Goal: Task Accomplishment & Management: Manage account settings

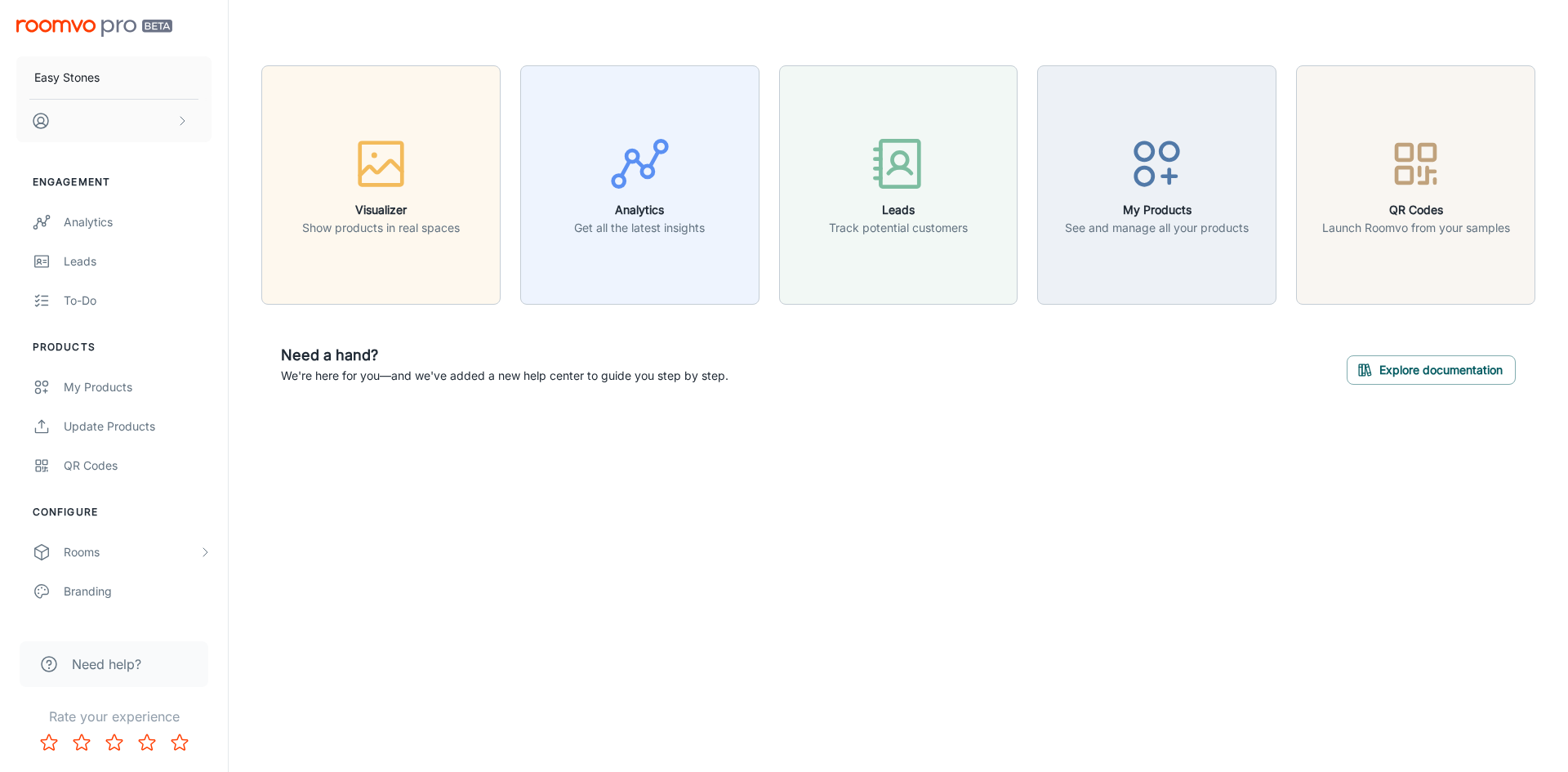
click at [1064, 416] on div "Visualizer Show products in real spaces Analytics Get all the latest insights L…" at bounding box center [898, 235] width 1339 height 470
click at [926, 409] on div "Visualizer Show products in real spaces Analytics Get all the latest insights L…" at bounding box center [898, 235] width 1339 height 470
click at [898, 415] on div "Visualizer Show products in real spaces Analytics Get all the latest insights L…" at bounding box center [898, 235] width 1339 height 470
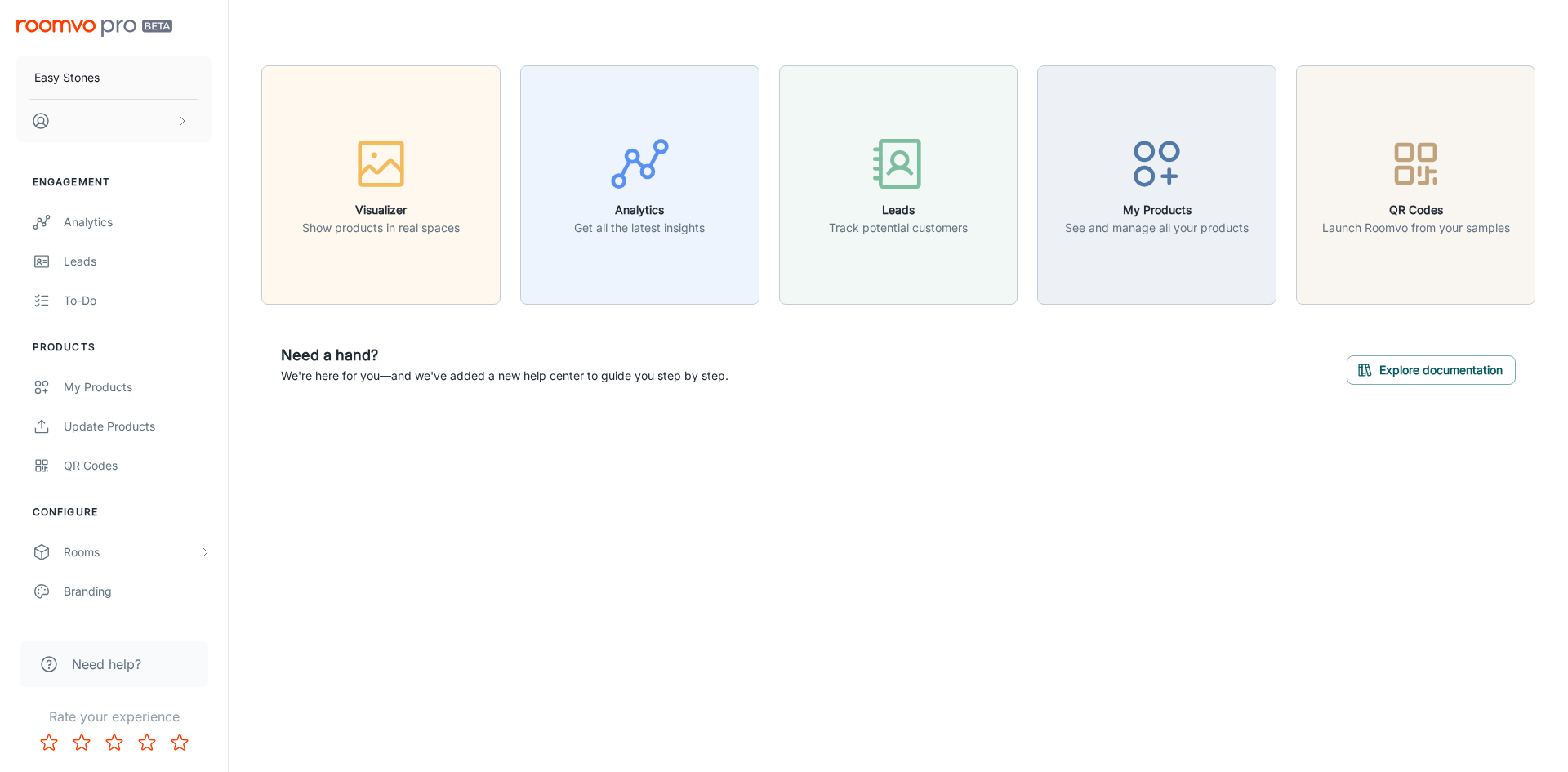
click at [898, 415] on div "Visualizer Show products in real spaces Analytics Get all the latest insights L…" at bounding box center [898, 235] width 1339 height 470
click at [1479, 374] on button "Explore documentation" at bounding box center [1431, 370] width 169 height 30
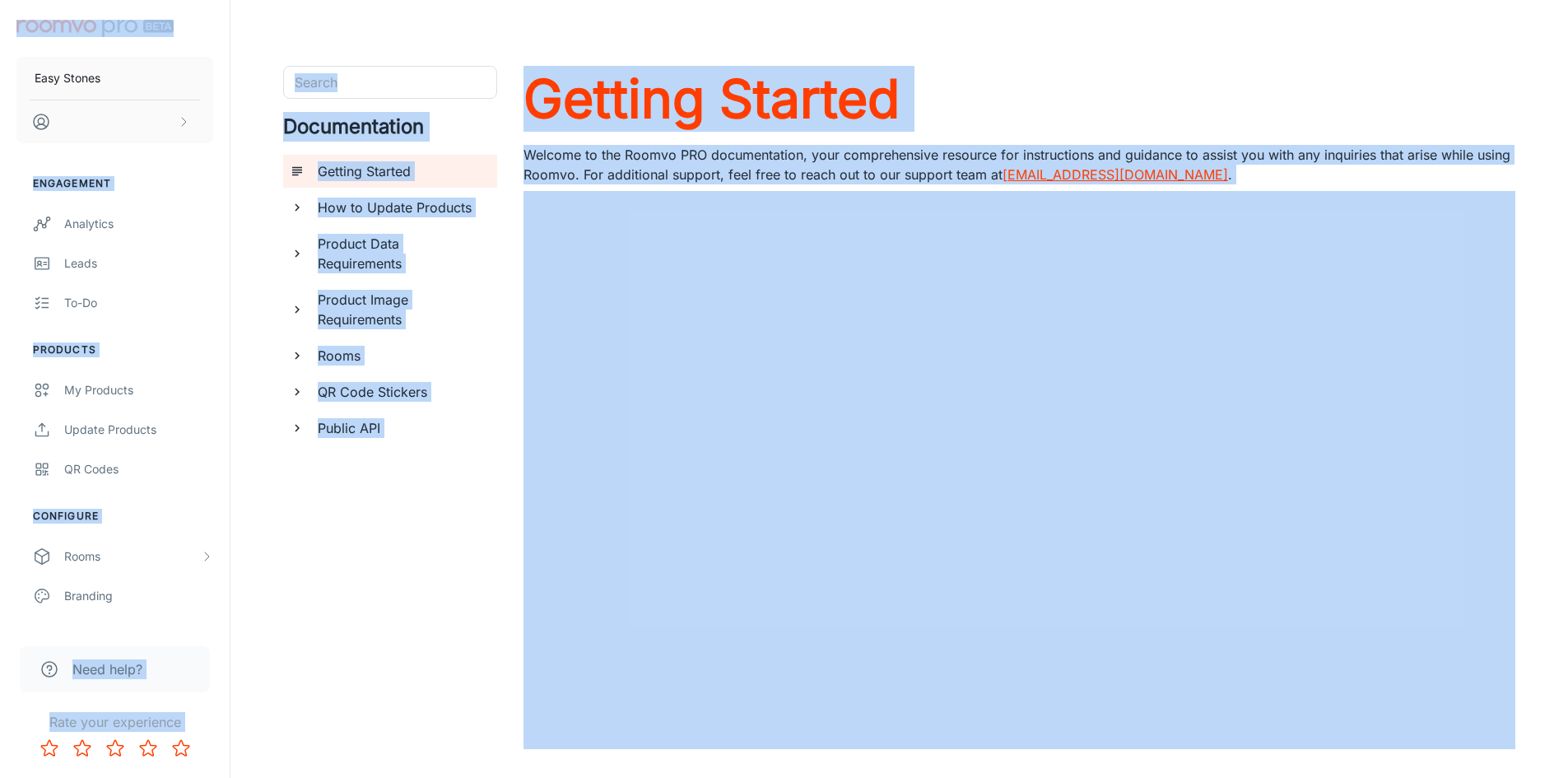
click at [1192, 118] on h1 "Getting Started" at bounding box center [1019, 99] width 992 height 66
click at [1112, 51] on header at bounding box center [899, 33] width 1311 height 66
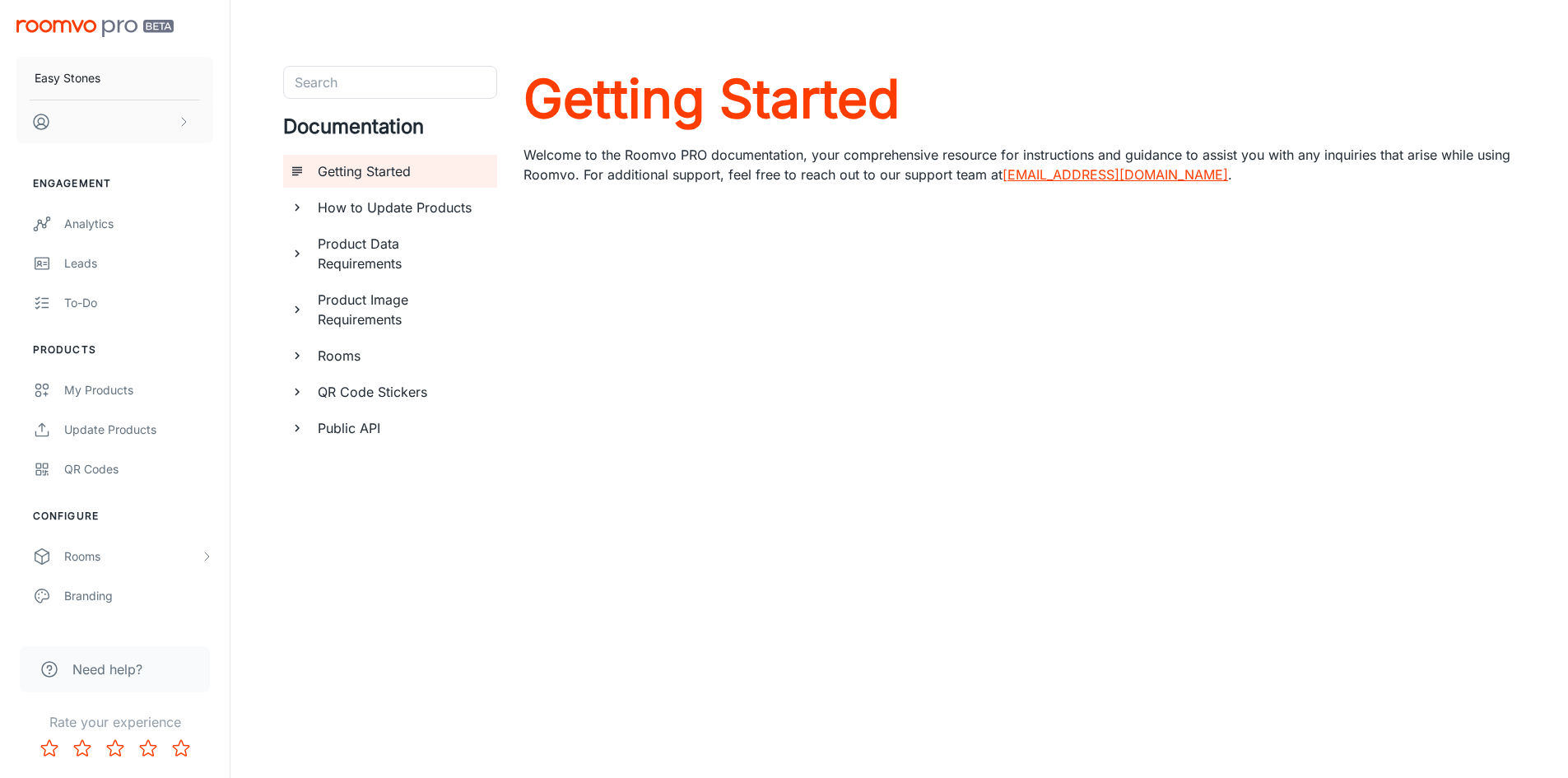
click at [1121, 123] on h1 "Getting Started" at bounding box center [1019, 99] width 992 height 66
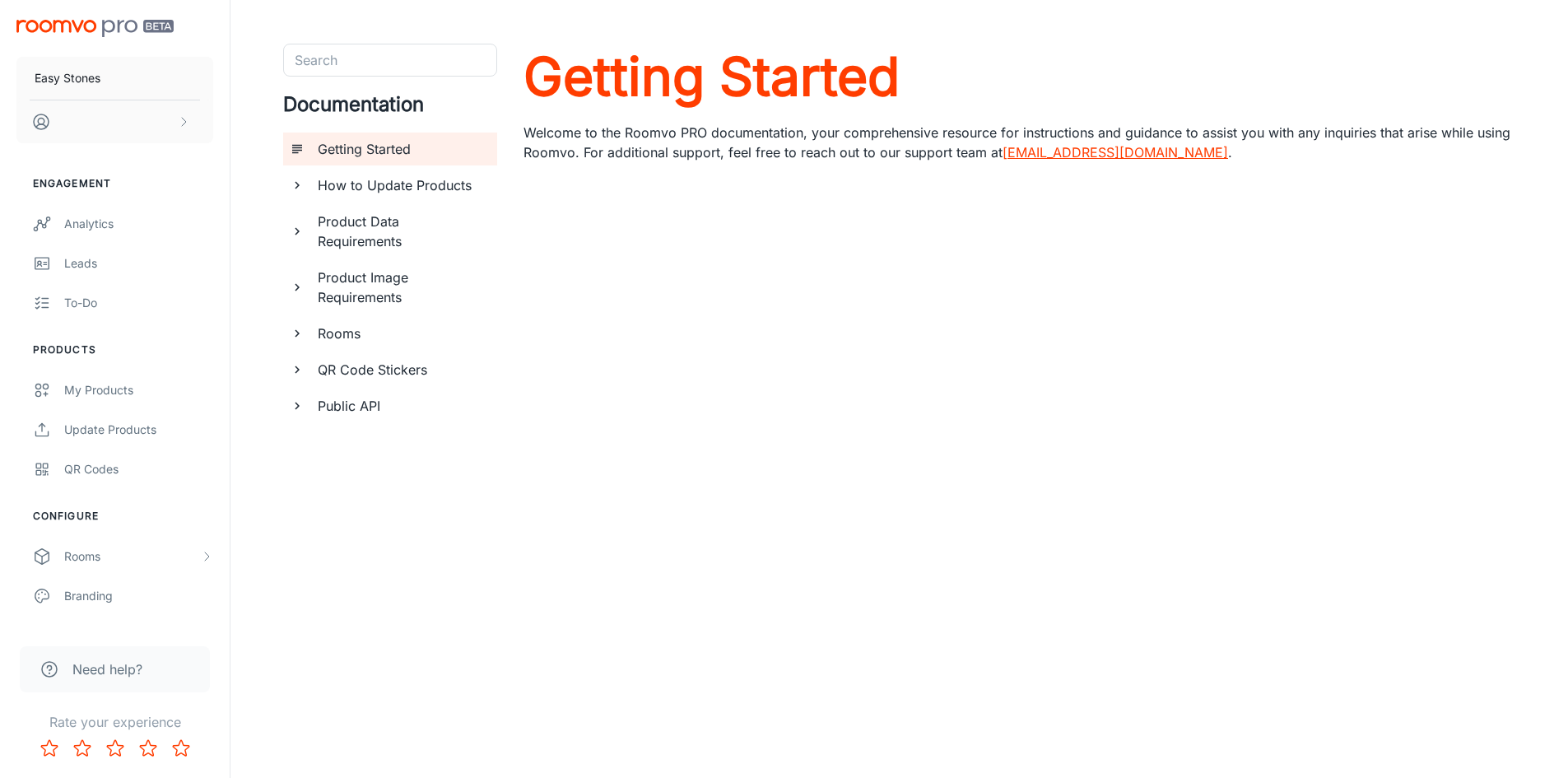
scroll to position [37, 0]
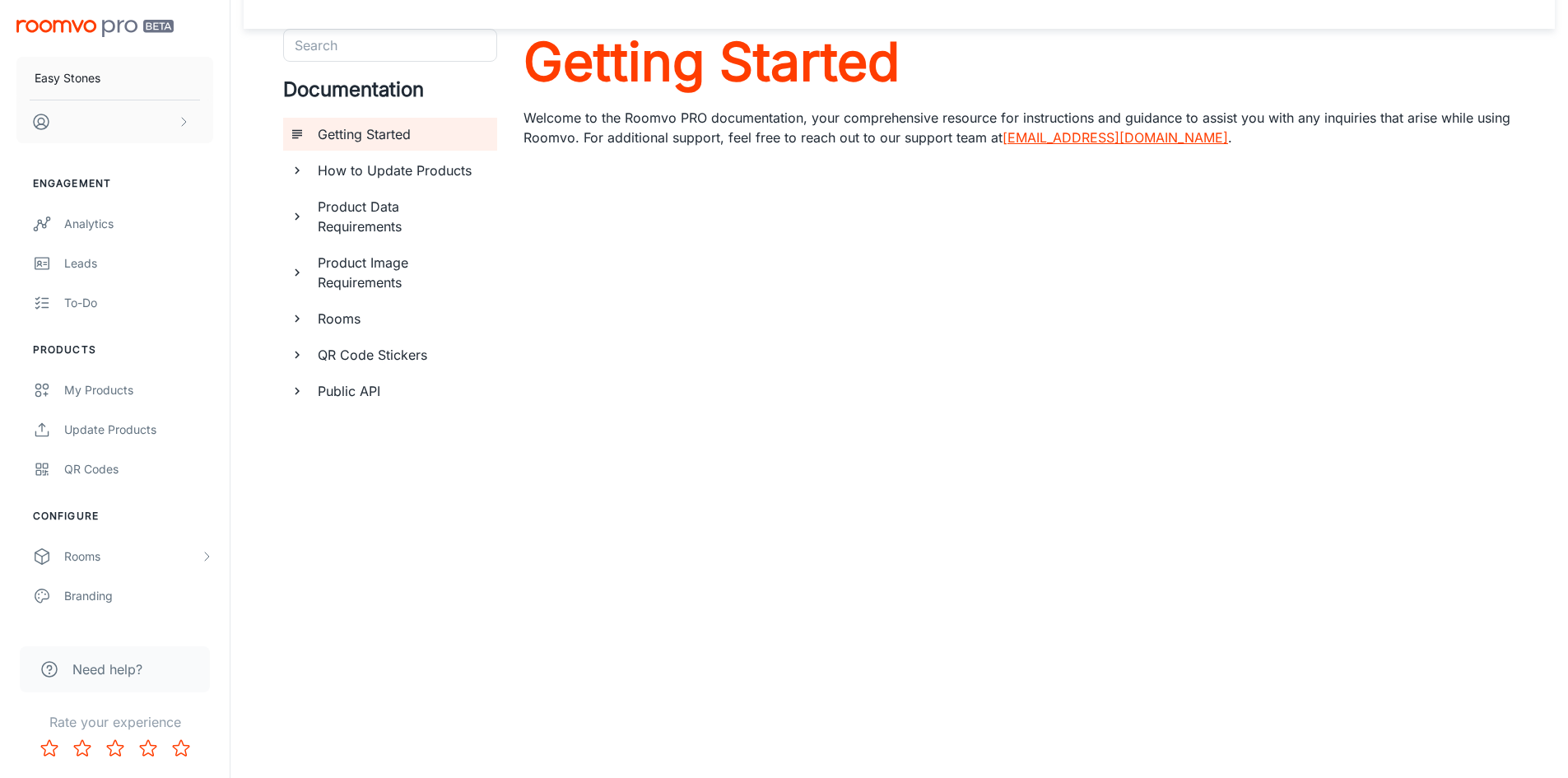
click at [982, 116] on p "Welcome to the Roomvo PRO documentation, your comprehensive resource for instru…" at bounding box center [1019, 127] width 992 height 40
click at [907, 124] on p "Welcome to the Roomvo PRO documentation, your comprehensive resource for instru…" at bounding box center [1019, 127] width 992 height 40
click at [372, 169] on h6 "How to Update Products" at bounding box center [400, 170] width 166 height 20
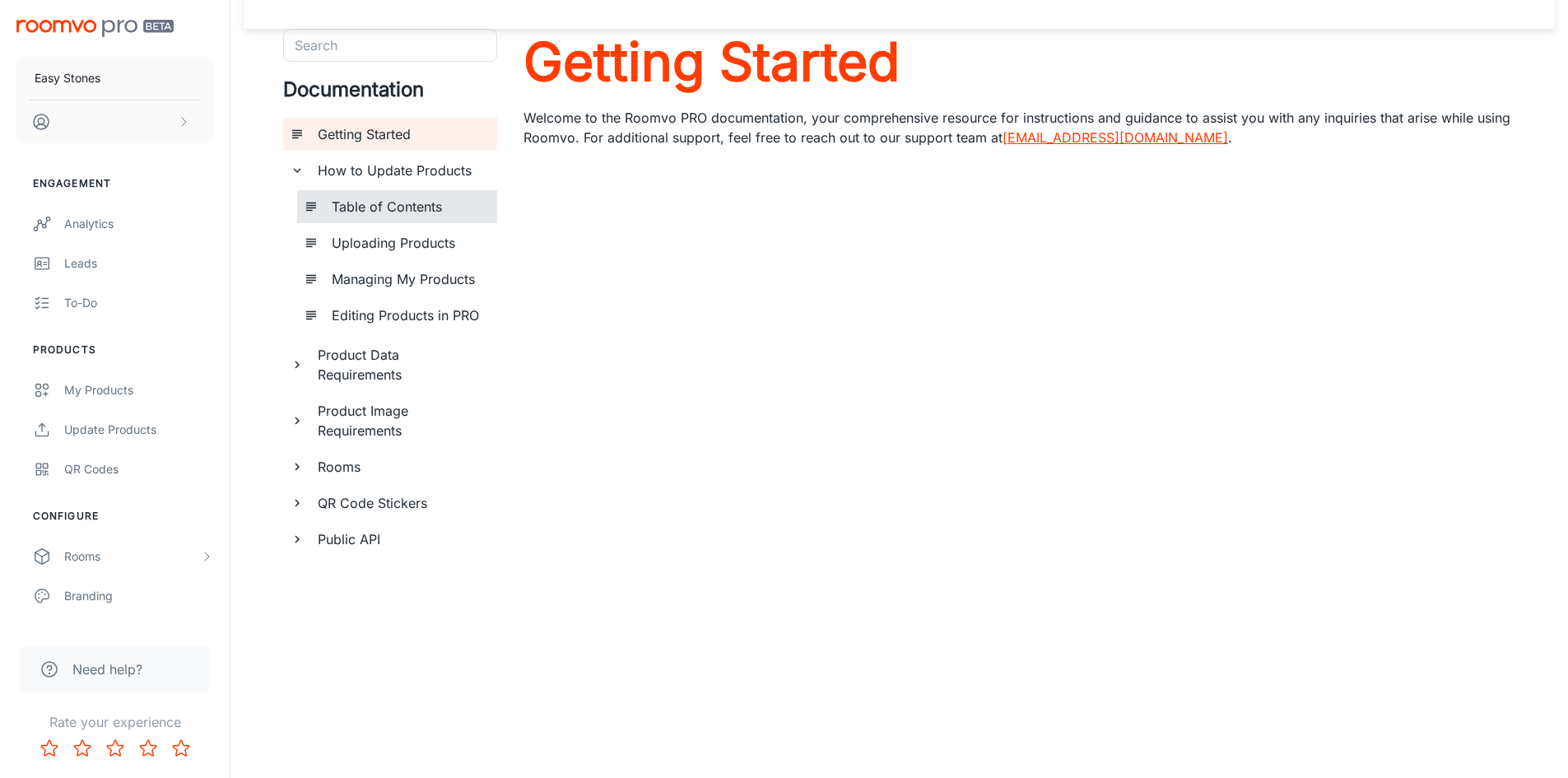
click at [401, 209] on h6 "Table of Contents" at bounding box center [407, 207] width 152 height 20
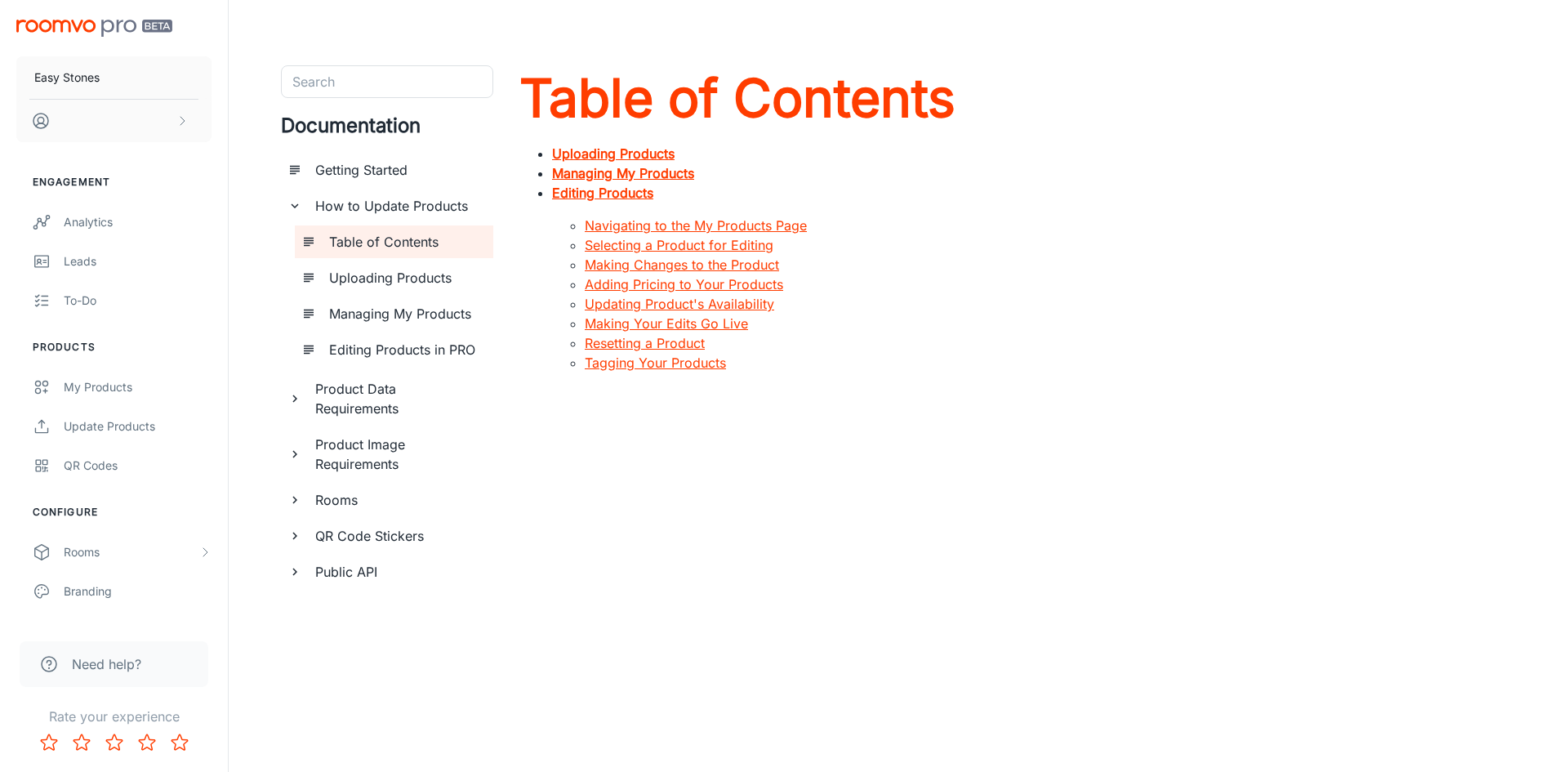
click at [645, 149] on strong "Uploading Products" at bounding box center [613, 153] width 122 height 16
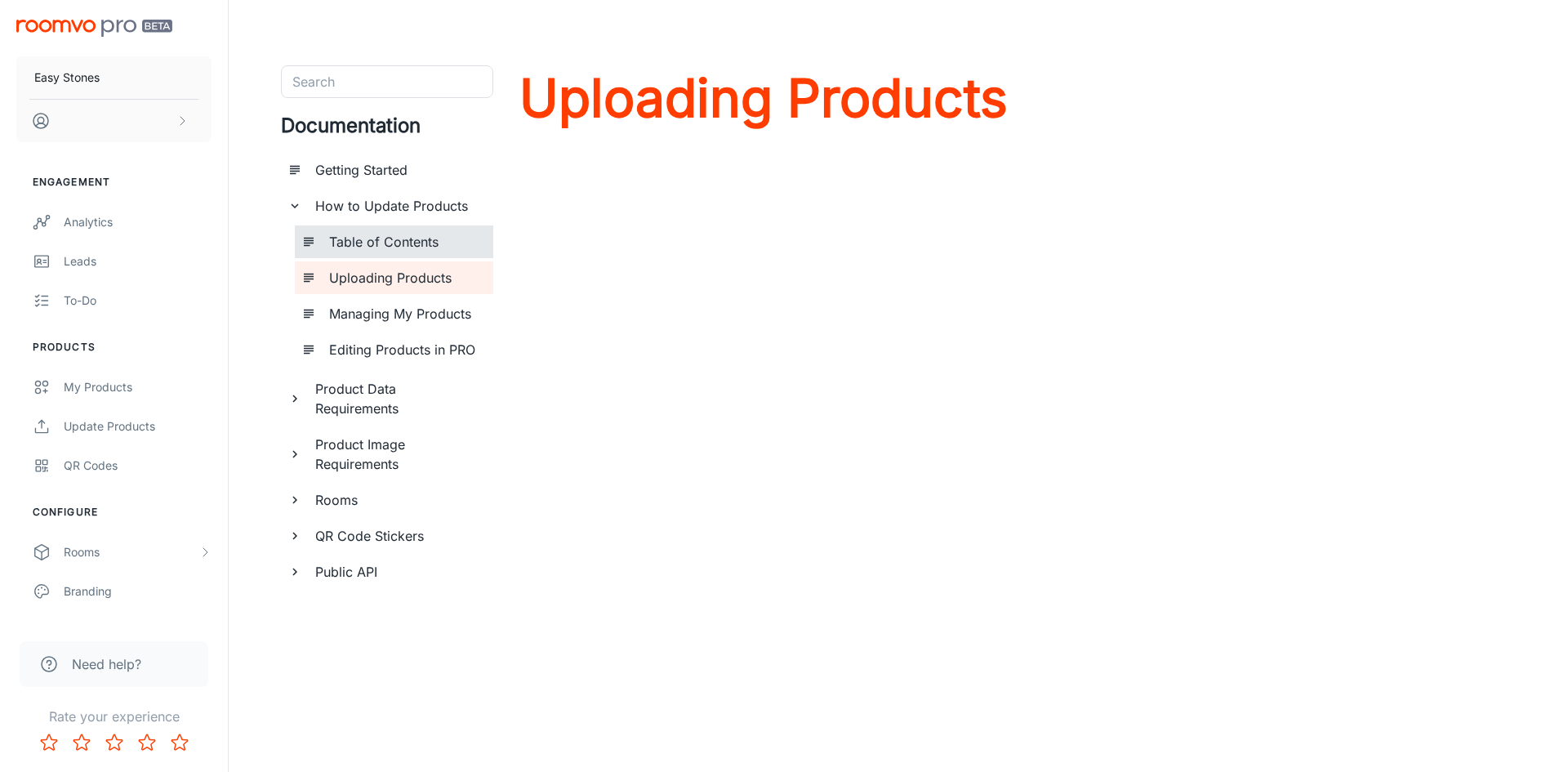
click at [443, 238] on h6 "Table of Contents" at bounding box center [404, 242] width 151 height 20
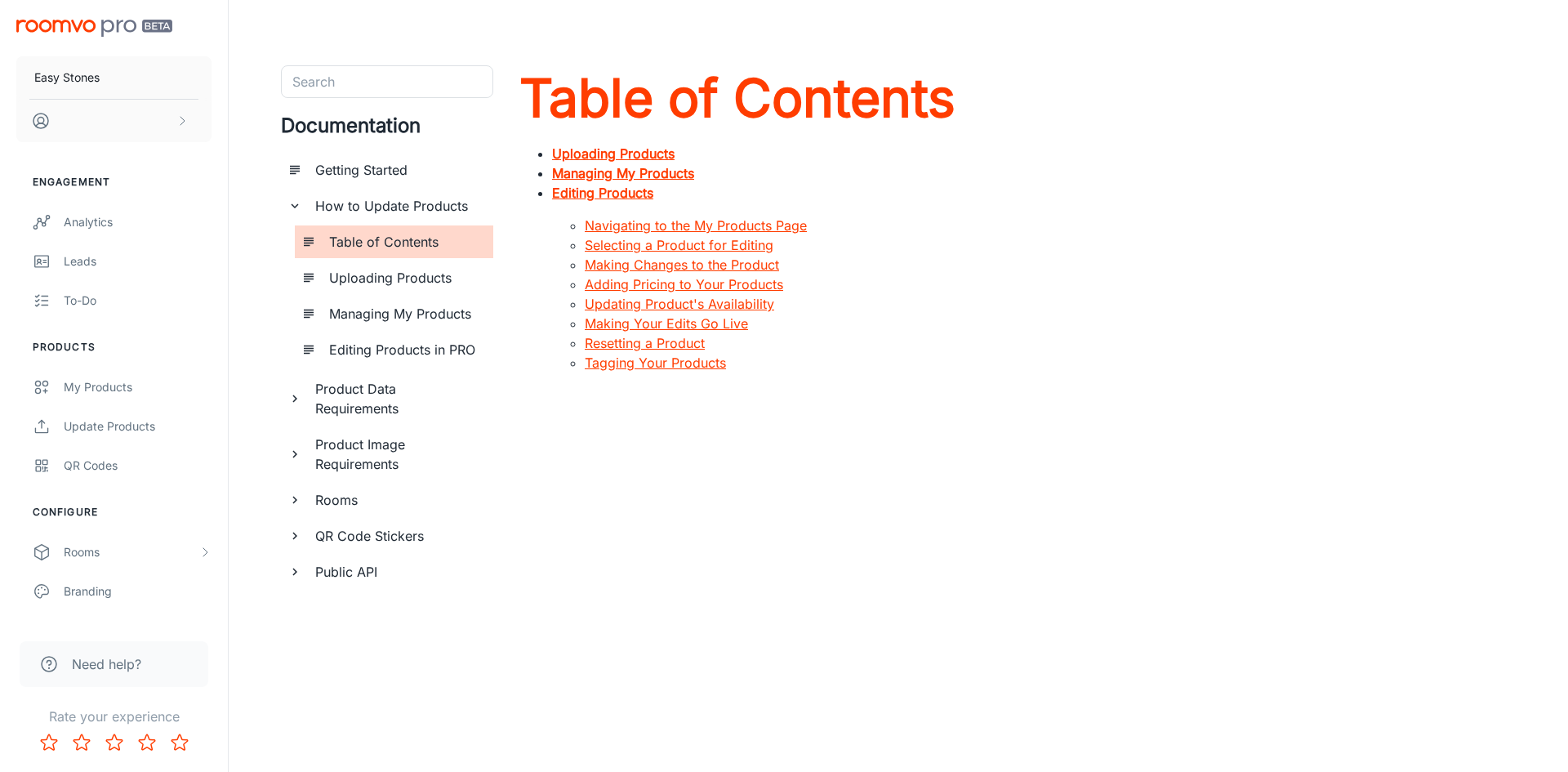
click at [644, 155] on strong "Uploading Products" at bounding box center [613, 153] width 122 height 16
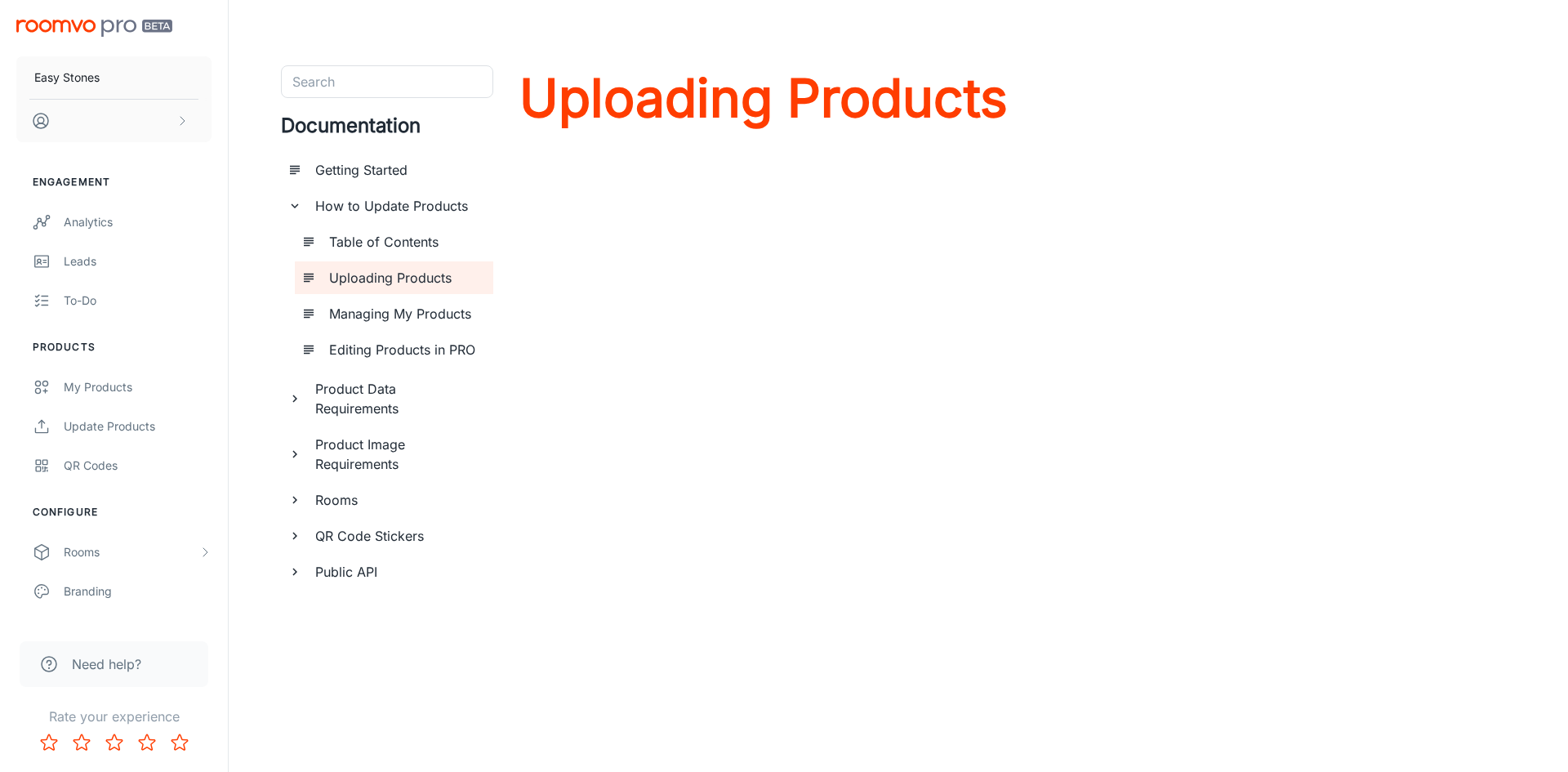
click at [451, 317] on h6 "Managing My Products" at bounding box center [404, 313] width 151 height 20
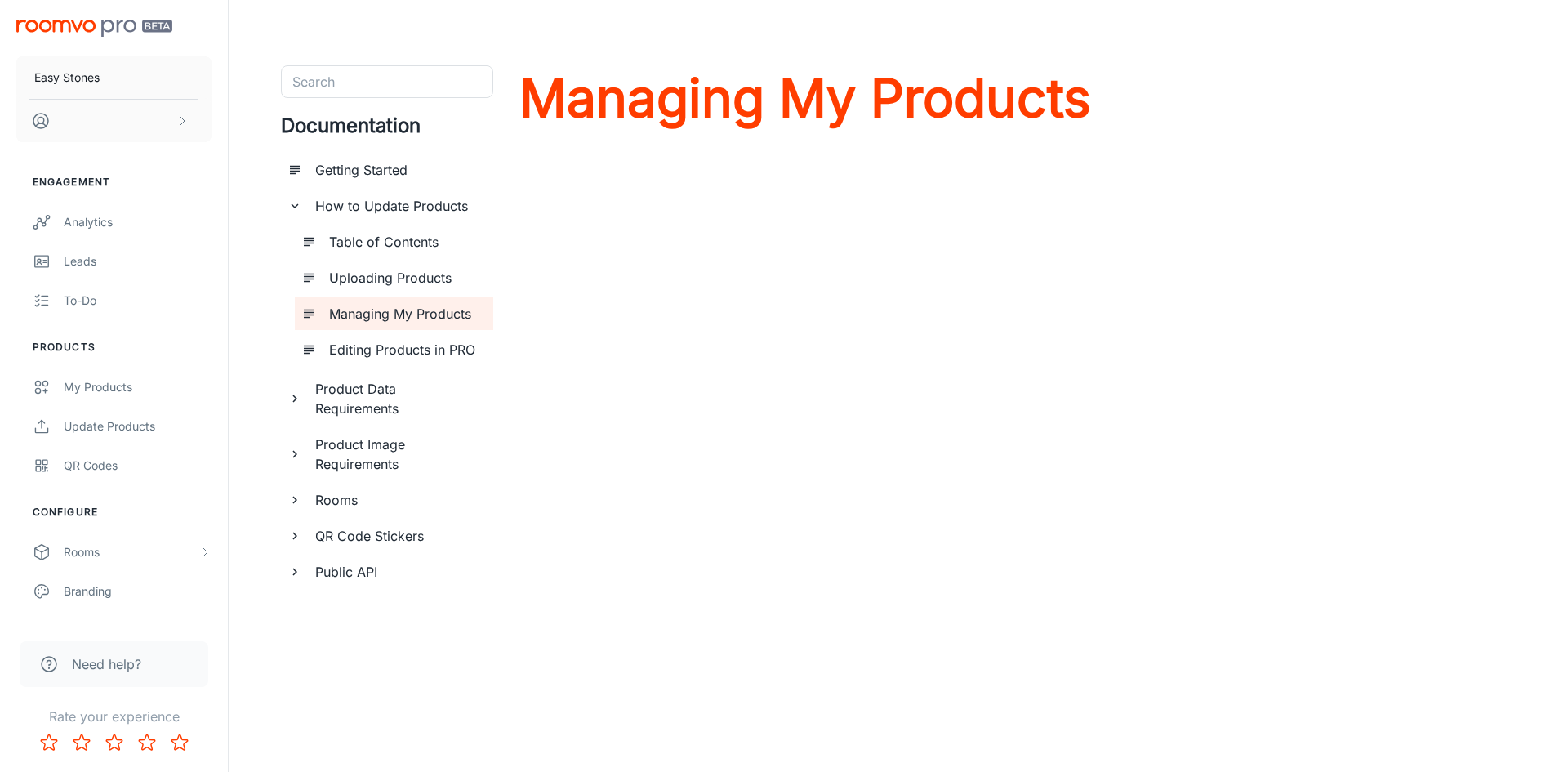
click at [402, 347] on h6 "Editing Products in PRO" at bounding box center [404, 349] width 151 height 20
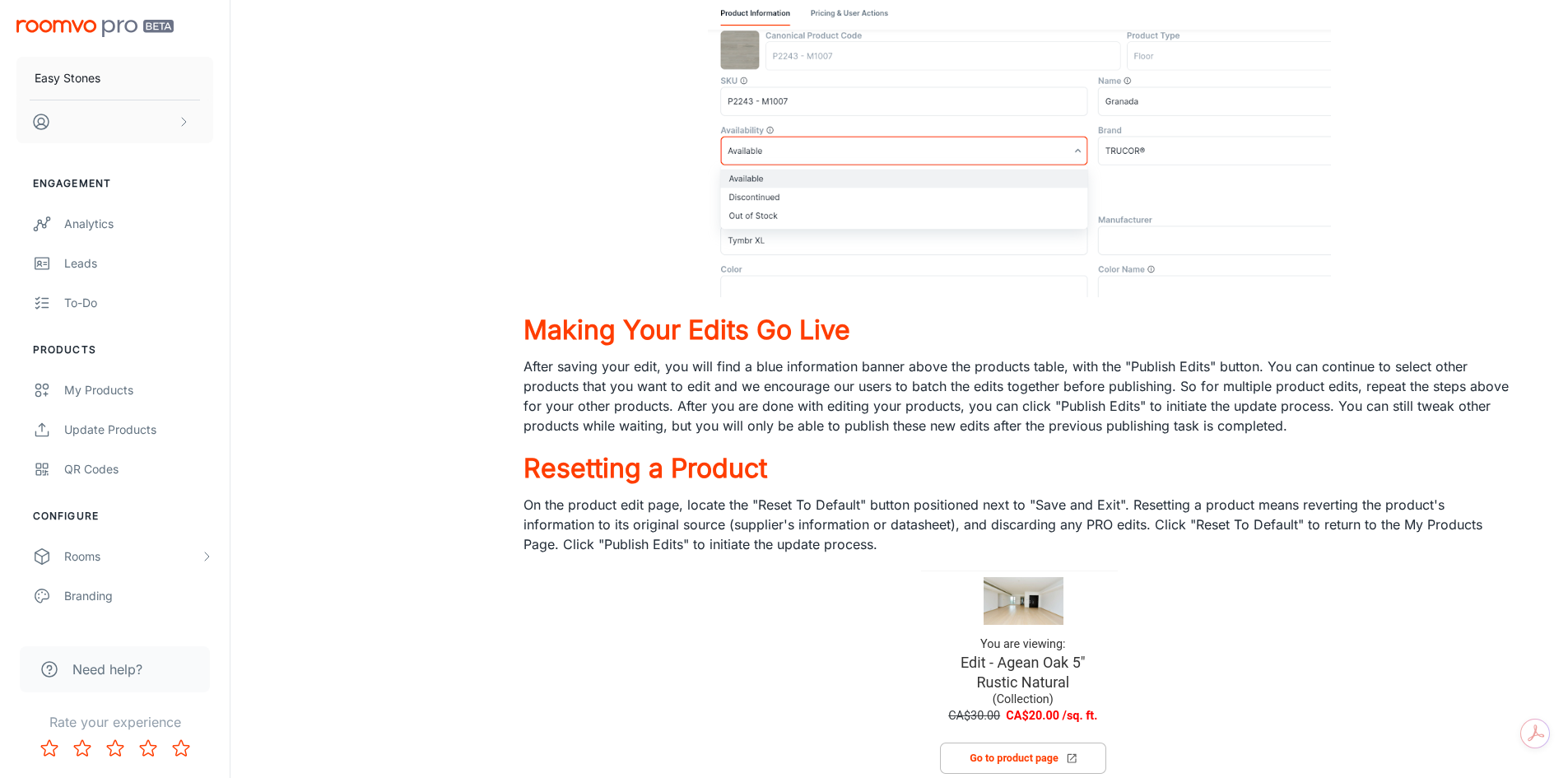
scroll to position [988, 0]
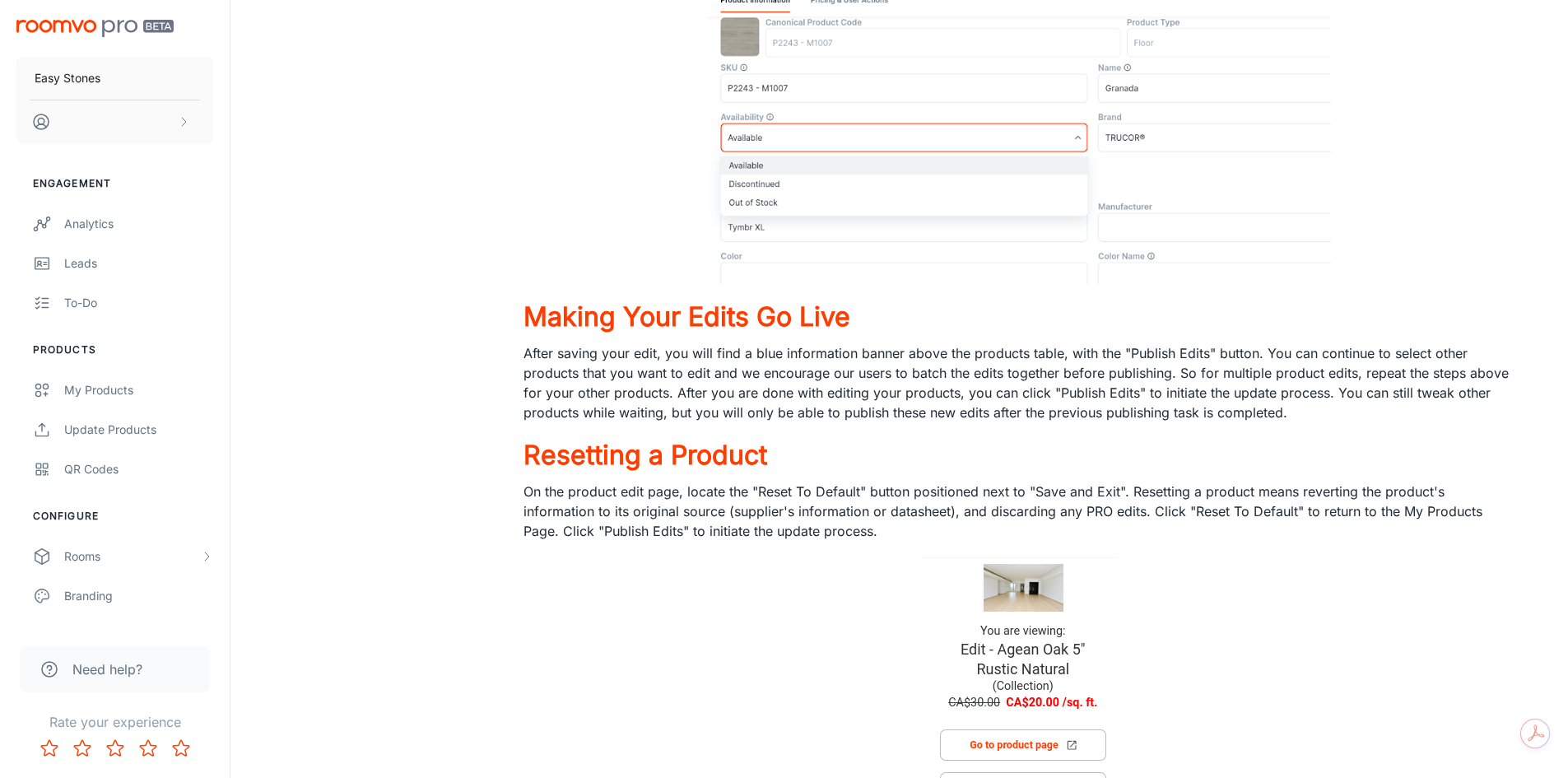
click at [932, 395] on p "After saving your edit, you will find a blue information banner above the produ…" at bounding box center [1019, 383] width 992 height 79
click at [870, 383] on p "After saving your edit, you will find a blue information banner above the produ…" at bounding box center [1019, 383] width 992 height 79
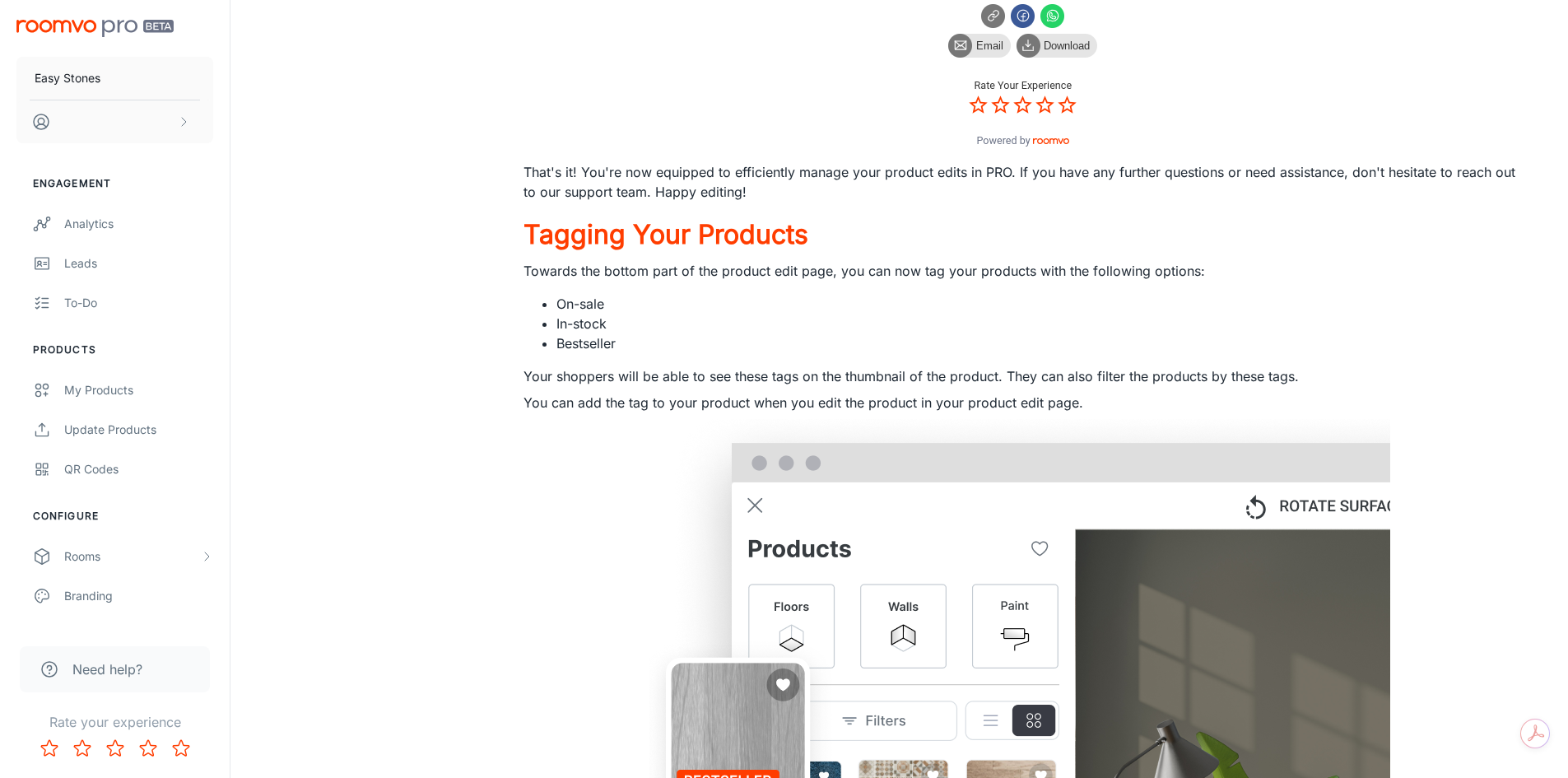
scroll to position [1976, 0]
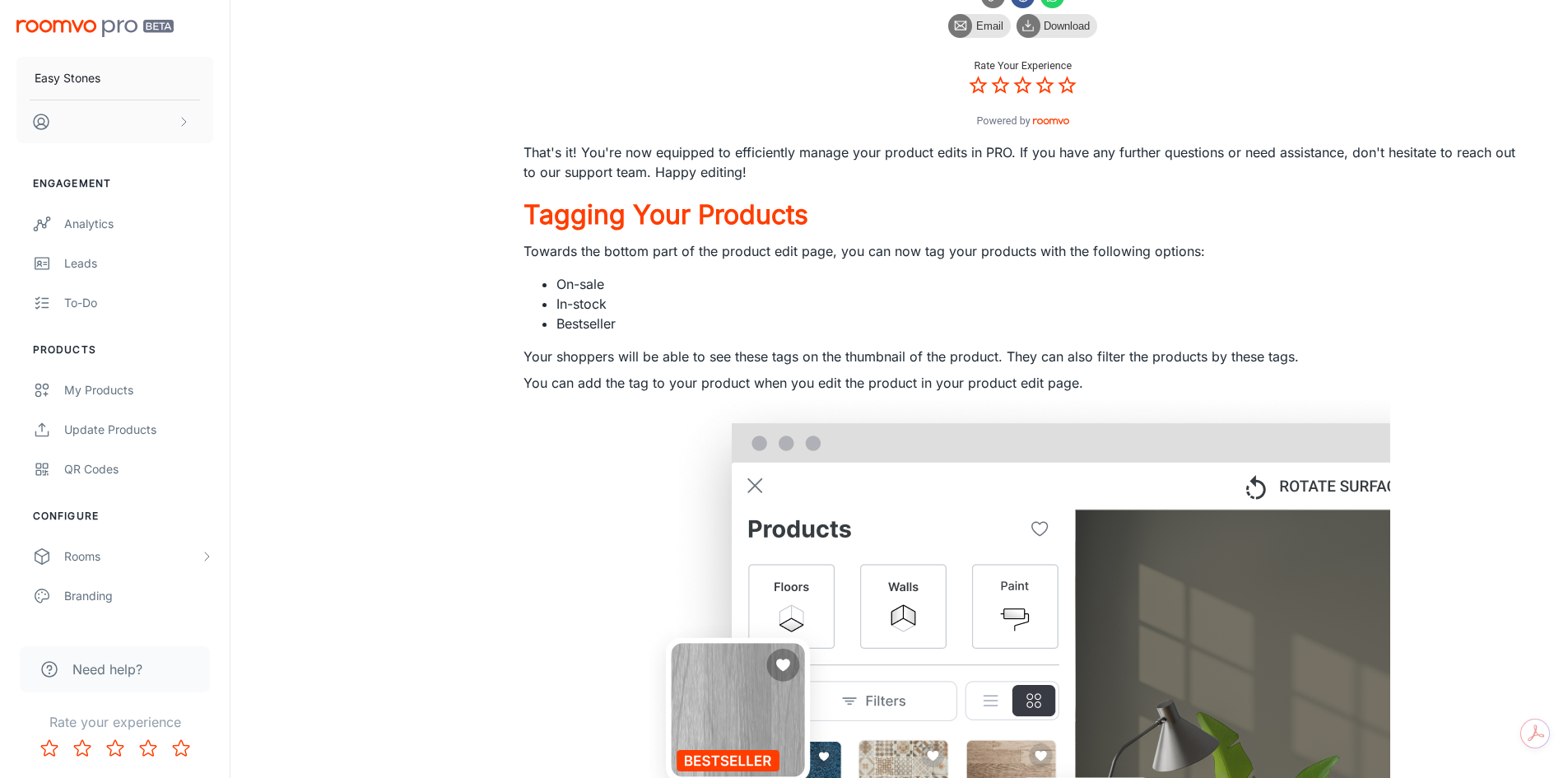
click at [724, 348] on p "Your shoppers will be able to see these tags on the thumbnail of the product. T…" at bounding box center [1019, 356] width 992 height 20
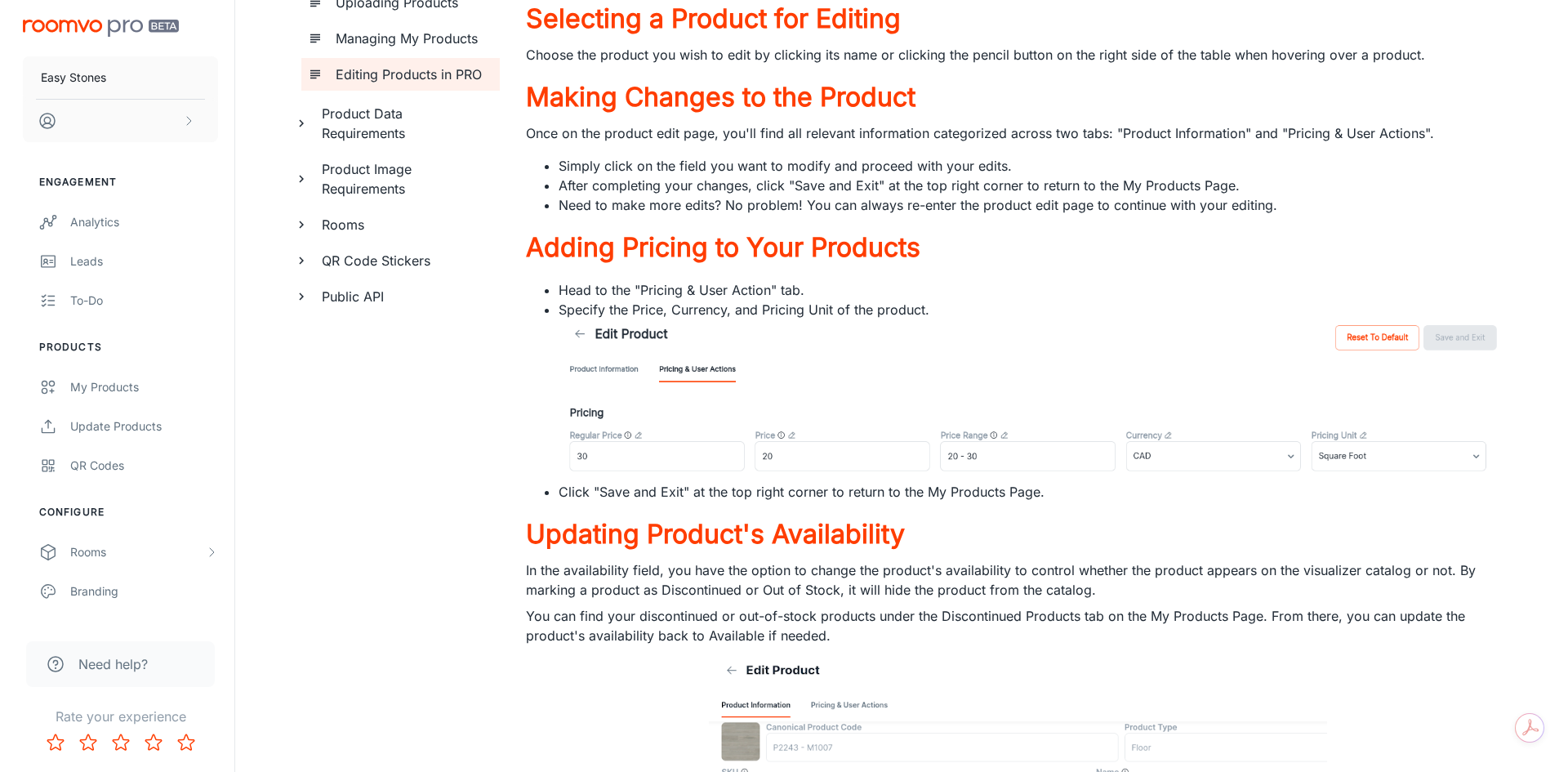
scroll to position [0, 0]
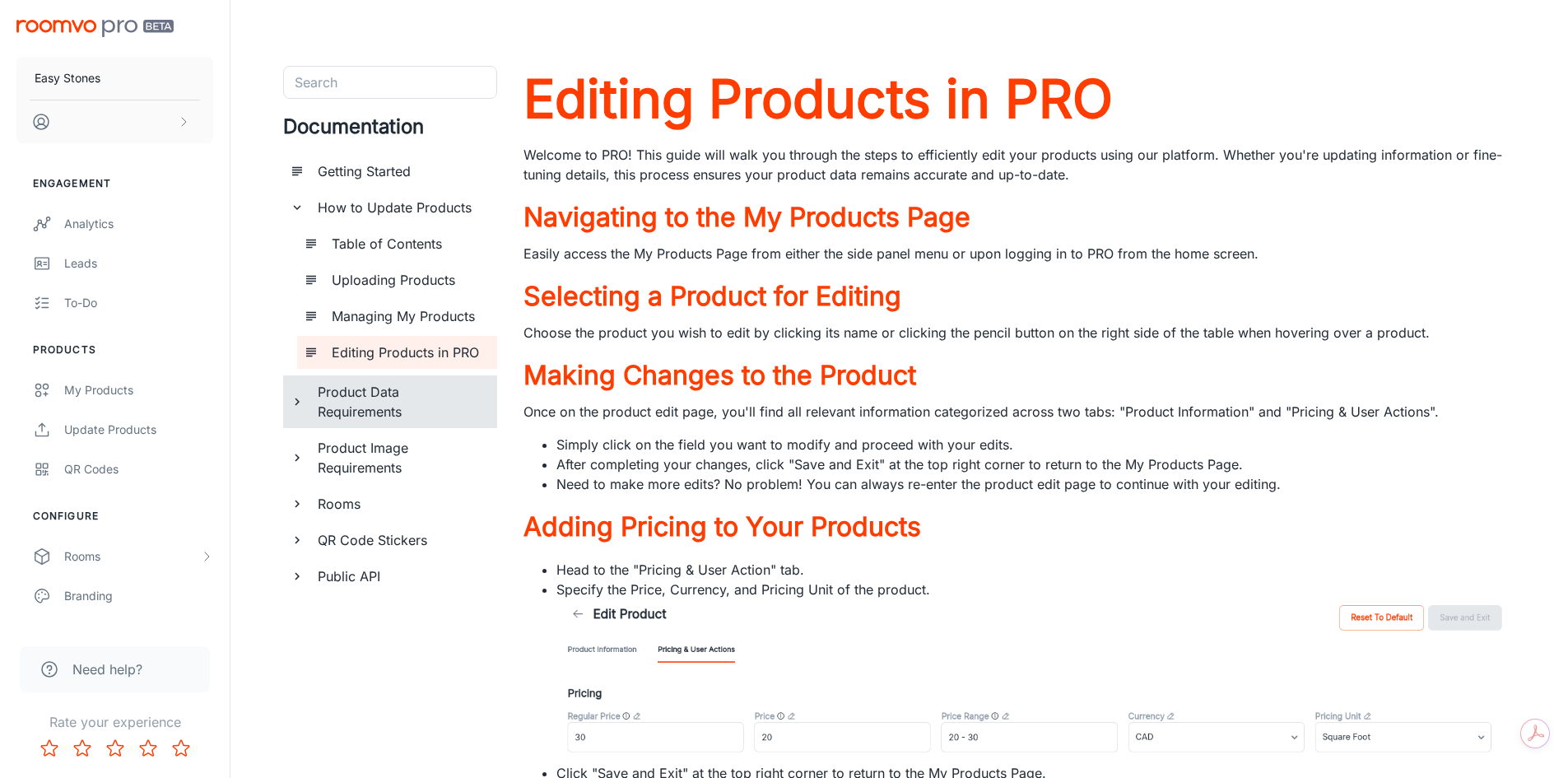
click at [333, 390] on h6 "Product Data Requirements" at bounding box center [400, 402] width 166 height 40
click at [415, 451] on h6 "Table of Contents" at bounding box center [407, 448] width 152 height 20
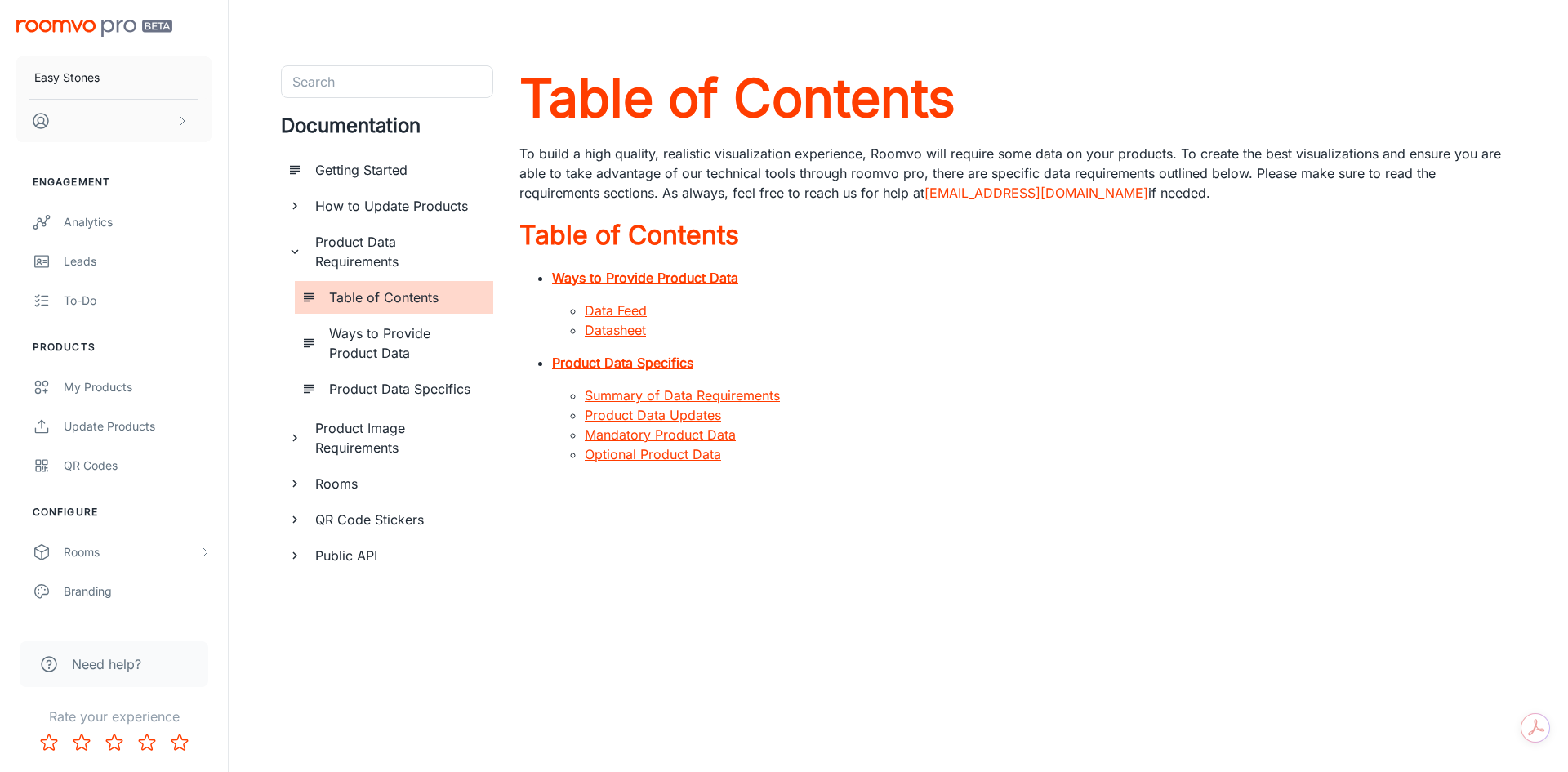
click at [622, 307] on link "Data Feed" at bounding box center [616, 310] width 62 height 16
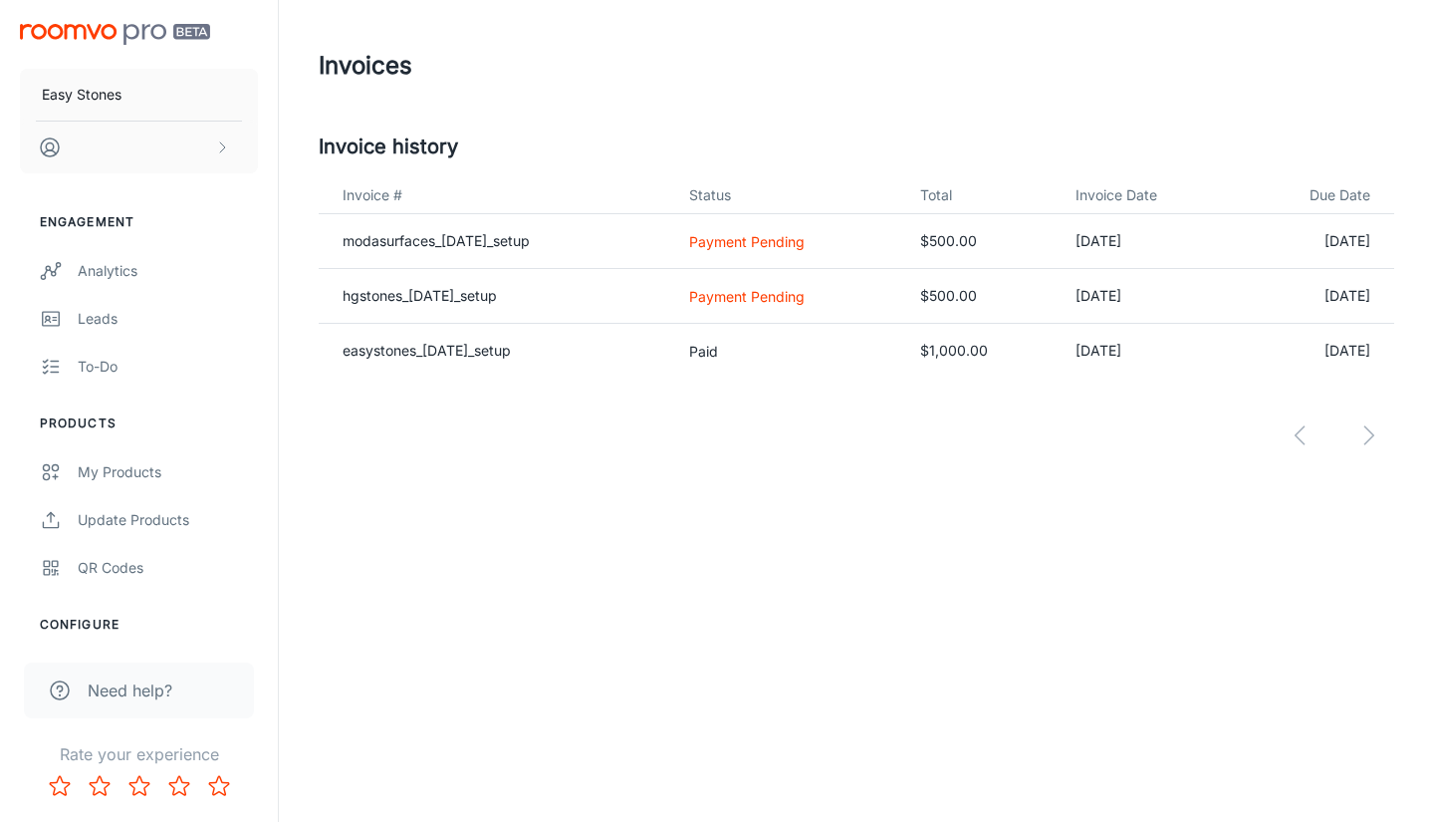
click at [144, 480] on div "My Products" at bounding box center [168, 472] width 180 height 22
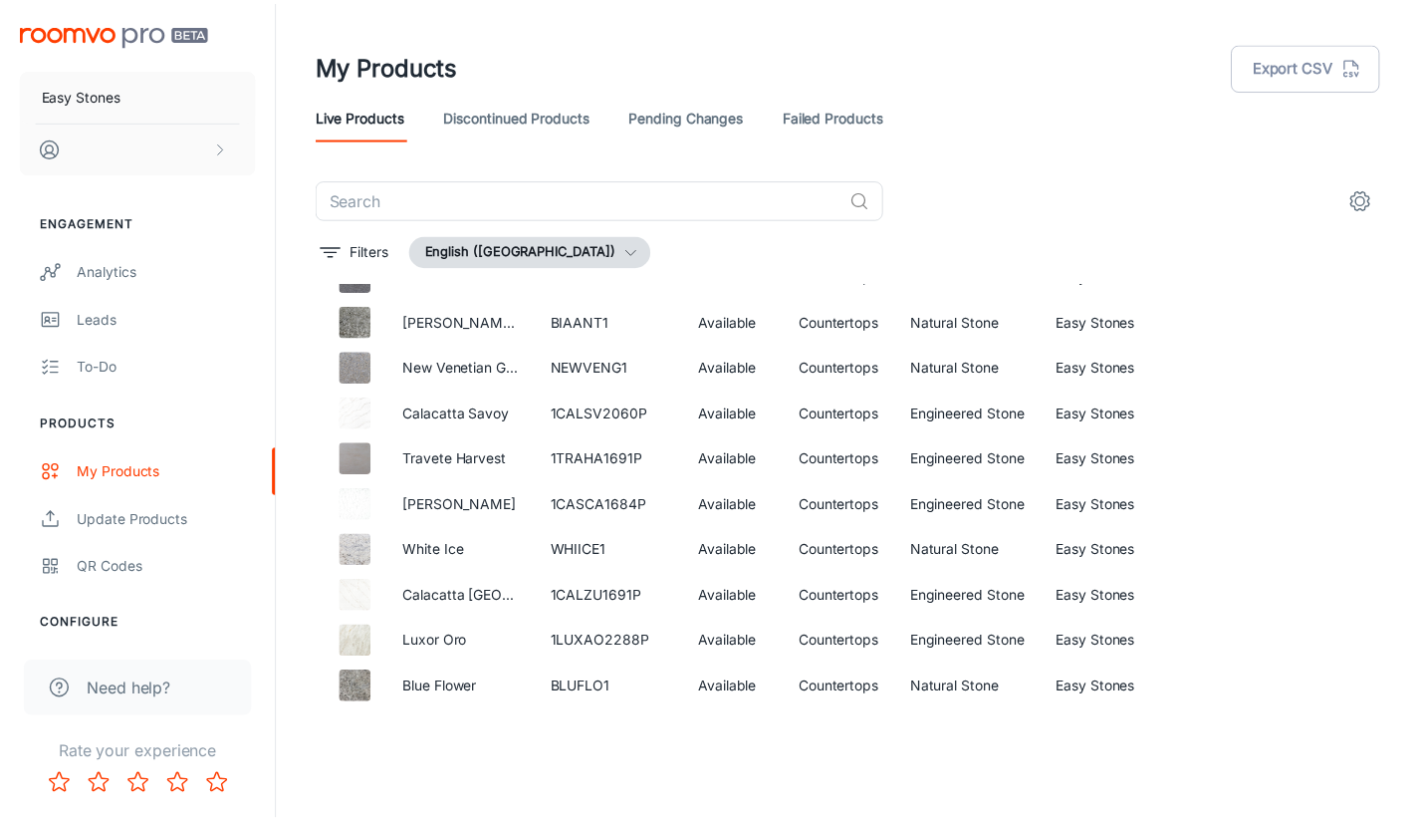
scroll to position [2858, 0]
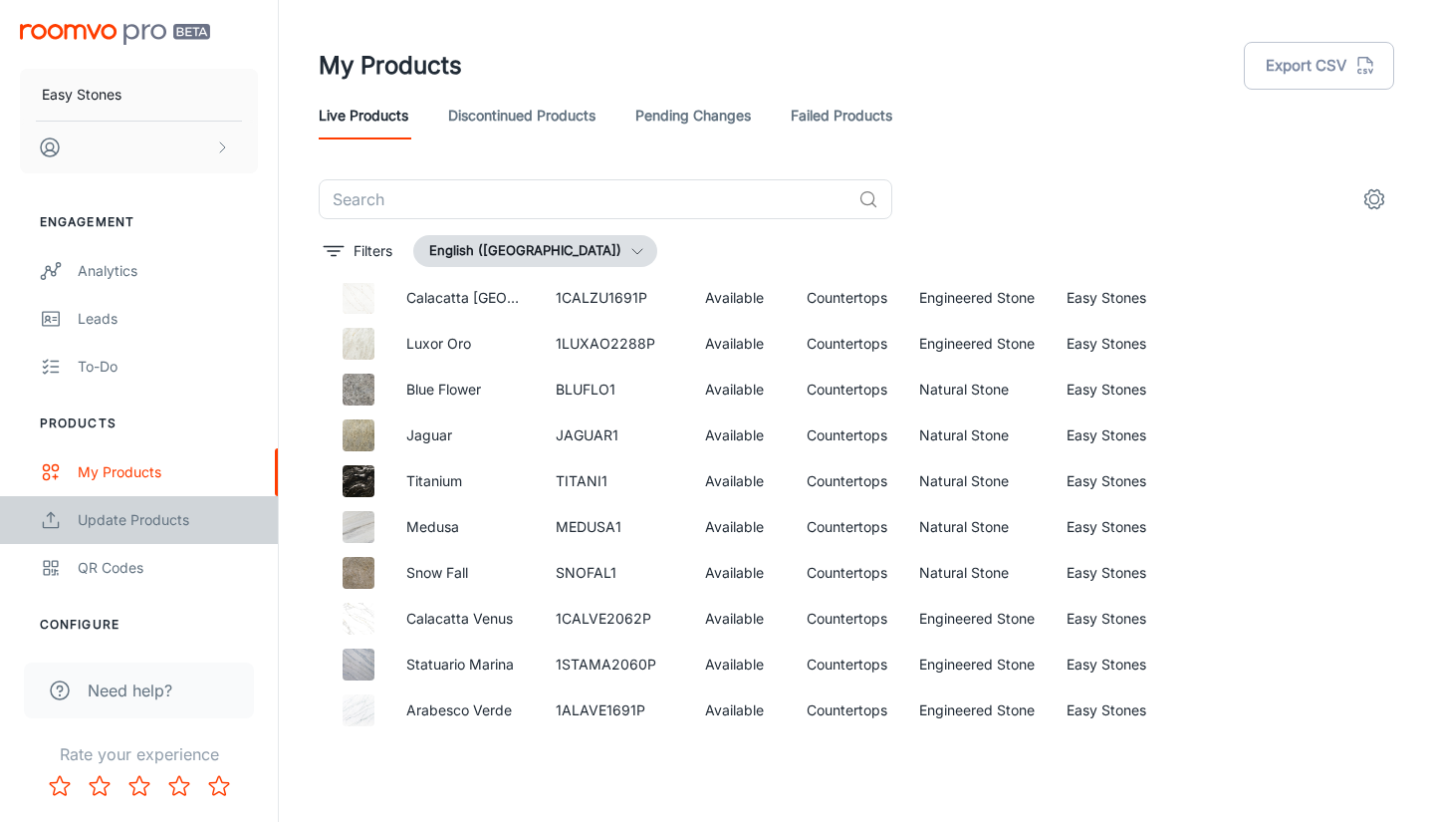
click at [170, 522] on div "Update Products" at bounding box center [168, 520] width 180 height 22
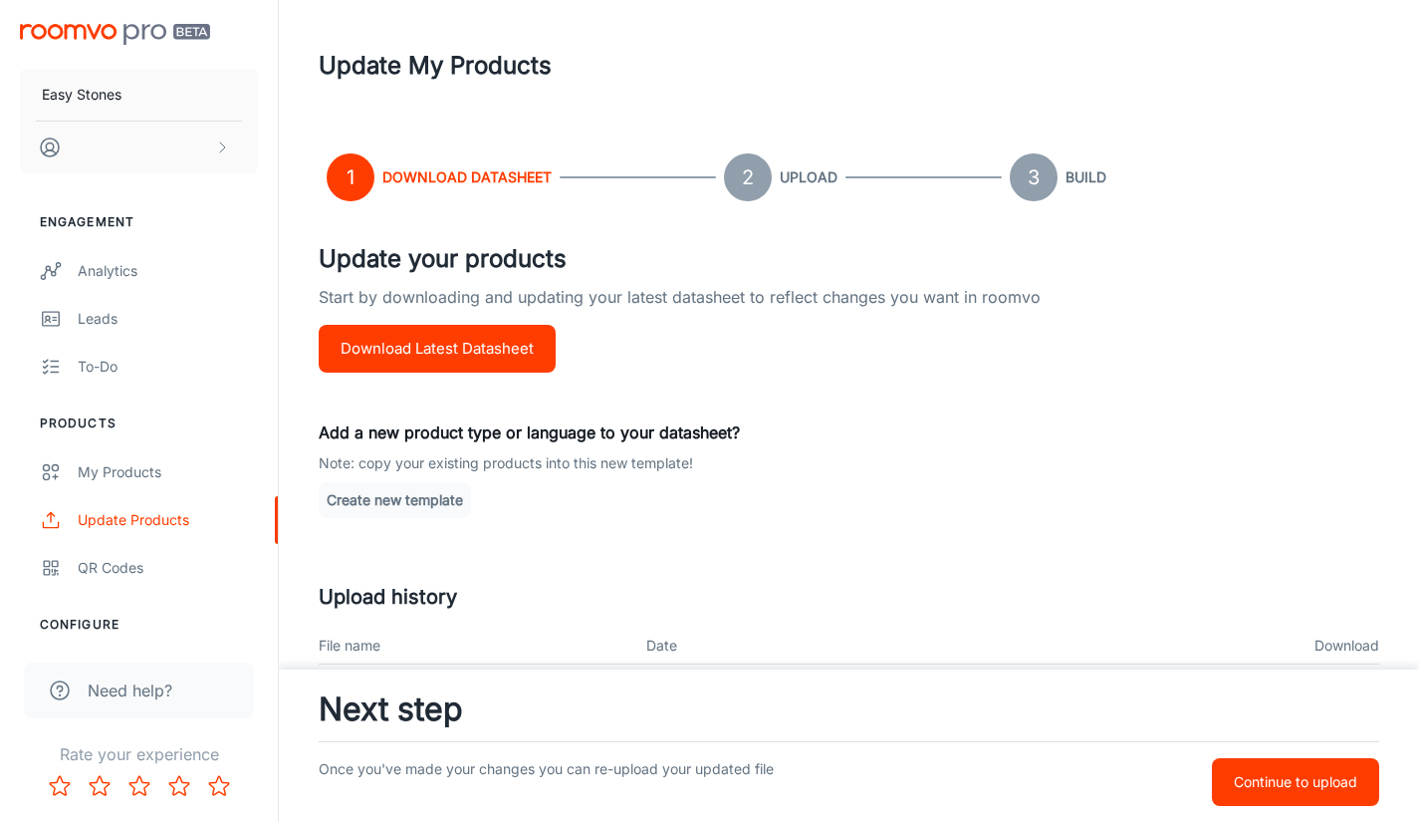
click at [869, 326] on div "Update your products Start by downloading and updating your latest datasheet to…" at bounding box center [849, 688] width 1061 height 894
click at [137, 463] on div "My Products" at bounding box center [168, 472] width 180 height 22
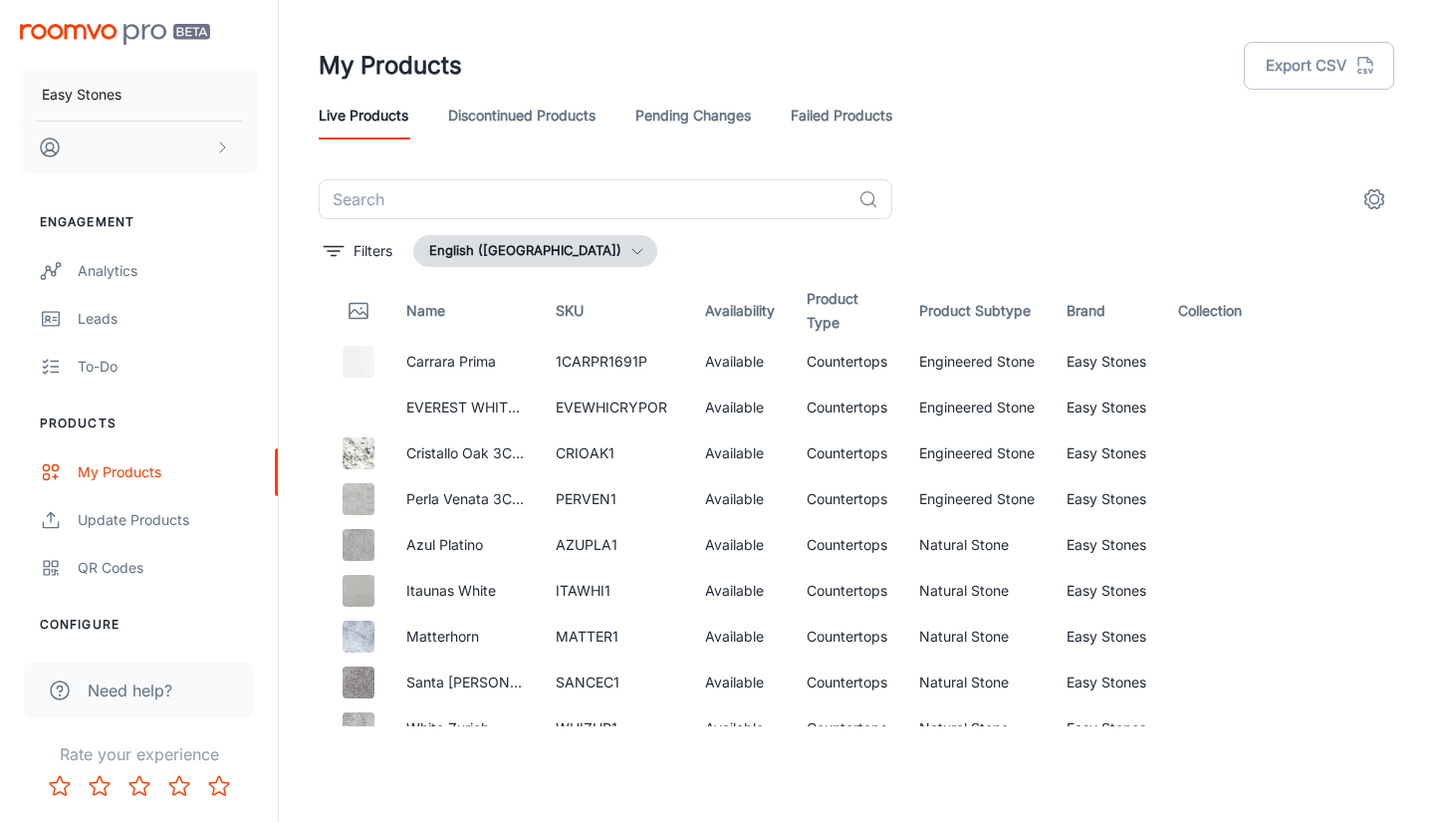
click at [369, 408] on img at bounding box center [359, 407] width 32 height 32
click at [453, 404] on link "EVEREST WHITE CRYSTALLINE 12MM" at bounding box center [532, 406] width 253 height 17
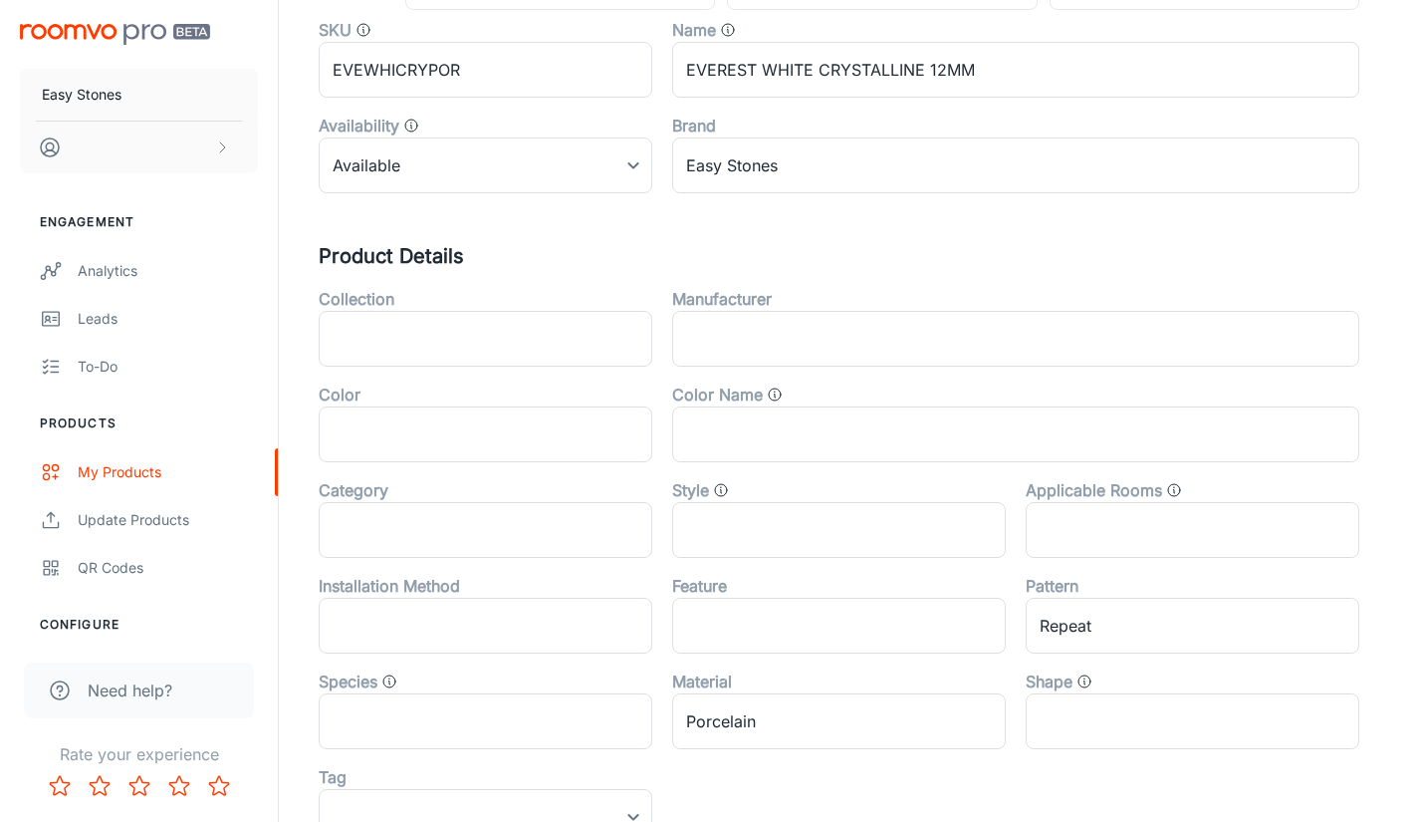
scroll to position [398, 0]
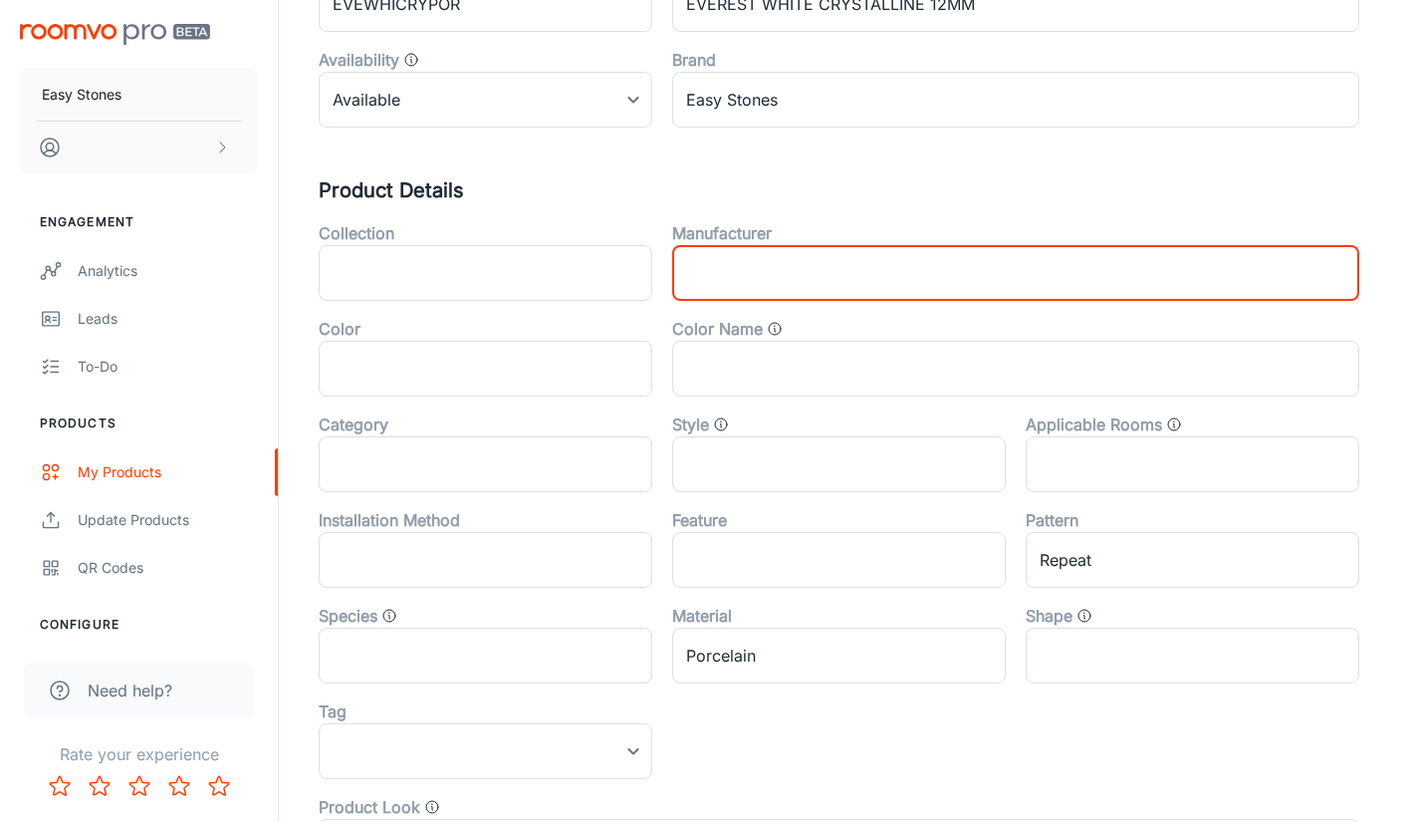
click at [888, 288] on input "text" at bounding box center [1015, 273] width 687 height 56
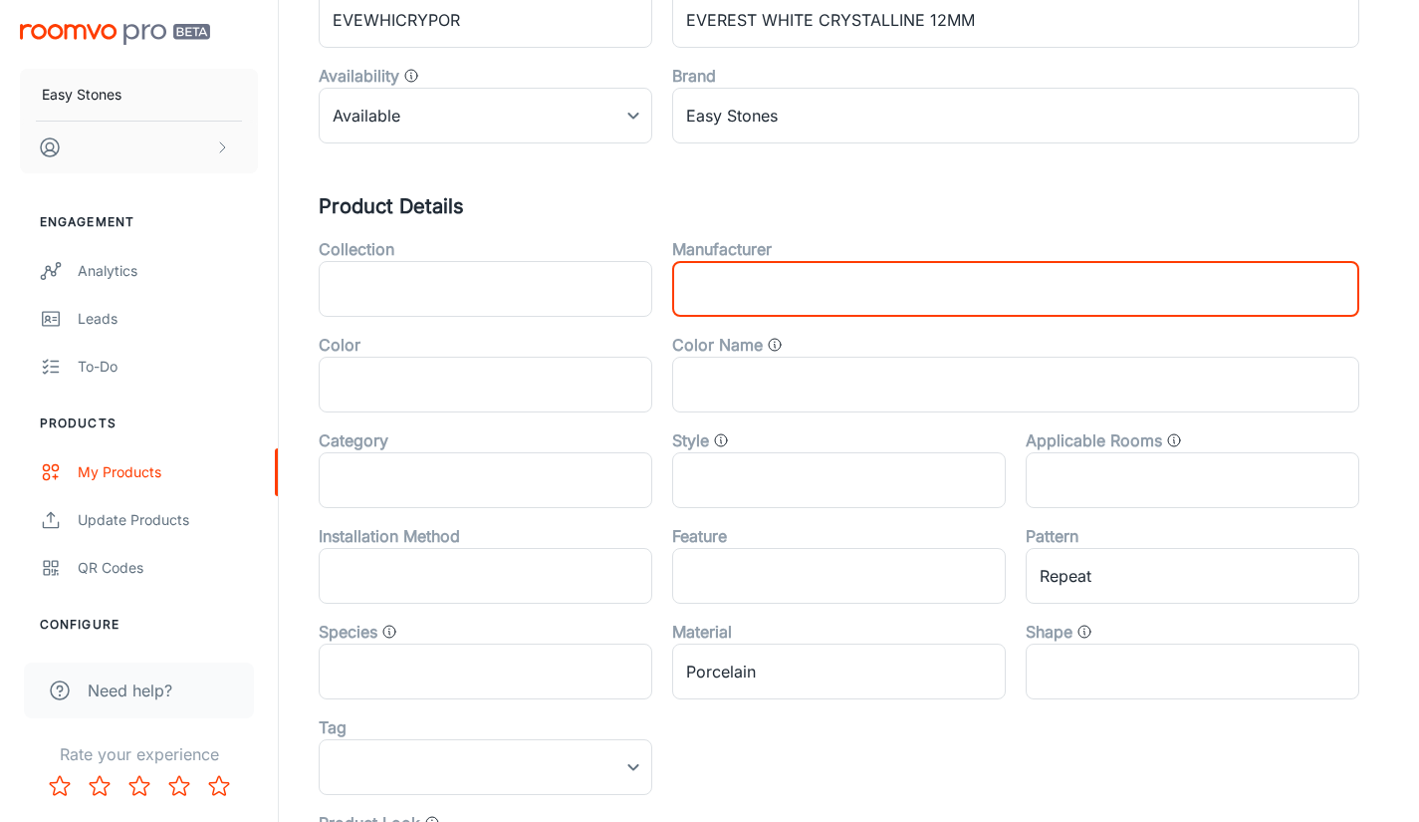
scroll to position [354, 0]
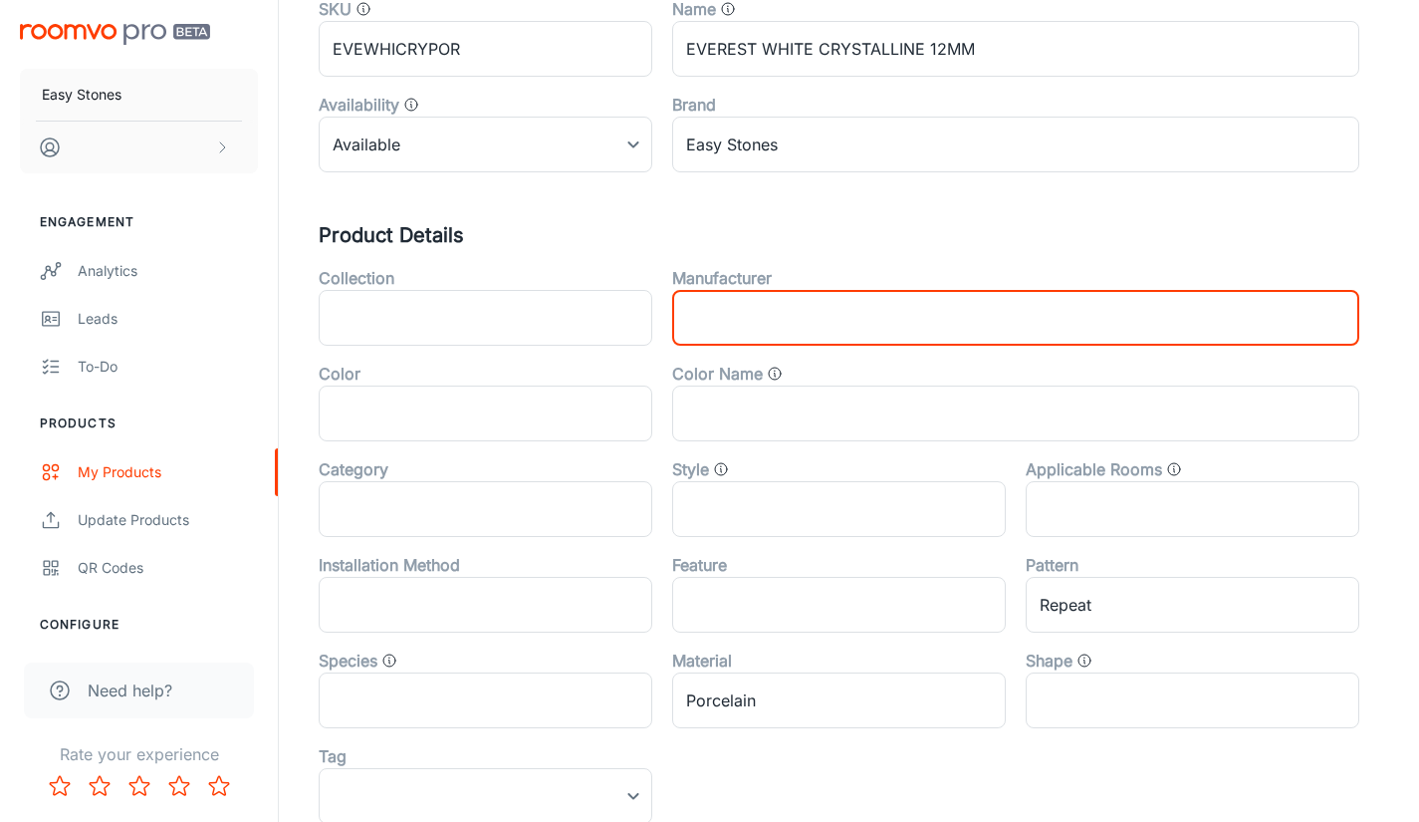
click at [595, 218] on div "Canonical Product Code EVEWHICRYPOR ​ Product Type countertop ​ Product Subtype…" at bounding box center [849, 500] width 1061 height 1183
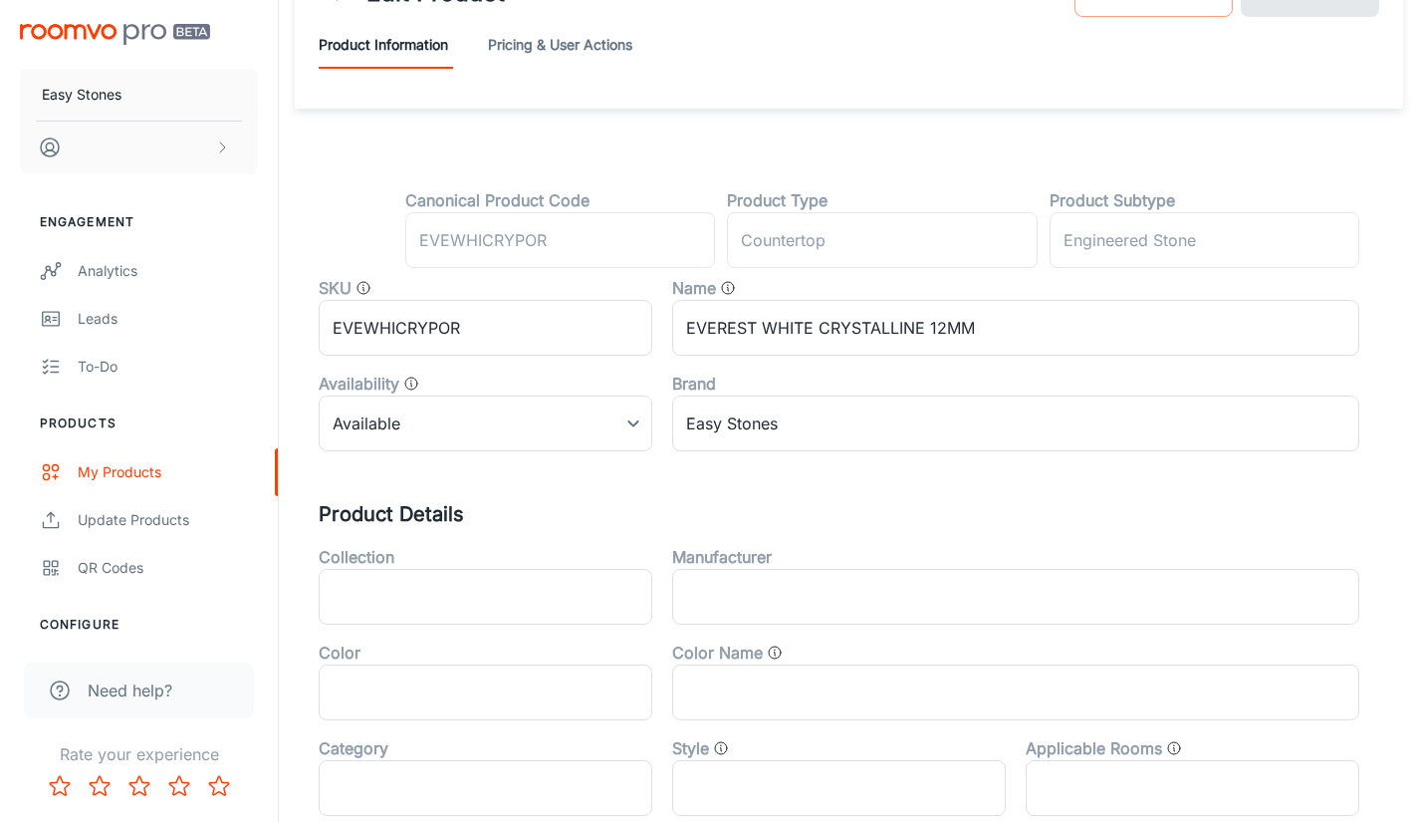
scroll to position [55, 0]
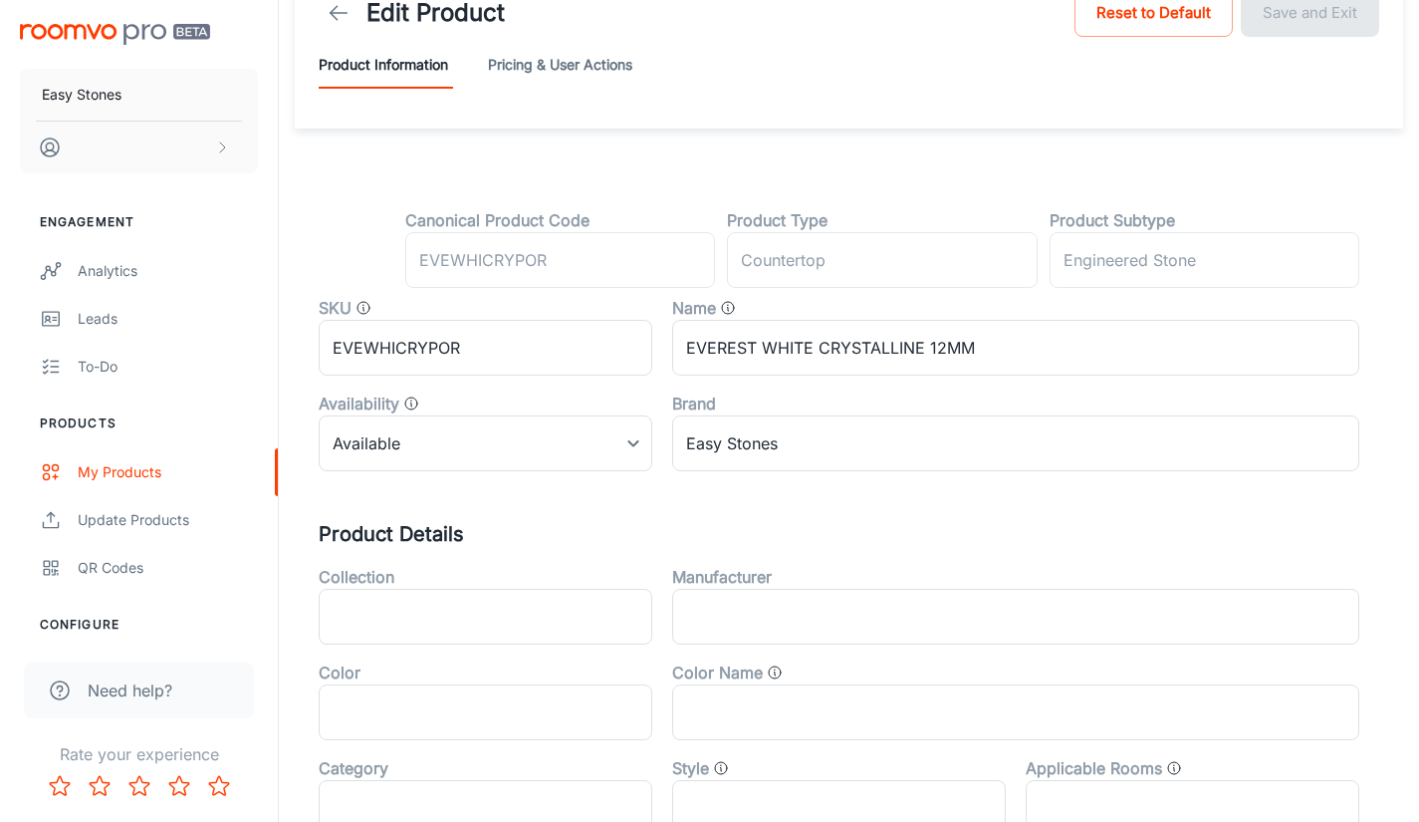
click at [764, 143] on div "Canonical Product Code EVEWHICRYPOR ​ Product Type countertop ​ Product Subtype…" at bounding box center [849, 759] width 1108 height 1263
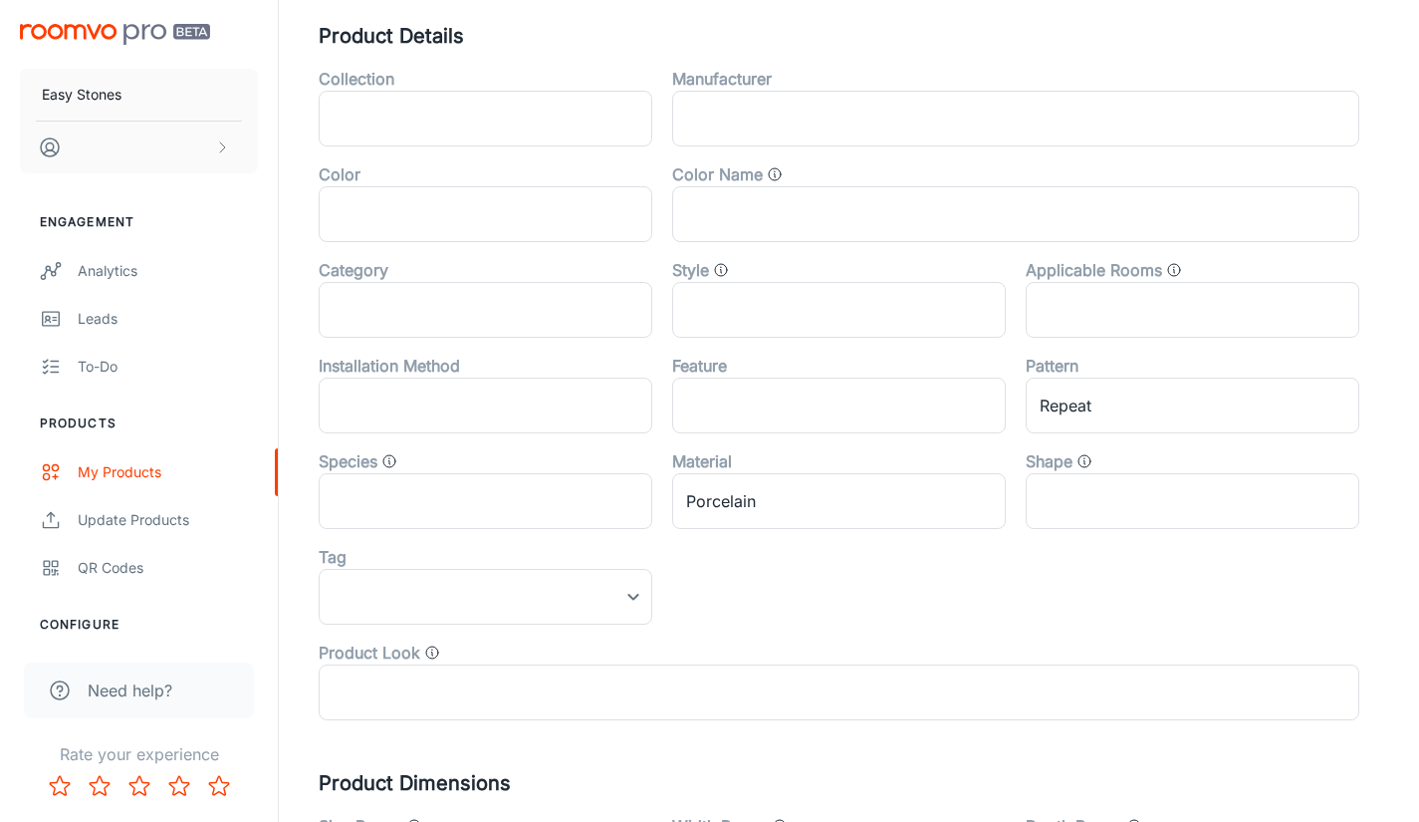
scroll to position [652, 0]
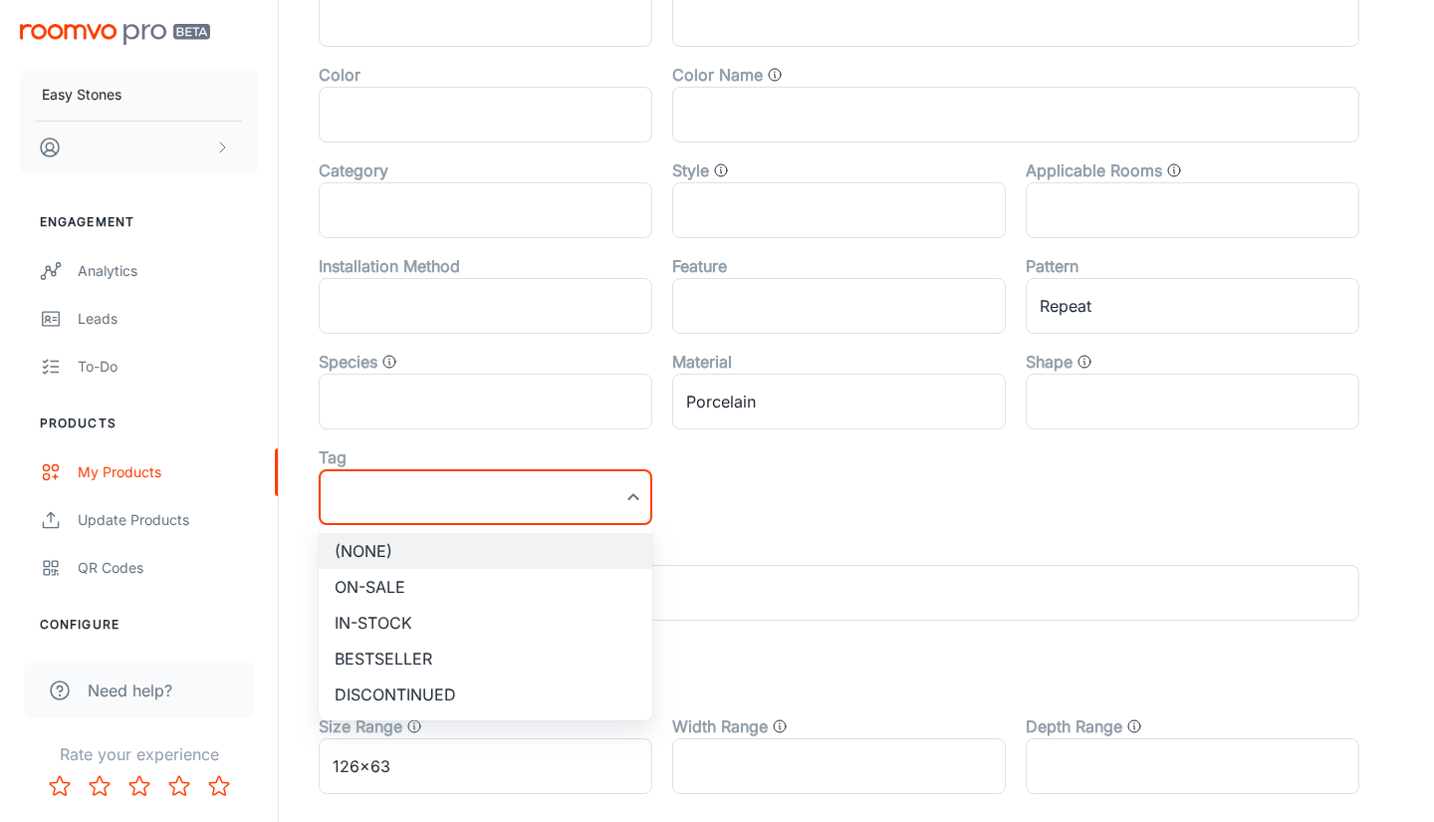
click at [774, 494] on div at bounding box center [717, 411] width 1434 height 822
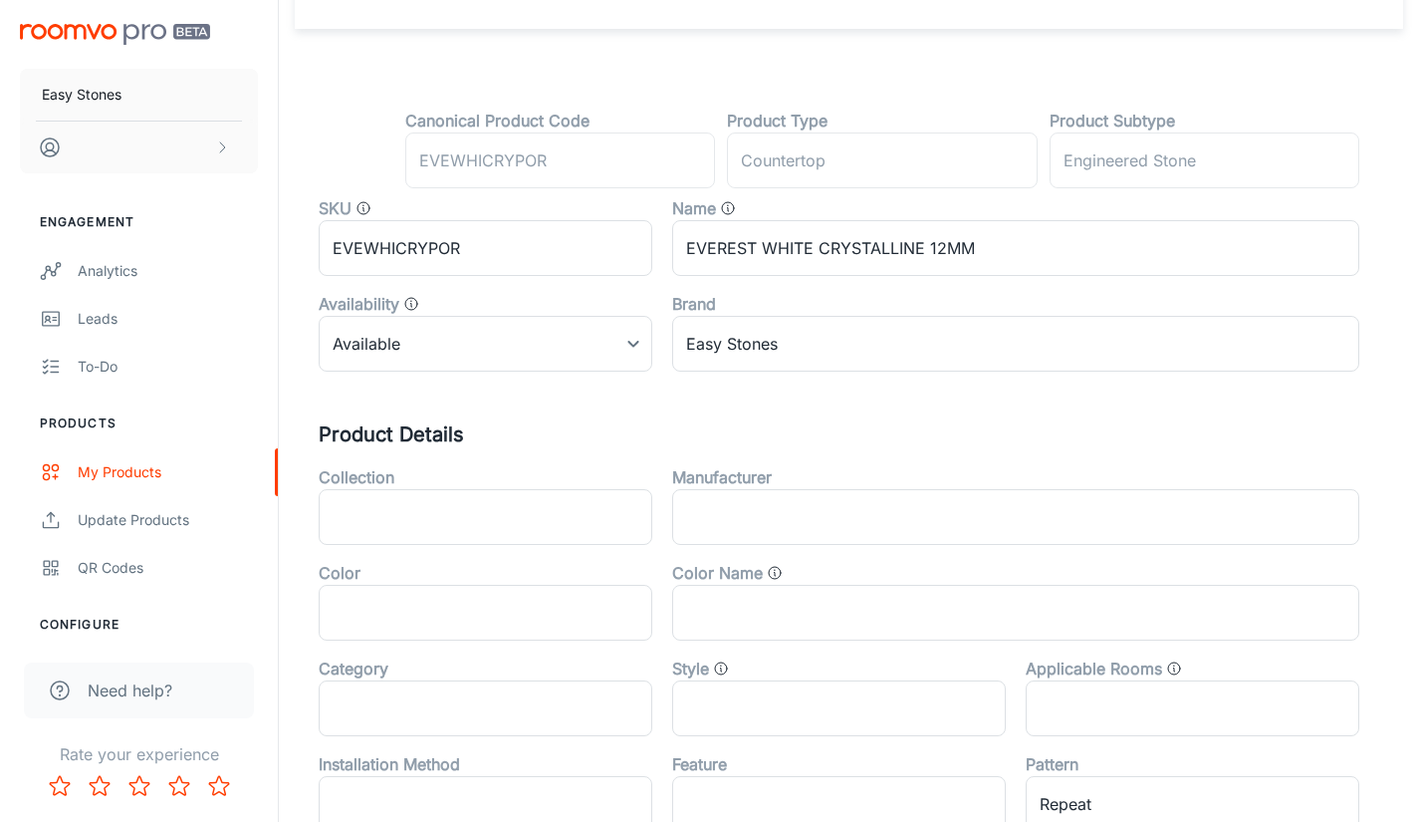
scroll to position [0, 0]
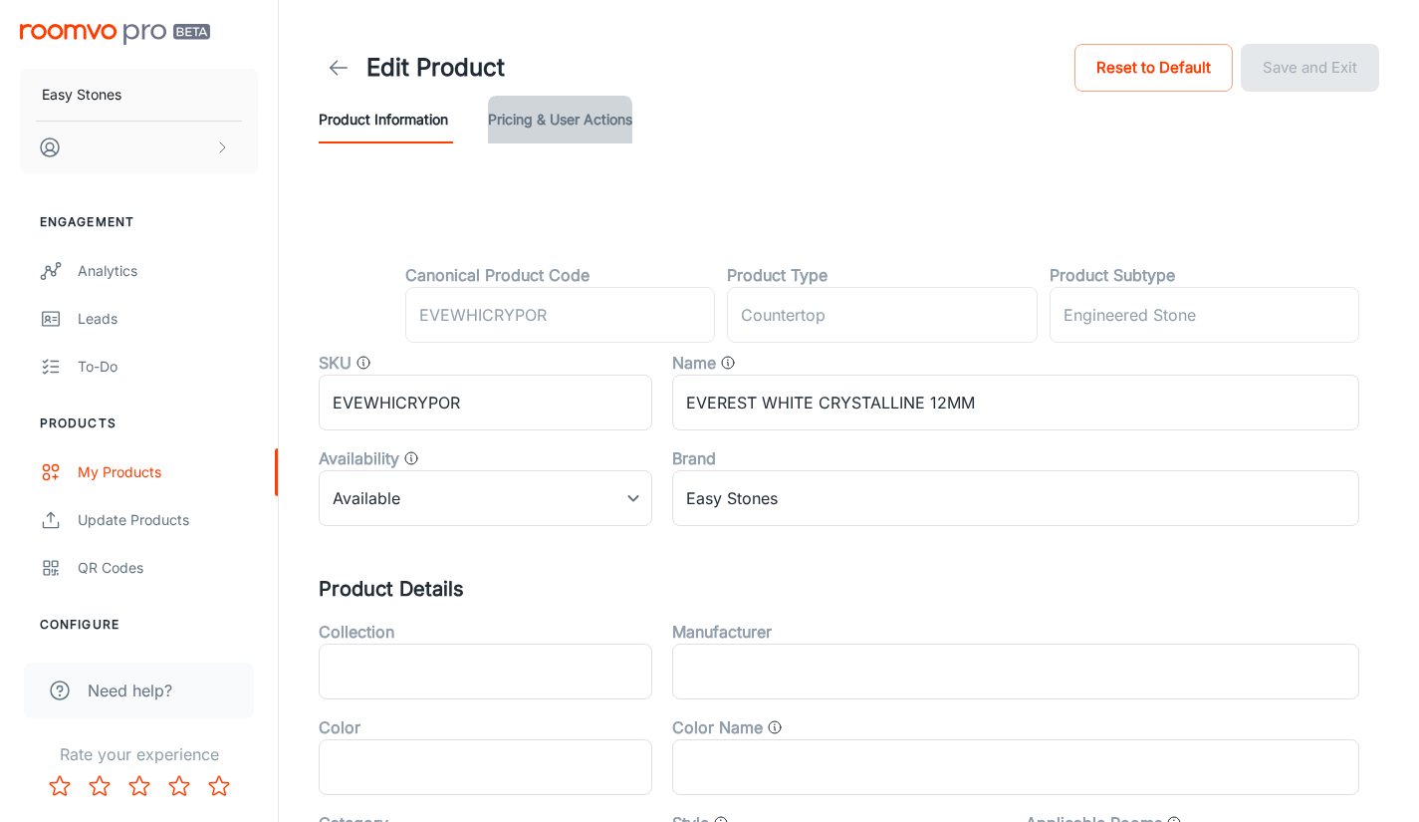
click at [541, 120] on button "Pricing & User Actions" at bounding box center [560, 120] width 144 height 48
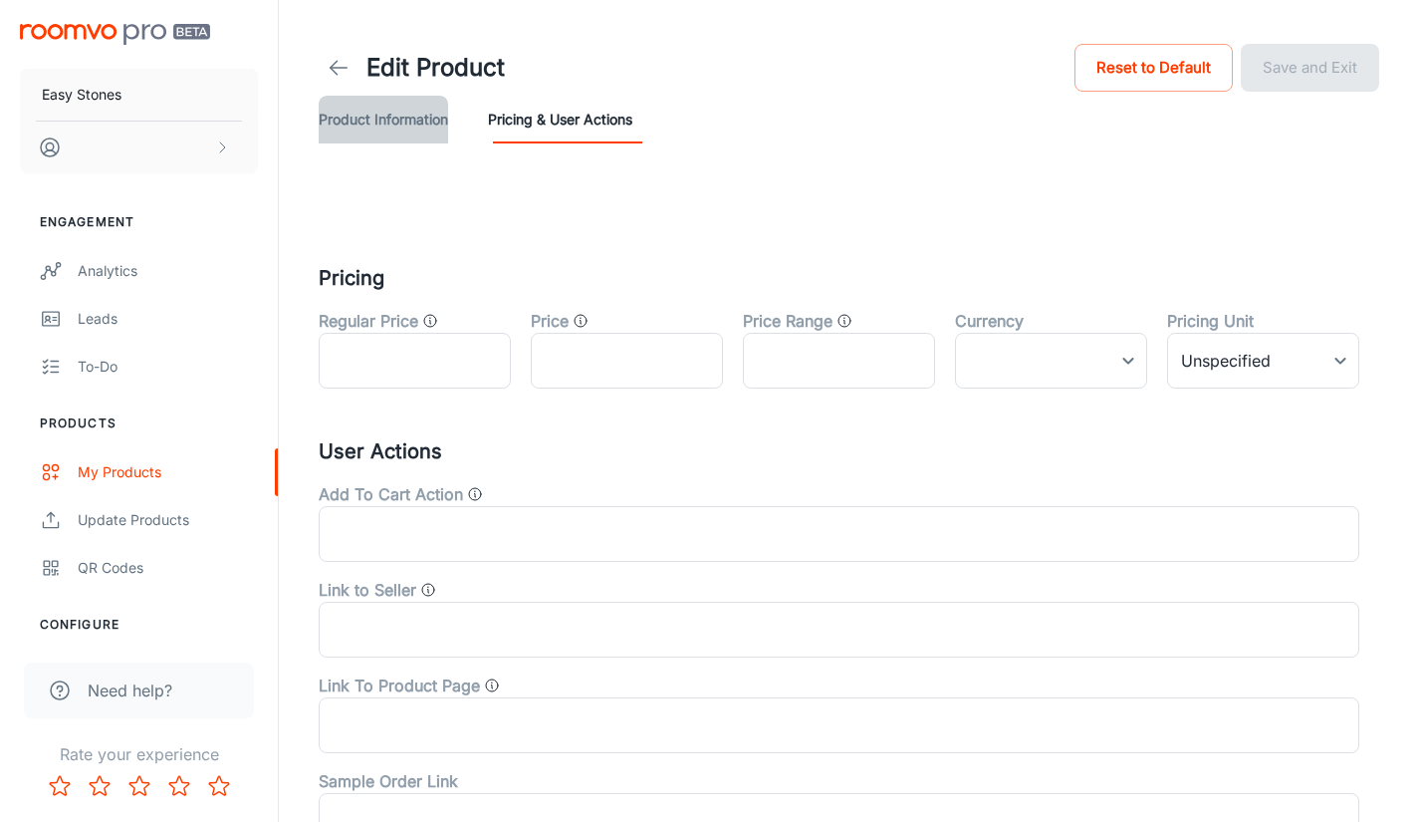
click at [372, 129] on button "Product Information" at bounding box center [383, 120] width 129 height 48
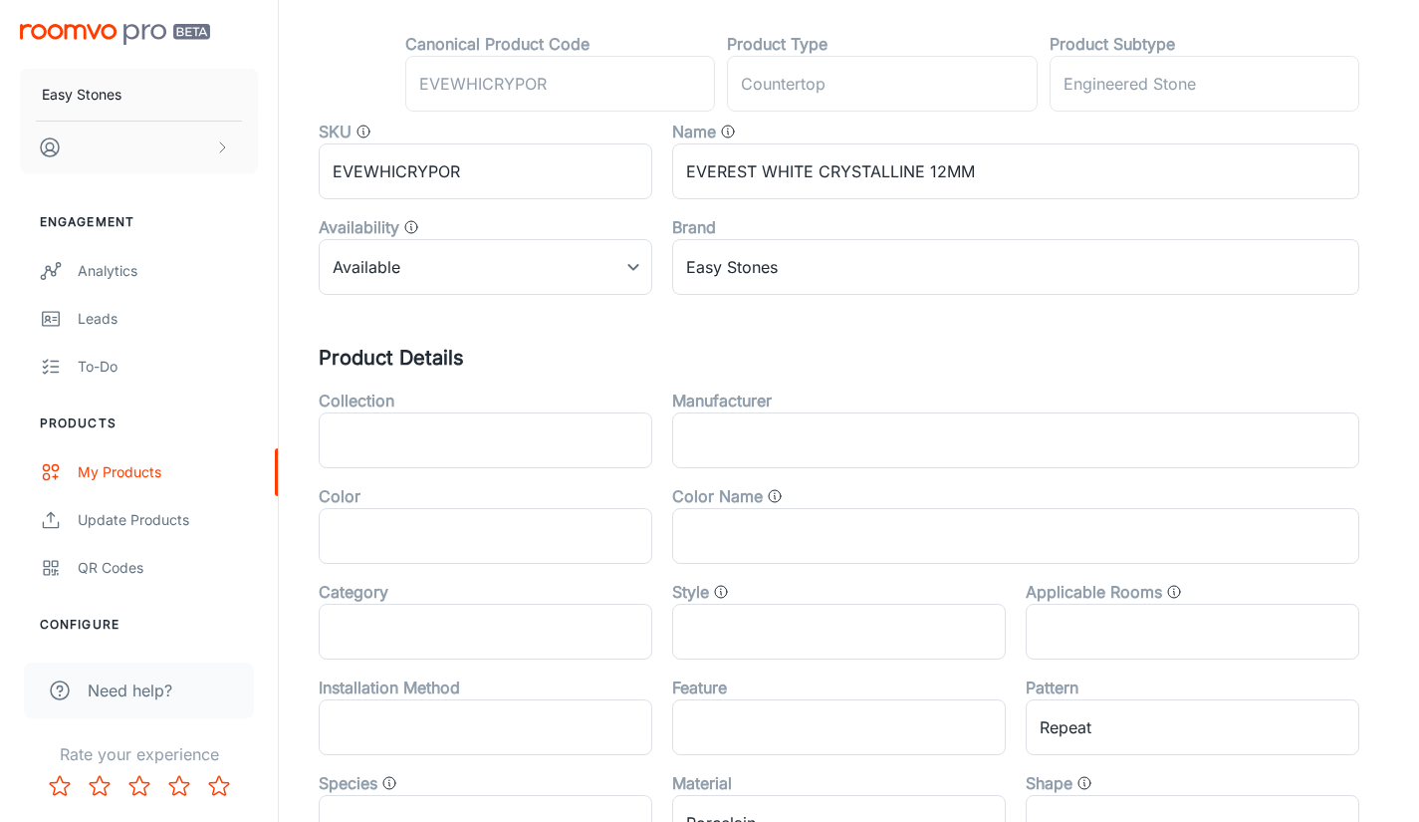
scroll to position [299, 0]
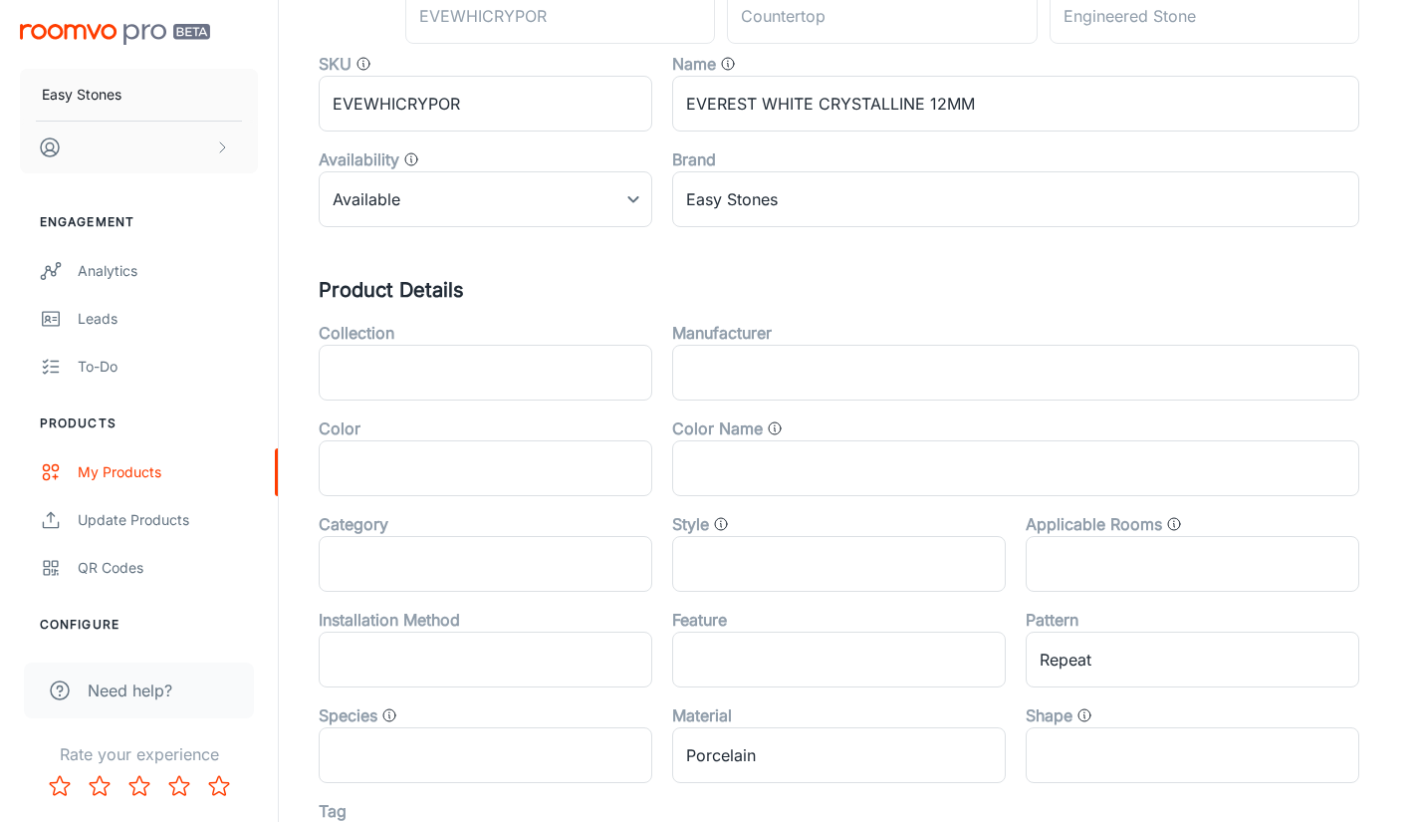
click at [879, 282] on h5 "Product Details" at bounding box center [849, 290] width 1061 height 30
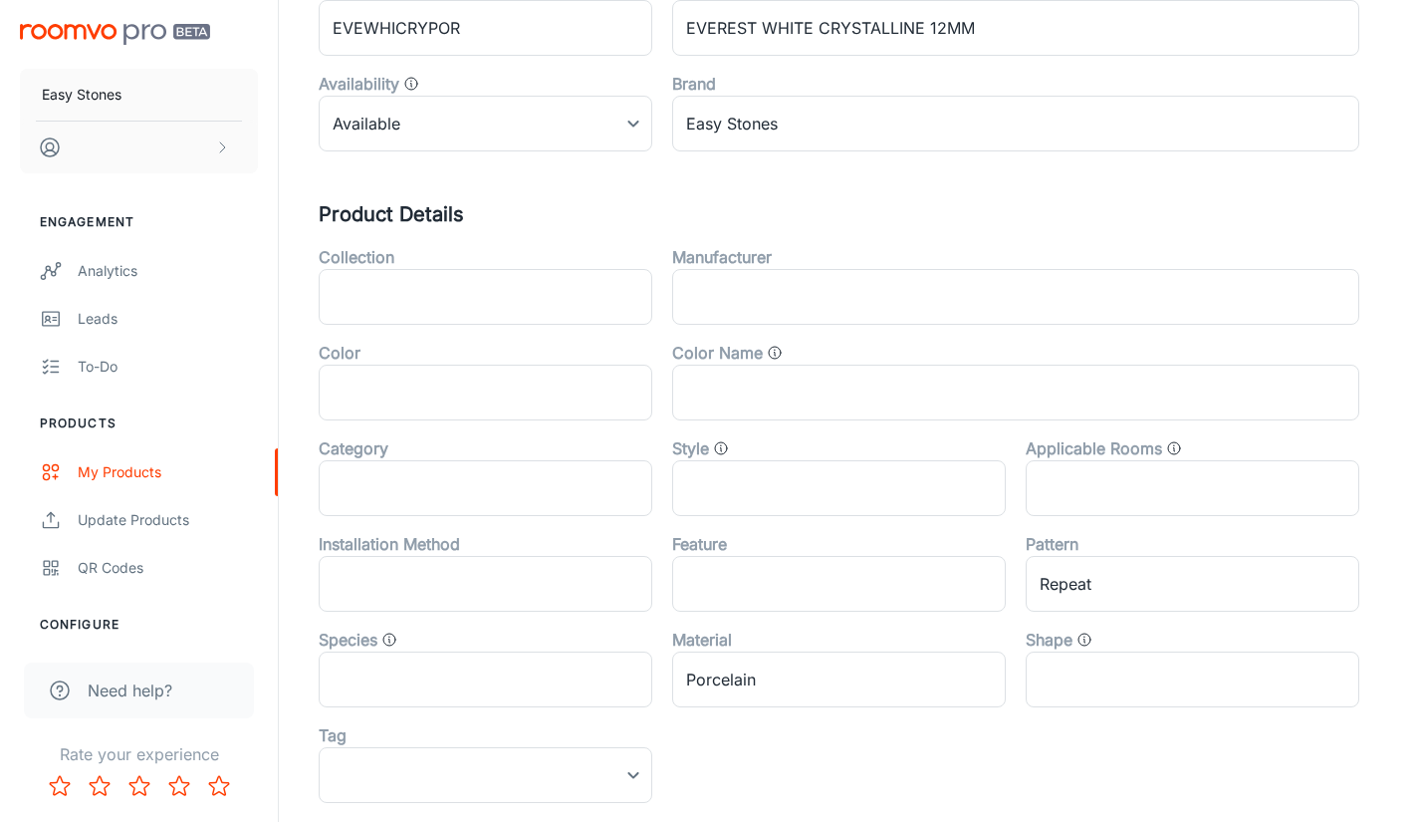
scroll to position [398, 0]
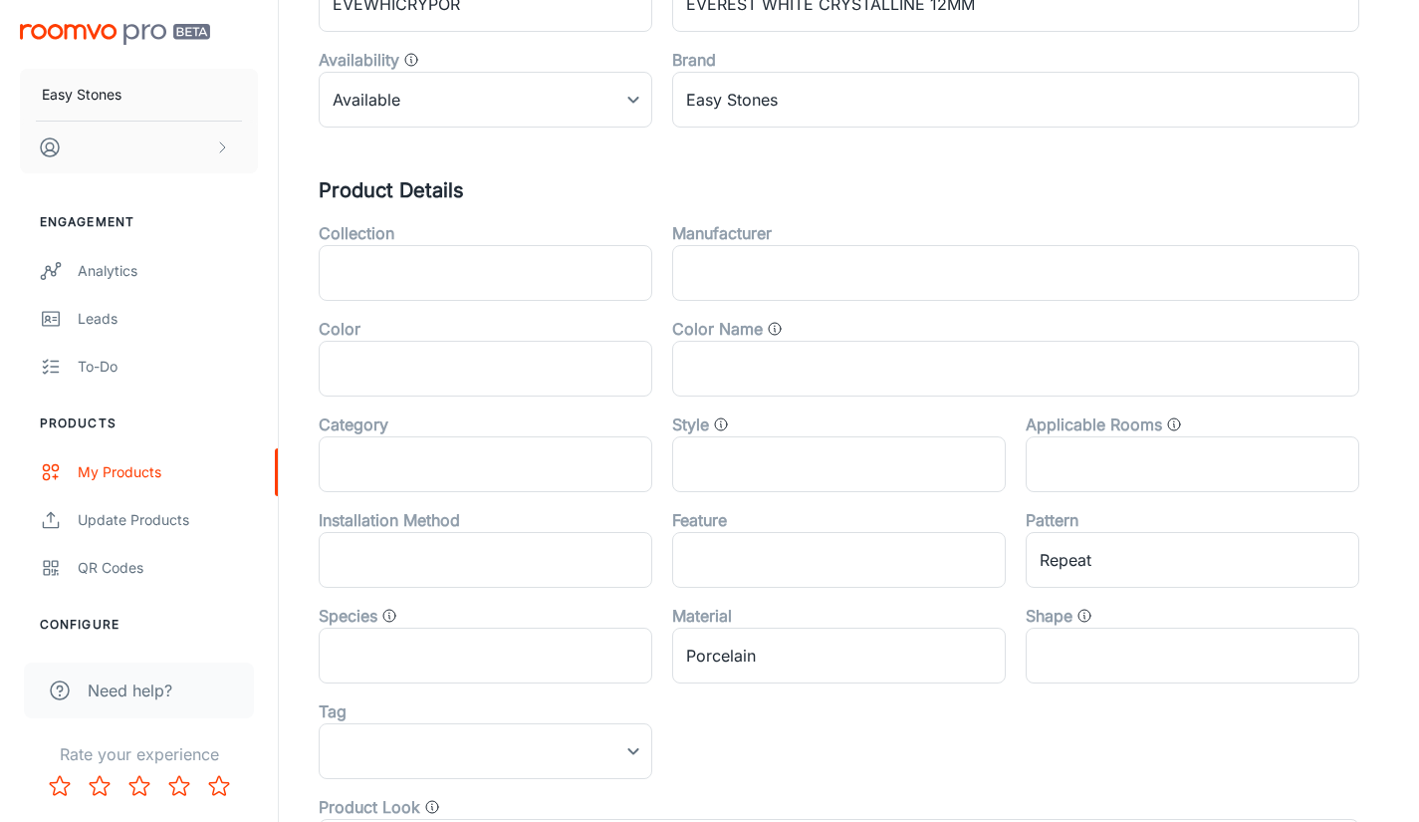
click at [510, 262] on input "text" at bounding box center [486, 273] width 334 height 56
click at [755, 260] on input "text" at bounding box center [1015, 273] width 687 height 56
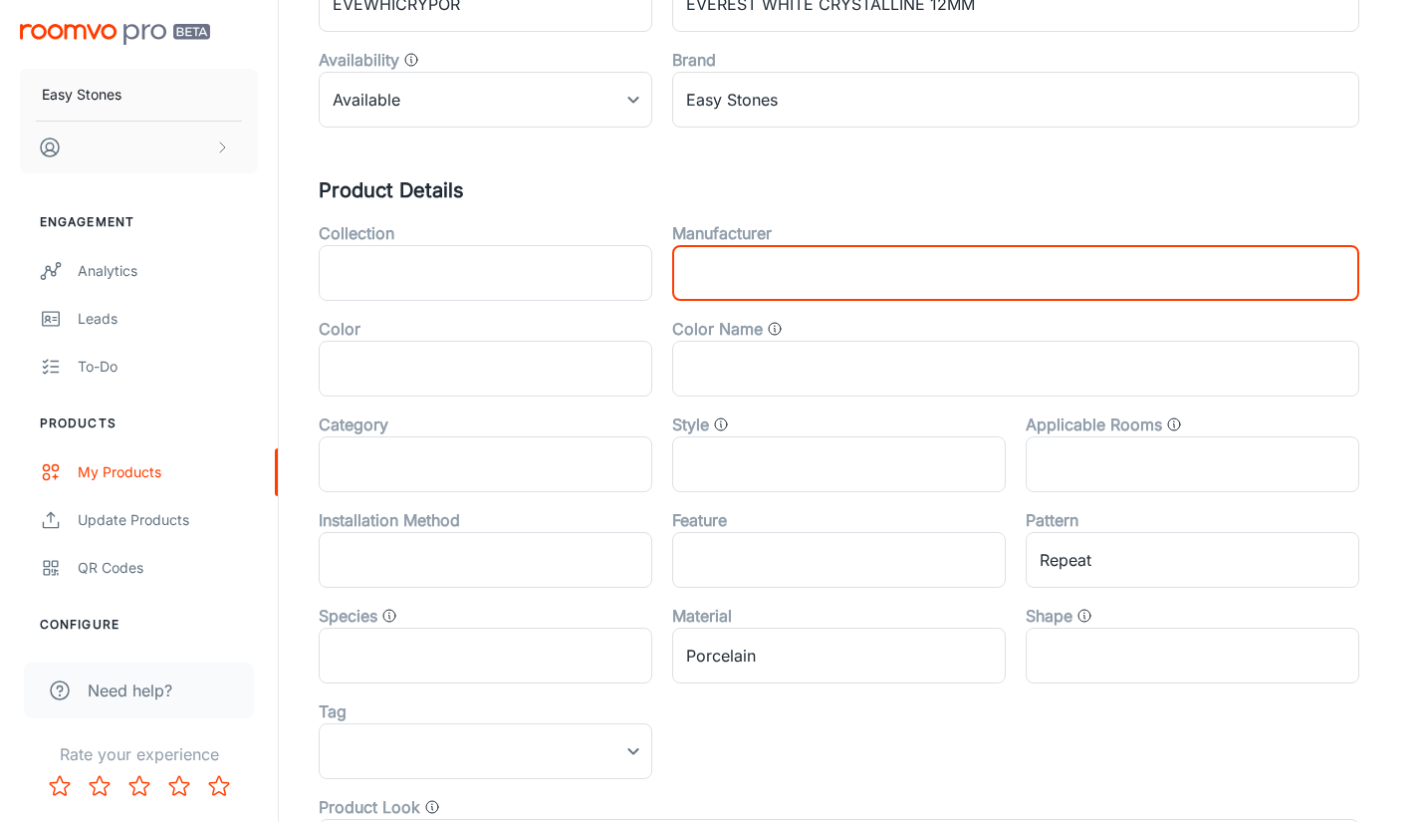
click at [512, 360] on input "text" at bounding box center [486, 369] width 334 height 56
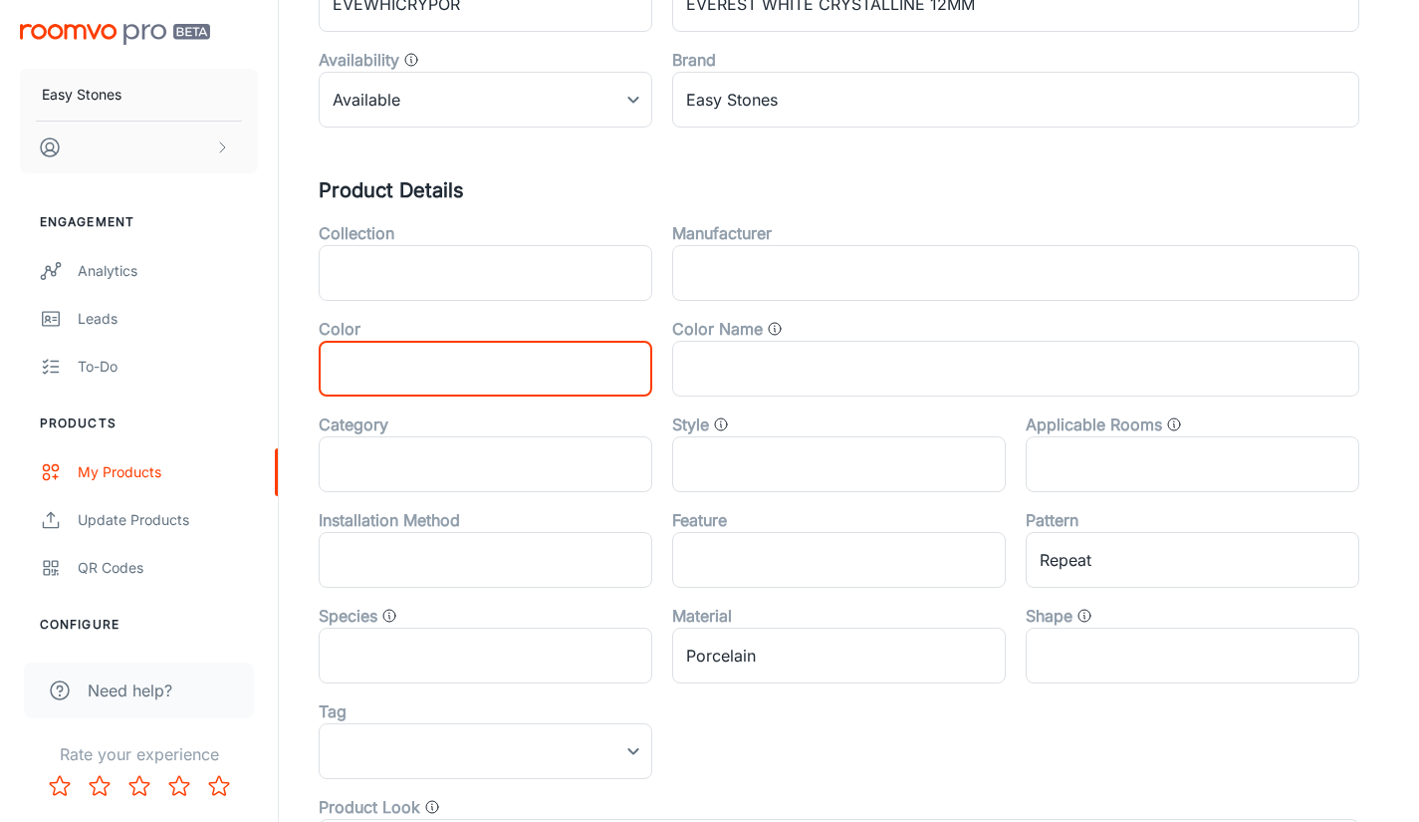
click at [759, 344] on input "text" at bounding box center [1015, 369] width 687 height 56
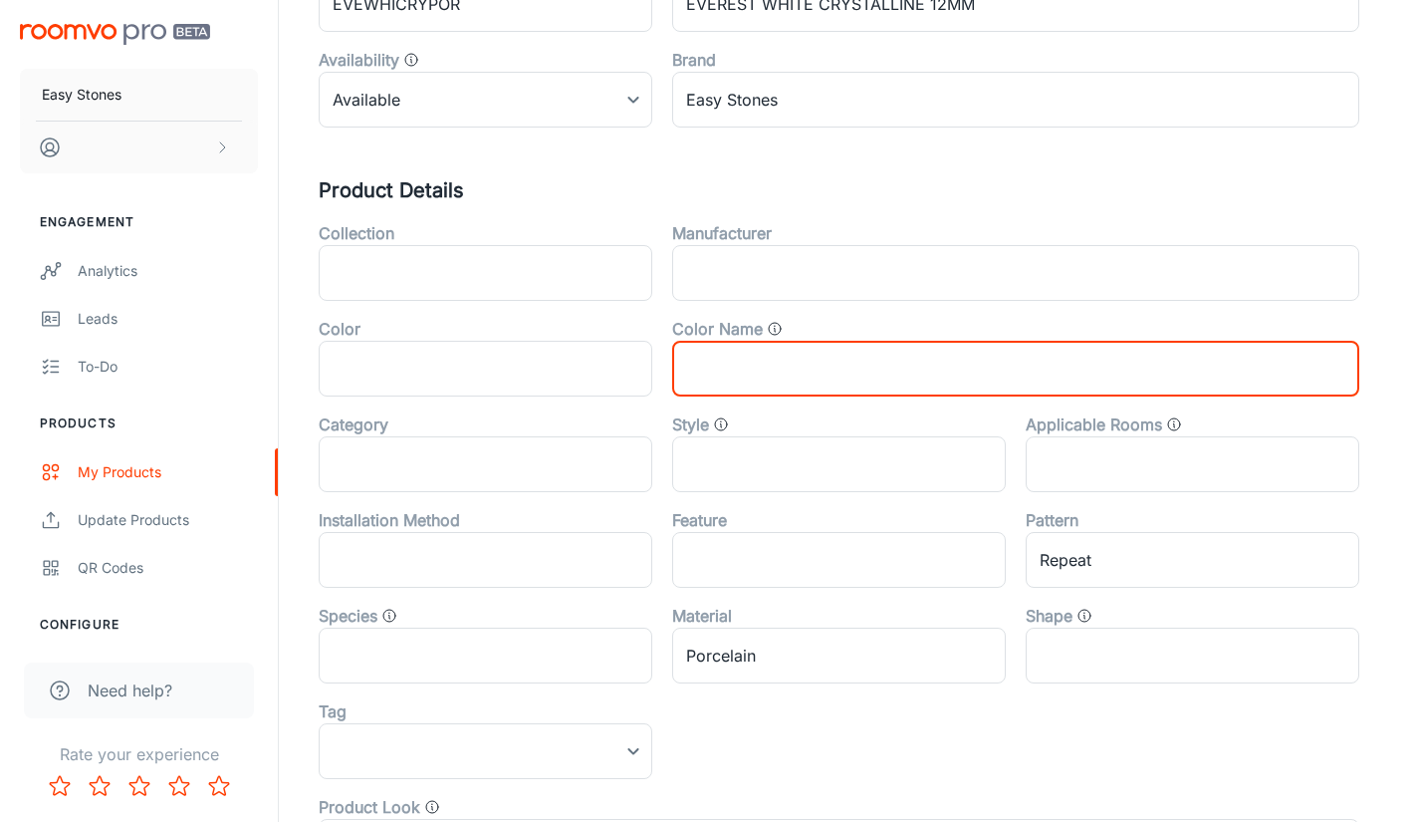
click at [774, 486] on input "text" at bounding box center [839, 464] width 334 height 56
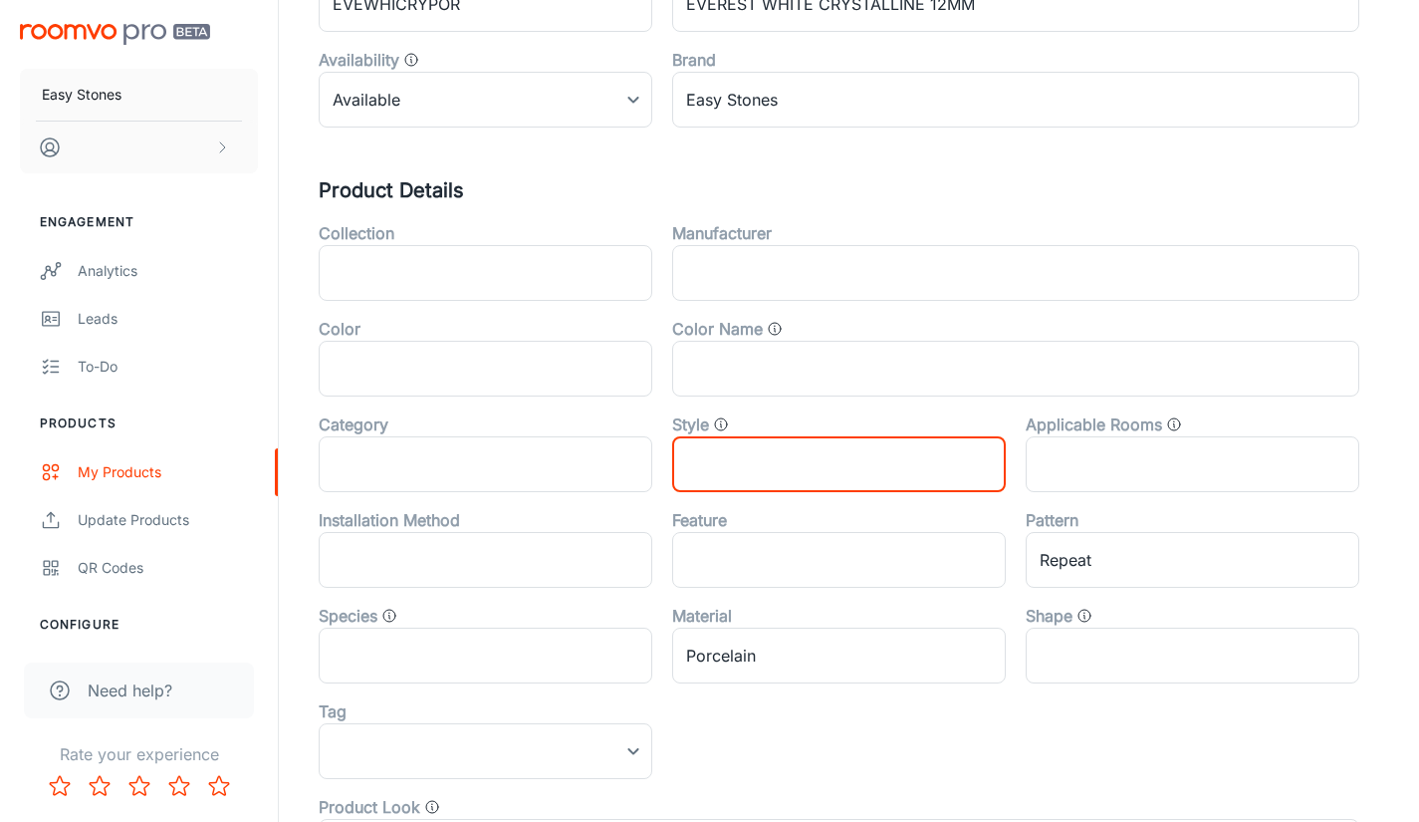
click at [1140, 462] on input "text" at bounding box center [1193, 464] width 334 height 56
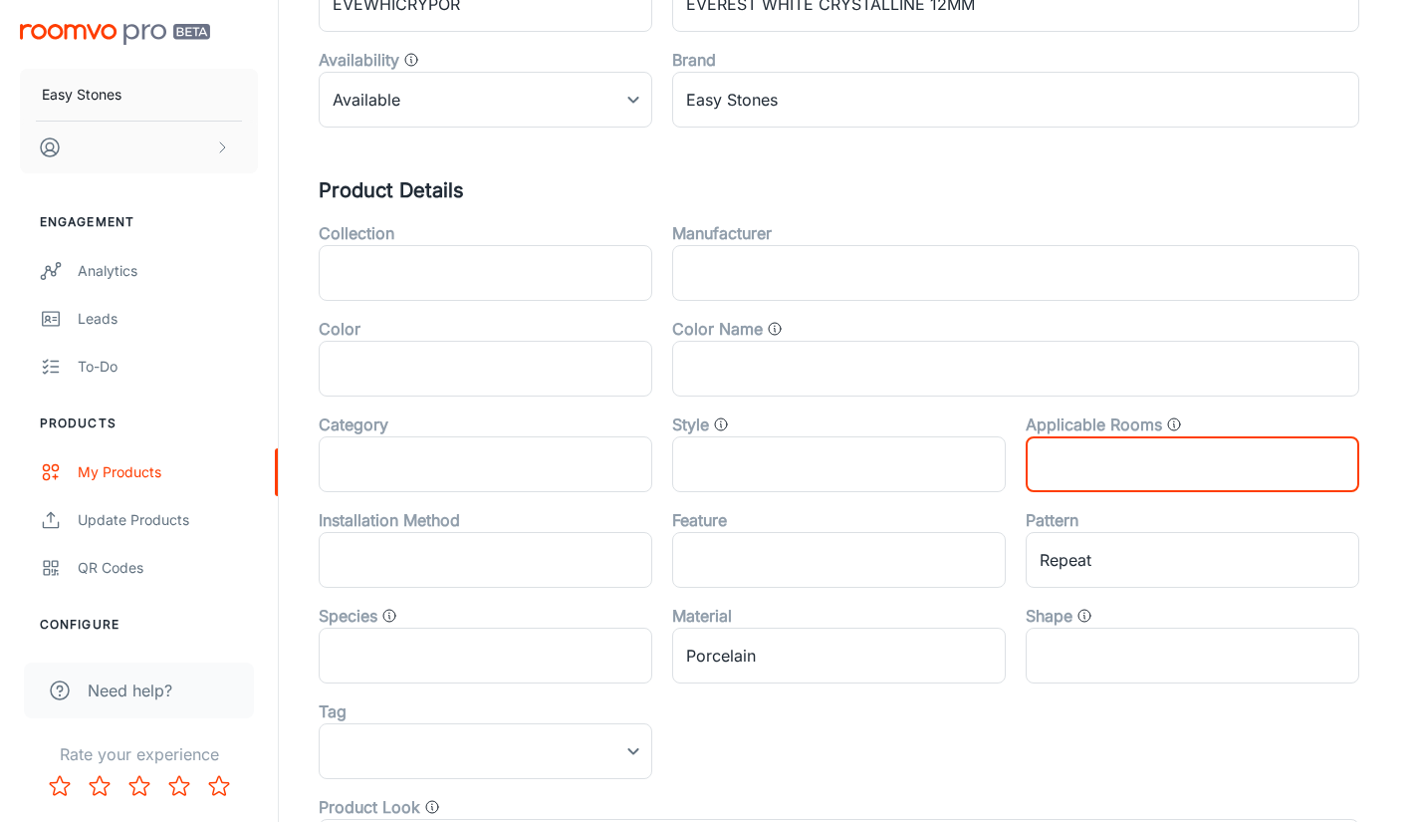
click at [867, 553] on input "text" at bounding box center [839, 560] width 334 height 56
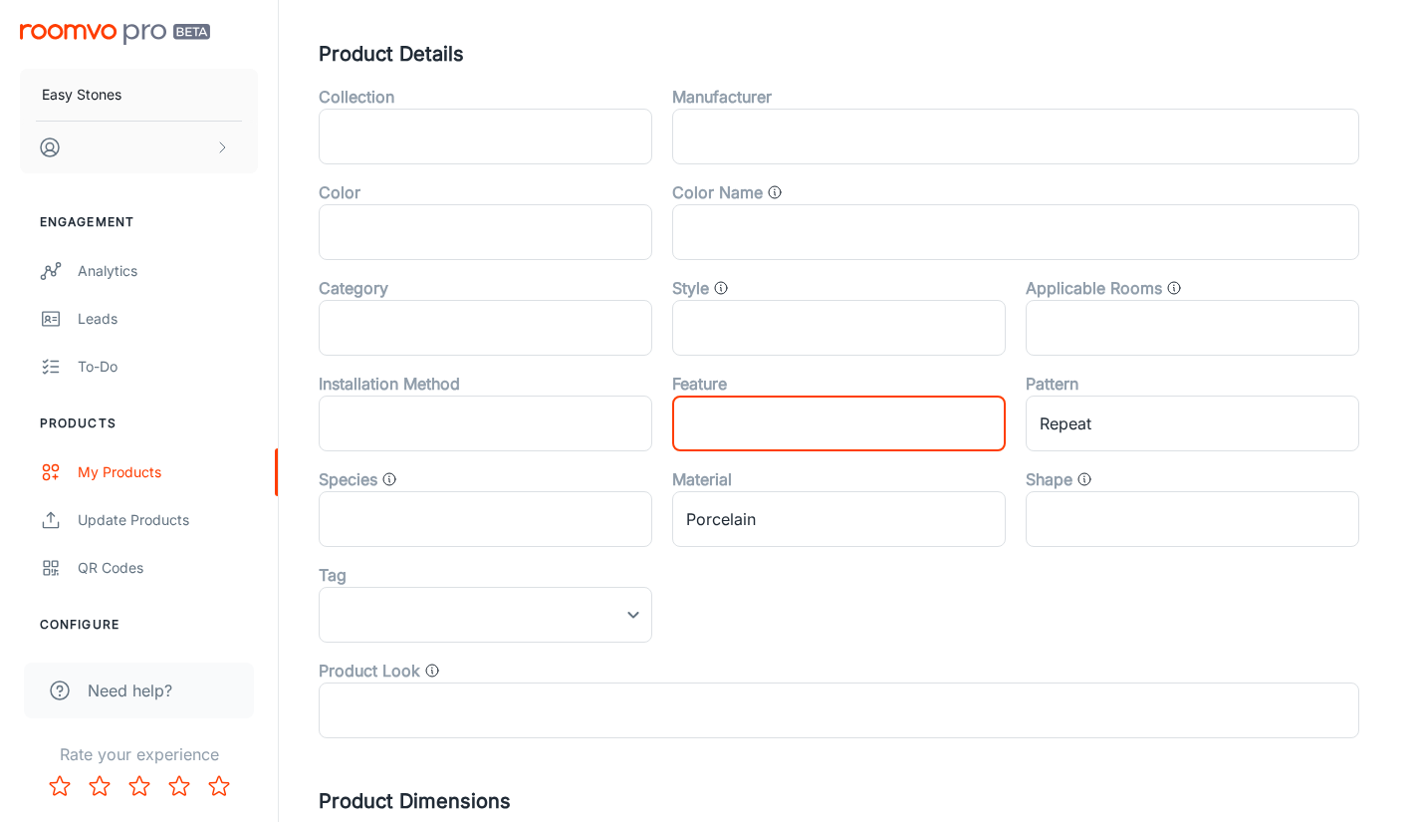
scroll to position [597, 0]
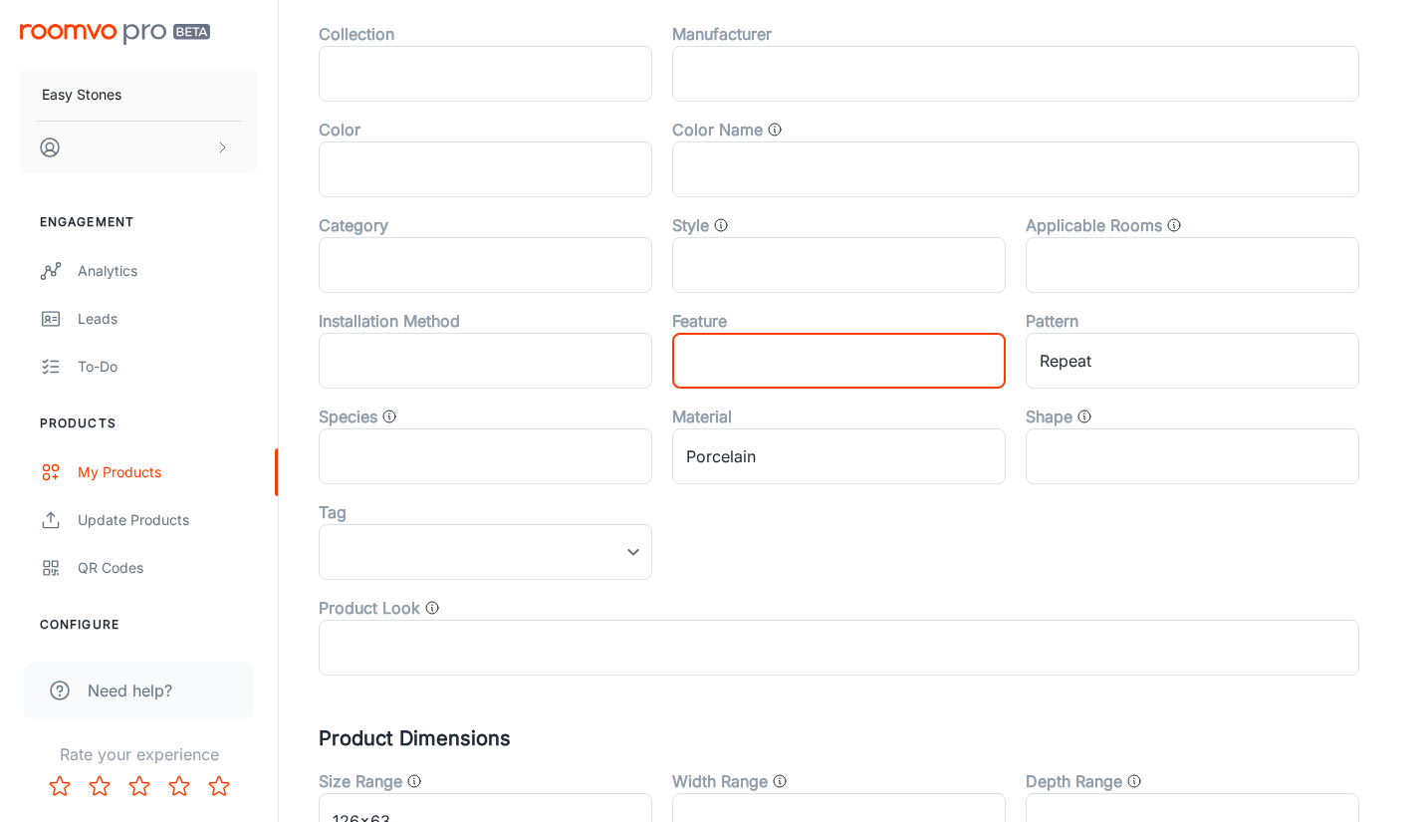
click at [421, 478] on input "text" at bounding box center [486, 456] width 334 height 56
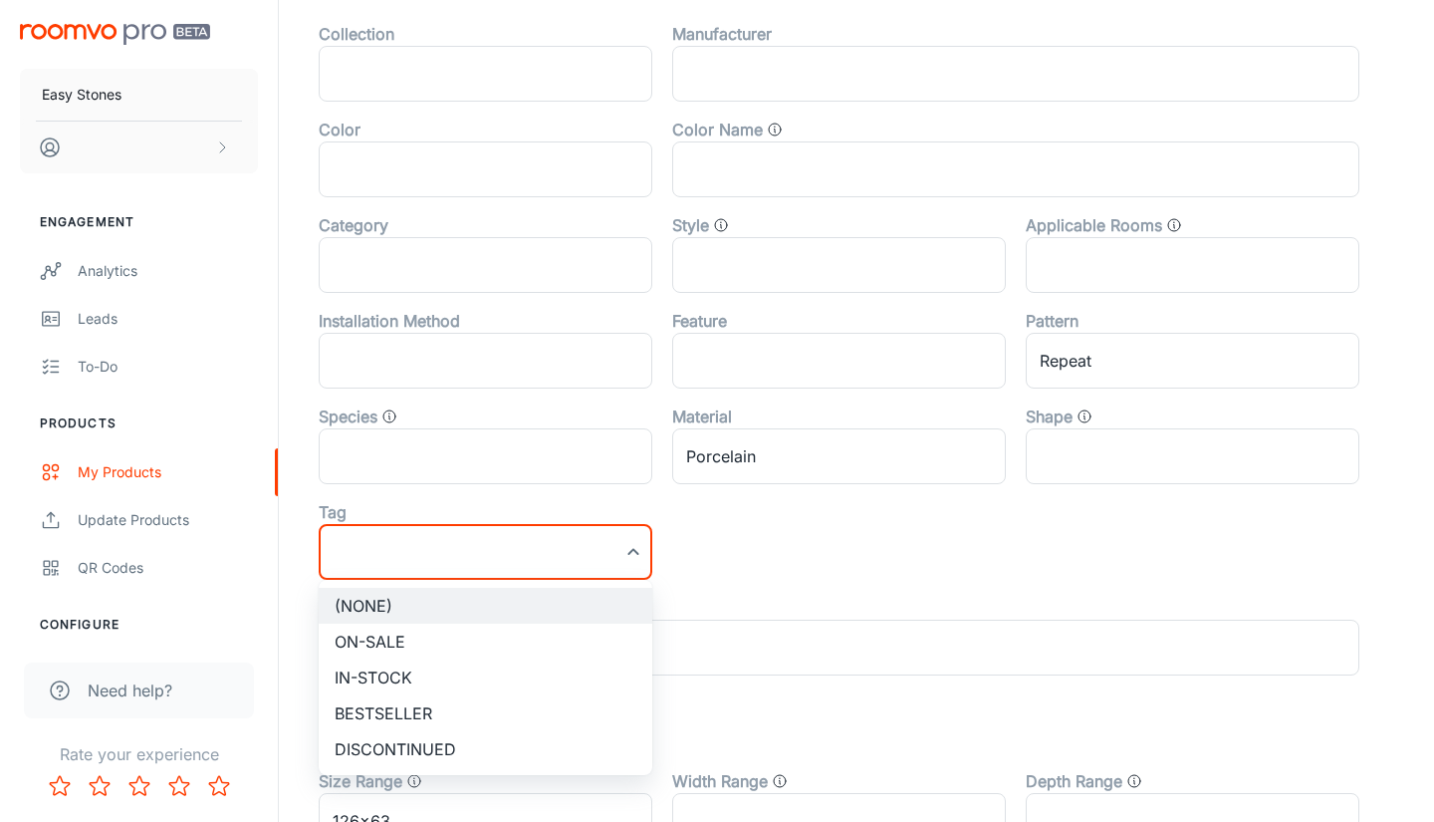
click at [569, 541] on div at bounding box center [717, 411] width 1434 height 822
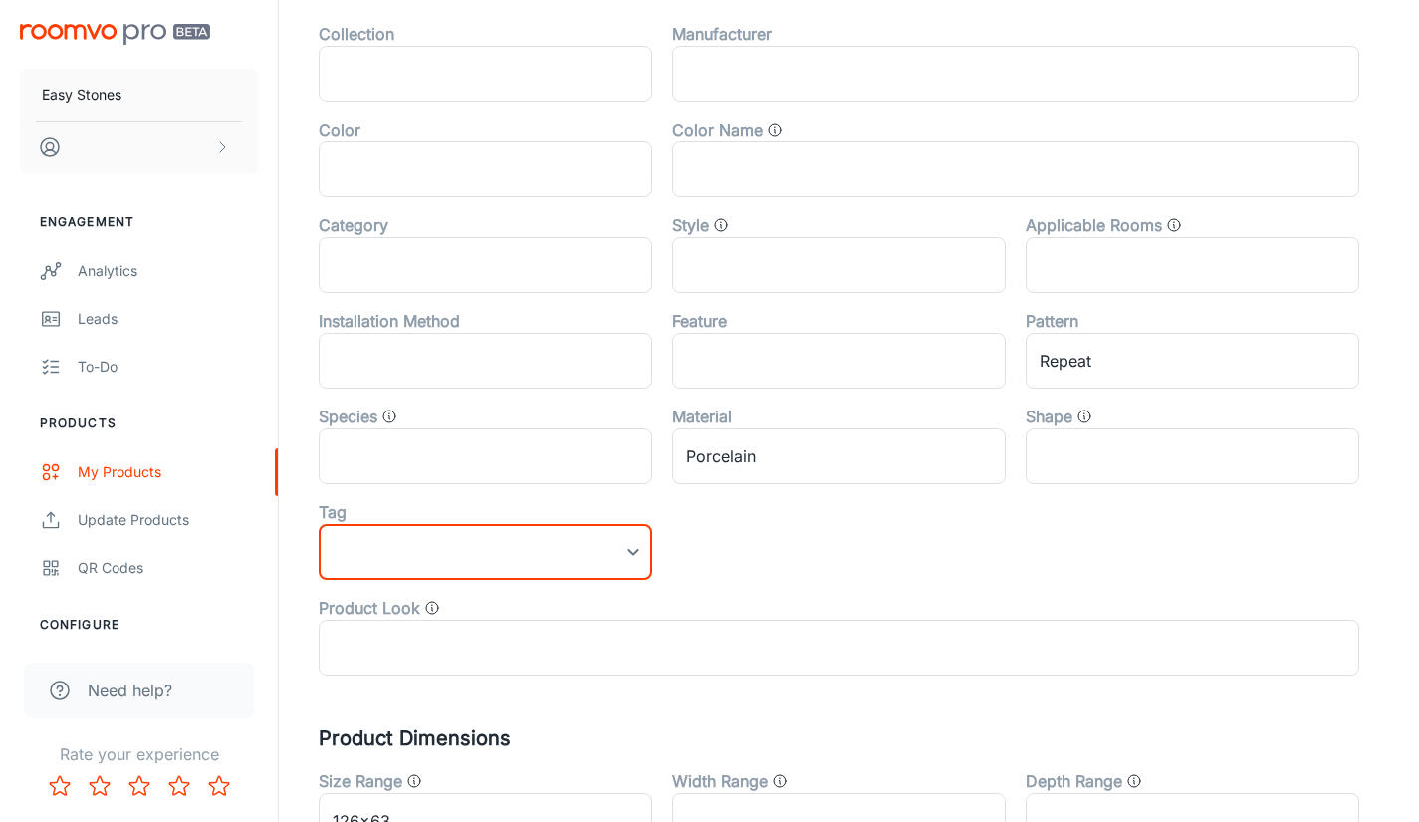
click at [801, 541] on div "Collection ​ Manufacturer ​ Color ​ Color Name ​ Category ​ Style ​ Applicable …" at bounding box center [829, 340] width 1061 height 669
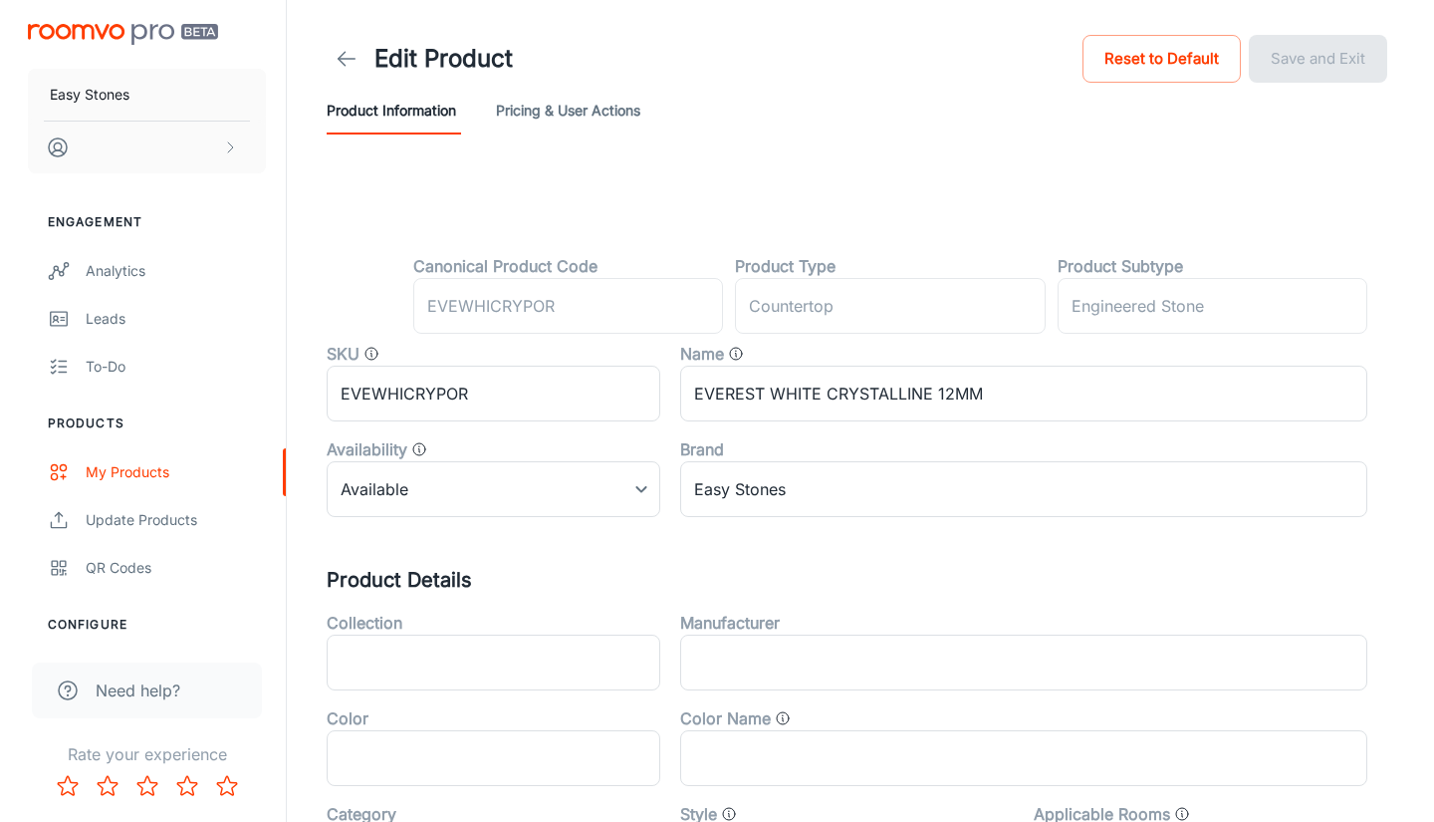
scroll to position [0, 0]
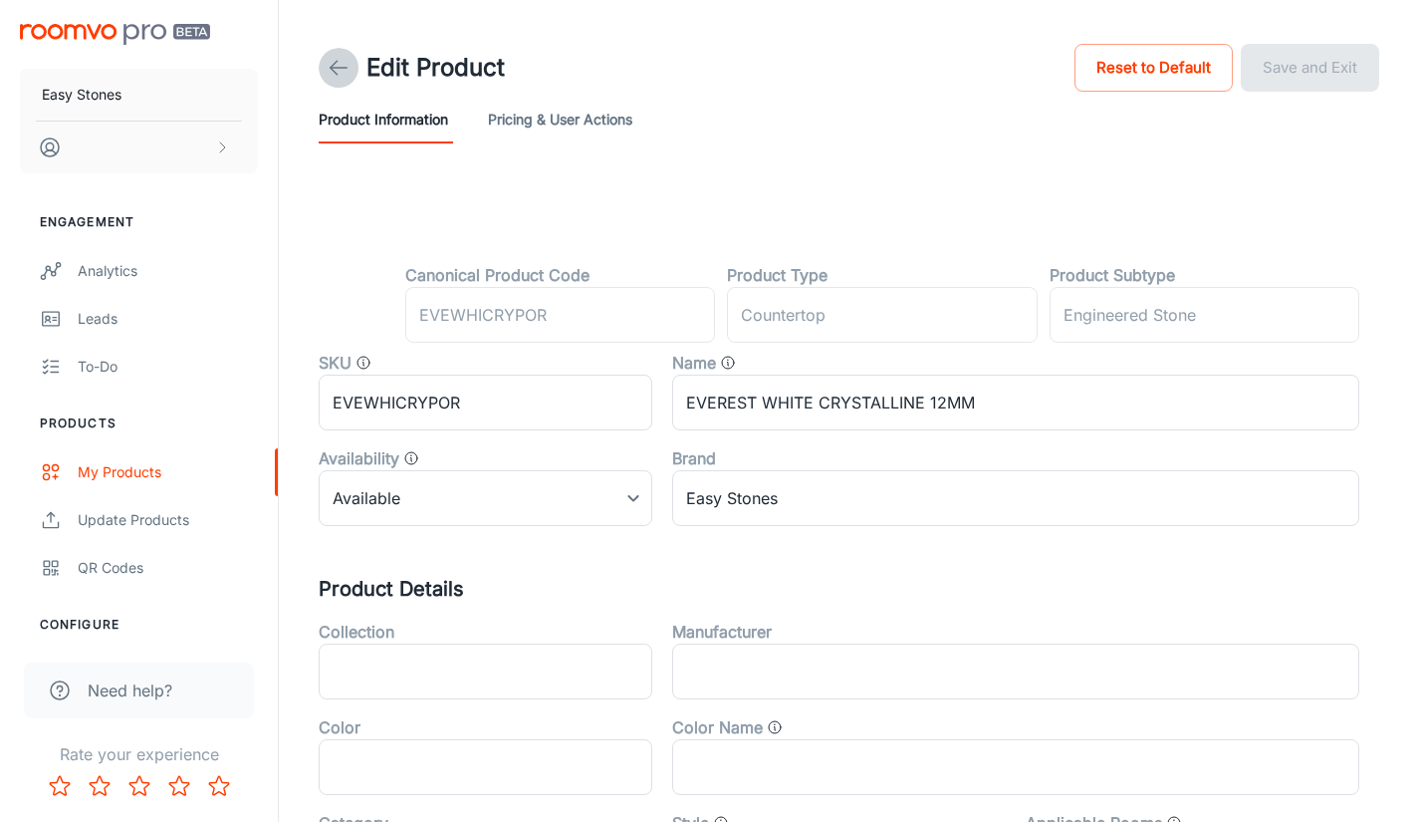
click at [336, 63] on polyline at bounding box center [334, 68] width 7 height 14
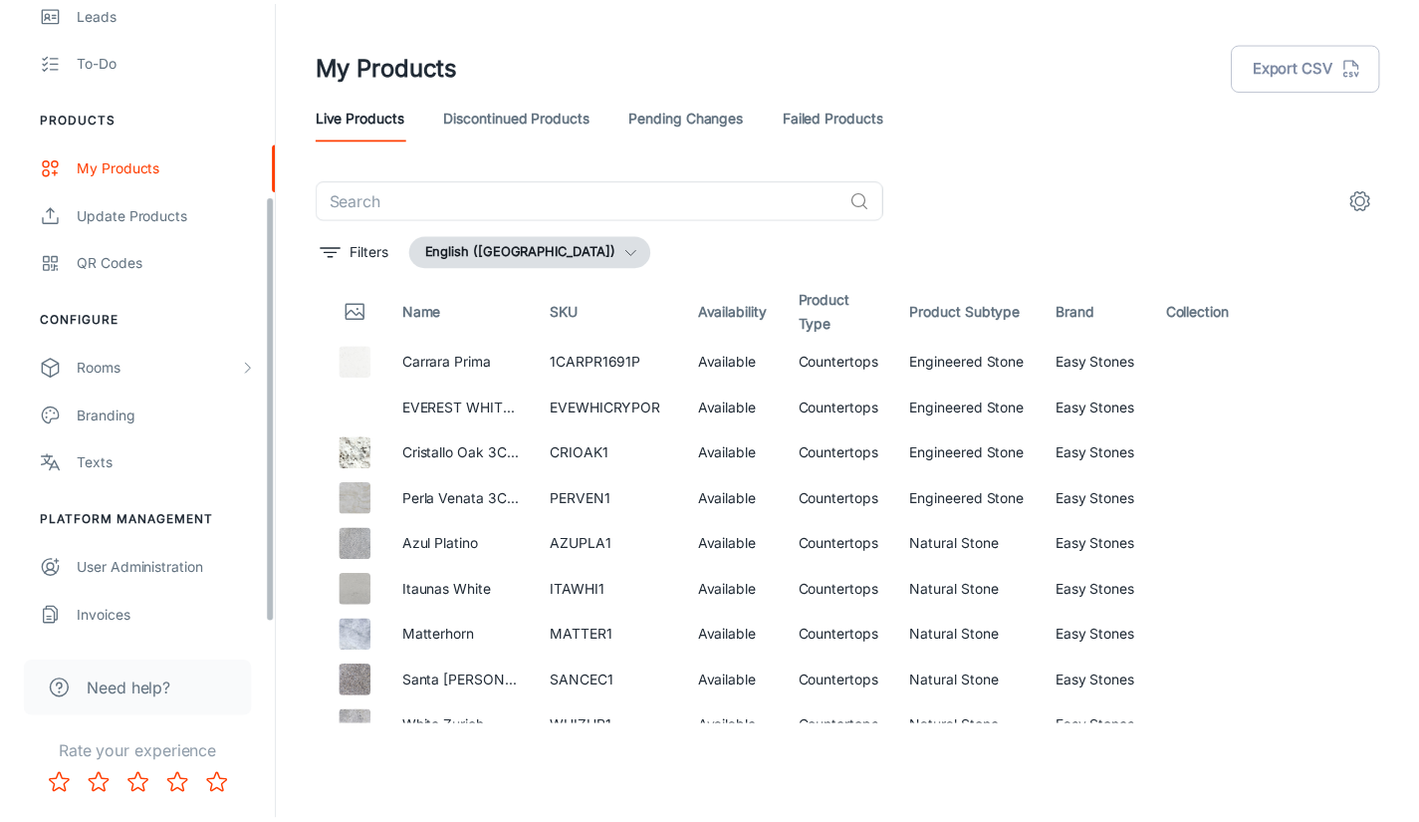
scroll to position [308, 0]
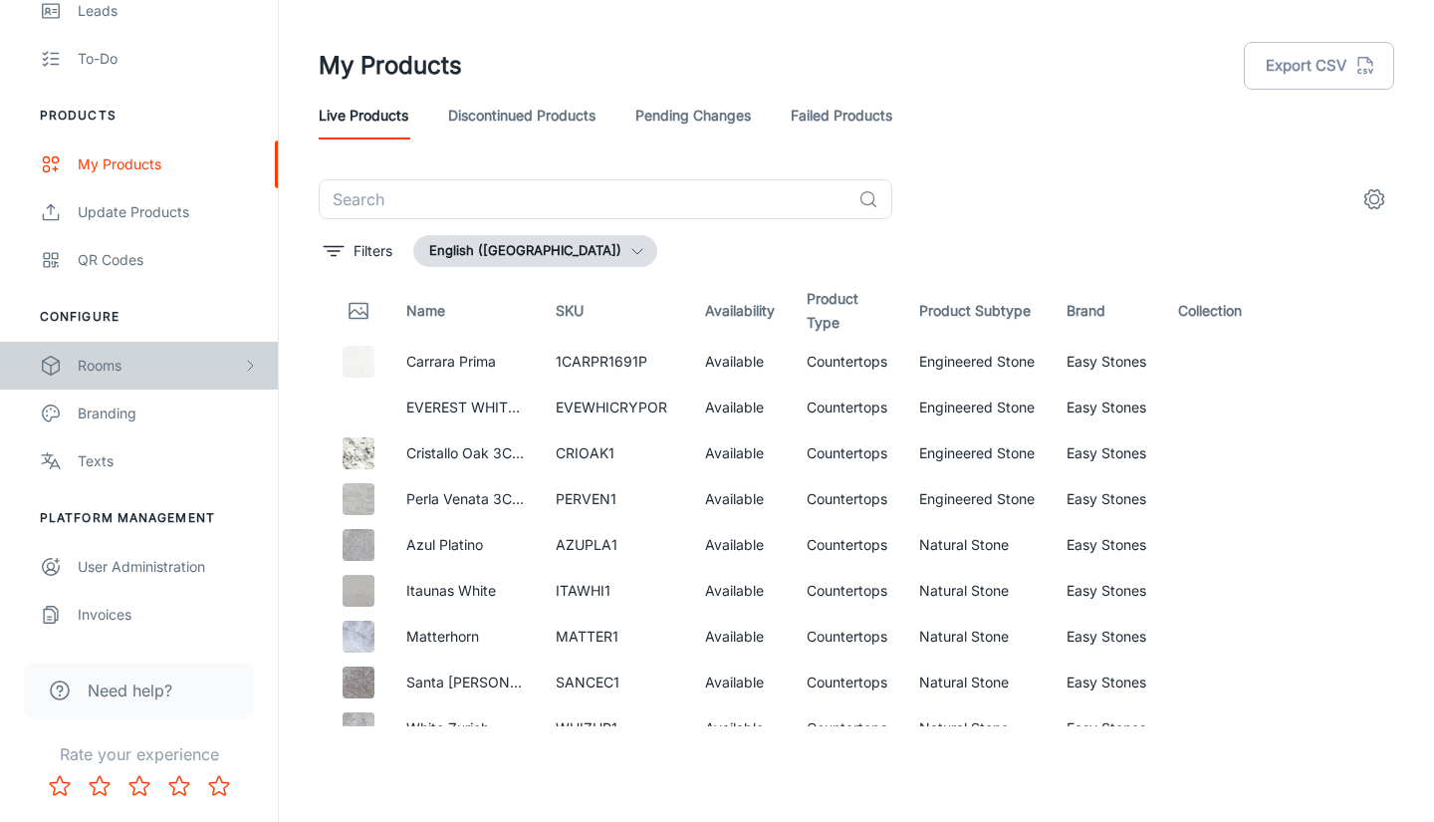
click at [122, 368] on div "Rooms" at bounding box center [160, 366] width 164 height 22
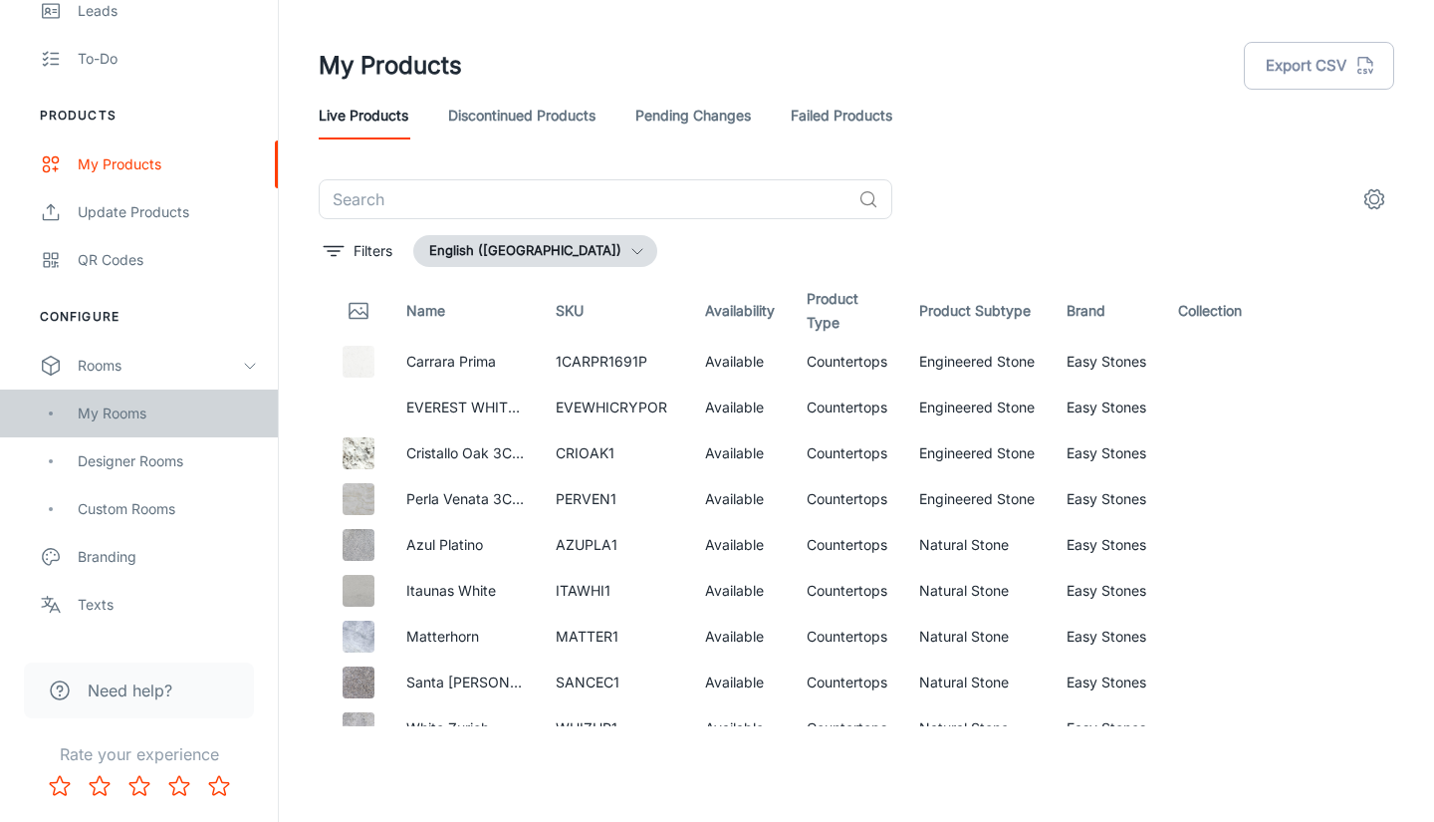
click at [122, 395] on div "My Rooms" at bounding box center [139, 413] width 278 height 48
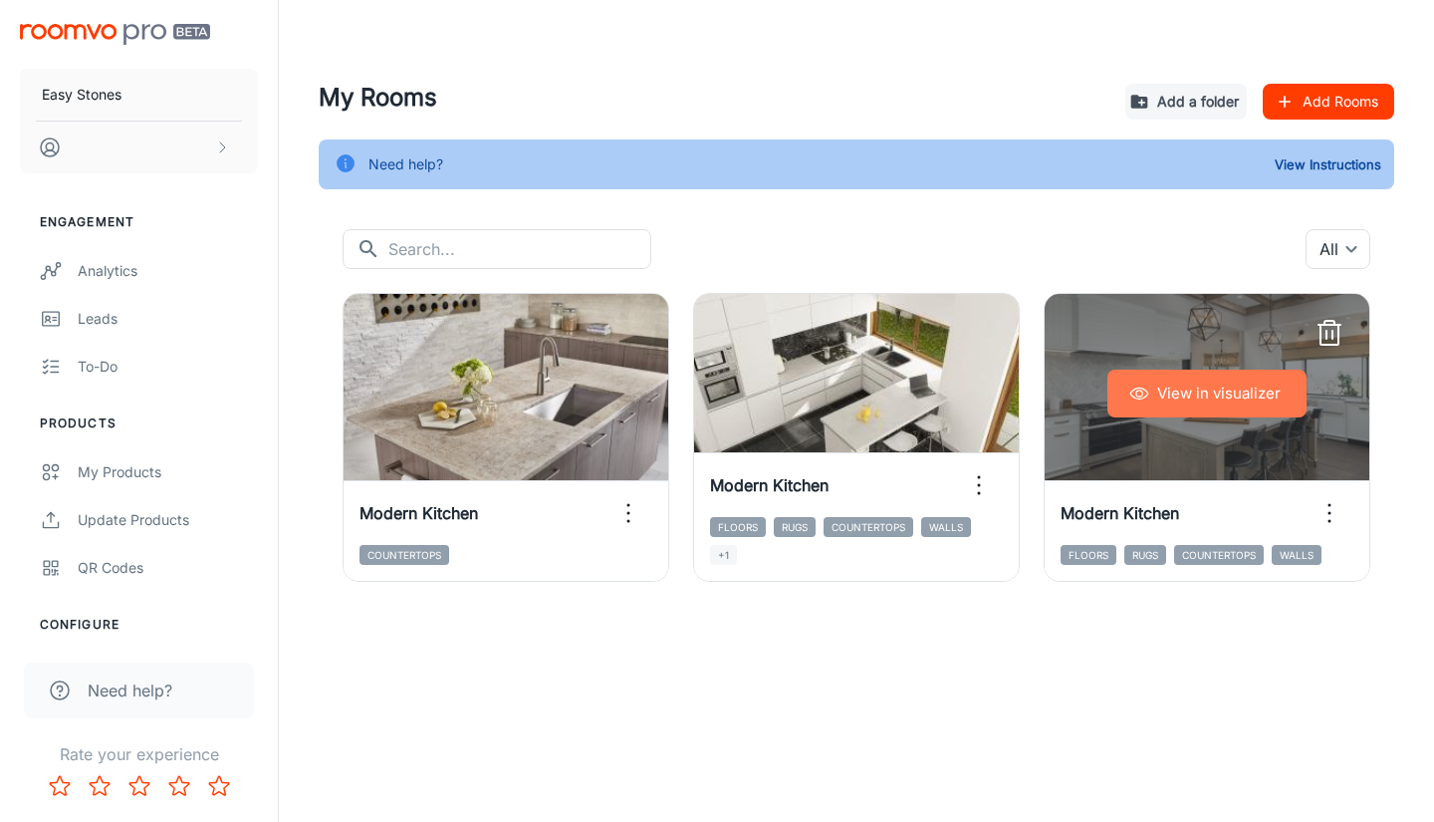
click at [1205, 386] on button "View in visualizer" at bounding box center [1206, 393] width 199 height 48
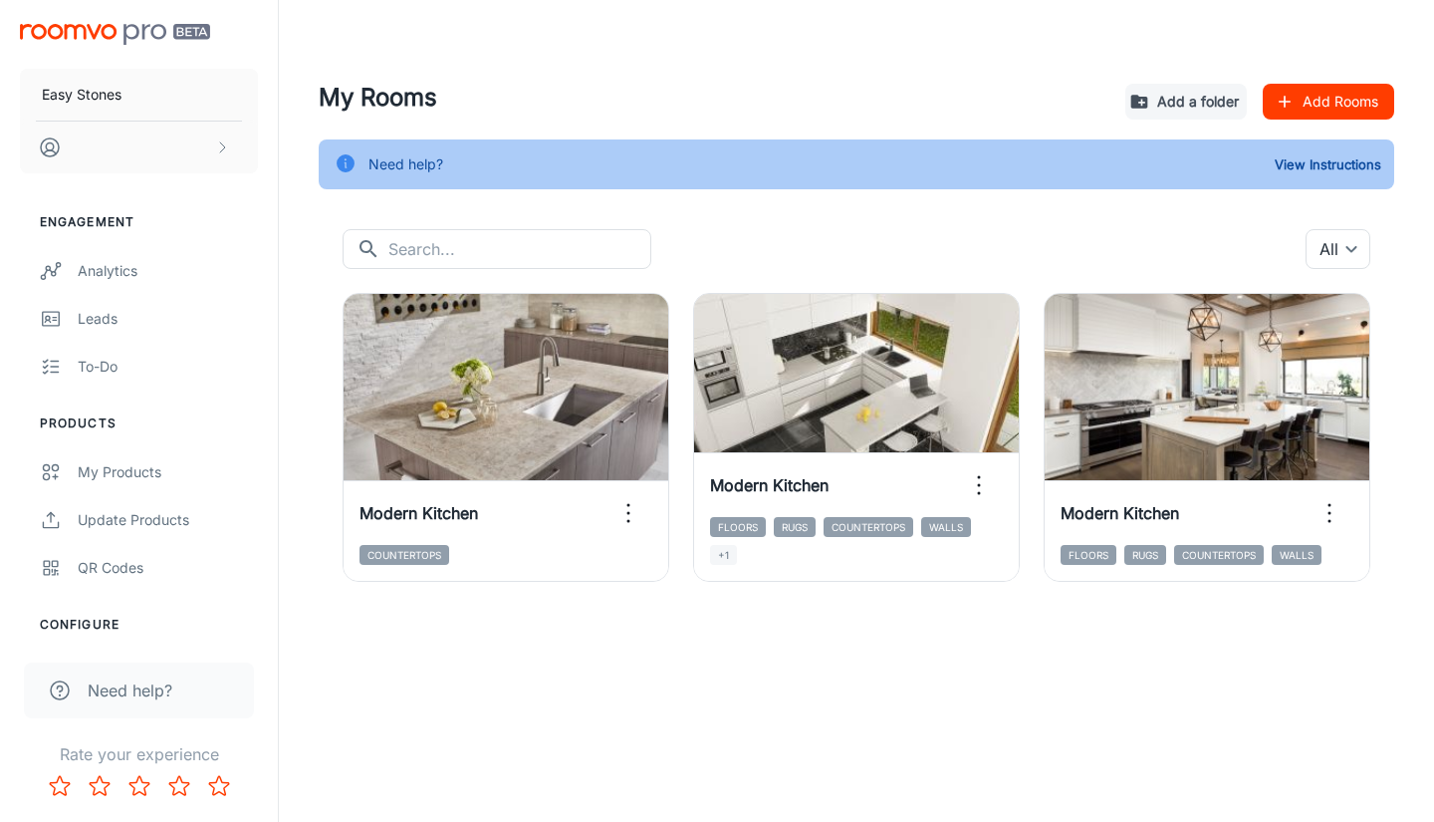
click at [1348, 166] on button "View Instructions" at bounding box center [1328, 164] width 117 height 30
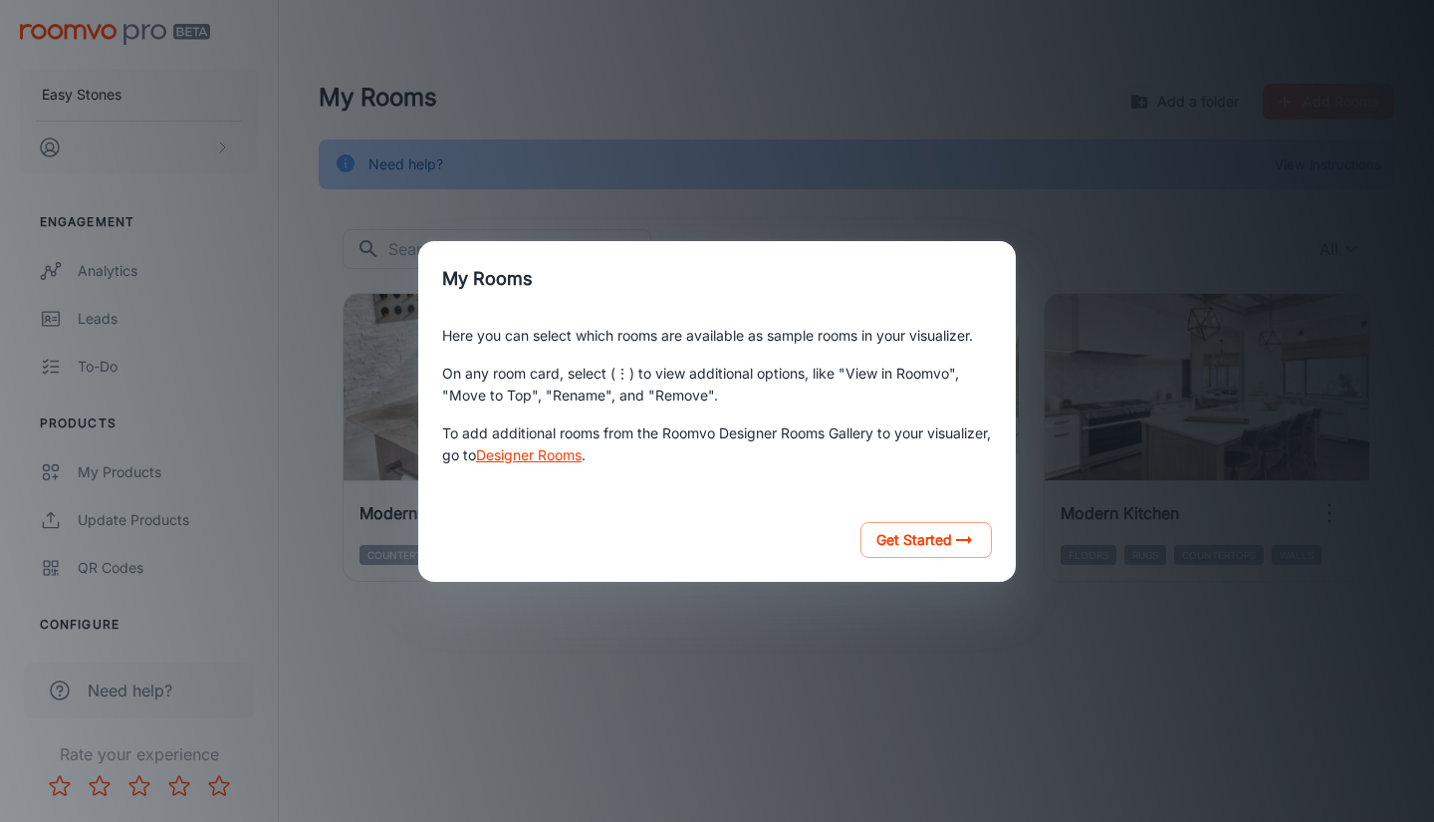
click at [752, 394] on p "On any room card, select (⋮) to view additional options, like "View in Roomvo",…" at bounding box center [717, 385] width 550 height 60
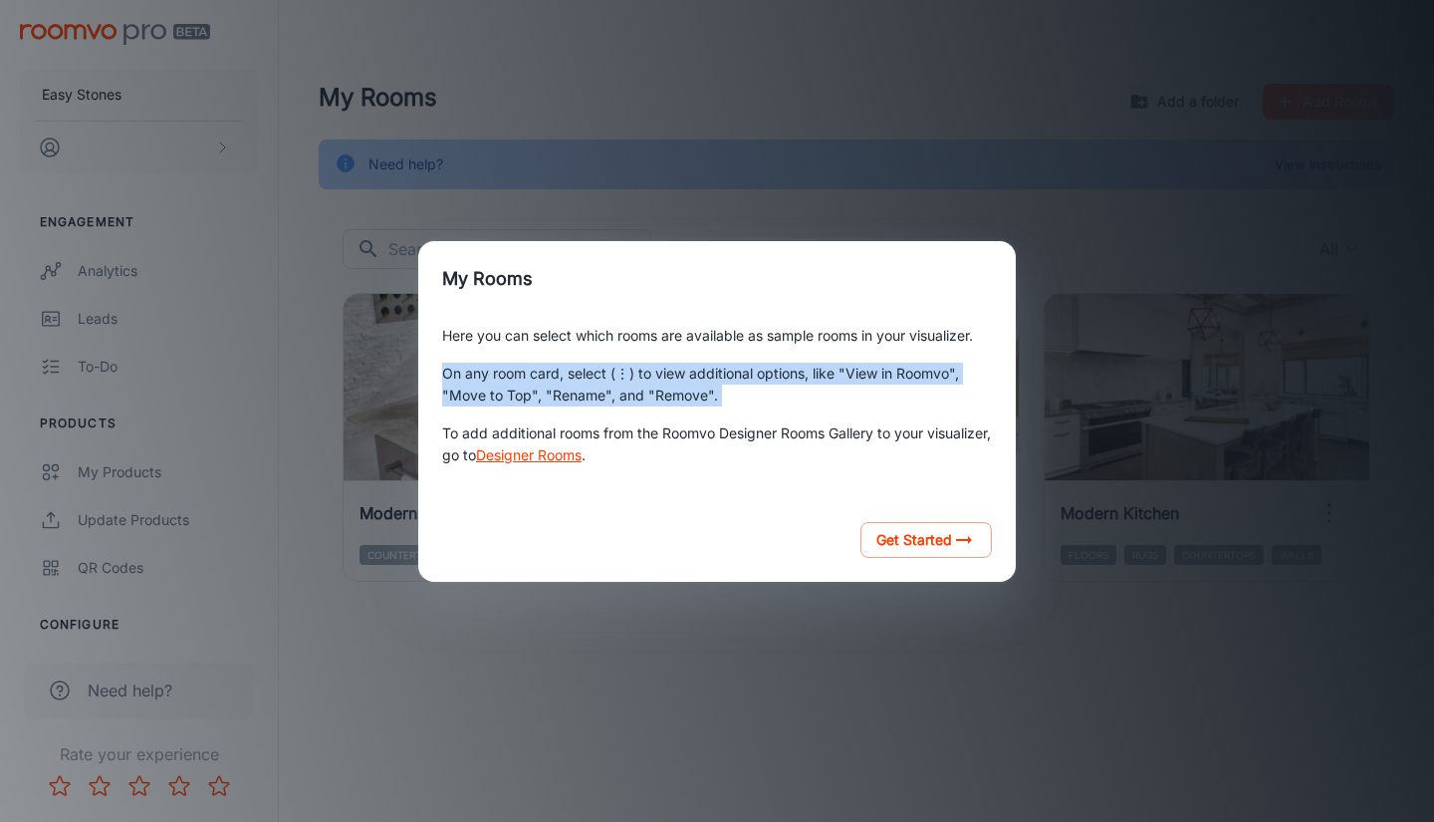
click at [752, 394] on p "On any room card, select (⋮) to view additional options, like "View in Roomvo",…" at bounding box center [717, 385] width 550 height 60
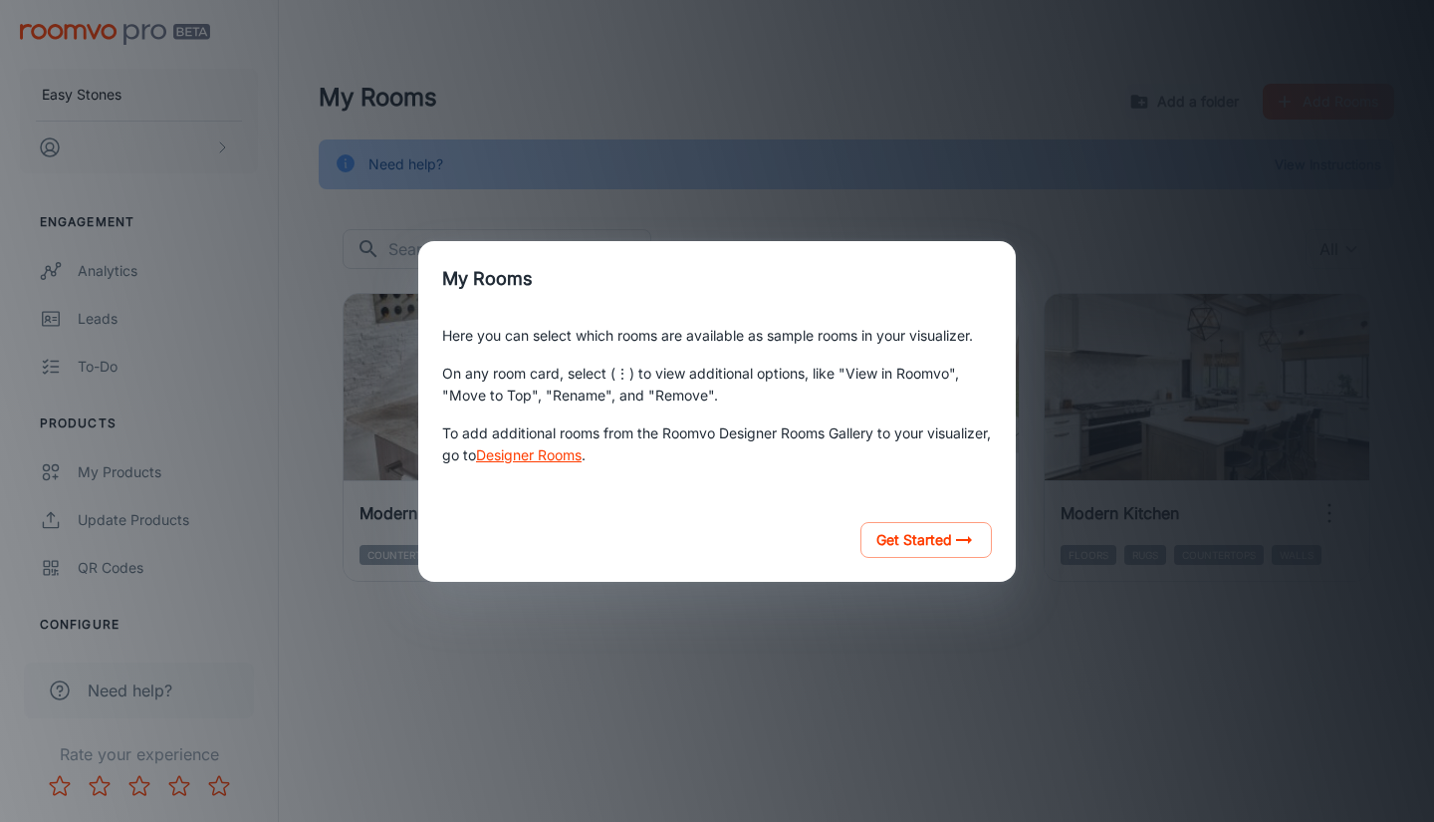
click at [752, 434] on p "To add additional rooms from the Roomvo Designer Rooms Gallery to your visualiz…" at bounding box center [717, 444] width 550 height 60
click at [900, 546] on button "Get Started" at bounding box center [925, 540] width 131 height 36
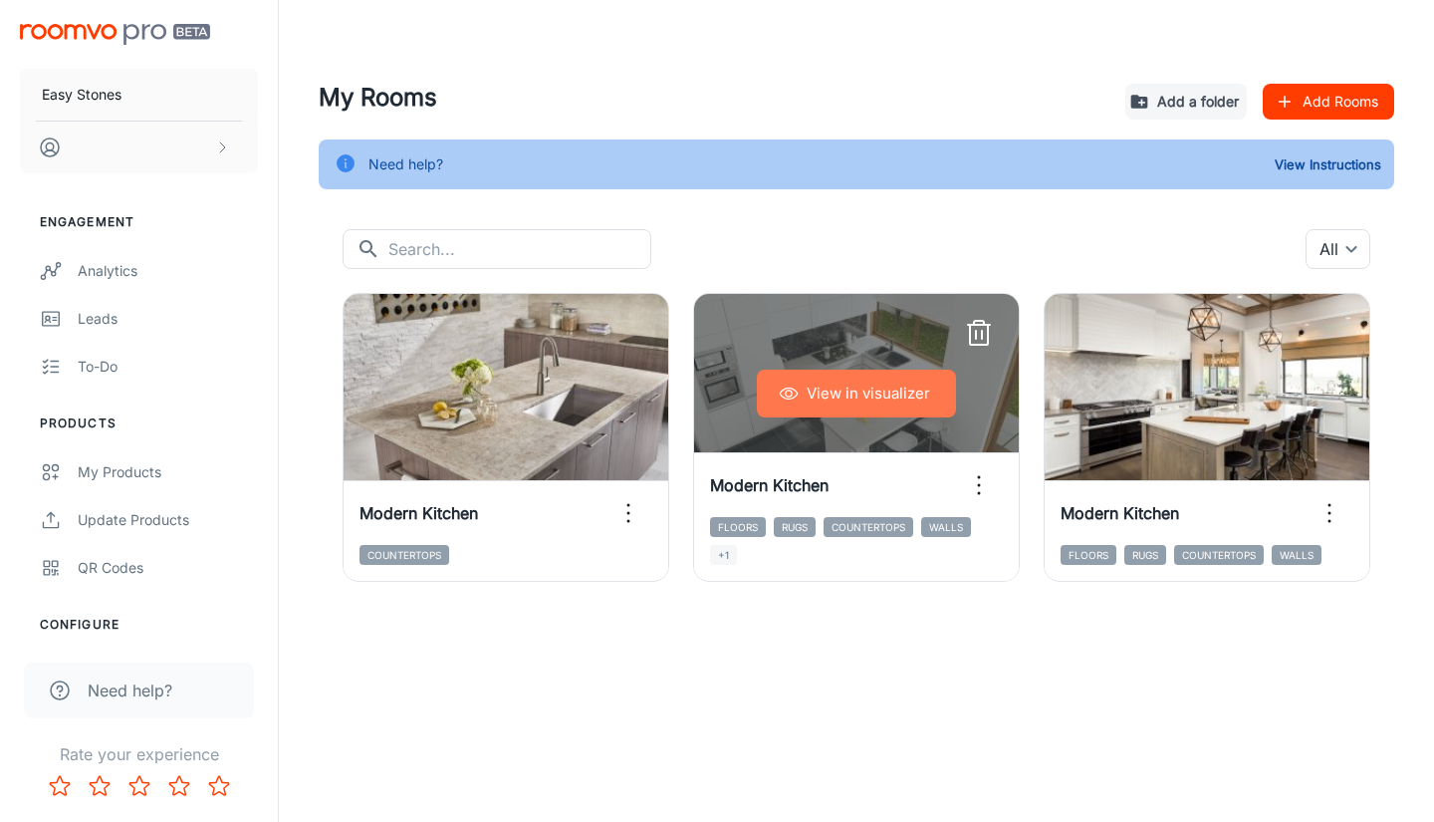
click at [849, 394] on button "View in visualizer" at bounding box center [856, 393] width 199 height 48
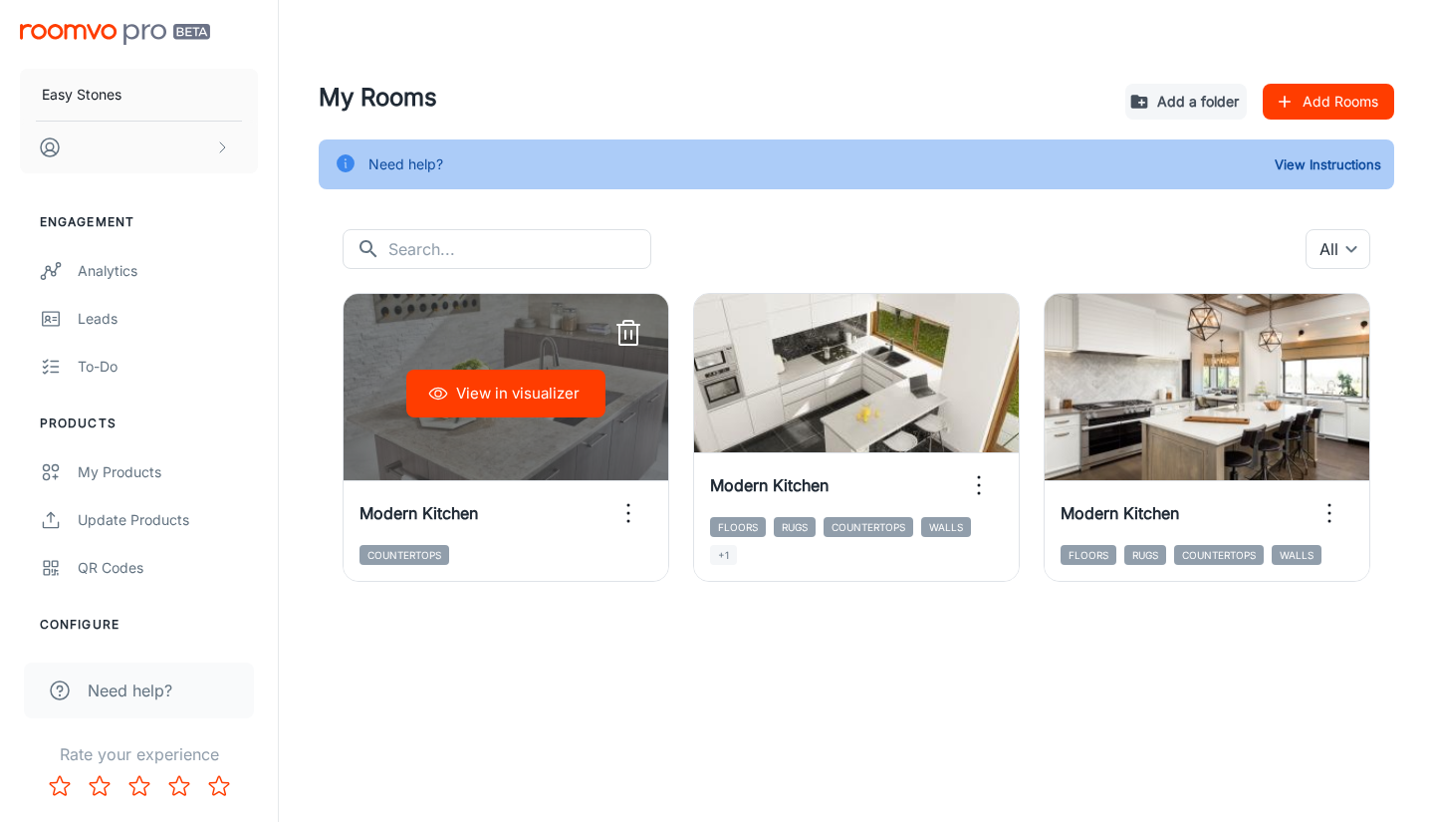
click at [533, 433] on div "View in visualizer" at bounding box center [506, 393] width 325 height 199
click at [534, 395] on button "View in visualizer" at bounding box center [505, 393] width 199 height 48
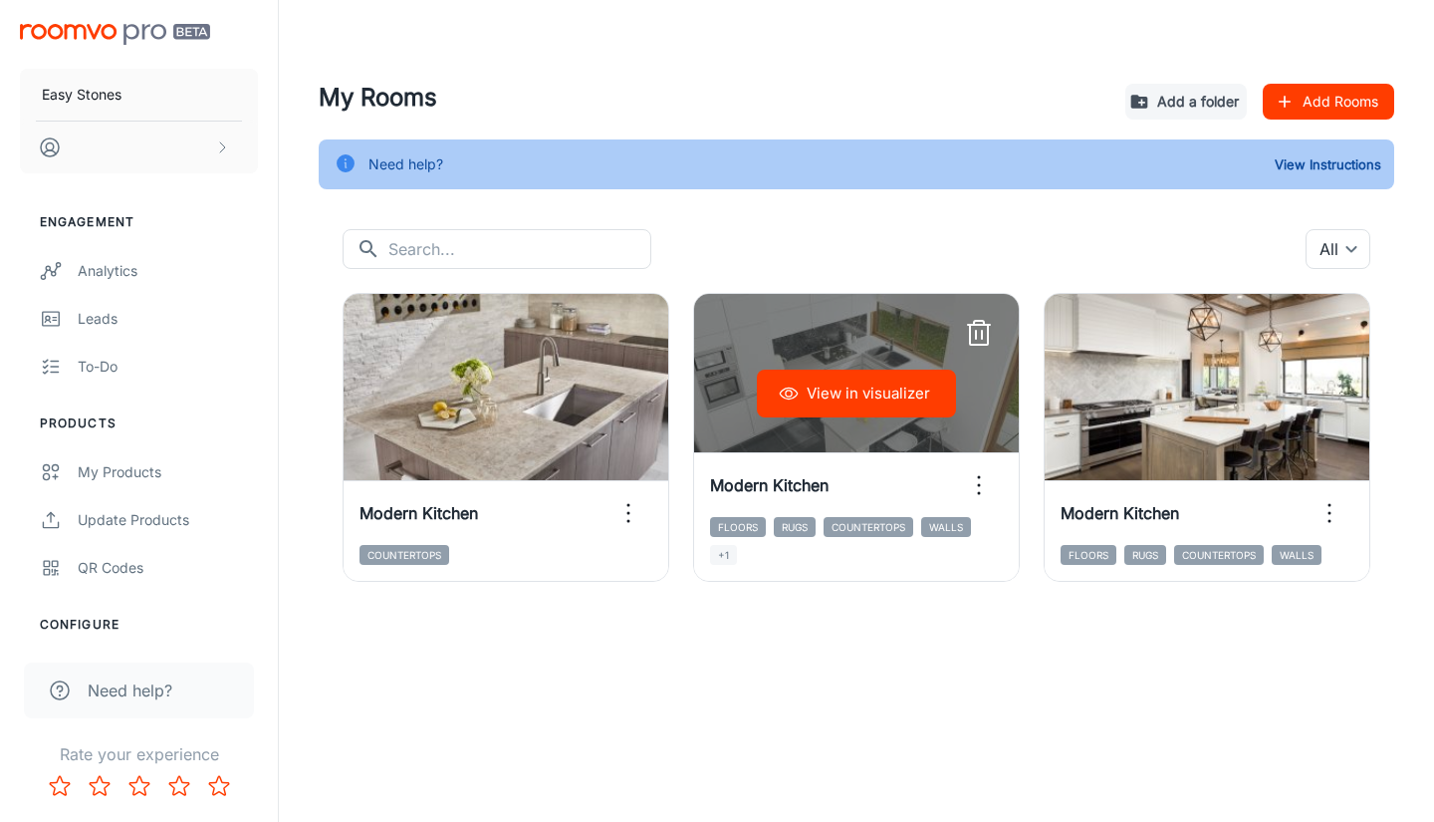
click at [981, 488] on icon "button" at bounding box center [979, 485] width 32 height 32
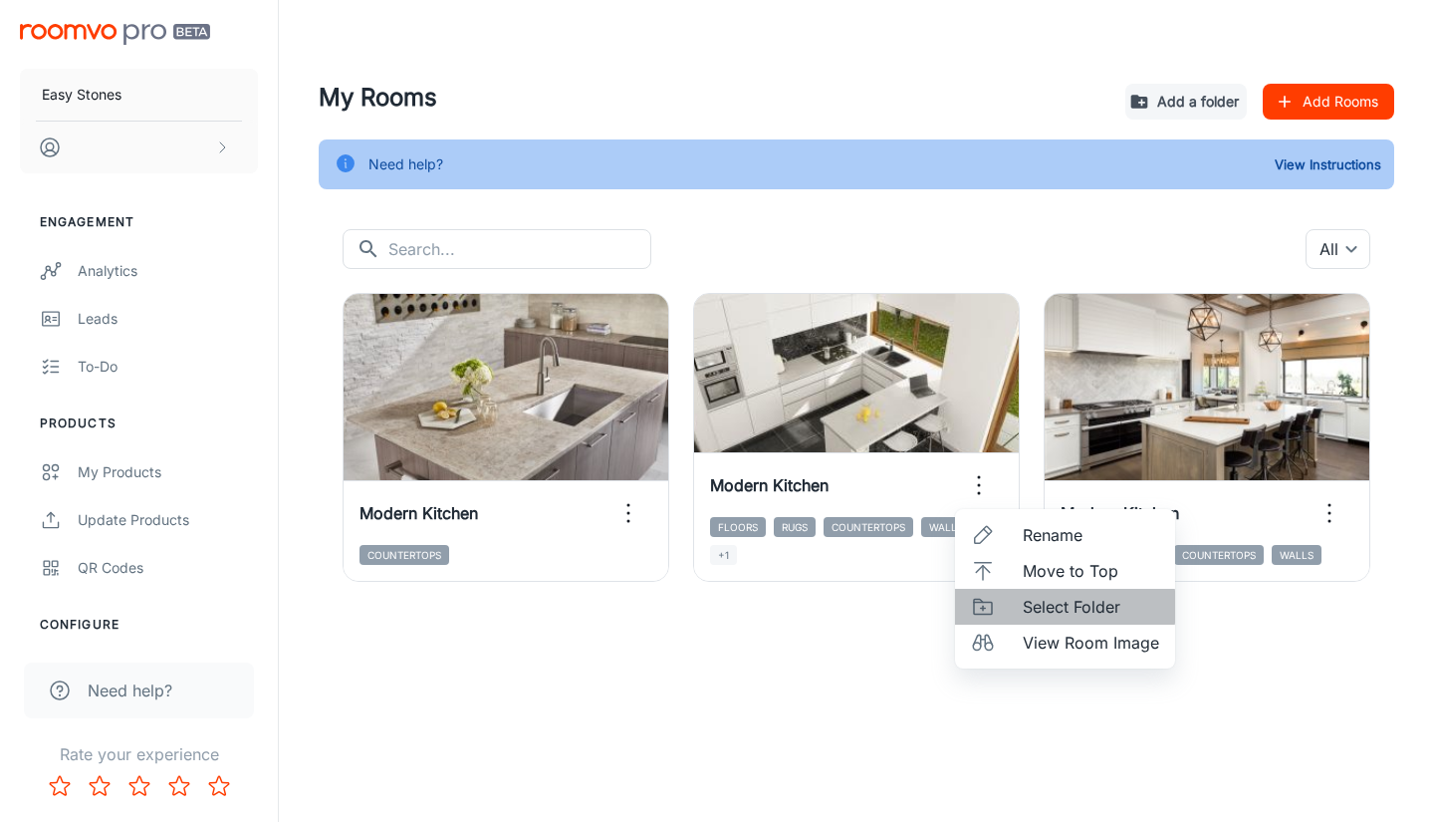
click at [1049, 606] on span "Select Folder" at bounding box center [1091, 606] width 136 height 24
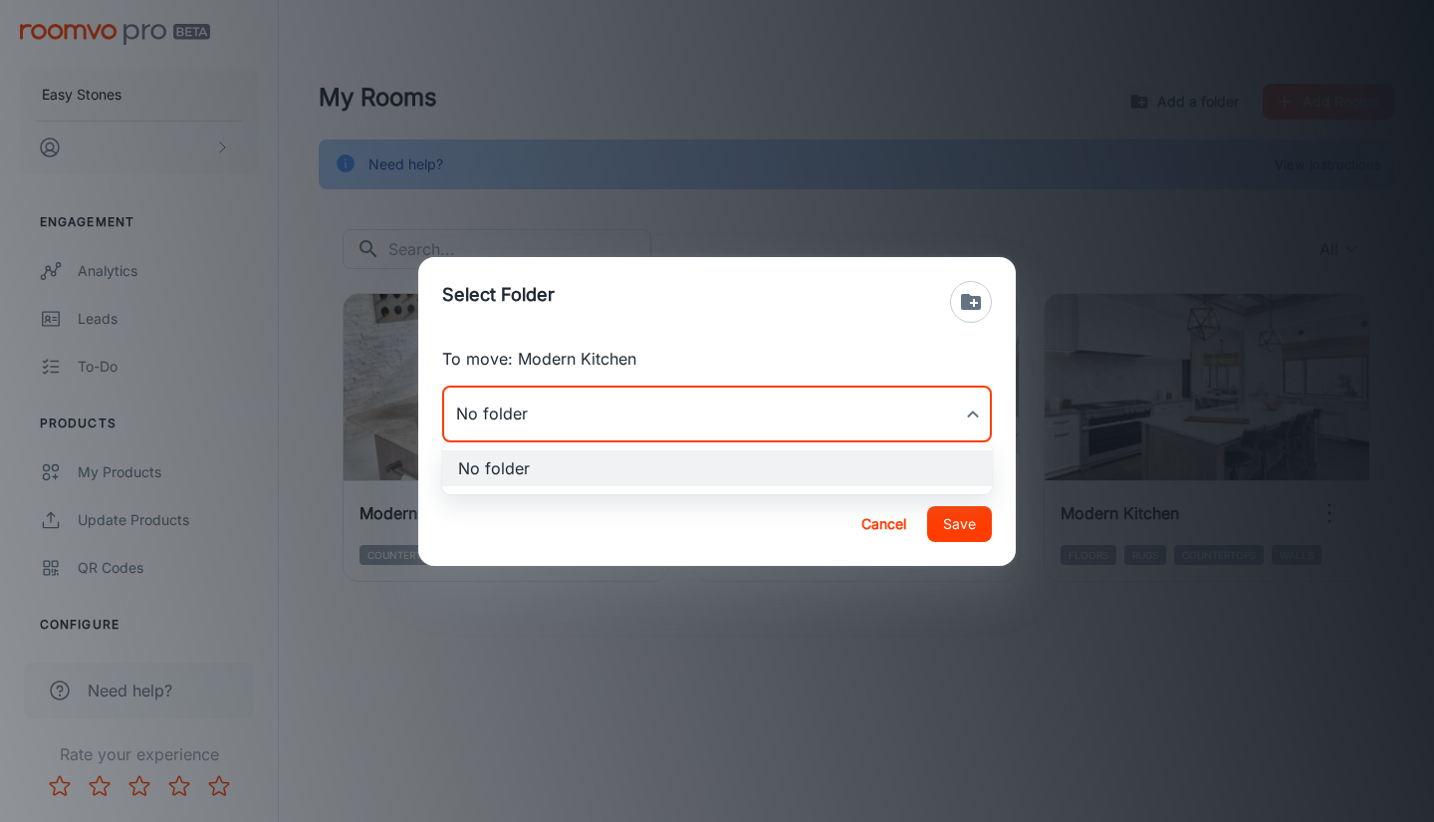
click at [852, 408] on body "Easy Stones Engagement Analytics Leads To-do Products My Products Update Produc…" at bounding box center [717, 411] width 1434 height 822
click at [886, 525] on div at bounding box center [717, 411] width 1434 height 822
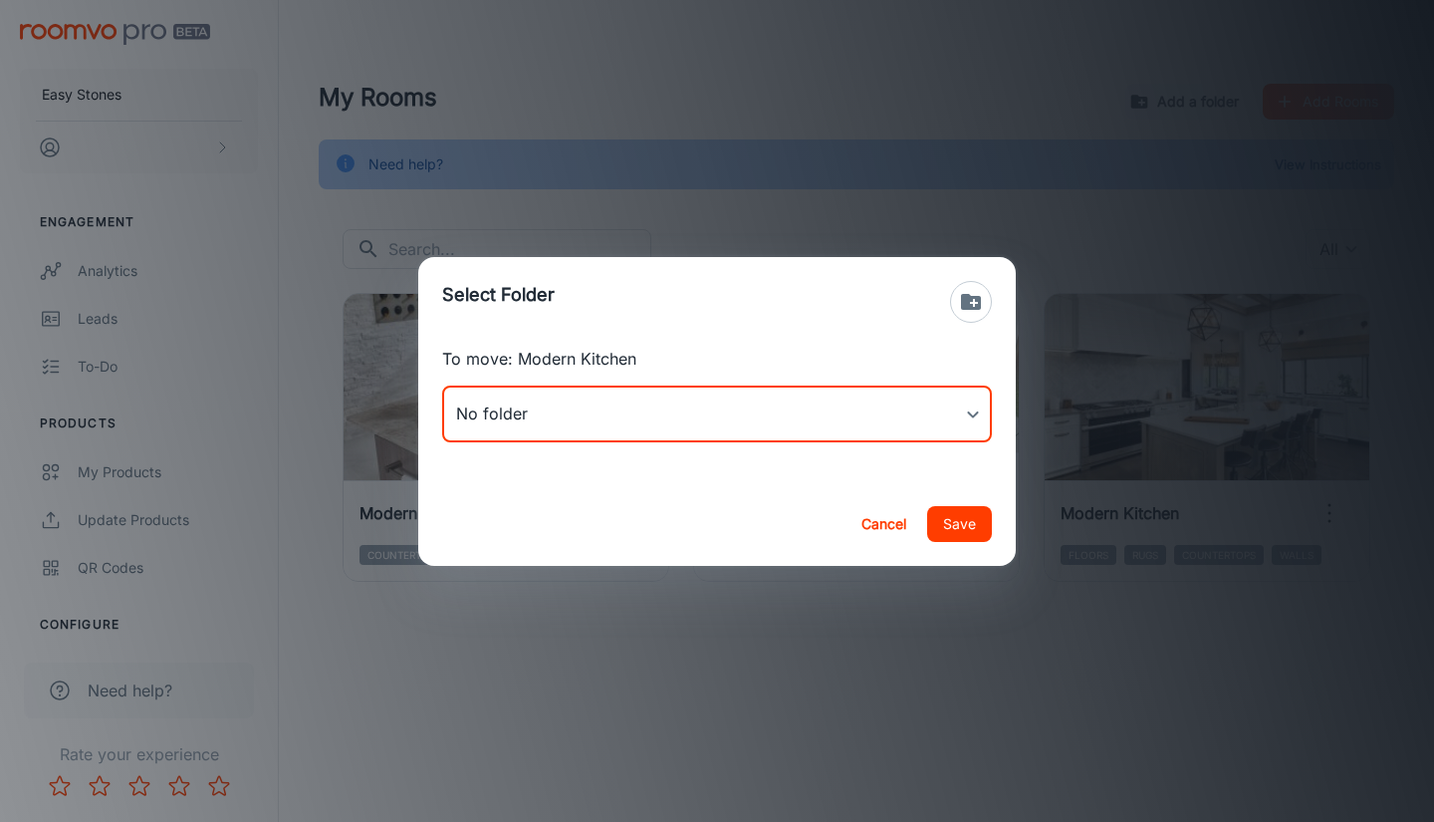
click at [886, 525] on button "Cancel" at bounding box center [883, 524] width 64 height 36
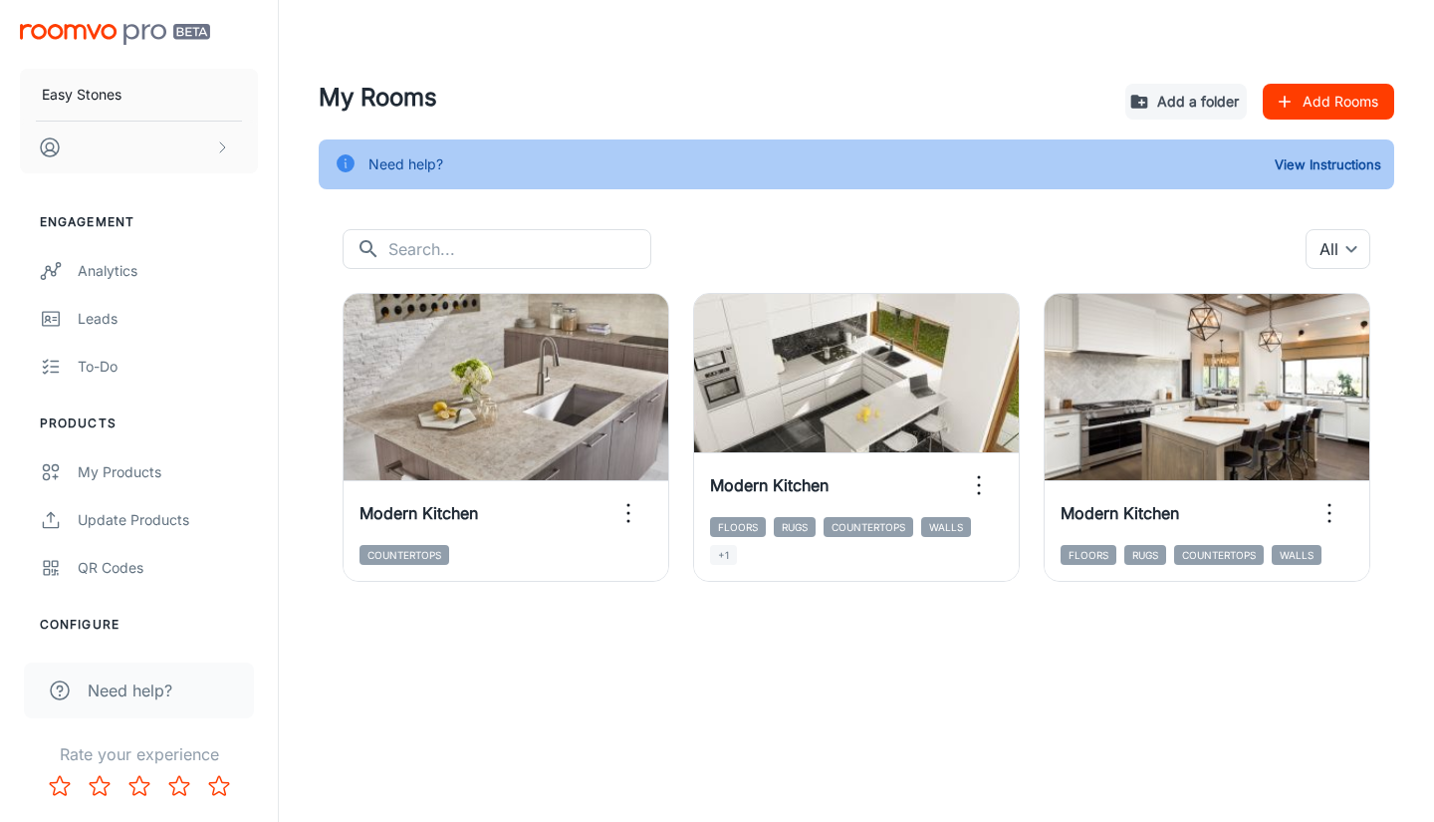
click at [697, 72] on header at bounding box center [856, 40] width 1123 height 80
click at [1322, 91] on button "Add Rooms" at bounding box center [1328, 102] width 131 height 36
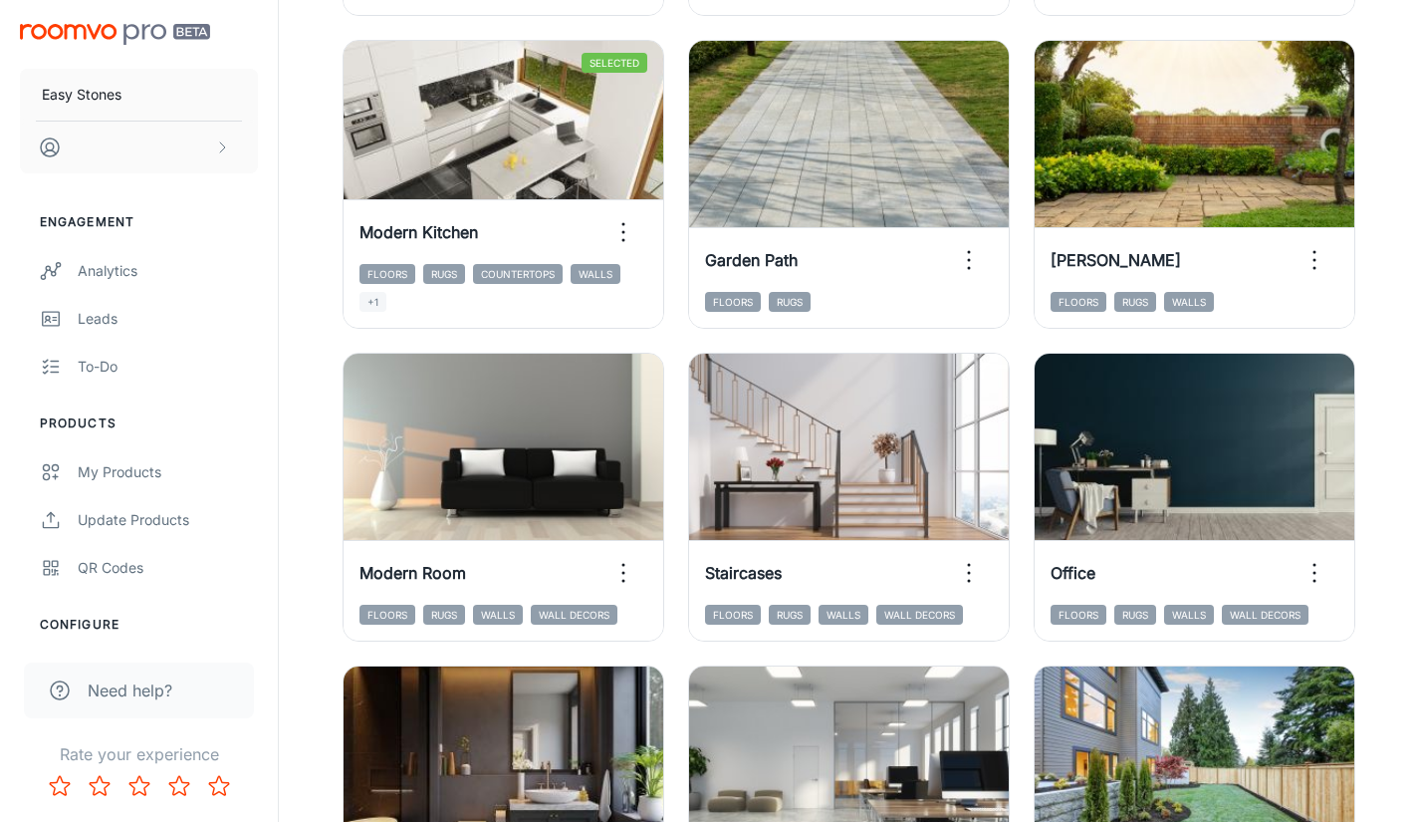
scroll to position [1095, 0]
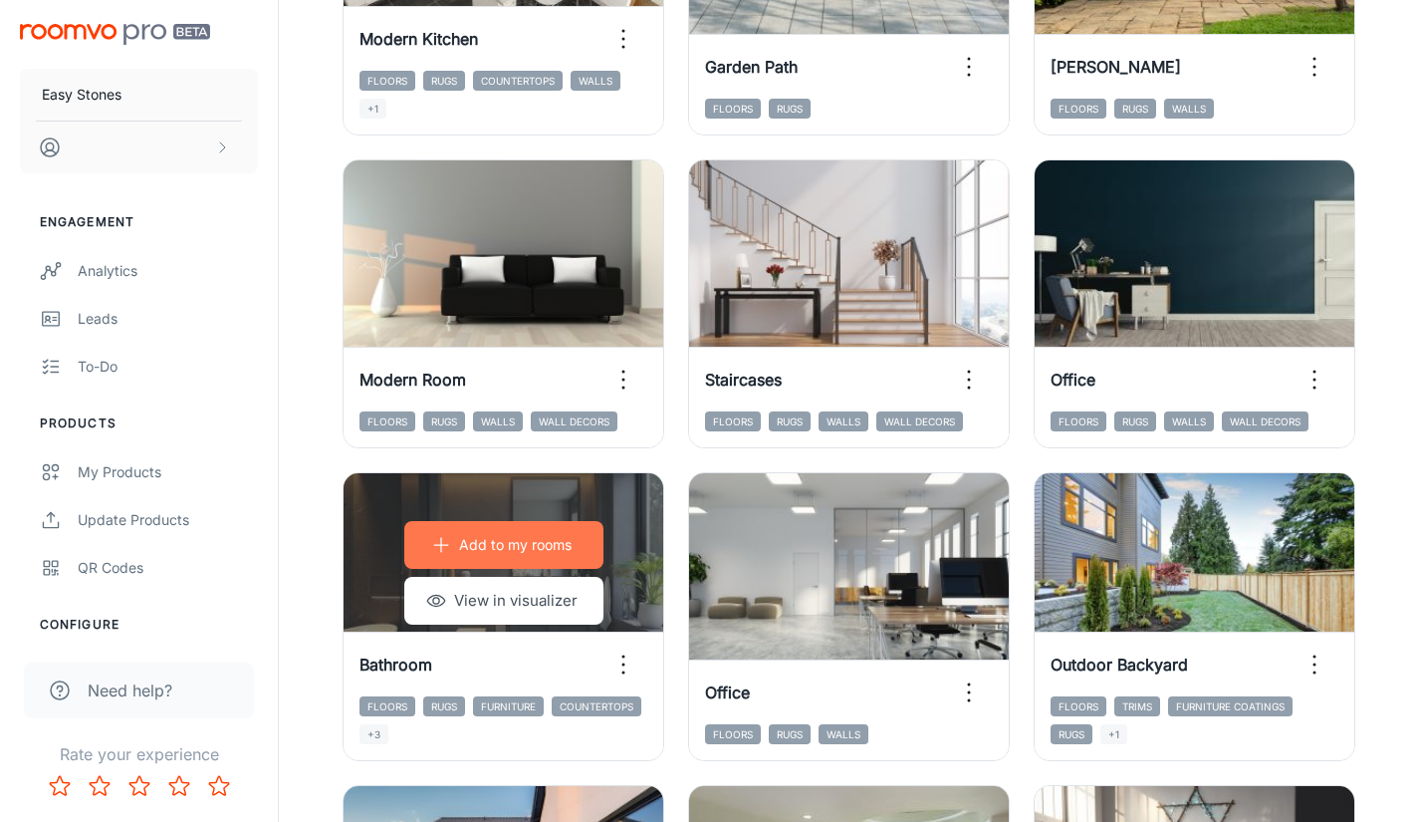
click at [509, 546] on p "Add to my rooms" at bounding box center [515, 545] width 113 height 22
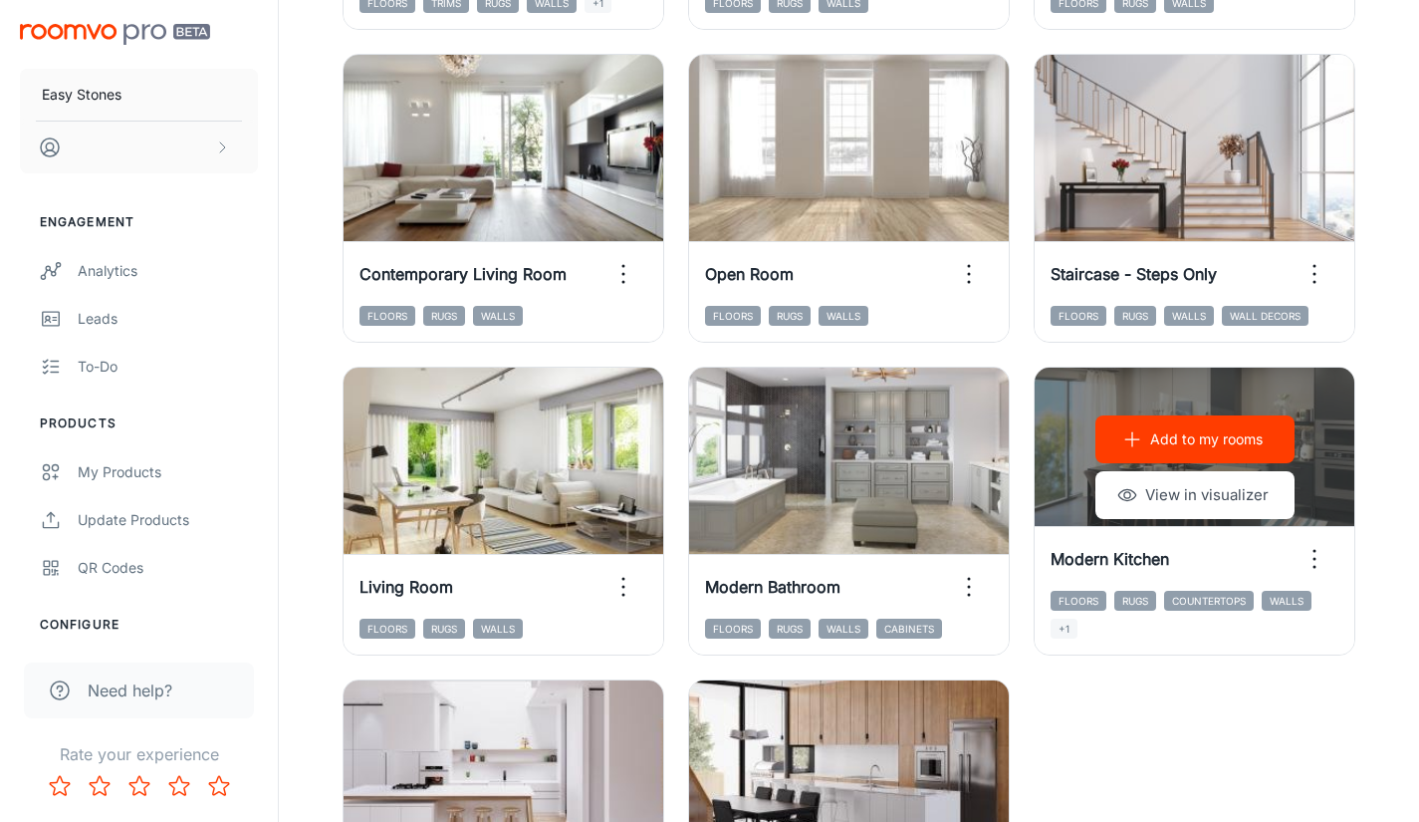
scroll to position [2788, 0]
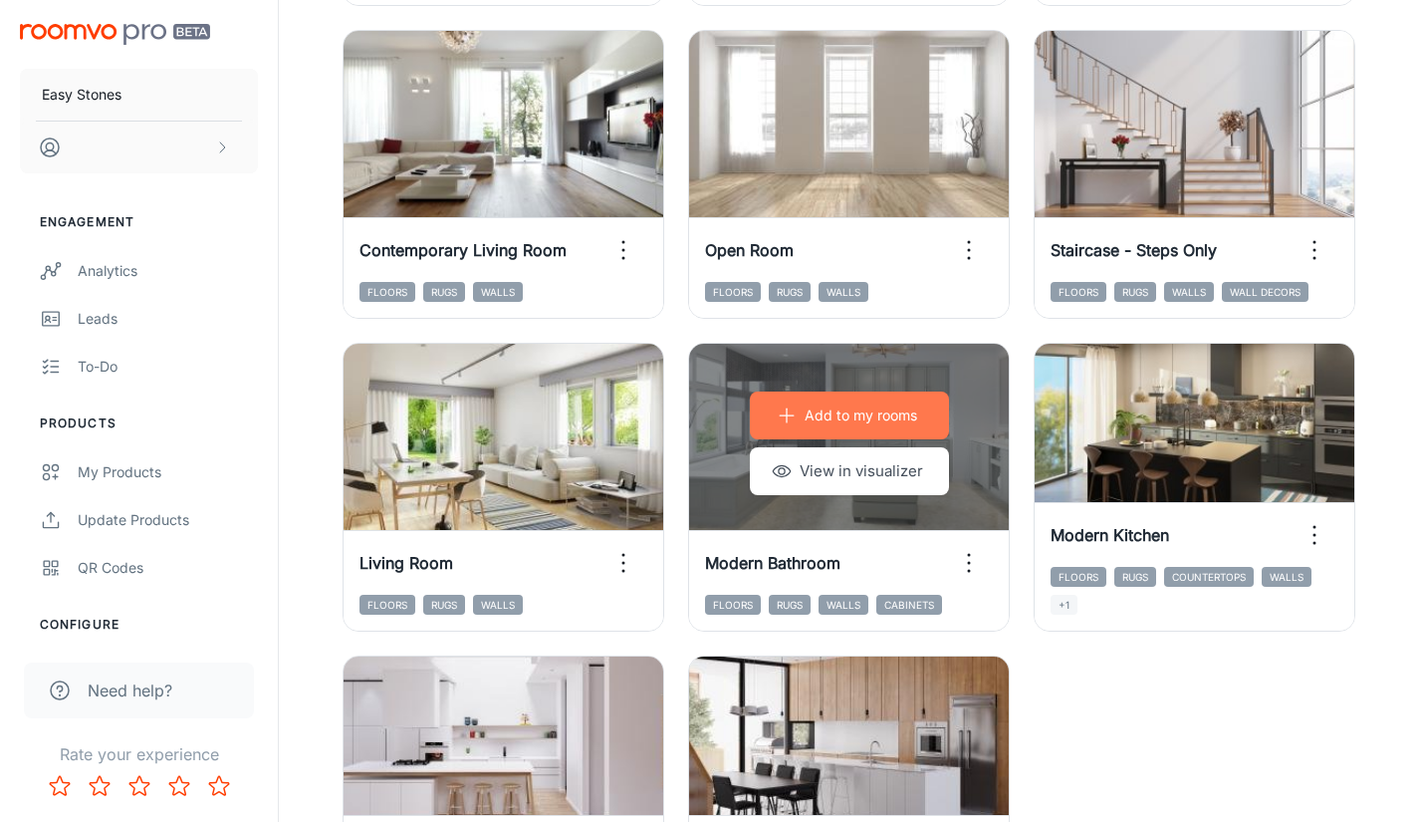
click at [859, 413] on p "Add to my rooms" at bounding box center [861, 415] width 113 height 22
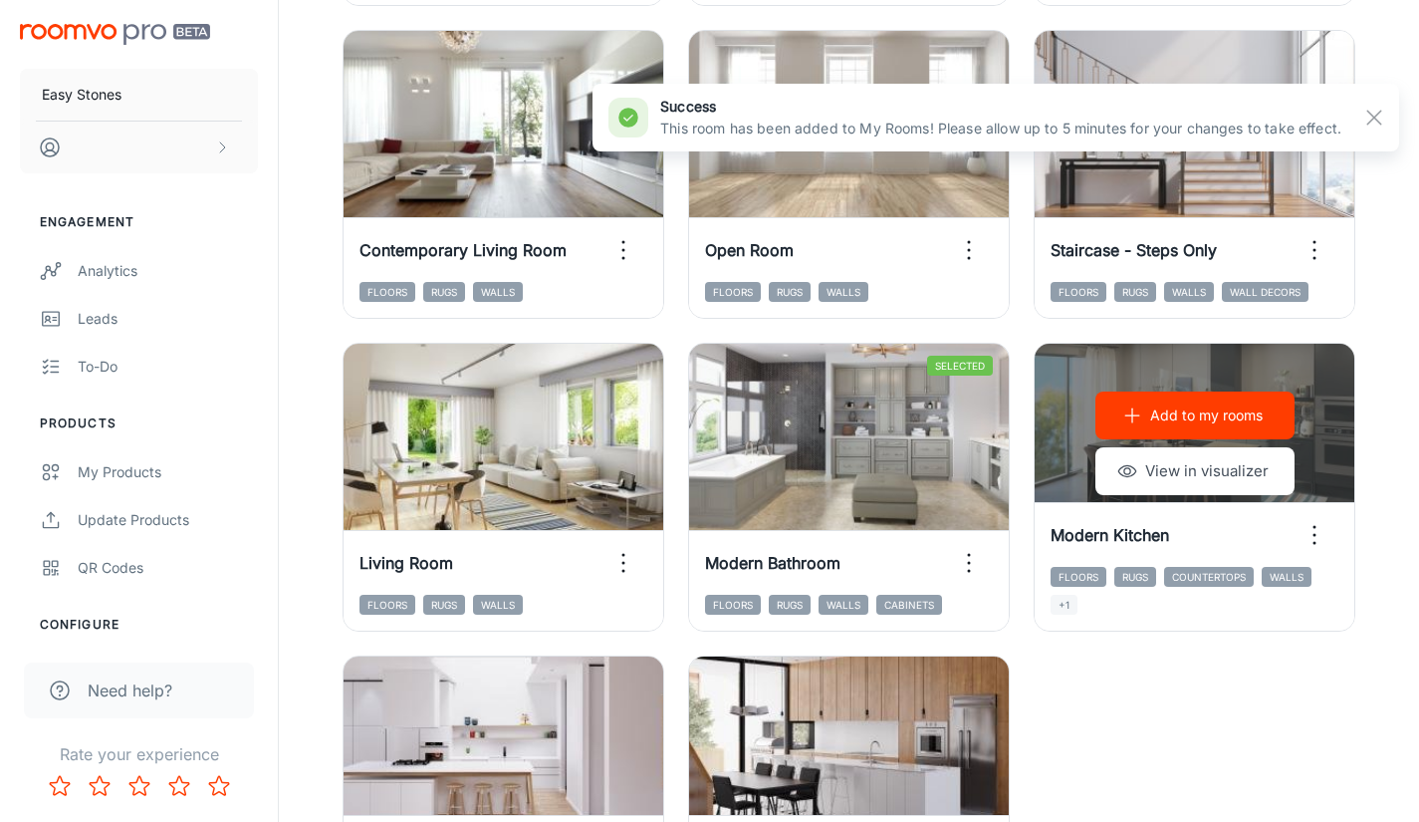
click at [1186, 418] on p "Add to my rooms" at bounding box center [1206, 415] width 113 height 22
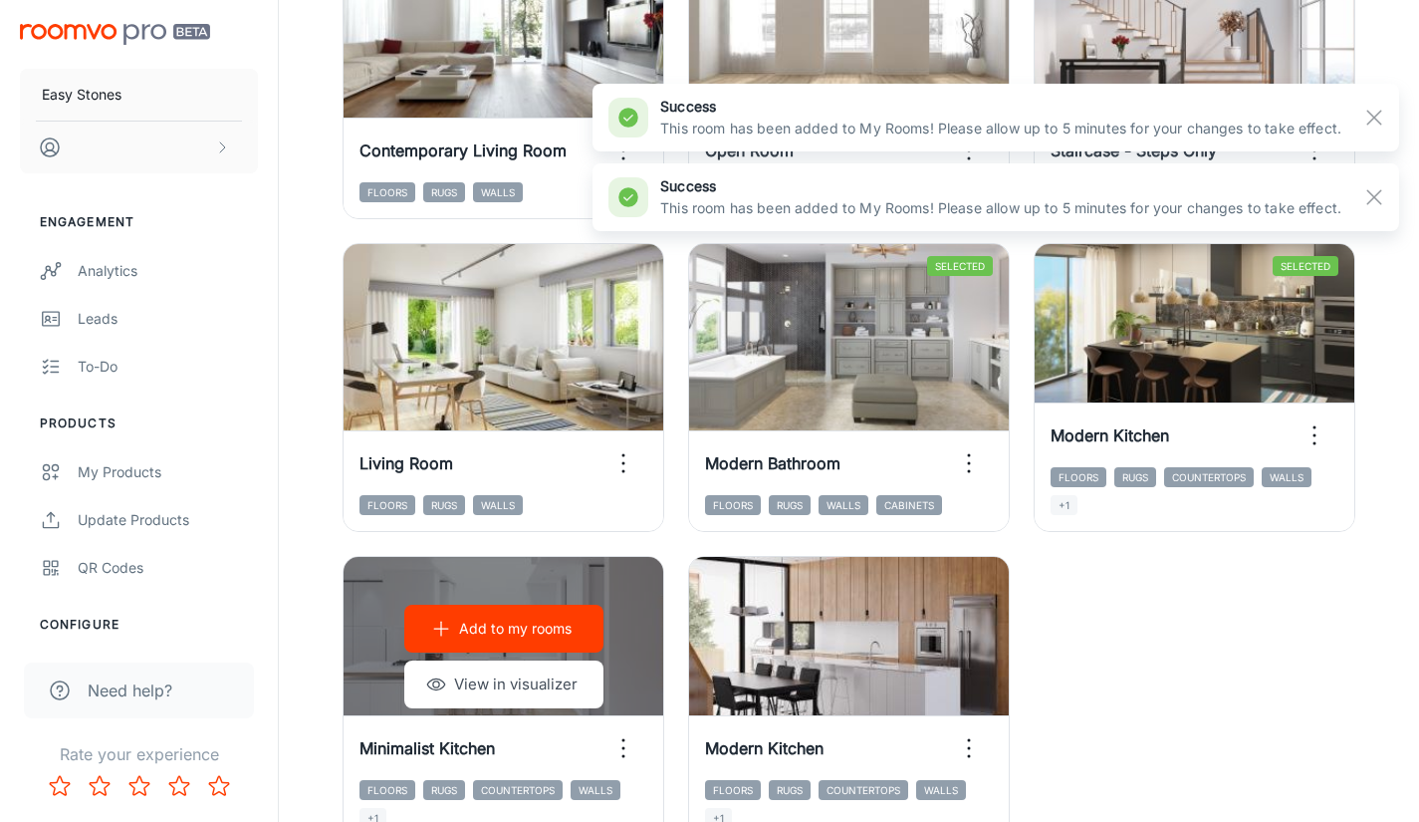
scroll to position [2987, 0]
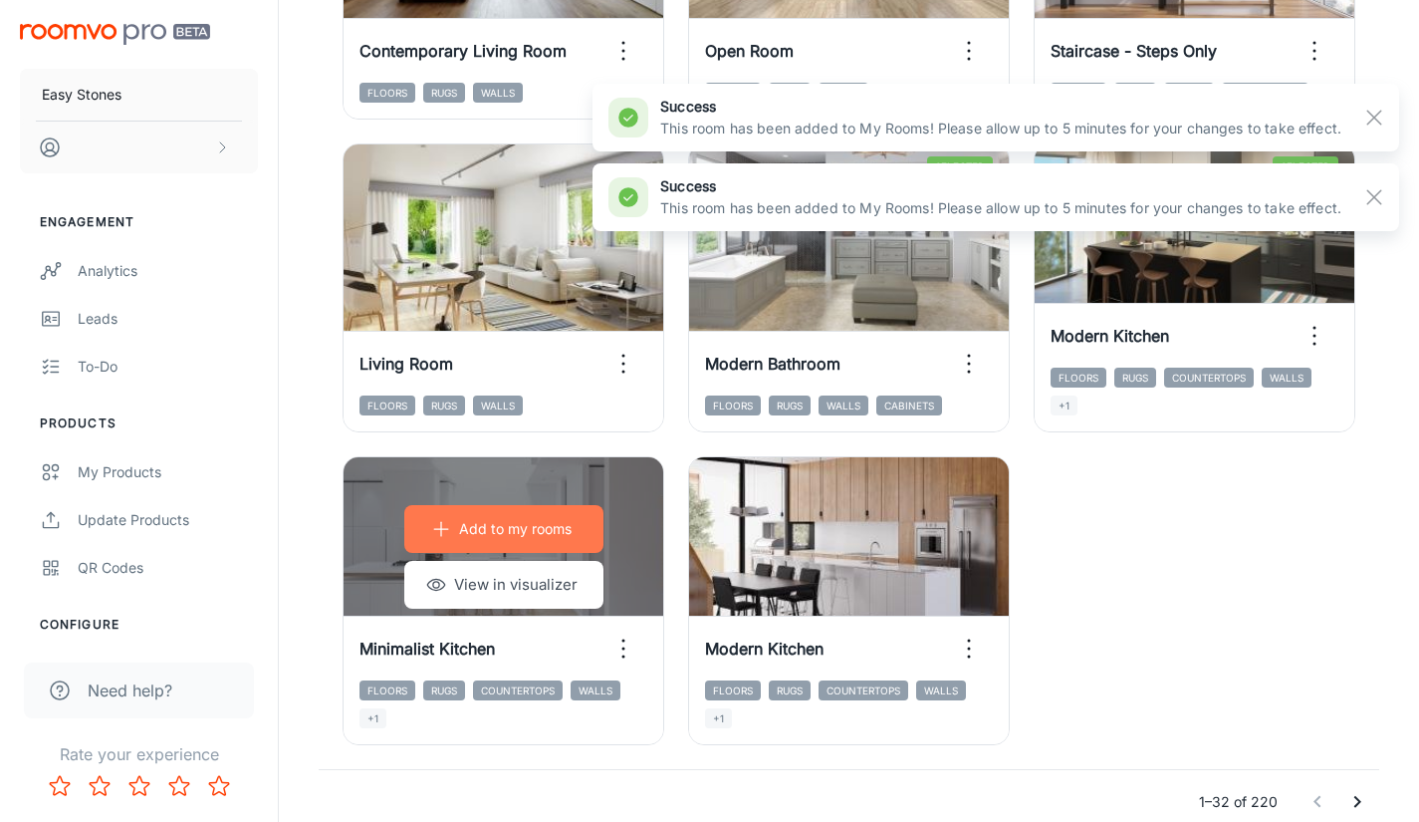
click at [537, 522] on p "Add to my rooms" at bounding box center [515, 529] width 113 height 22
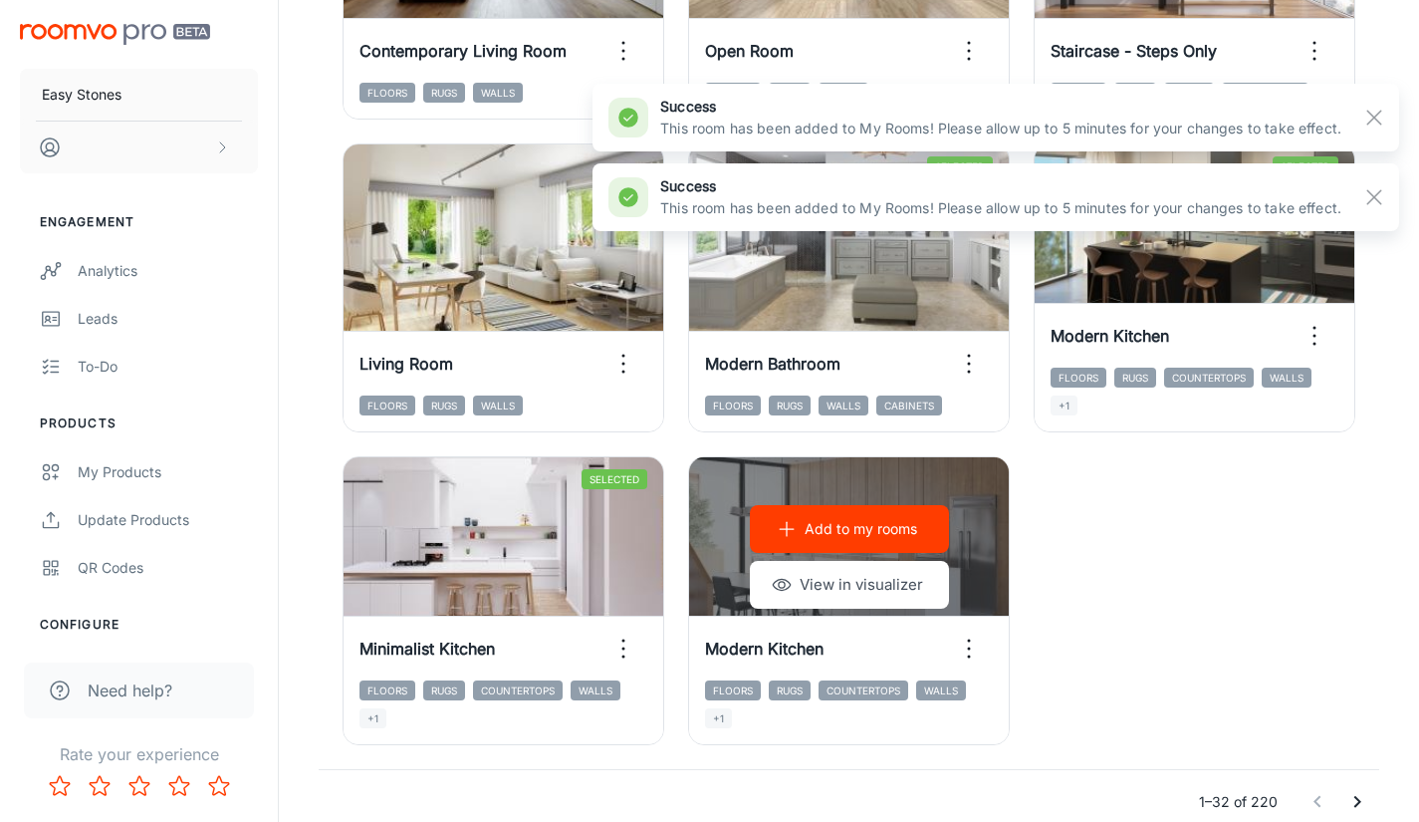
click at [858, 529] on p "Add to my rooms" at bounding box center [861, 529] width 113 height 22
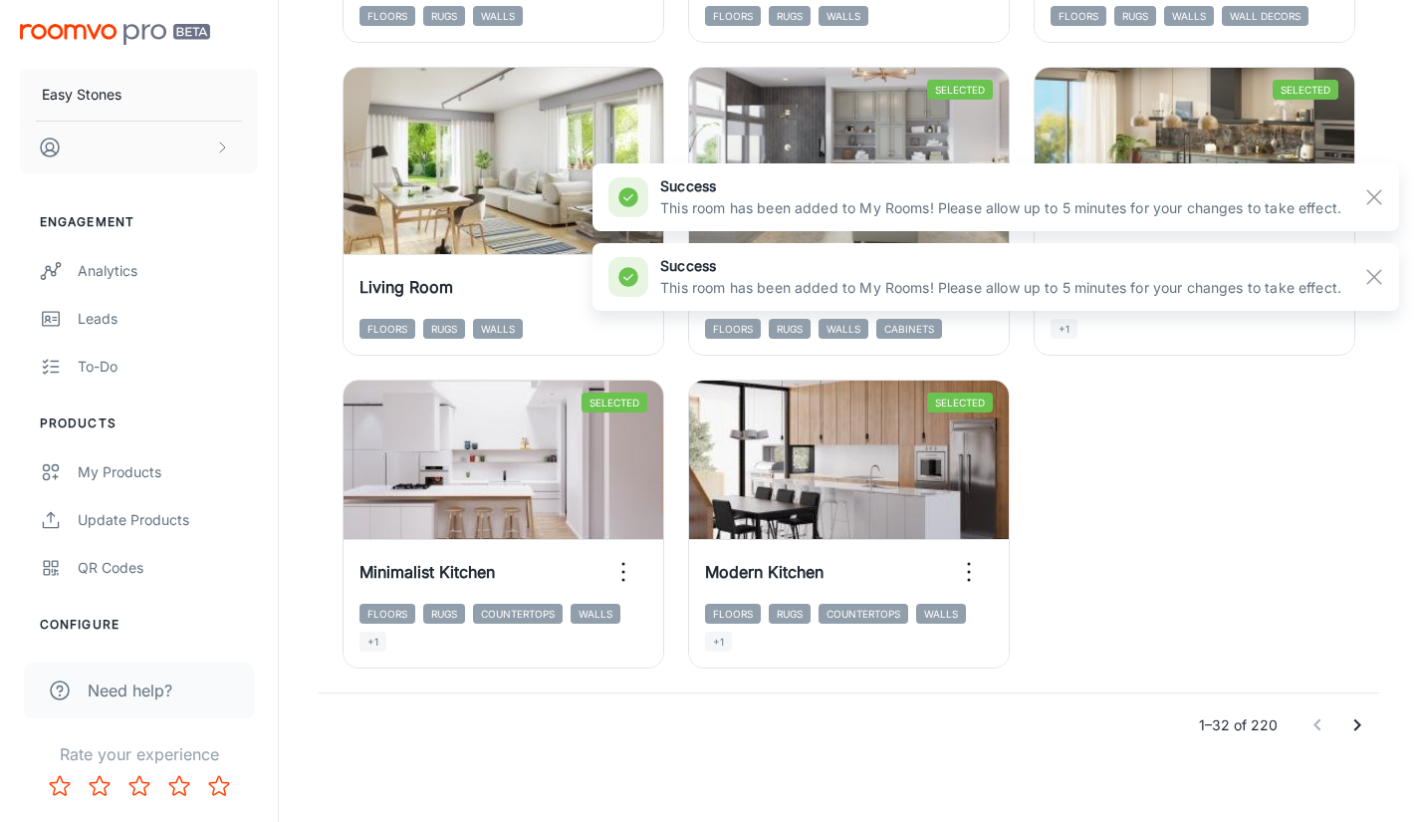
scroll to position [3079, 0]
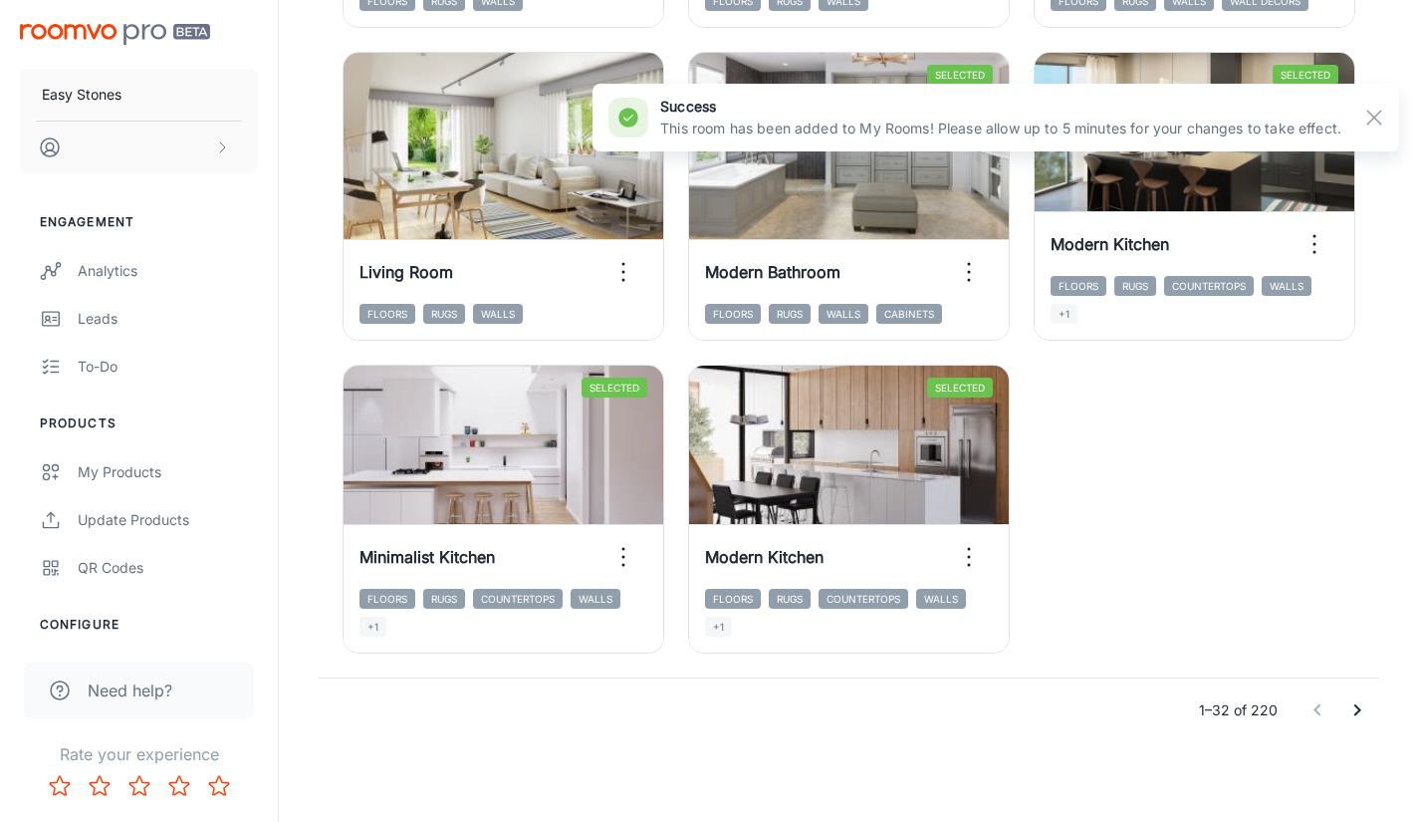
click at [1359, 706] on icon "Go to next page" at bounding box center [1357, 710] width 24 height 24
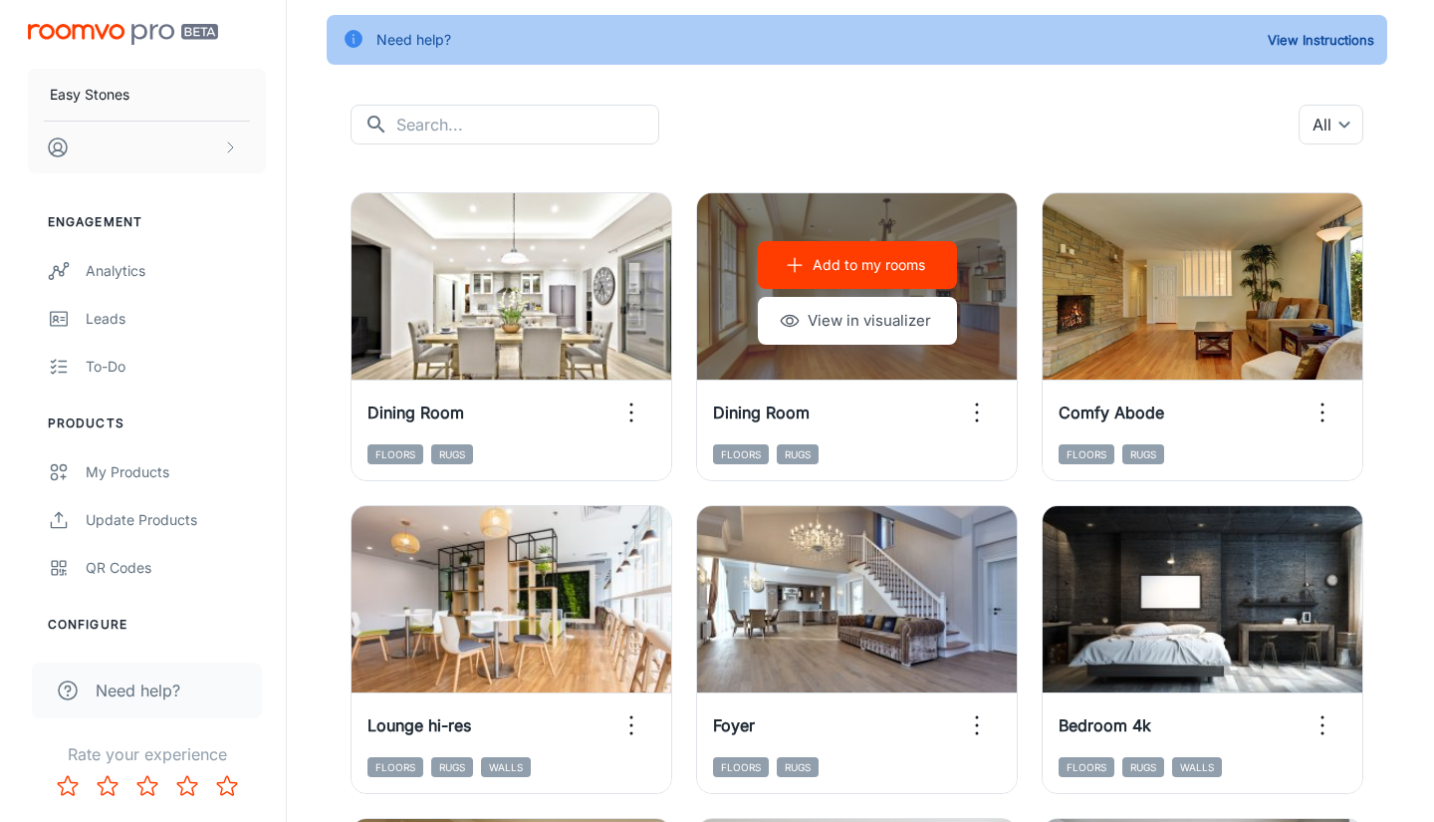
scroll to position [0, 0]
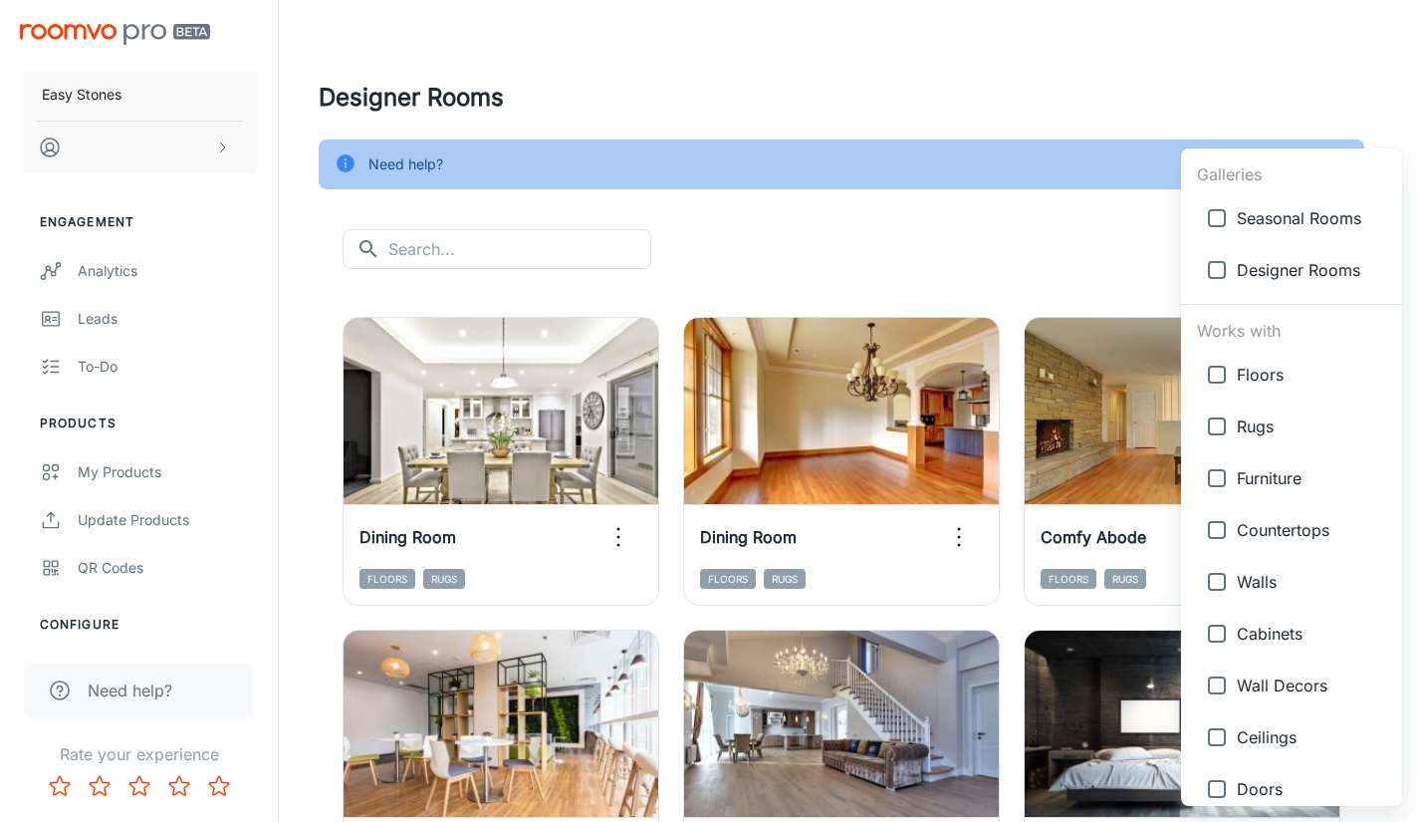
click at [1324, 250] on body "Easy Stones Engagement Analytics Leads To-do Products My Products Update Produc…" at bounding box center [709, 411] width 1419 height 822
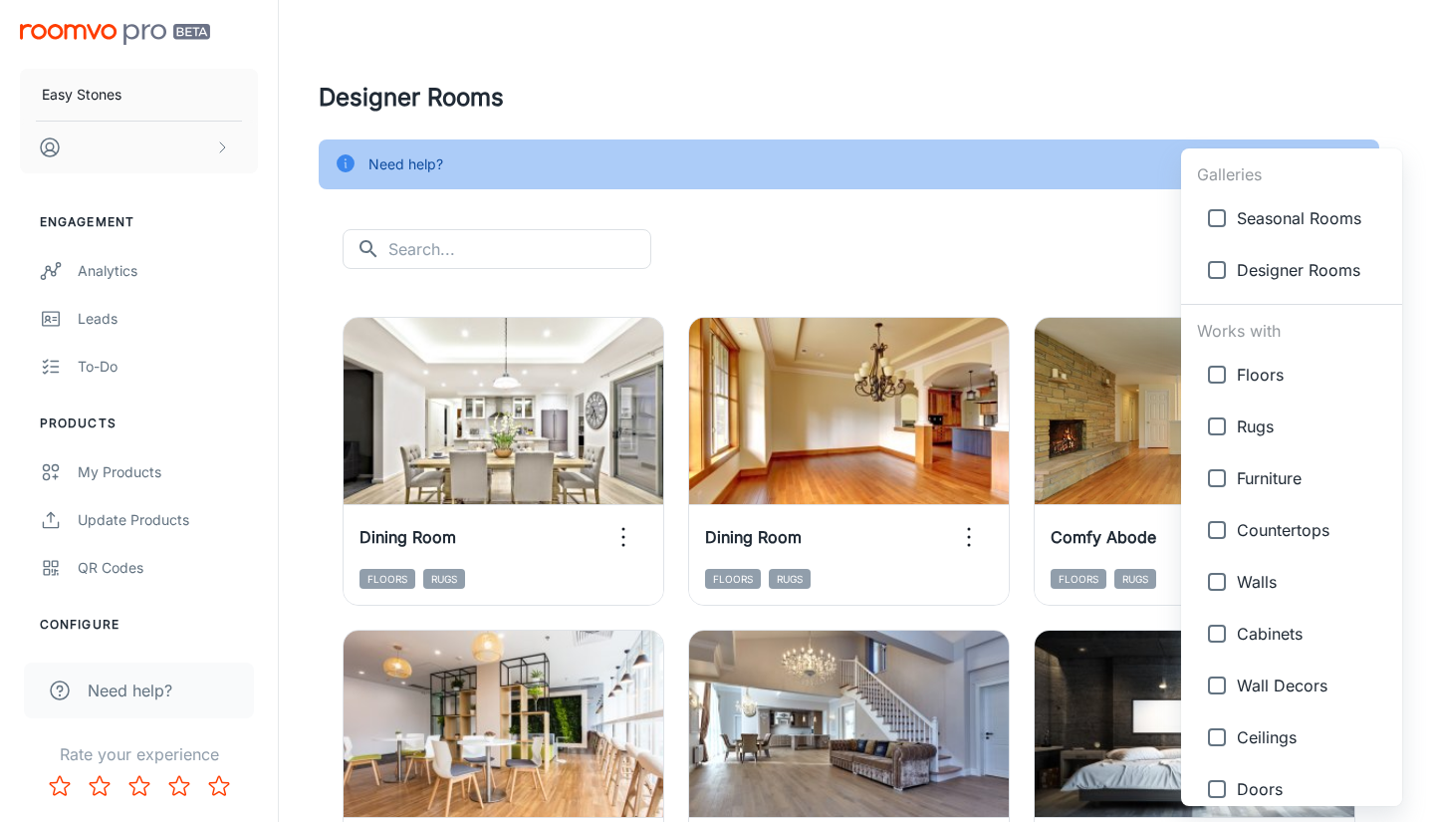
click at [1076, 265] on div at bounding box center [717, 411] width 1434 height 822
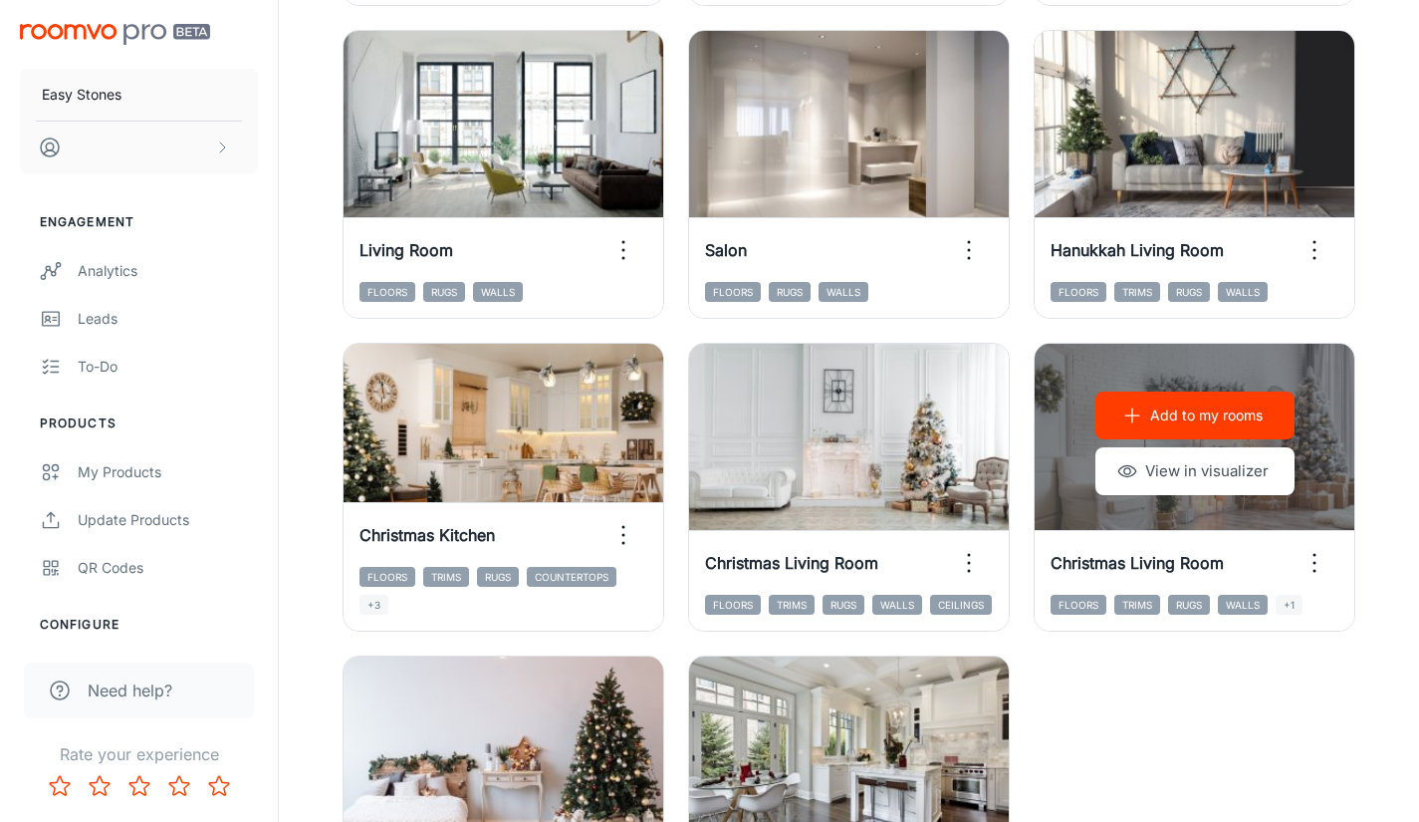
scroll to position [3079, 0]
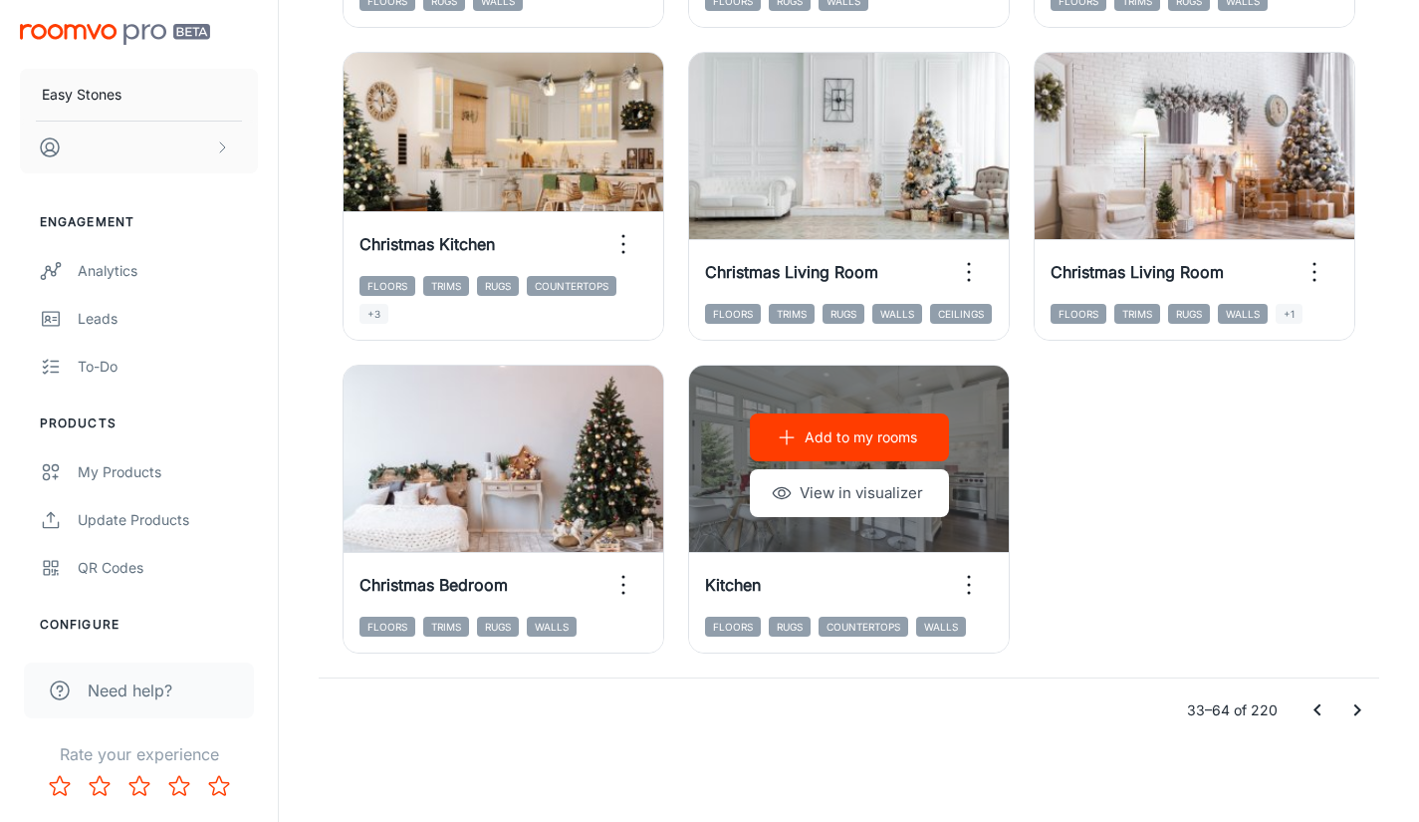
click at [883, 438] on p "Add to my rooms" at bounding box center [861, 437] width 113 height 22
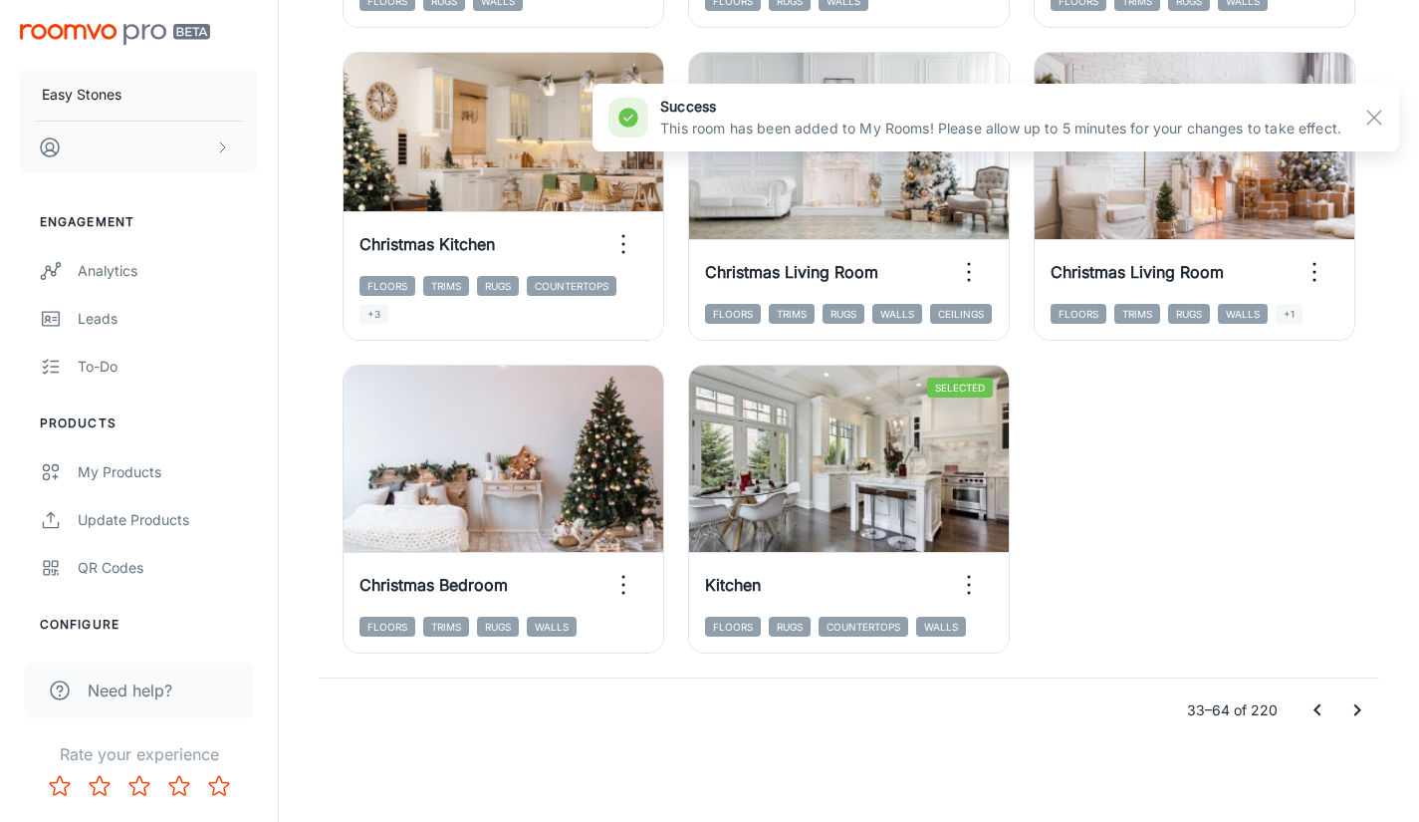
click at [1364, 709] on icon "Go to next page" at bounding box center [1357, 710] width 24 height 24
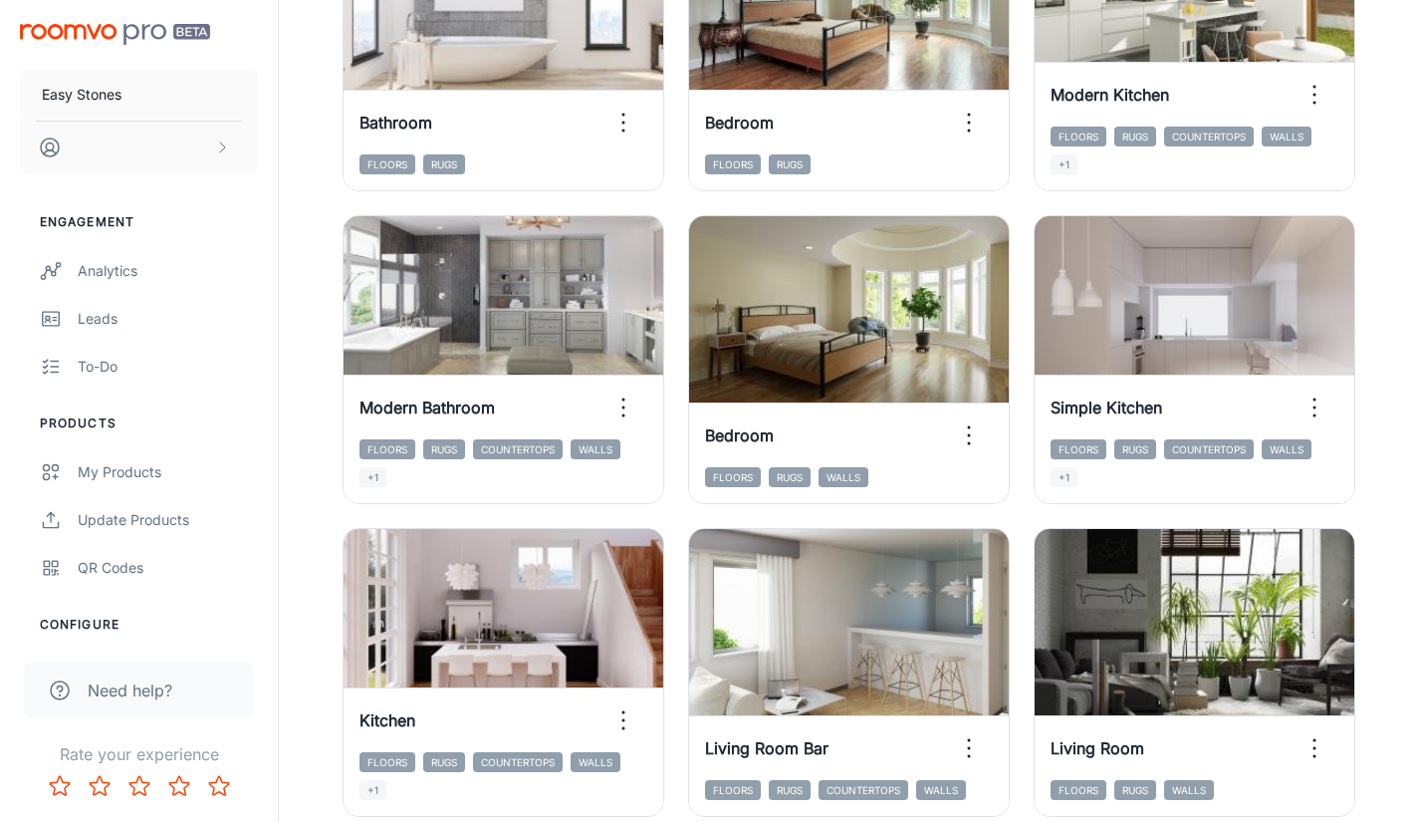
scroll to position [2780, 0]
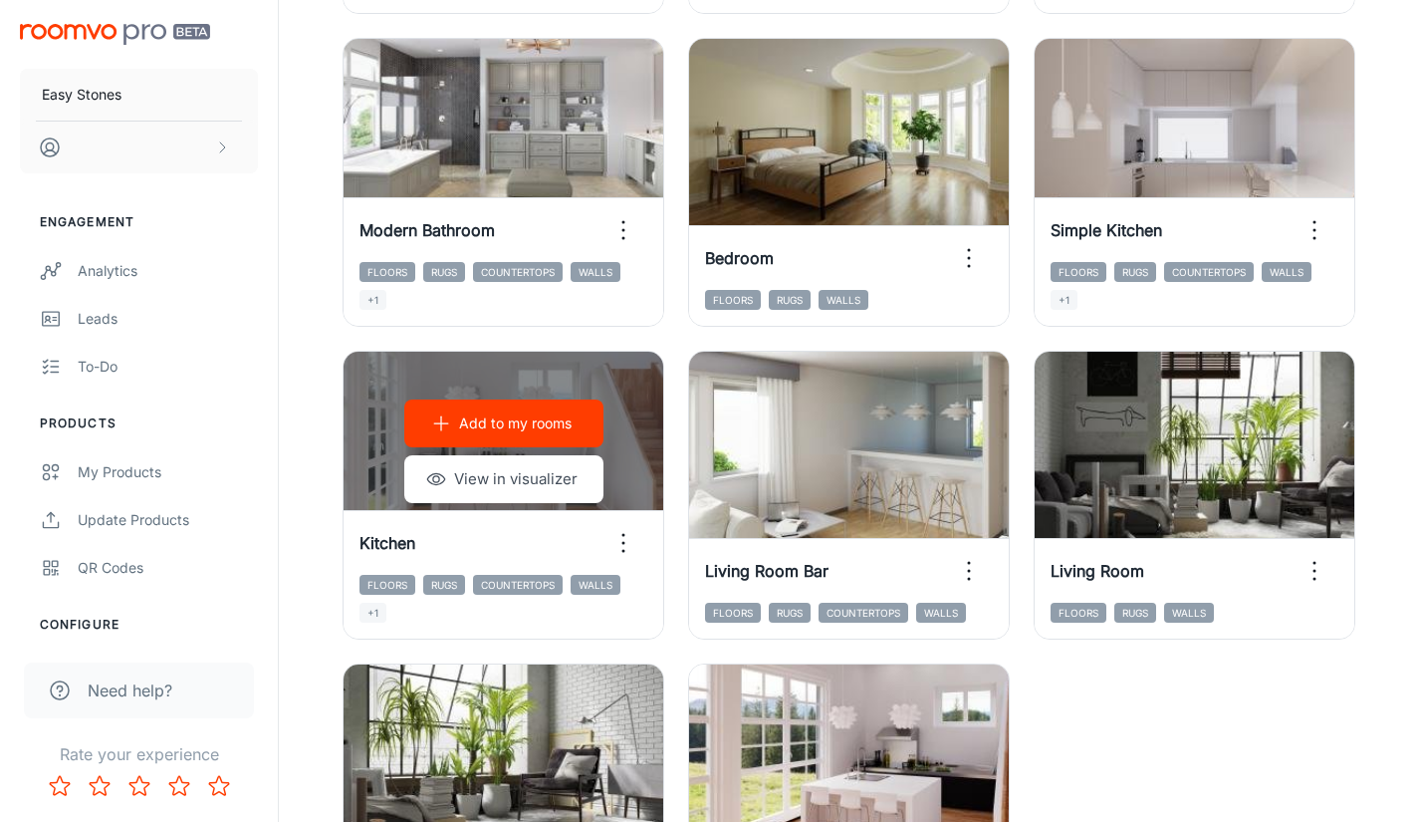
click at [537, 429] on p "Add to my rooms" at bounding box center [515, 423] width 113 height 22
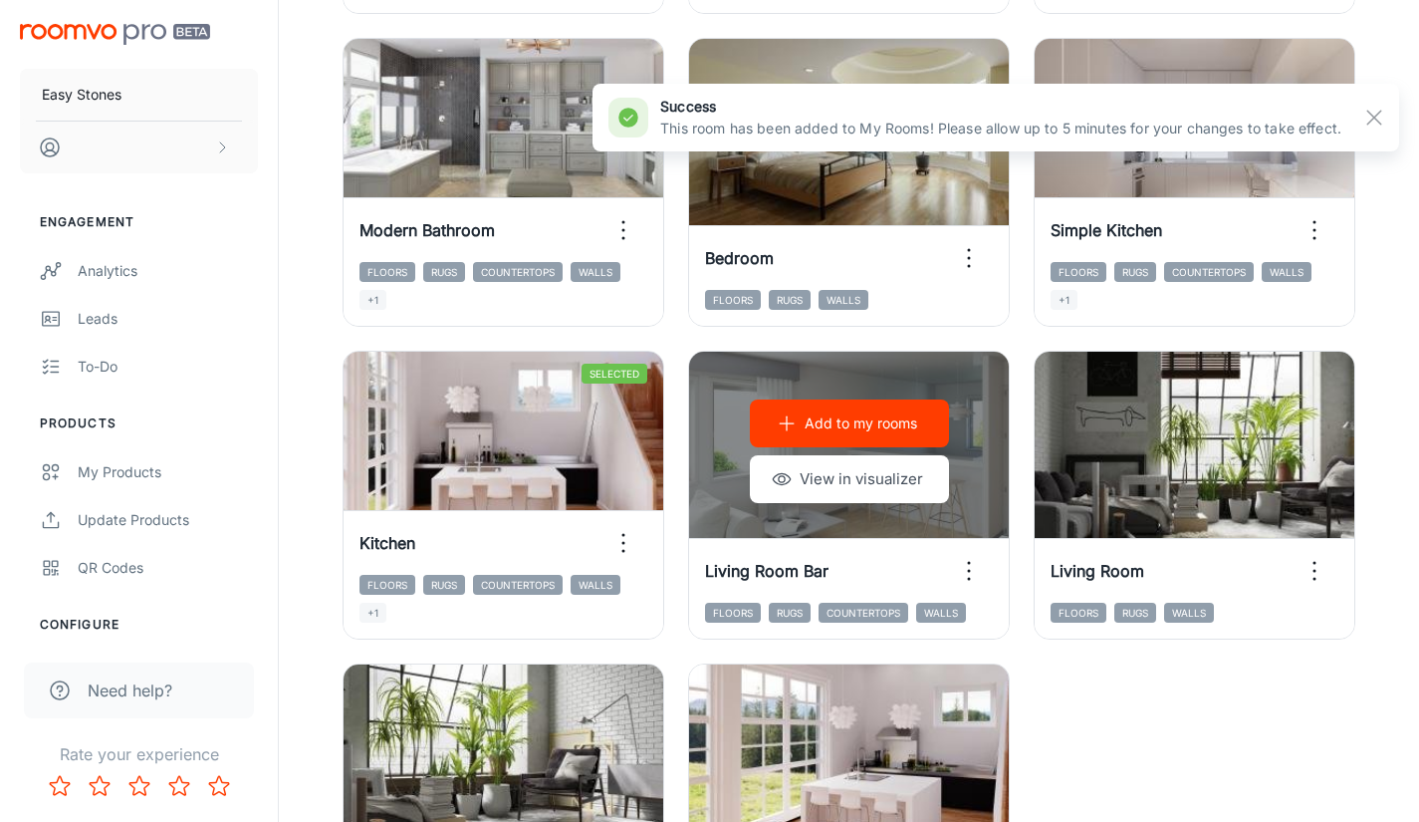
click at [918, 429] on button "Add to my rooms" at bounding box center [849, 423] width 199 height 48
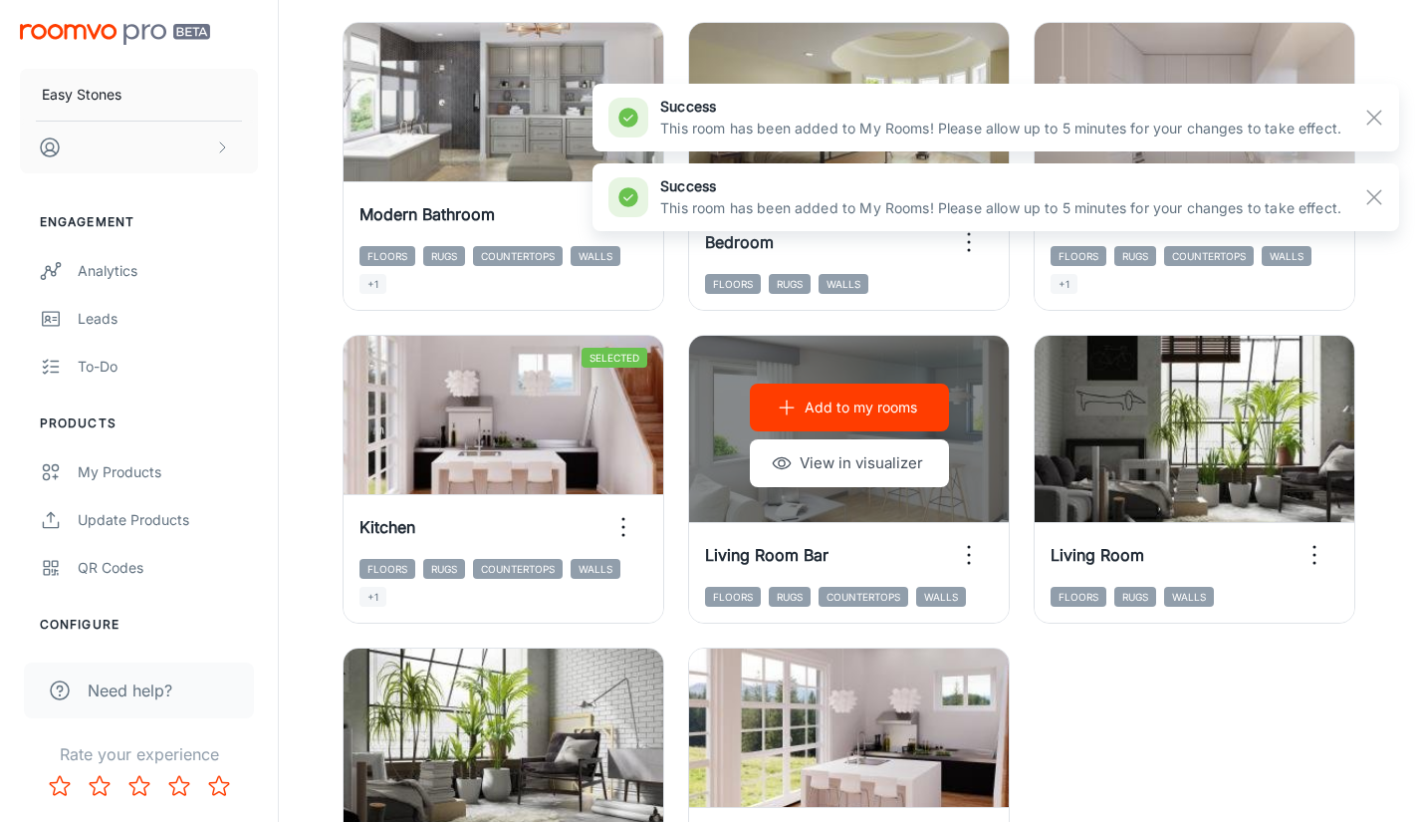
scroll to position [2880, 0]
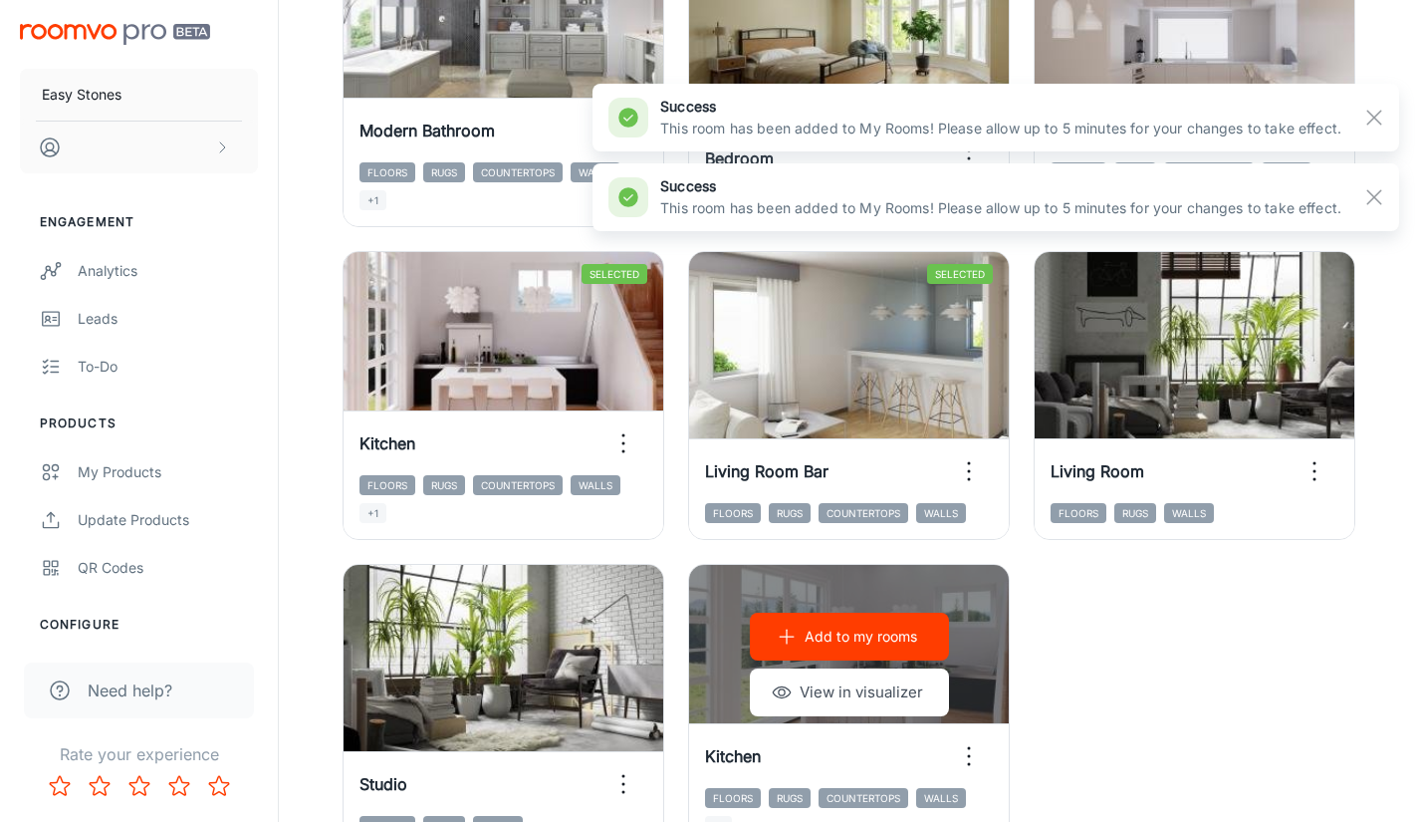
click at [873, 630] on p "Add to my rooms" at bounding box center [861, 636] width 113 height 22
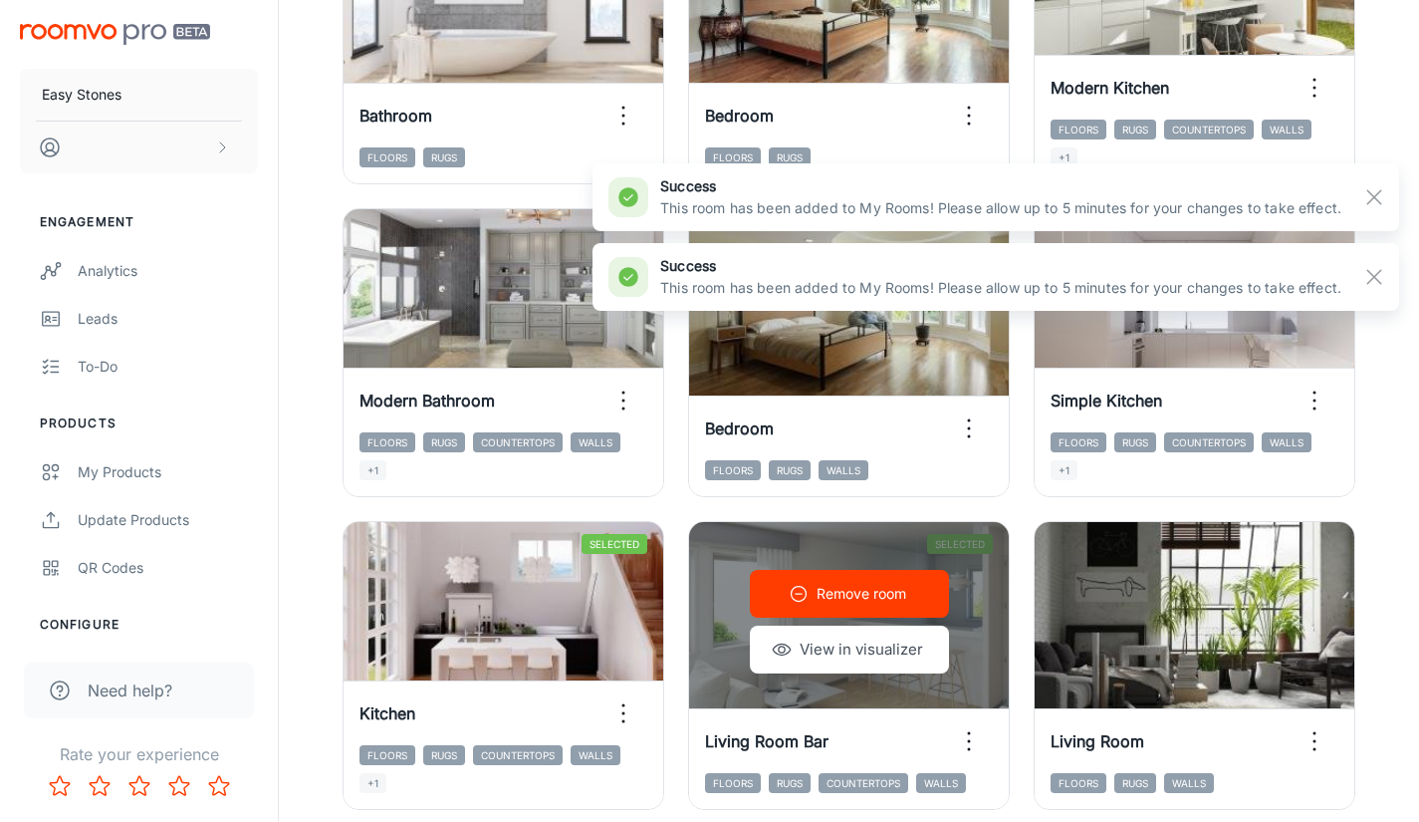
scroll to position [2581, 0]
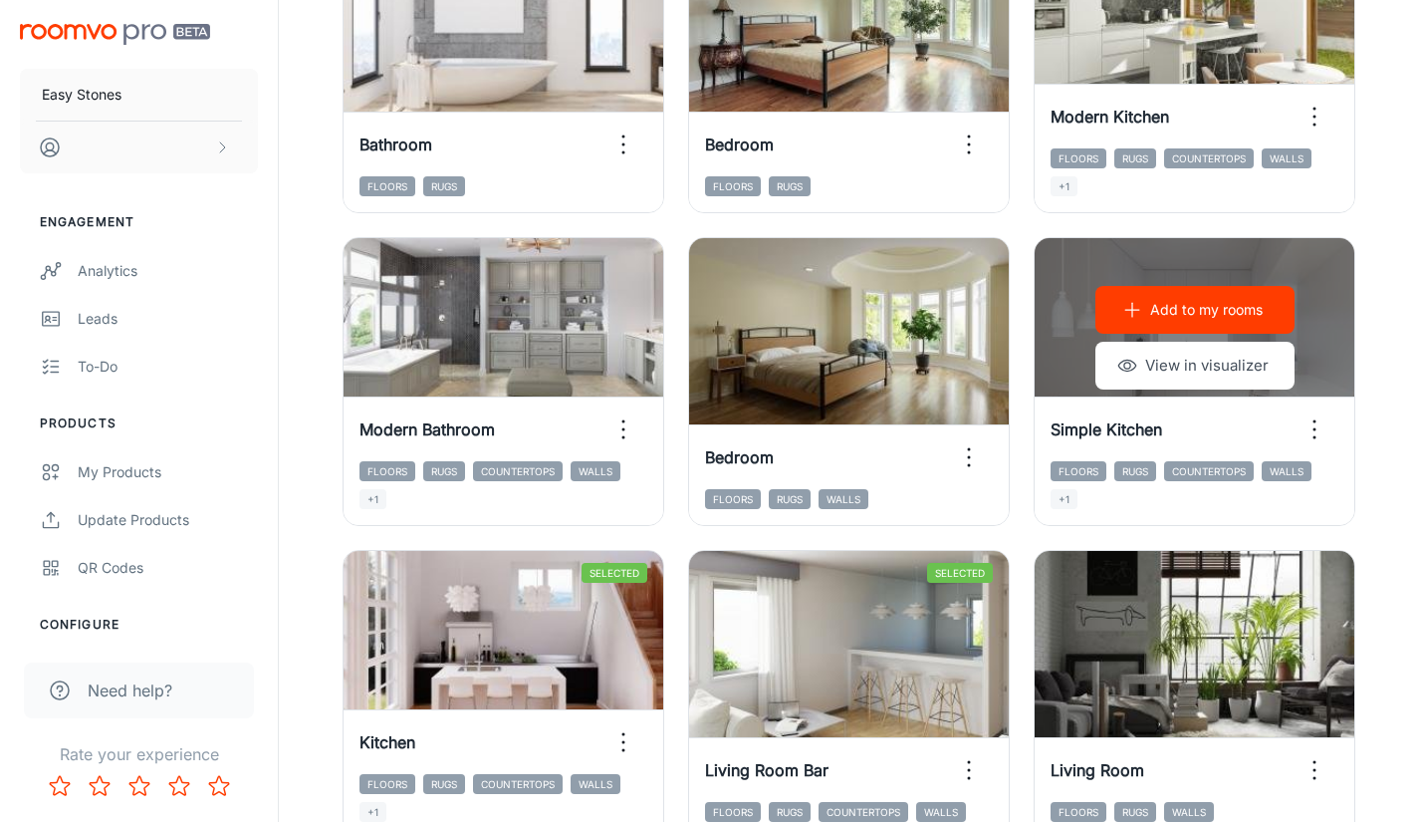
click at [1225, 313] on p "Add to my rooms" at bounding box center [1206, 310] width 113 height 22
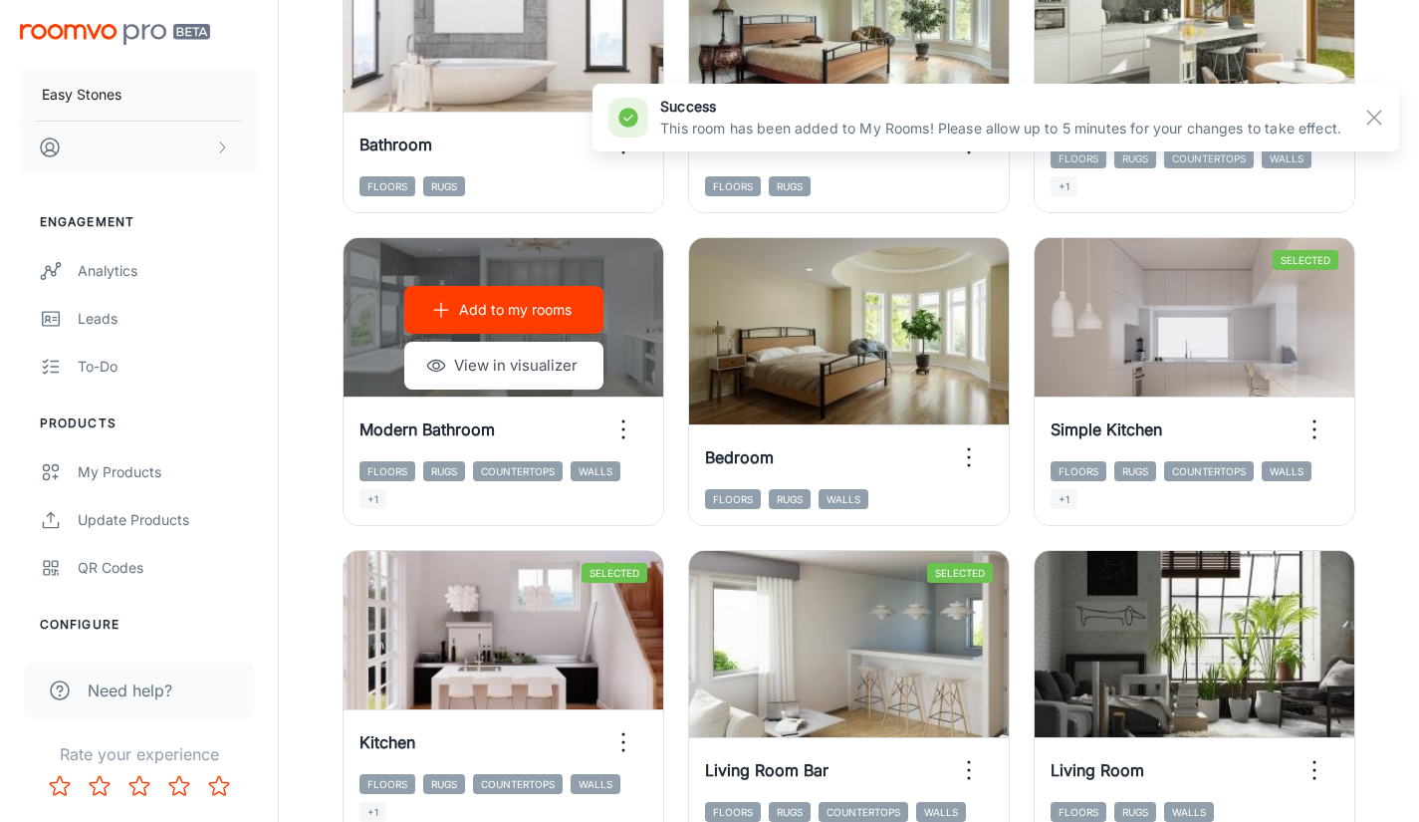
click at [491, 304] on p "Add to my rooms" at bounding box center [515, 310] width 113 height 22
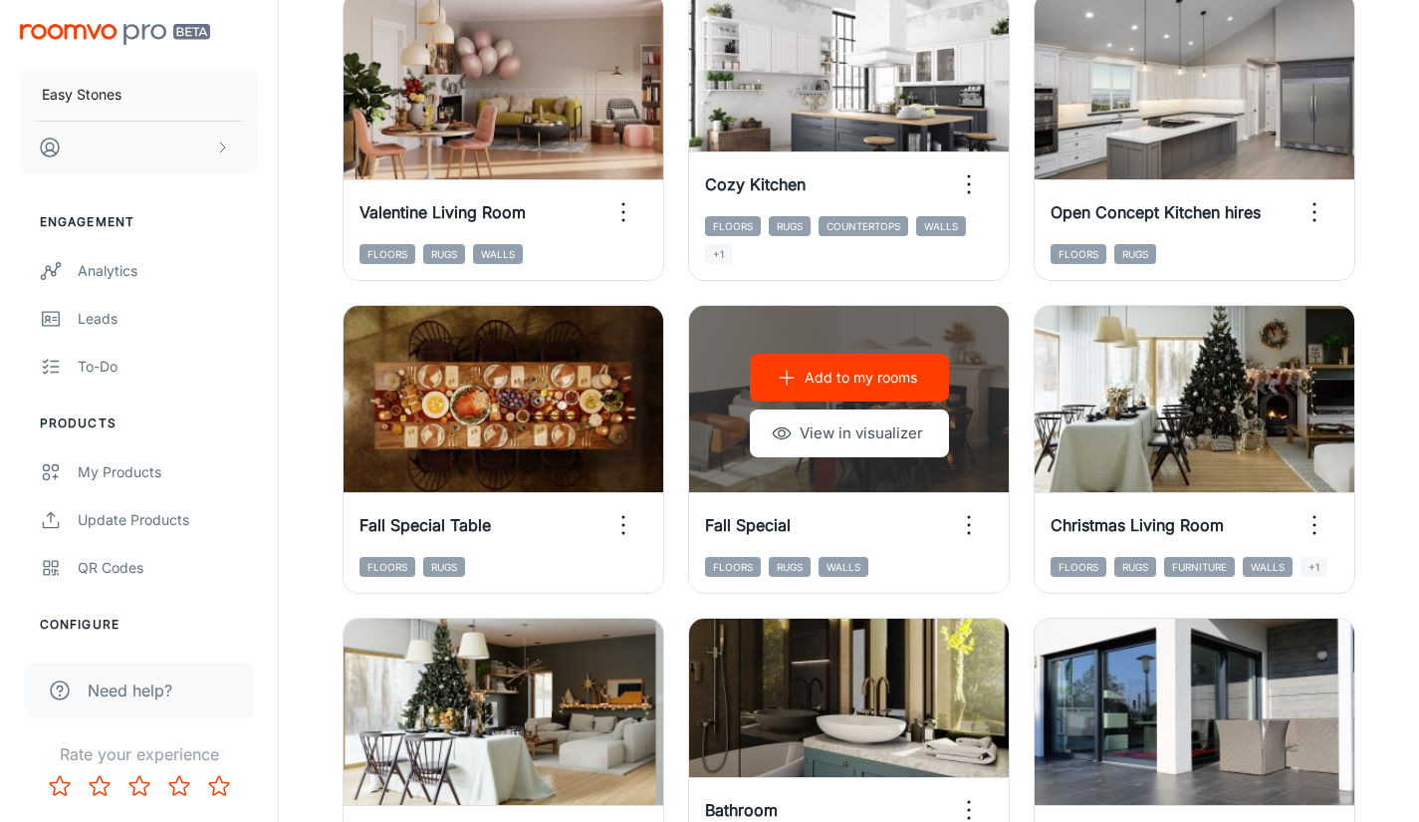
scroll to position [1486, 0]
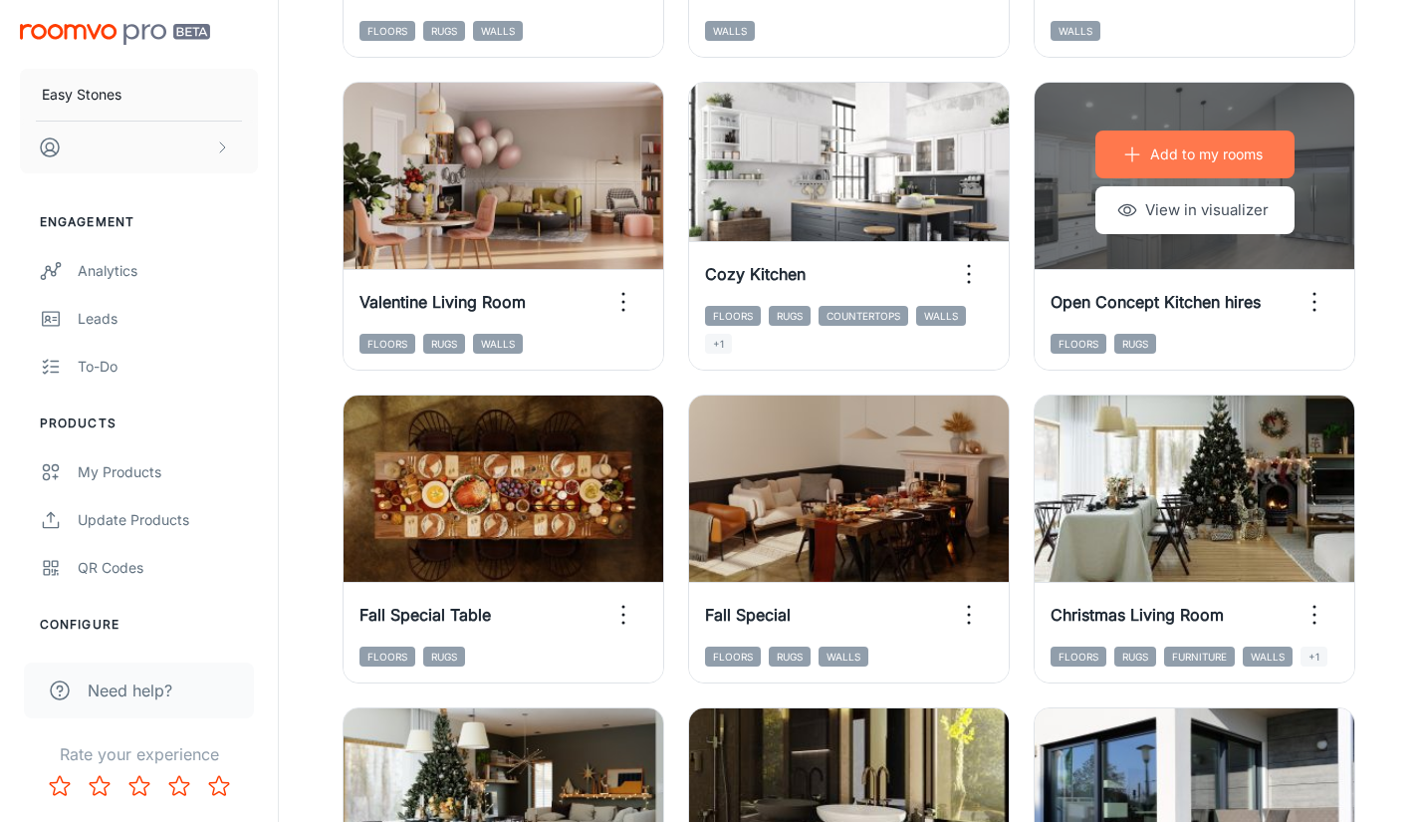
click at [1209, 159] on p "Add to my rooms" at bounding box center [1206, 154] width 113 height 22
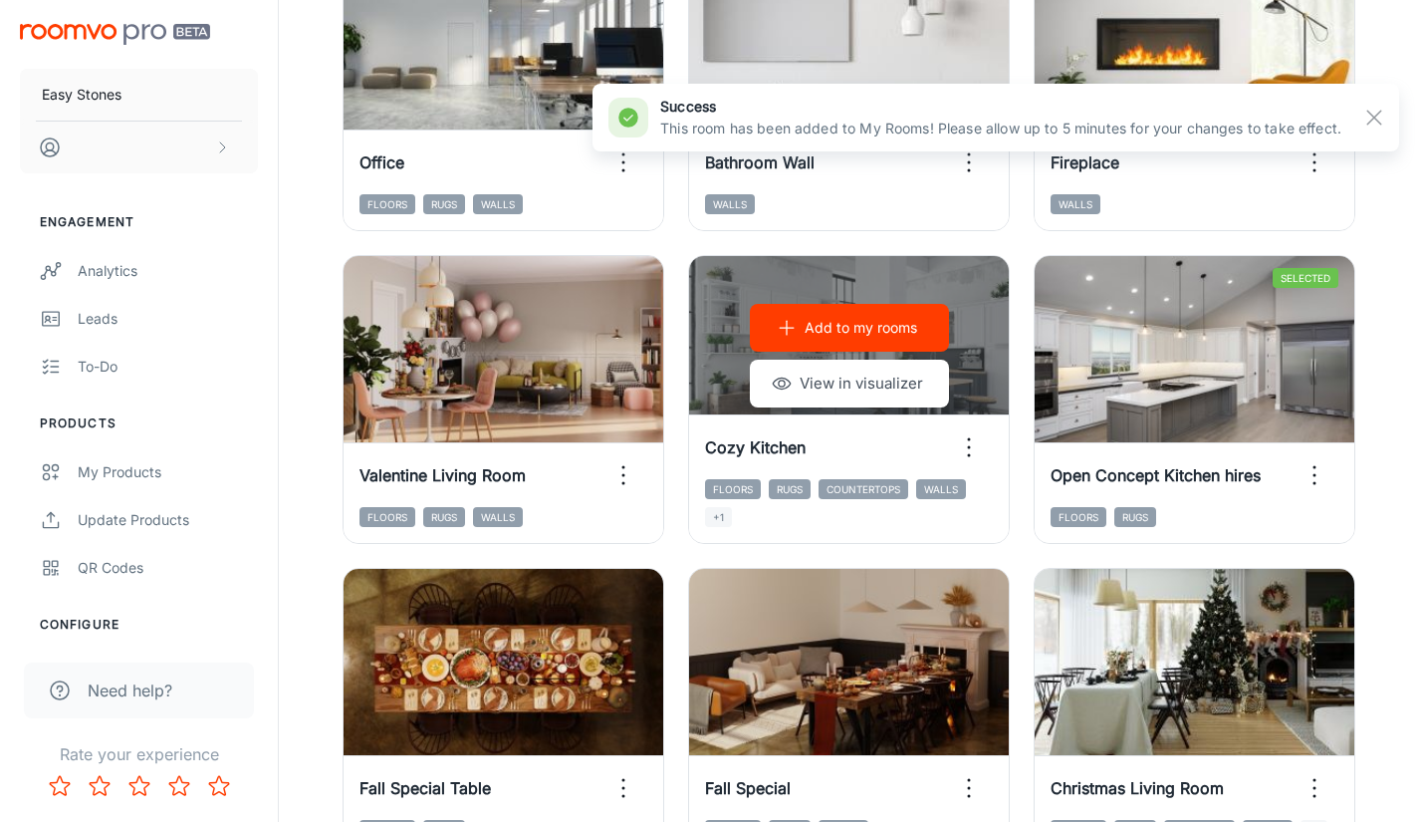
scroll to position [1287, 0]
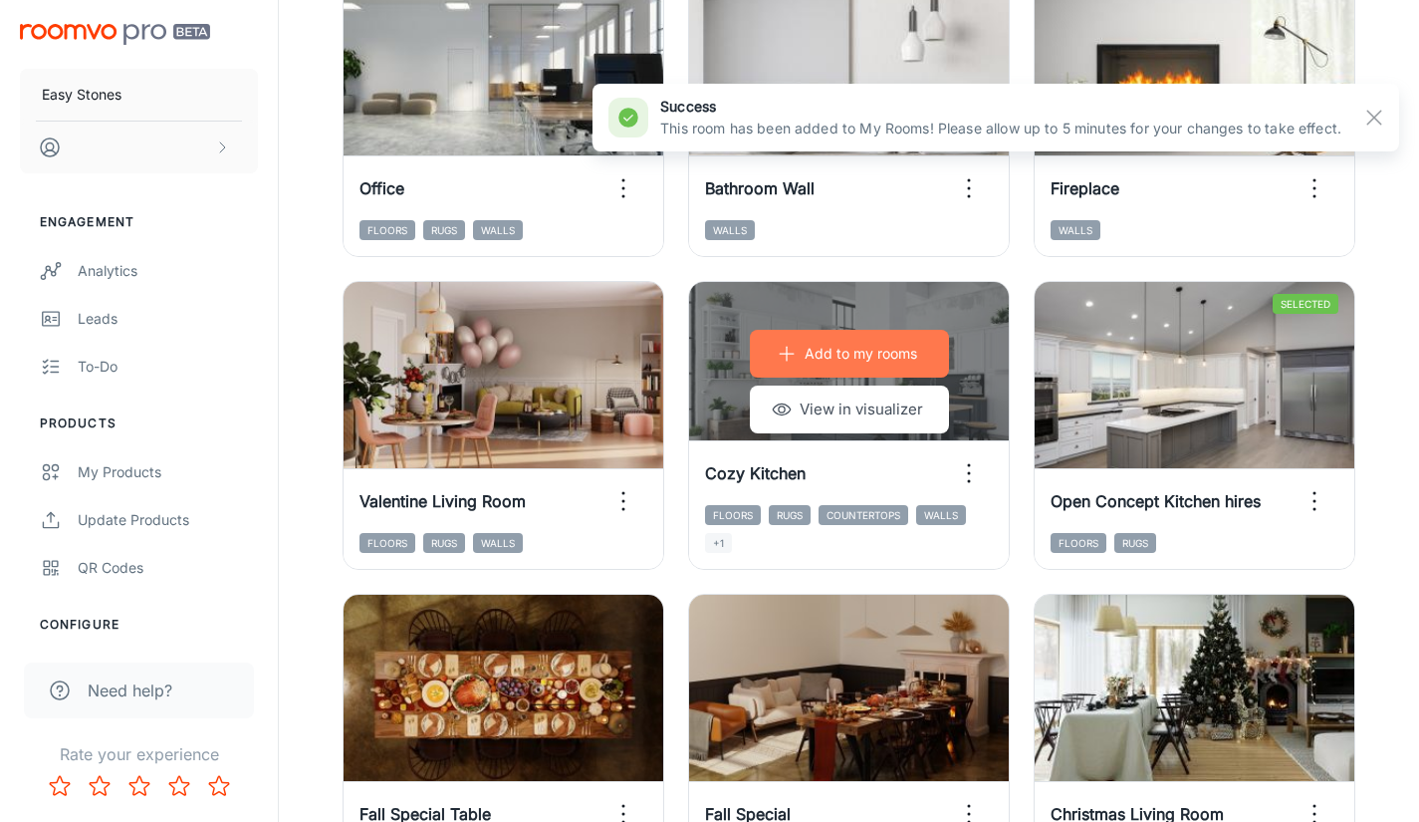
click at [894, 347] on p "Add to my rooms" at bounding box center [861, 354] width 113 height 22
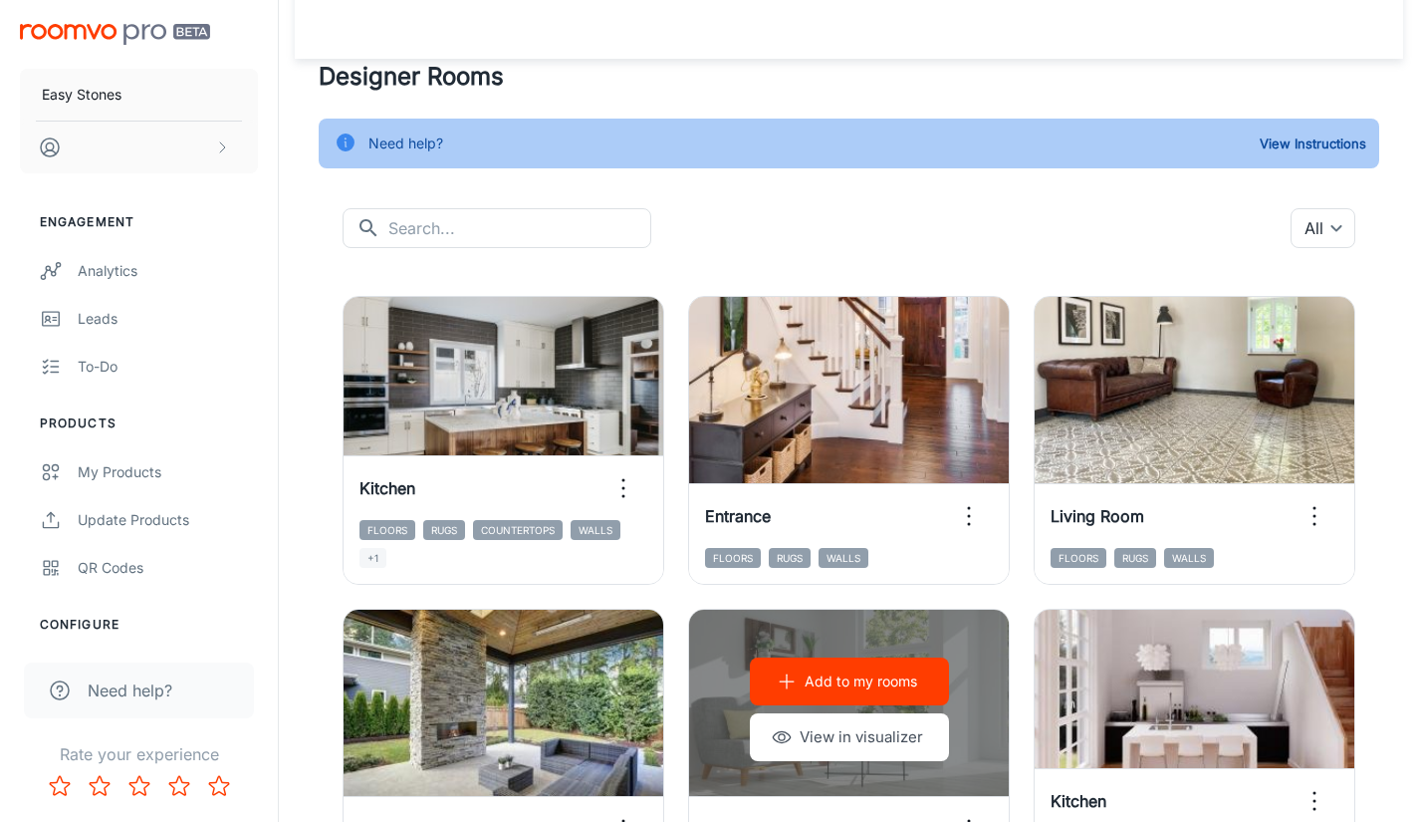
scroll to position [0, 0]
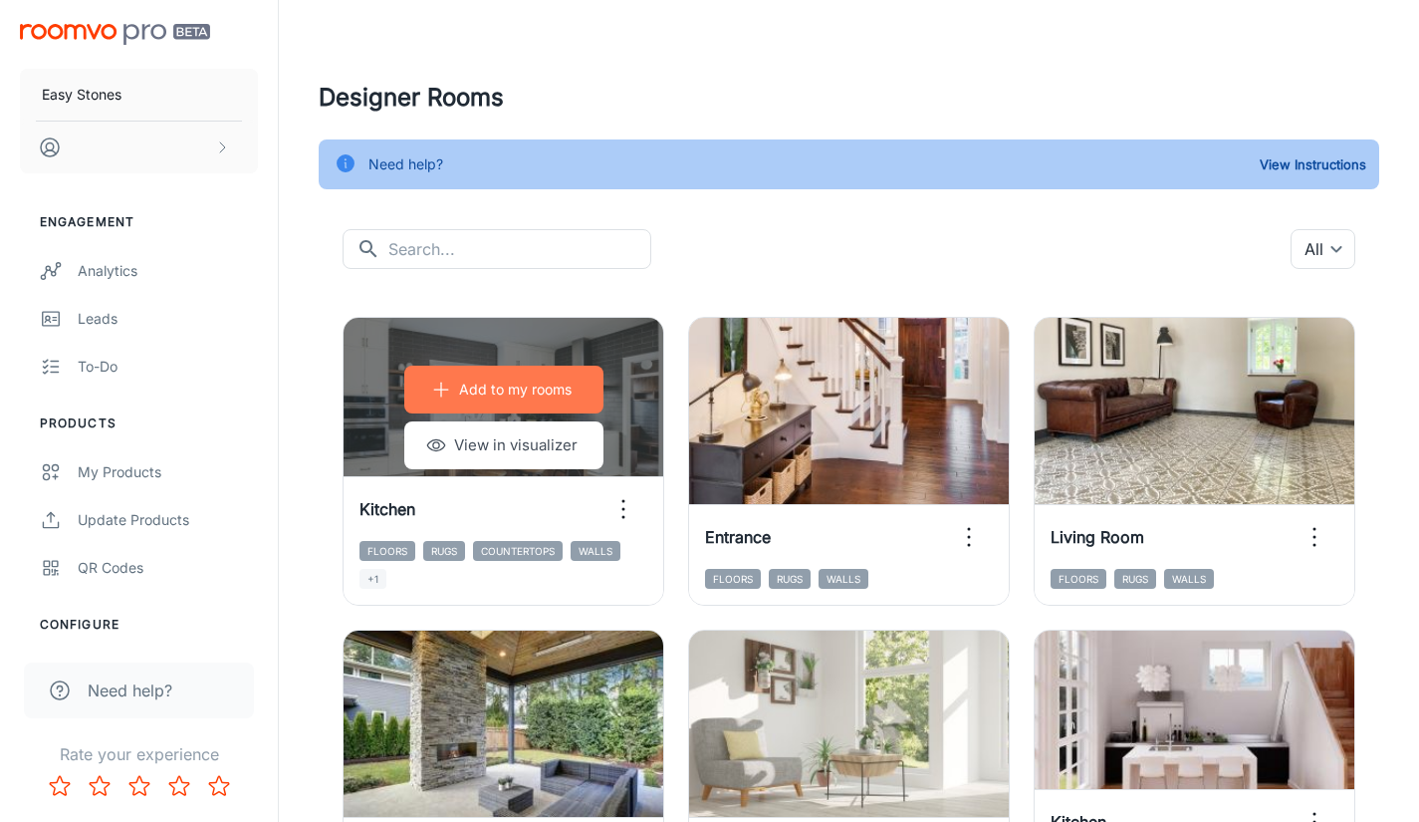
click at [556, 376] on button "Add to my rooms" at bounding box center [503, 389] width 199 height 48
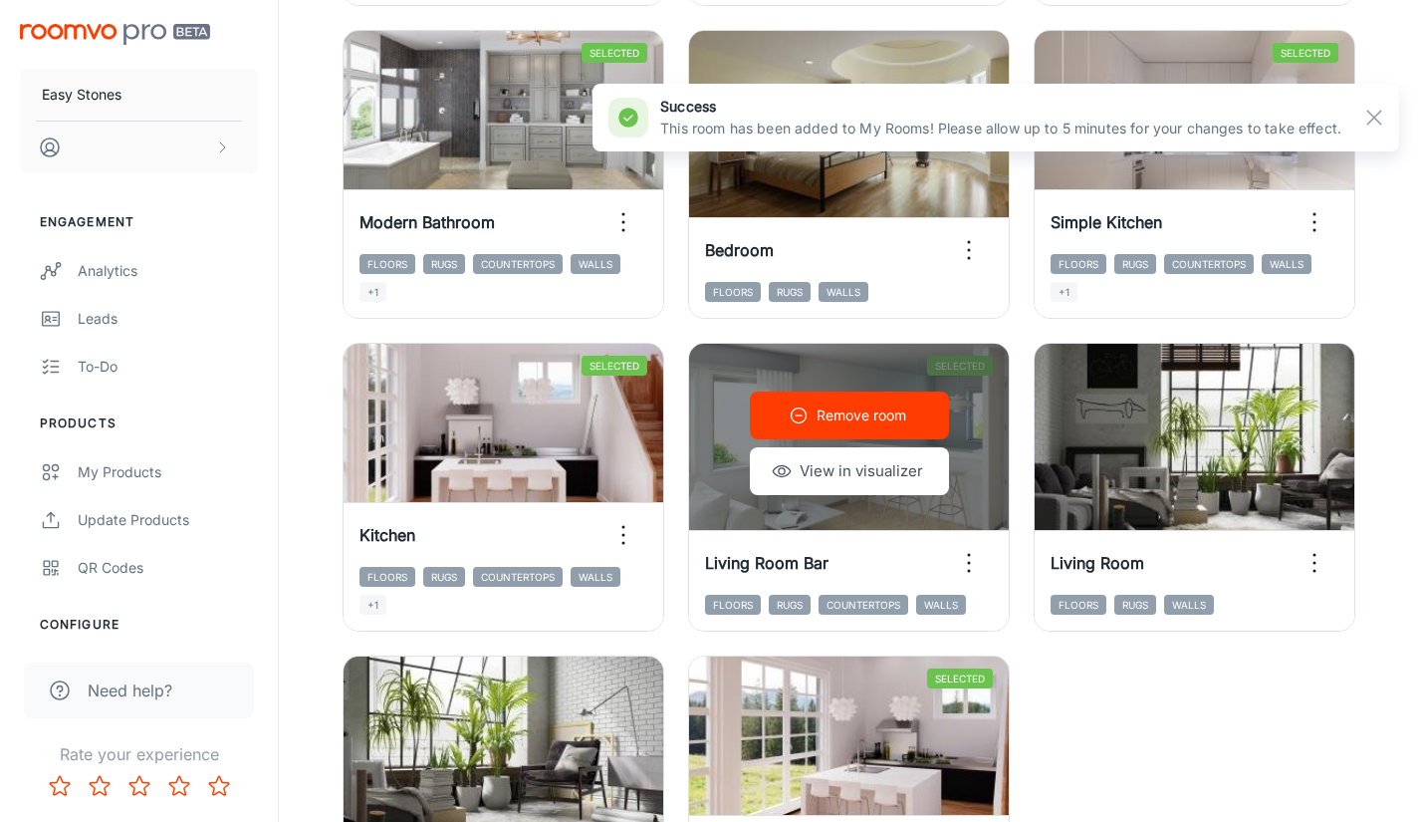
scroll to position [3079, 0]
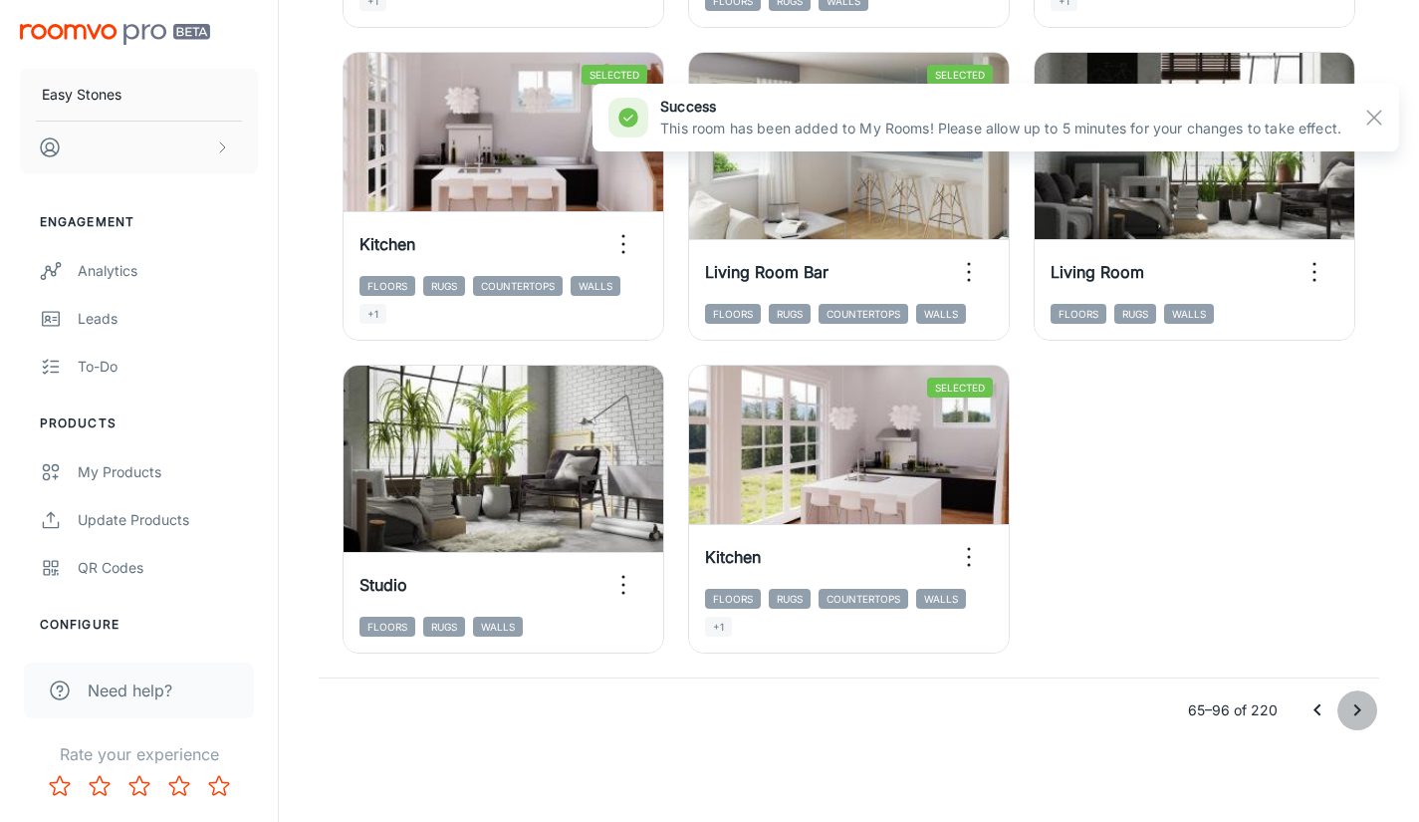
click at [1353, 704] on icon "Go to next page" at bounding box center [1357, 710] width 24 height 24
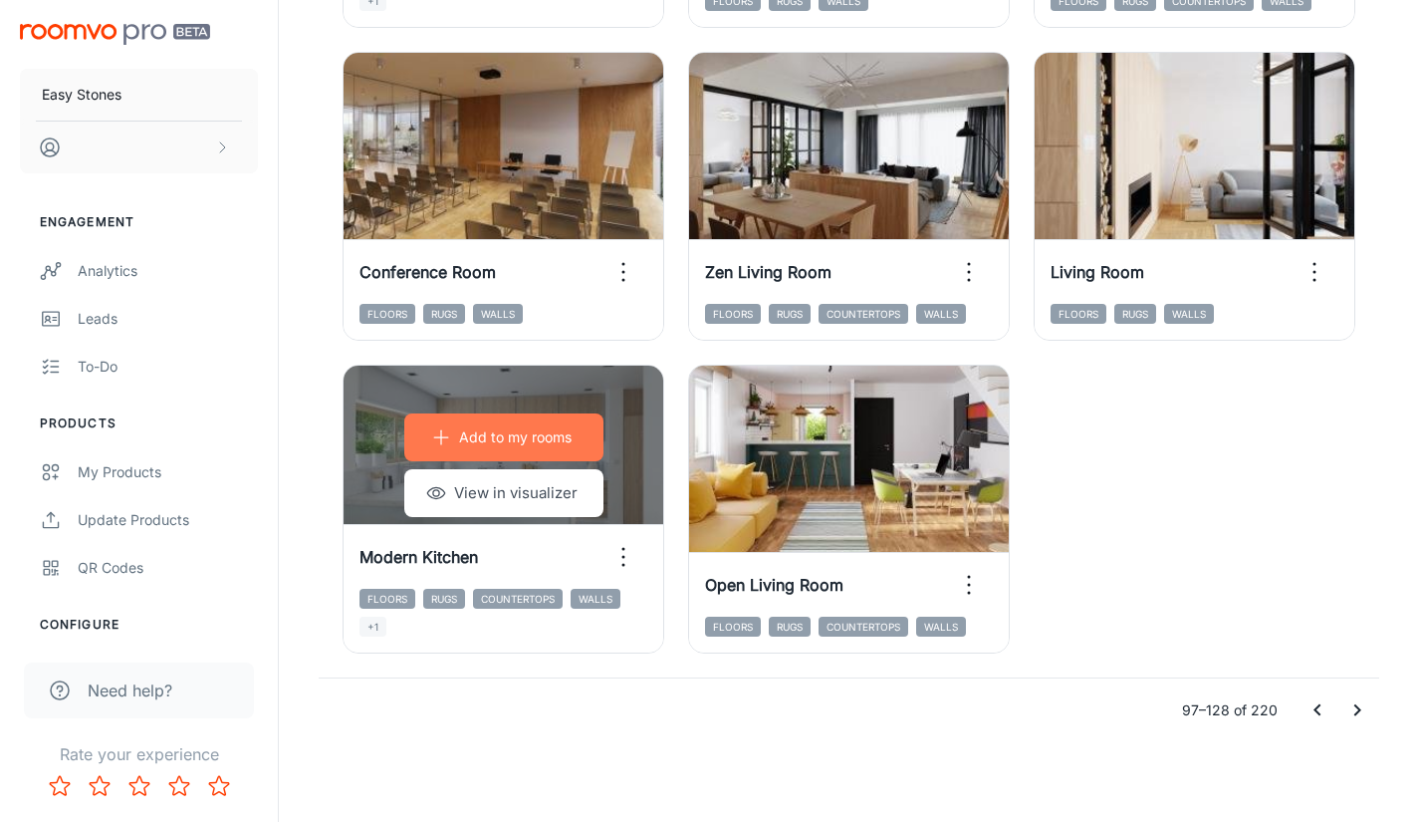
click at [491, 425] on button "Add to my rooms" at bounding box center [503, 437] width 199 height 48
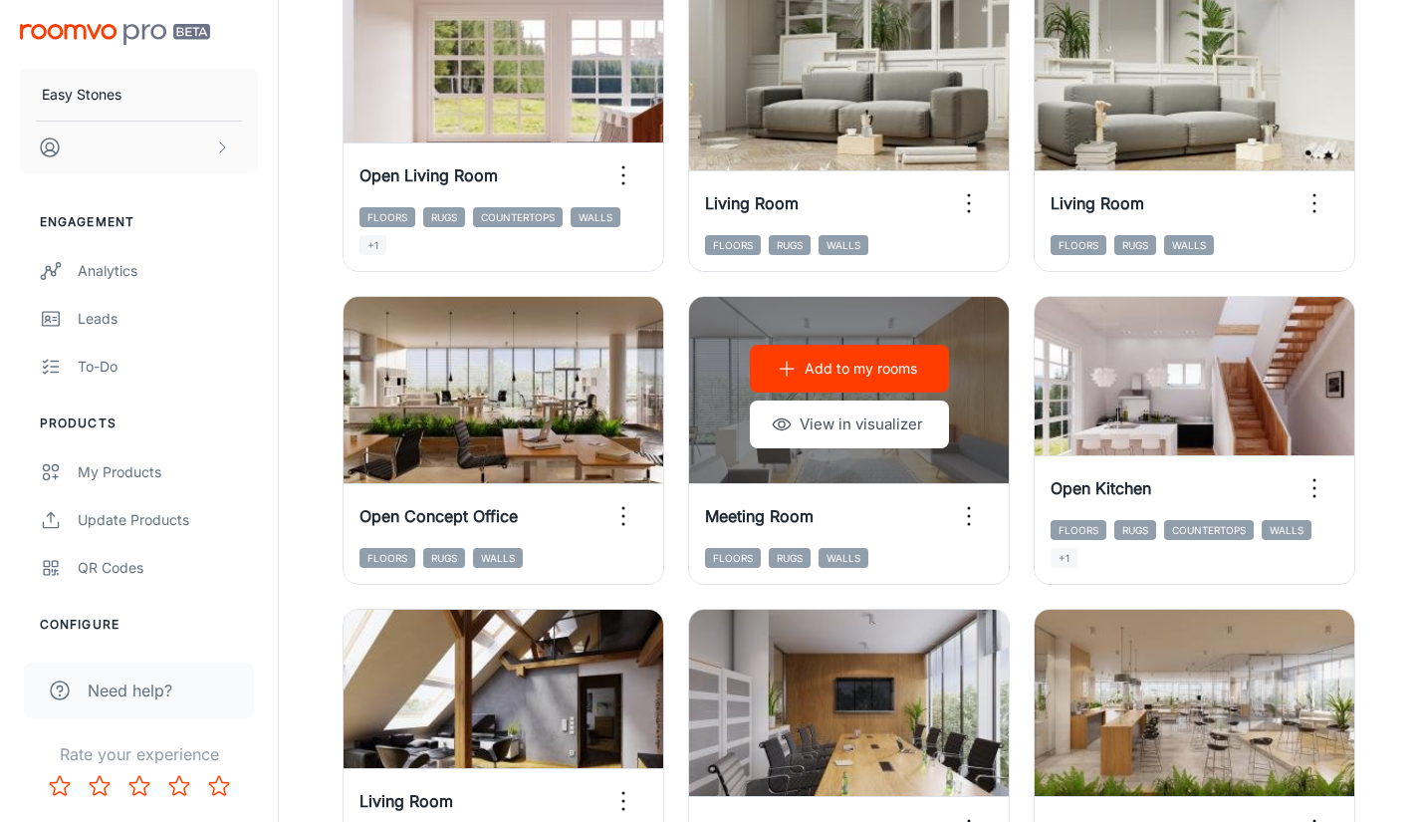
scroll to position [2183, 0]
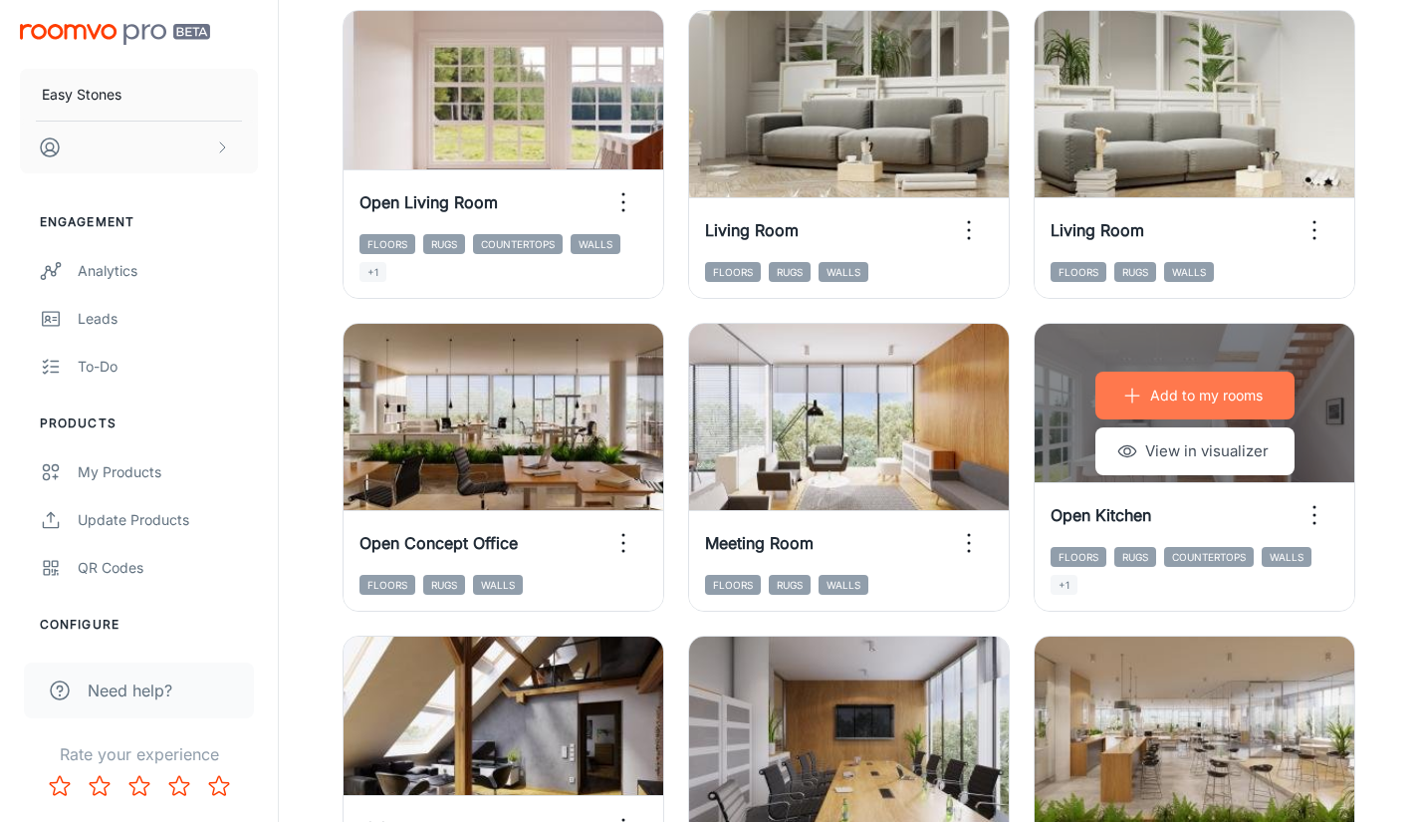
click at [1195, 389] on p "Add to my rooms" at bounding box center [1206, 395] width 113 height 22
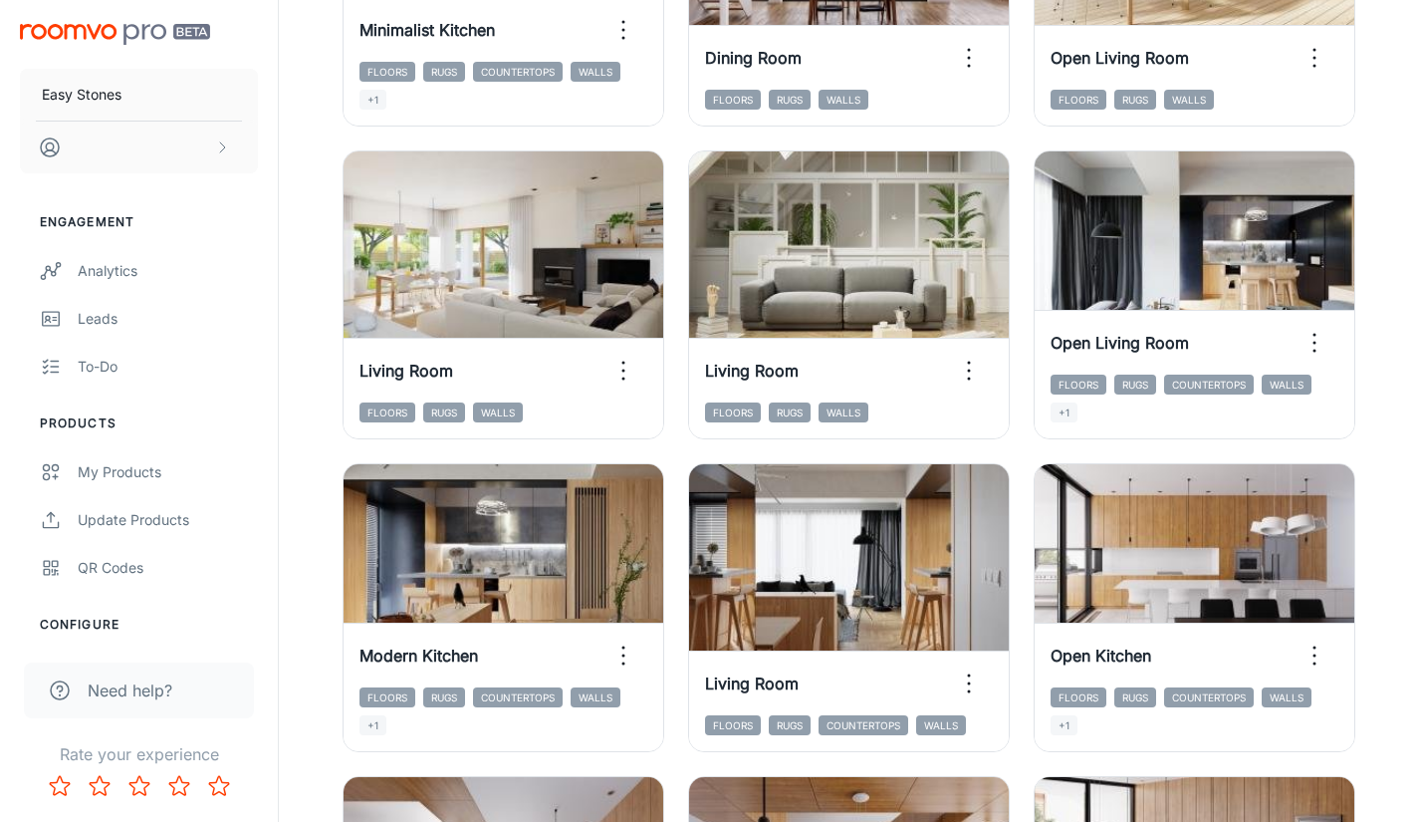
scroll to position [1087, 0]
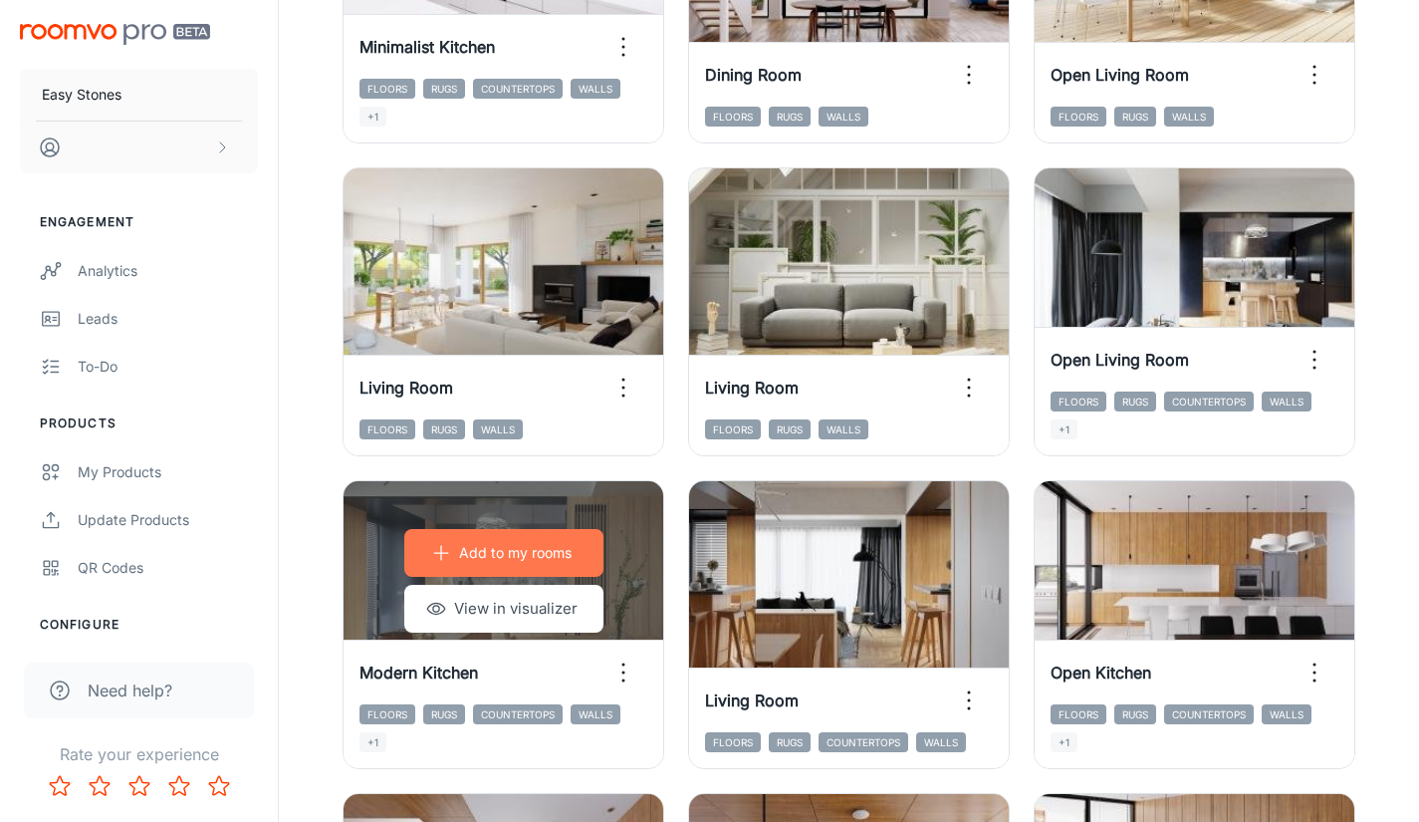
click at [495, 564] on button "Add to my rooms" at bounding box center [503, 553] width 199 height 48
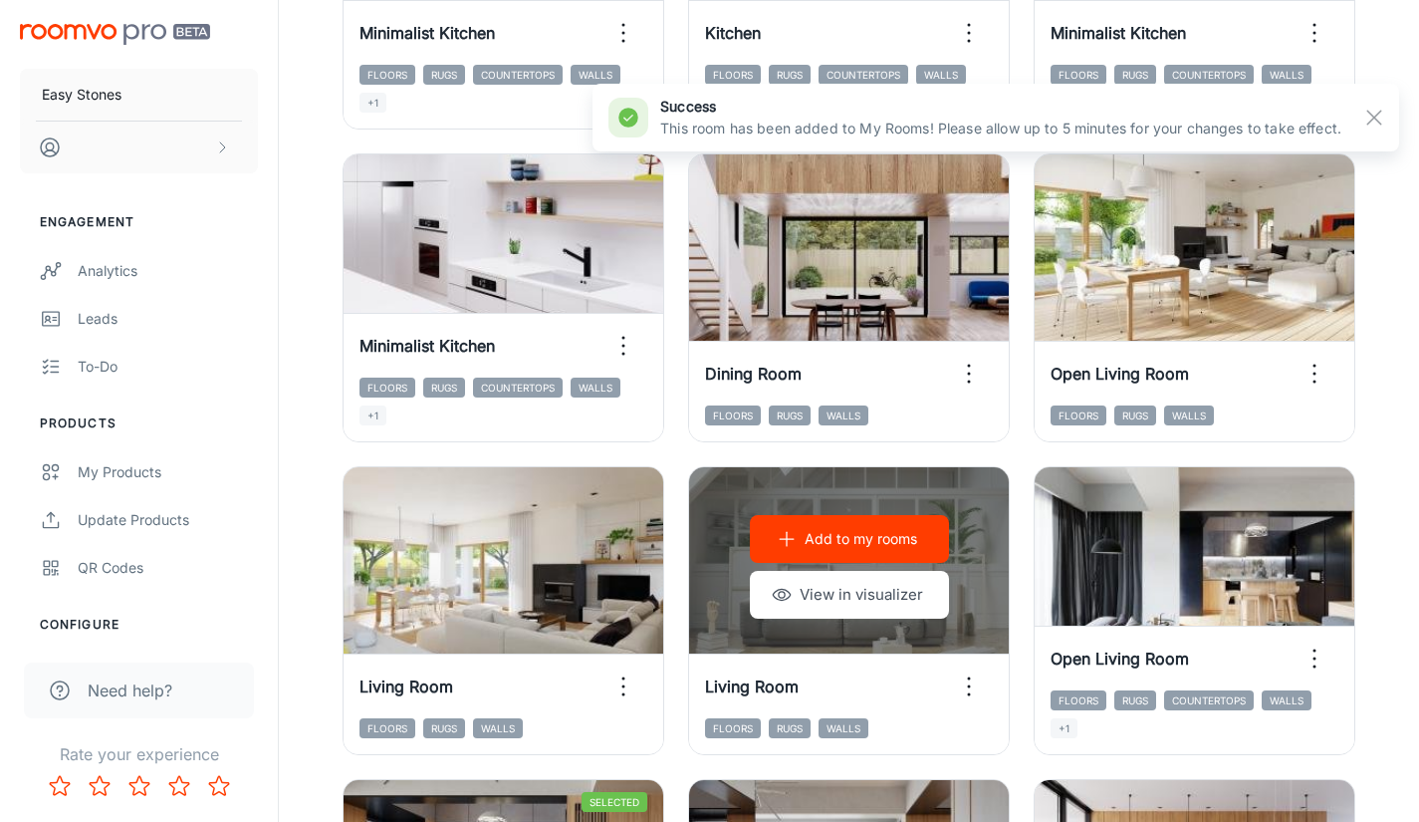
scroll to position [689, 0]
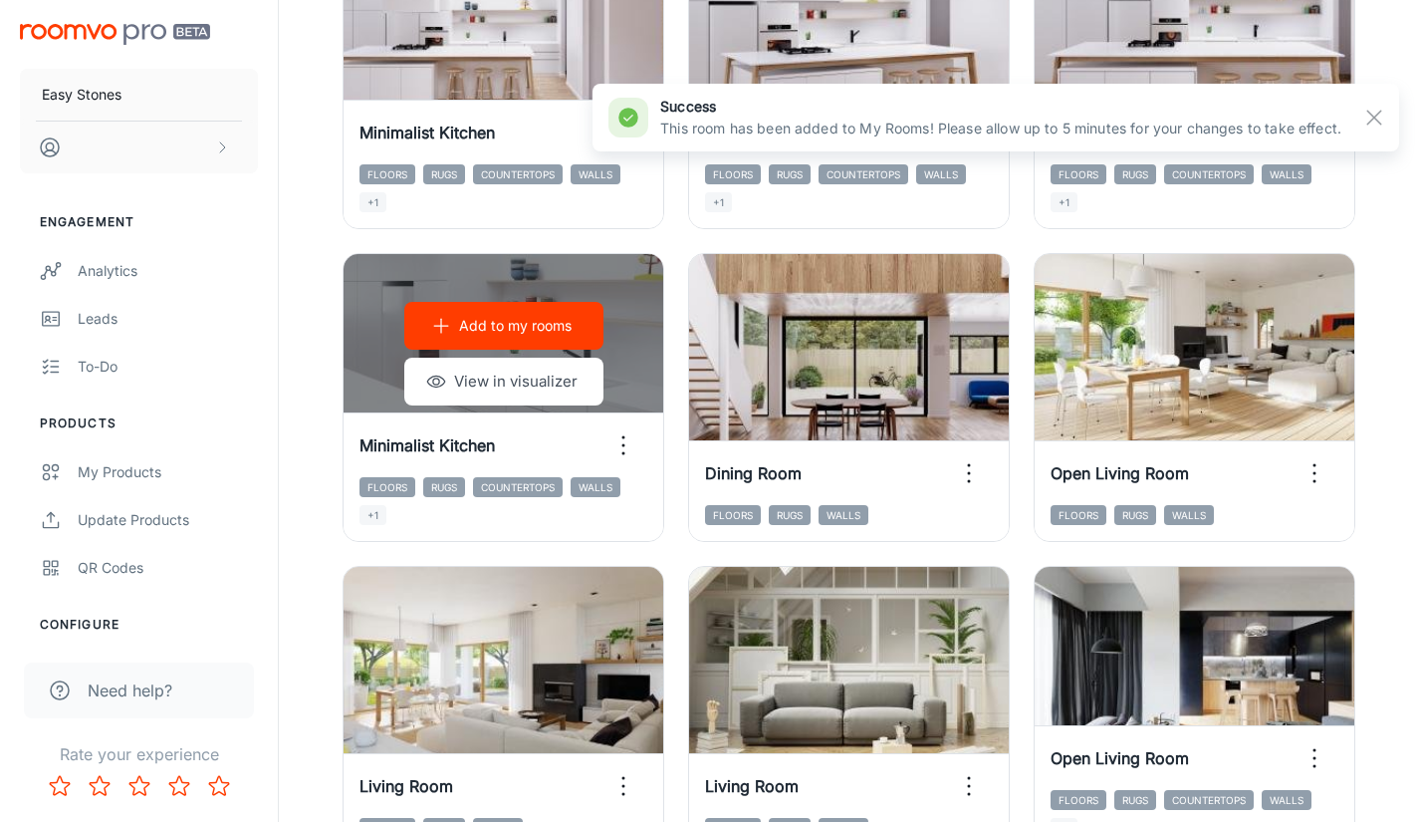
click at [537, 330] on p "Add to my rooms" at bounding box center [515, 326] width 113 height 22
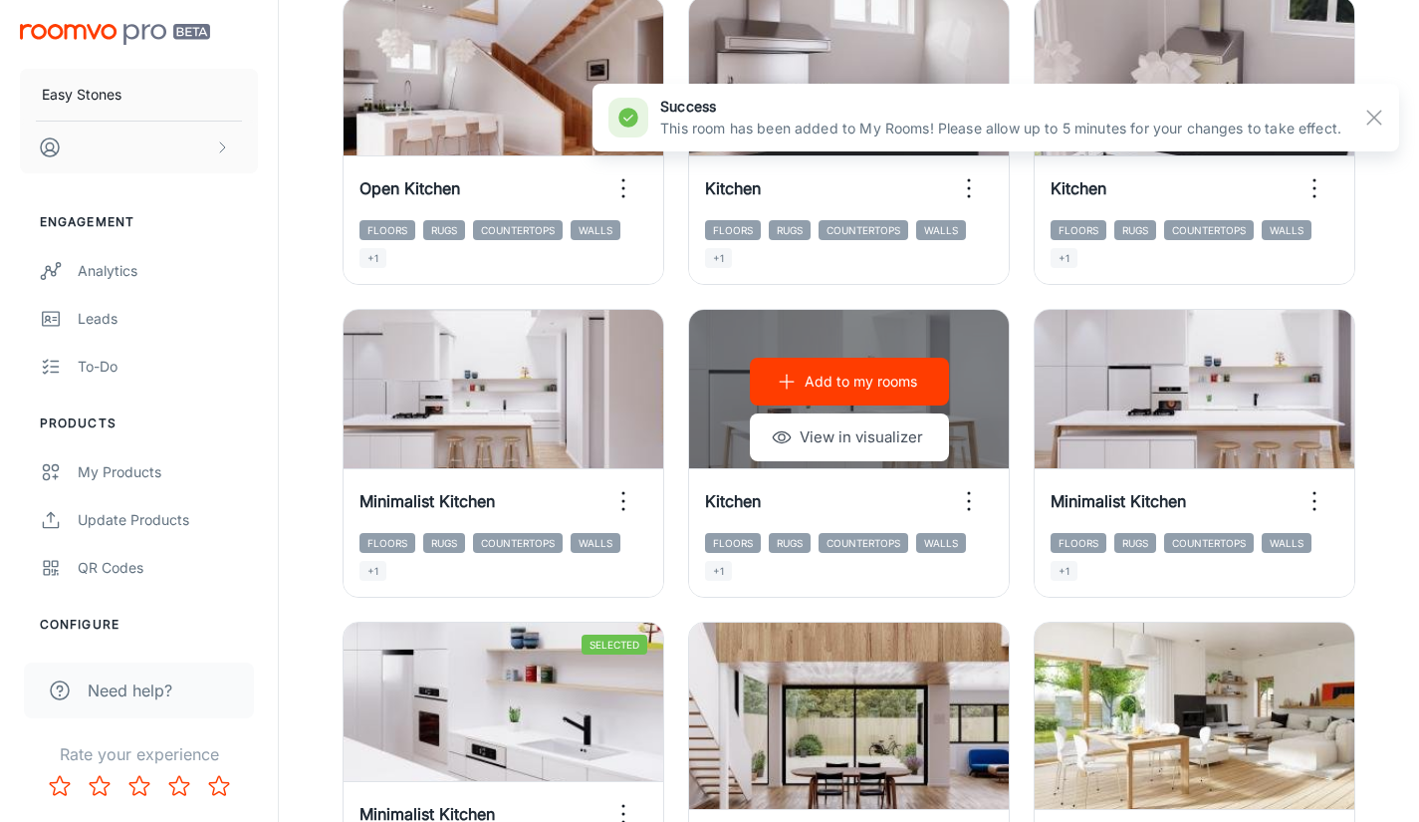
scroll to position [291, 0]
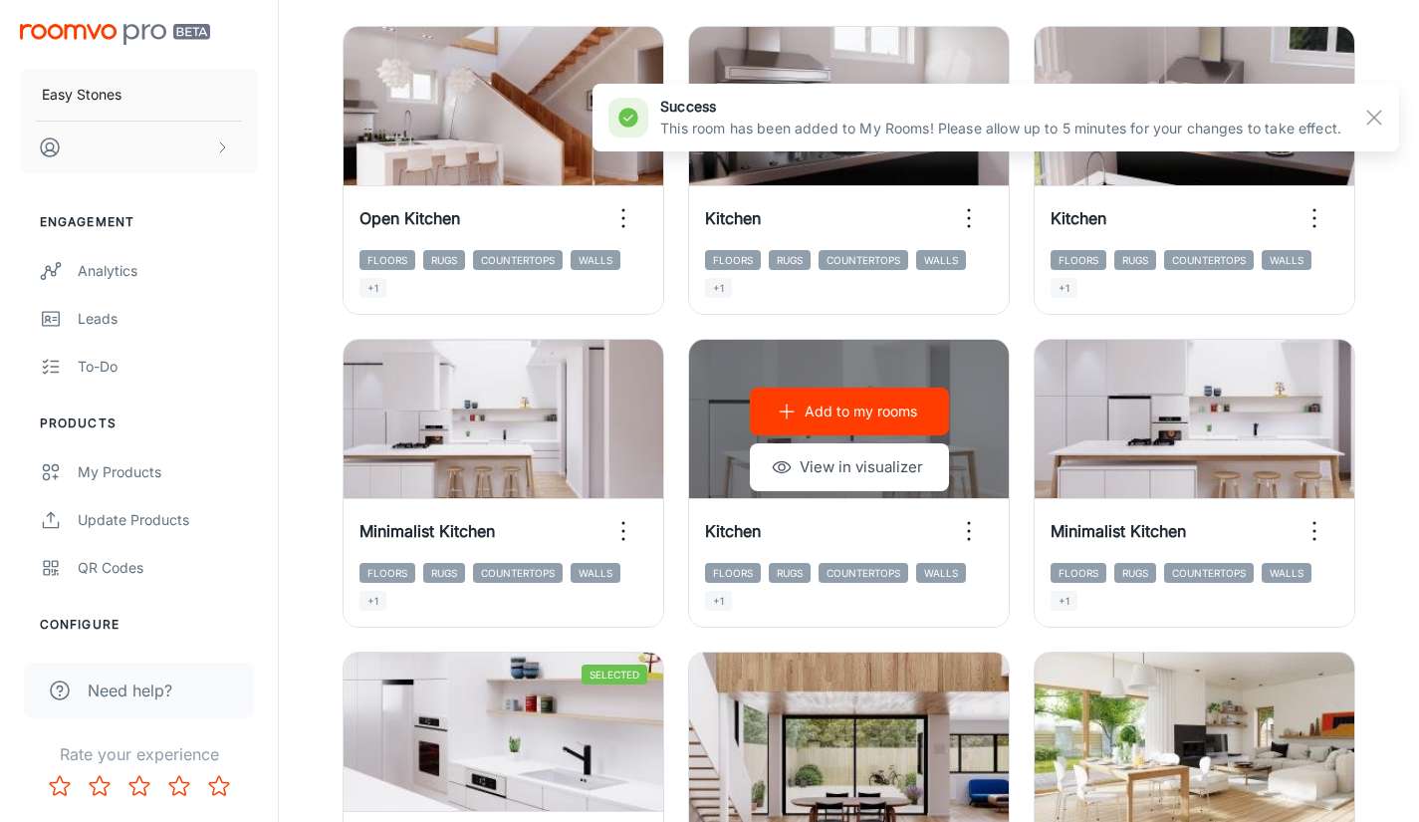
click at [855, 397] on button "Add to my rooms" at bounding box center [849, 411] width 199 height 48
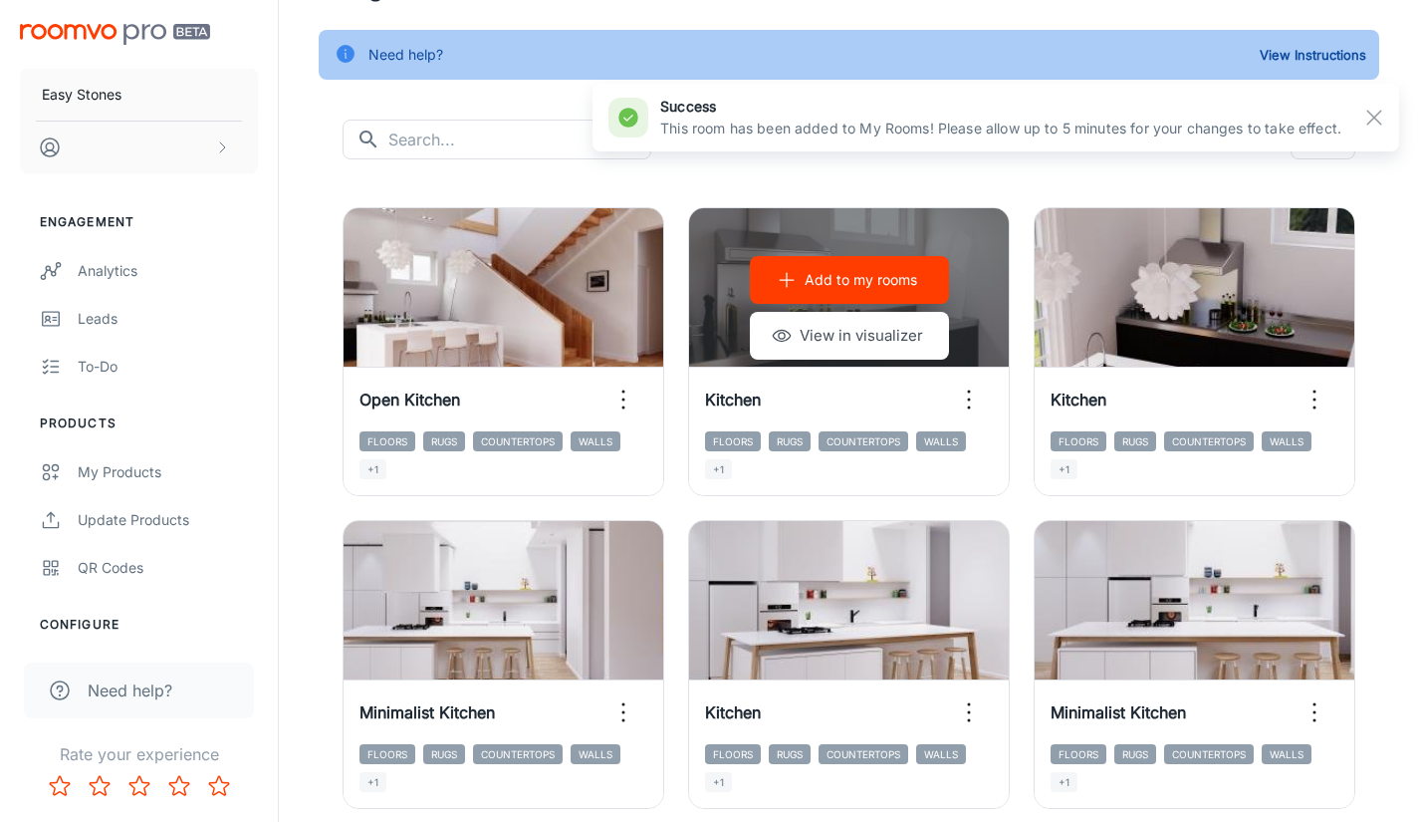
scroll to position [0, 0]
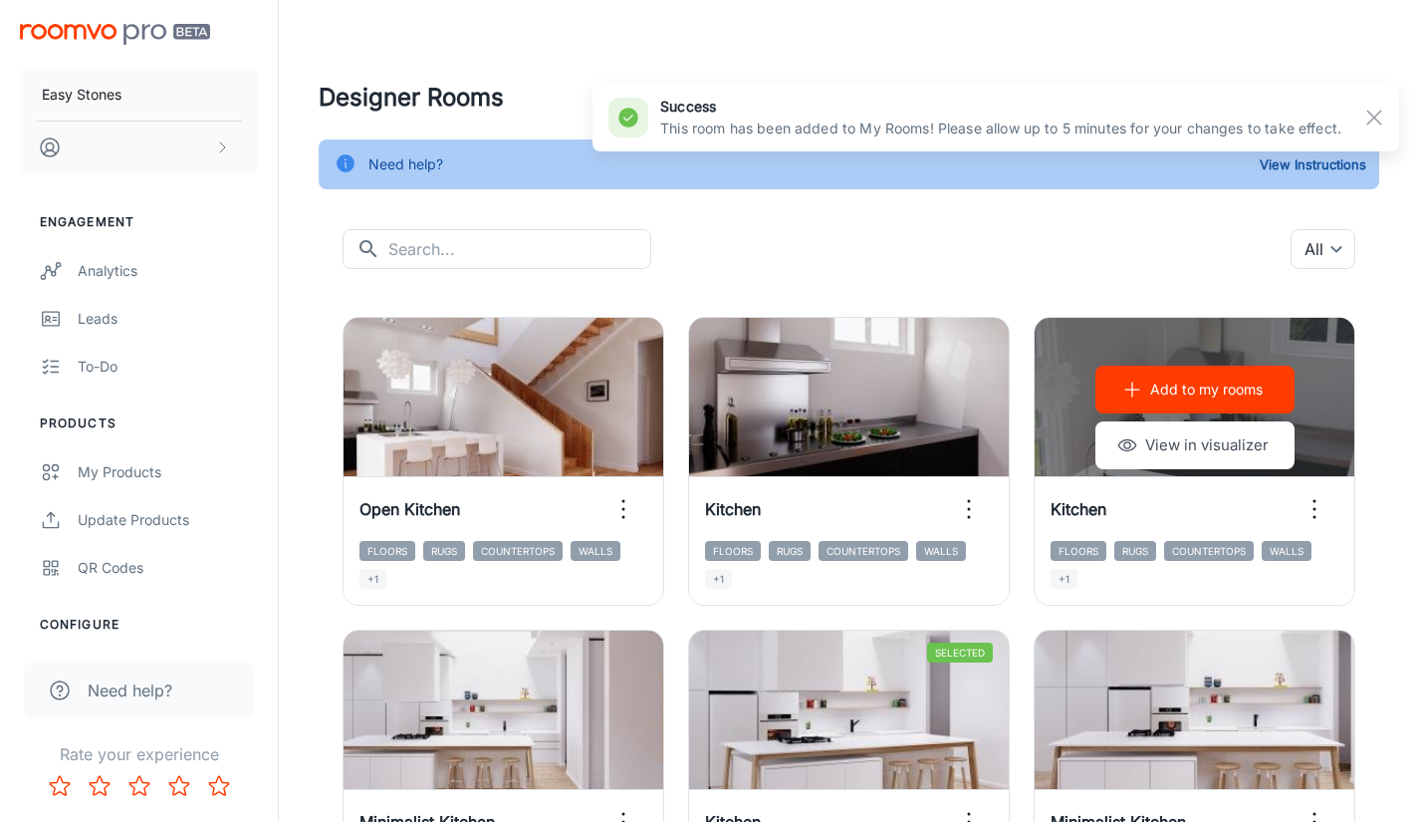
click at [1184, 390] on p "Add to my rooms" at bounding box center [1206, 389] width 113 height 22
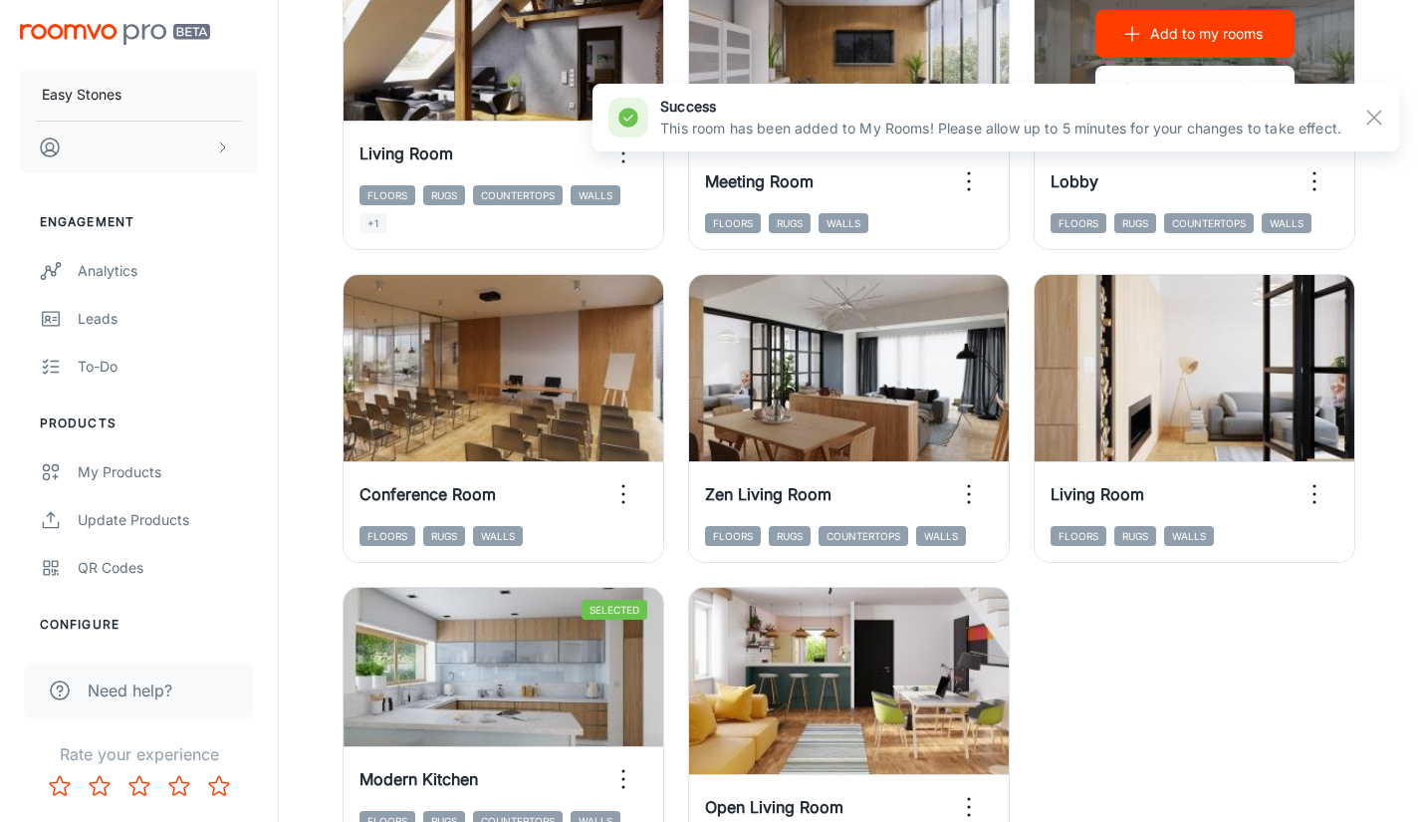
scroll to position [3079, 0]
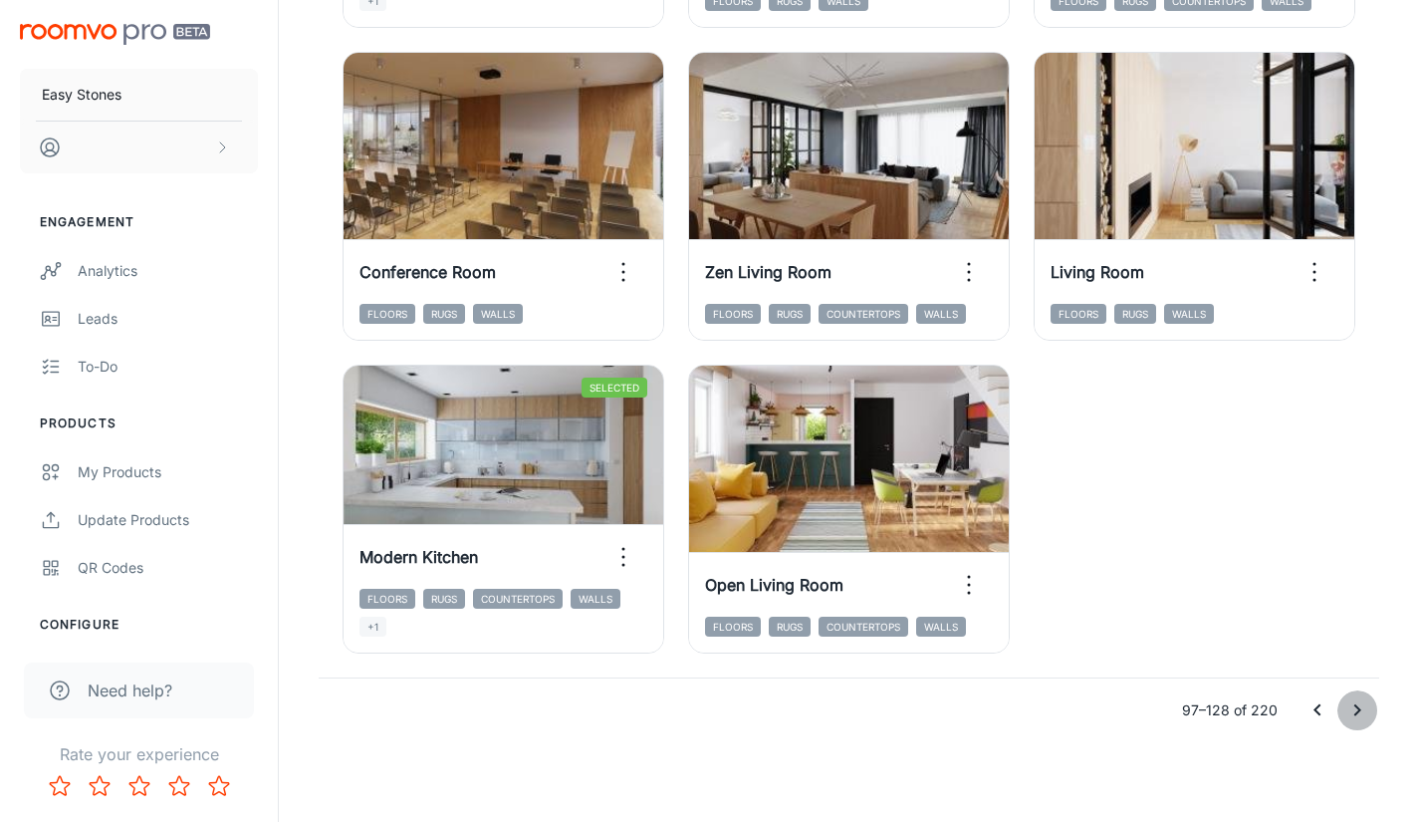
click at [1353, 711] on icon "Go to next page" at bounding box center [1357, 710] width 24 height 24
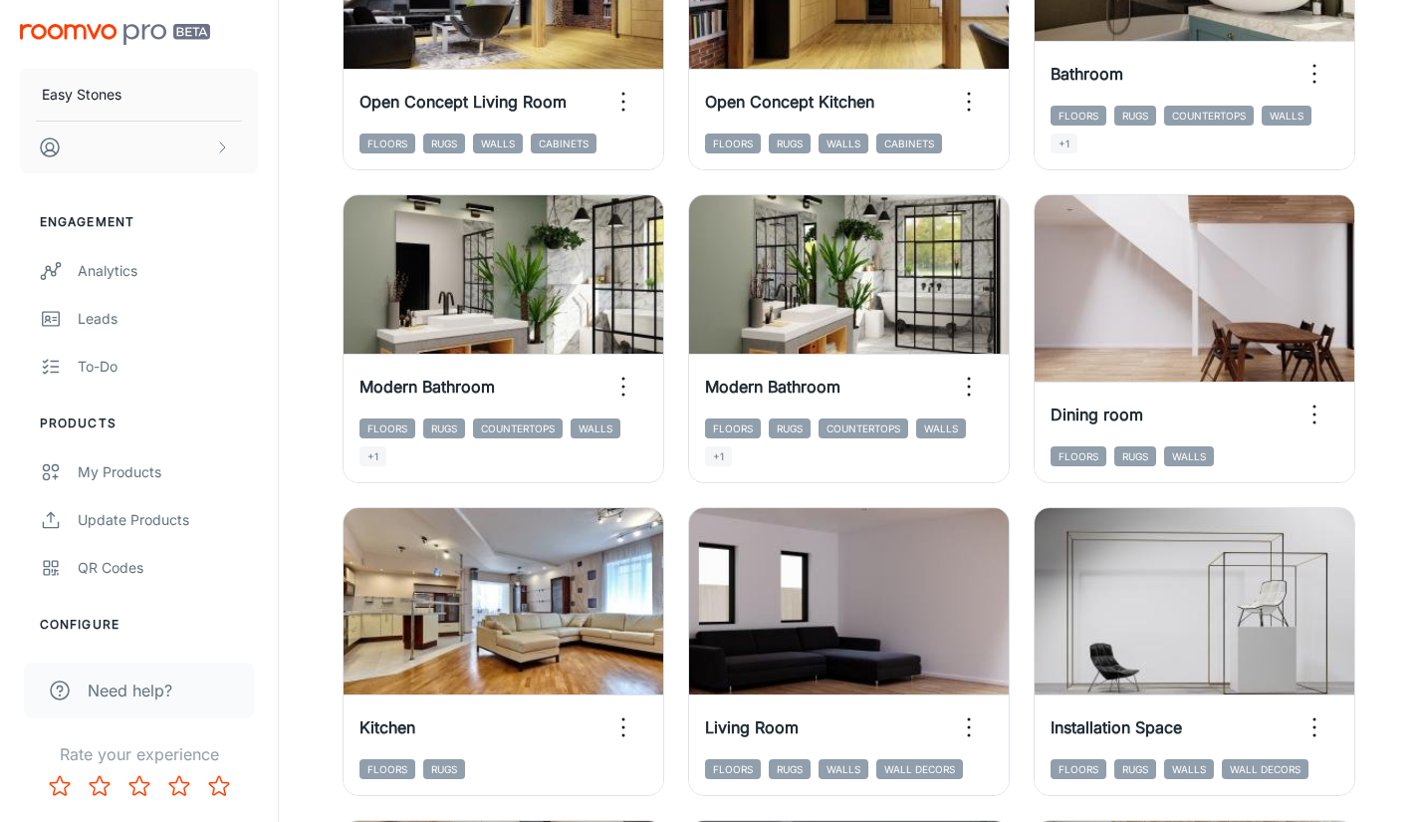
scroll to position [1685, 0]
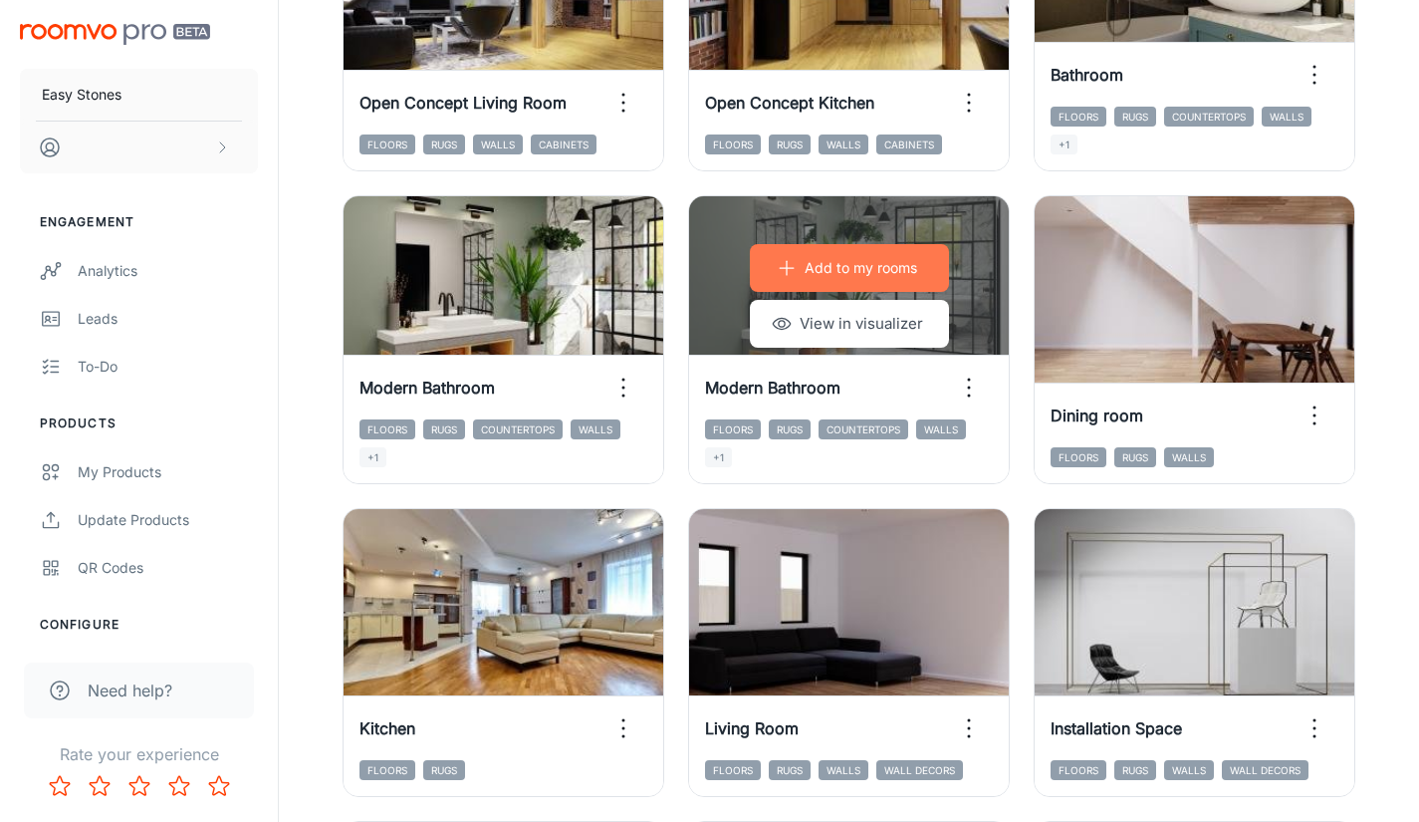
click at [831, 261] on p "Add to my rooms" at bounding box center [861, 268] width 113 height 22
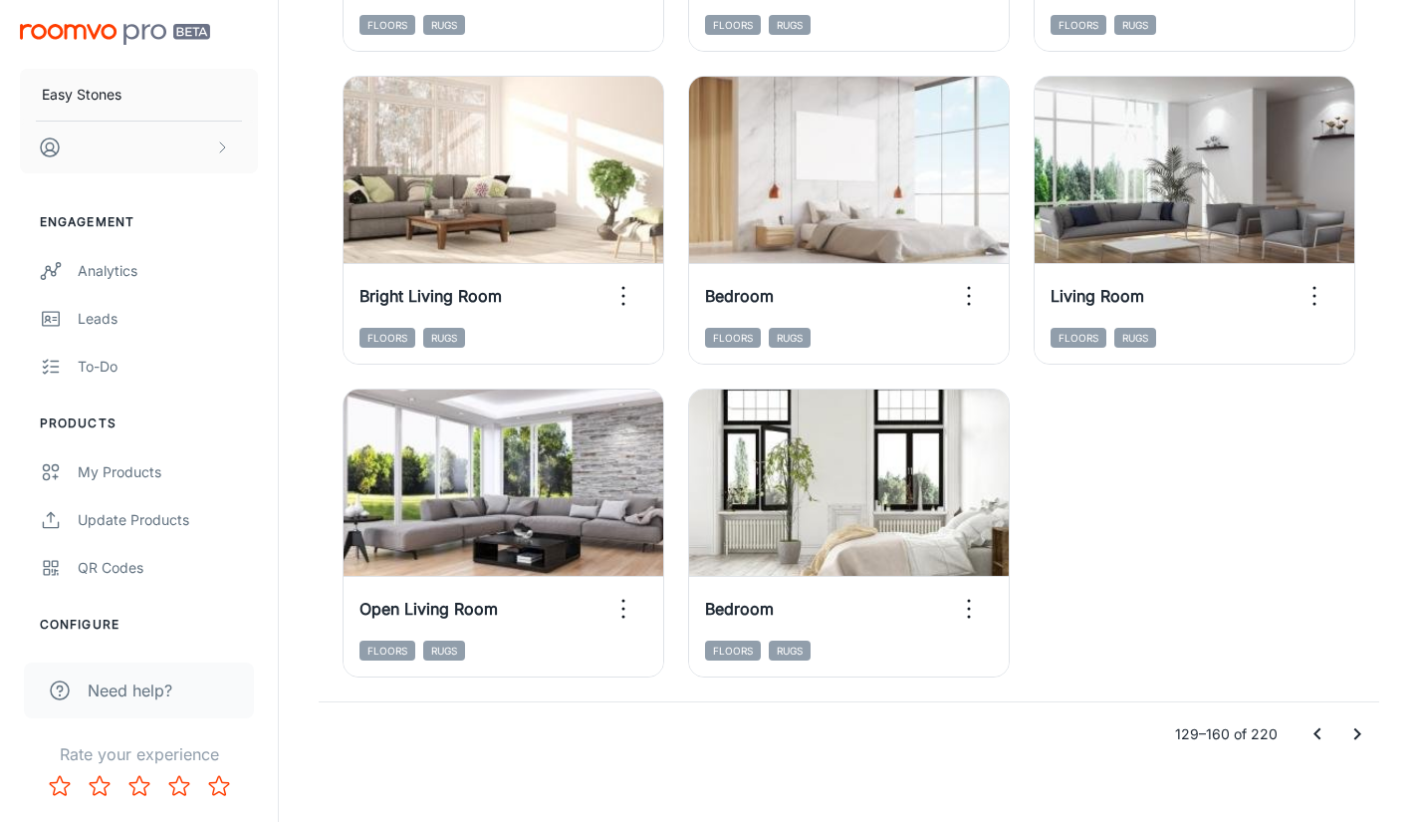
scroll to position [3079, 0]
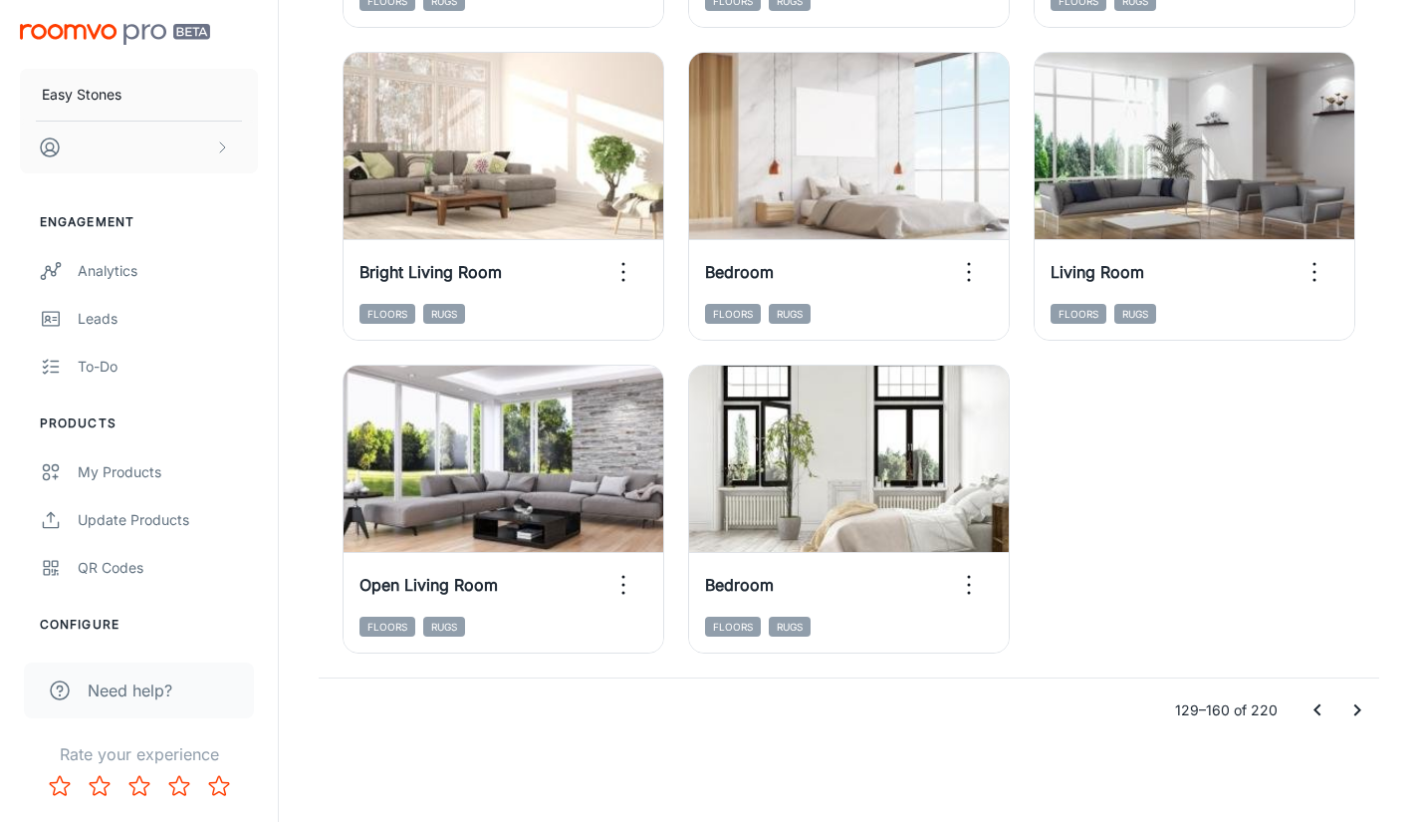
click at [1353, 709] on icon "Go to next page" at bounding box center [1357, 710] width 24 height 24
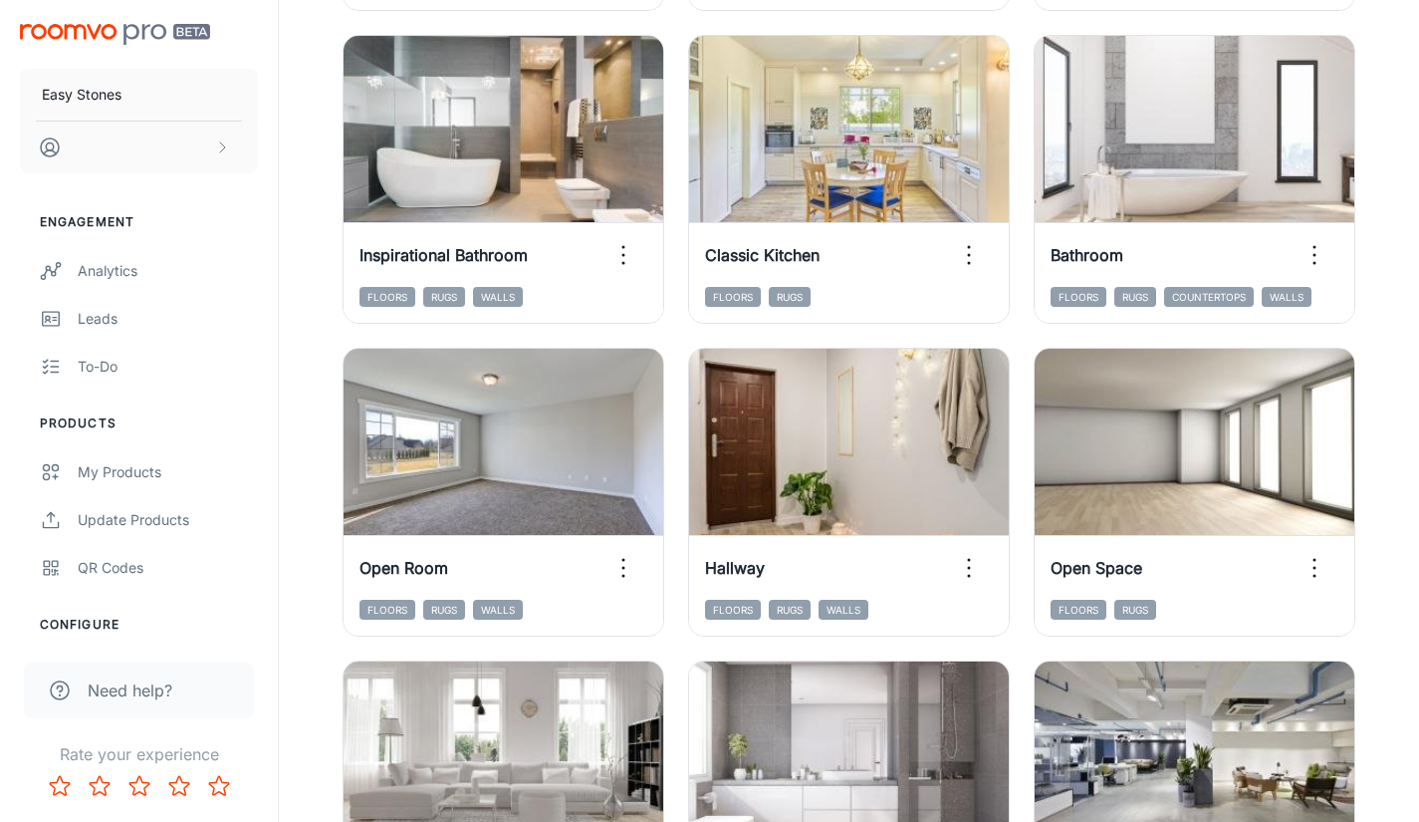
scroll to position [2382, 0]
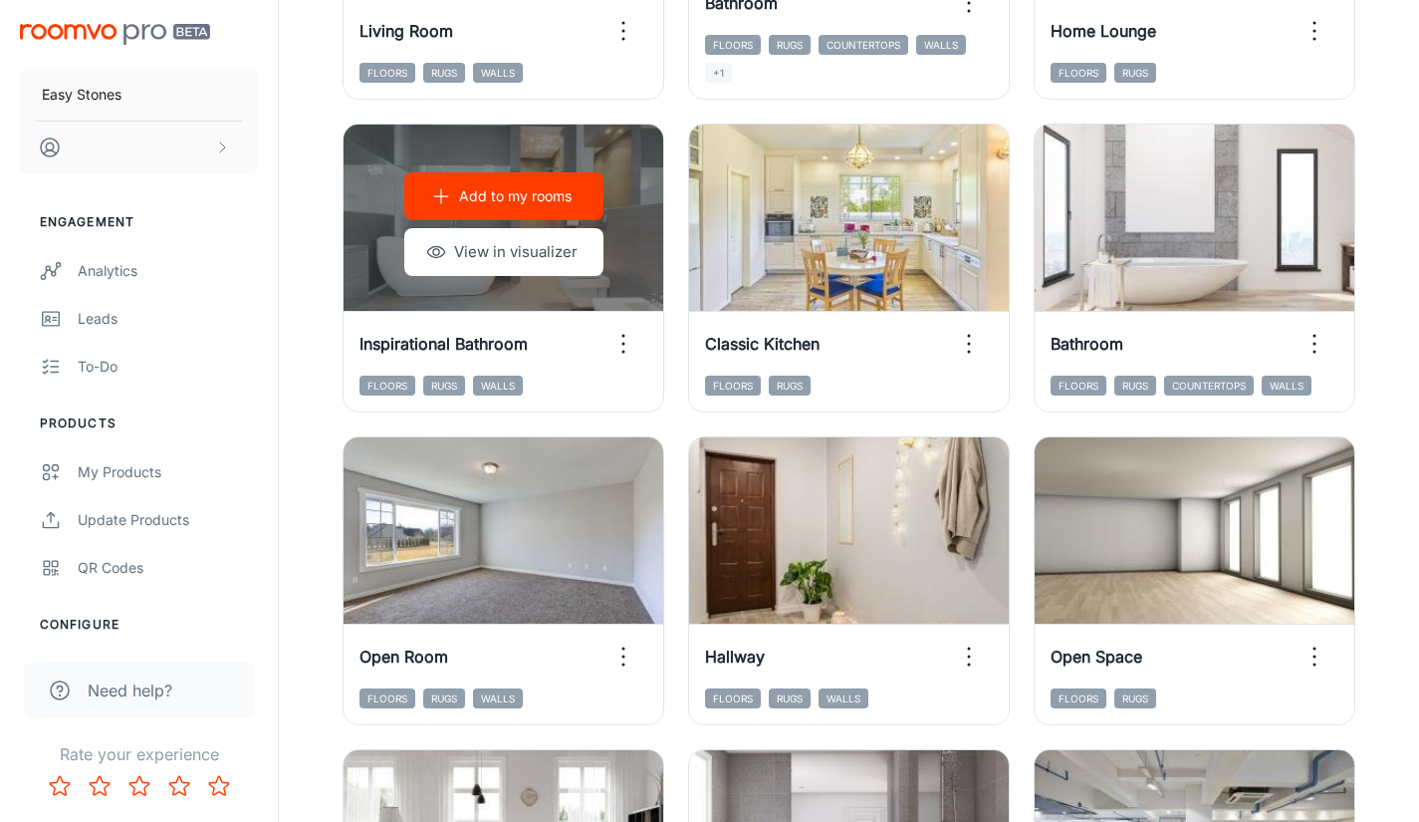
click at [474, 181] on button "Add to my rooms" at bounding box center [503, 196] width 199 height 48
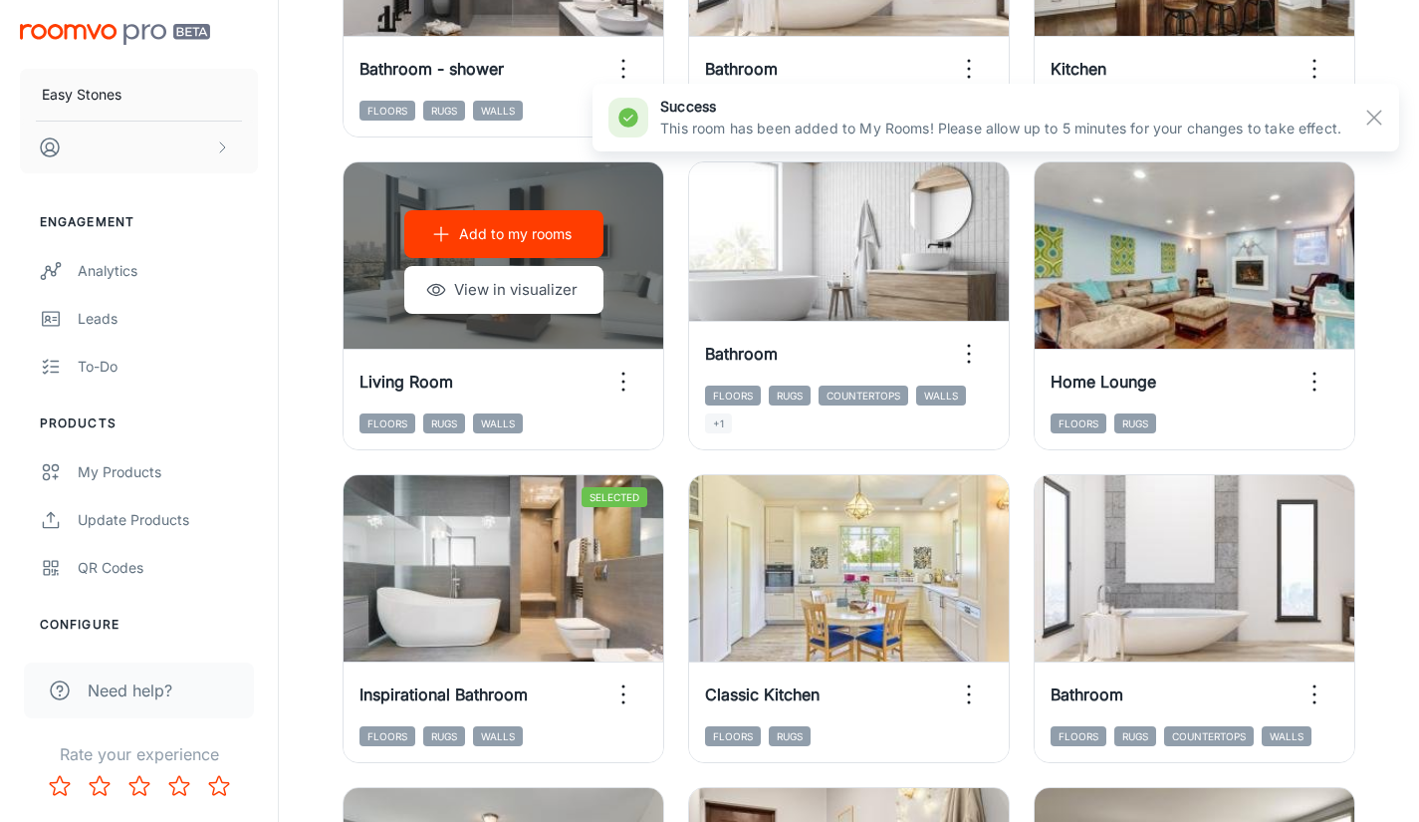
scroll to position [1984, 0]
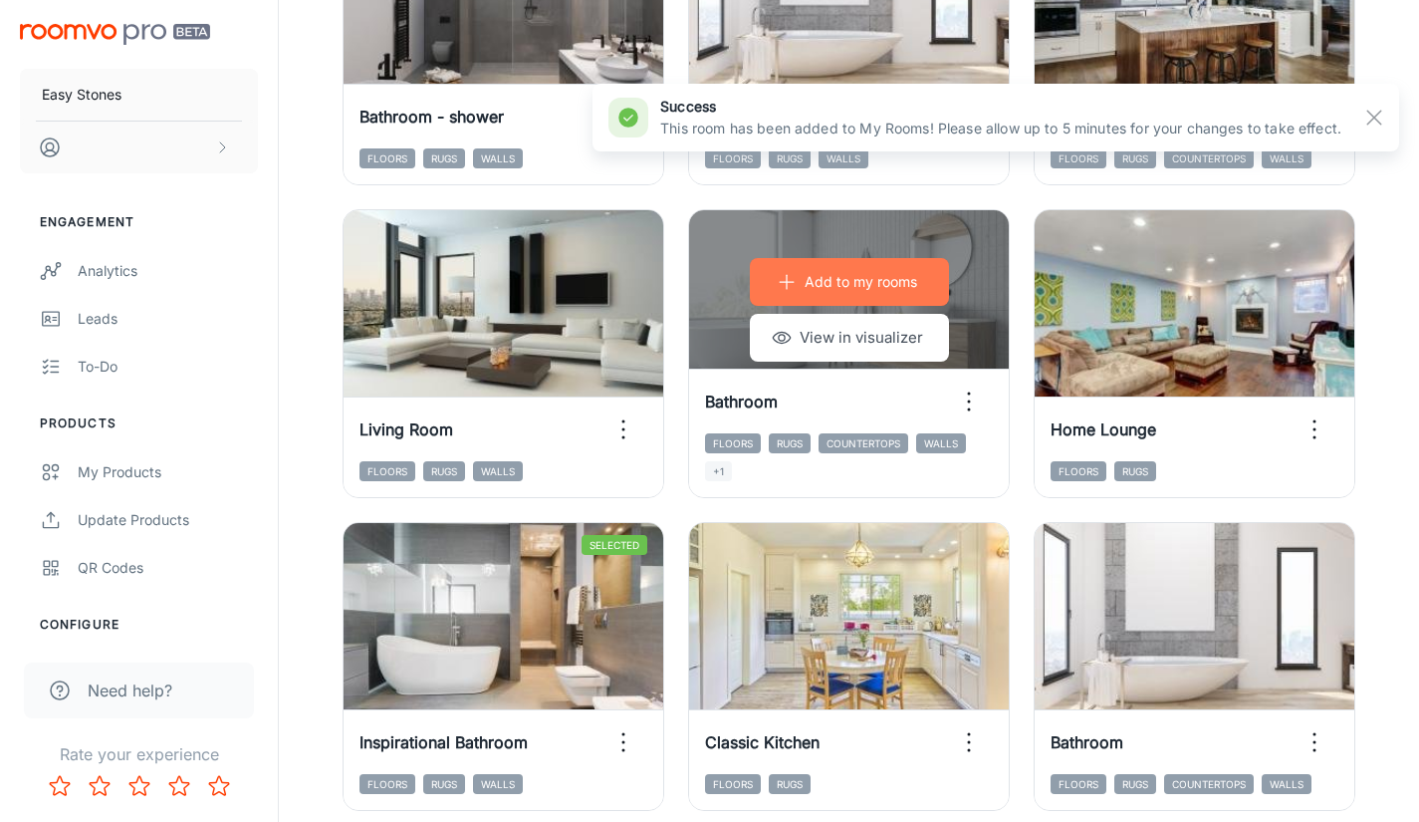
click at [836, 293] on button "Add to my rooms" at bounding box center [849, 282] width 199 height 48
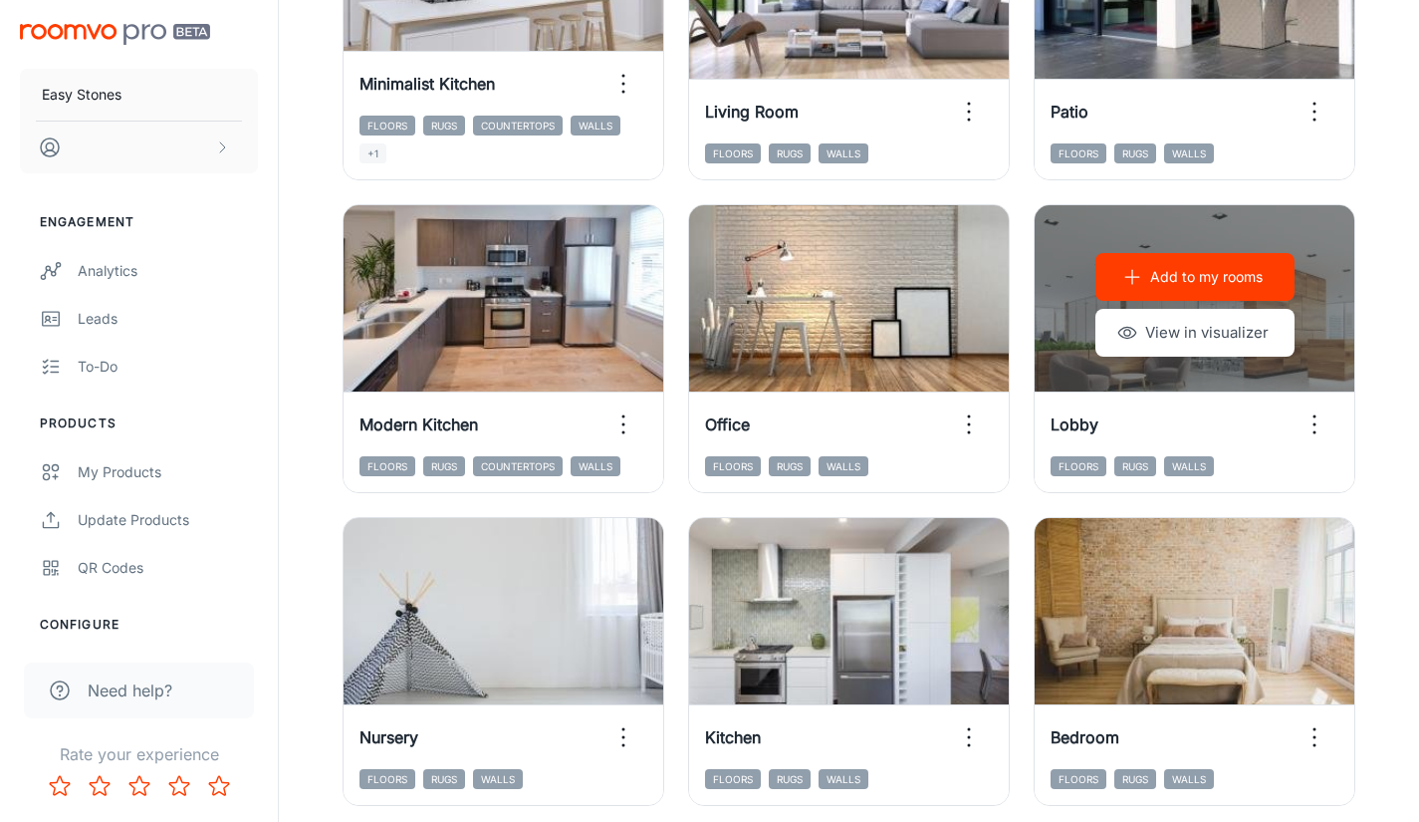
scroll to position [988, 0]
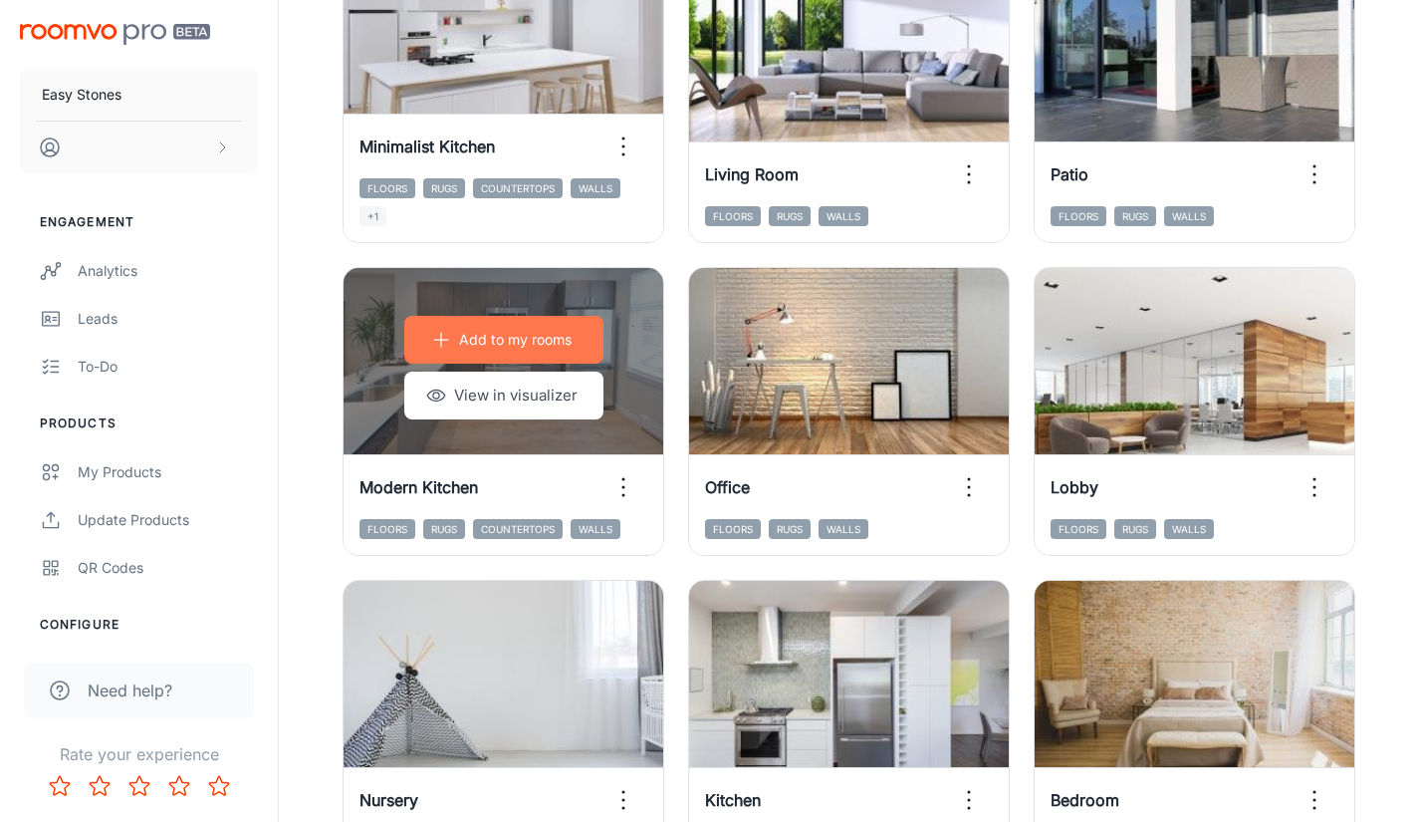
click at [541, 339] on p "Add to my rooms" at bounding box center [515, 340] width 113 height 22
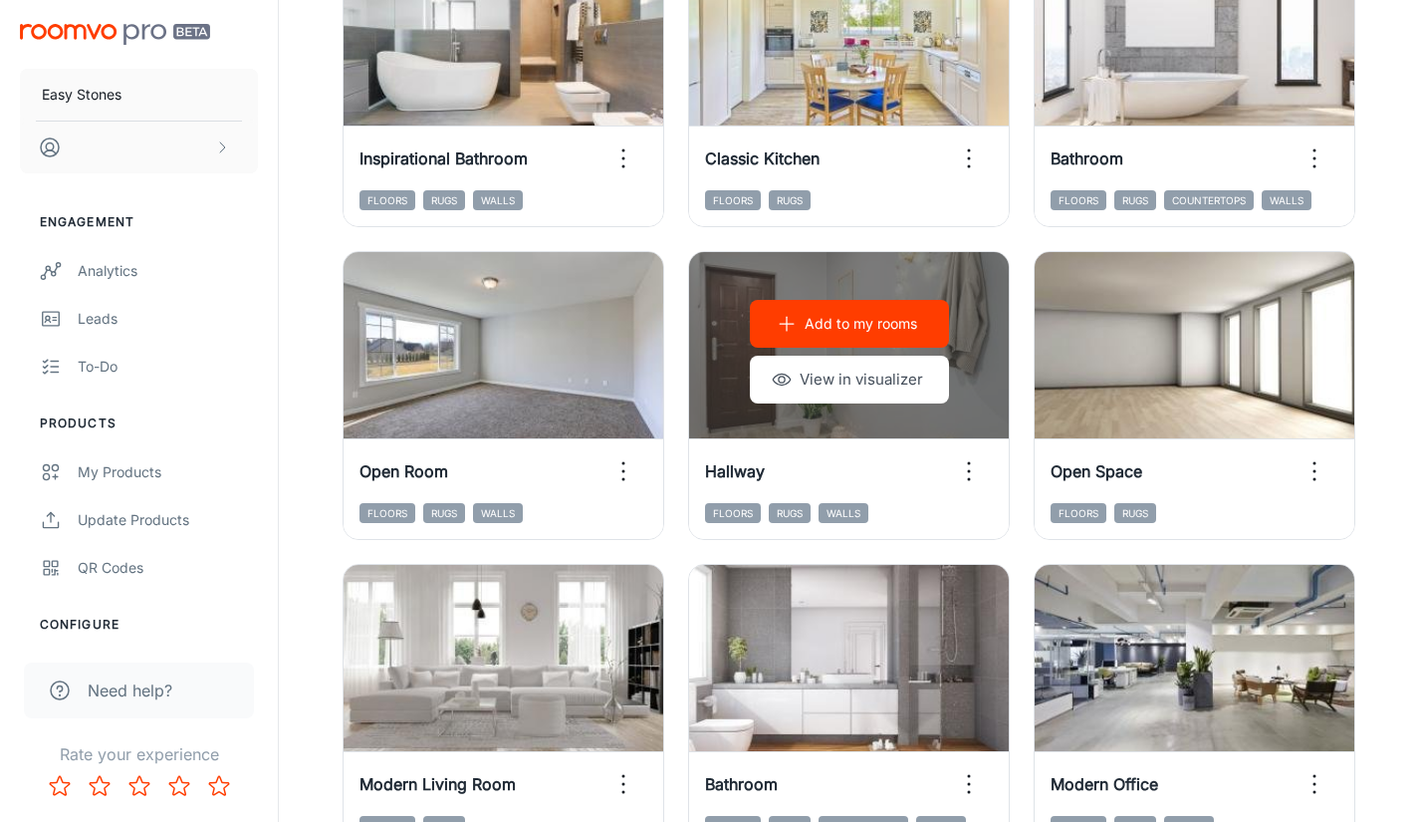
scroll to position [3079, 0]
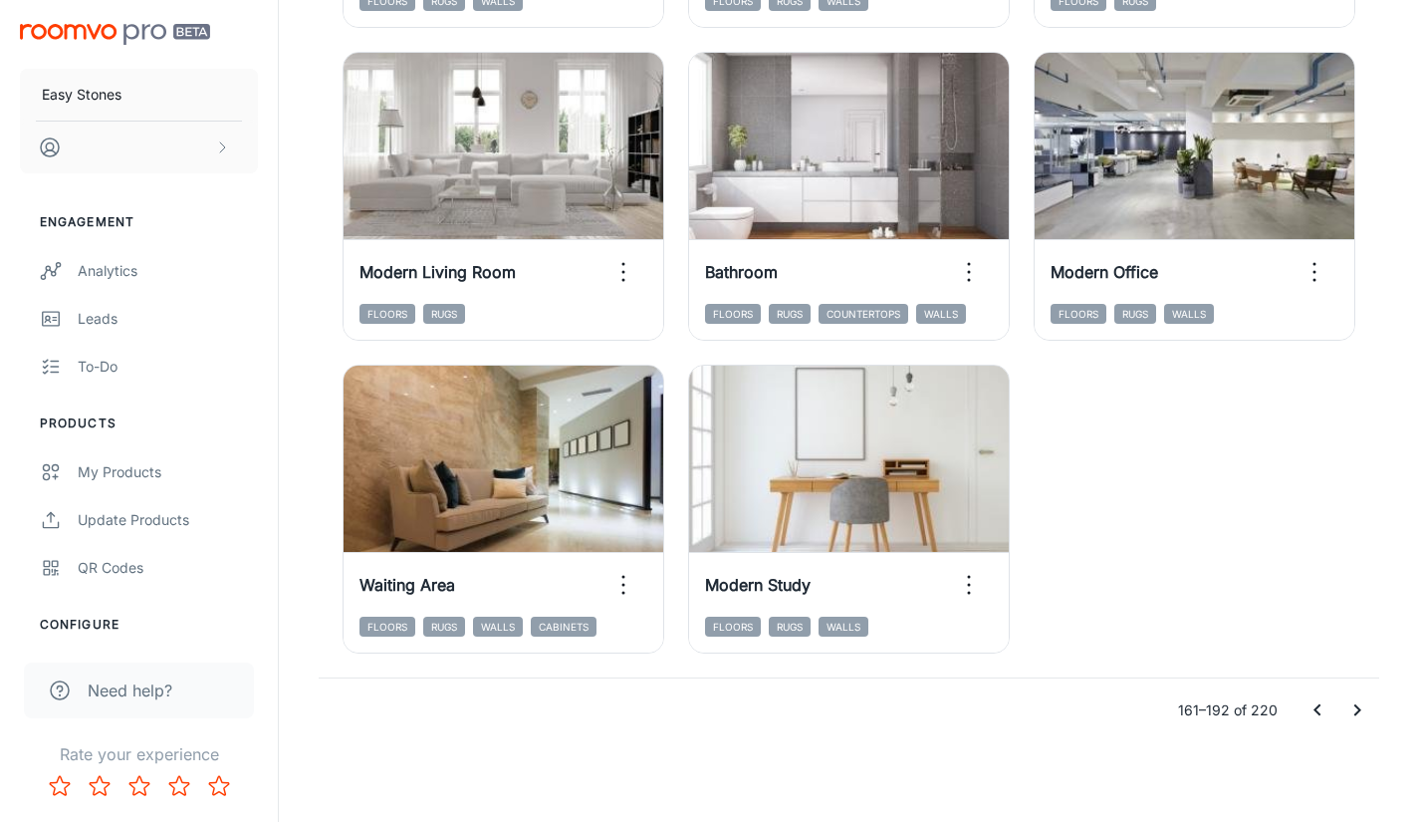
click at [1361, 716] on icon "Go to next page" at bounding box center [1357, 710] width 24 height 24
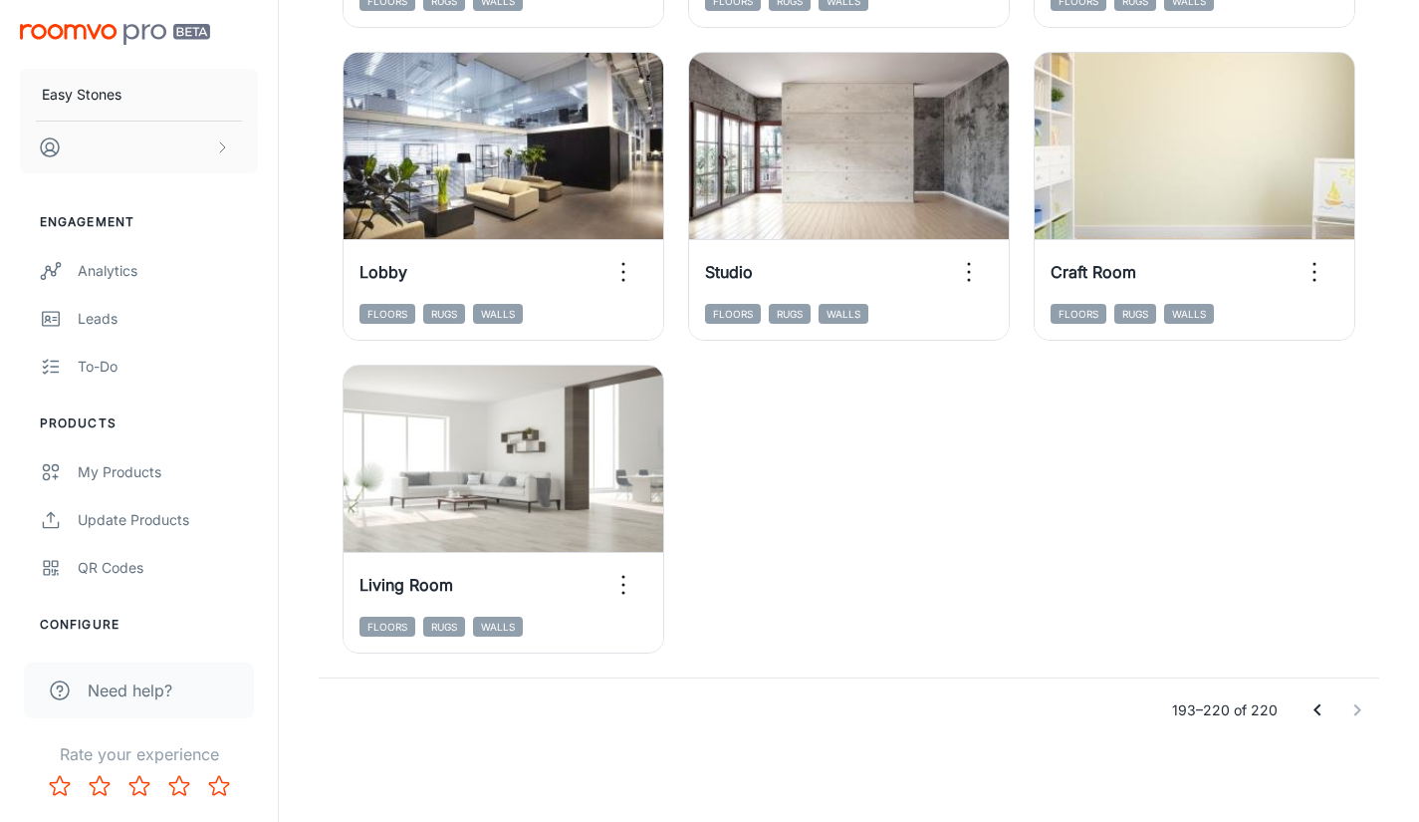
scroll to position [2766, 0]
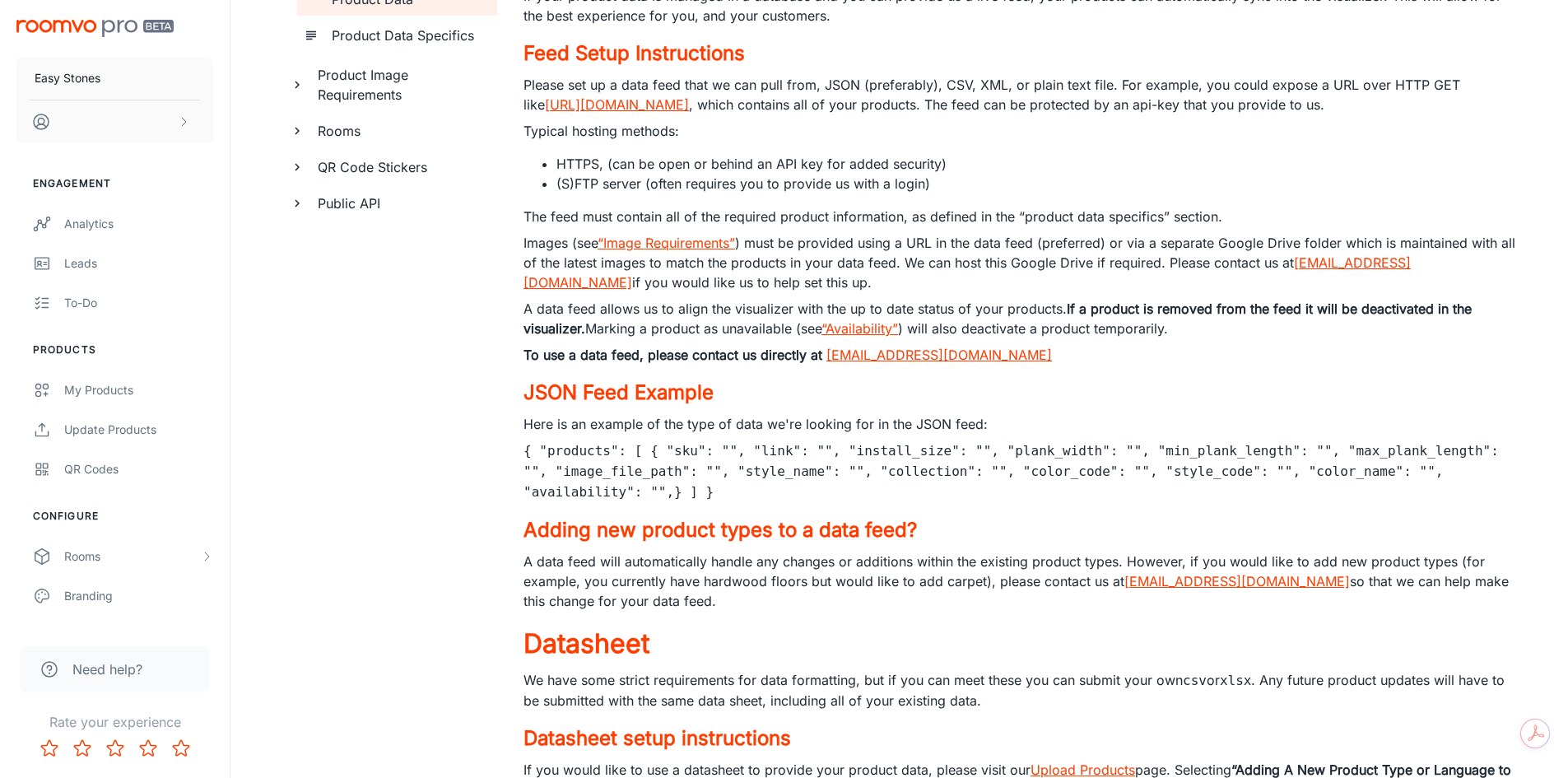
scroll to position [65, 0]
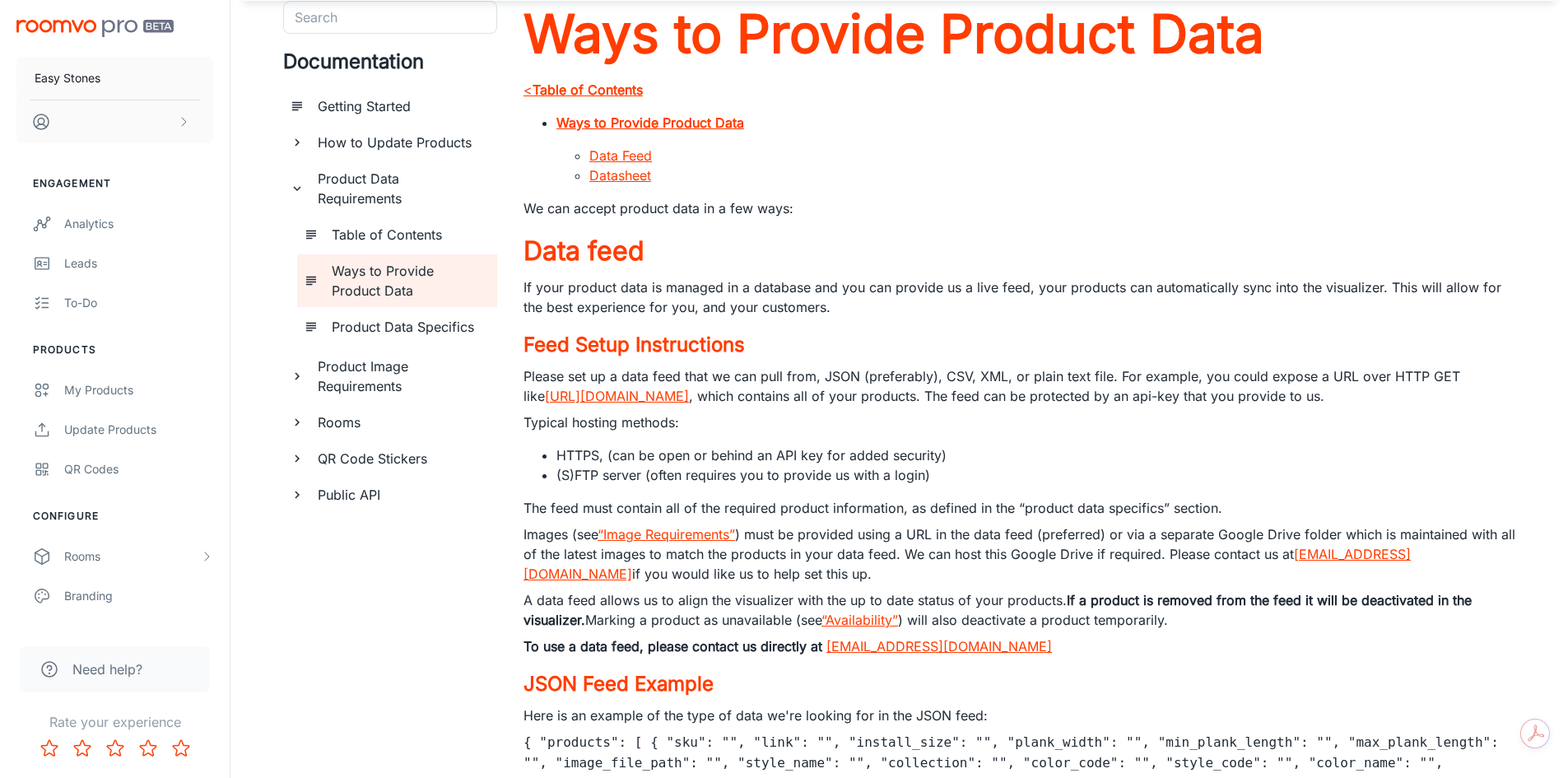
click at [412, 327] on h6 "Product Data Specifics" at bounding box center [407, 327] width 152 height 20
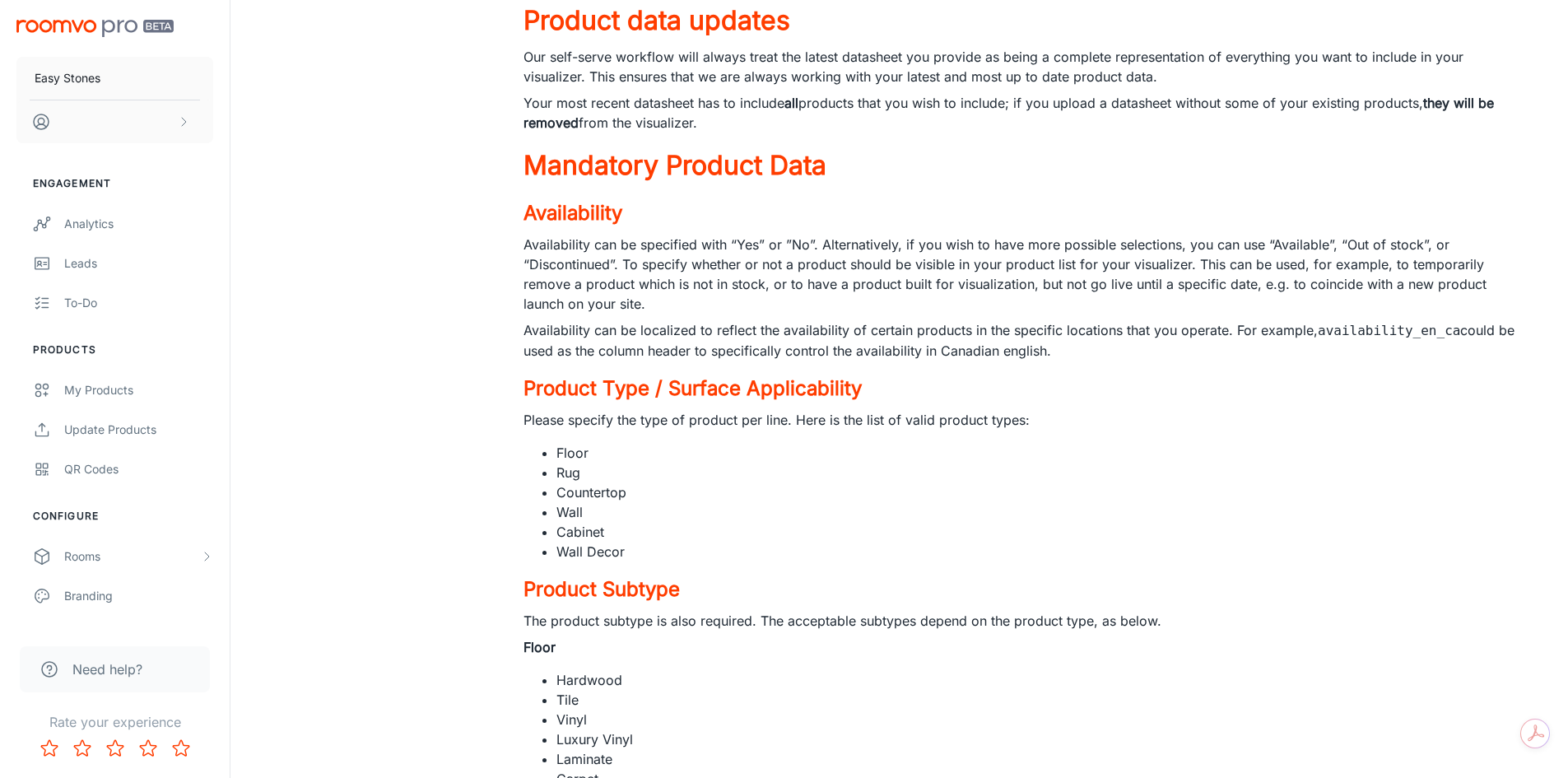
scroll to position [1071, 0]
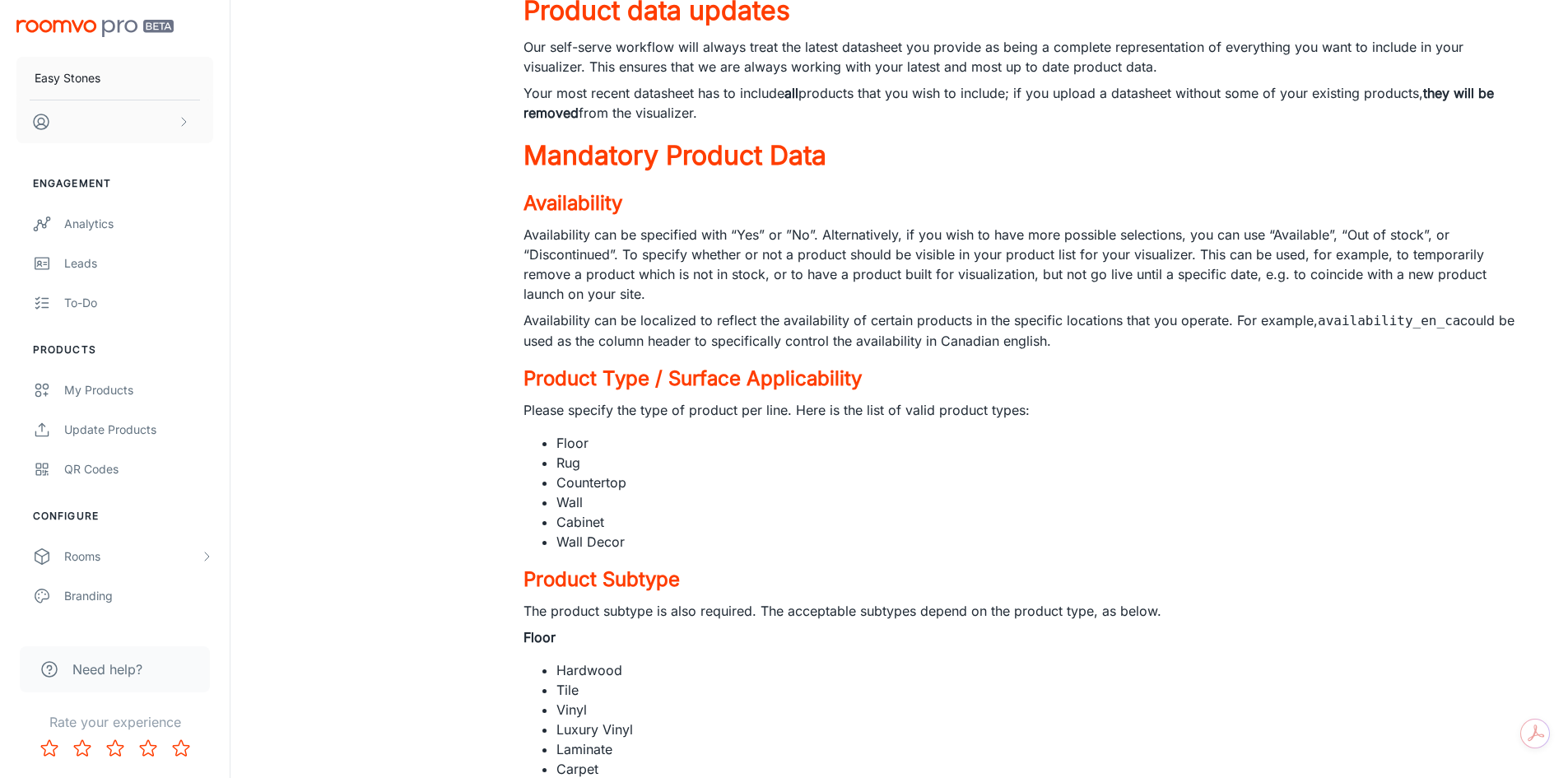
click at [1153, 419] on p "Please specify the type of product per line. Here is the list of valid product …" at bounding box center [1019, 410] width 992 height 20
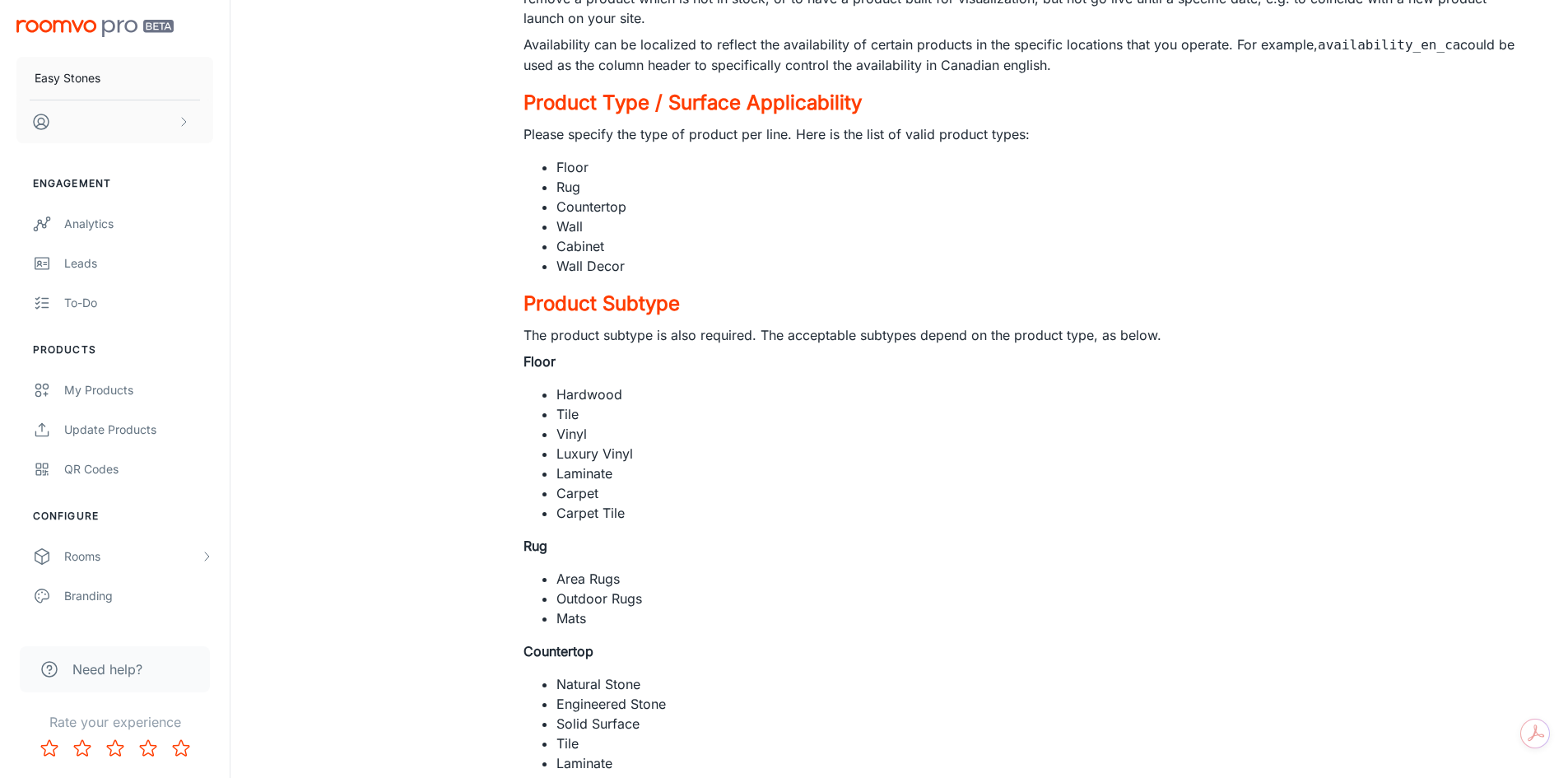
scroll to position [1400, 0]
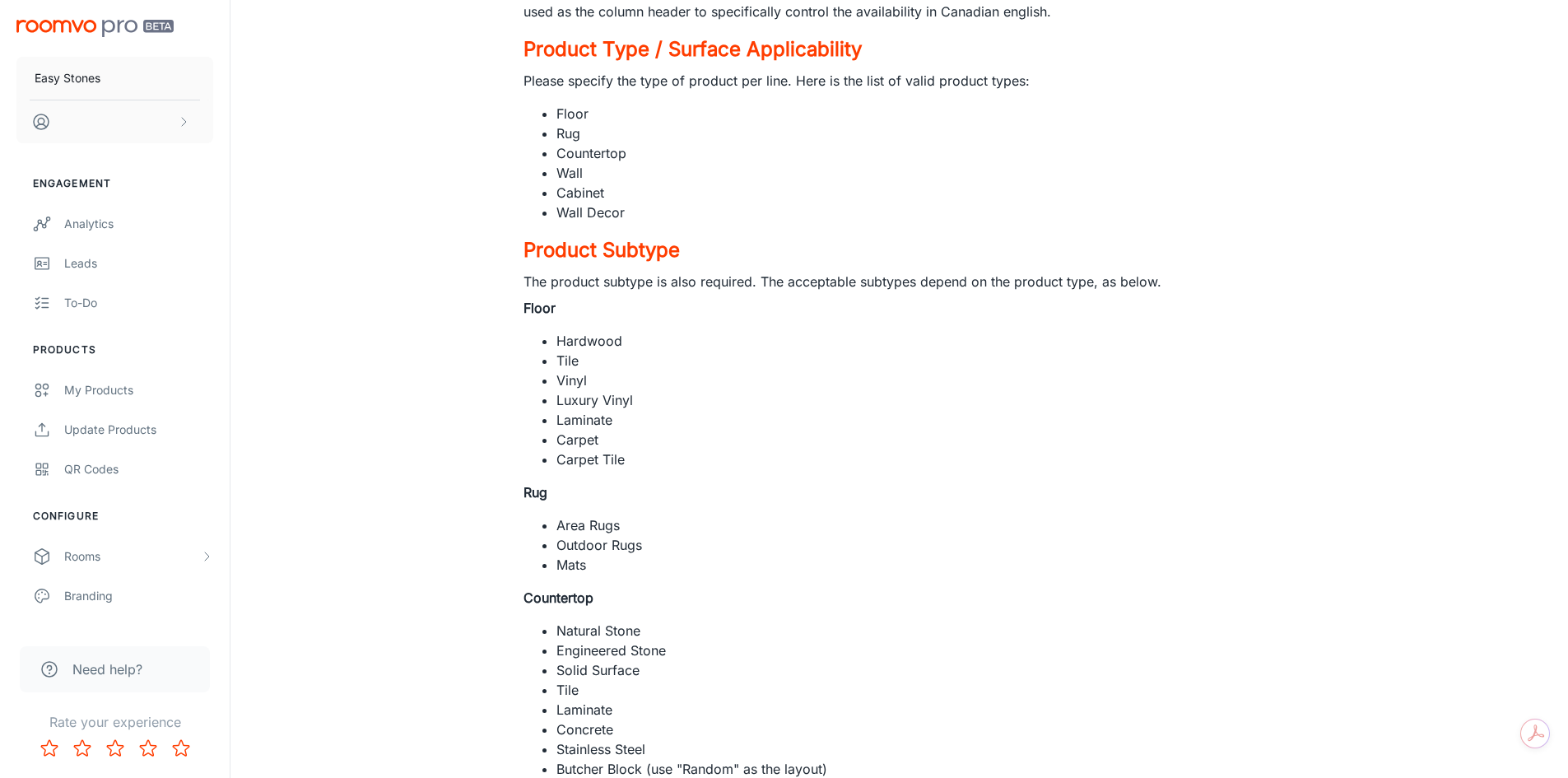
click at [980, 395] on li "Luxury Vinyl" at bounding box center [1036, 400] width 959 height 20
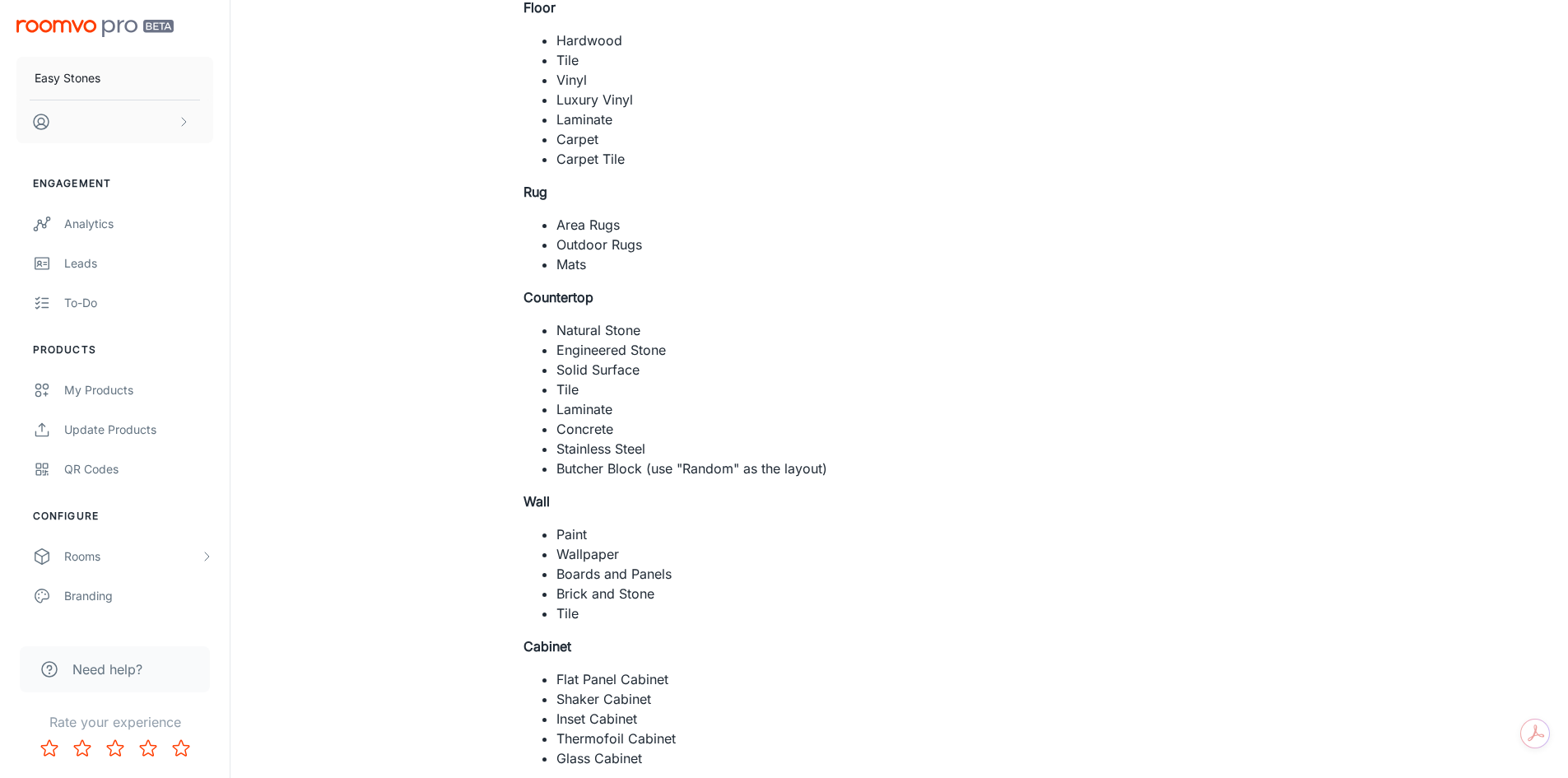
scroll to position [1729, 0]
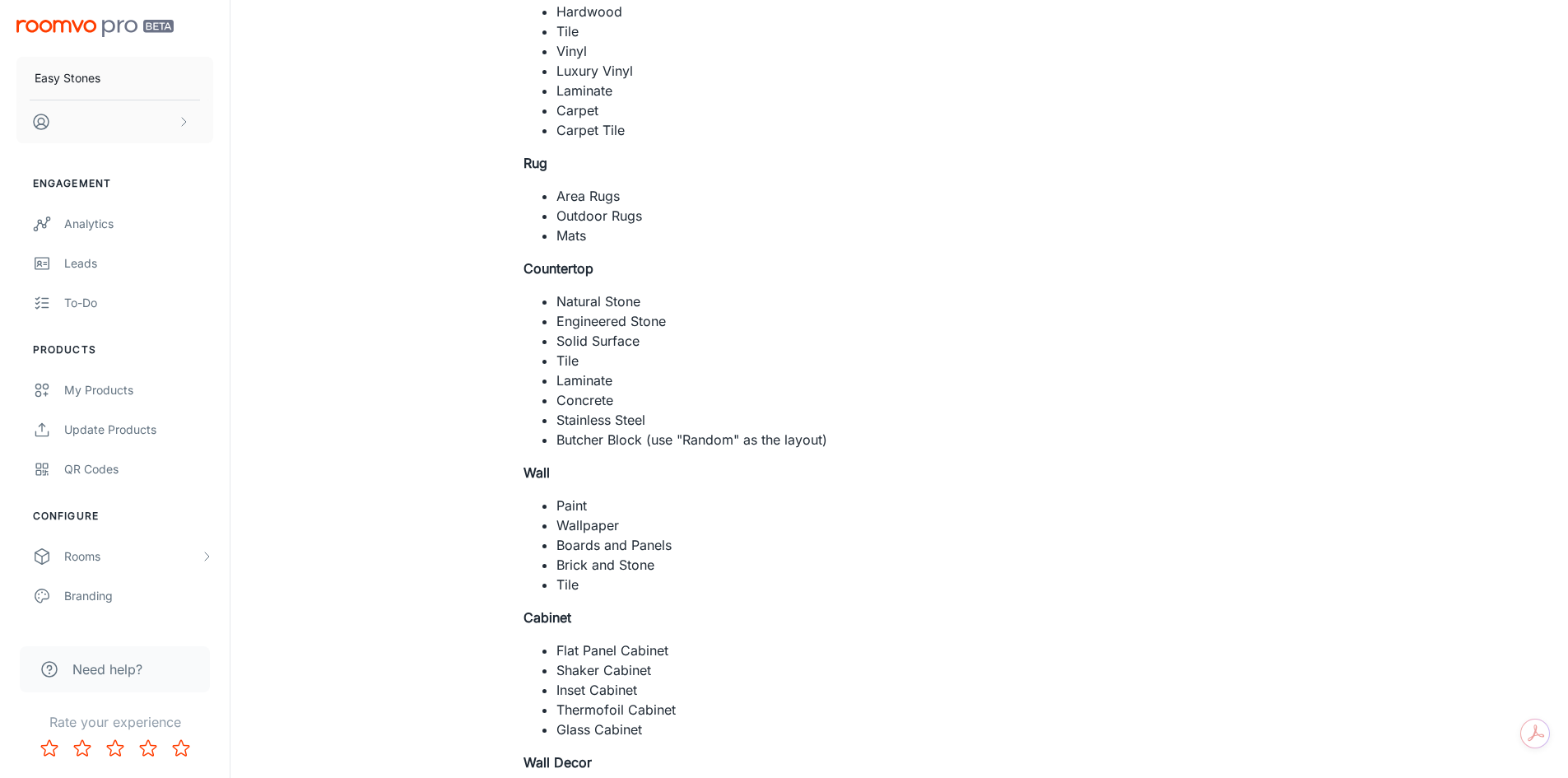
click at [980, 395] on li "Concrete" at bounding box center [1036, 400] width 959 height 20
click at [860, 403] on li "Concrete" at bounding box center [1036, 400] width 959 height 20
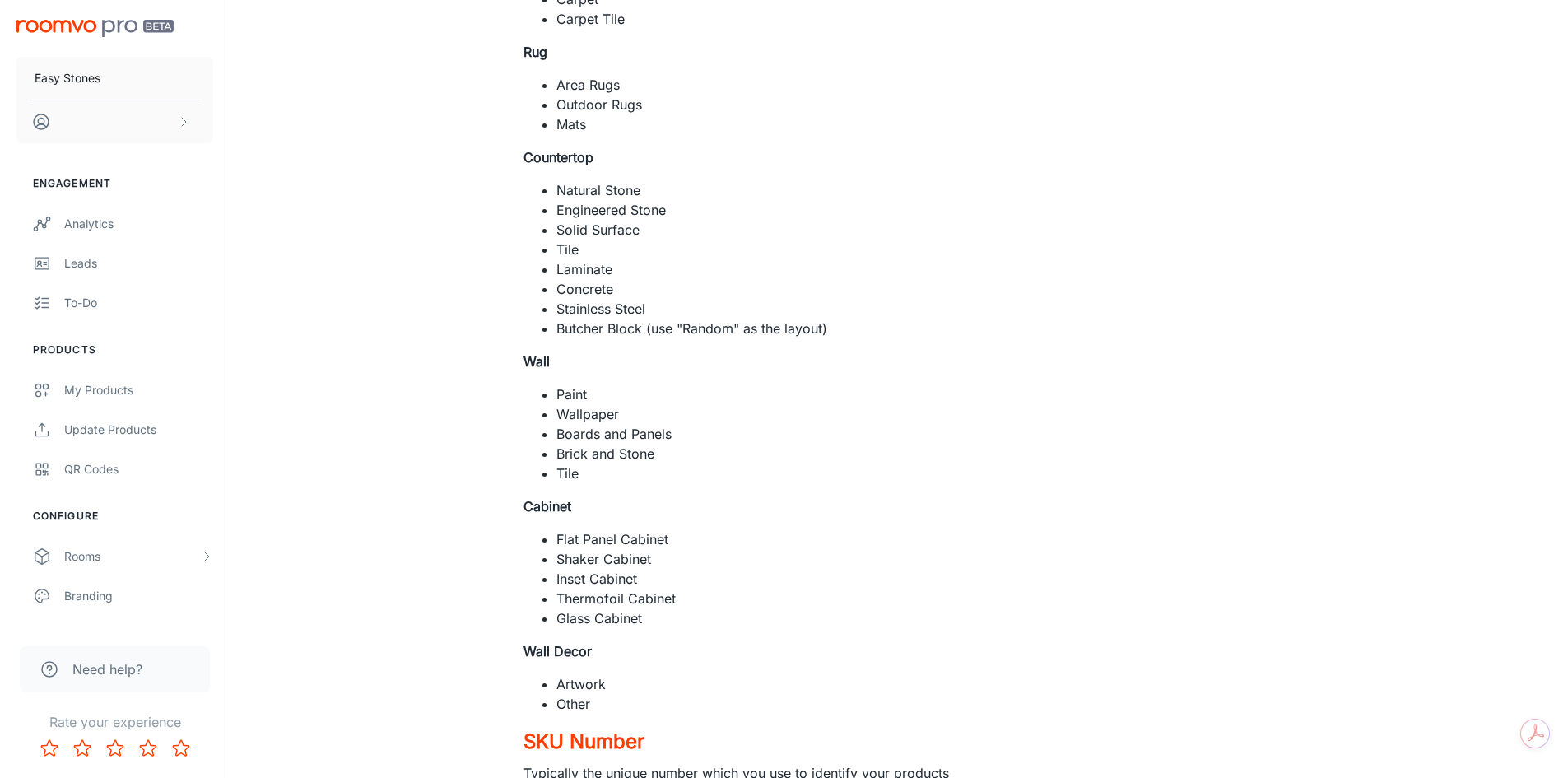
scroll to position [1811, 0]
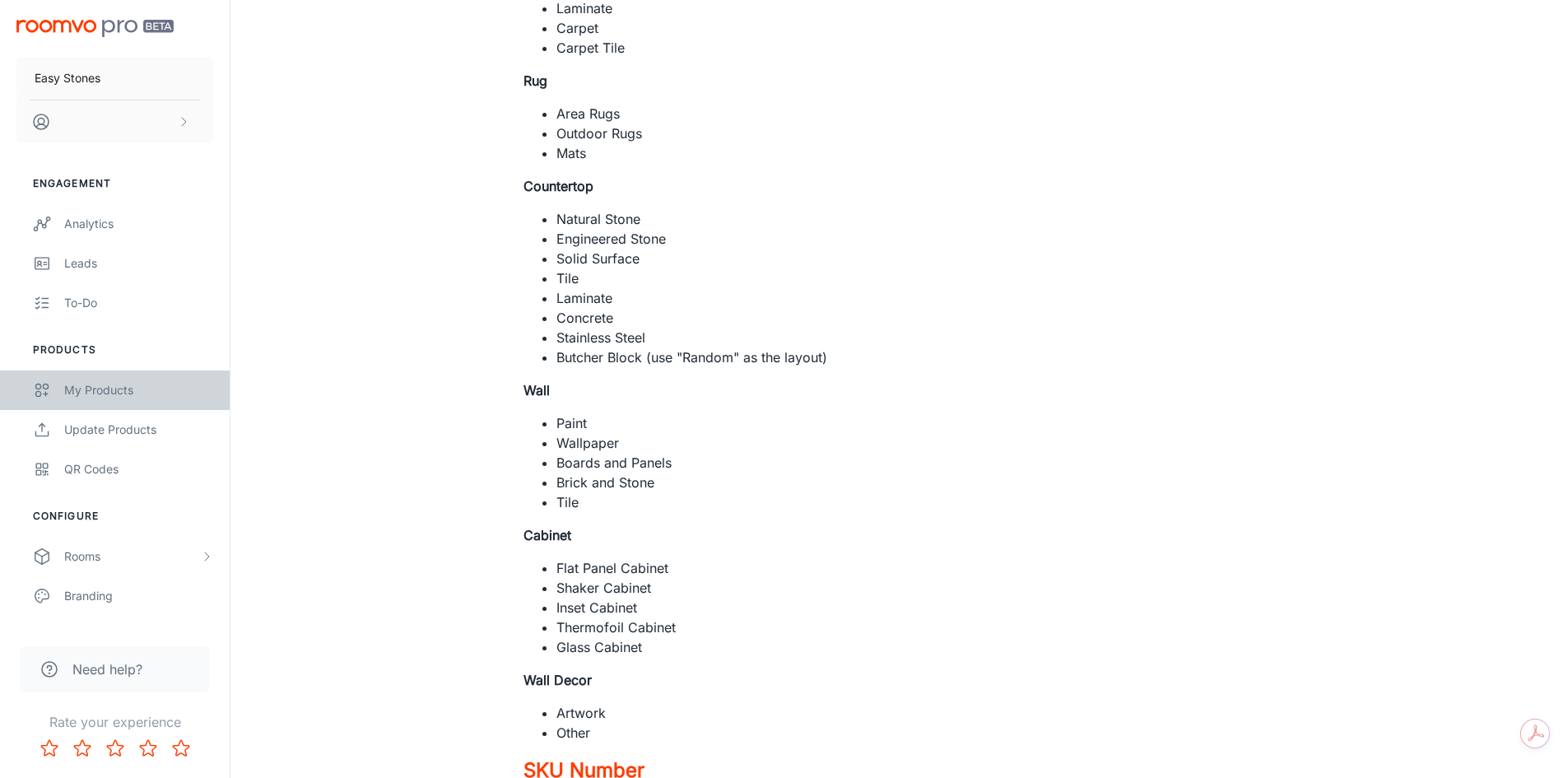
click at [97, 381] on div "My Products" at bounding box center [139, 390] width 149 height 18
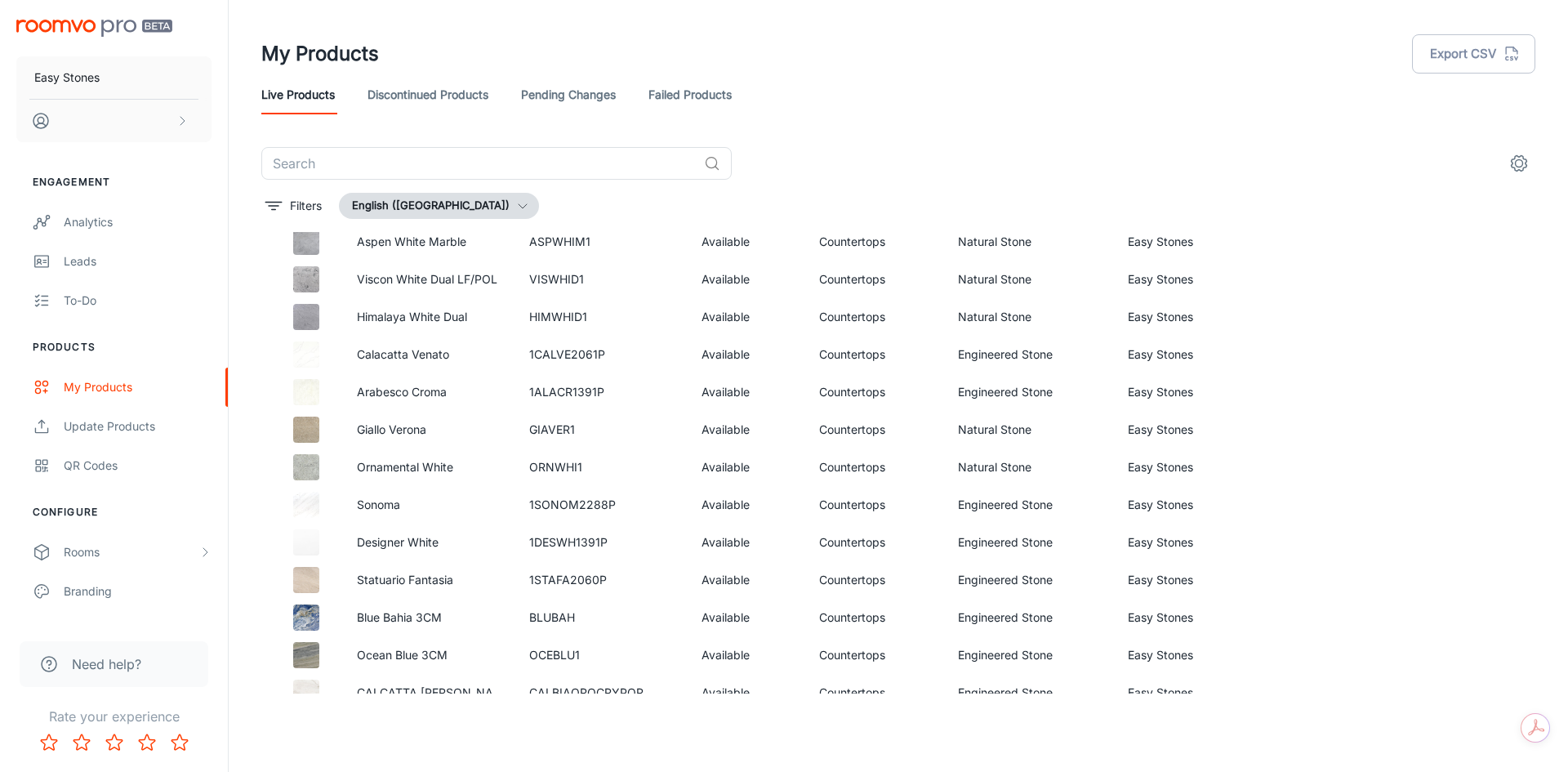
scroll to position [787, 0]
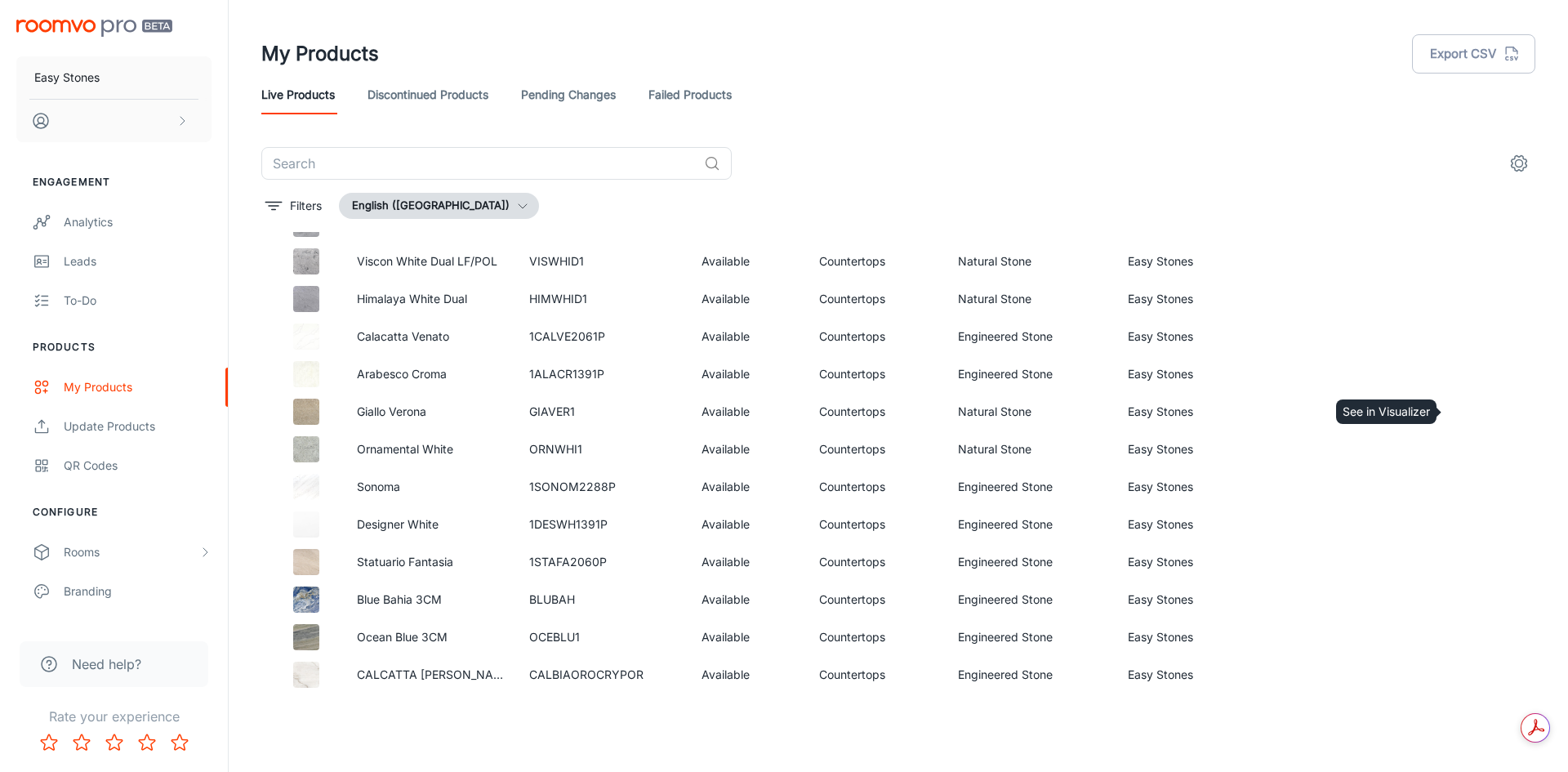
click at [1465, 412] on icon "See in Visualizer" at bounding box center [1474, 412] width 20 height 20
click at [1466, 484] on icon "See in Visualizer" at bounding box center [1474, 487] width 20 height 20
click at [1461, 588] on link "See in Visualizer" at bounding box center [1475, 600] width 28 height 28
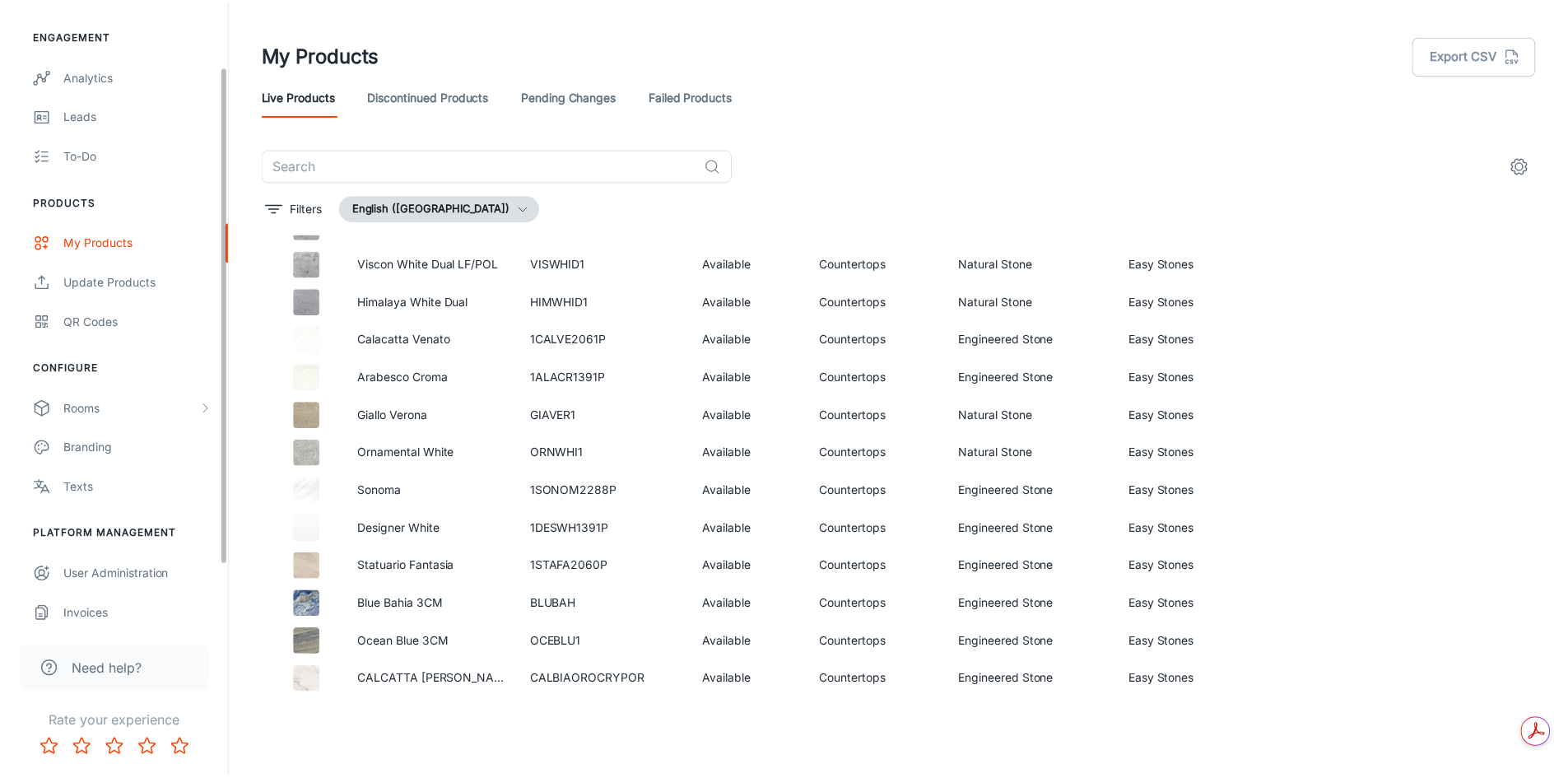
scroll to position [155, 0]
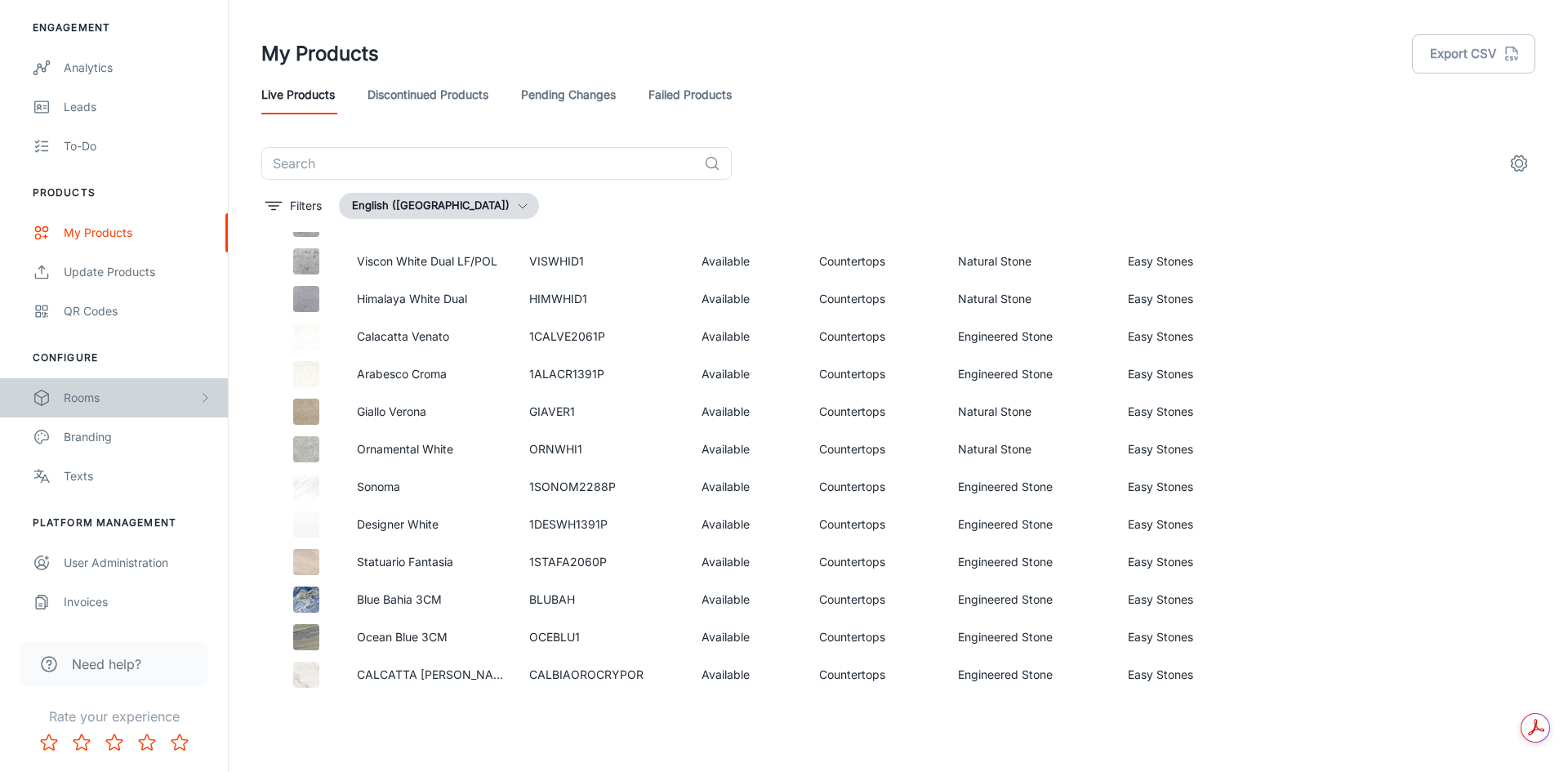
click at [116, 393] on div "Rooms" at bounding box center [131, 398] width 134 height 18
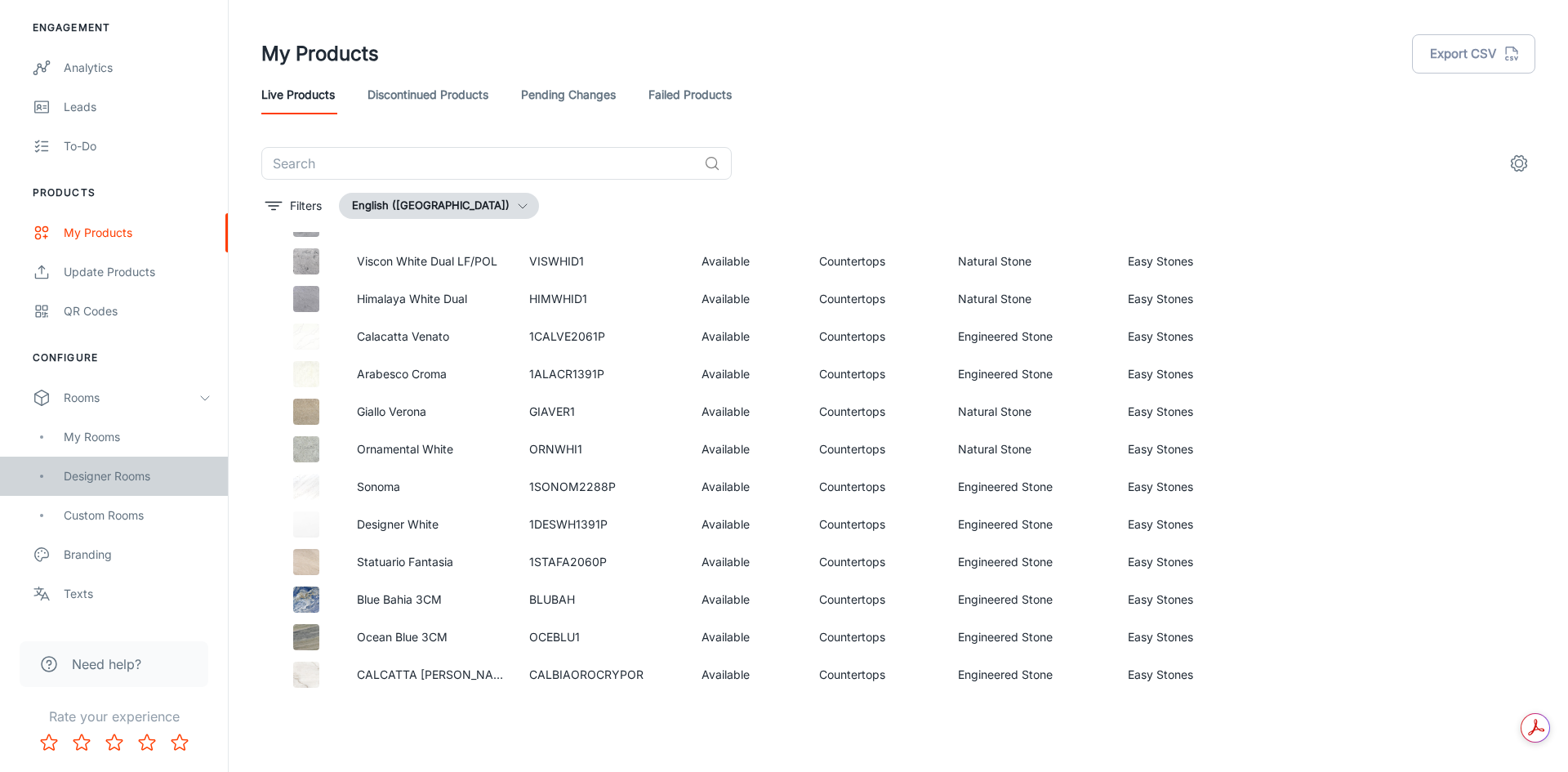
click at [98, 470] on div "Designer Rooms" at bounding box center [138, 477] width 148 height 18
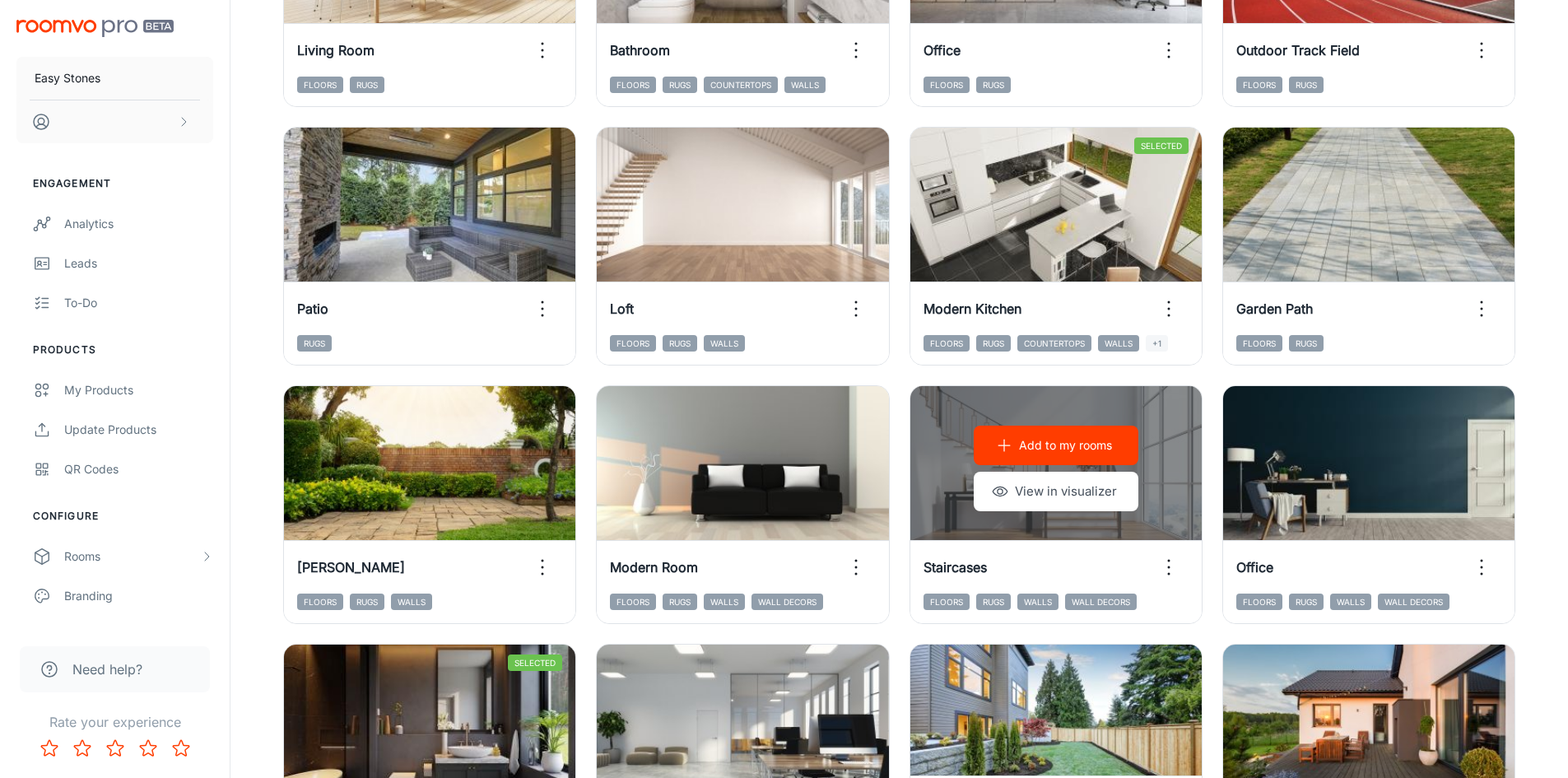
scroll to position [494, 0]
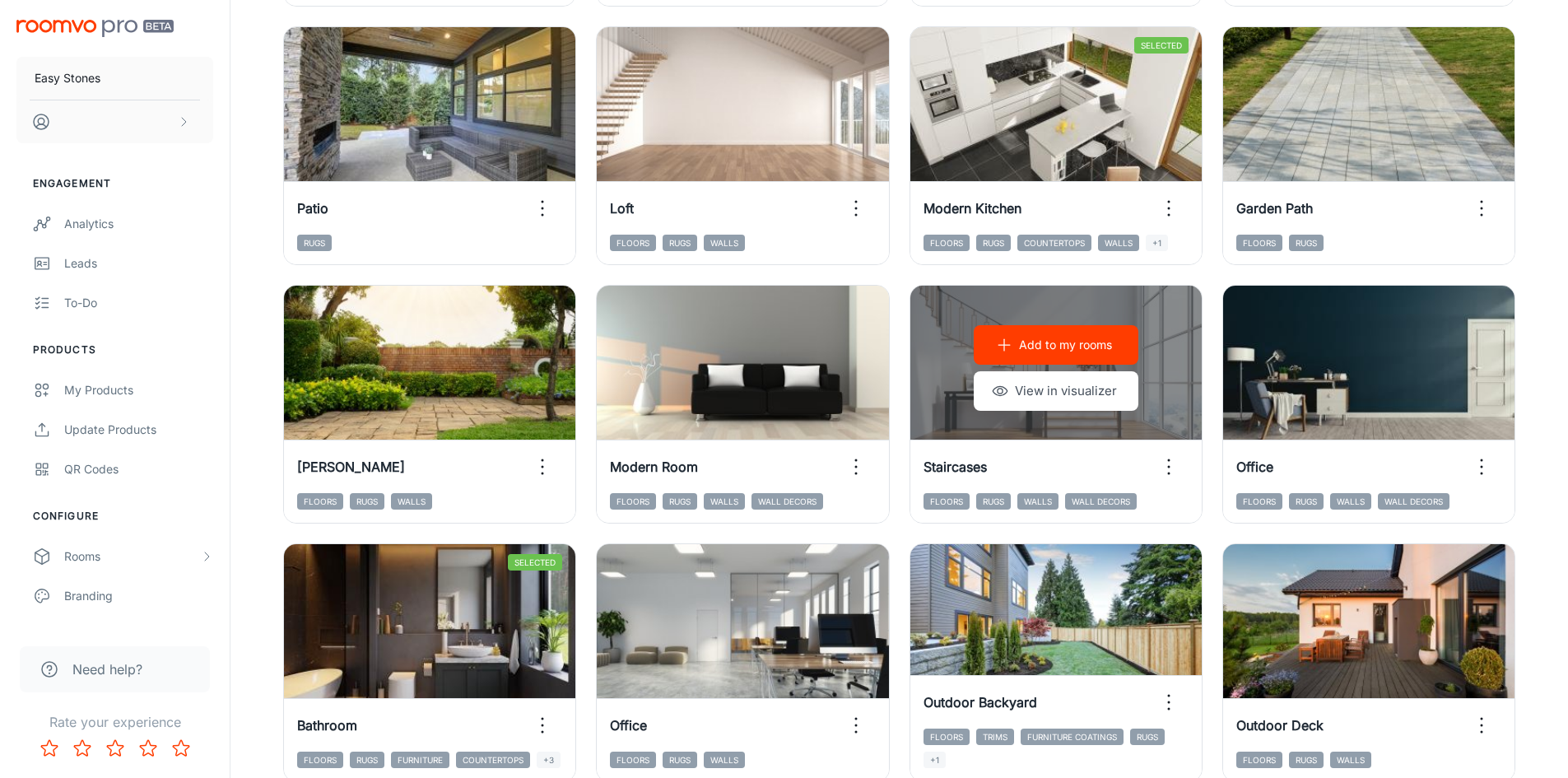
click at [927, 445] on div "Staircases" at bounding box center [1056, 467] width 292 height 53
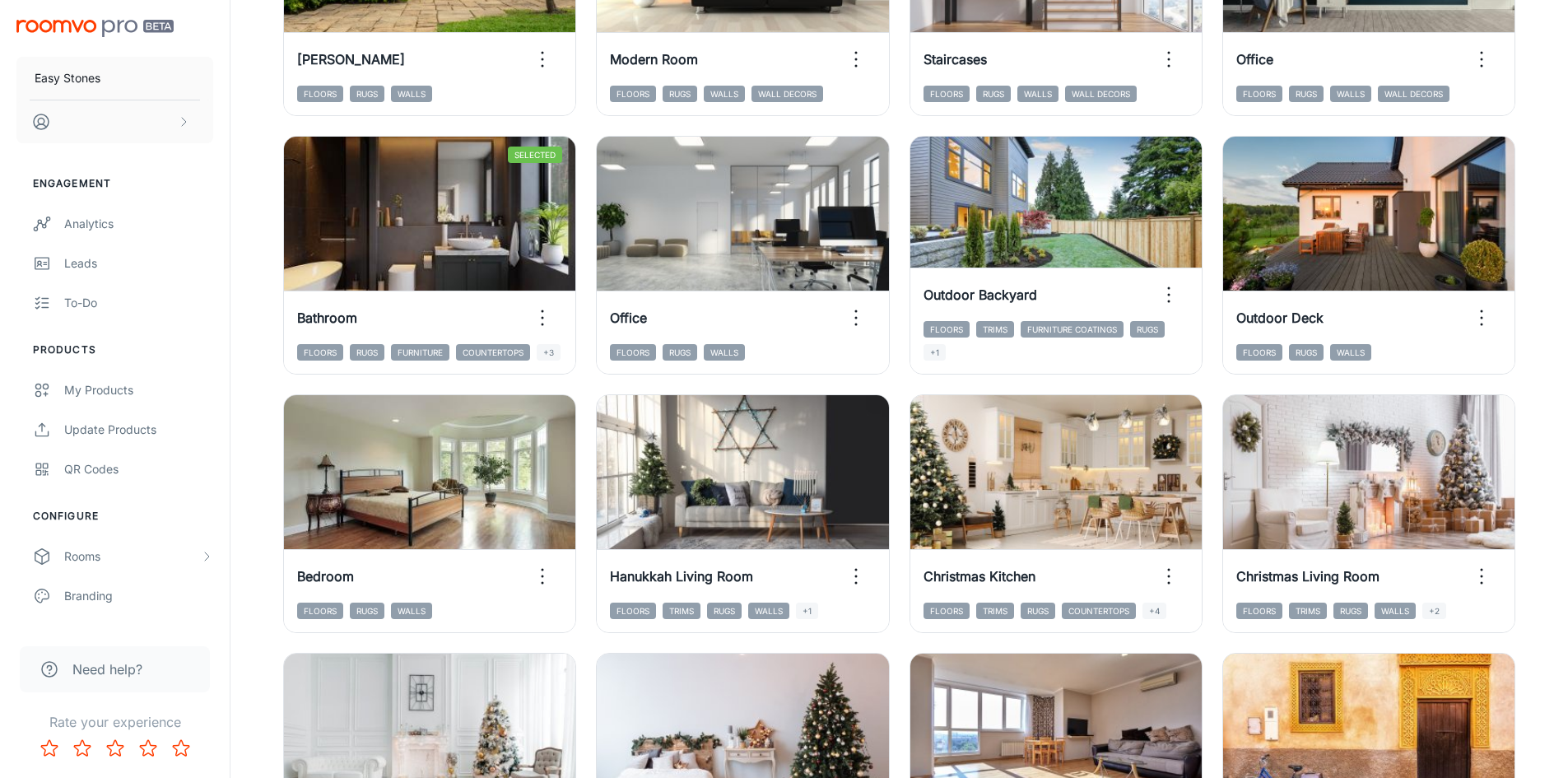
scroll to position [905, 0]
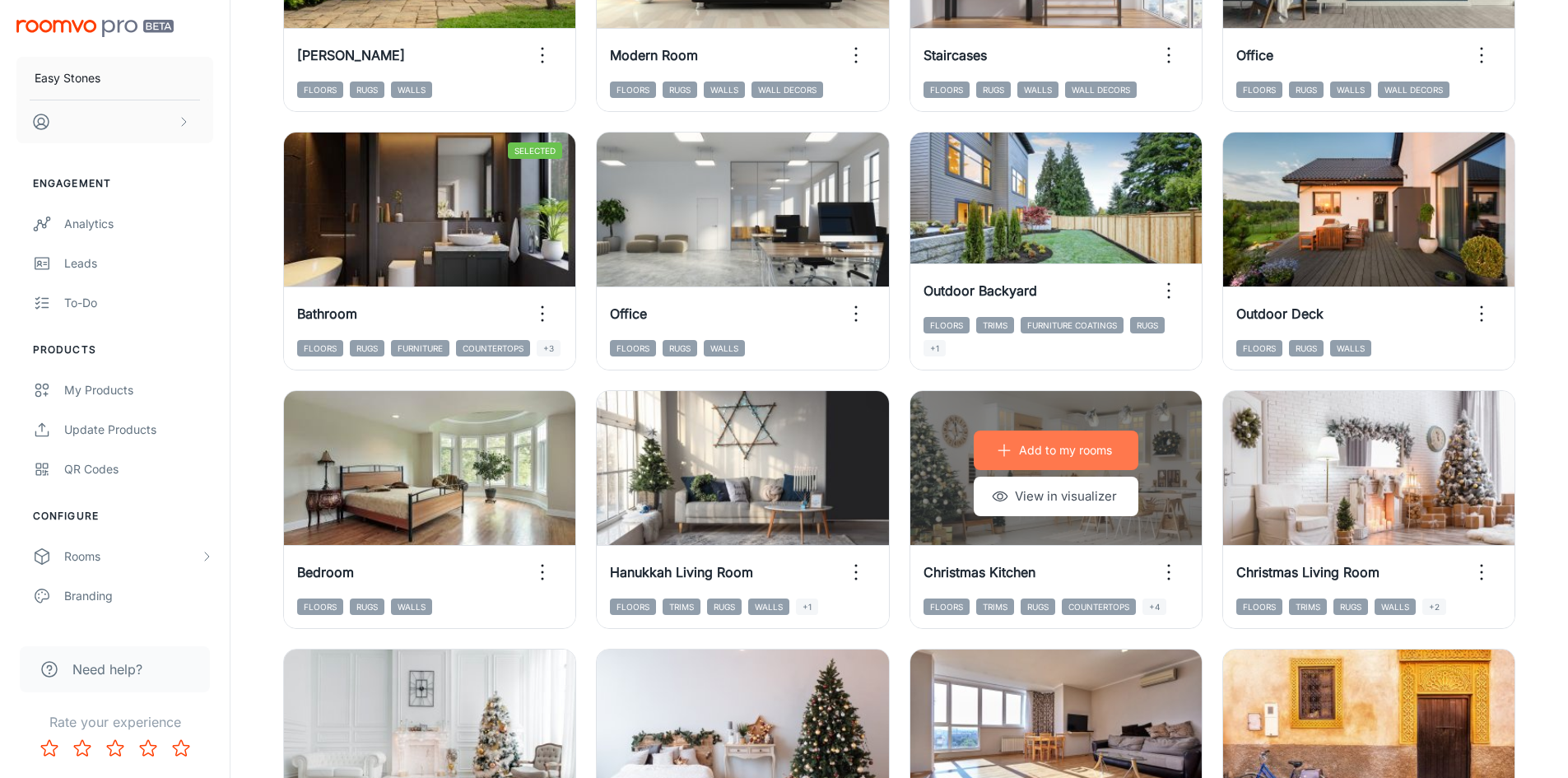
click at [1072, 445] on p "Add to my rooms" at bounding box center [1065, 451] width 93 height 18
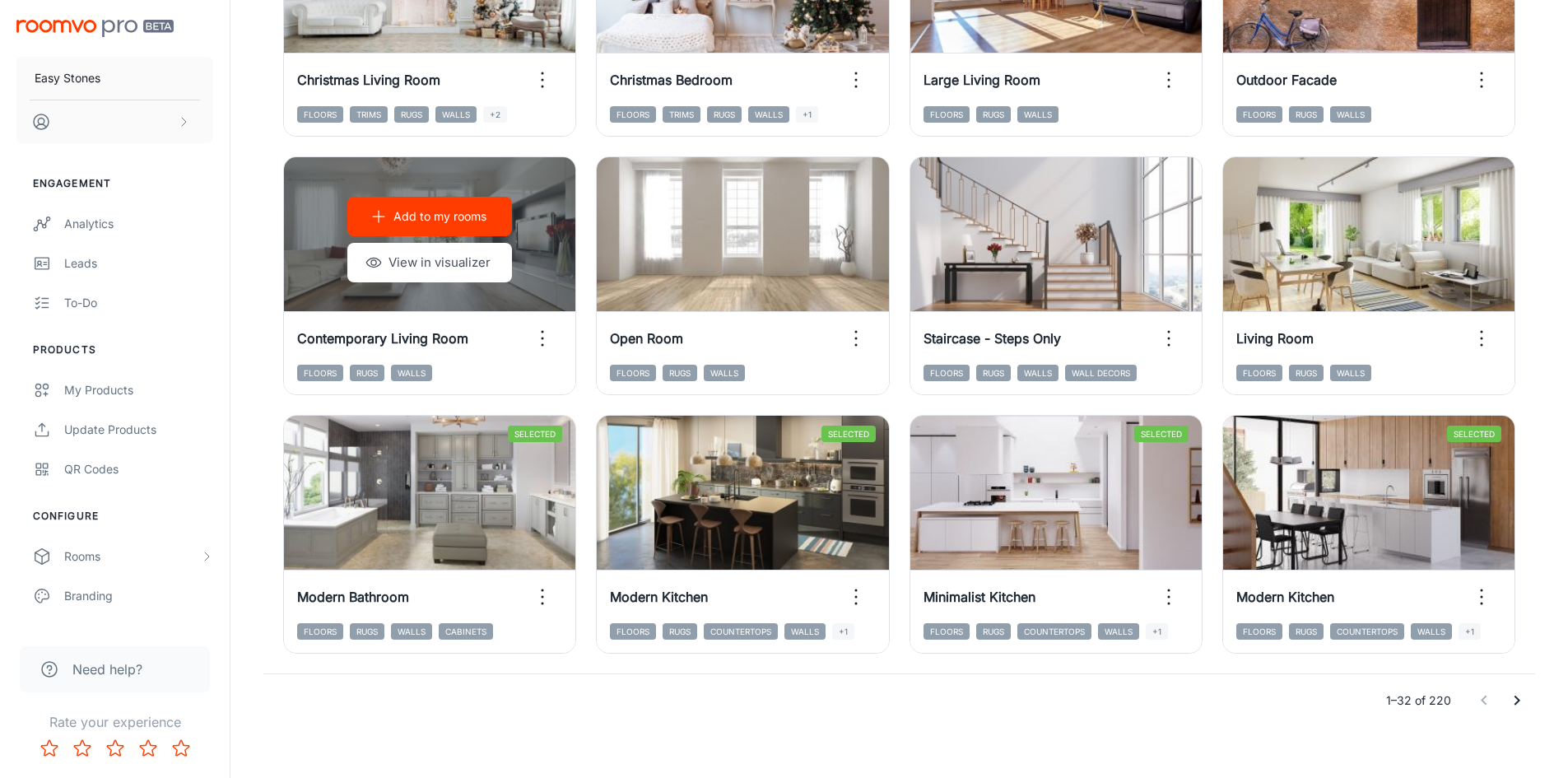
scroll to position [1671, 0]
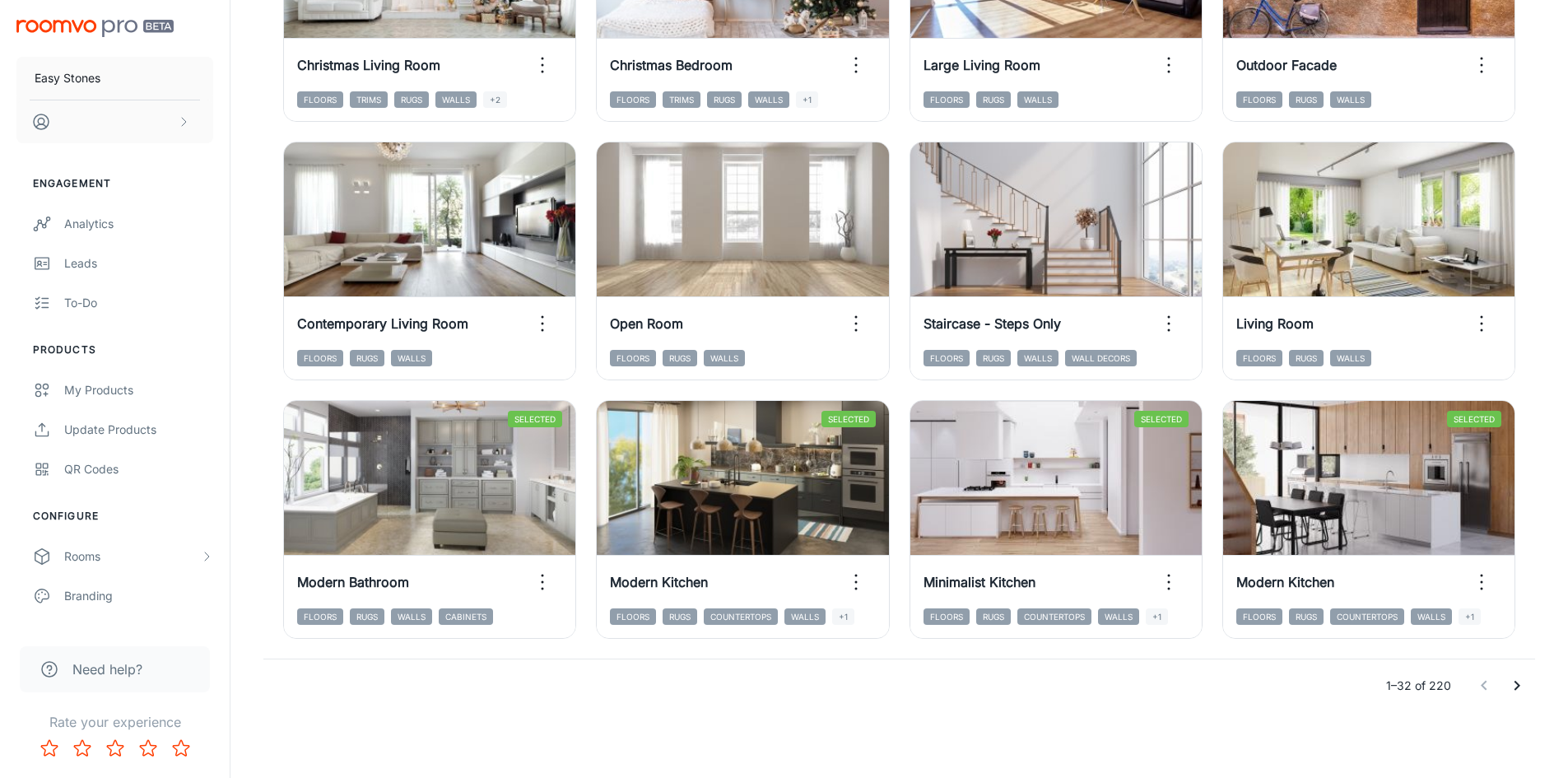
click at [1508, 684] on icon "Go to next page" at bounding box center [1517, 686] width 20 height 20
click at [1490, 689] on icon "Go to previous page" at bounding box center [1484, 686] width 20 height 20
click at [1517, 689] on icon "Go to next page" at bounding box center [1517, 686] width 20 height 20
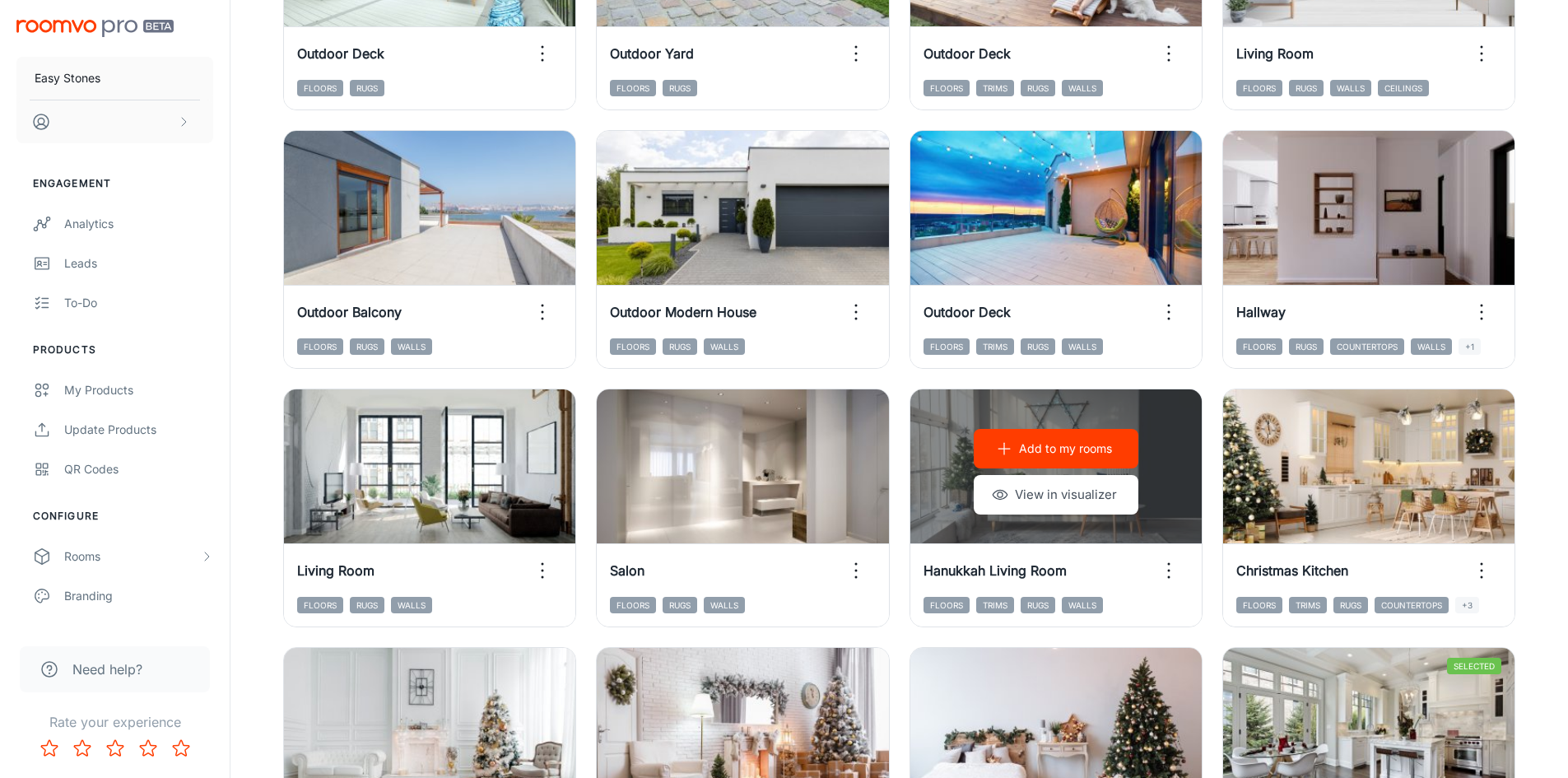
scroll to position [1342, 0]
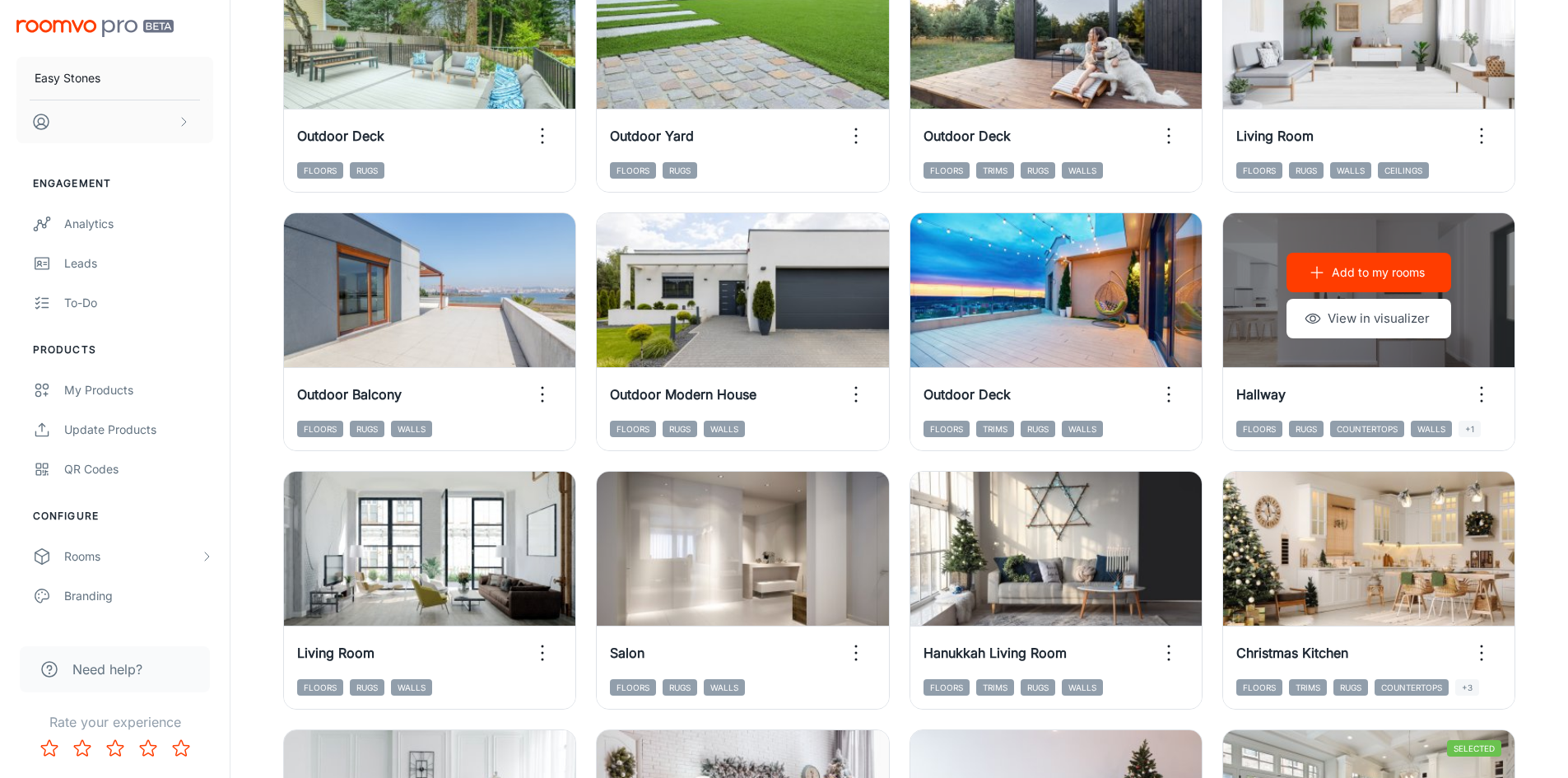
click at [1399, 279] on p "Add to my rooms" at bounding box center [1378, 273] width 93 height 18
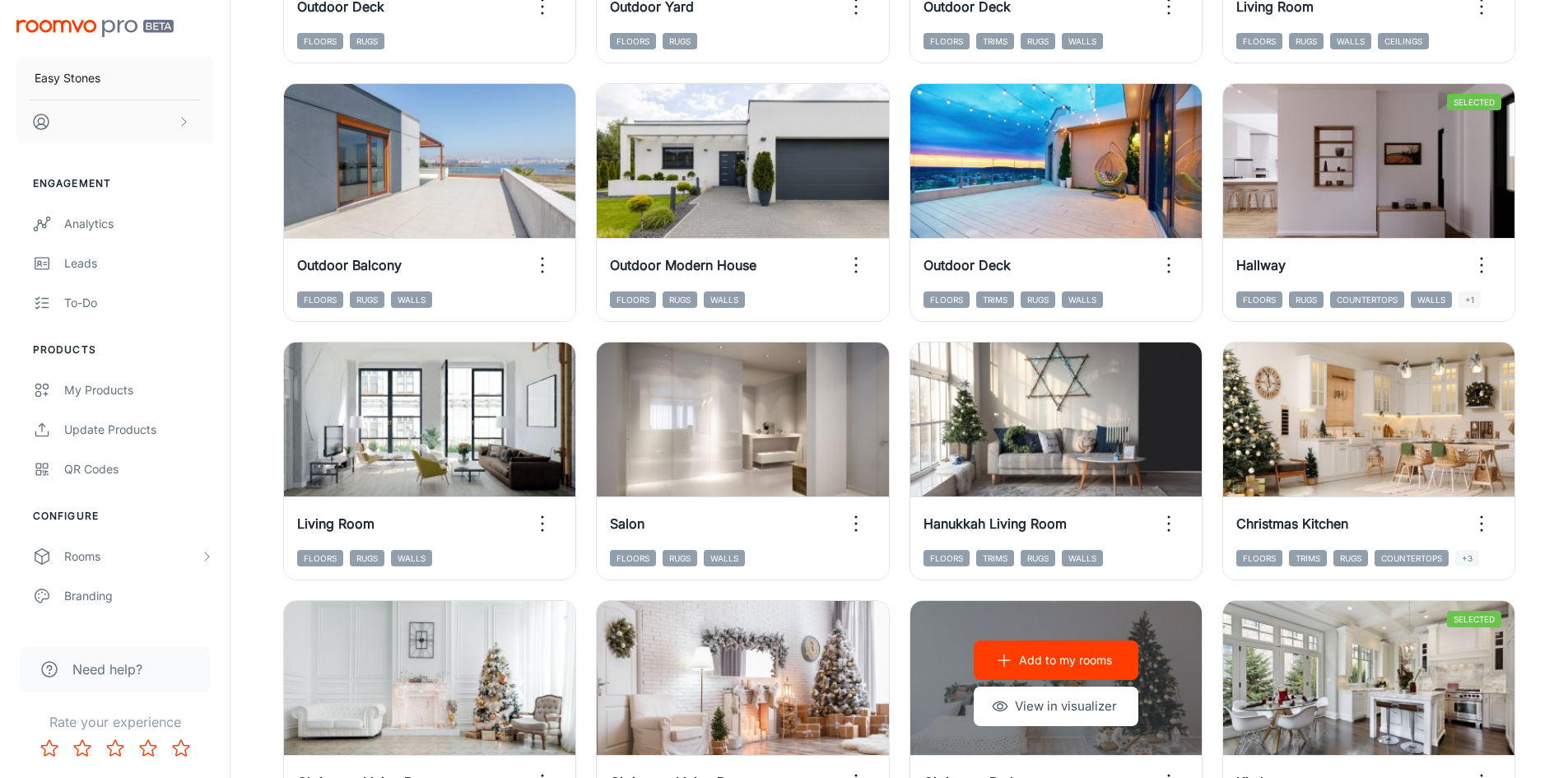
scroll to position [1671, 0]
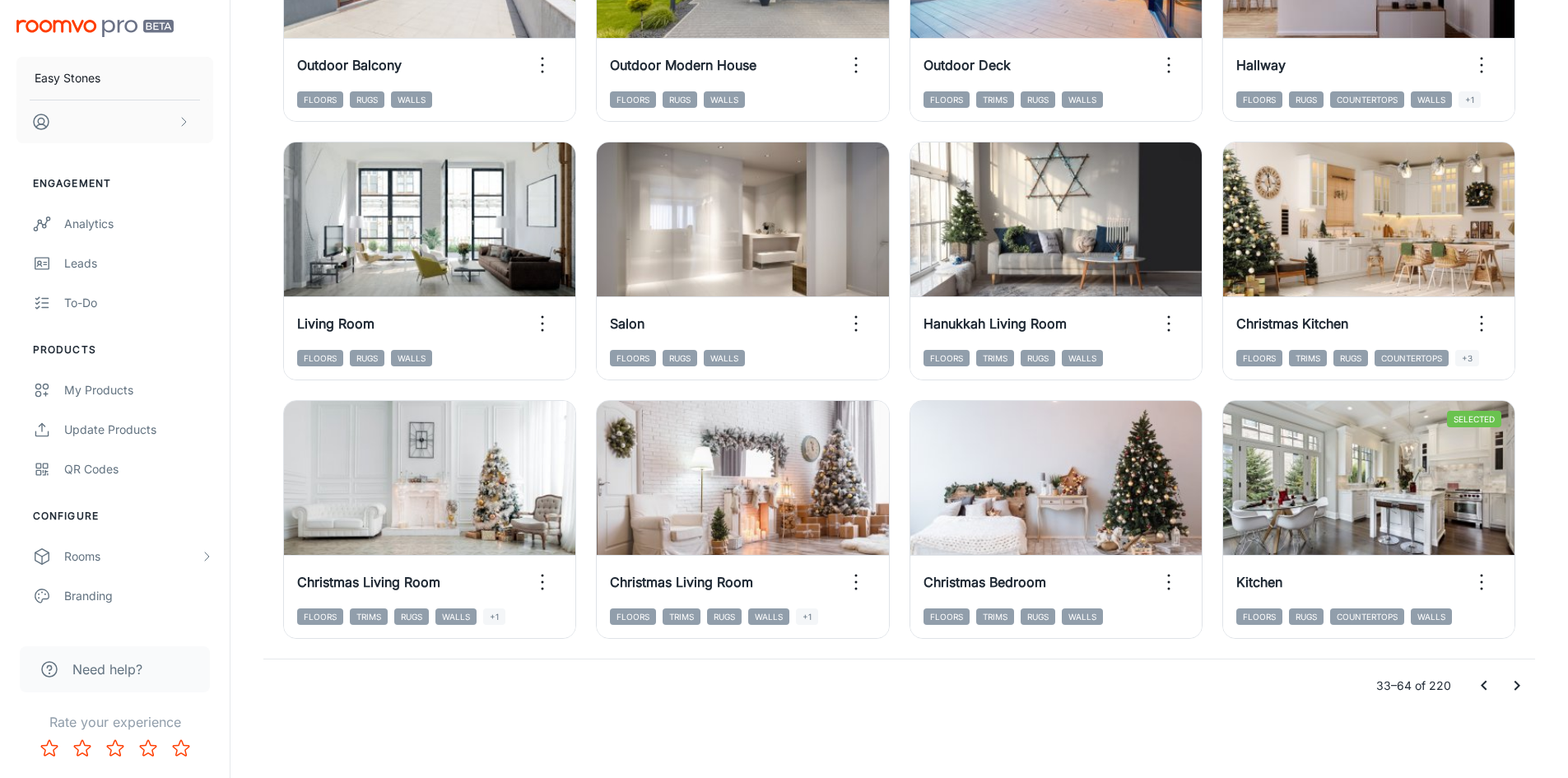
click at [1514, 693] on icon "Go to next page" at bounding box center [1517, 686] width 20 height 20
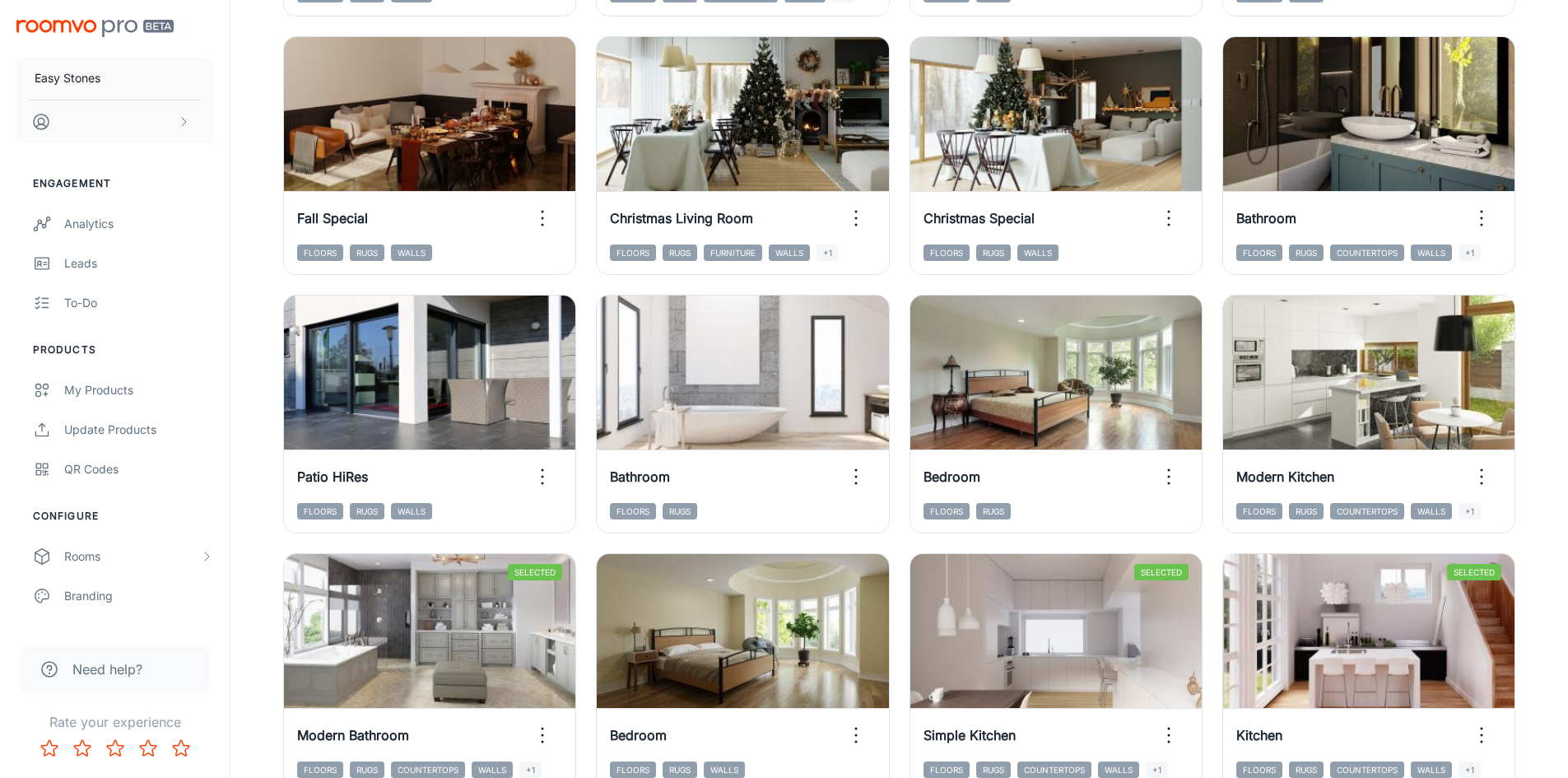
scroll to position [1177, 0]
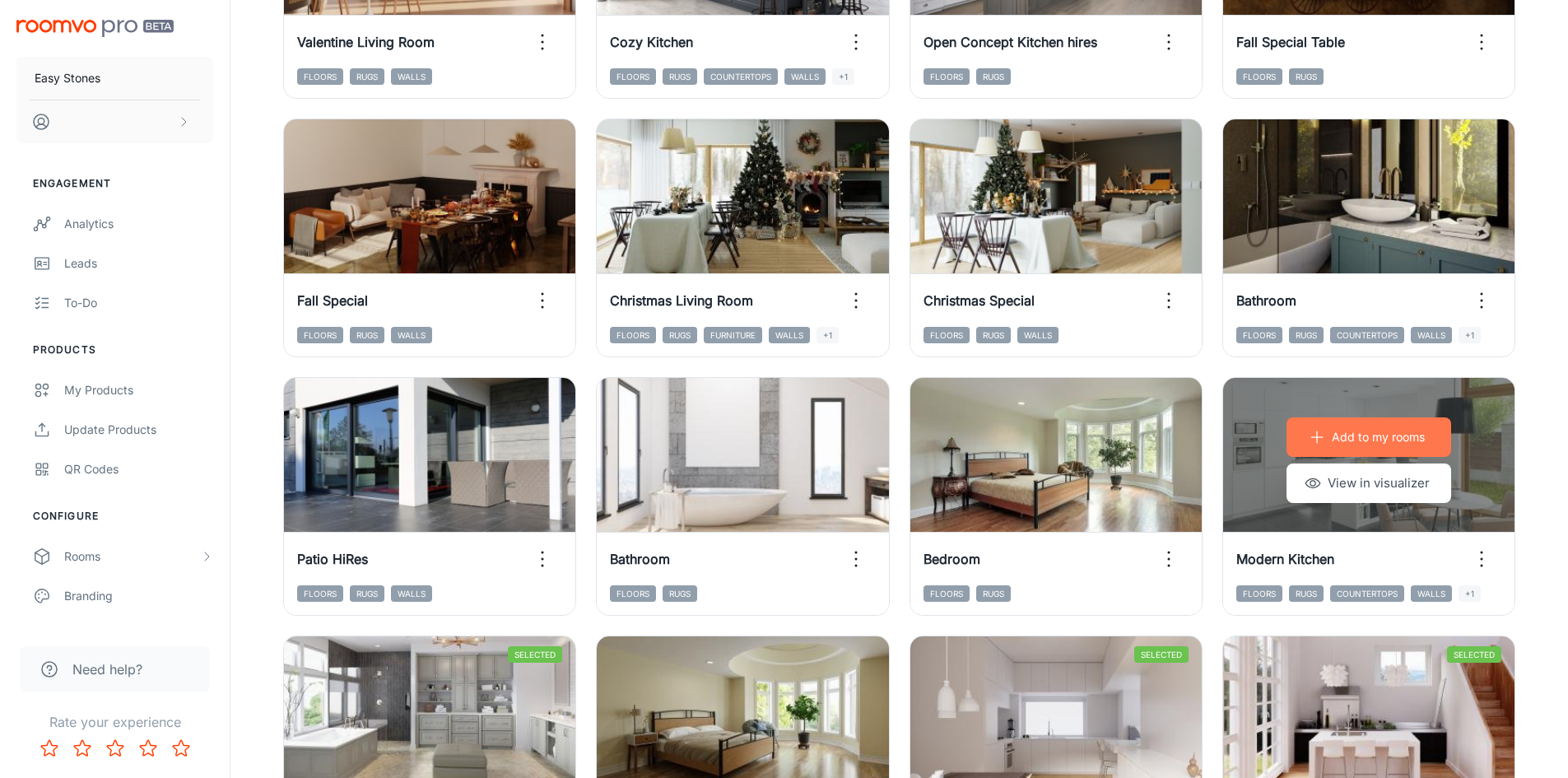
click at [1365, 438] on p "Add to my rooms" at bounding box center [1378, 437] width 93 height 18
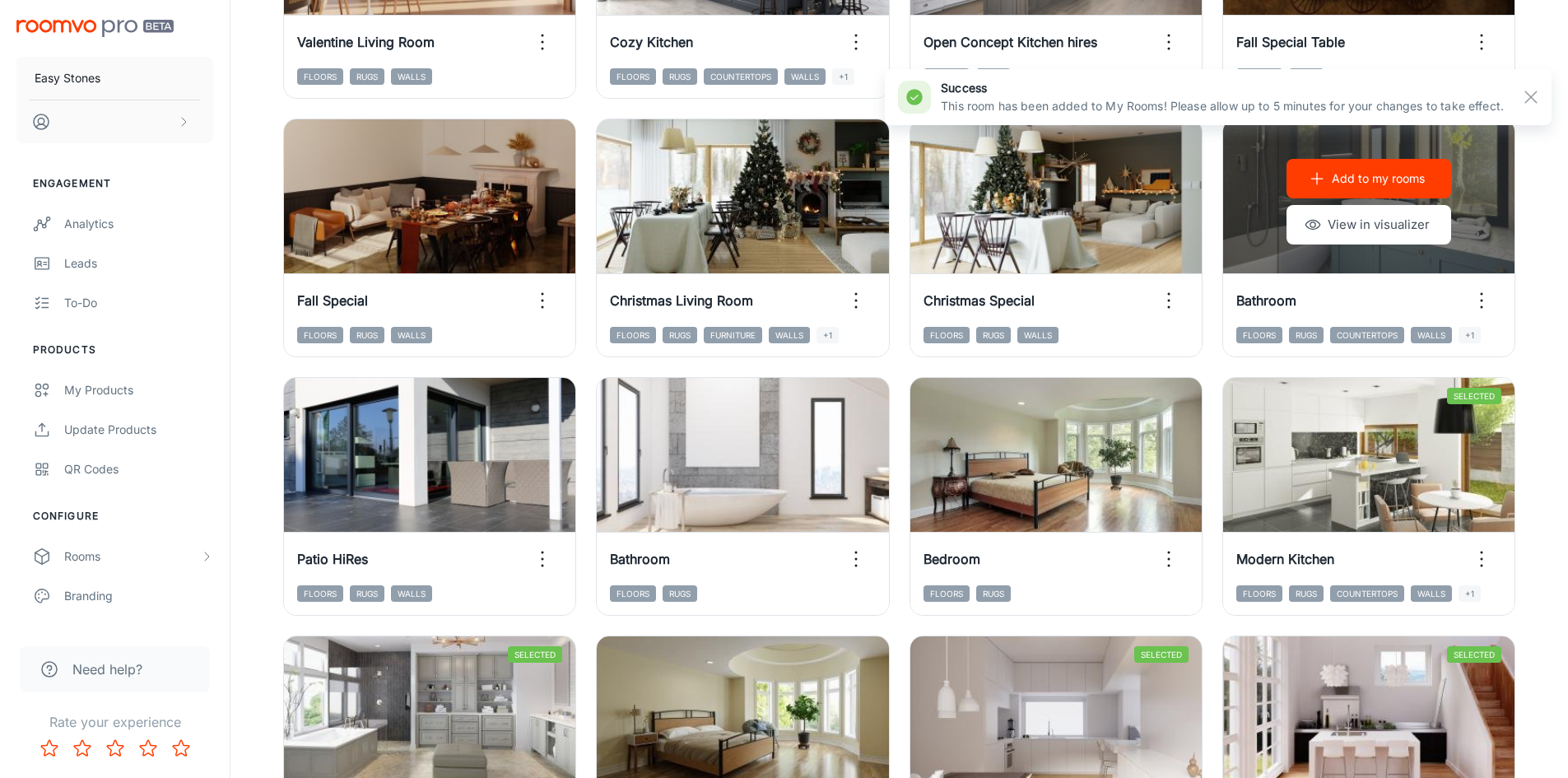
click at [1361, 179] on p "Add to my rooms" at bounding box center [1378, 179] width 93 height 18
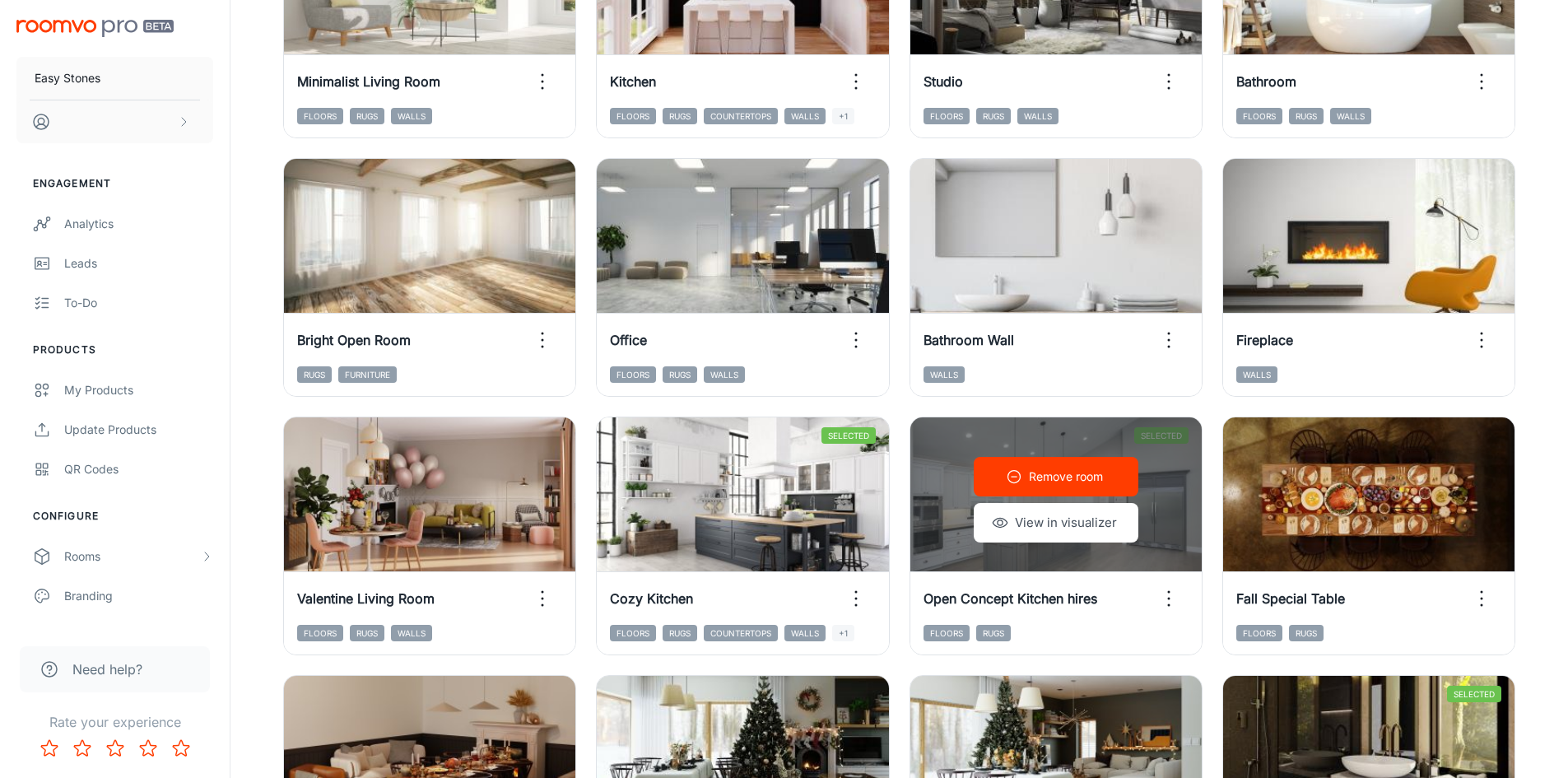
scroll to position [601, 0]
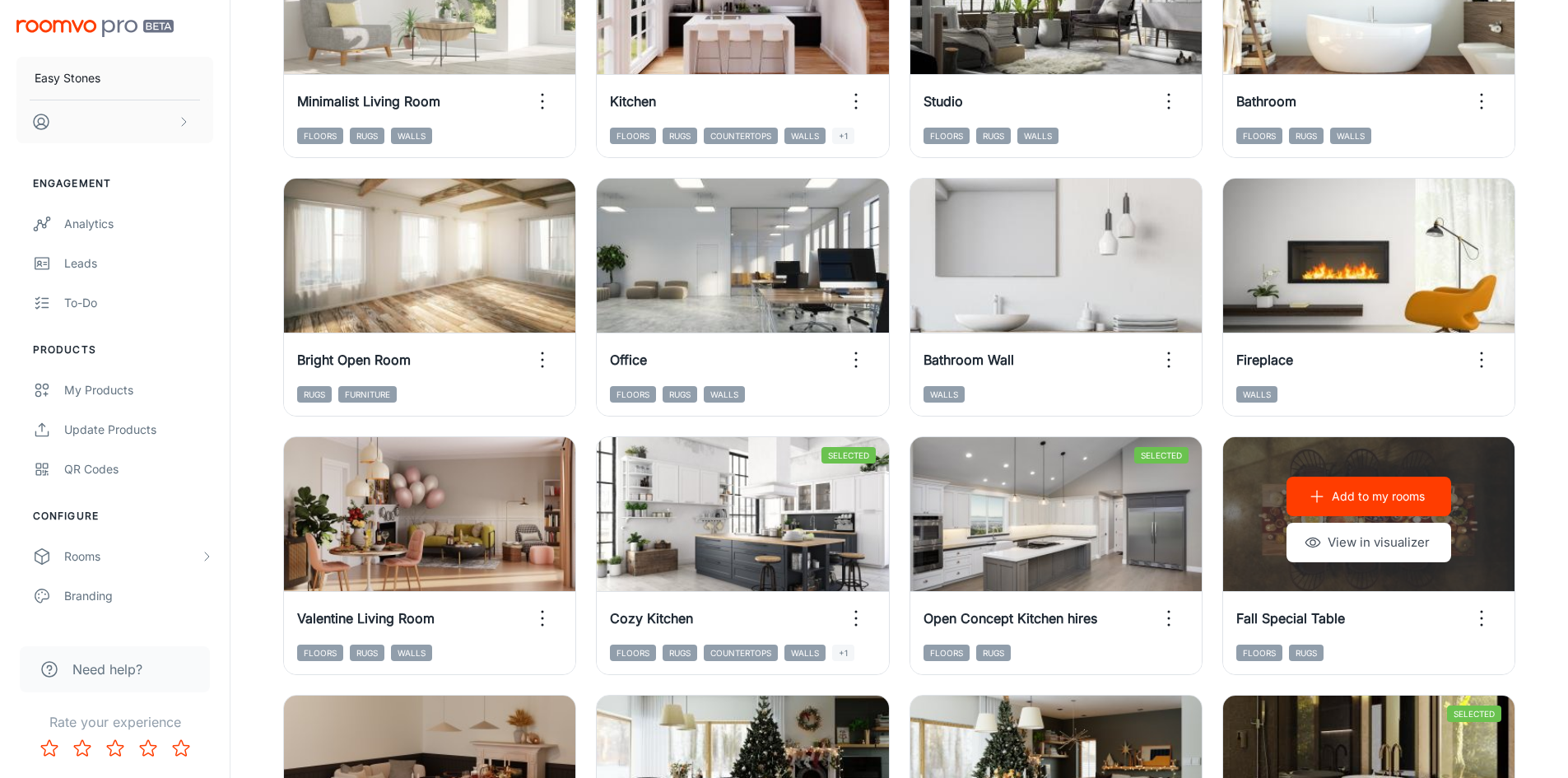
click at [1386, 505] on button "Add to my rooms" at bounding box center [1368, 497] width 164 height 40
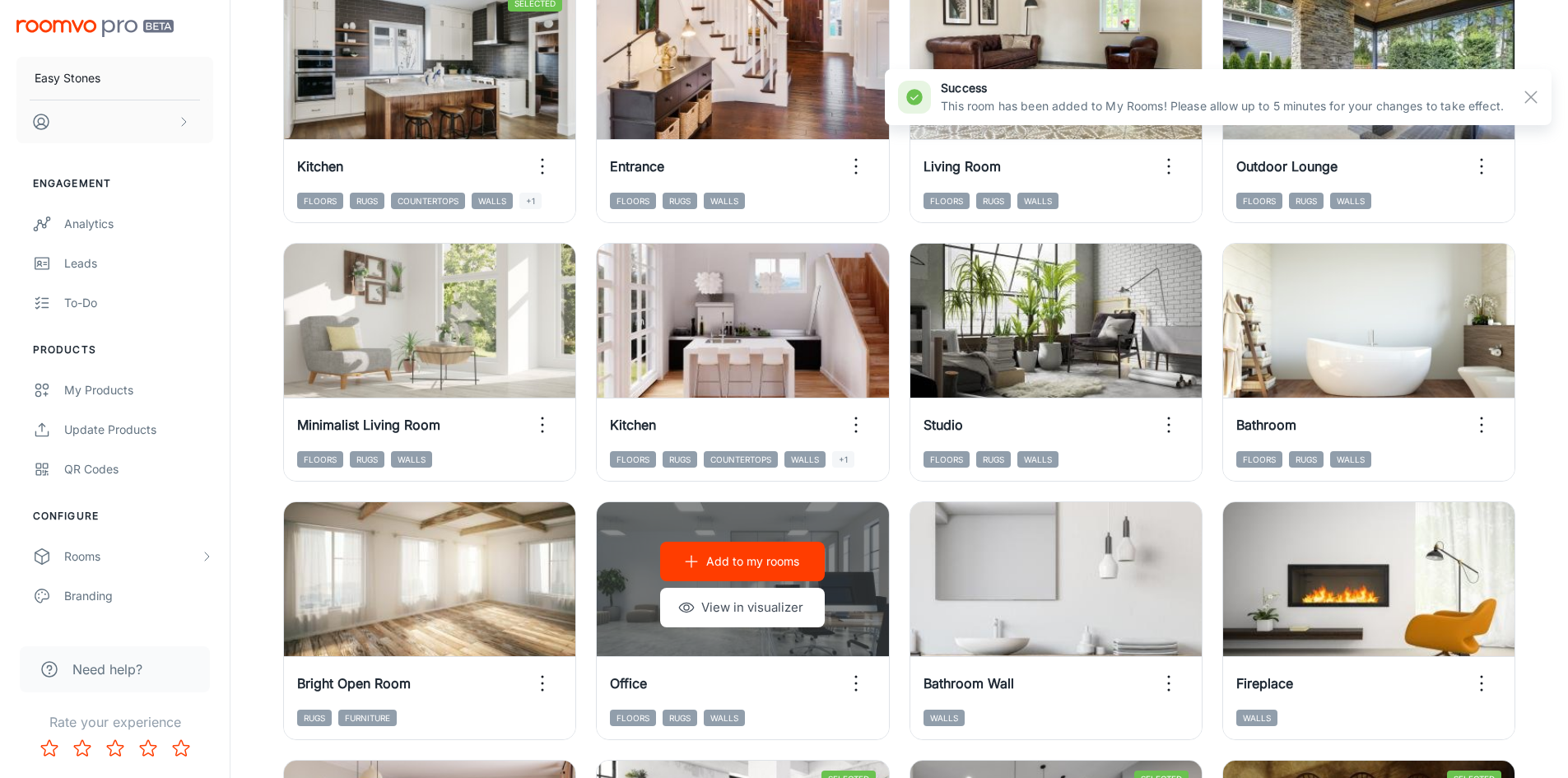
scroll to position [272, 0]
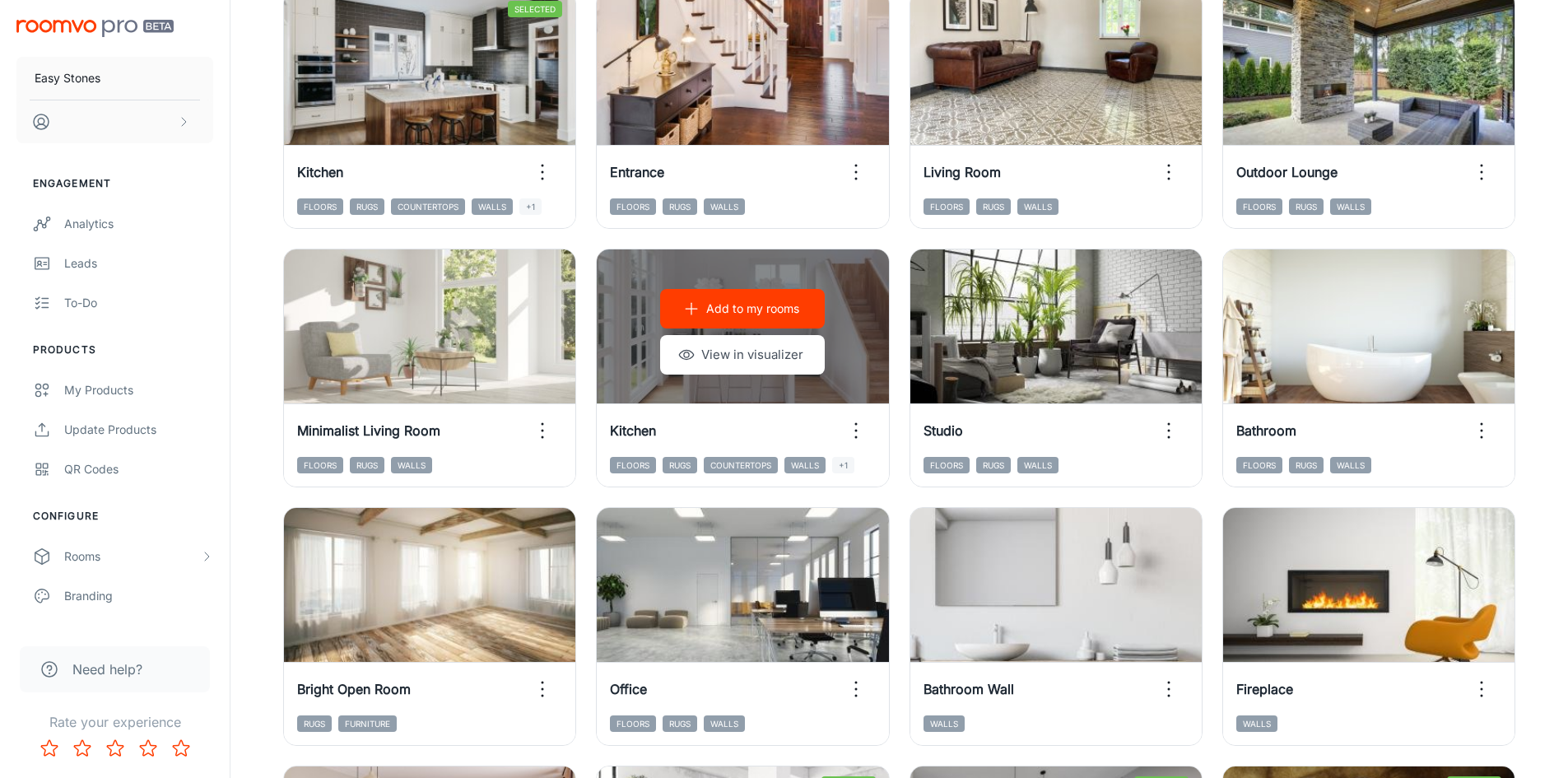
click at [789, 301] on p "Add to my rooms" at bounding box center [752, 308] width 93 height 18
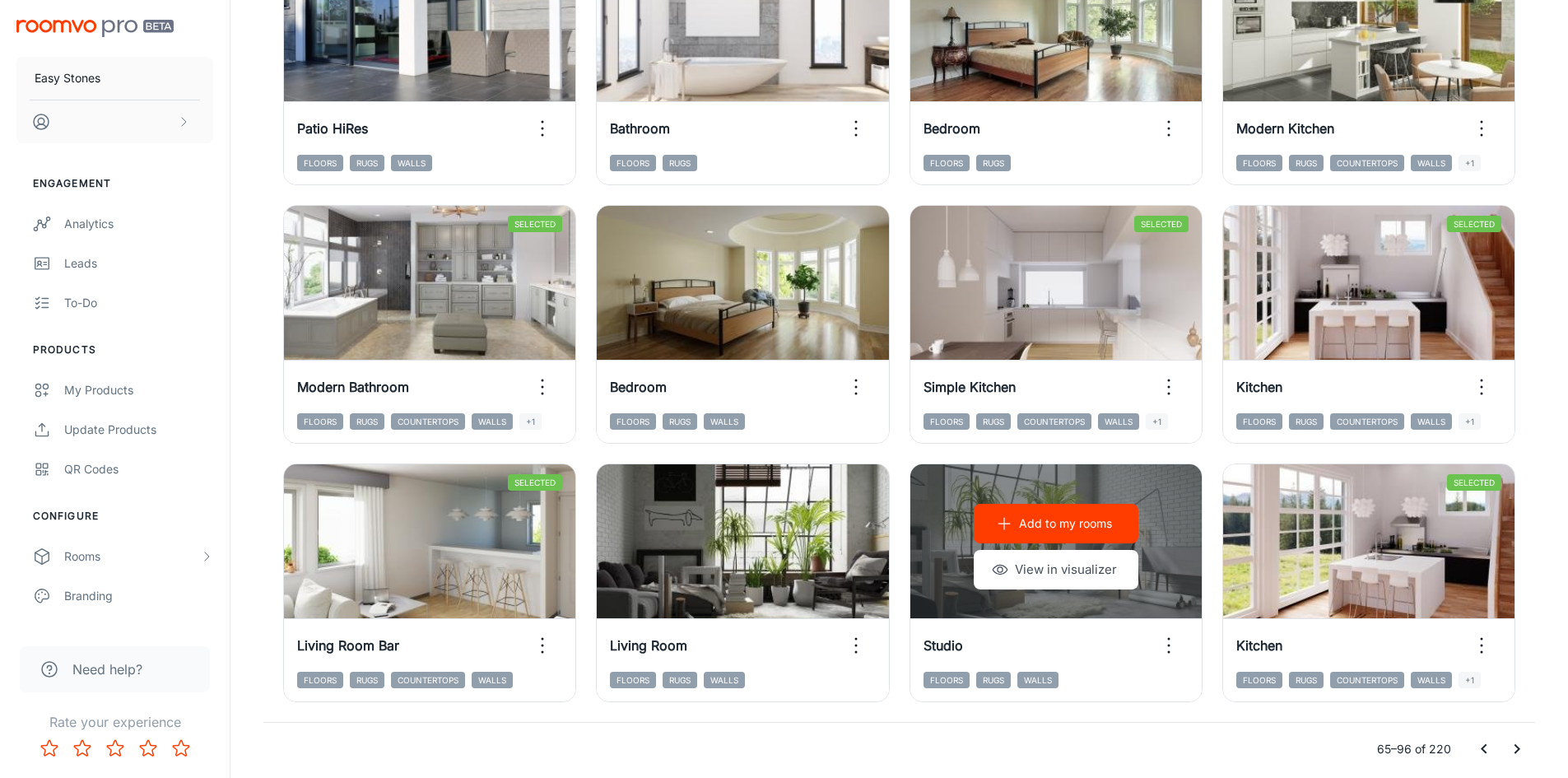
scroll to position [1671, 0]
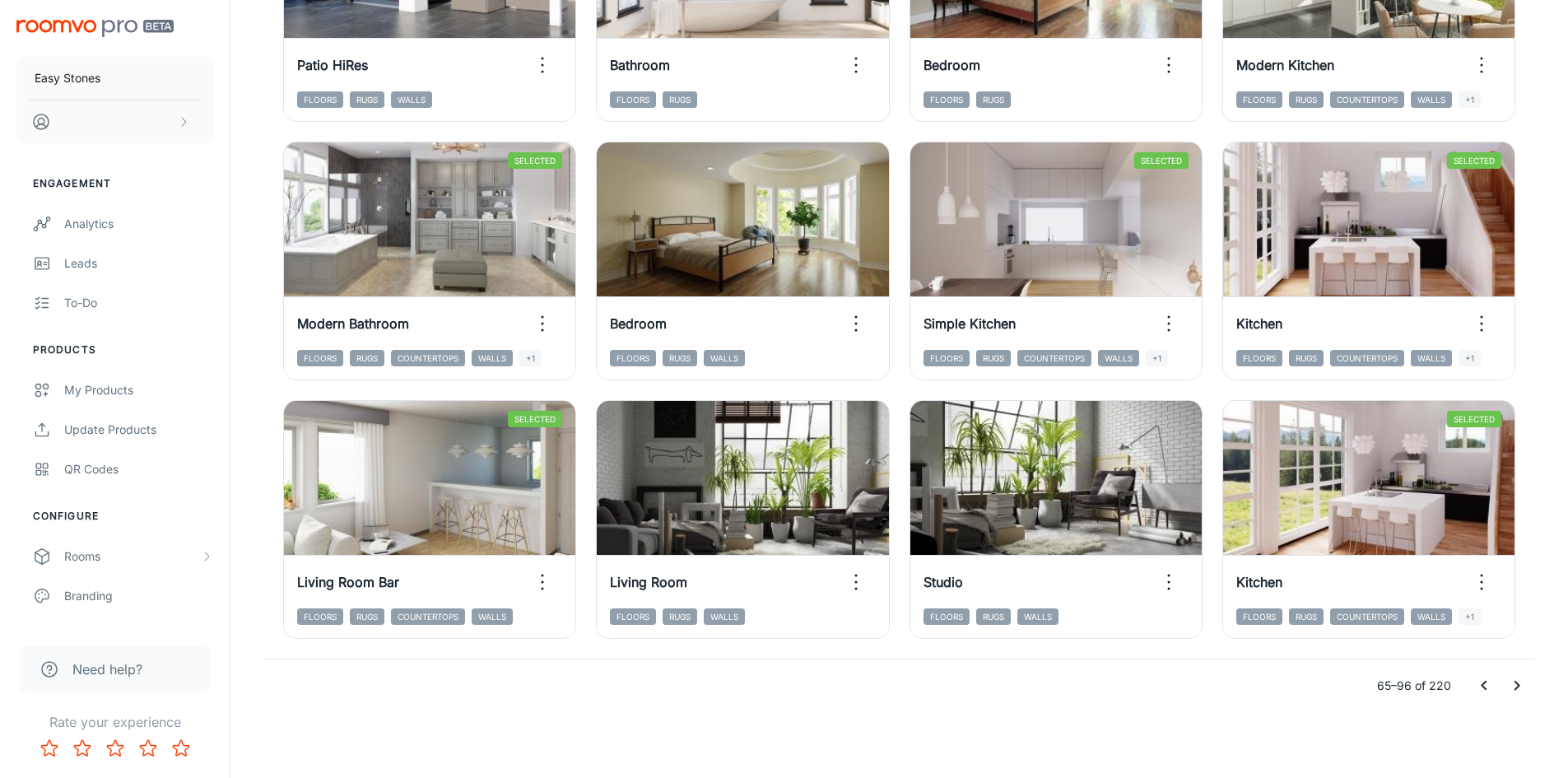
click at [1518, 689] on icon "Go to next page" at bounding box center [1517, 686] width 20 height 20
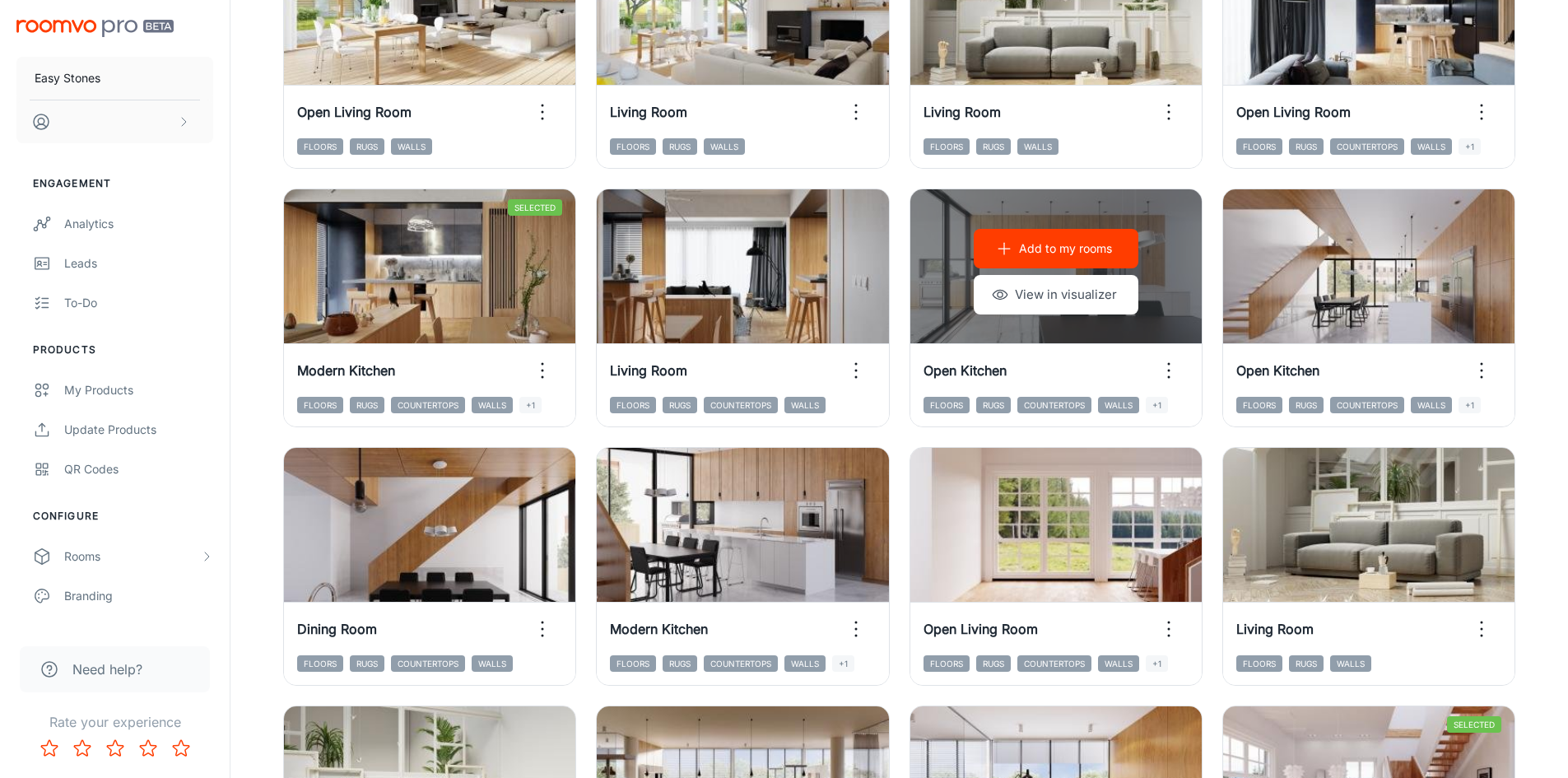
scroll to position [848, 0]
click at [1099, 243] on p "Add to my rooms" at bounding box center [1065, 250] width 93 height 18
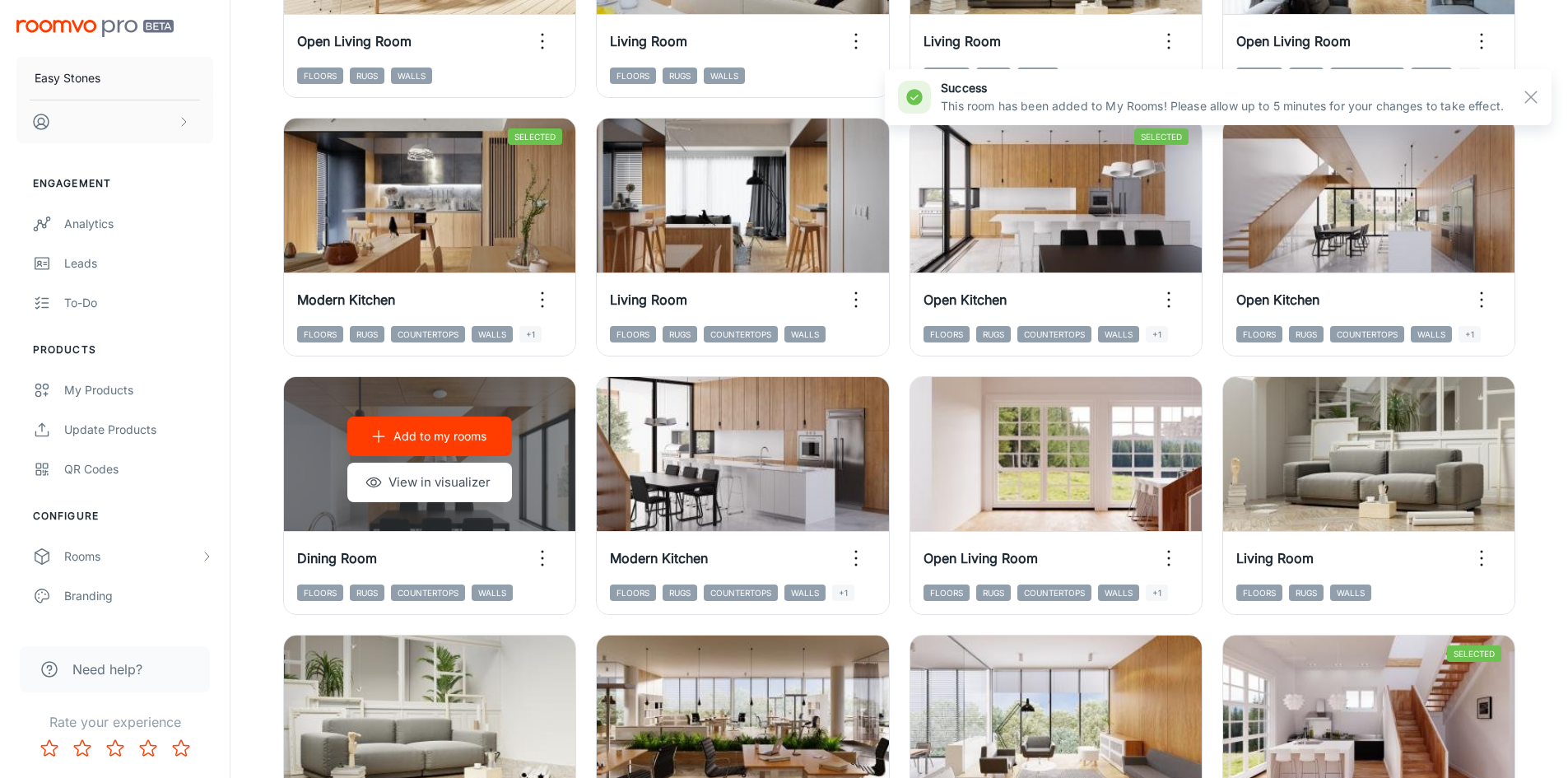
scroll to position [930, 0]
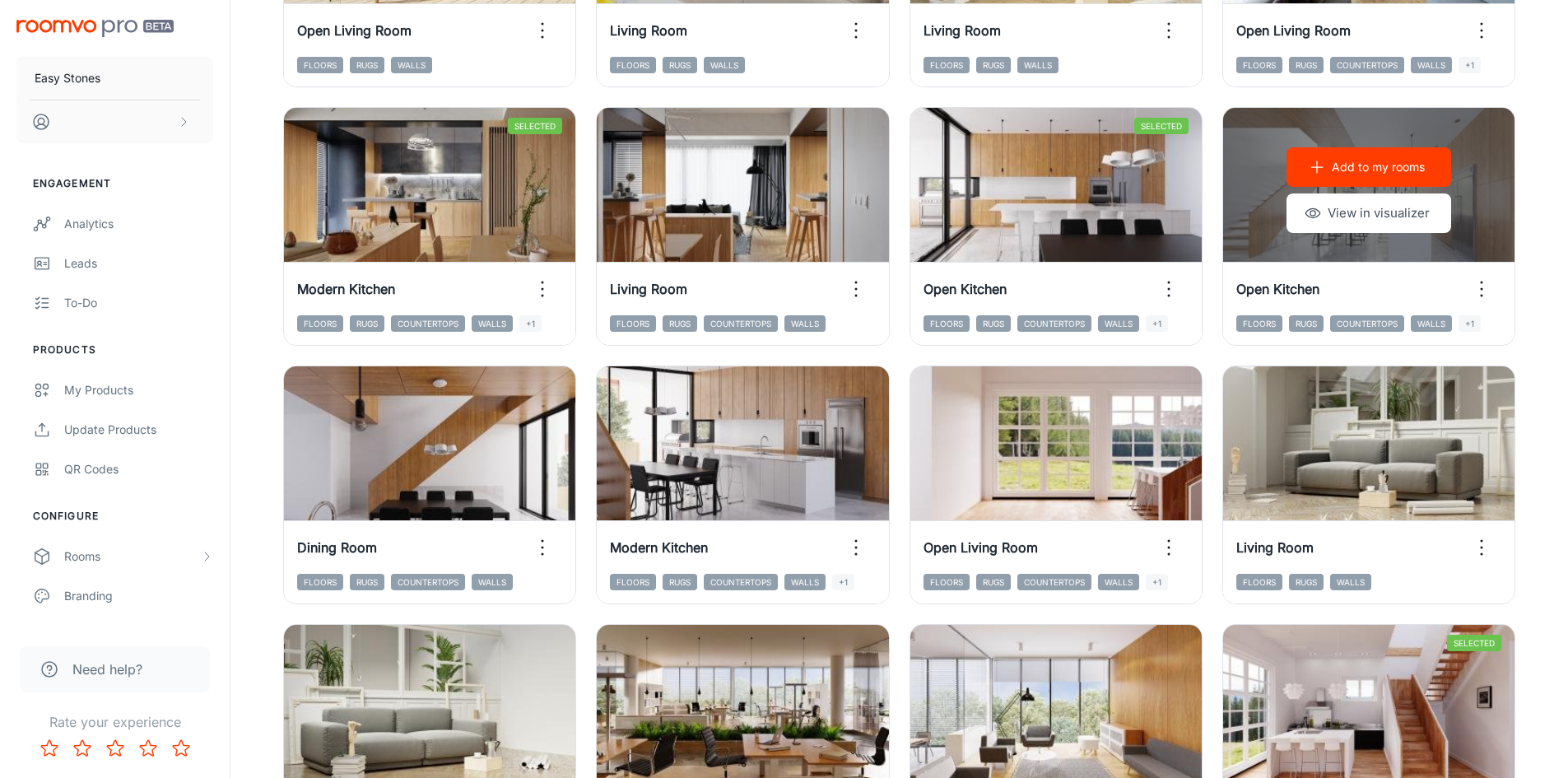
click at [1401, 179] on button "Add to my rooms" at bounding box center [1368, 167] width 164 height 40
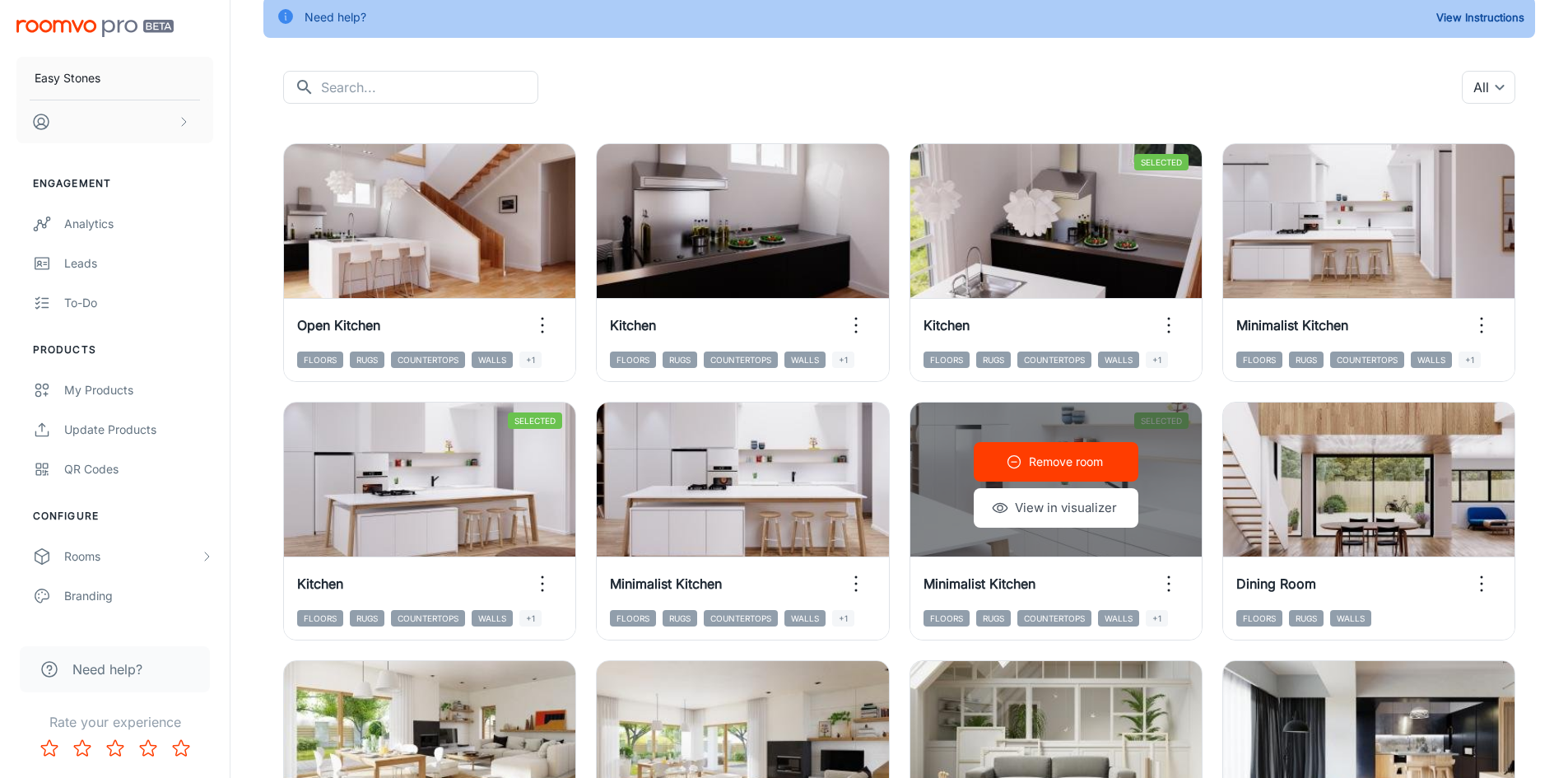
scroll to position [107, 0]
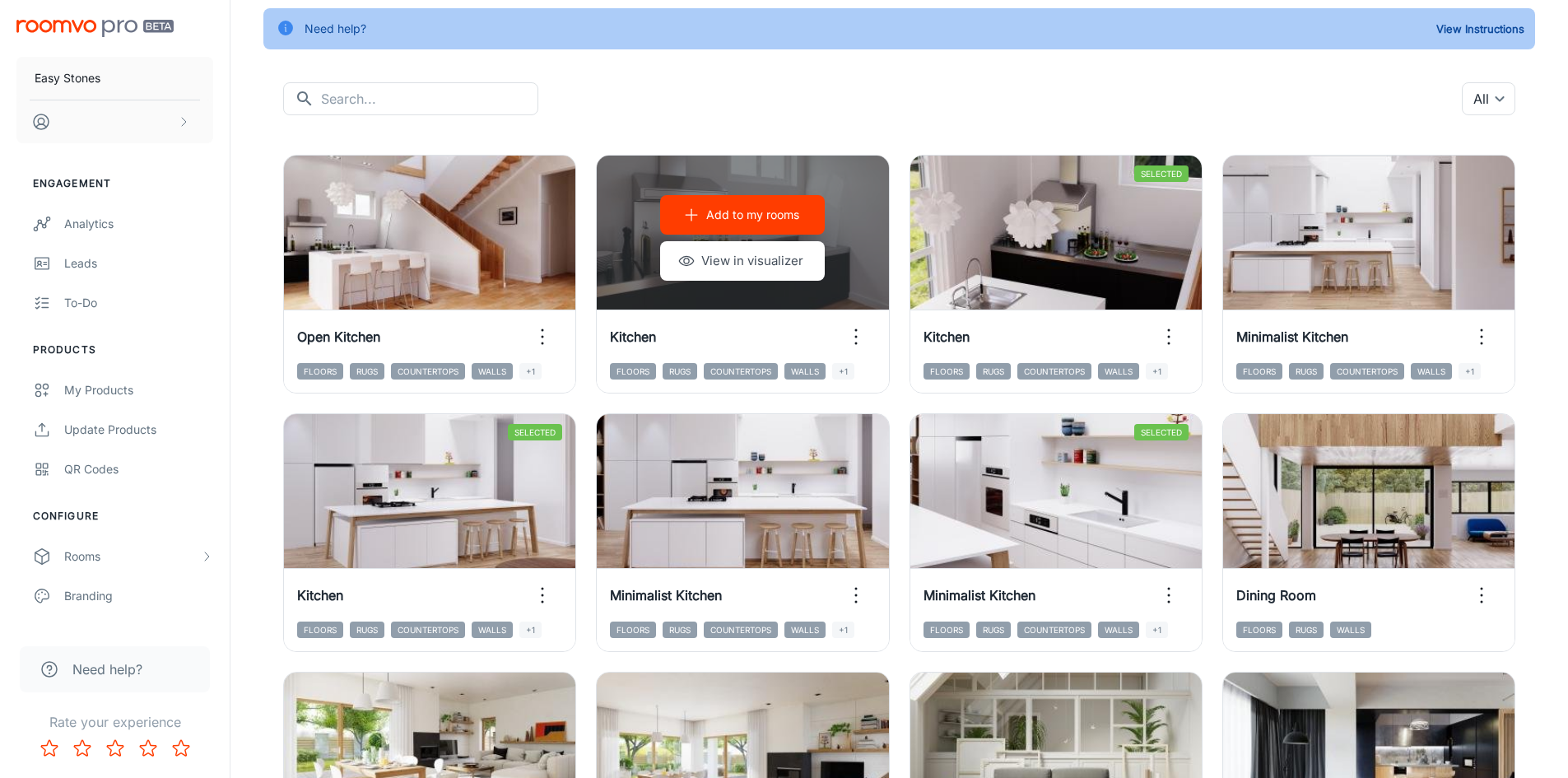
click at [776, 227] on button "Add to my rooms" at bounding box center [742, 215] width 164 height 40
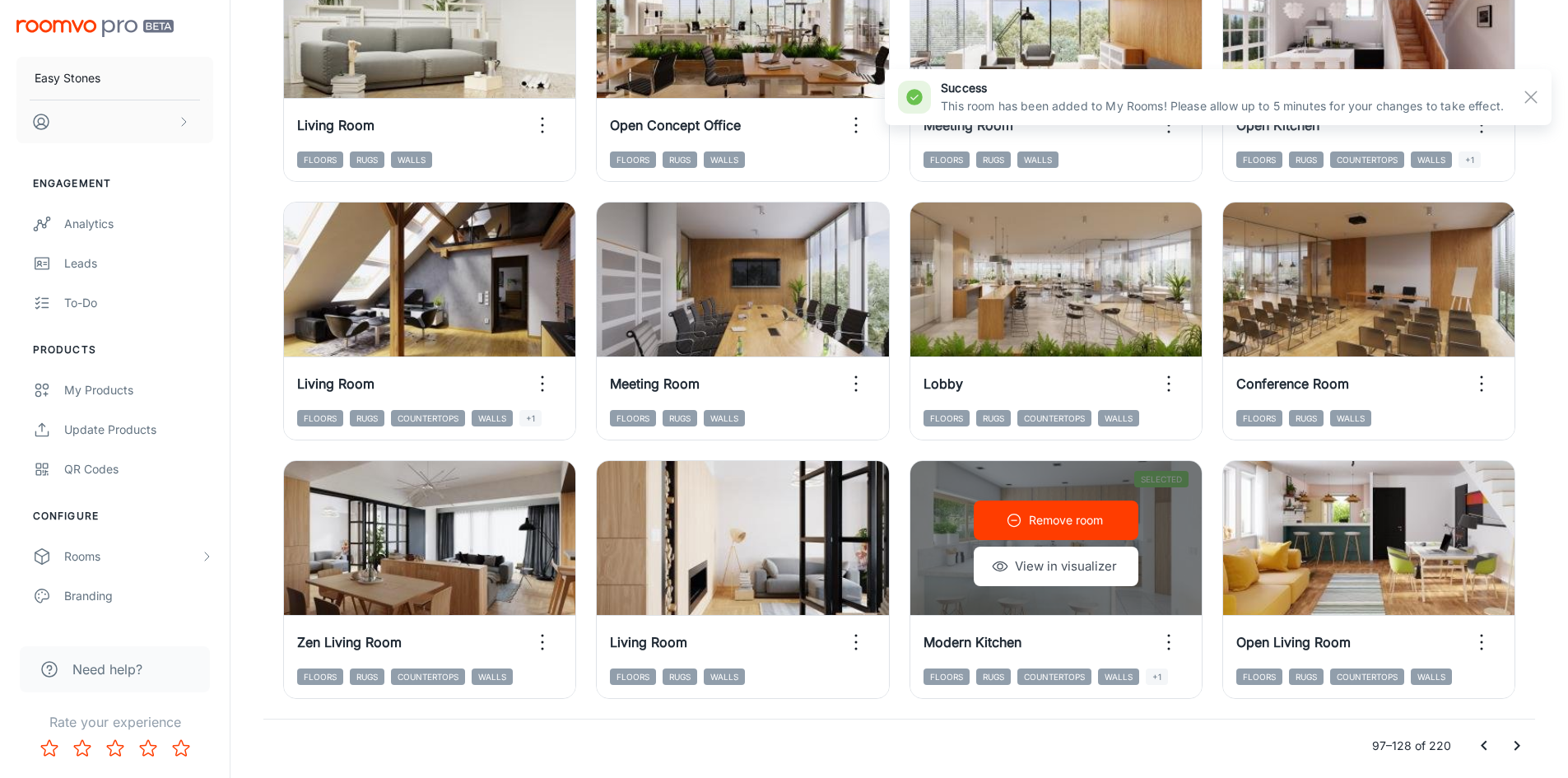
scroll to position [1671, 0]
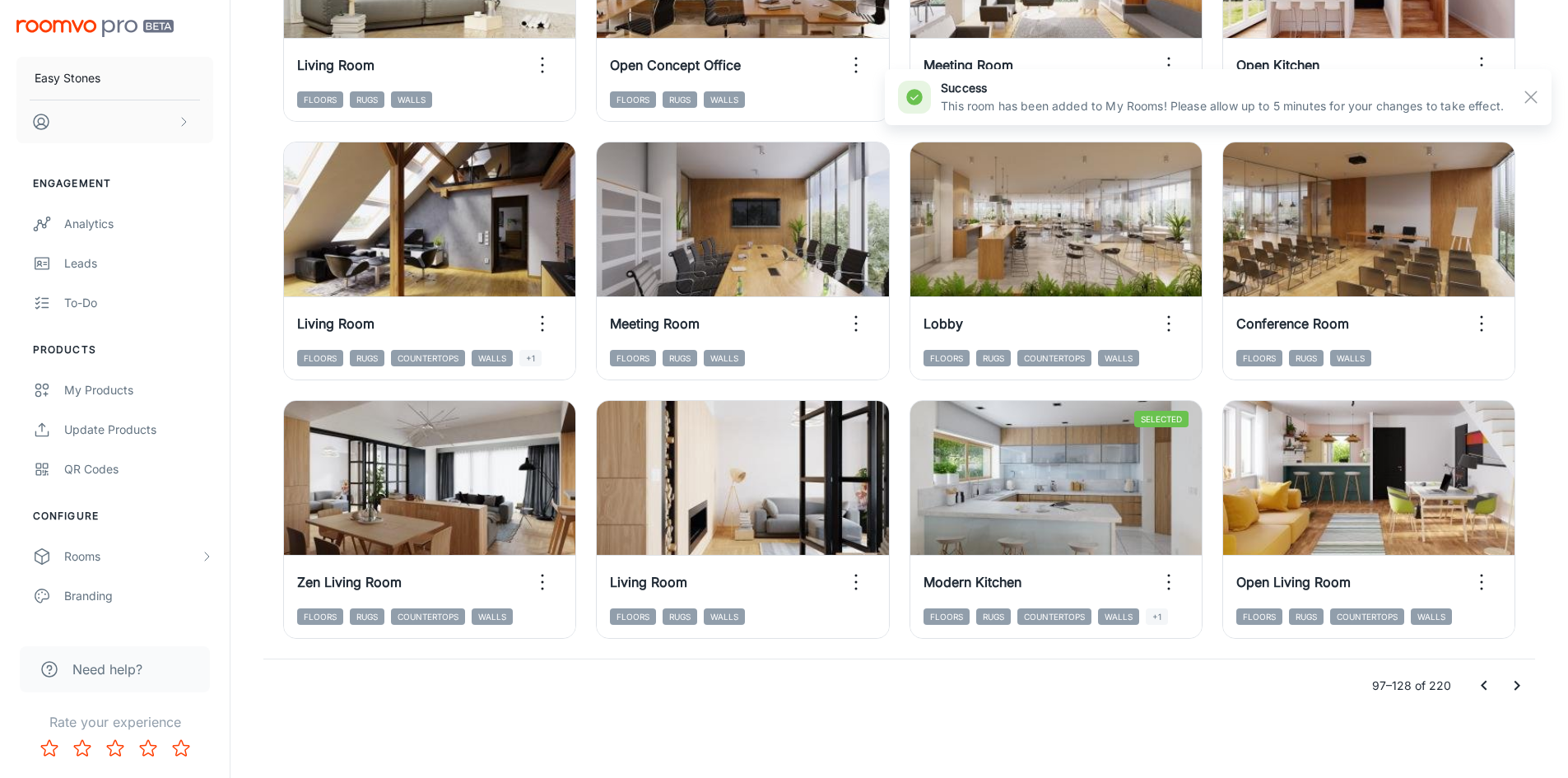
click at [1513, 683] on icon "Go to next page" at bounding box center [1517, 686] width 20 height 20
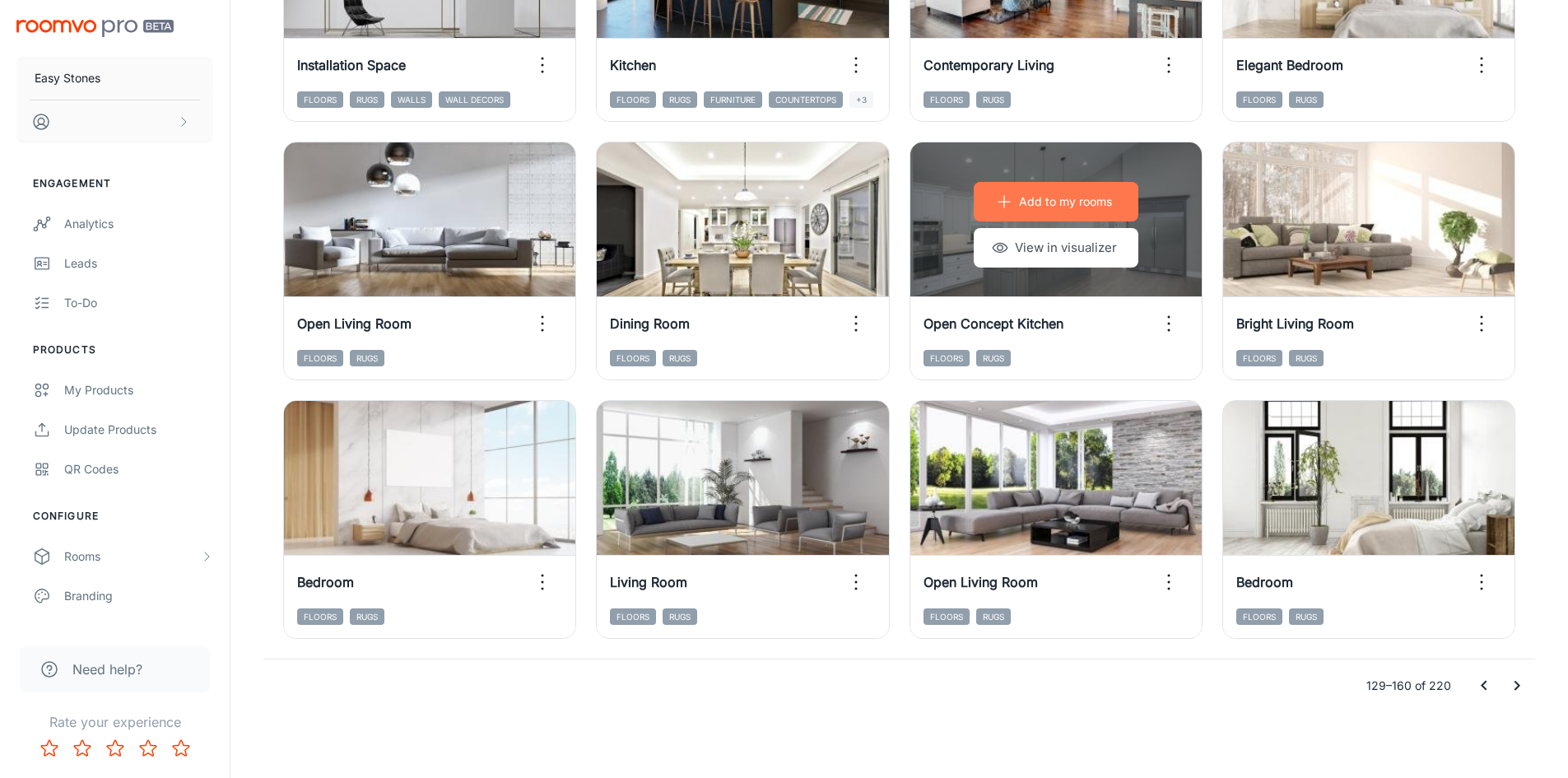
click at [1114, 196] on button "Add to my rooms" at bounding box center [1056, 202] width 164 height 40
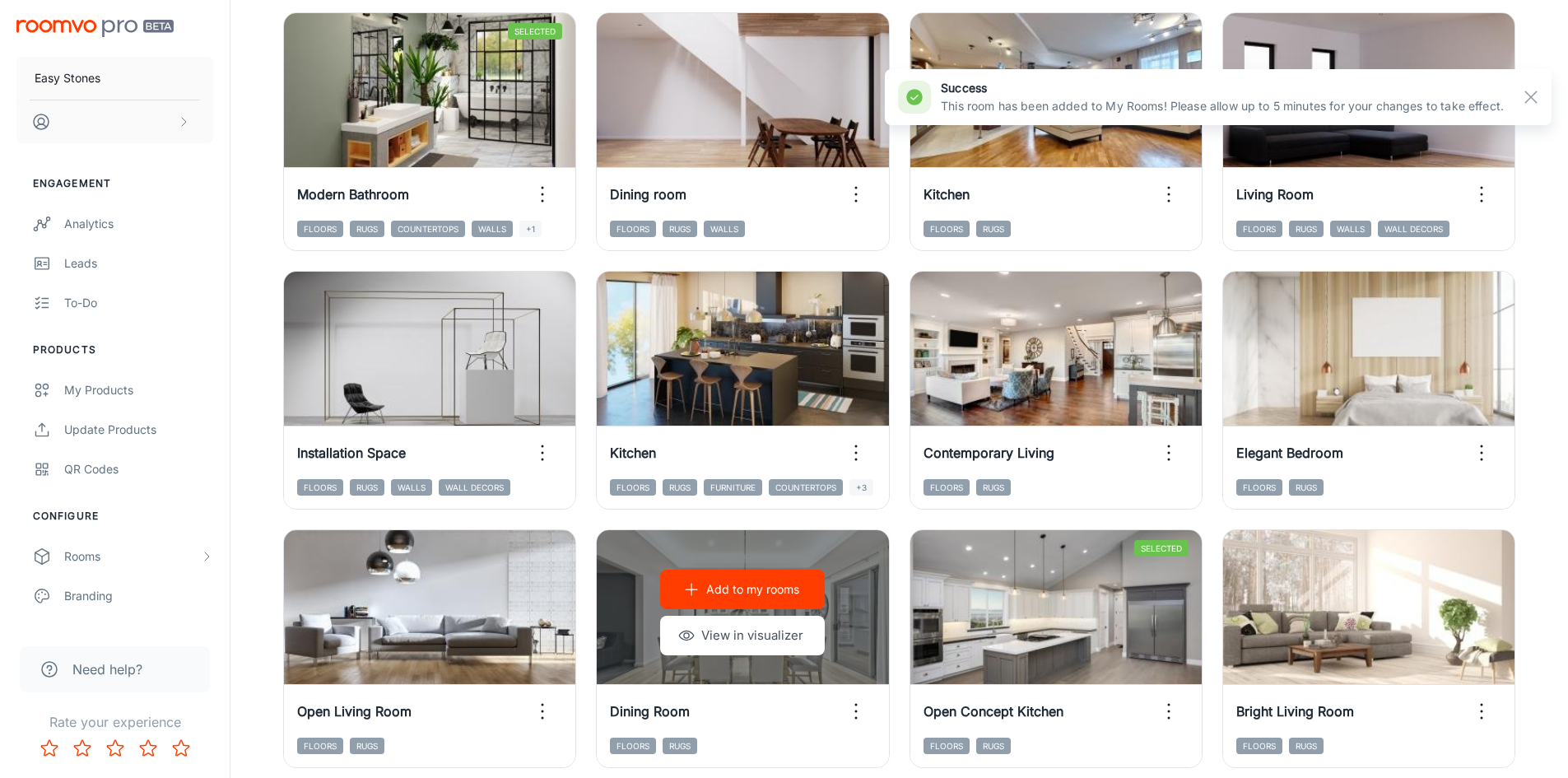
scroll to position [1260, 0]
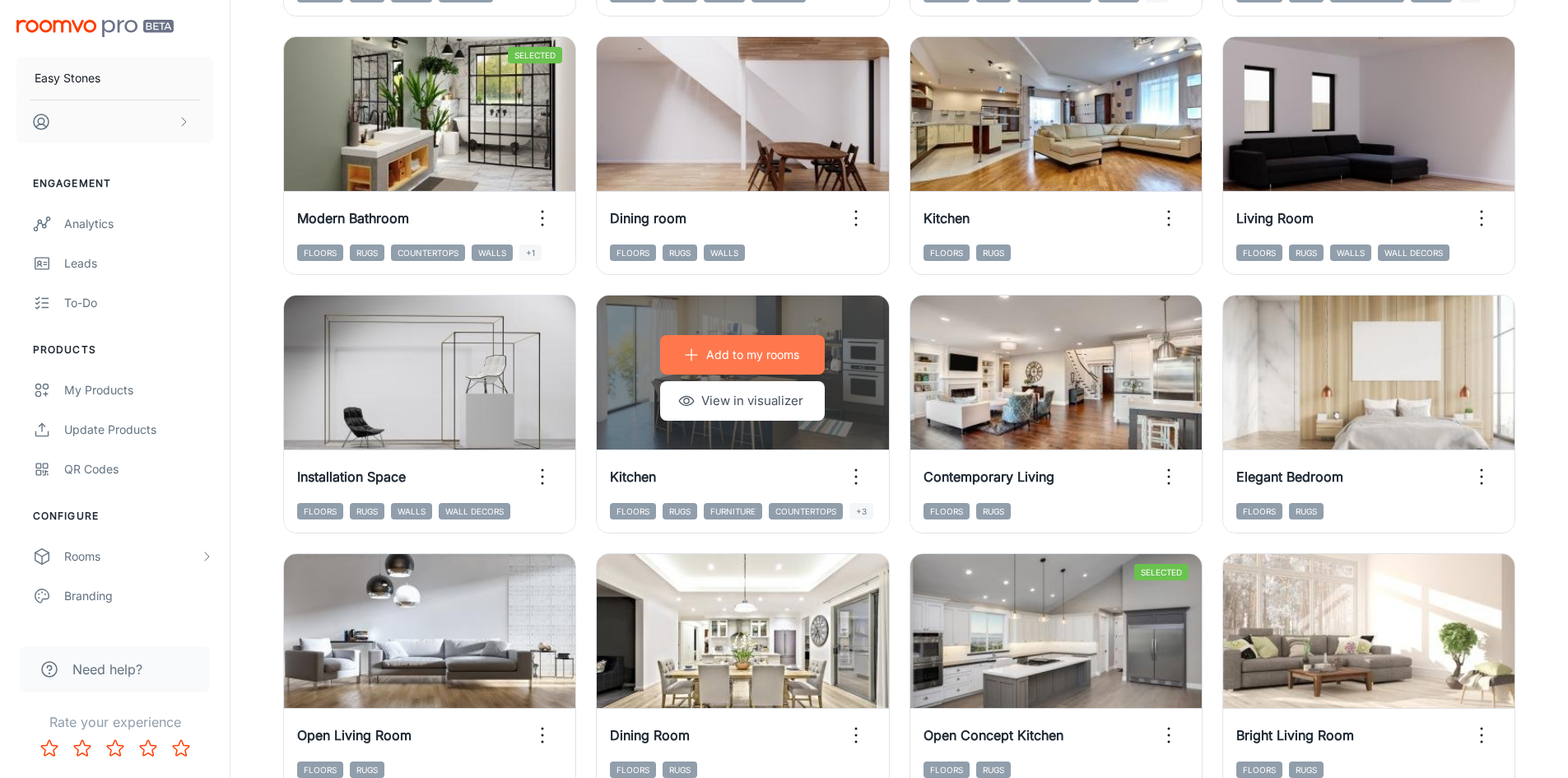
click at [794, 347] on p "Add to my rooms" at bounding box center [752, 355] width 93 height 18
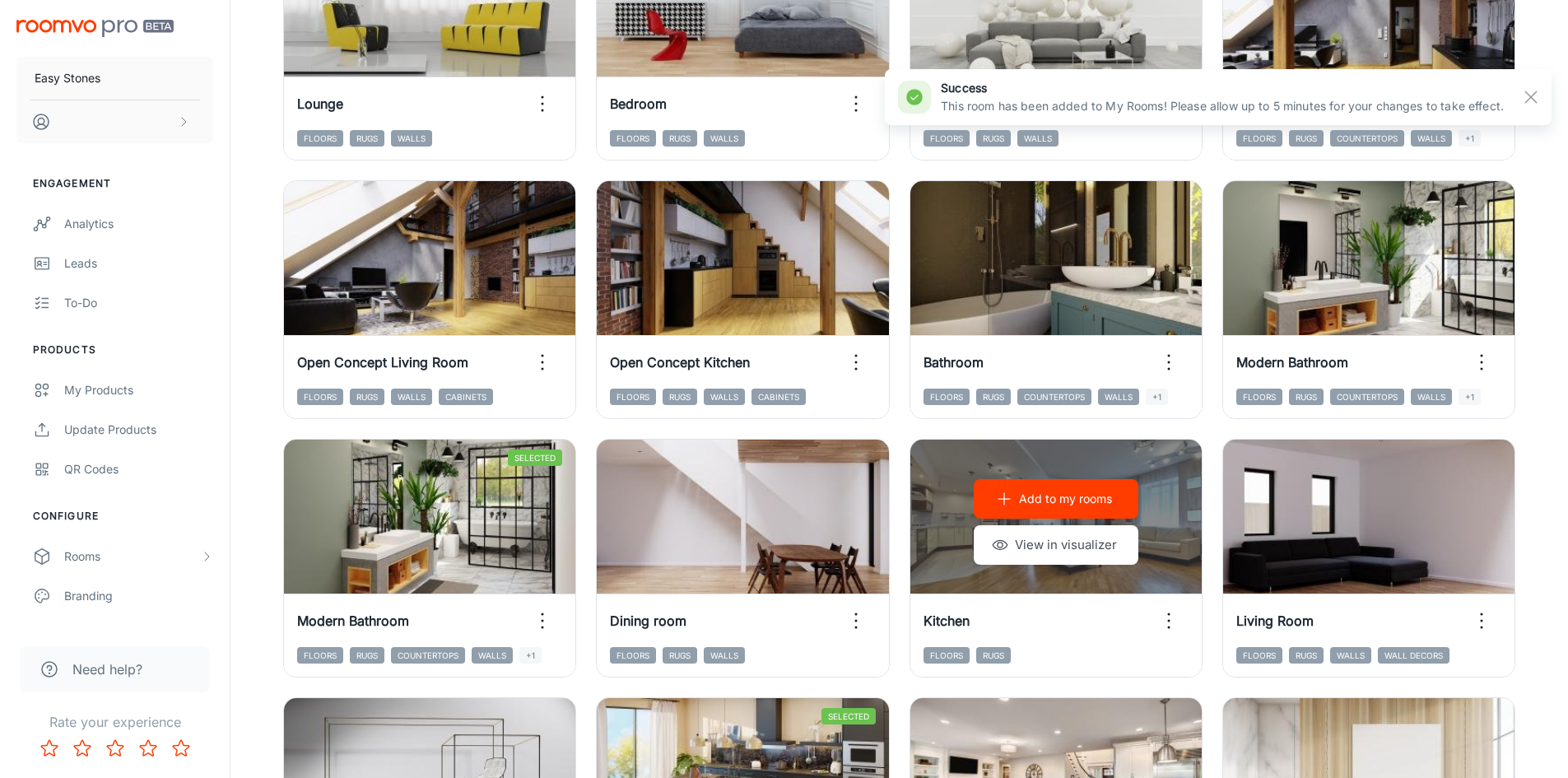
scroll to position [848, 0]
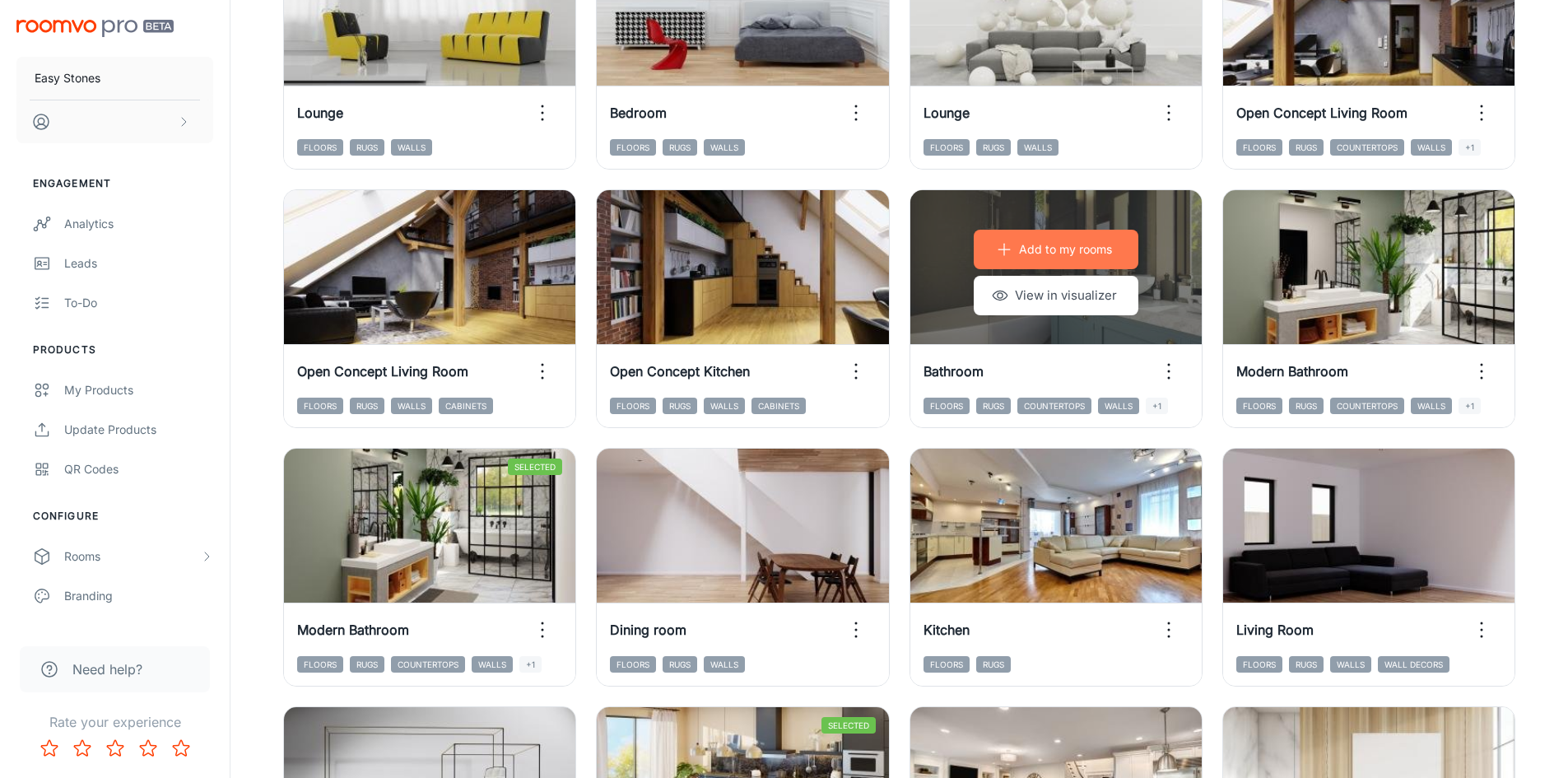
click at [1099, 252] on p "Add to my rooms" at bounding box center [1065, 250] width 93 height 18
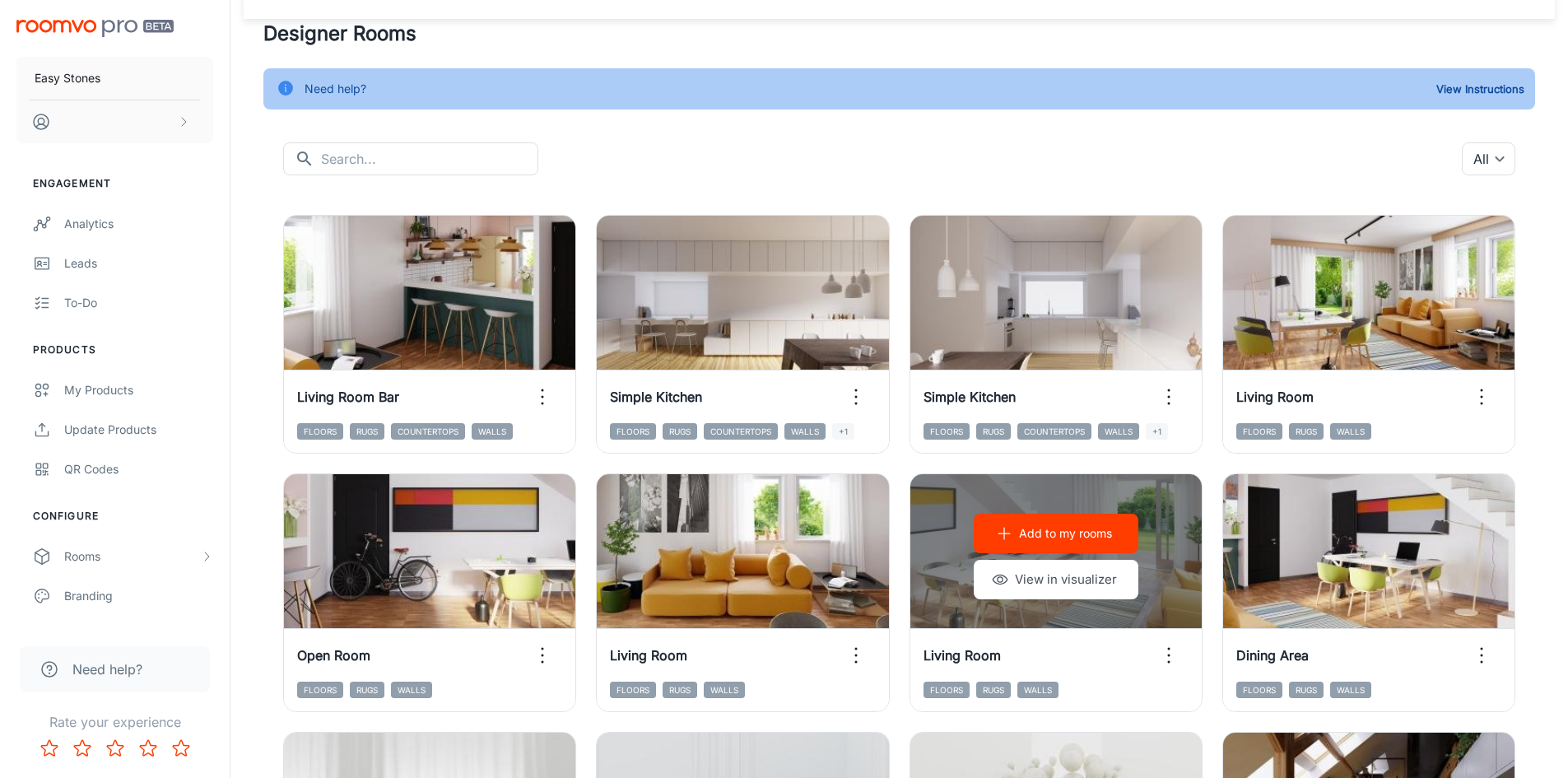
scroll to position [25, 0]
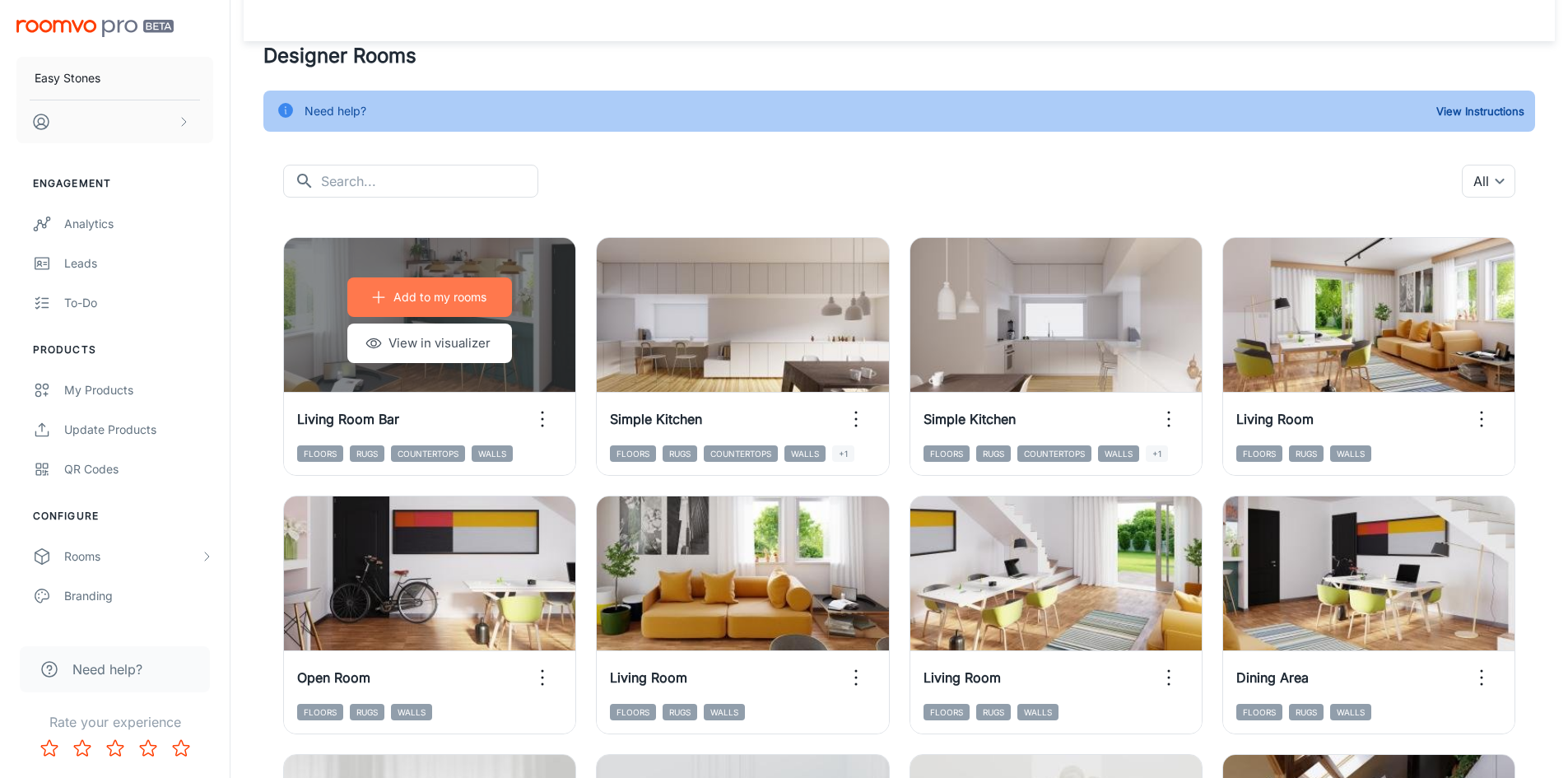
click at [489, 284] on button "Add to my rooms" at bounding box center [429, 298] width 164 height 40
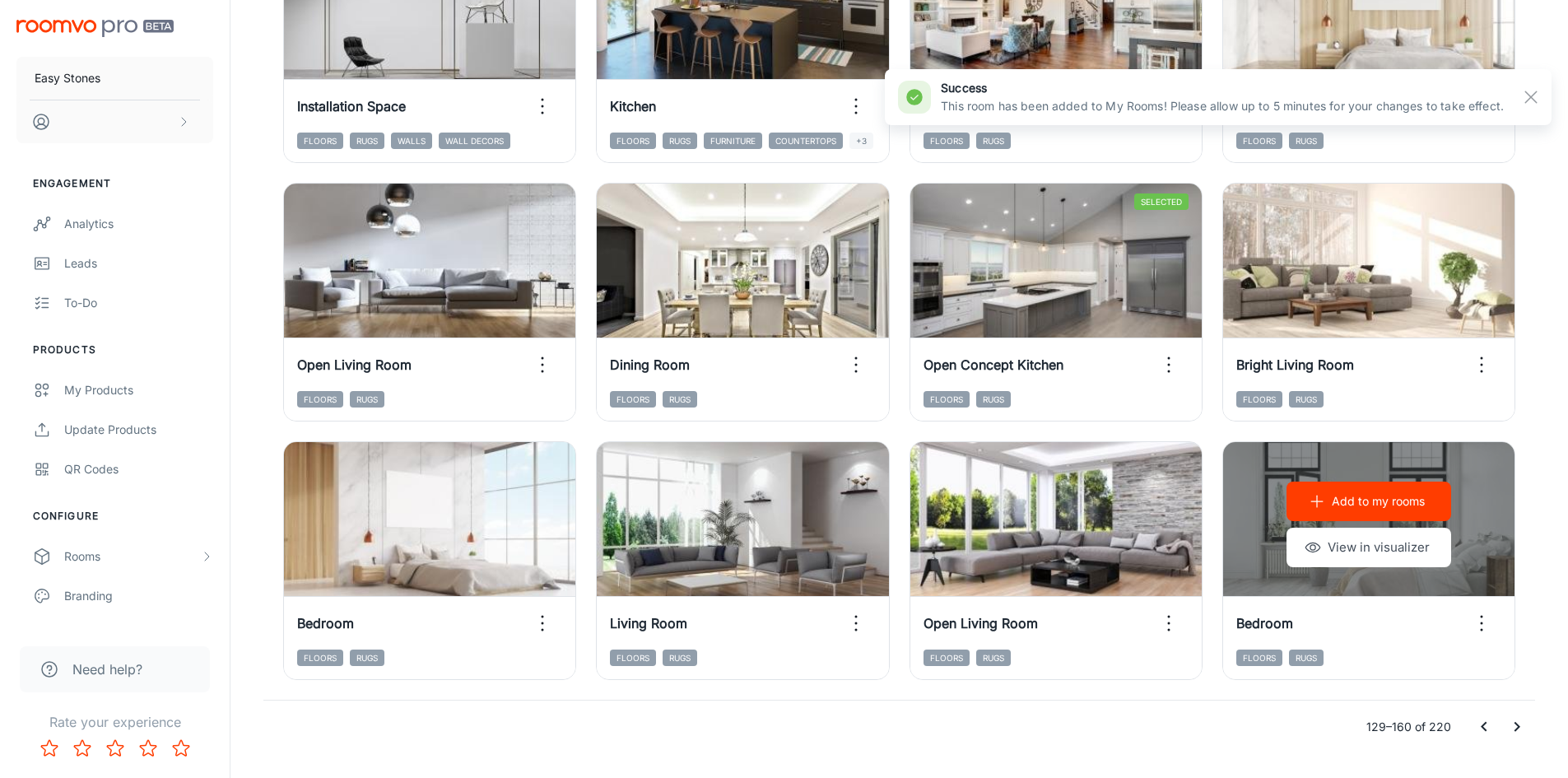
scroll to position [1671, 0]
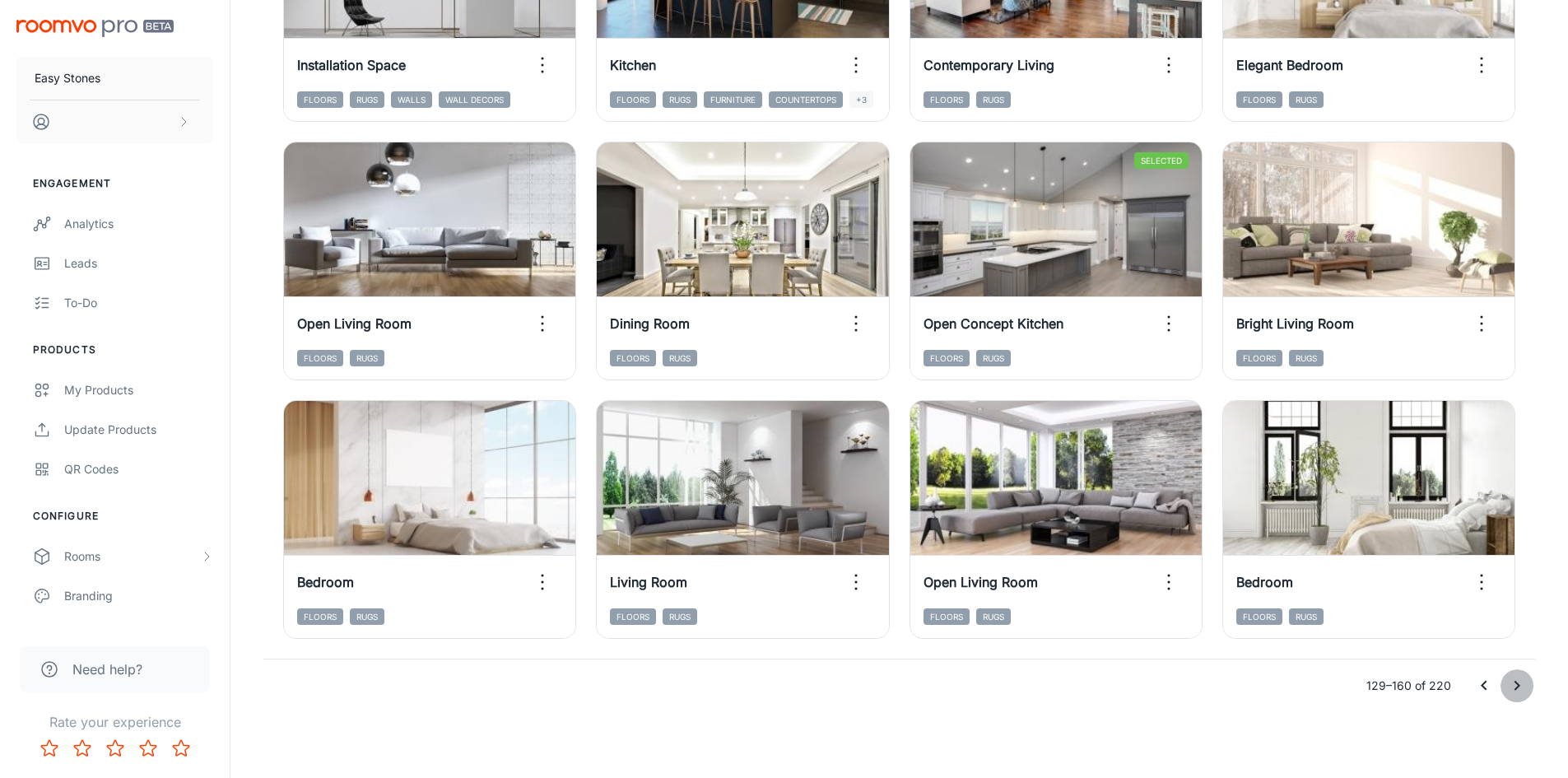
click at [1514, 686] on icon "Go to next page" at bounding box center [1517, 686] width 20 height 20
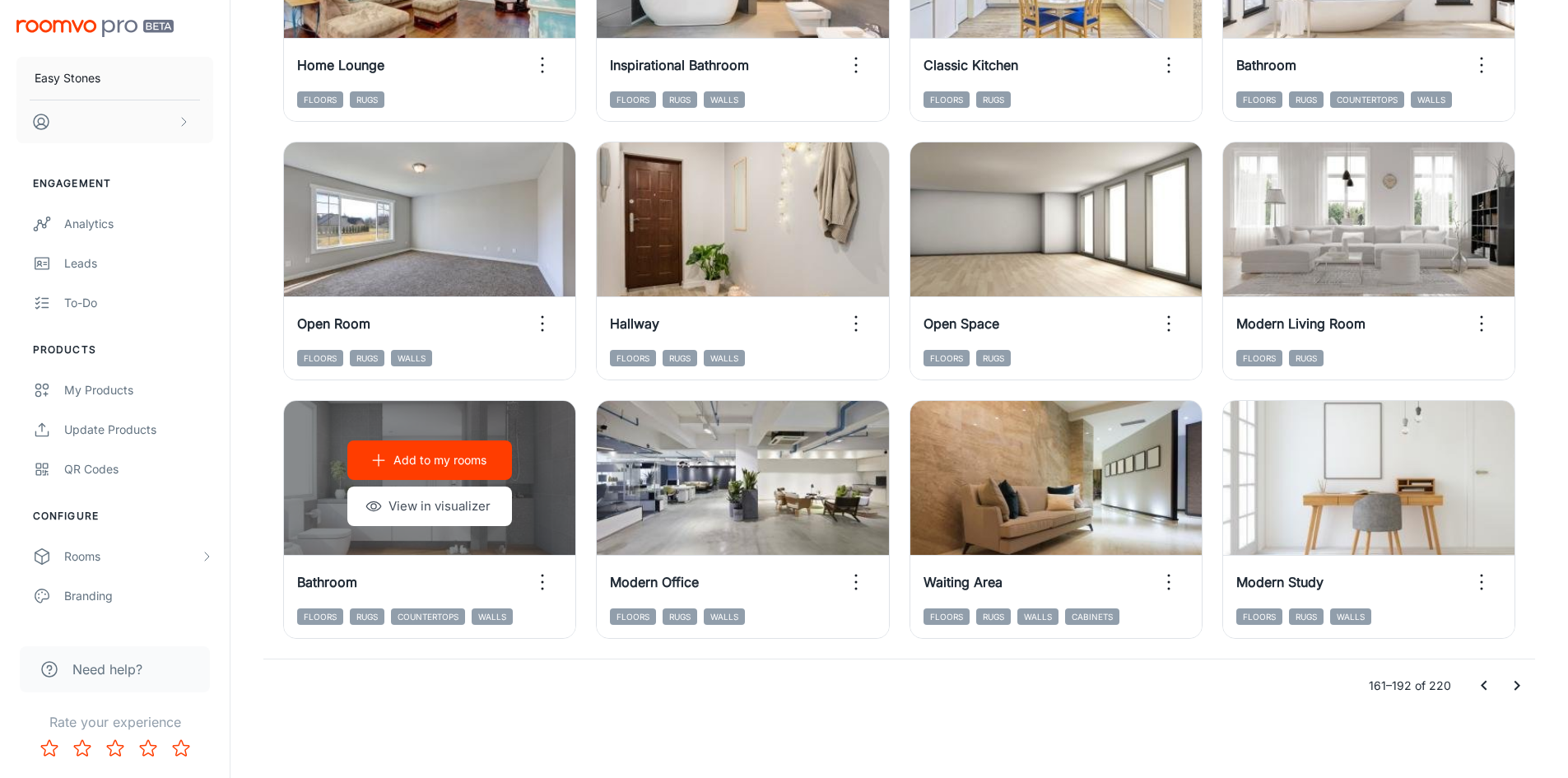
click at [437, 452] on p "Add to my rooms" at bounding box center [440, 461] width 93 height 18
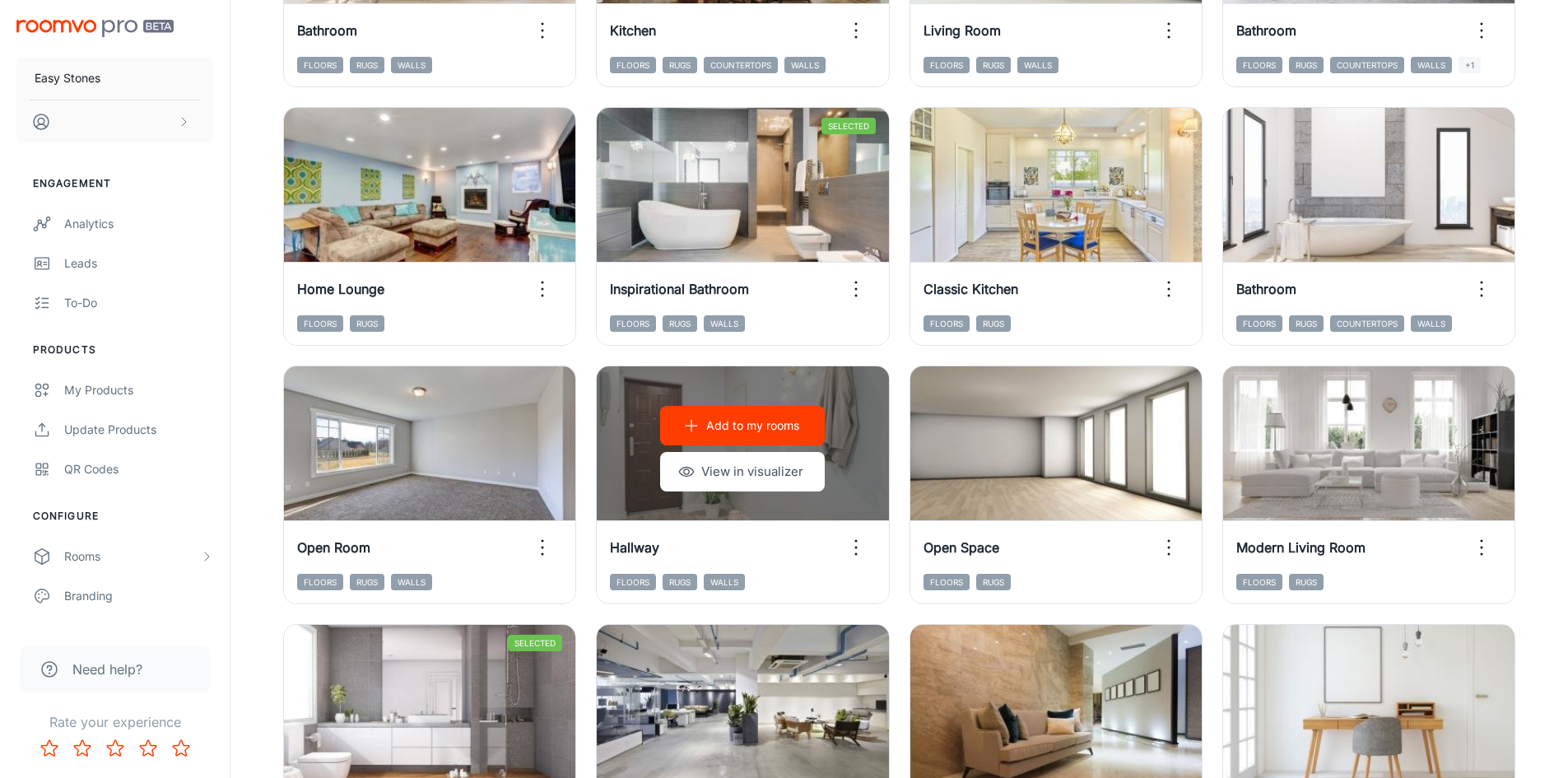
scroll to position [1425, 0]
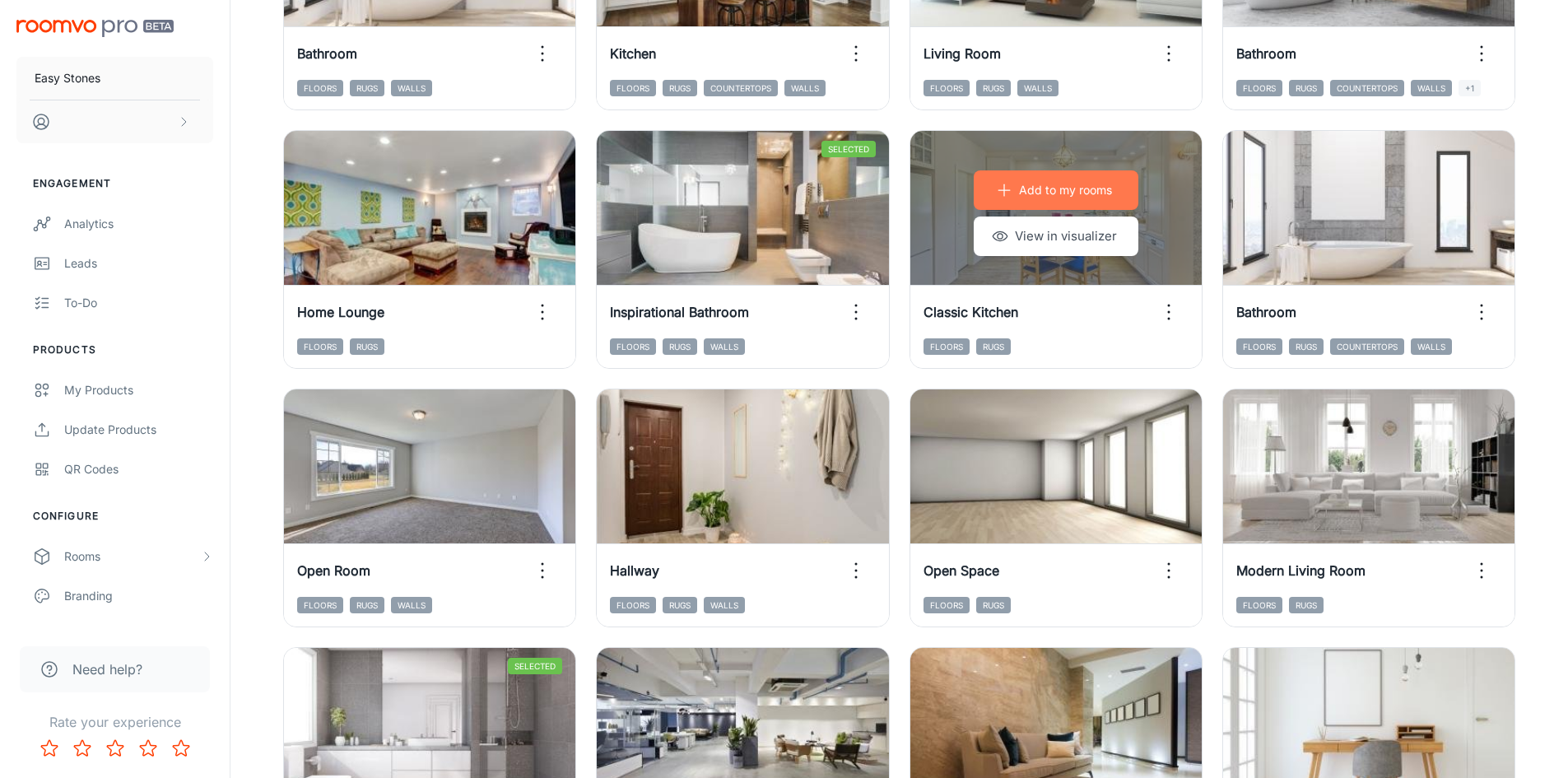
click at [1040, 189] on p "Add to my rooms" at bounding box center [1065, 190] width 93 height 18
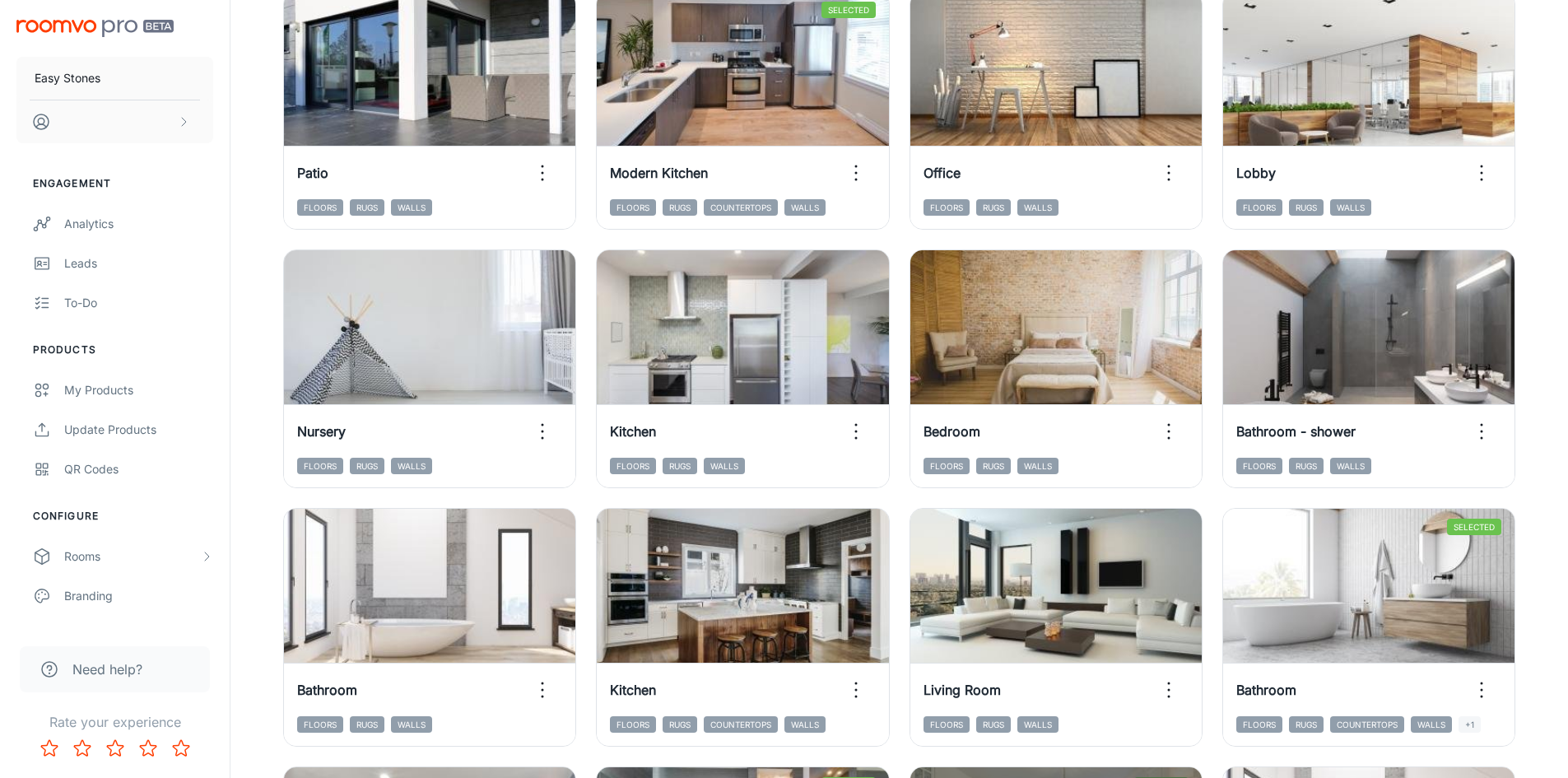
scroll to position [766, 0]
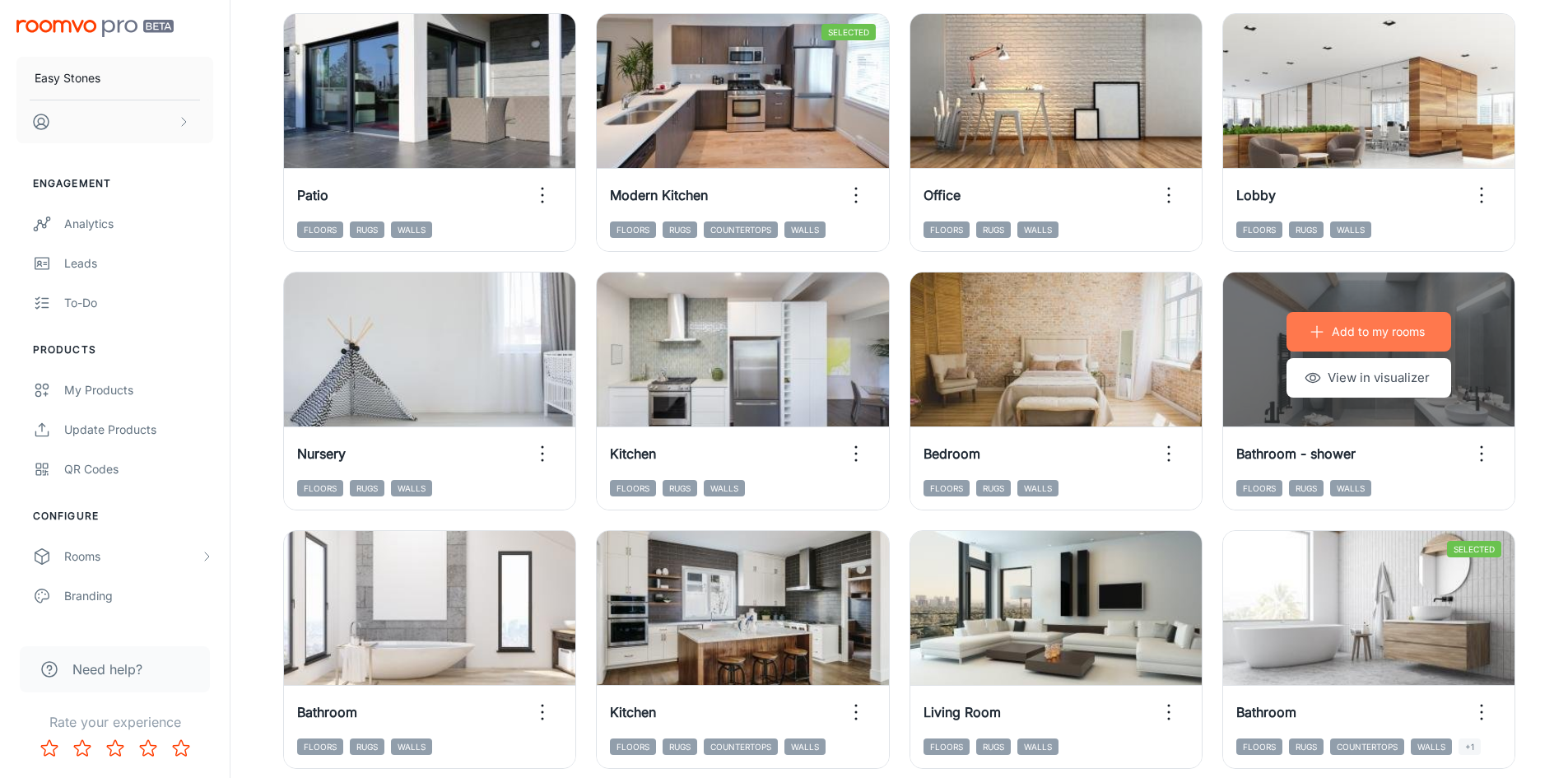
click at [1342, 328] on p "Add to my rooms" at bounding box center [1378, 332] width 93 height 18
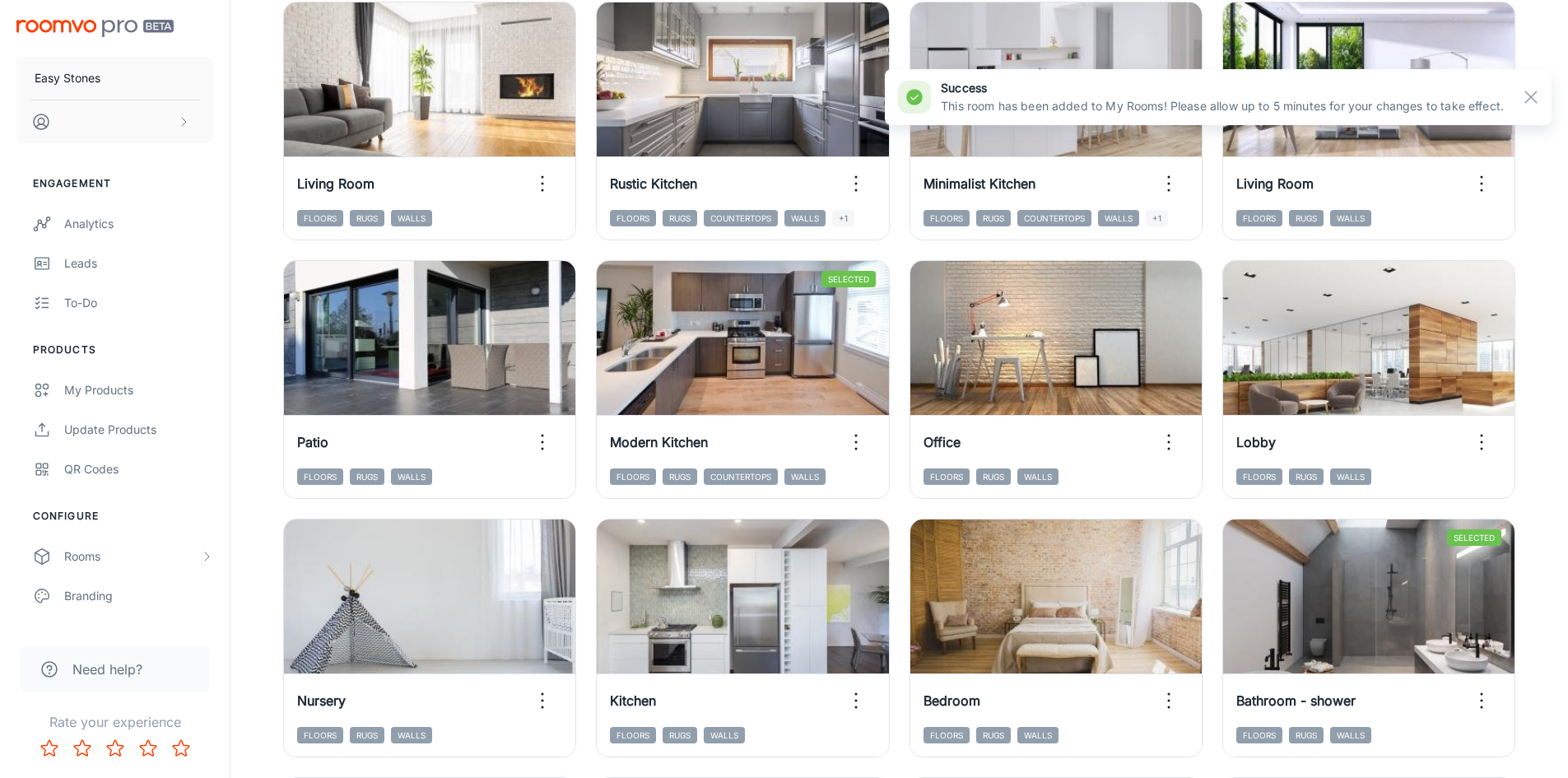
scroll to position [437, 0]
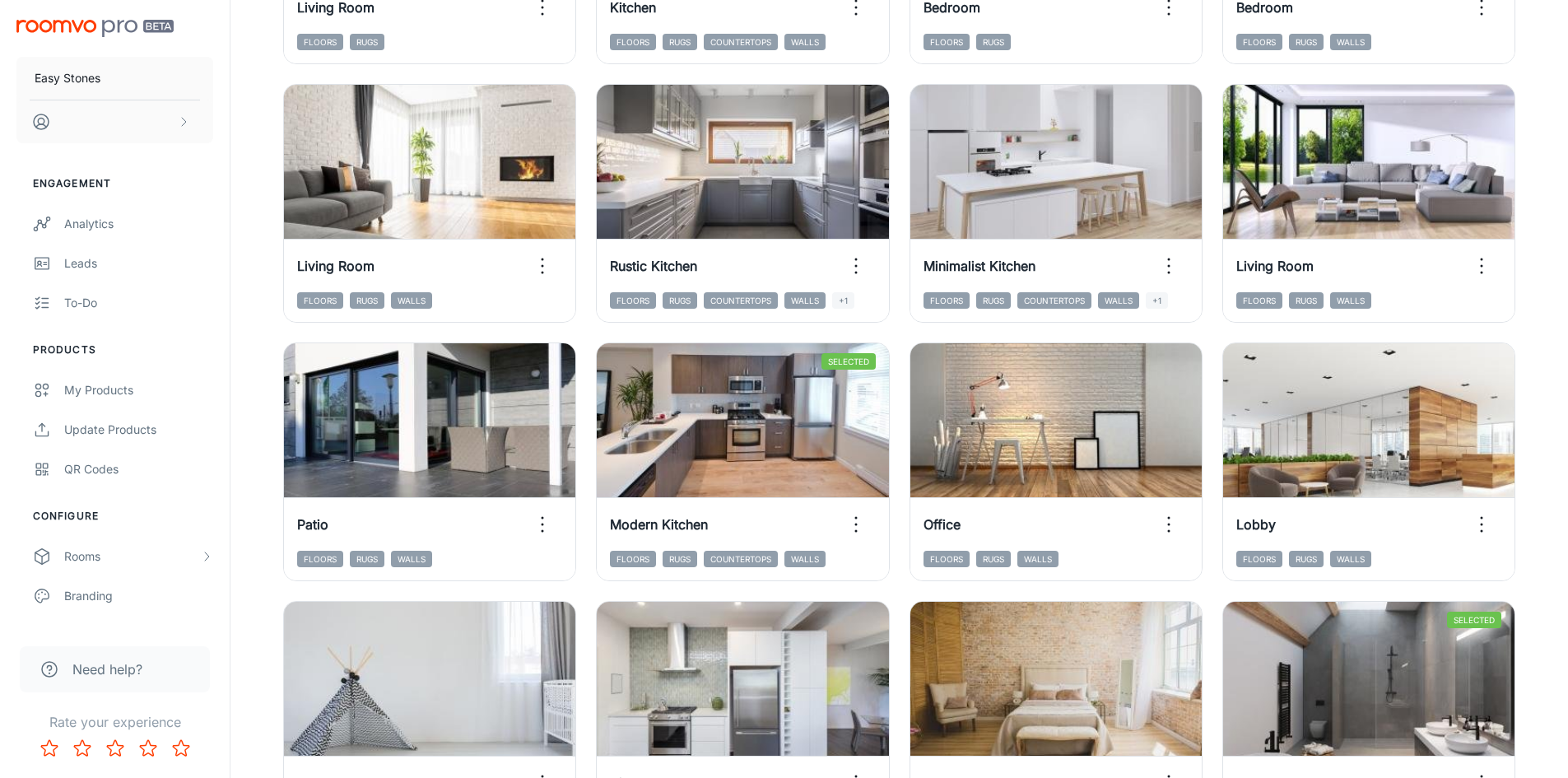
click at [1558, 303] on div "Designer Rooms Need help? View Instructions ​ ​ All ​ Add to my rooms View in v…" at bounding box center [899, 788] width 1337 height 2450
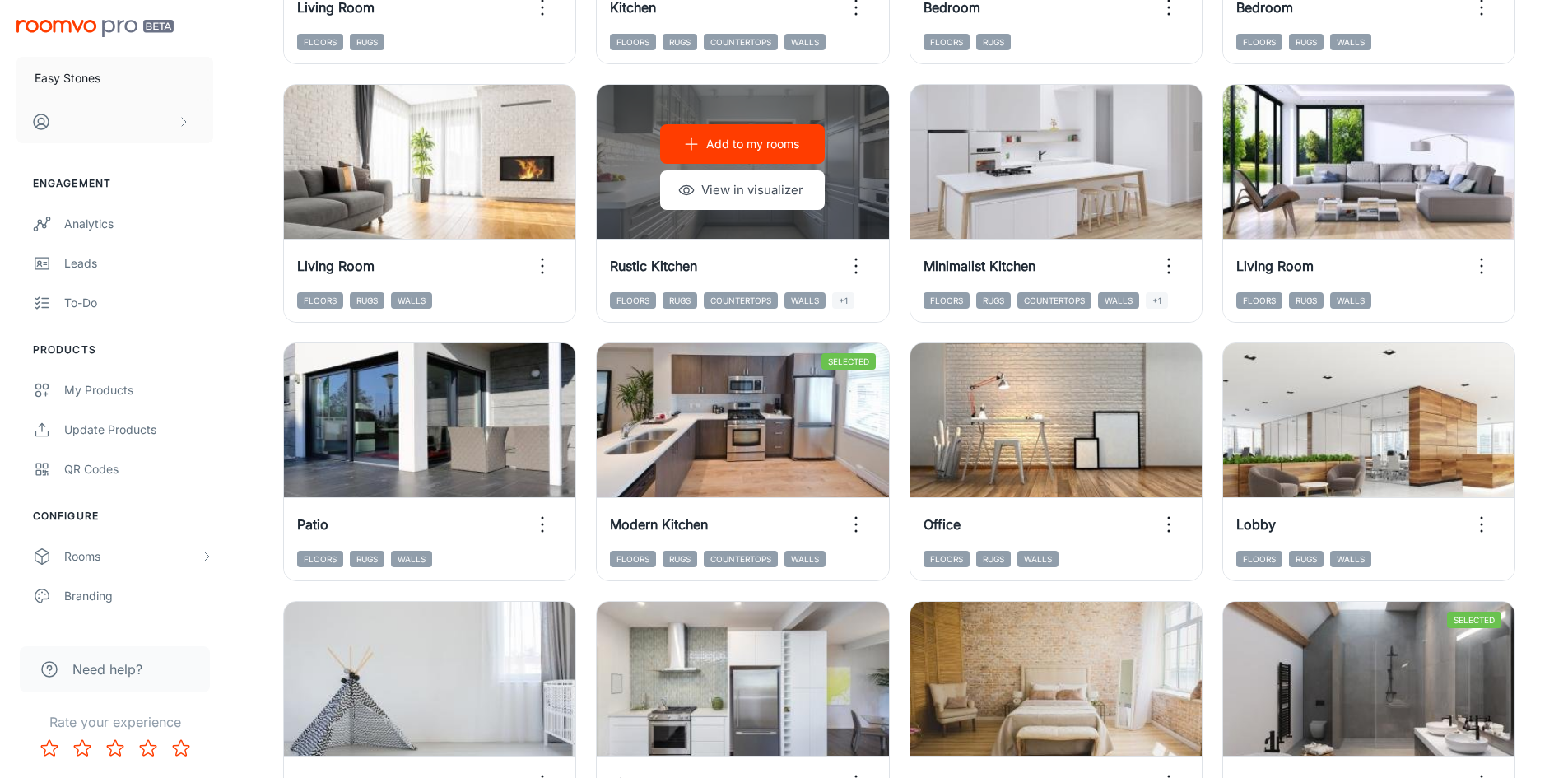
click at [731, 140] on p "Add to my rooms" at bounding box center [752, 144] width 93 height 18
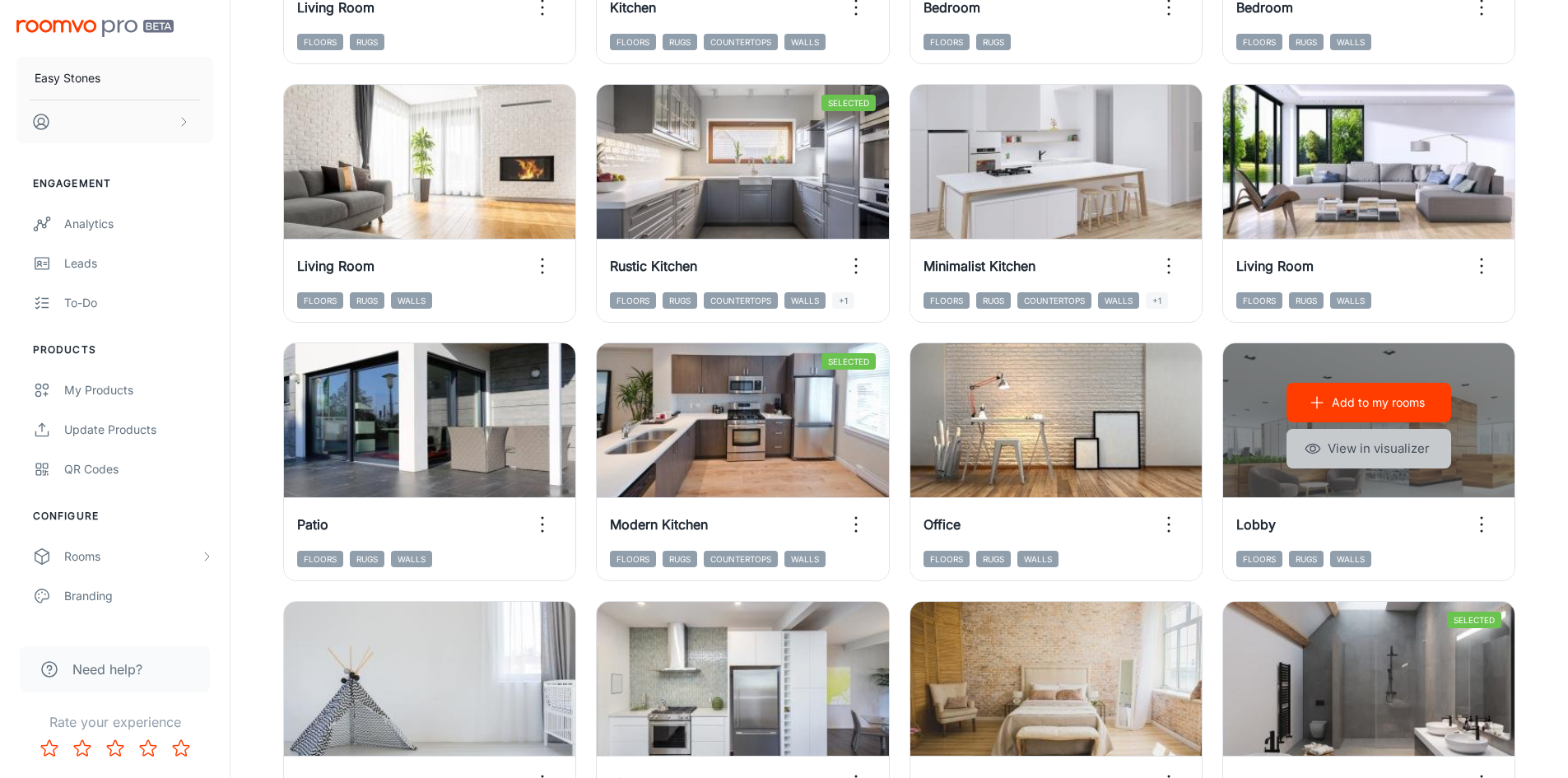
click at [1361, 472] on div "Add to my rooms View in visualizer" at bounding box center [1369, 425] width 292 height 165
click at [1377, 408] on p "Add to my rooms" at bounding box center [1378, 403] width 93 height 18
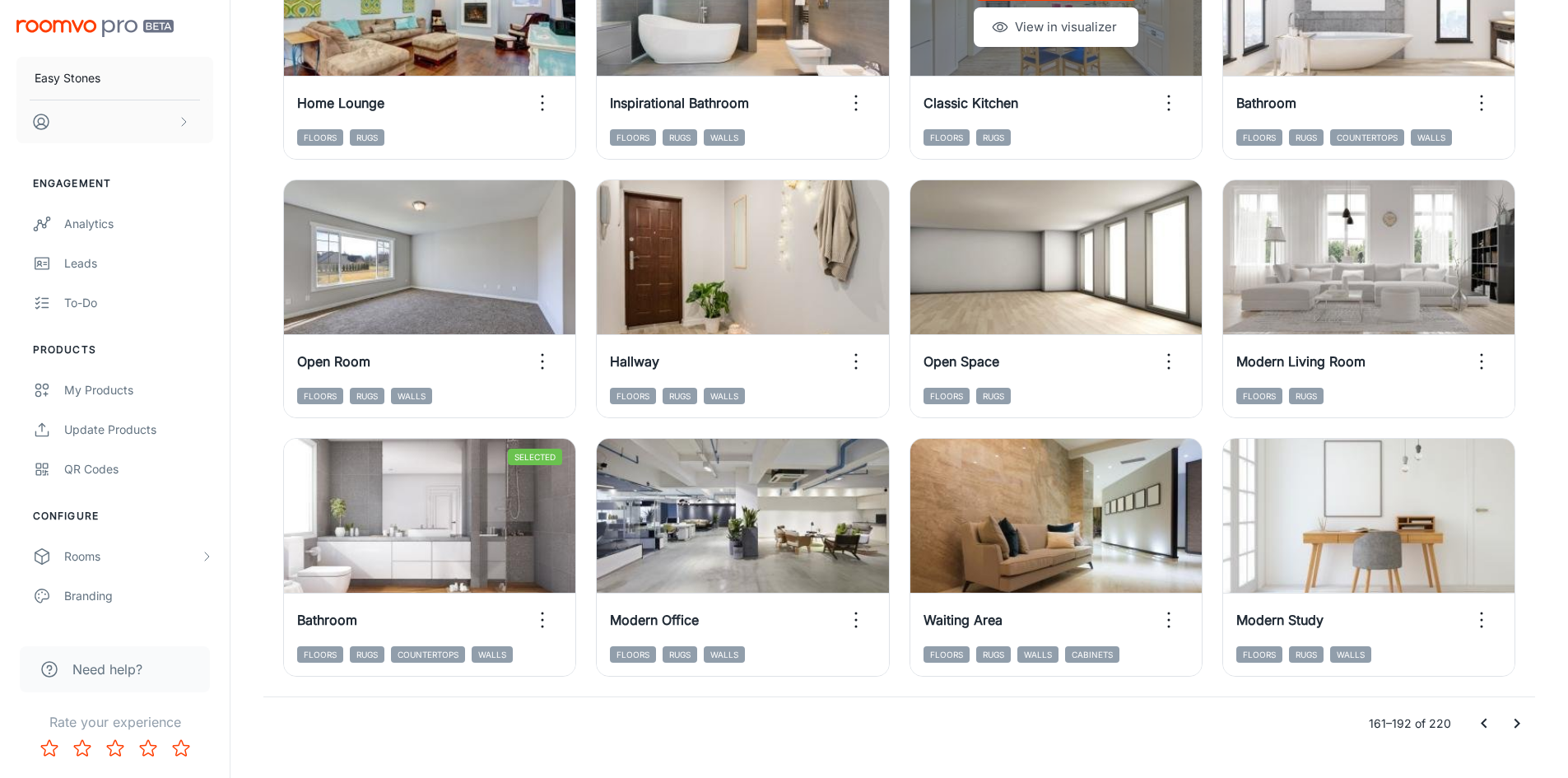
scroll to position [1671, 0]
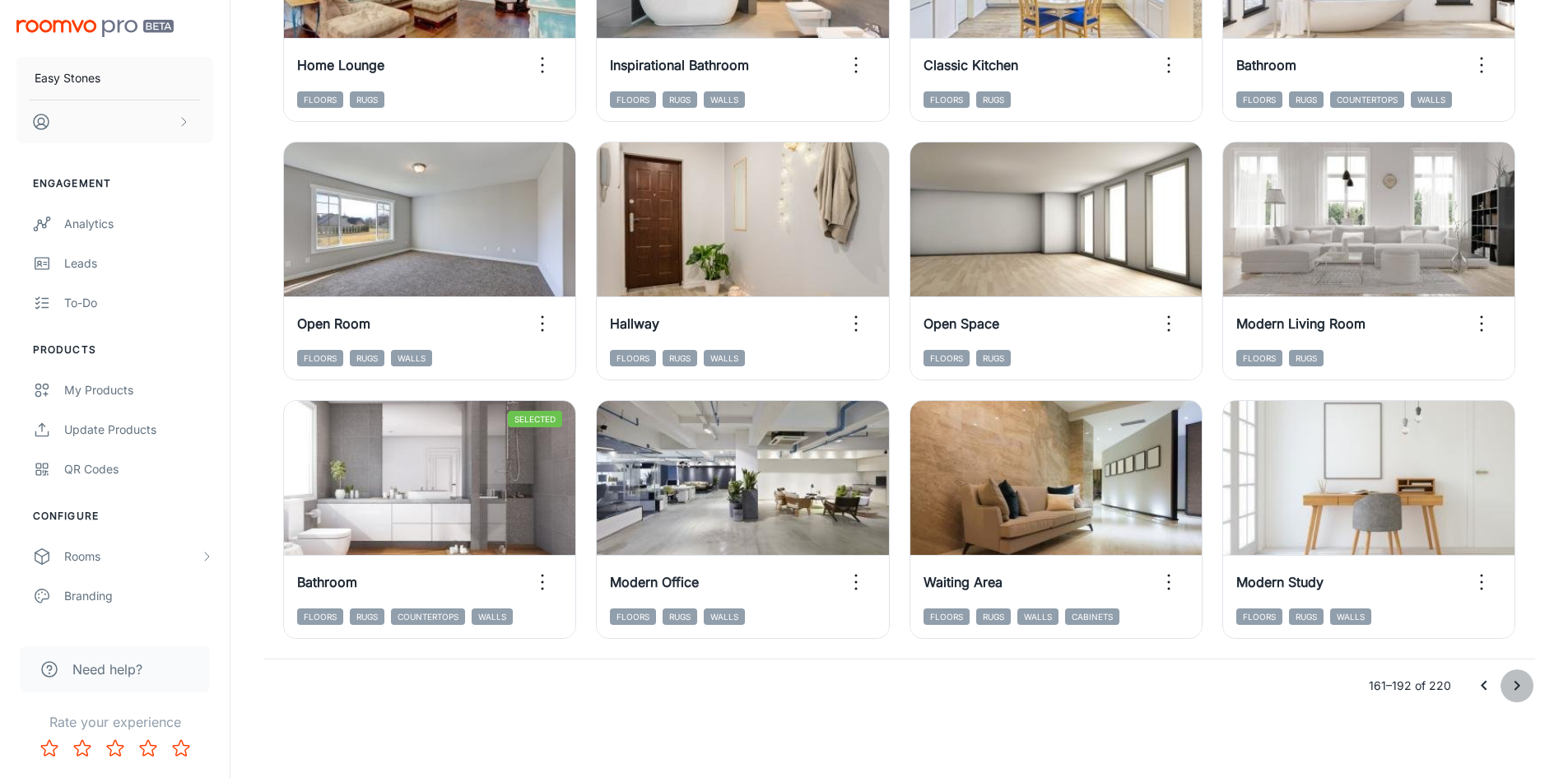
click at [1518, 686] on icon "Go to next page" at bounding box center [1517, 686] width 6 height 10
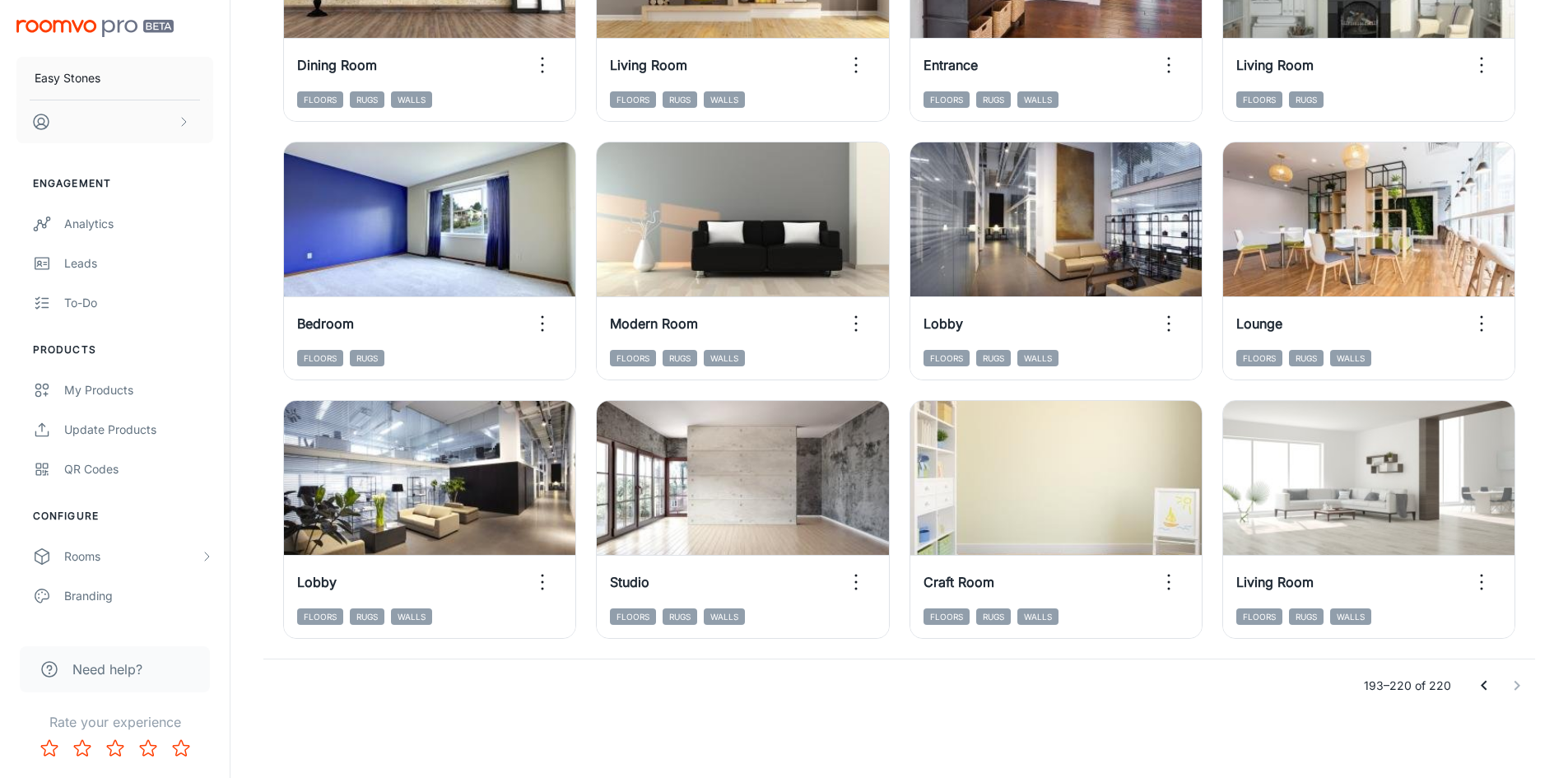
scroll to position [1413, 0]
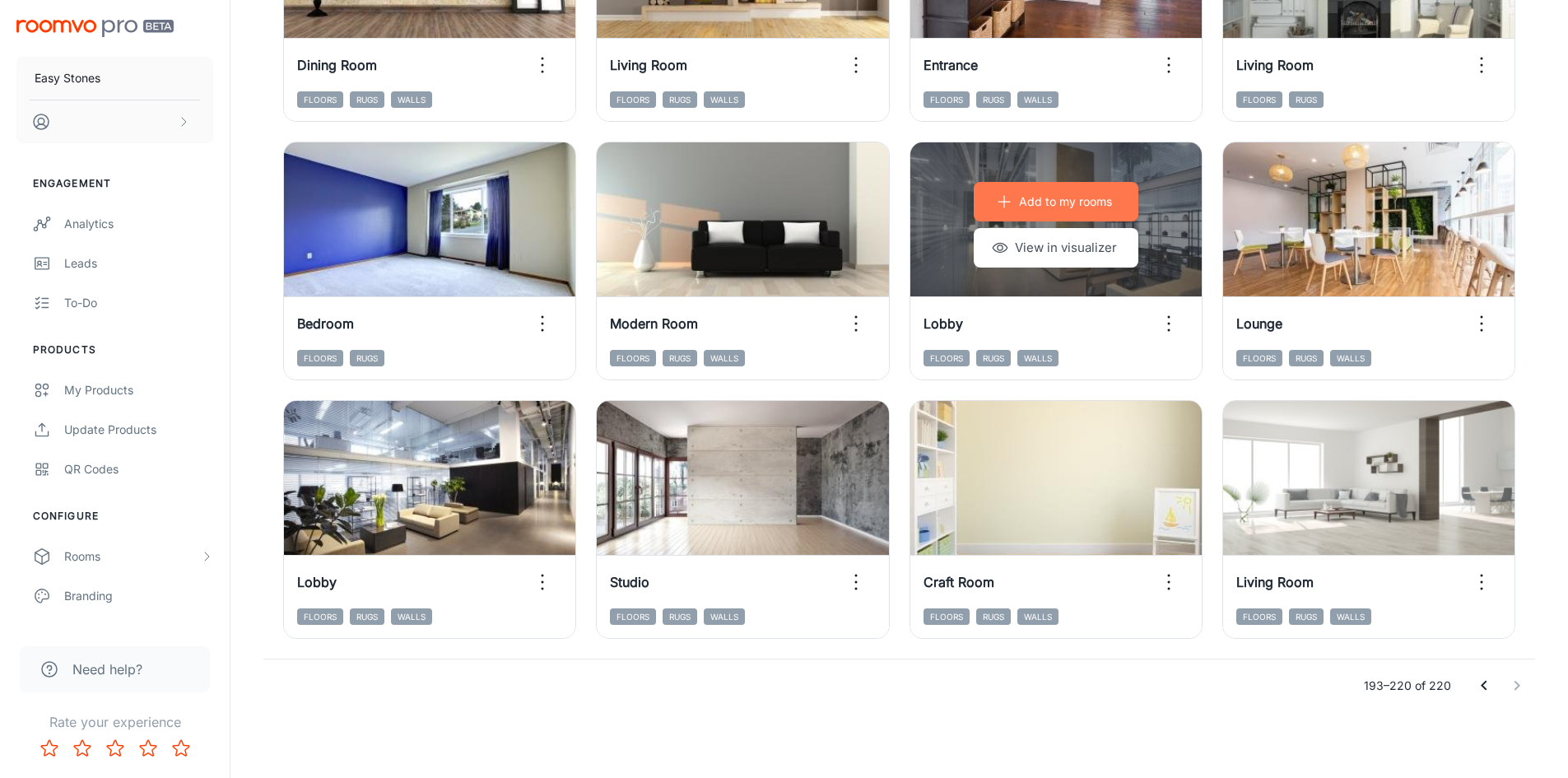
click at [1083, 202] on p "Add to my rooms" at bounding box center [1065, 202] width 93 height 18
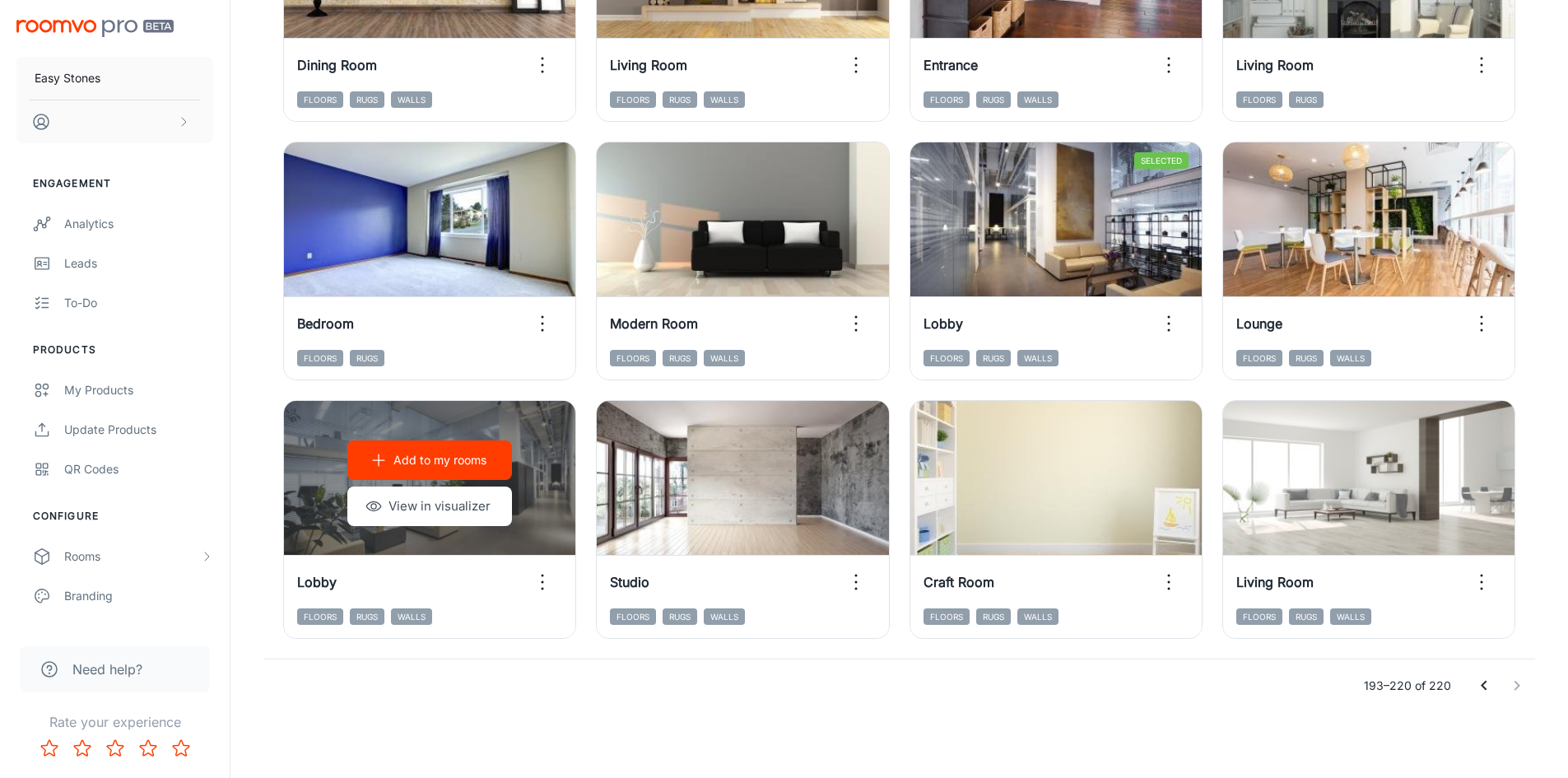
click at [475, 463] on p "Add to my rooms" at bounding box center [440, 461] width 93 height 18
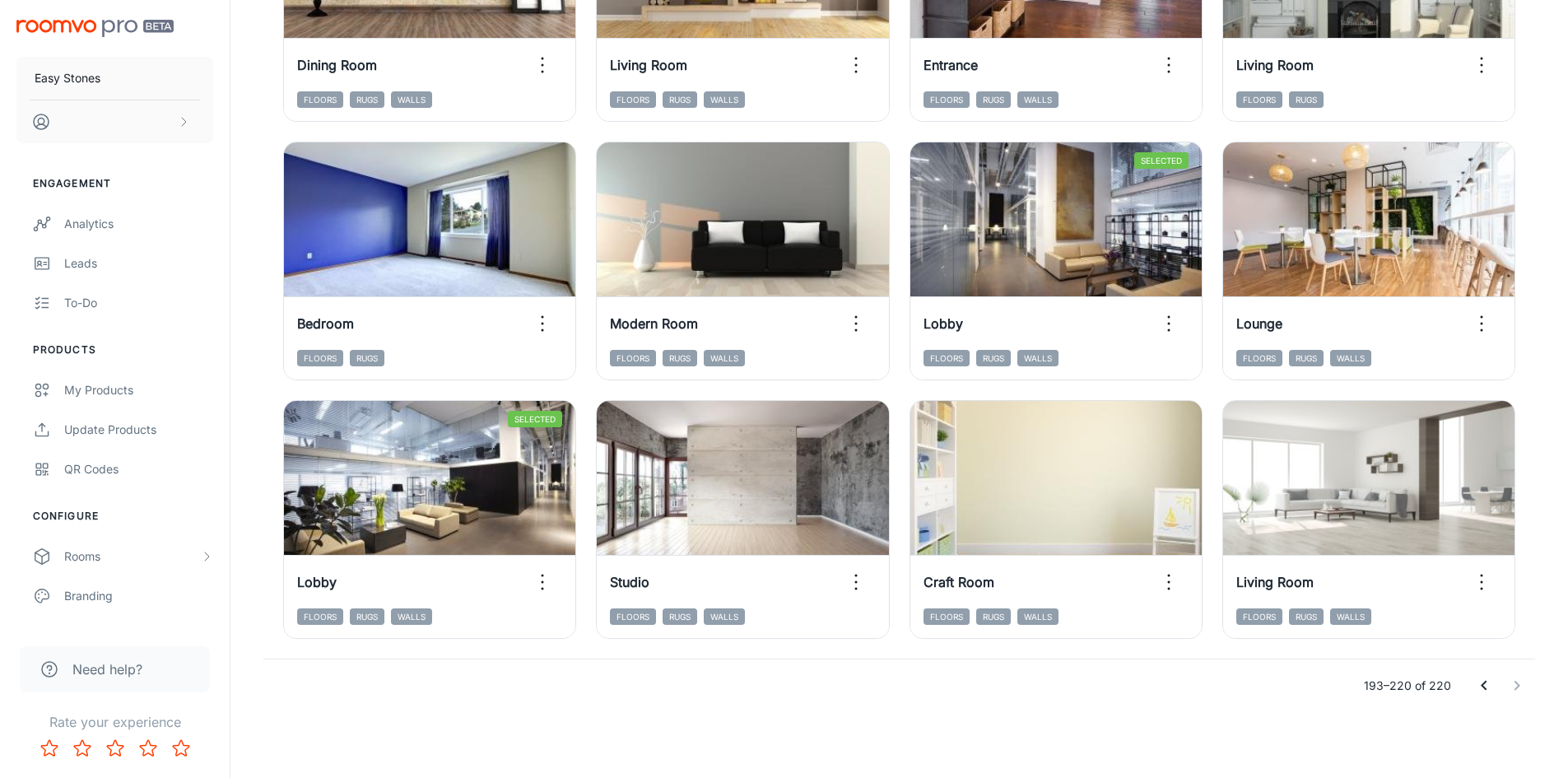
click at [1199, 694] on div "193–220 of 220" at bounding box center [899, 686] width 1272 height 53
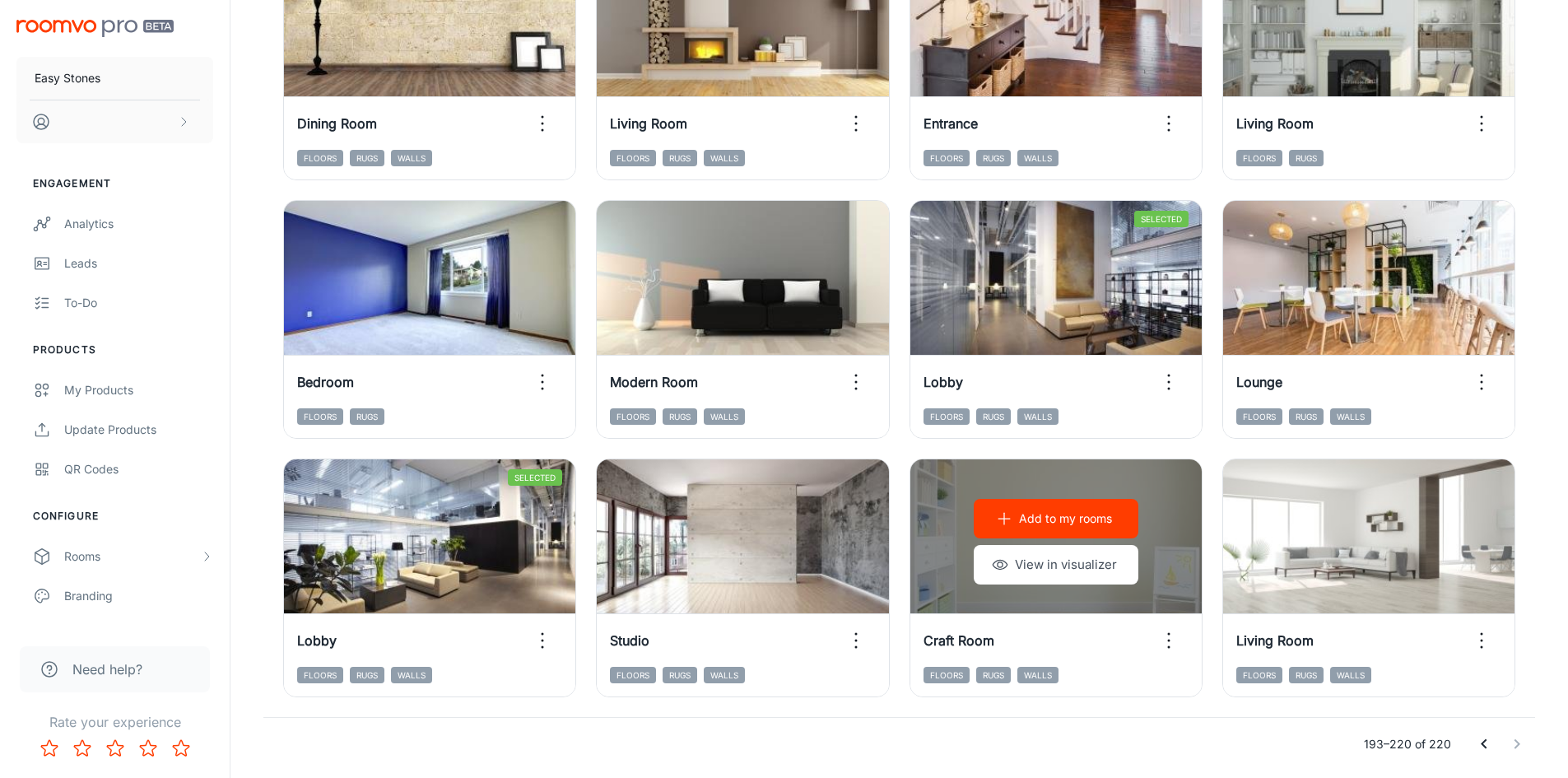
scroll to position [1330, 0]
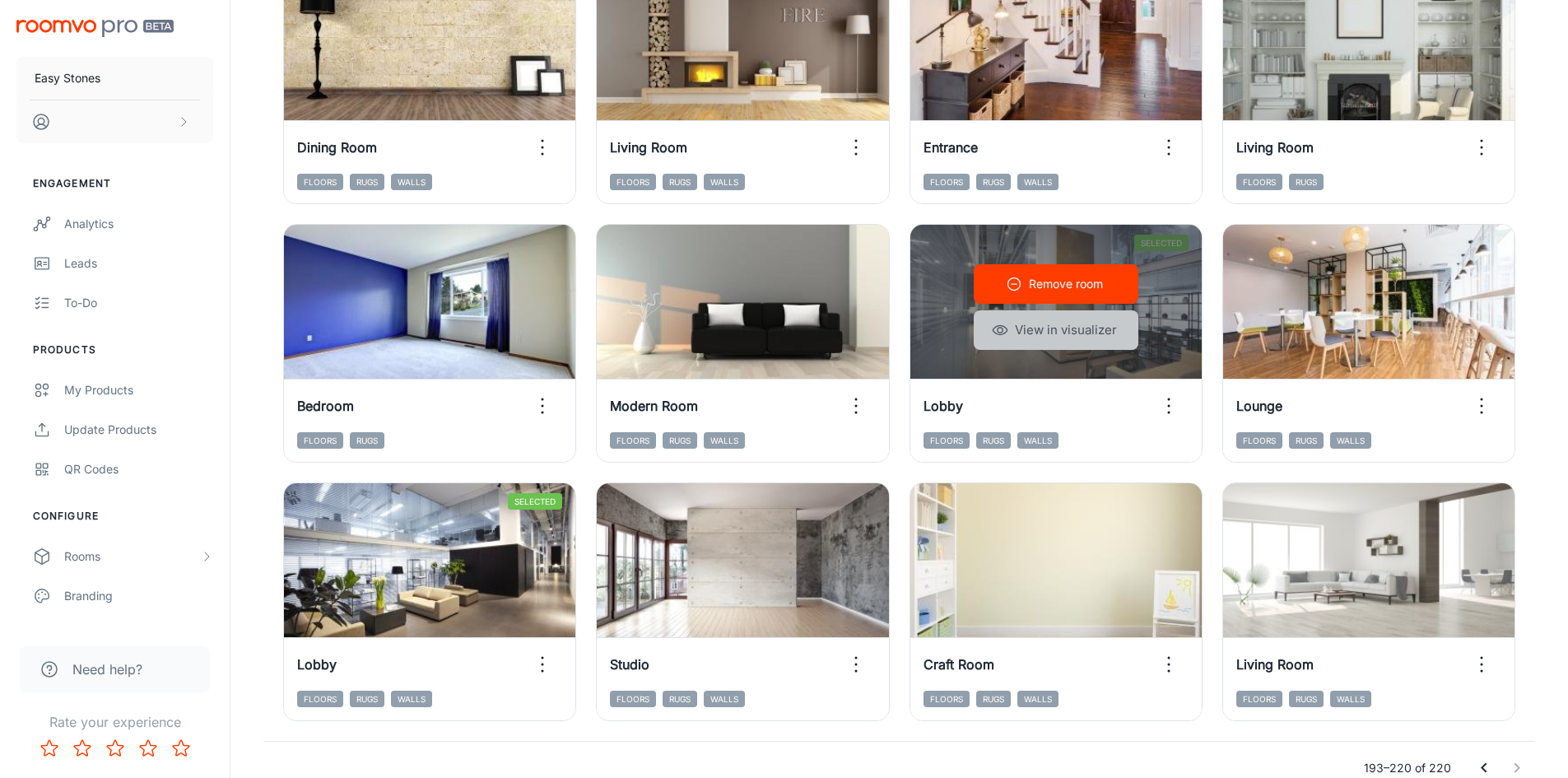
click at [1046, 330] on button "View in visualizer" at bounding box center [1056, 330] width 164 height 40
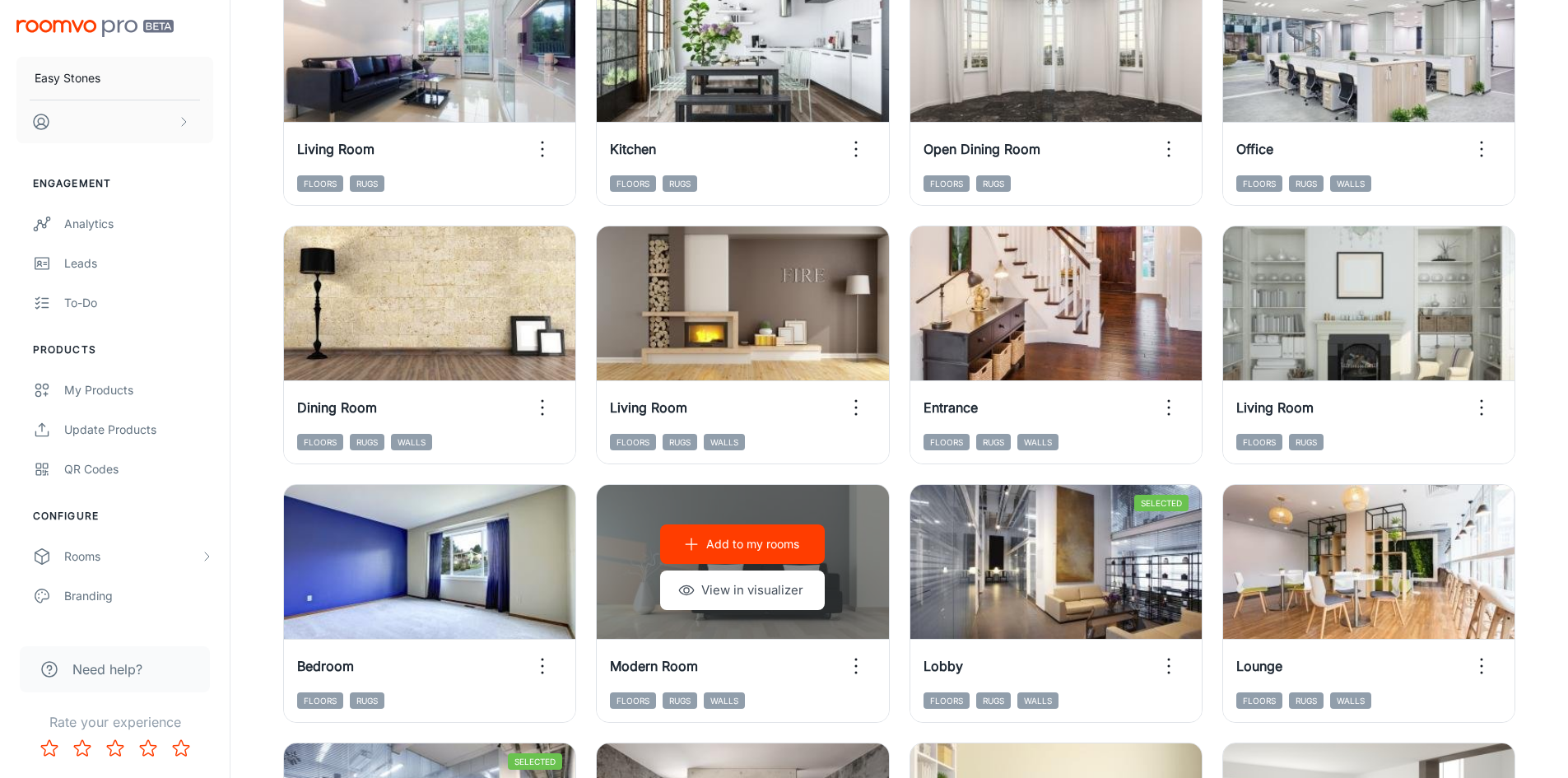
scroll to position [1413, 0]
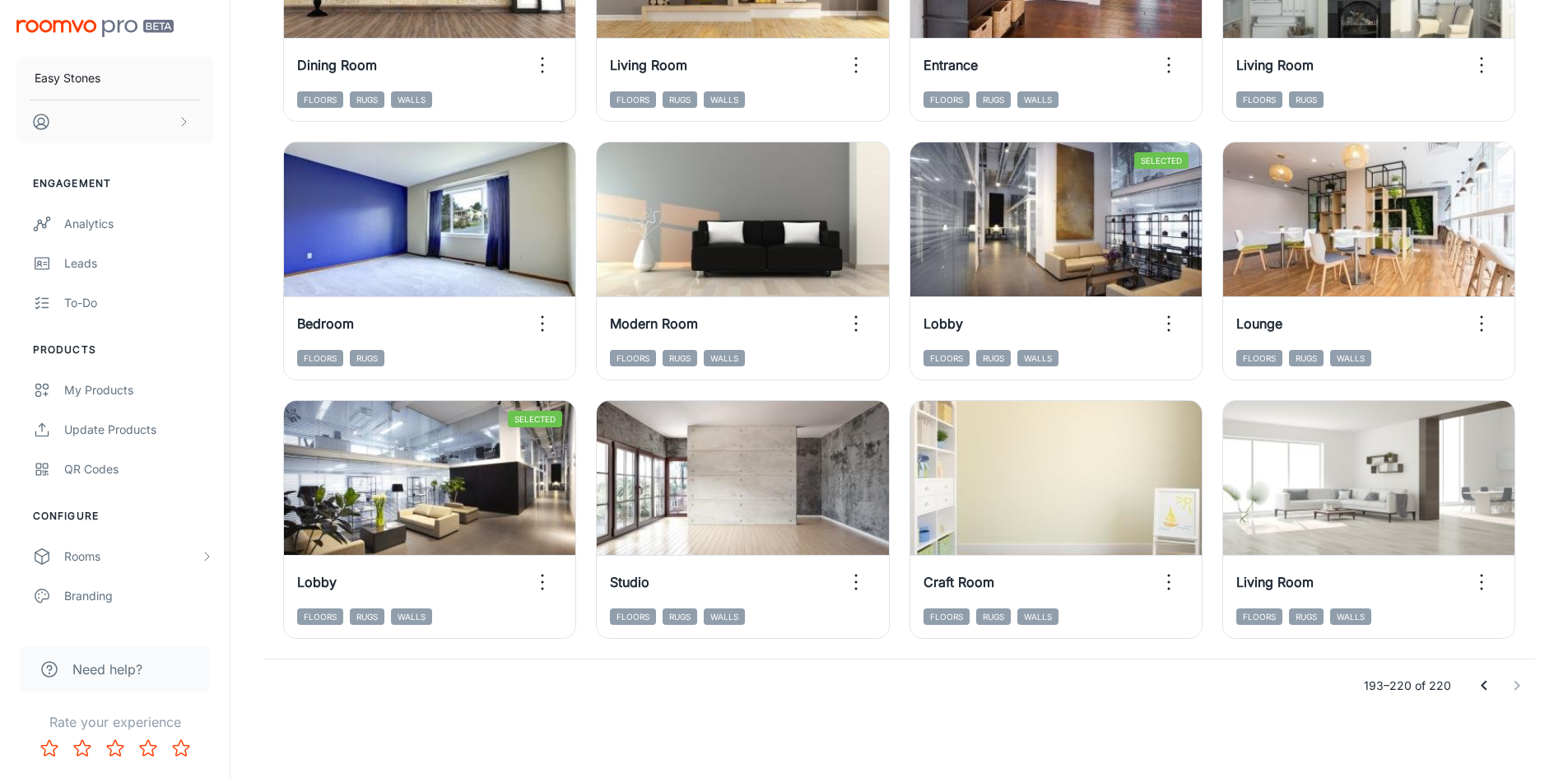
click at [1480, 686] on icon "Go to previous page" at bounding box center [1484, 686] width 20 height 20
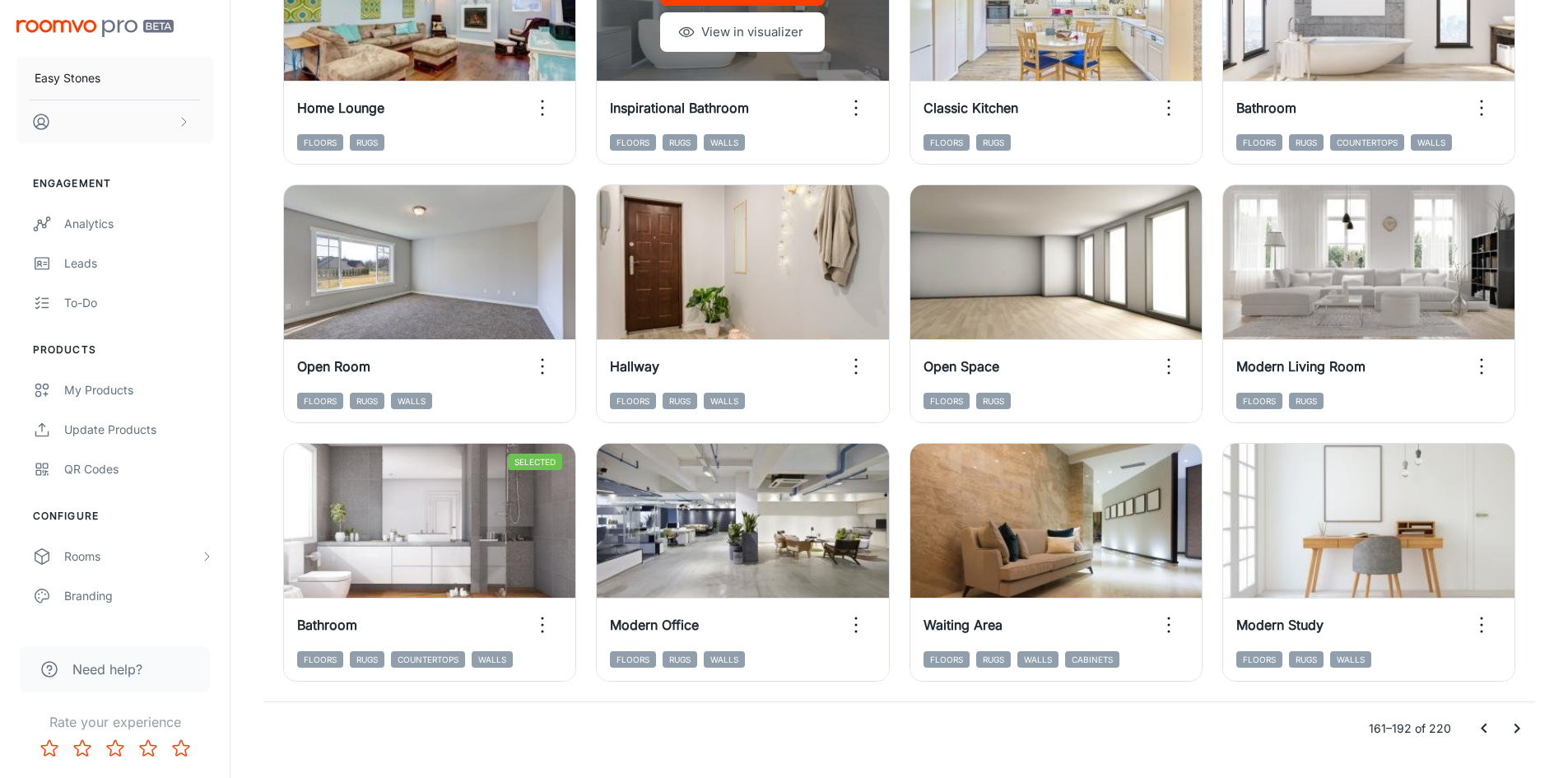
scroll to position [1660, 0]
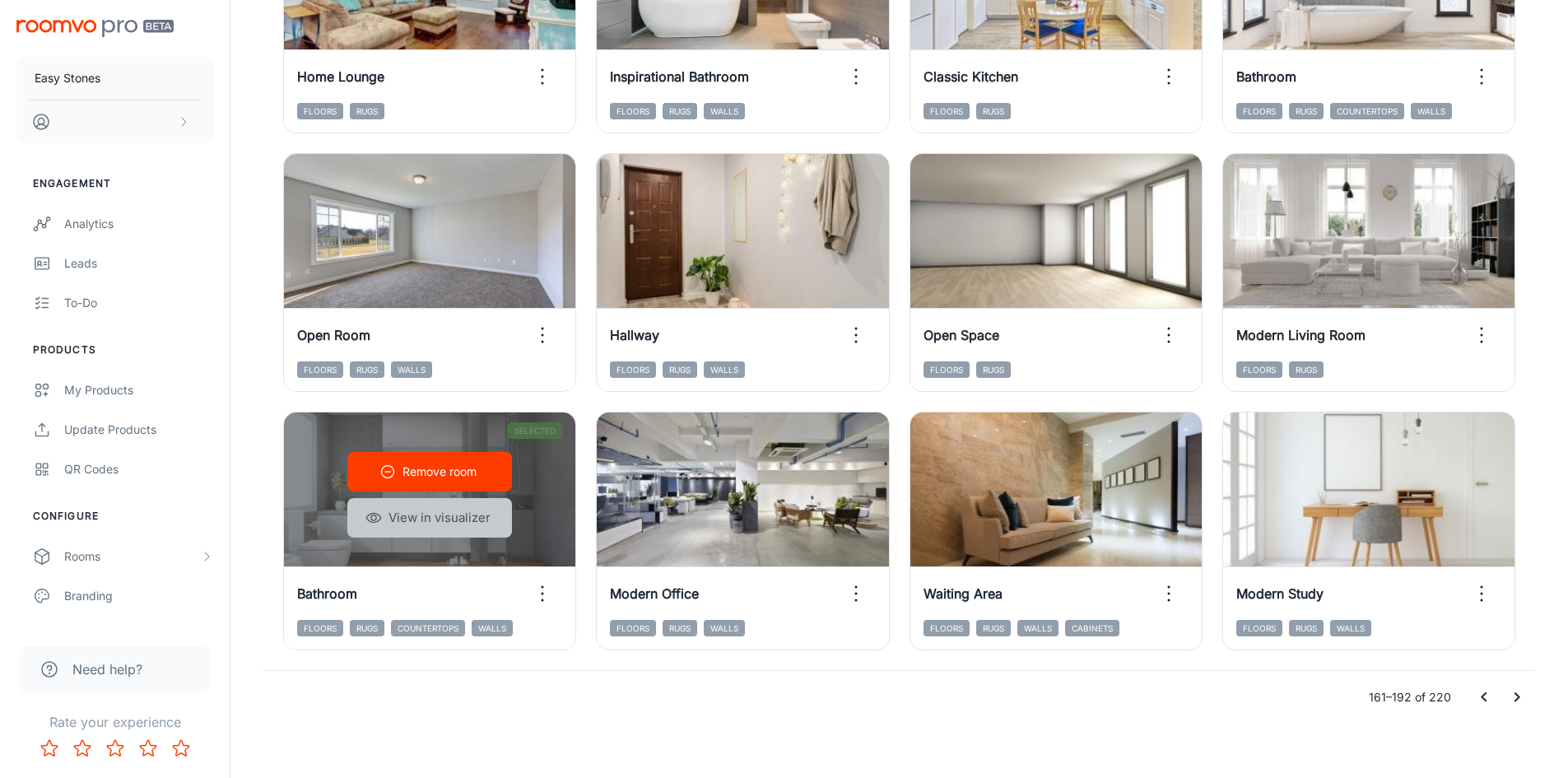
click at [468, 520] on button "View in visualizer" at bounding box center [429, 518] width 164 height 40
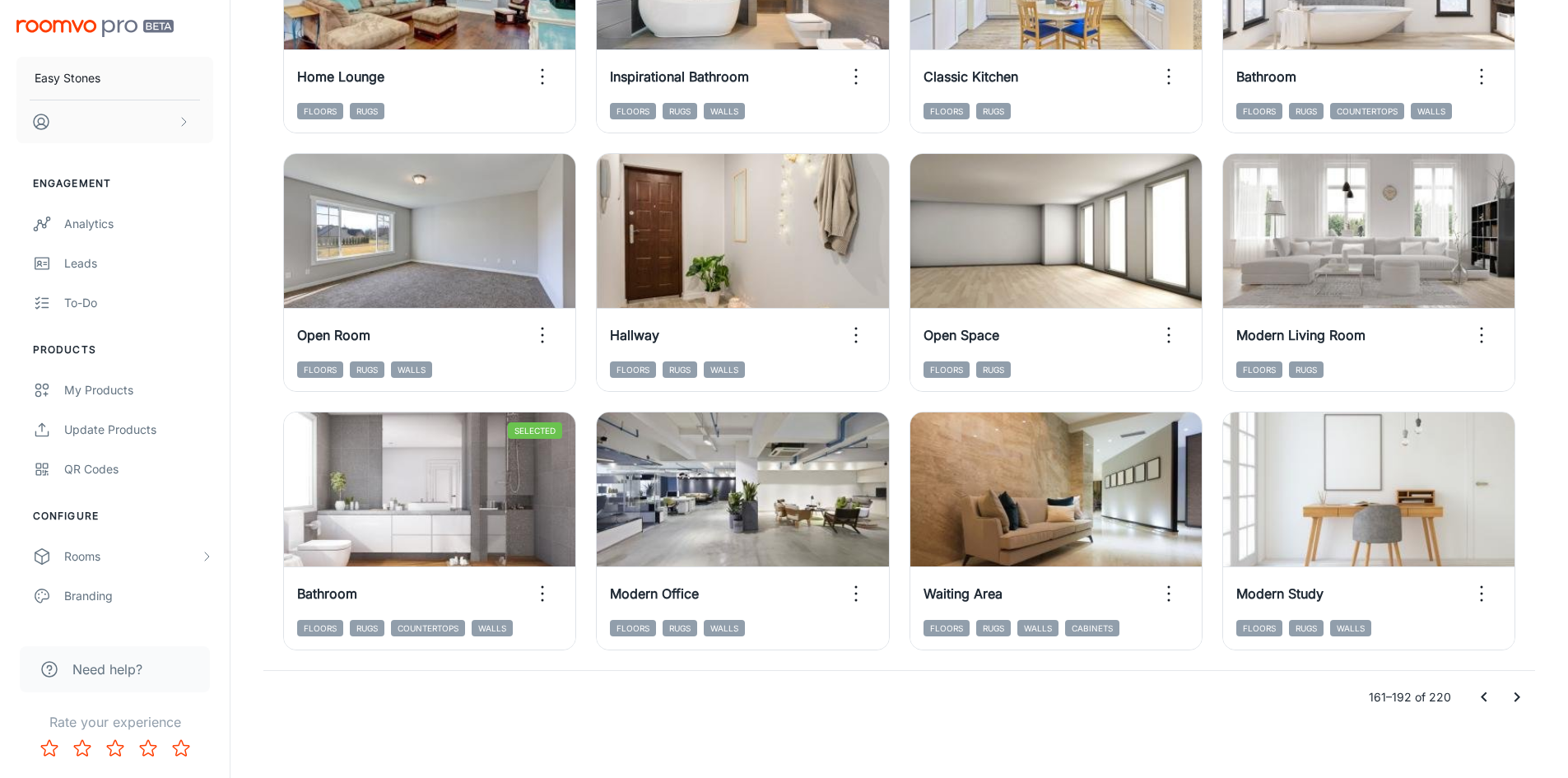
click at [1483, 689] on icon "Go to previous page" at bounding box center [1484, 698] width 20 height 20
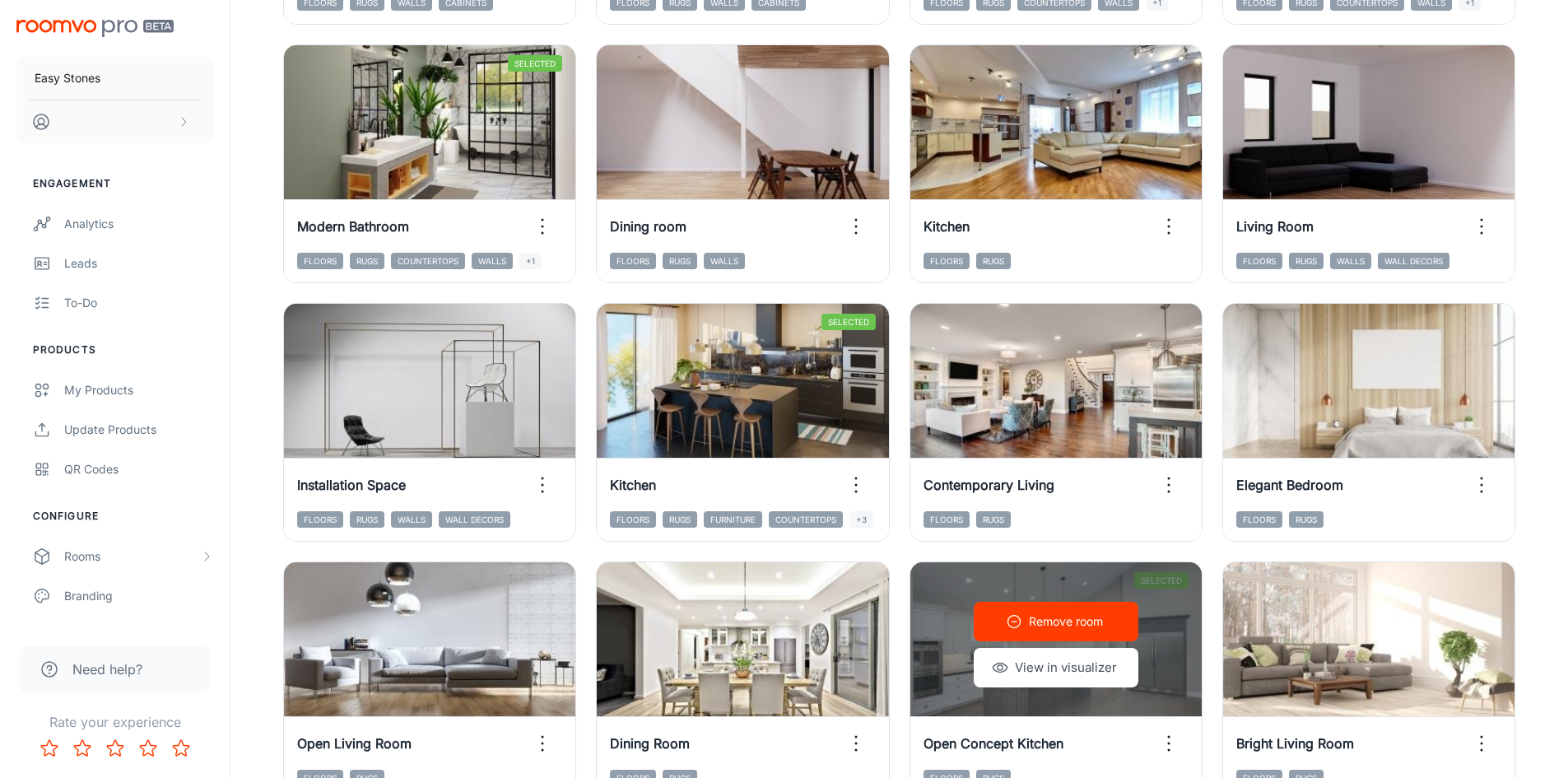
scroll to position [1248, 0]
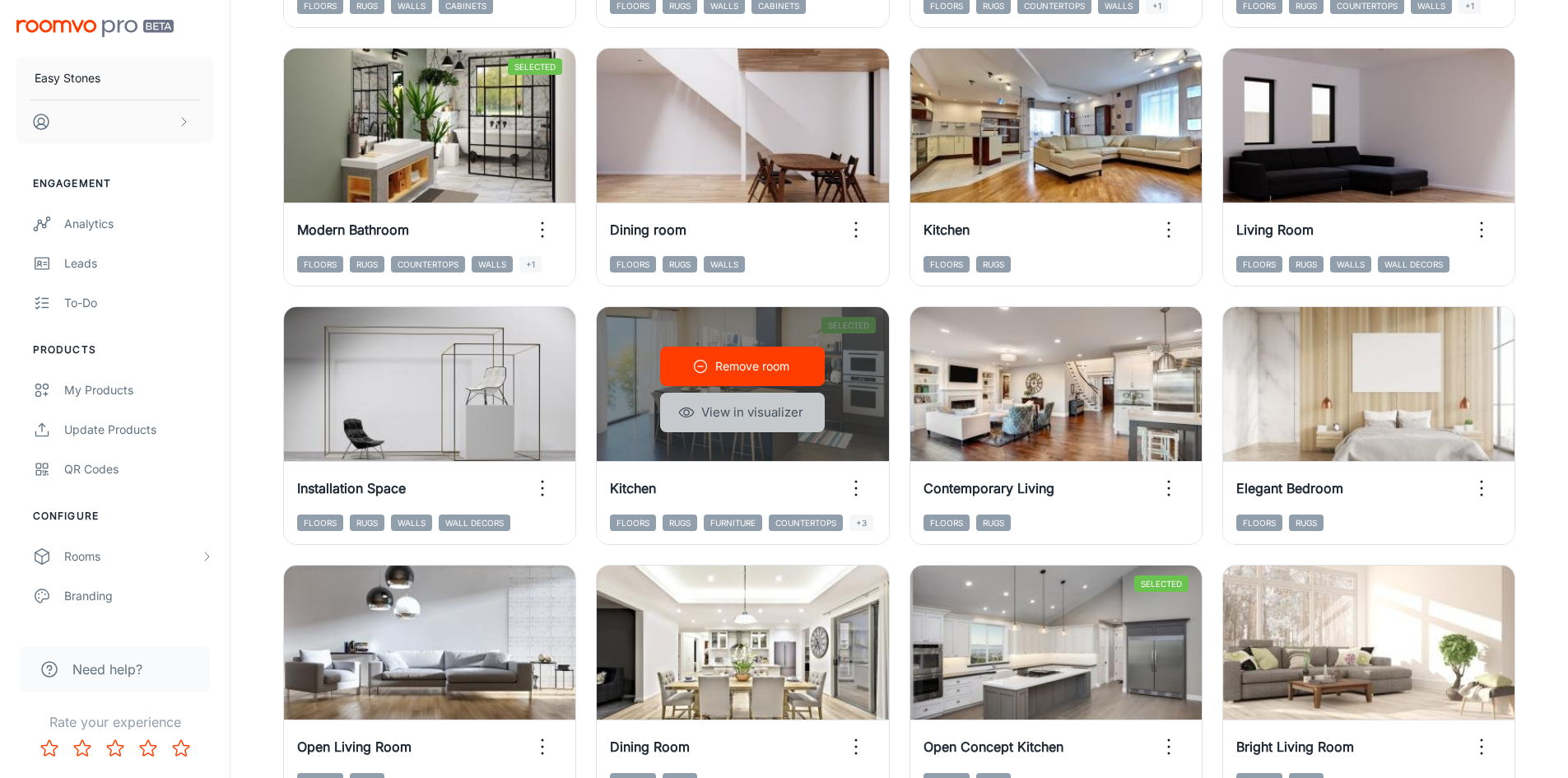
click at [749, 422] on button "View in visualizer" at bounding box center [742, 413] width 164 height 40
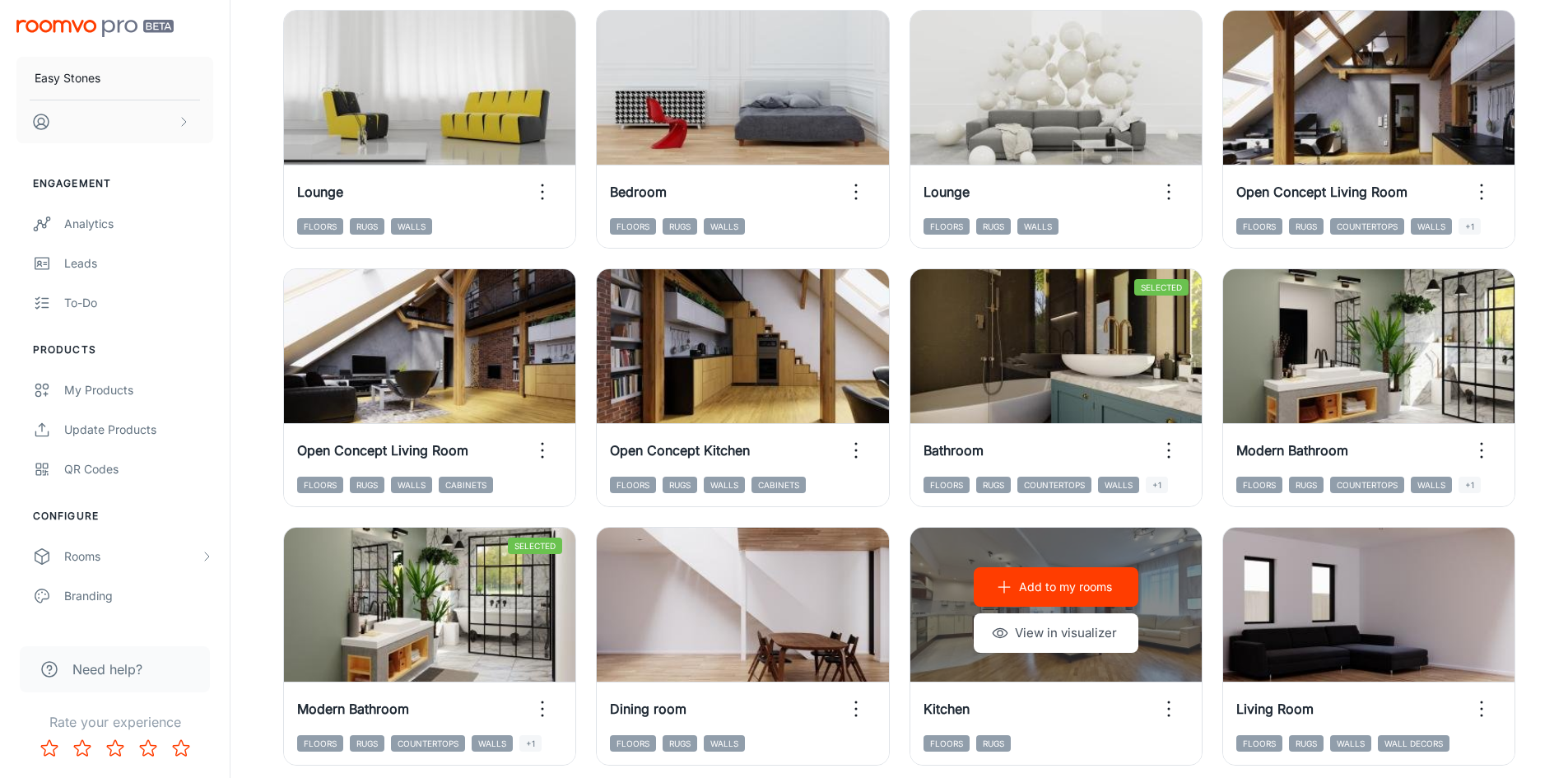
scroll to position [754, 0]
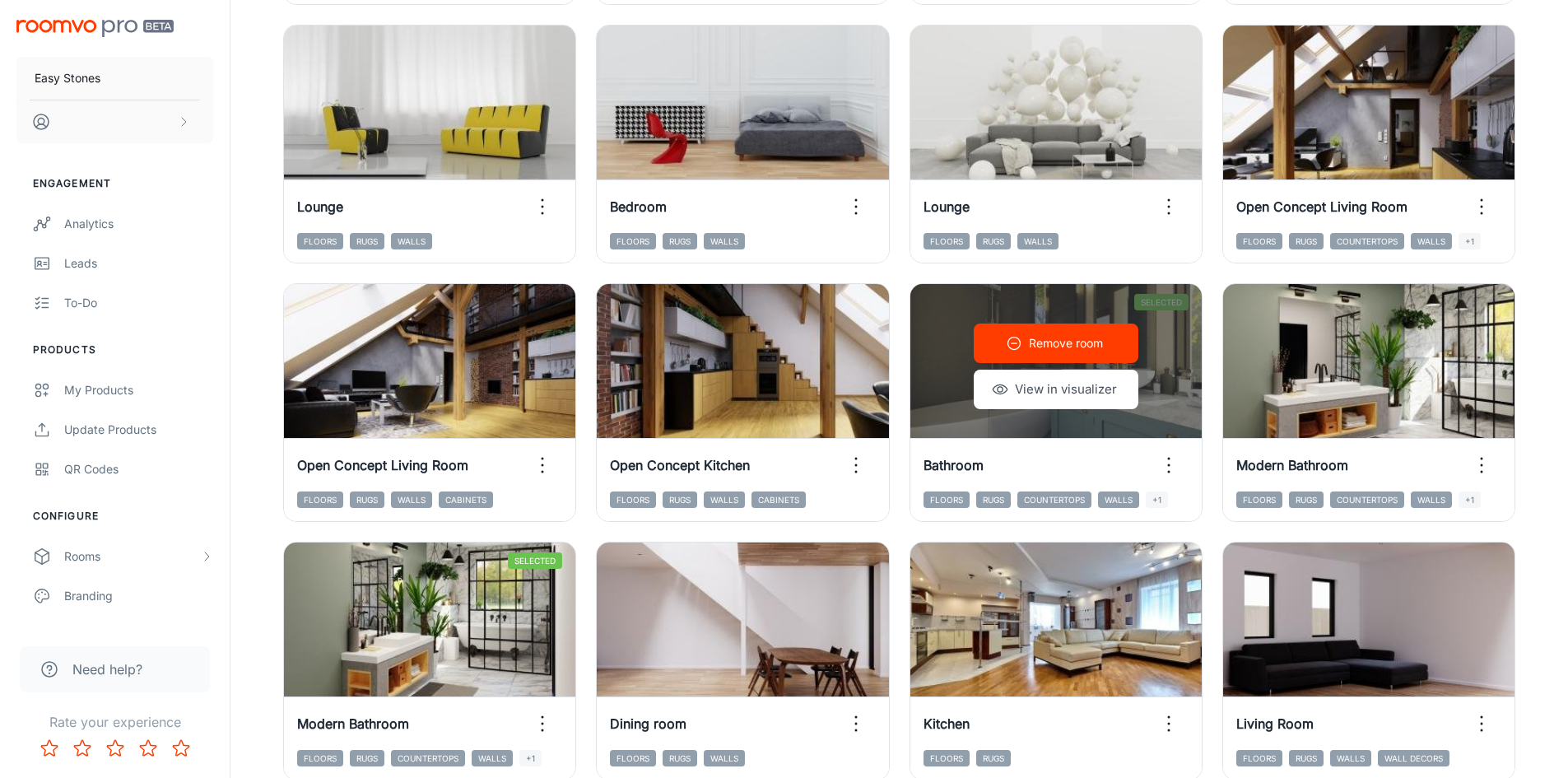
click at [1163, 339] on div "Remove room View in visualizer" at bounding box center [1056, 366] width 292 height 165
click at [1093, 408] on button "View in visualizer" at bounding box center [1056, 389] width 164 height 40
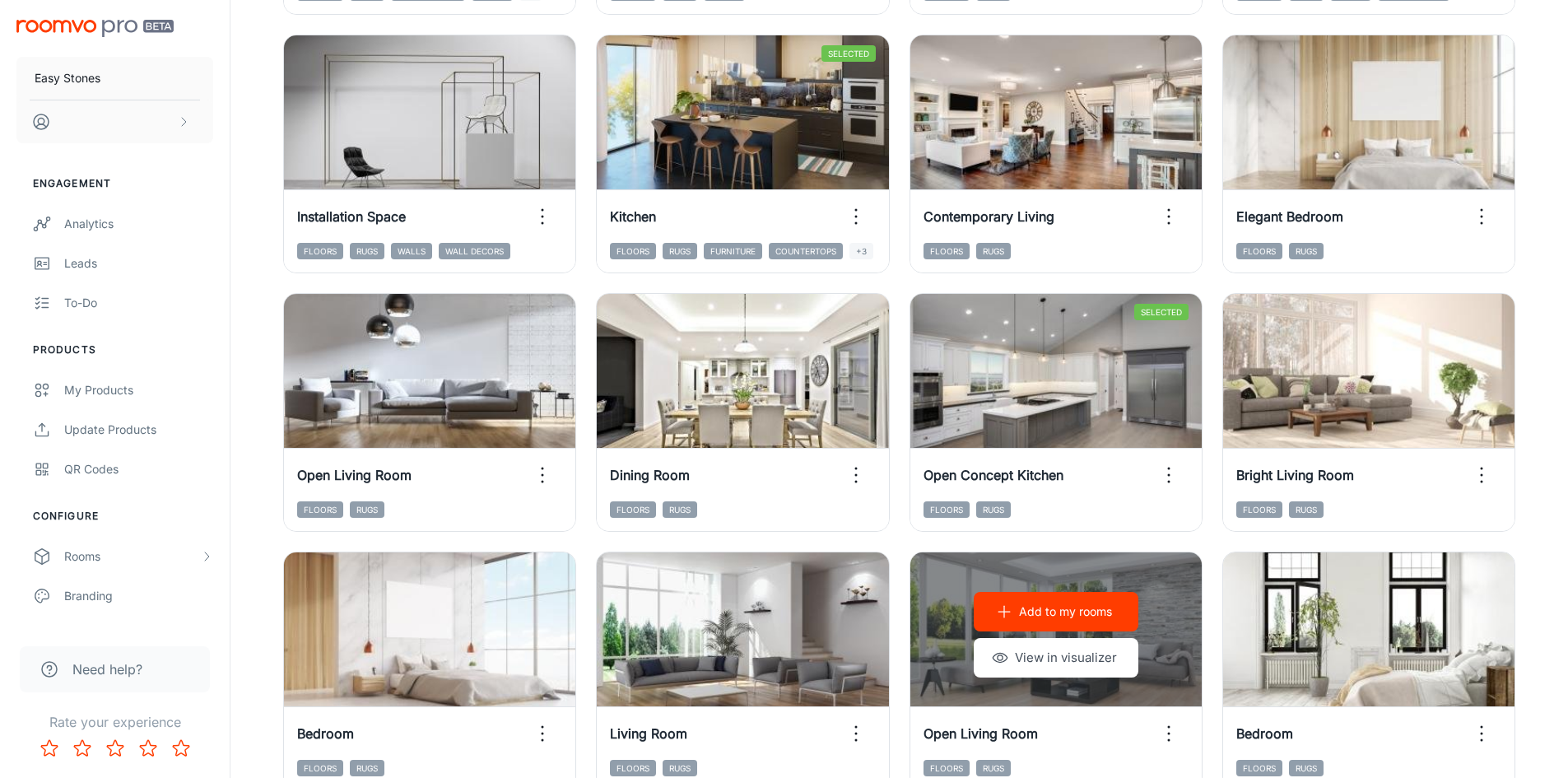
scroll to position [1671, 0]
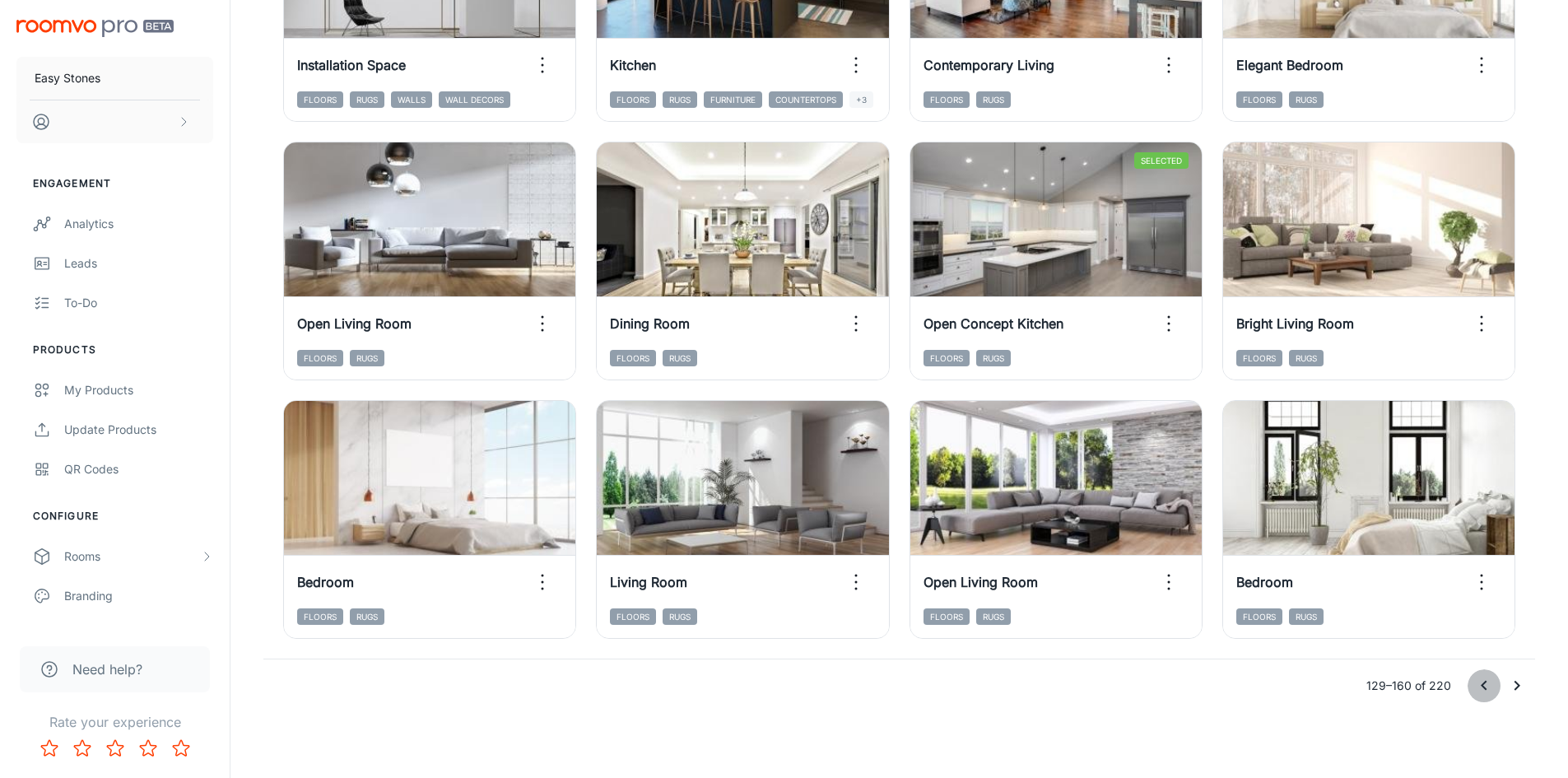
click at [1486, 687] on icon "Go to previous page" at bounding box center [1484, 686] width 20 height 20
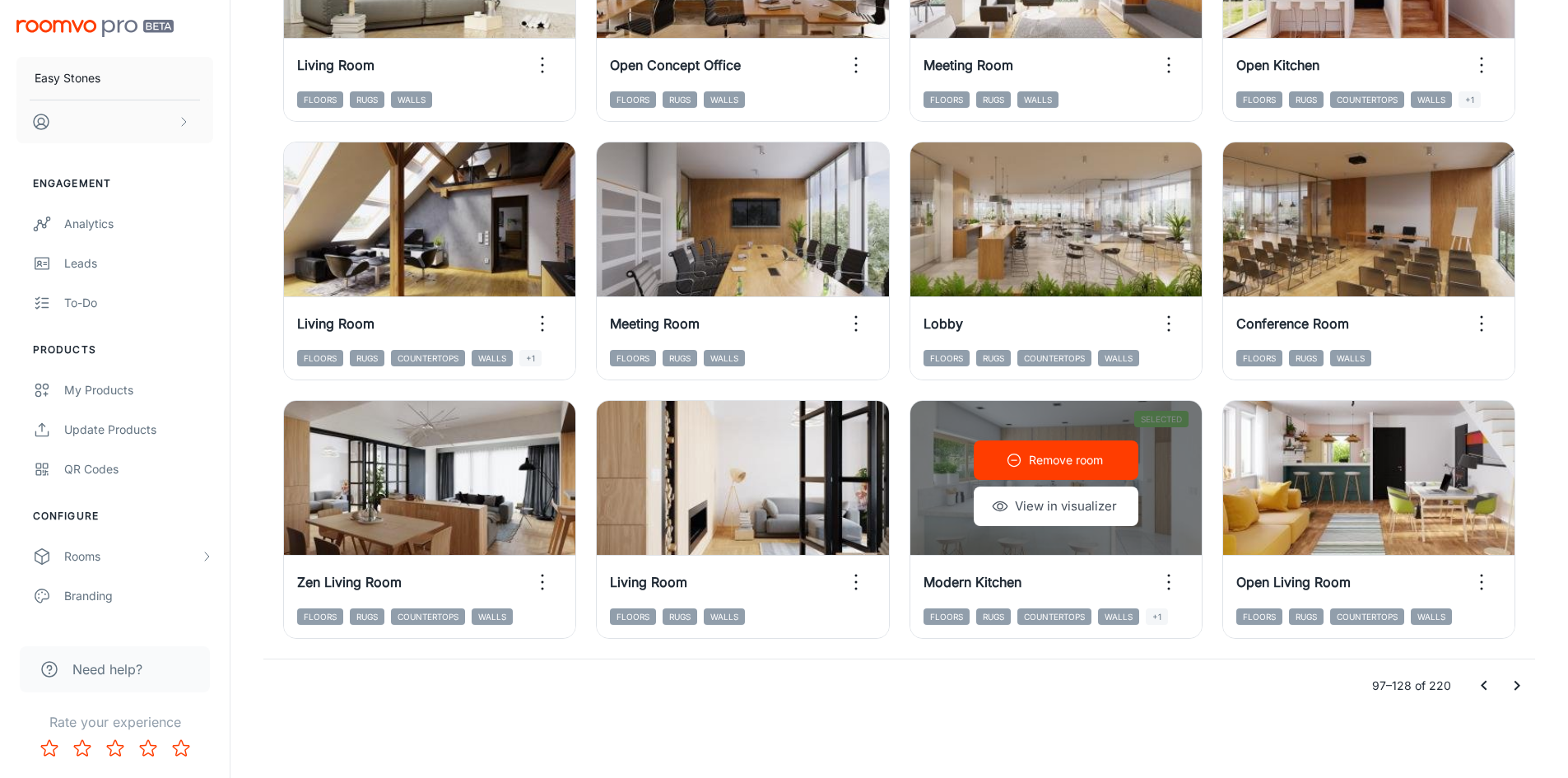
click at [1078, 505] on button "View in visualizer" at bounding box center [1056, 507] width 164 height 40
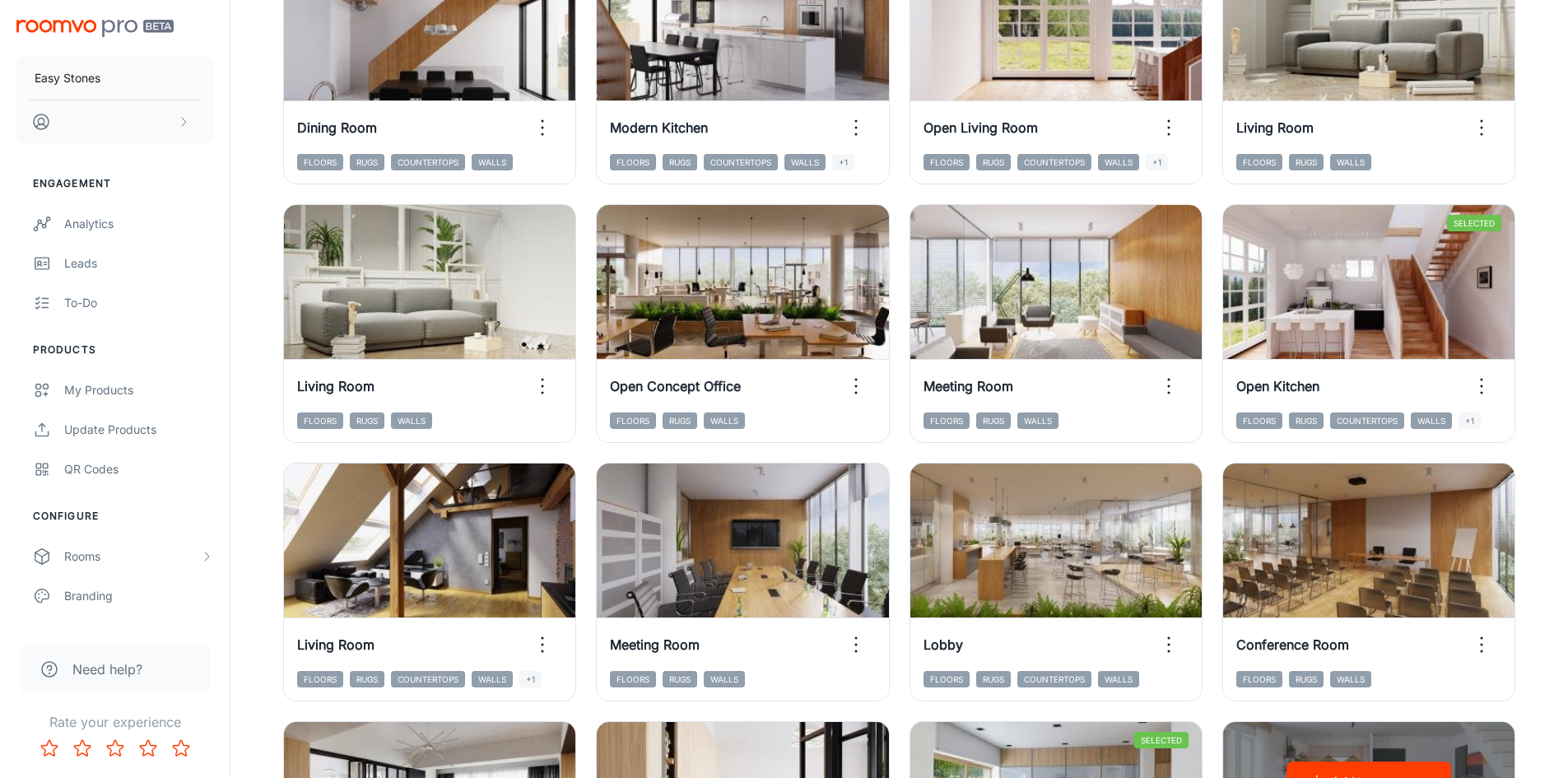
scroll to position [1342, 0]
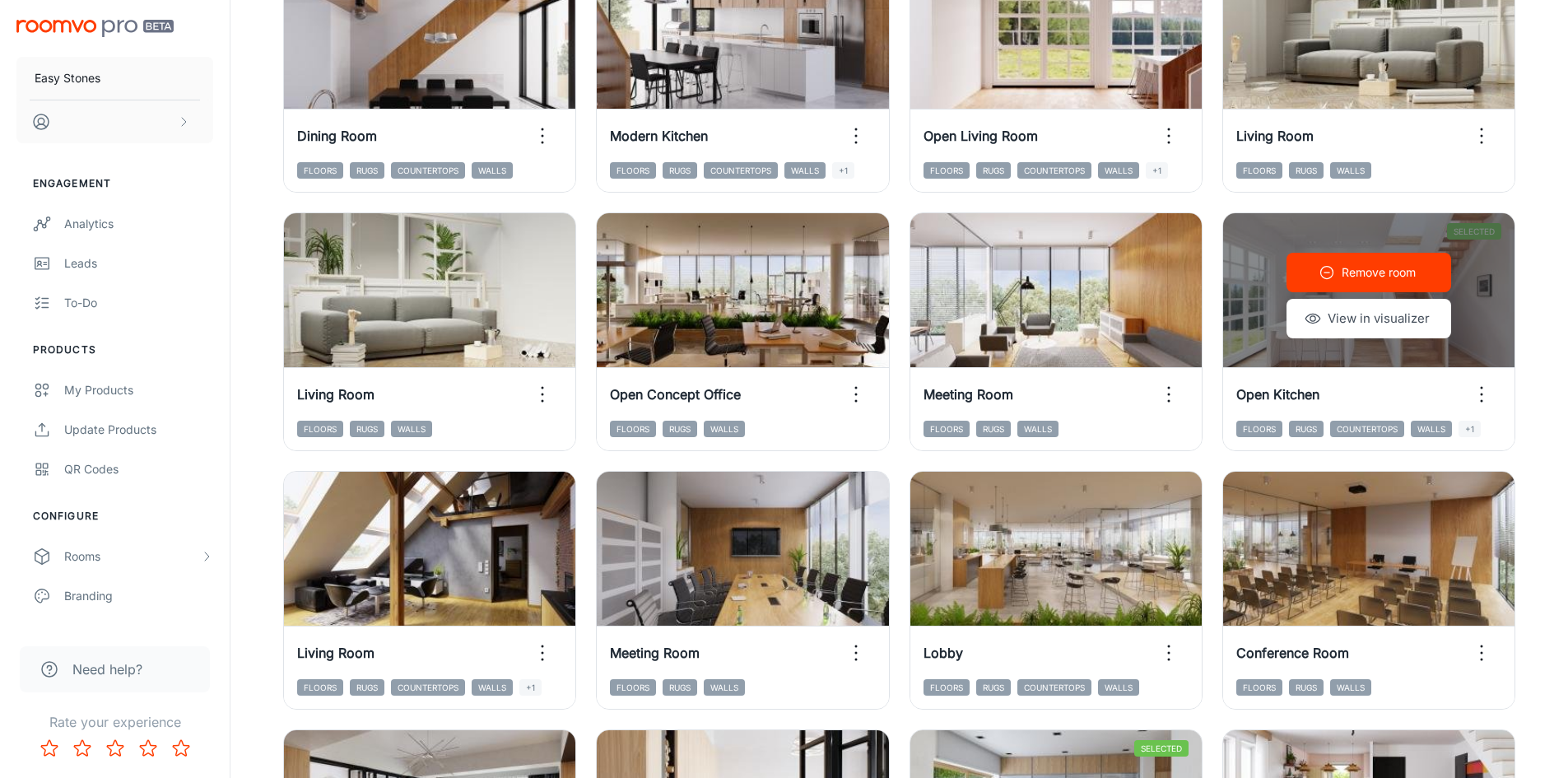
click at [1409, 319] on button "View in visualizer" at bounding box center [1368, 318] width 164 height 40
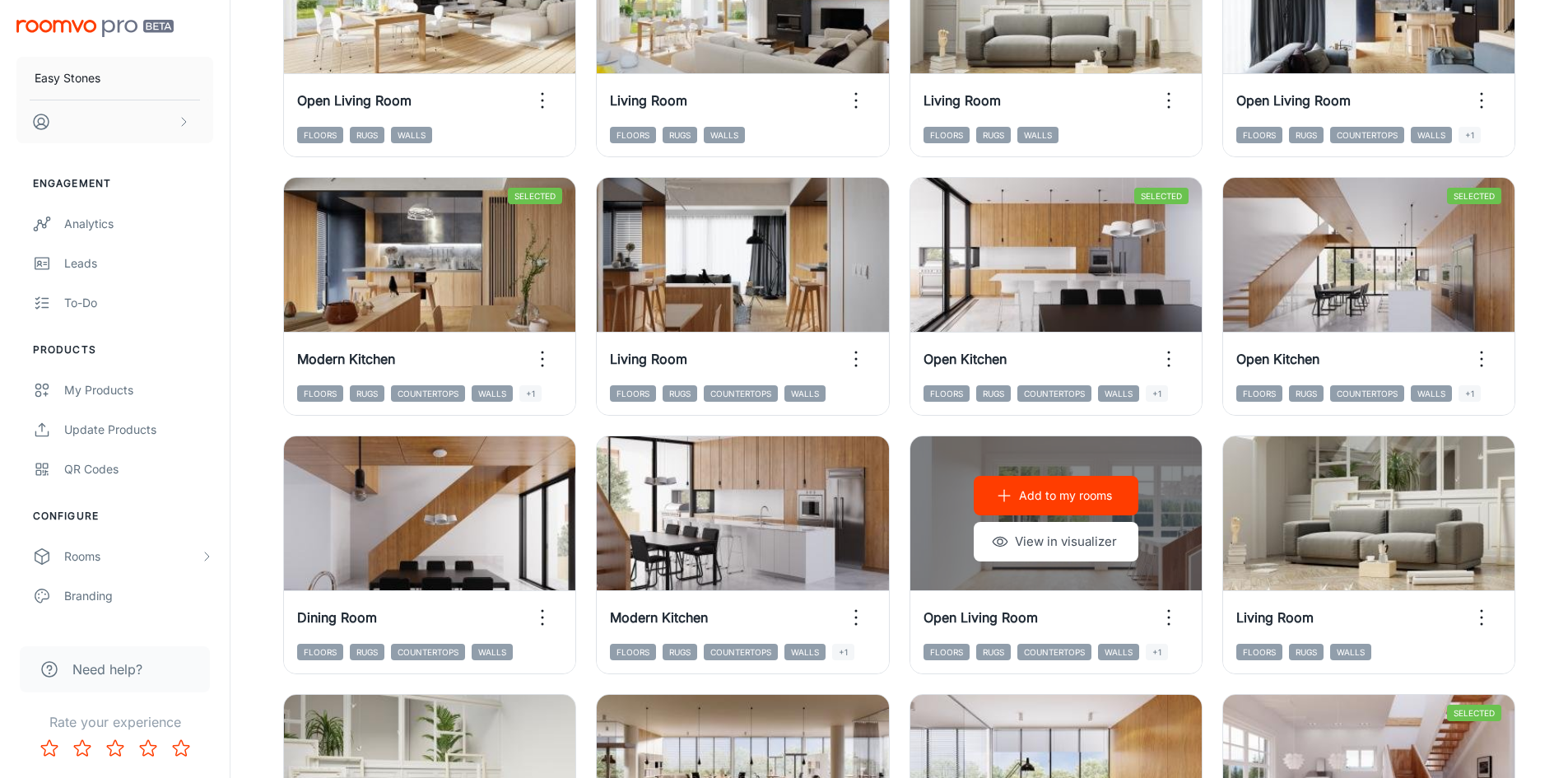
scroll to position [848, 0]
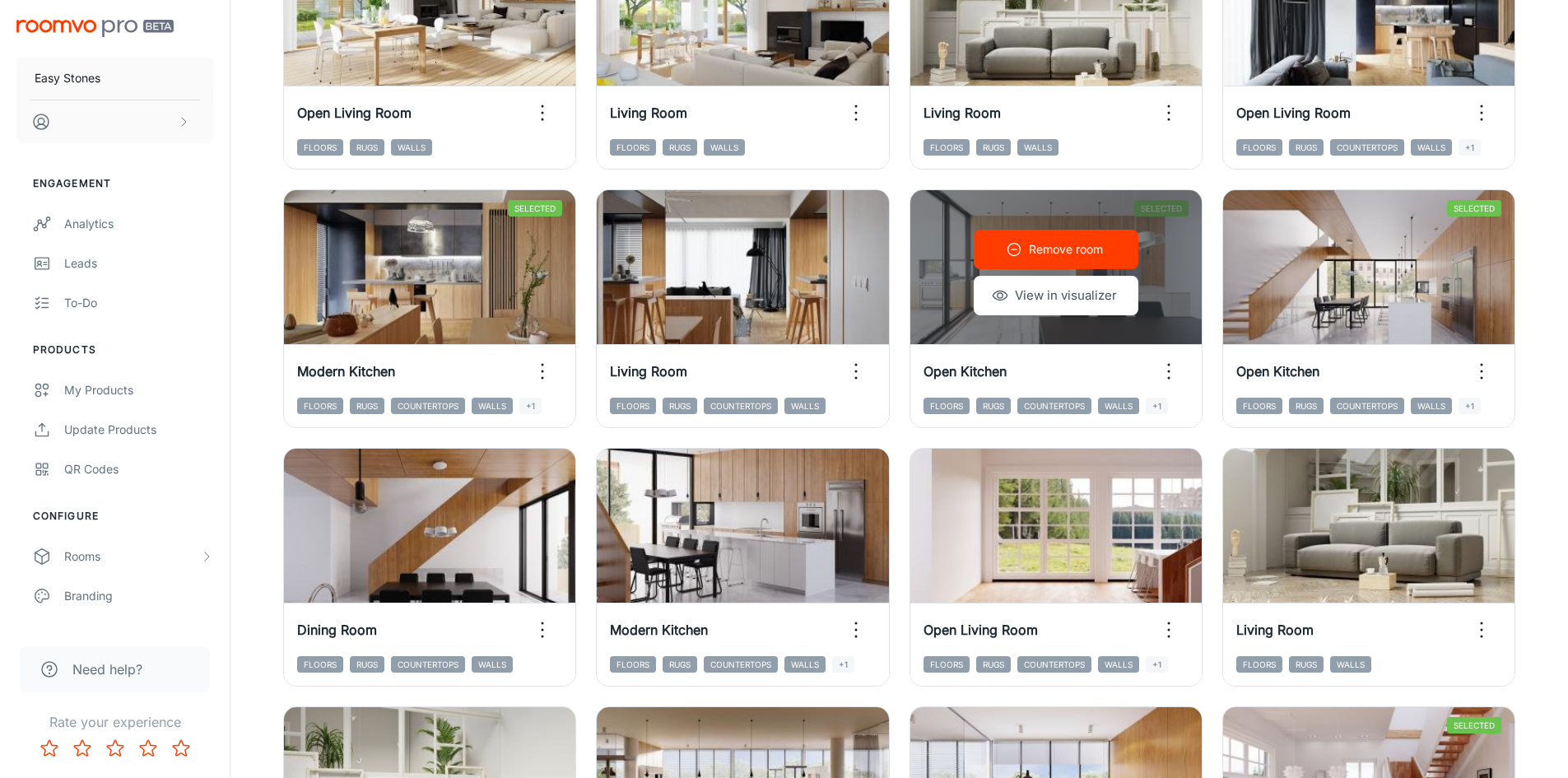
click at [1083, 284] on button "View in visualizer" at bounding box center [1056, 296] width 164 height 40
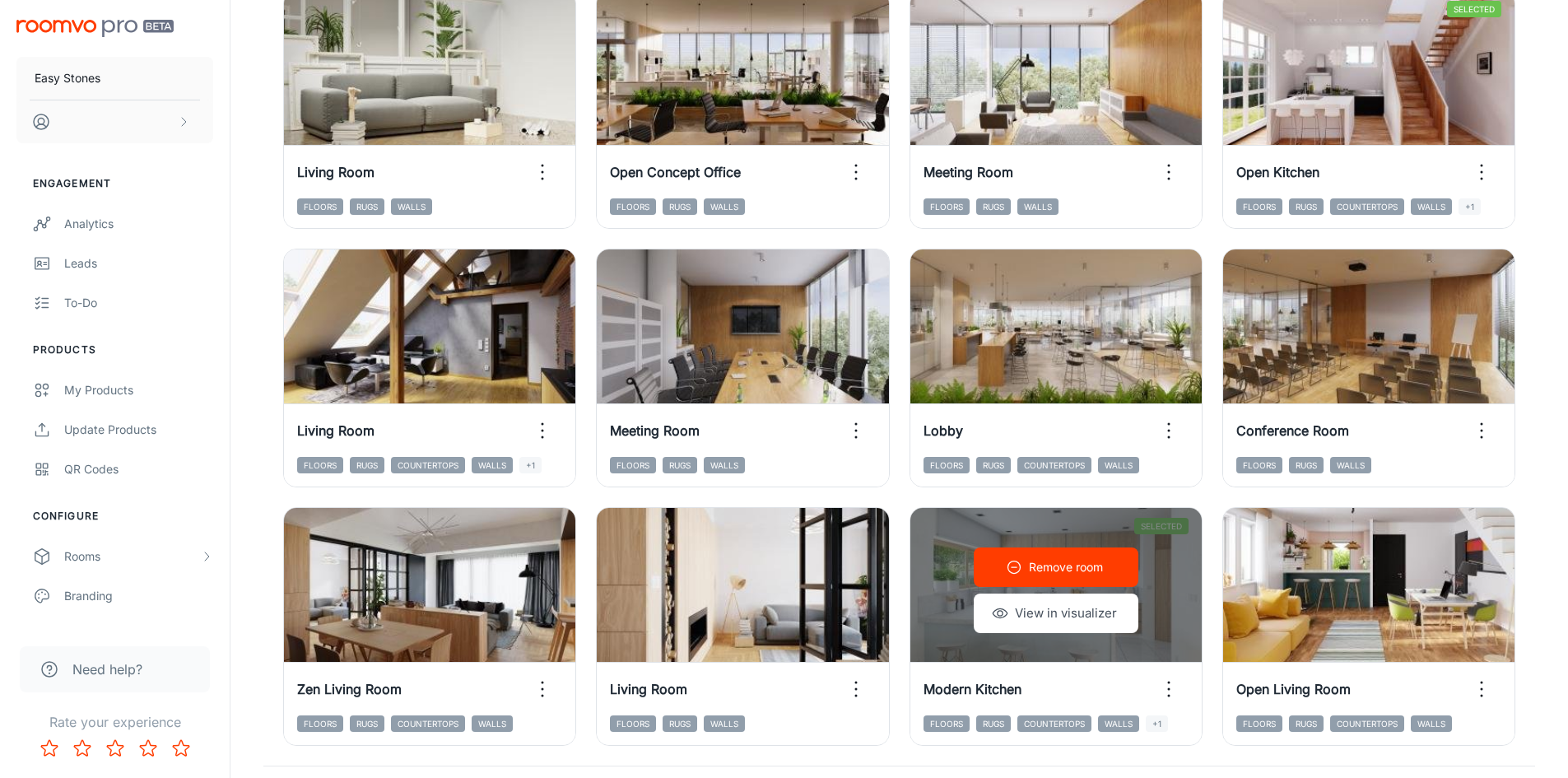
scroll to position [1671, 0]
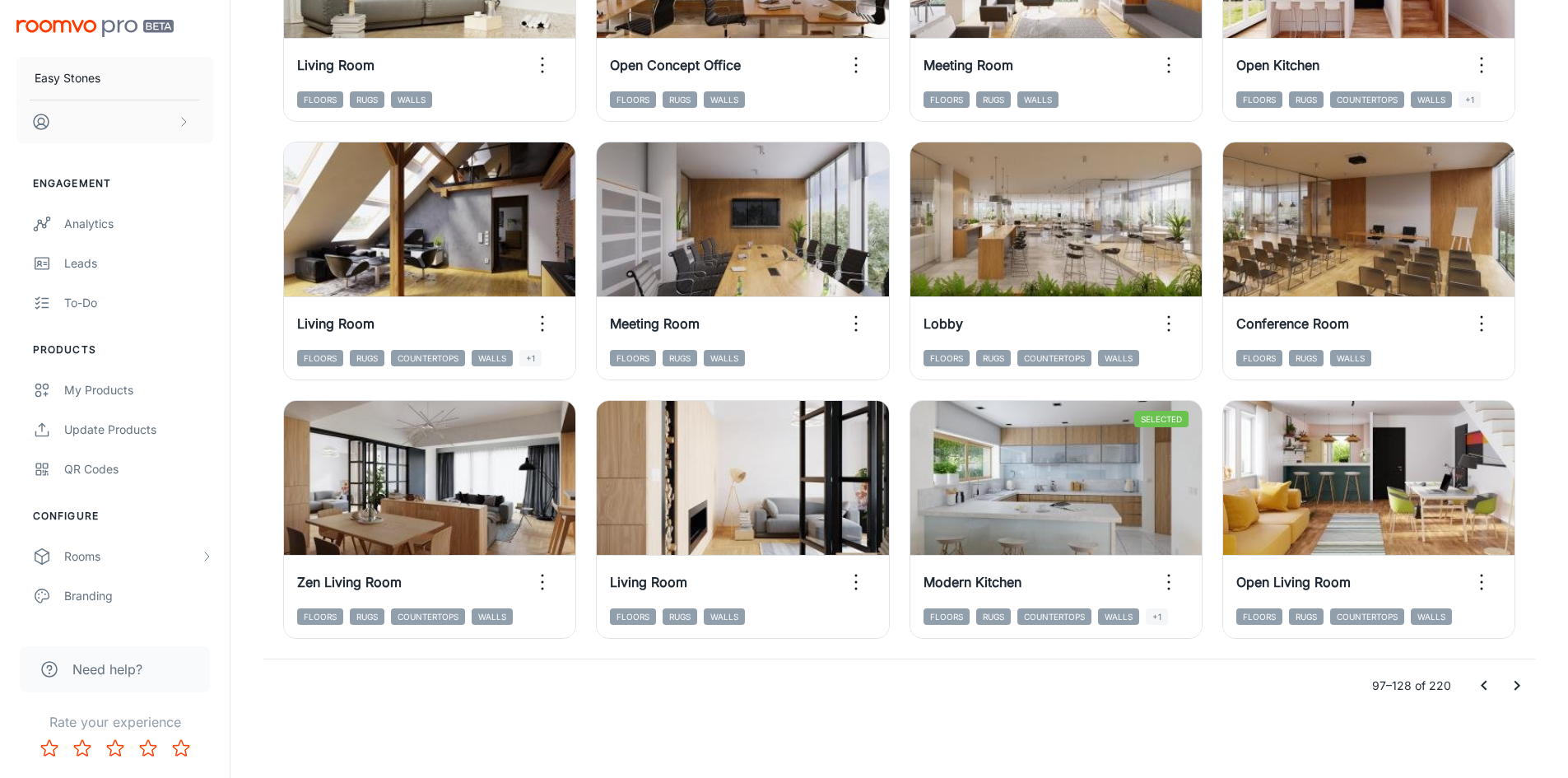
click at [1482, 690] on icon "Go to previous page" at bounding box center [1484, 686] width 20 height 20
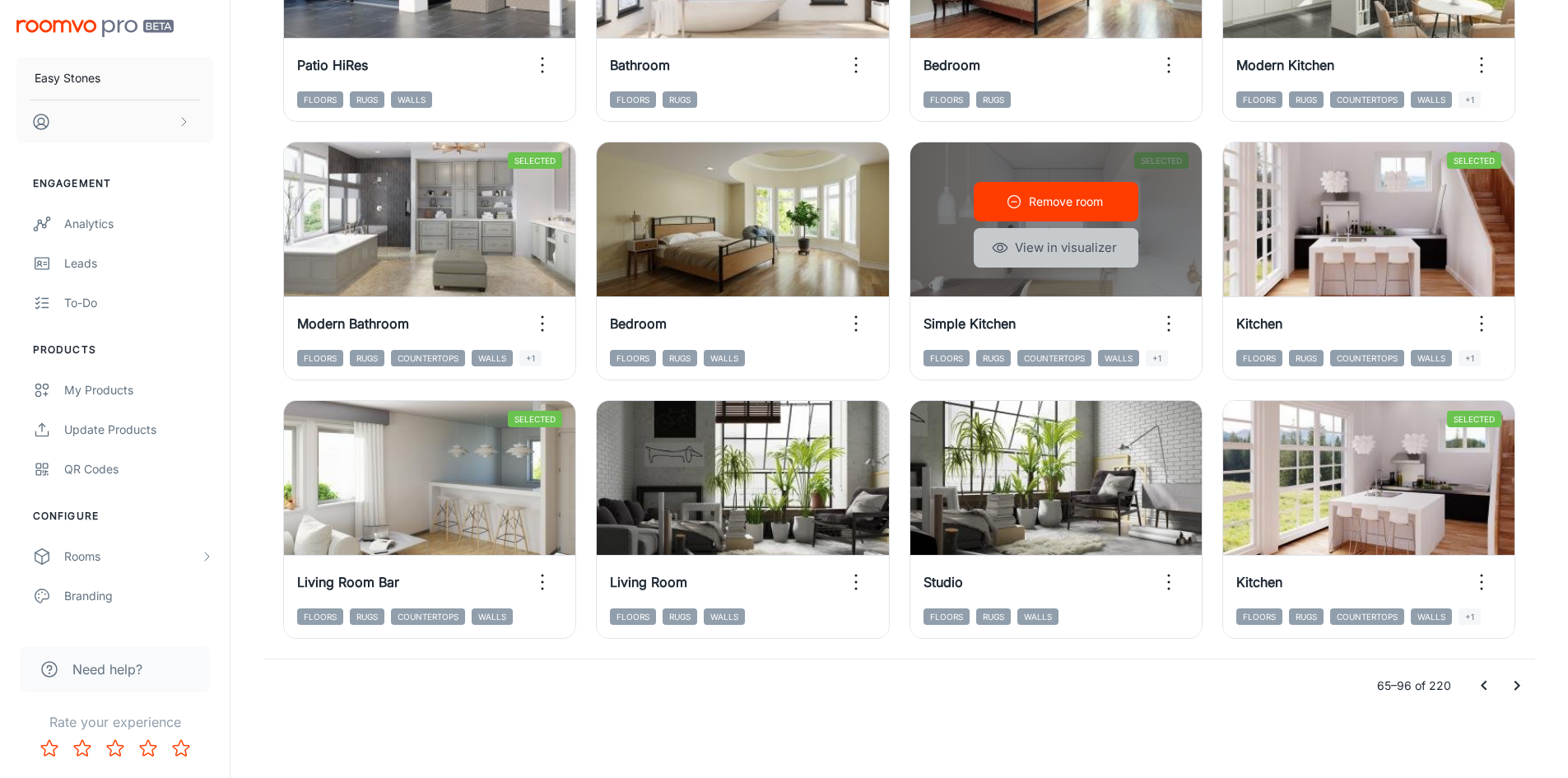
click at [1082, 251] on button "View in visualizer" at bounding box center [1056, 248] width 164 height 40
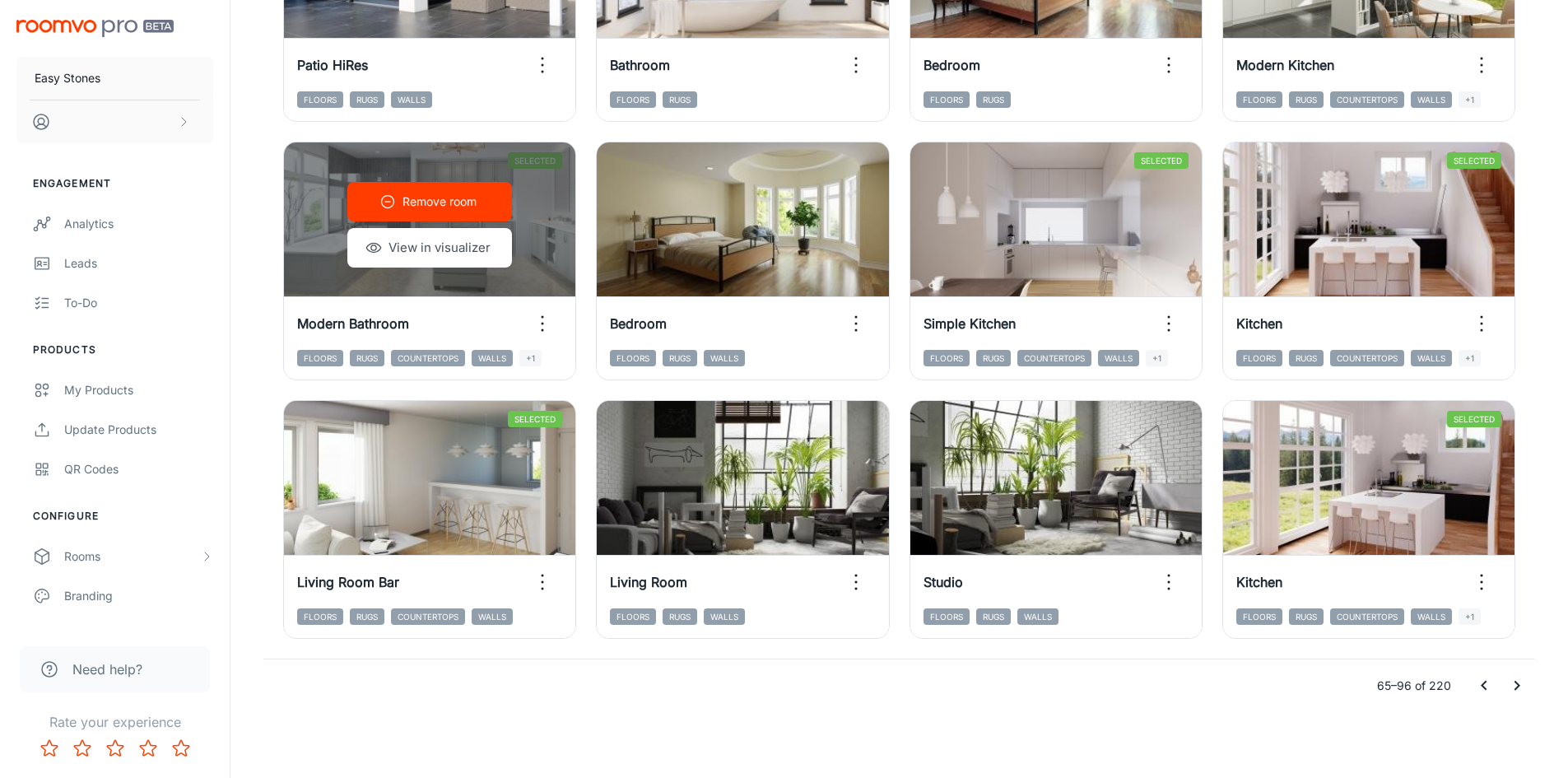
click at [473, 247] on button "View in visualizer" at bounding box center [429, 248] width 164 height 40
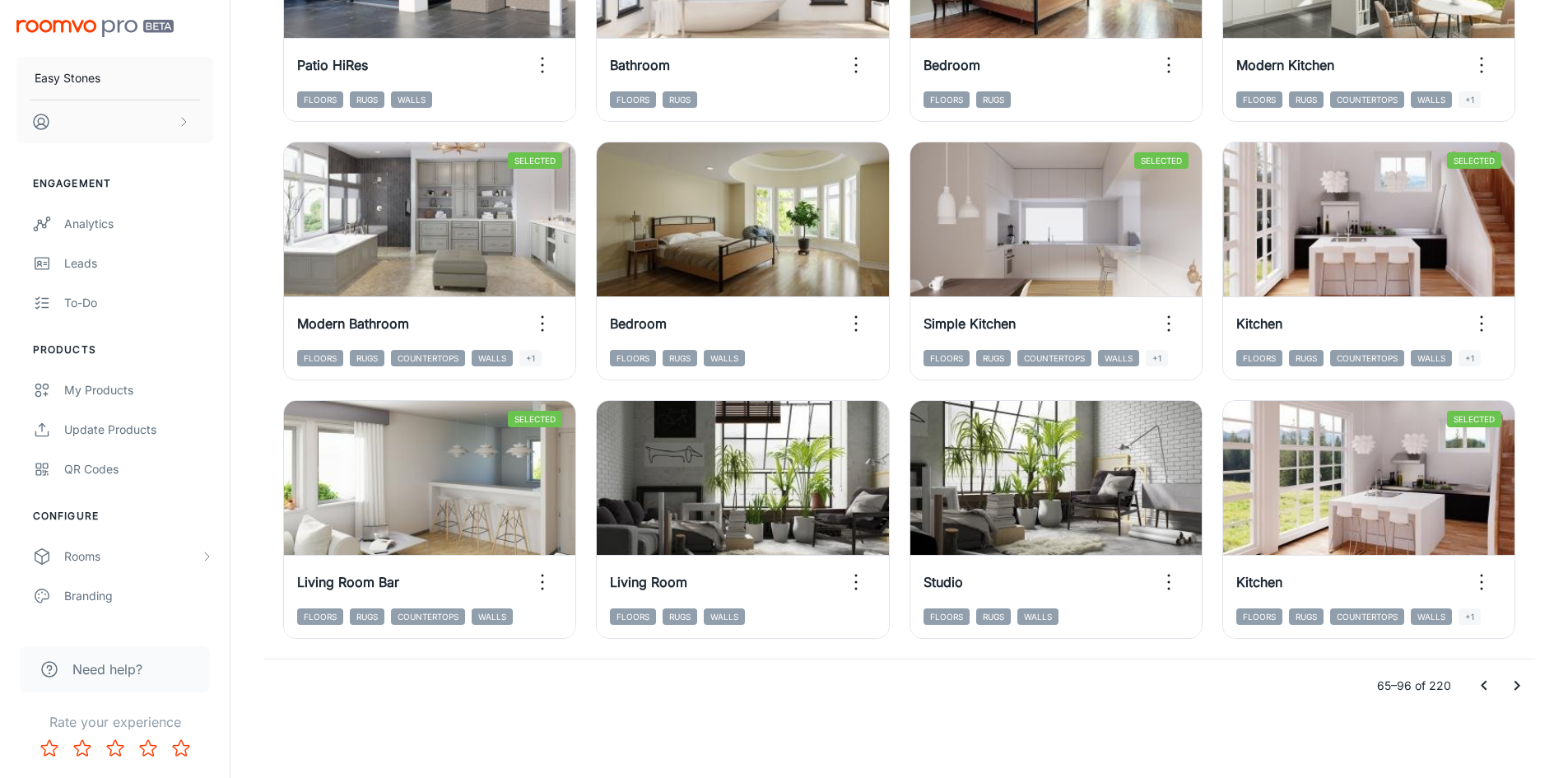
click at [1487, 690] on icon "Go to previous page" at bounding box center [1484, 686] width 20 height 20
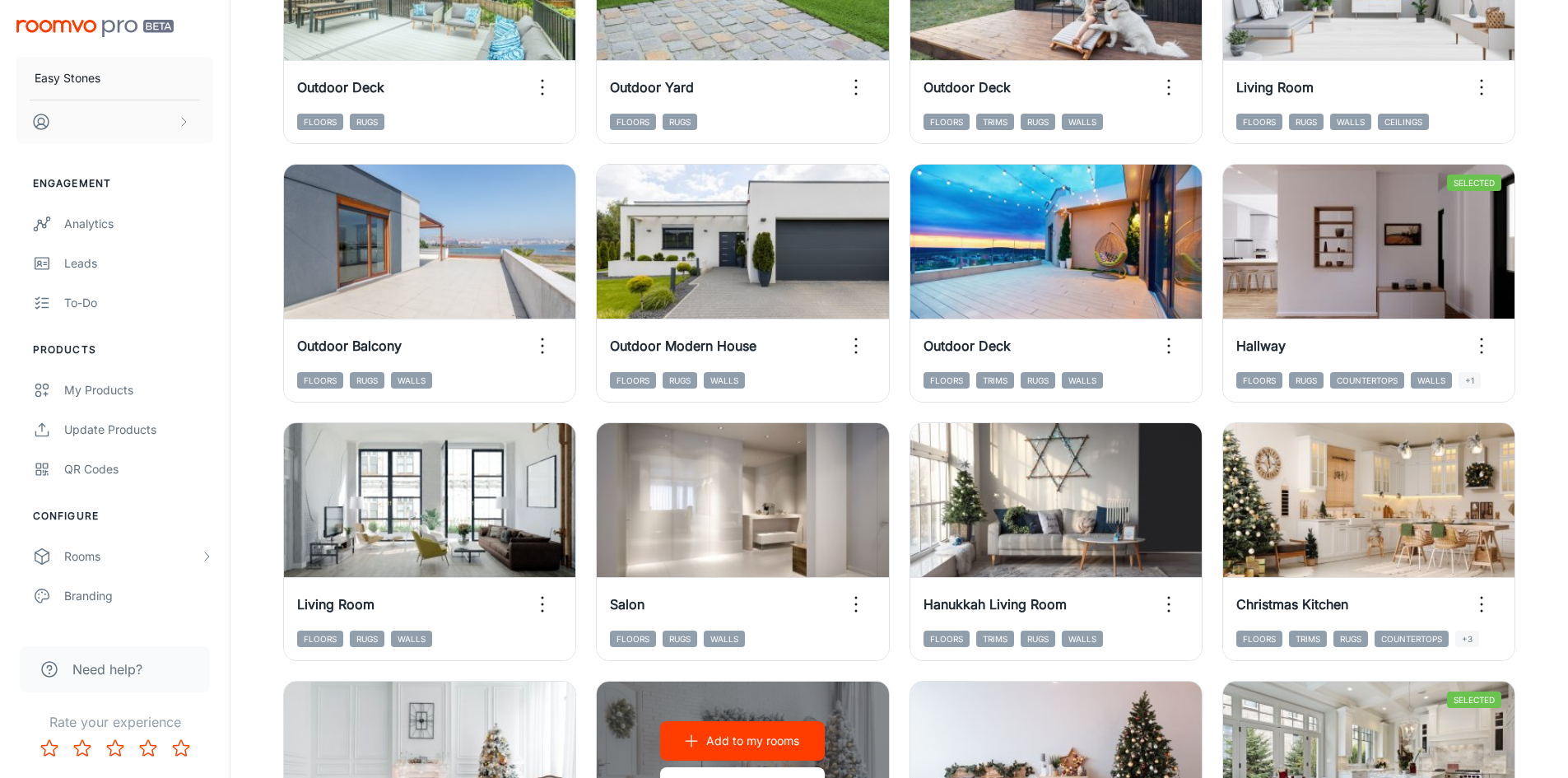
scroll to position [1342, 0]
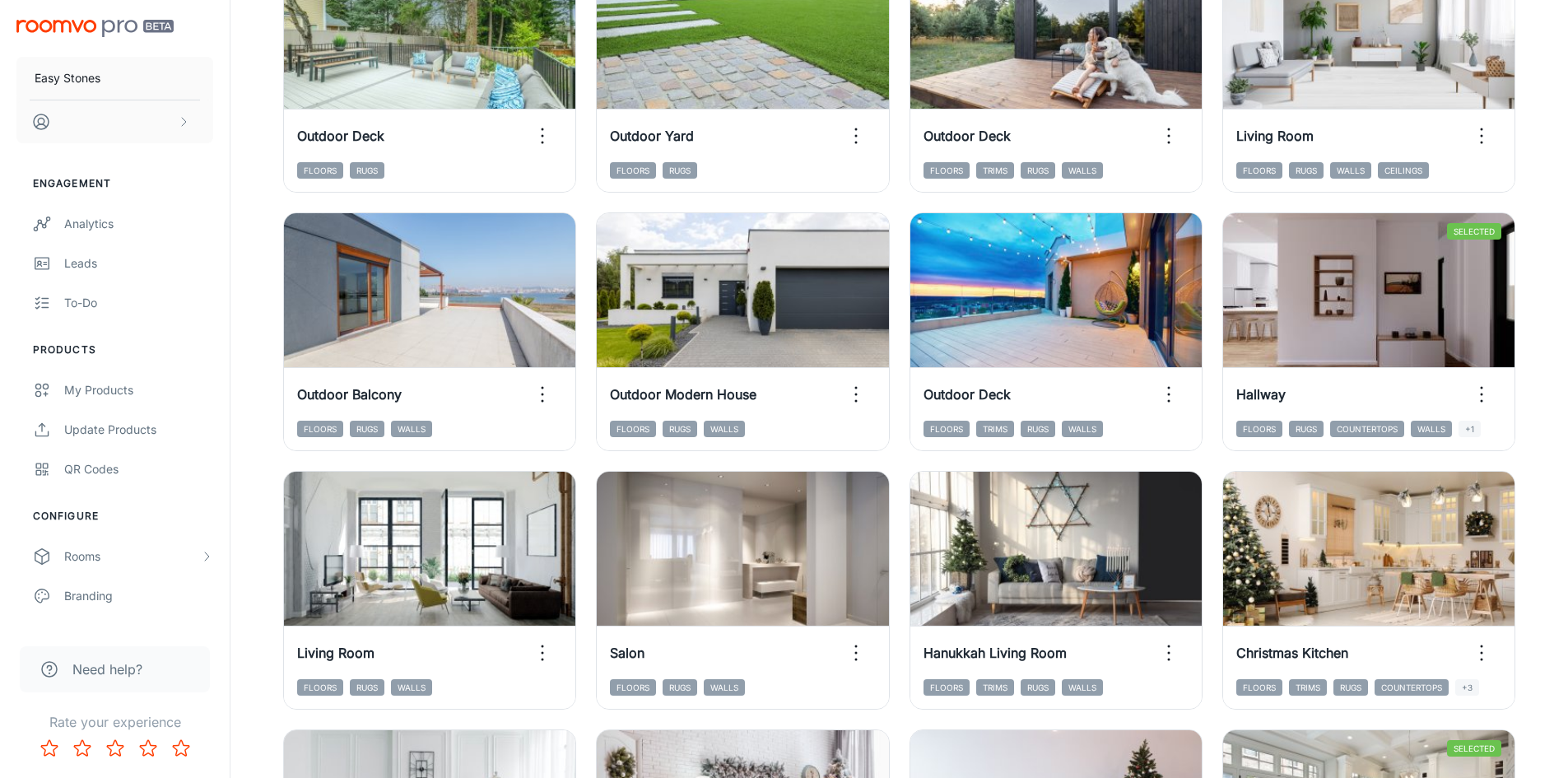
click at [906, 440] on div "Add to my rooms View in visualizer Outdoor Deck Floors Trims Rugs Walls" at bounding box center [1046, 322] width 312 height 259
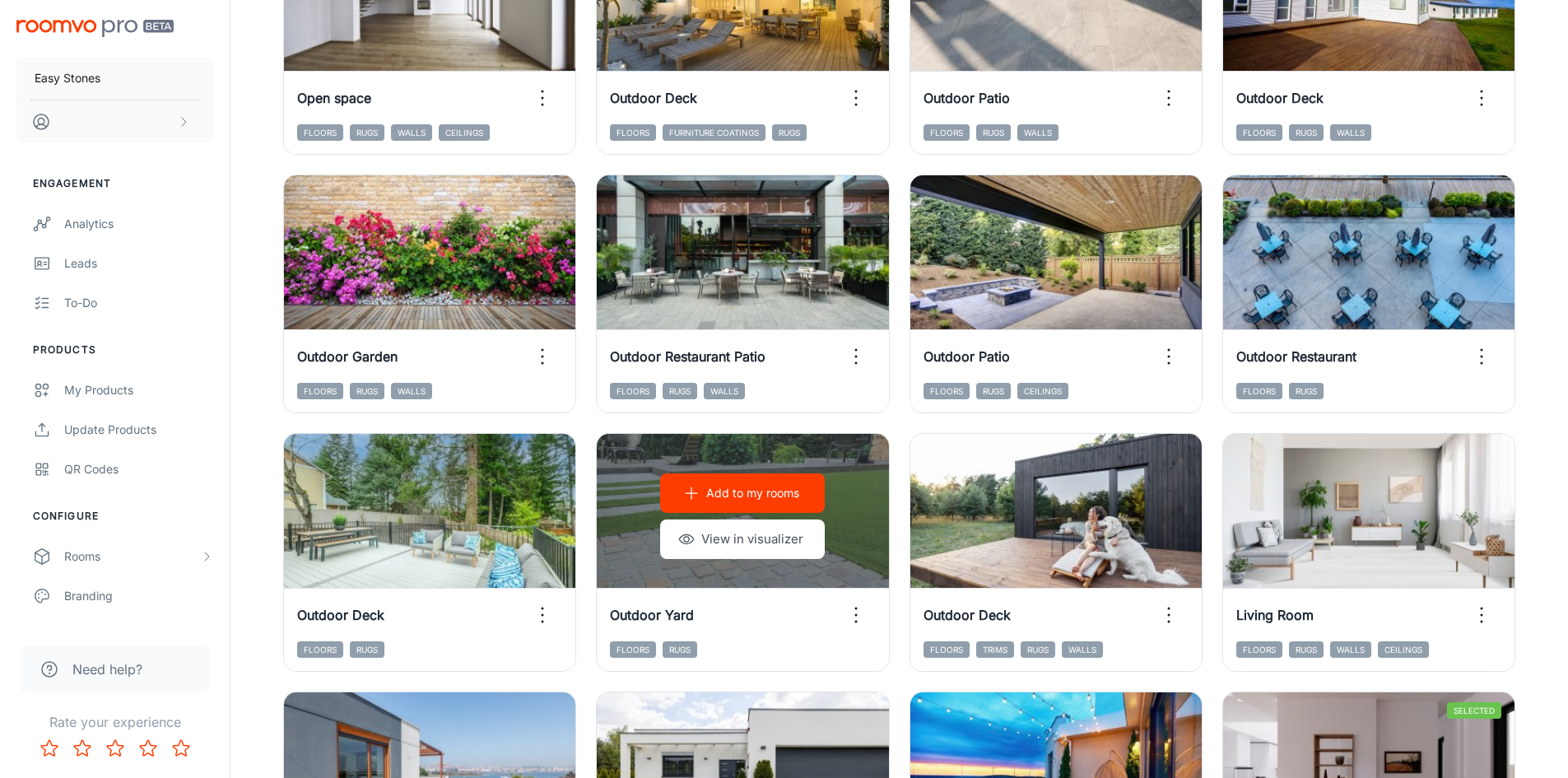
scroll to position [848, 0]
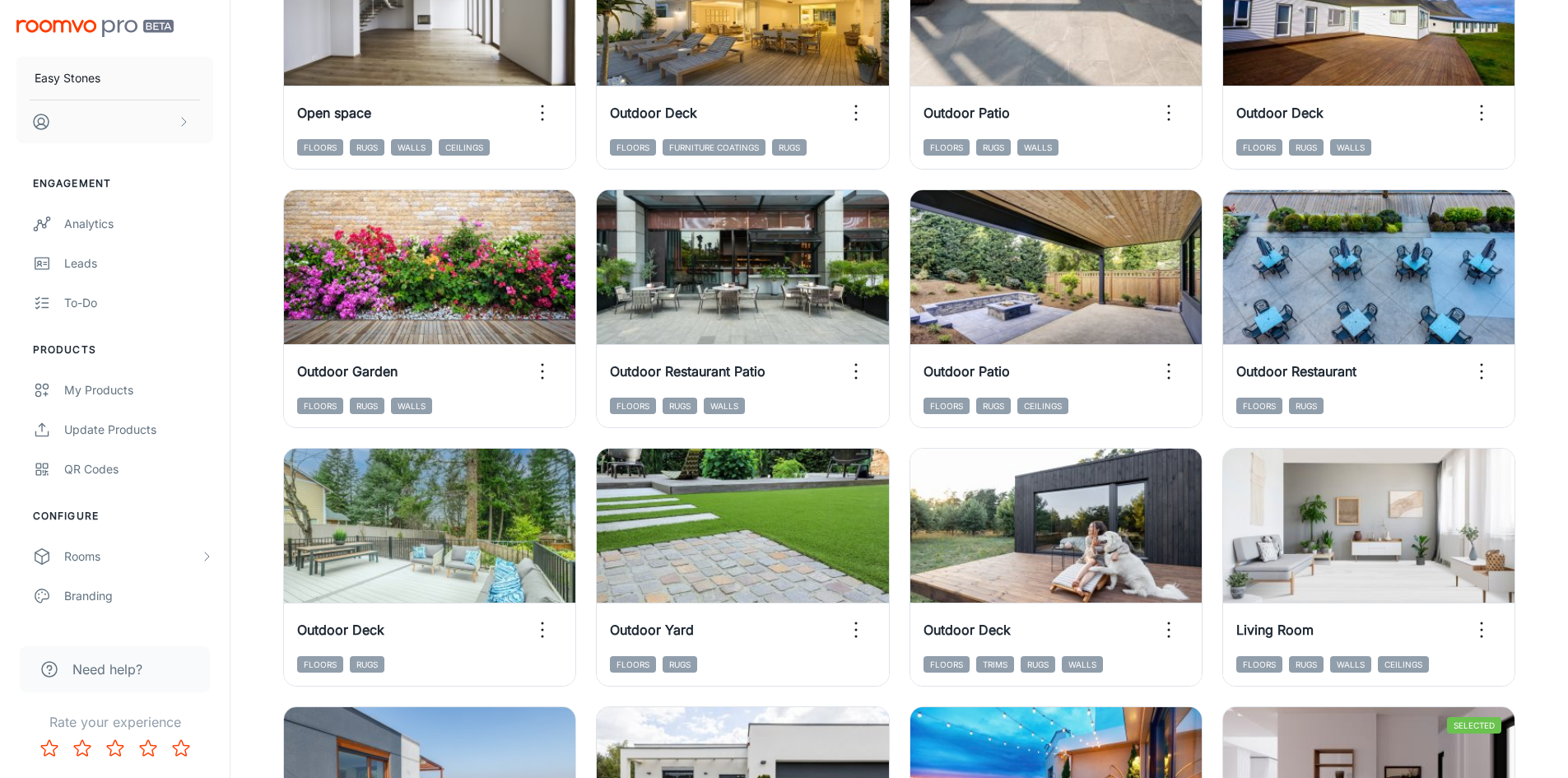
click at [902, 287] on div "Add to my rooms View in visualizer Outdoor Patio Floors Rugs Ceilings" at bounding box center [1046, 298] width 312 height 259
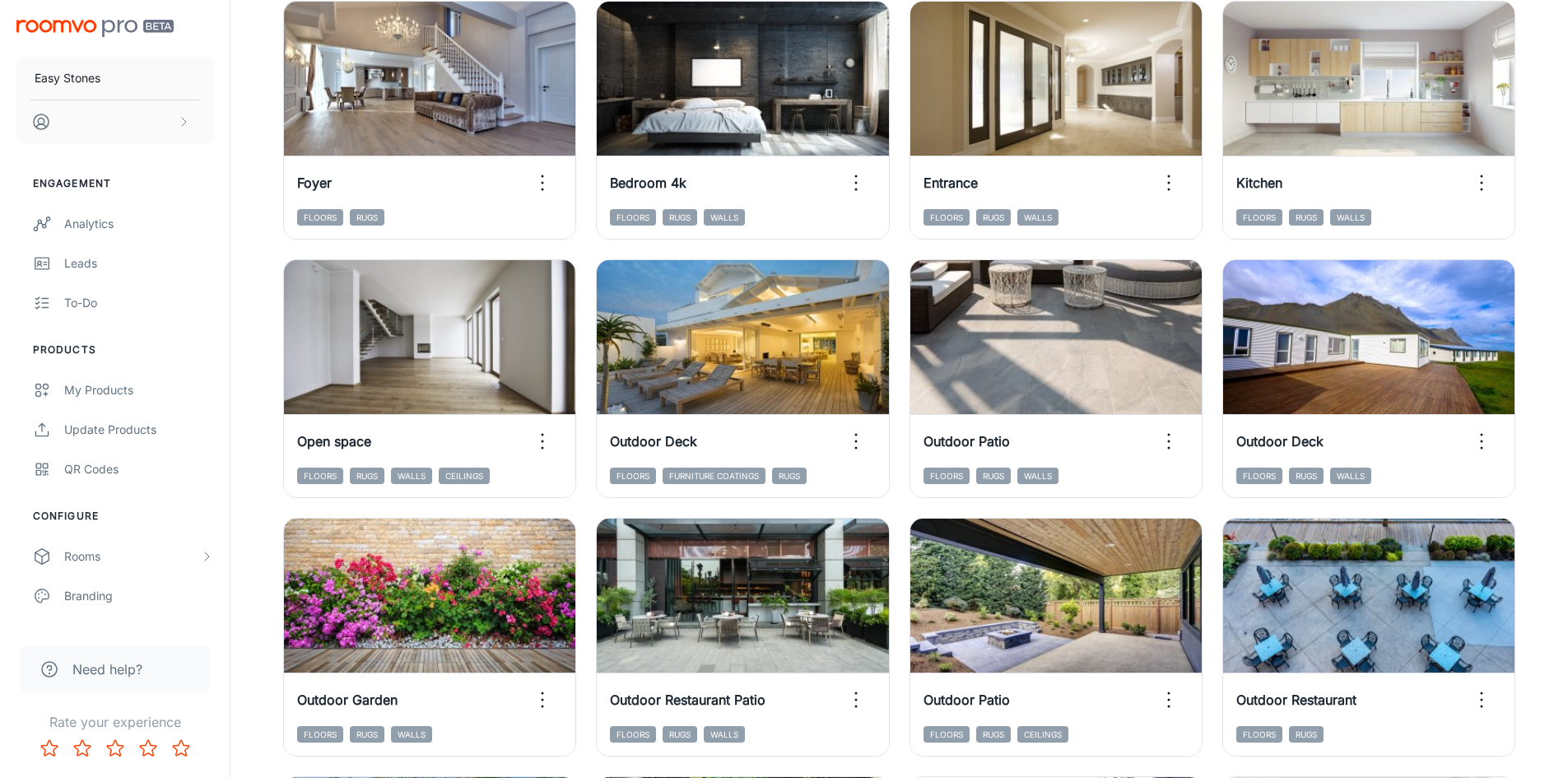
scroll to position [518, 0]
click at [898, 287] on div "Add to my rooms View in visualizer Outdoor Patio Floors Rugs Walls" at bounding box center [1046, 370] width 312 height 259
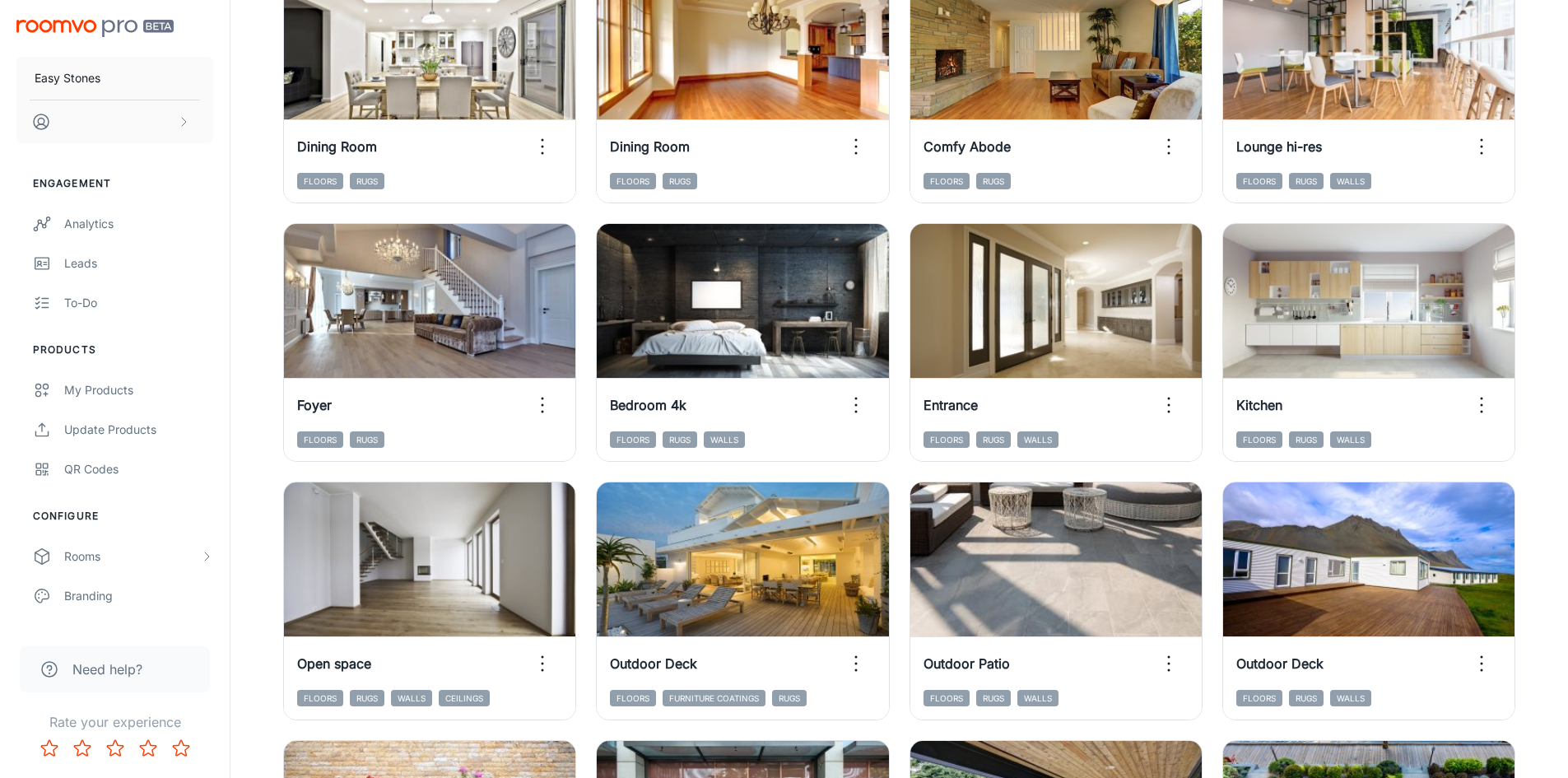
scroll to position [272, 0]
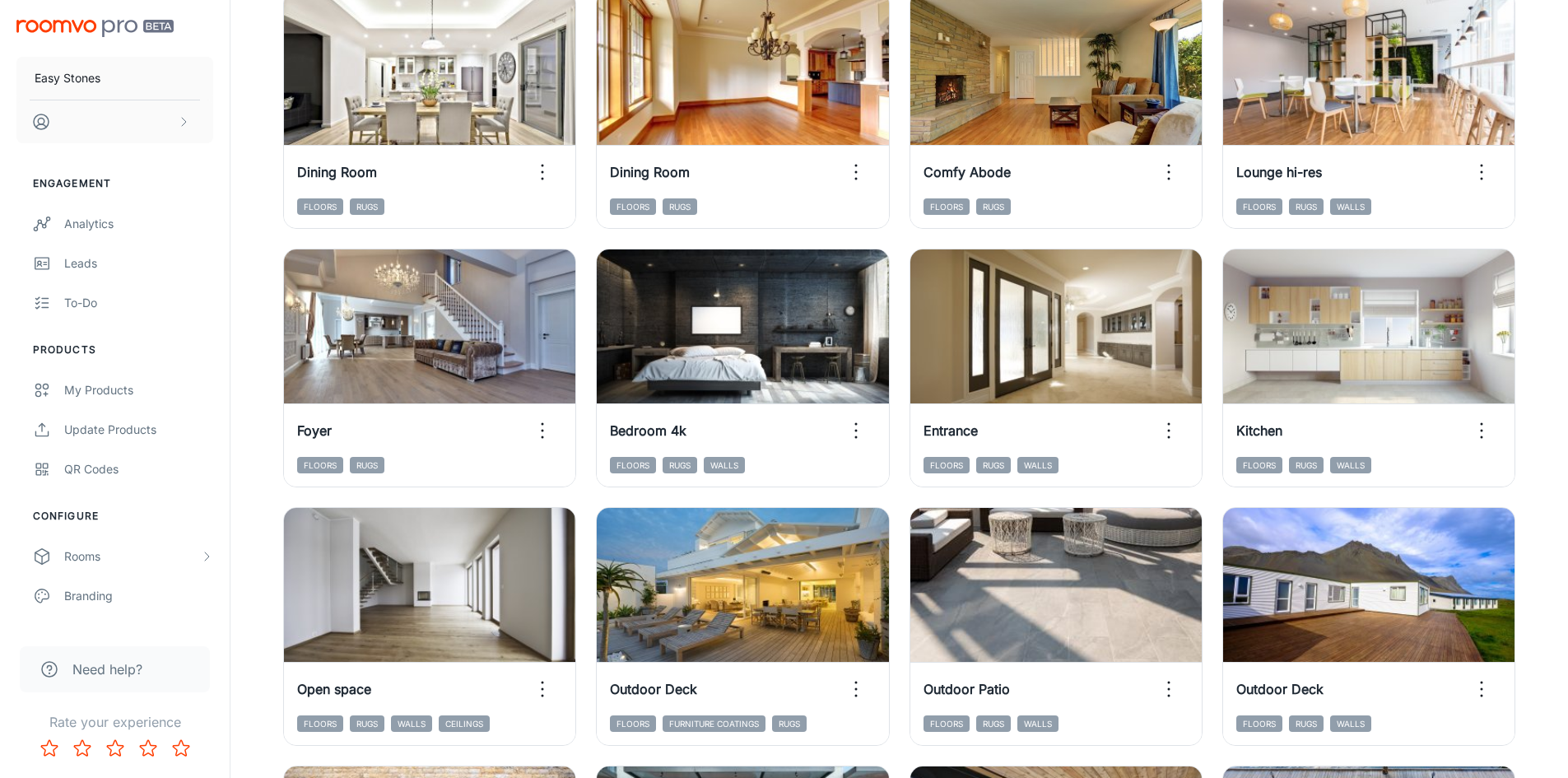
click at [898, 287] on div "Add to my rooms View in visualizer Entrance Floors Rugs Walls" at bounding box center [1046, 358] width 312 height 259
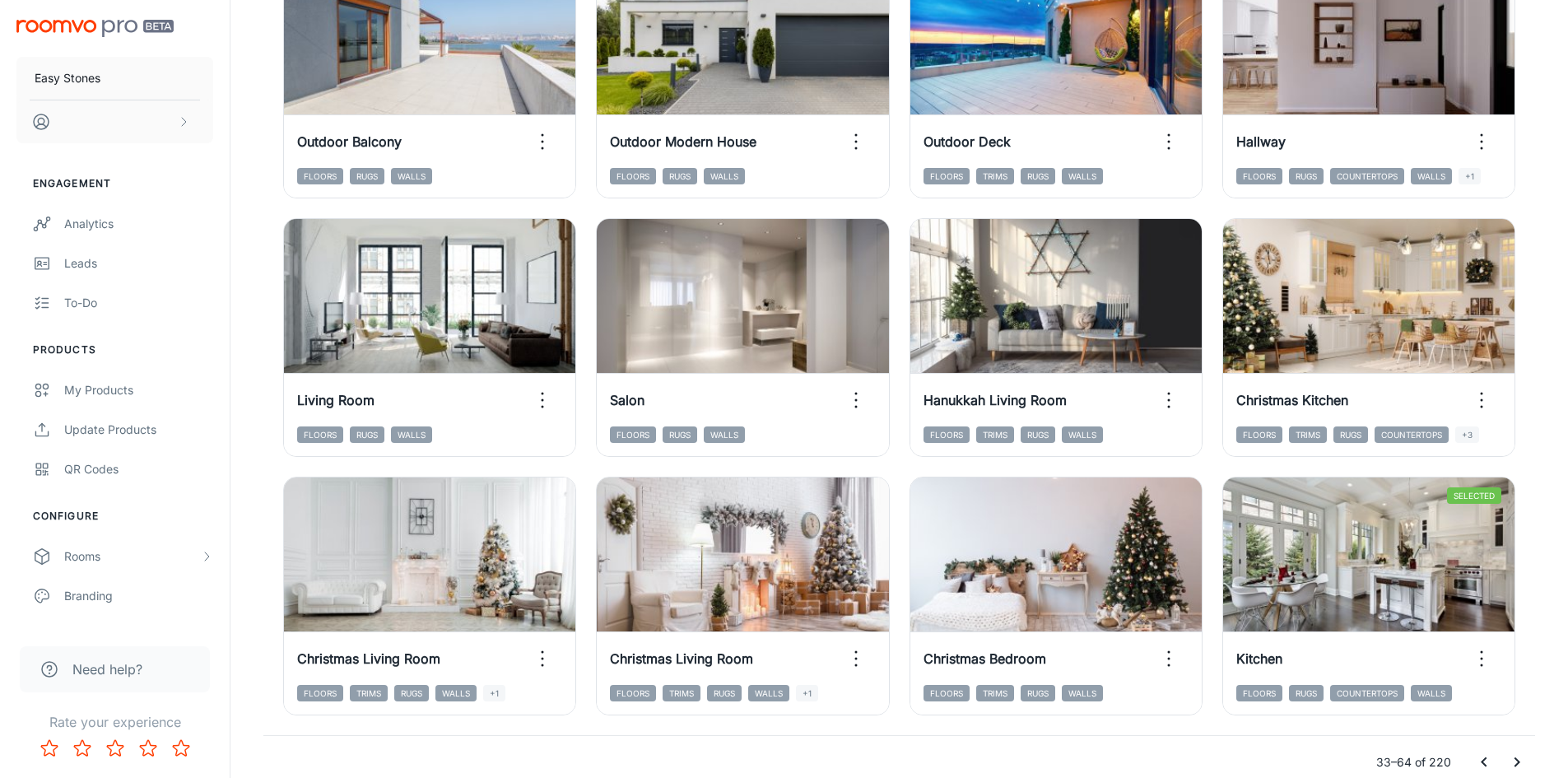
scroll to position [1671, 0]
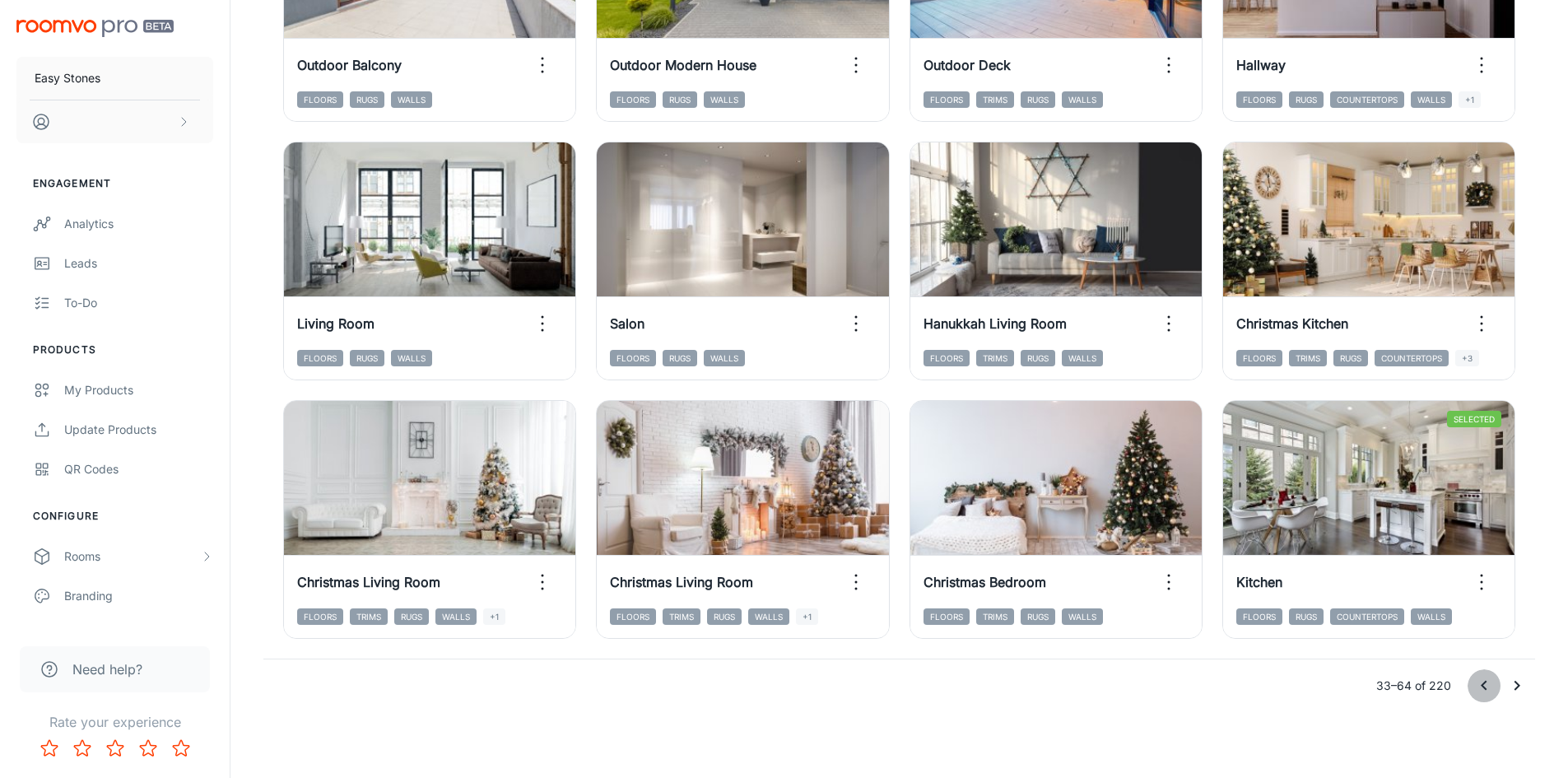
click at [1479, 688] on icon "Go to previous page" at bounding box center [1484, 686] width 20 height 20
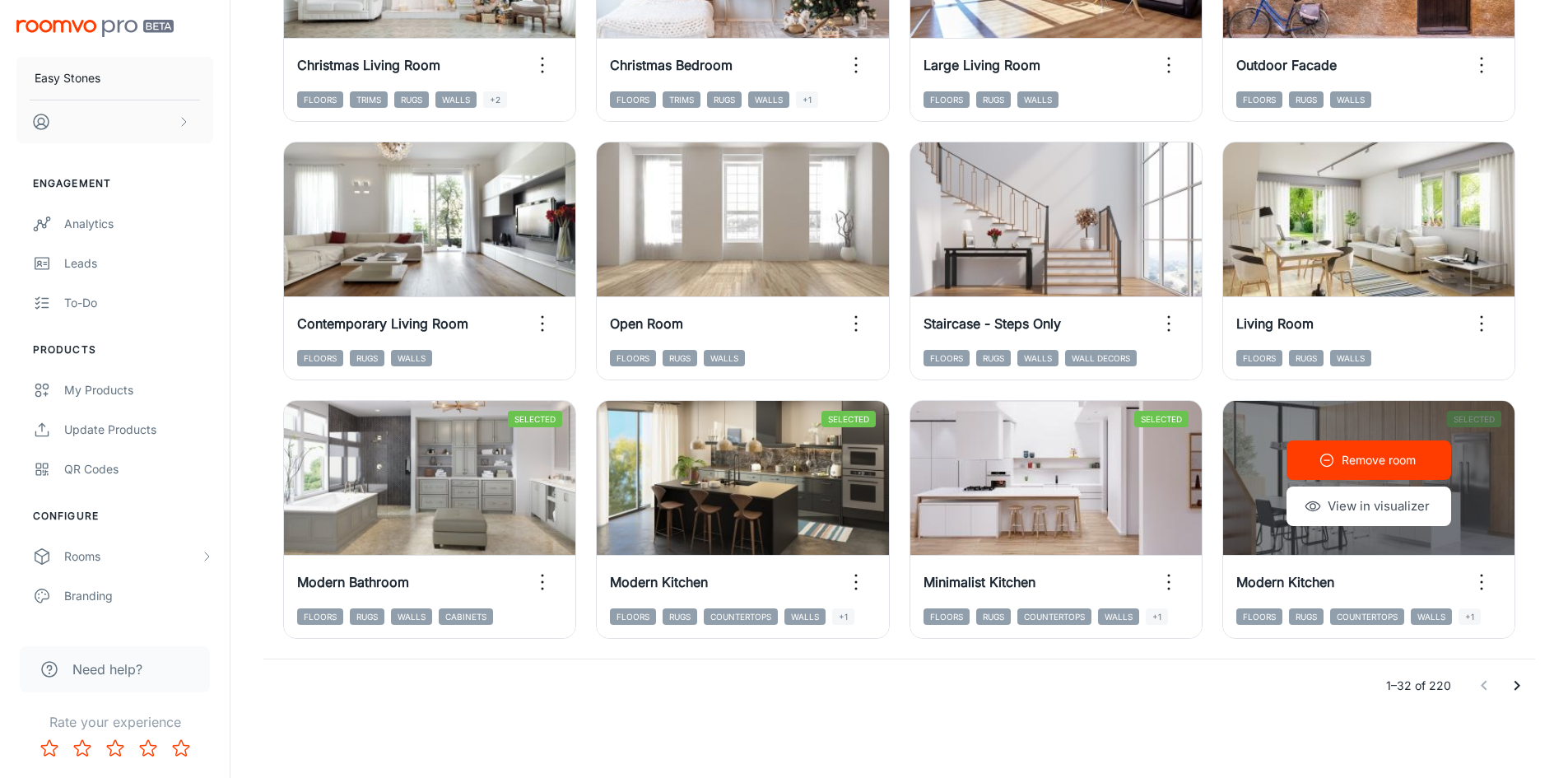
click at [1389, 516] on button "View in visualizer" at bounding box center [1368, 507] width 164 height 40
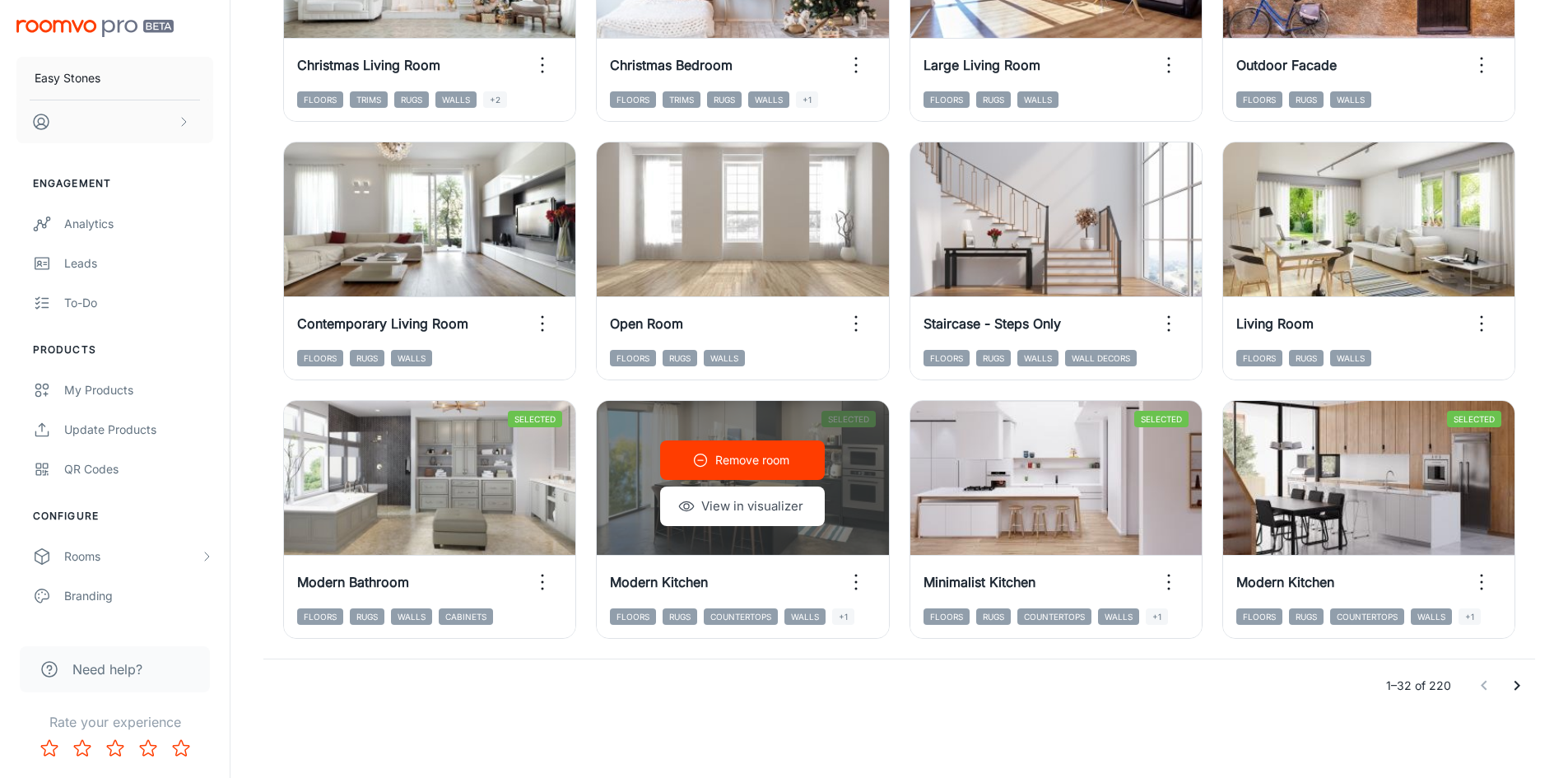
click at [718, 505] on button "View in visualizer" at bounding box center [742, 507] width 164 height 40
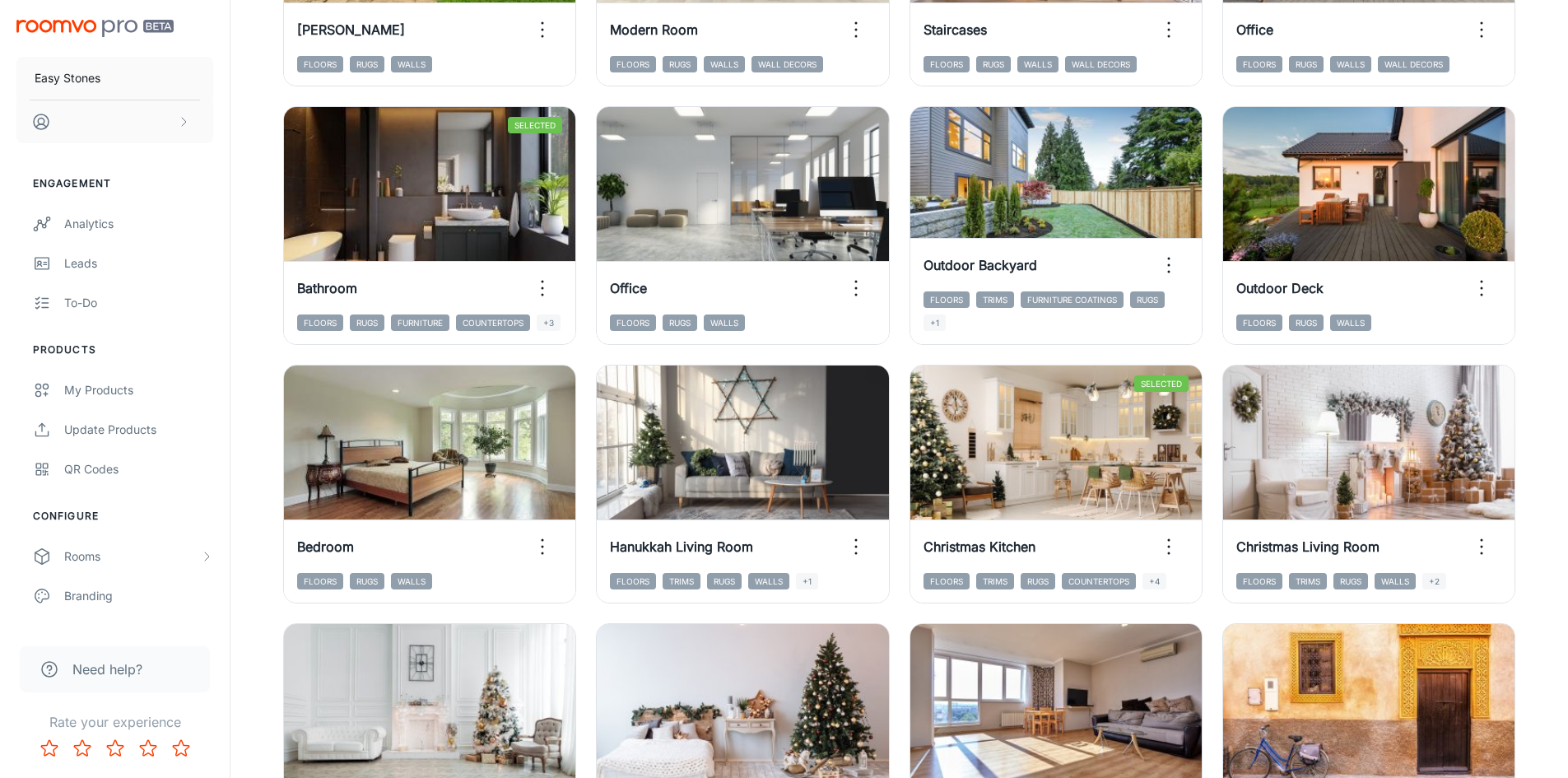
scroll to position [930, 0]
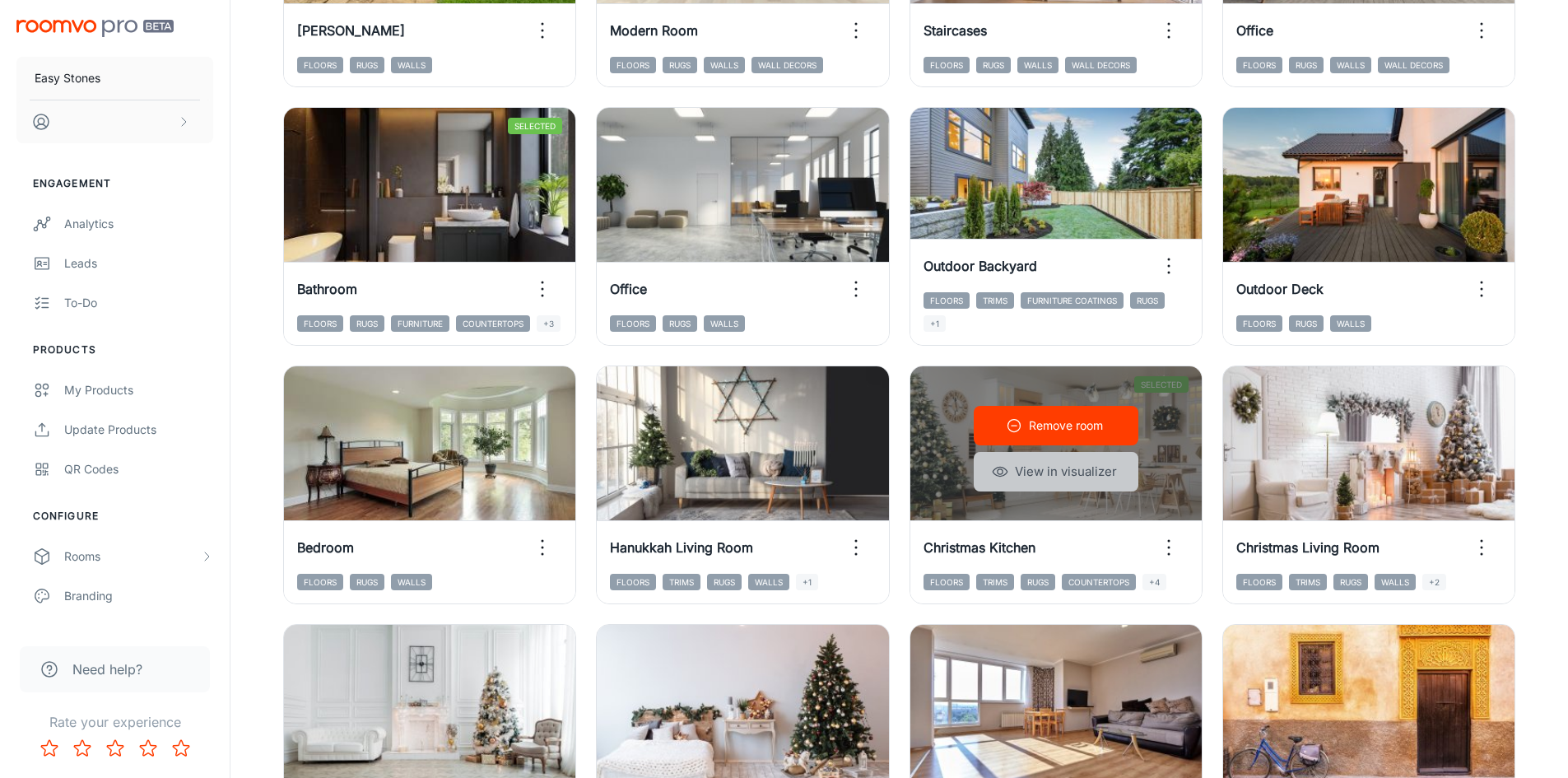
click at [1061, 477] on button "View in visualizer" at bounding box center [1056, 472] width 164 height 40
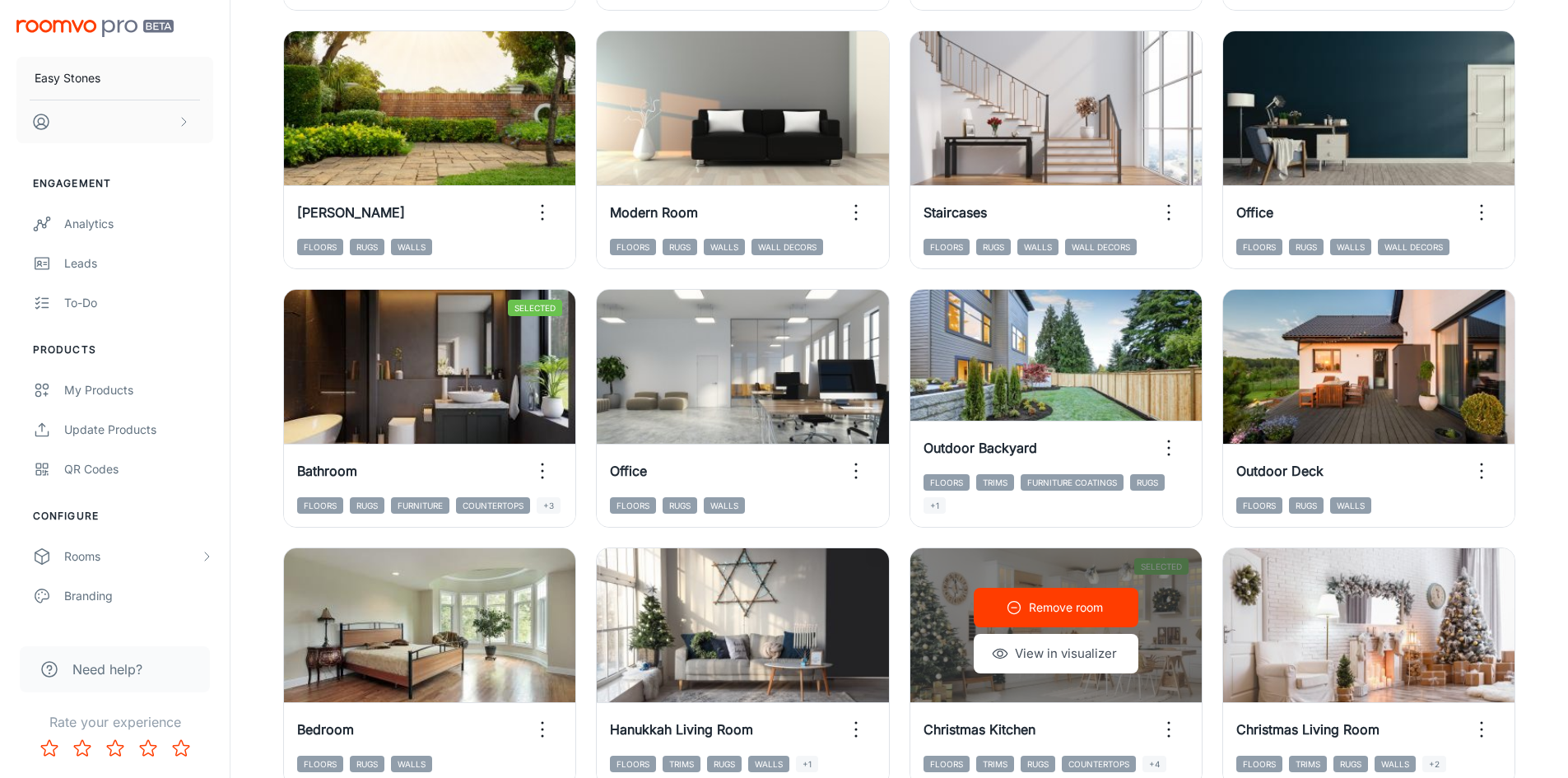
scroll to position [684, 0]
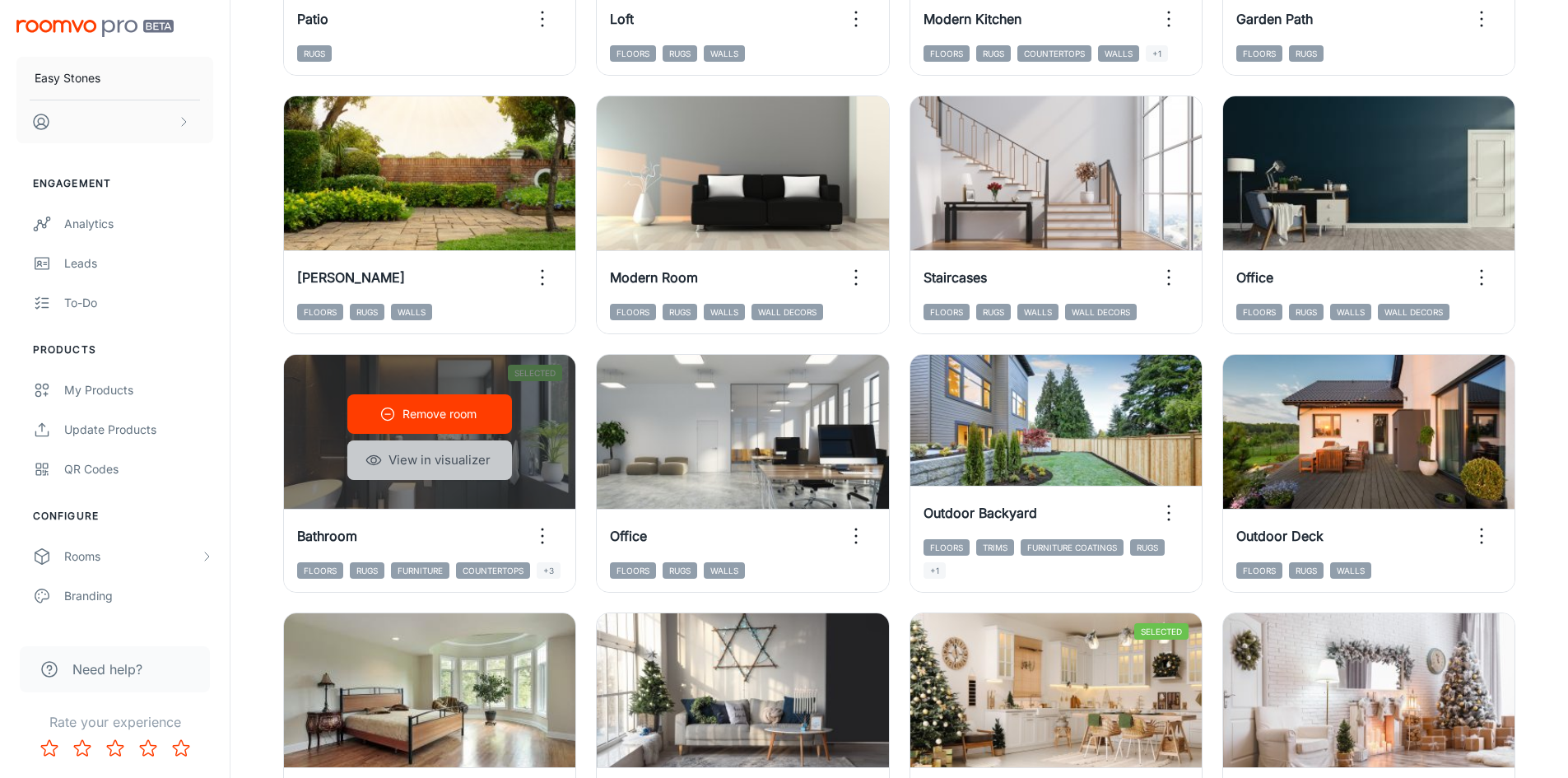
click at [478, 461] on button "View in visualizer" at bounding box center [429, 461] width 164 height 40
click at [461, 414] on p "Remove room" at bounding box center [440, 414] width 74 height 18
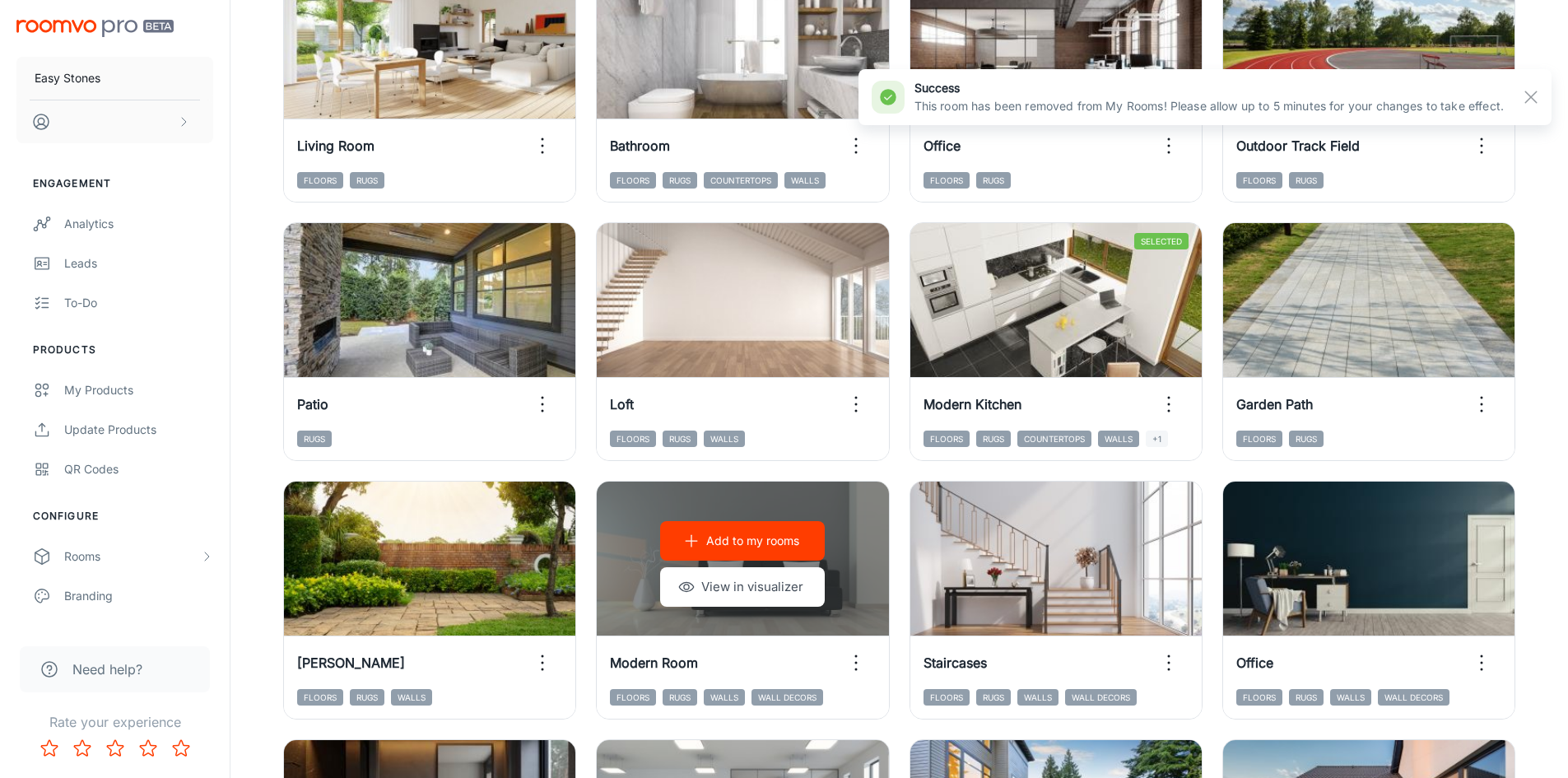
scroll to position [272, 0]
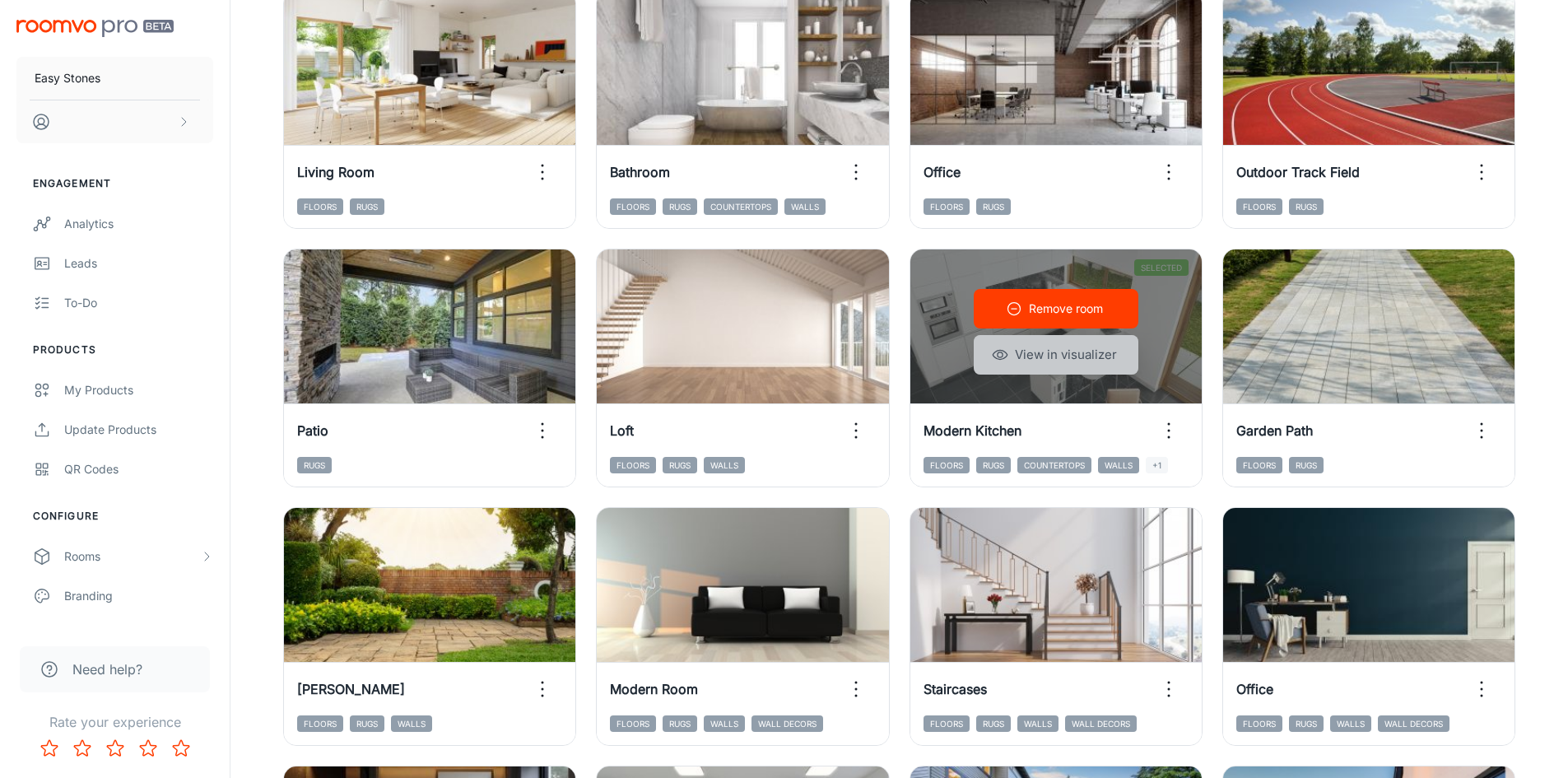
click at [1089, 362] on button "View in visualizer" at bounding box center [1056, 355] width 164 height 40
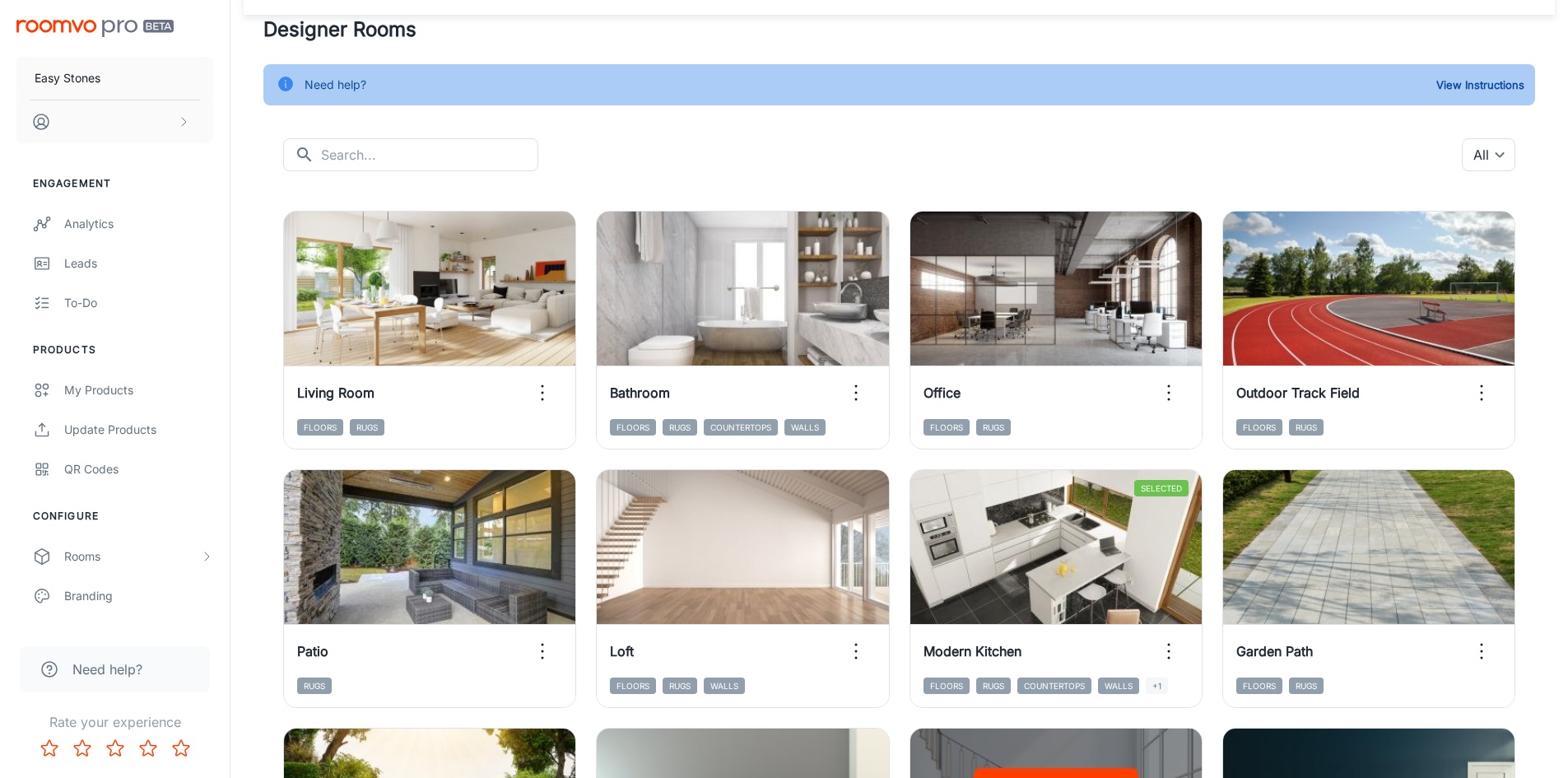
scroll to position [25, 0]
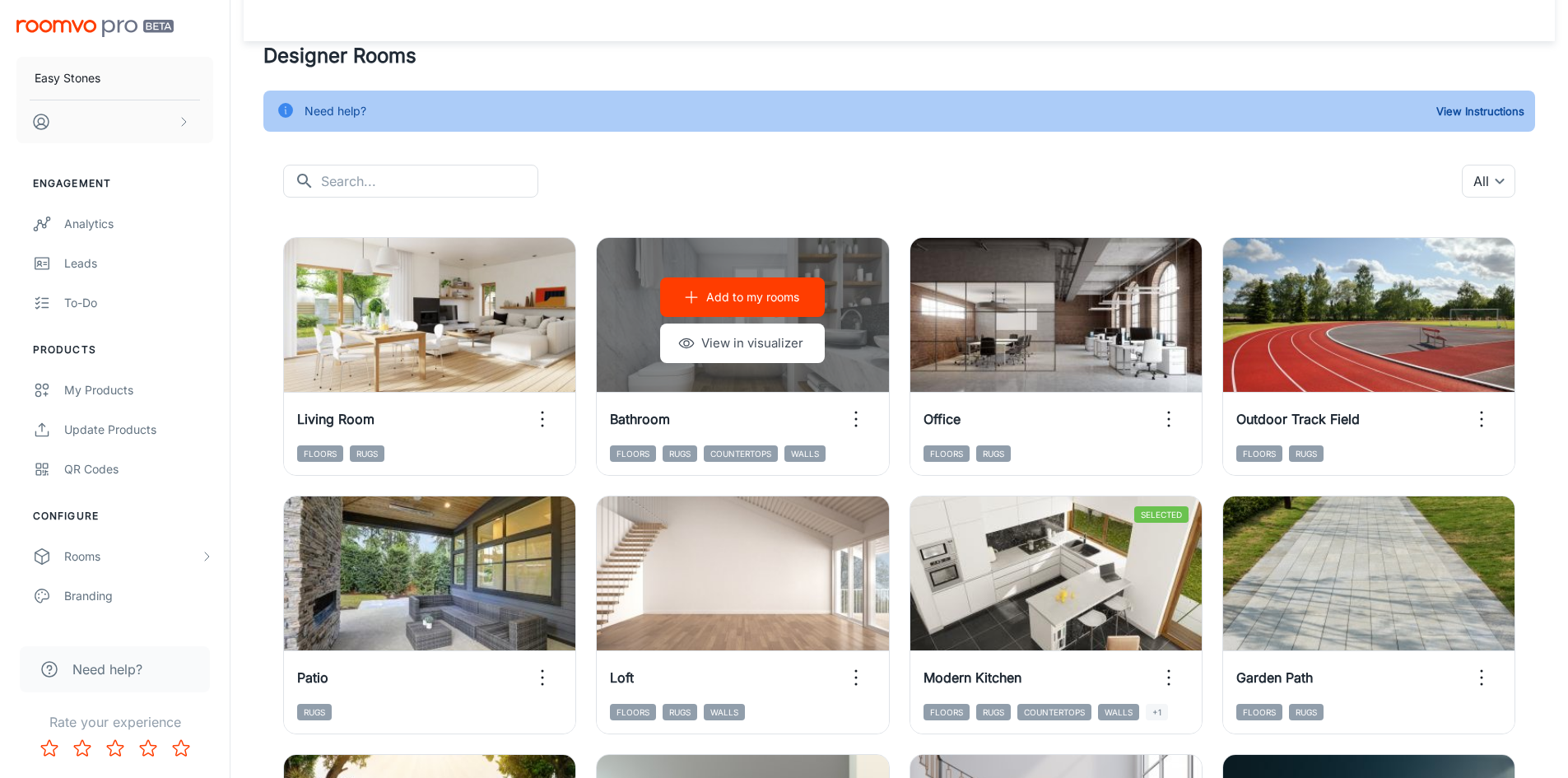
click at [772, 304] on p "Add to my rooms" at bounding box center [752, 298] width 93 height 18
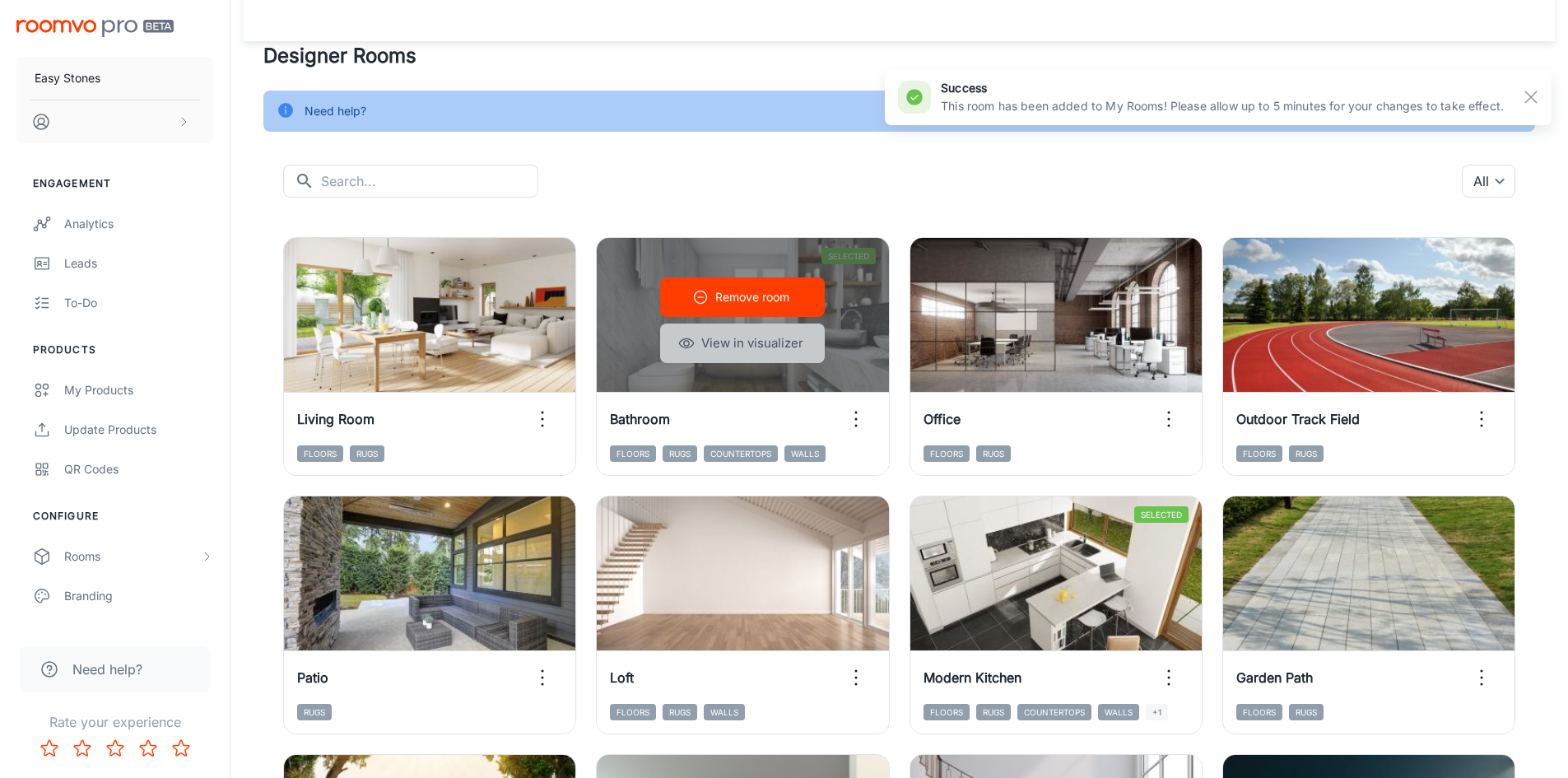
click at [774, 350] on button "View in visualizer" at bounding box center [742, 343] width 164 height 40
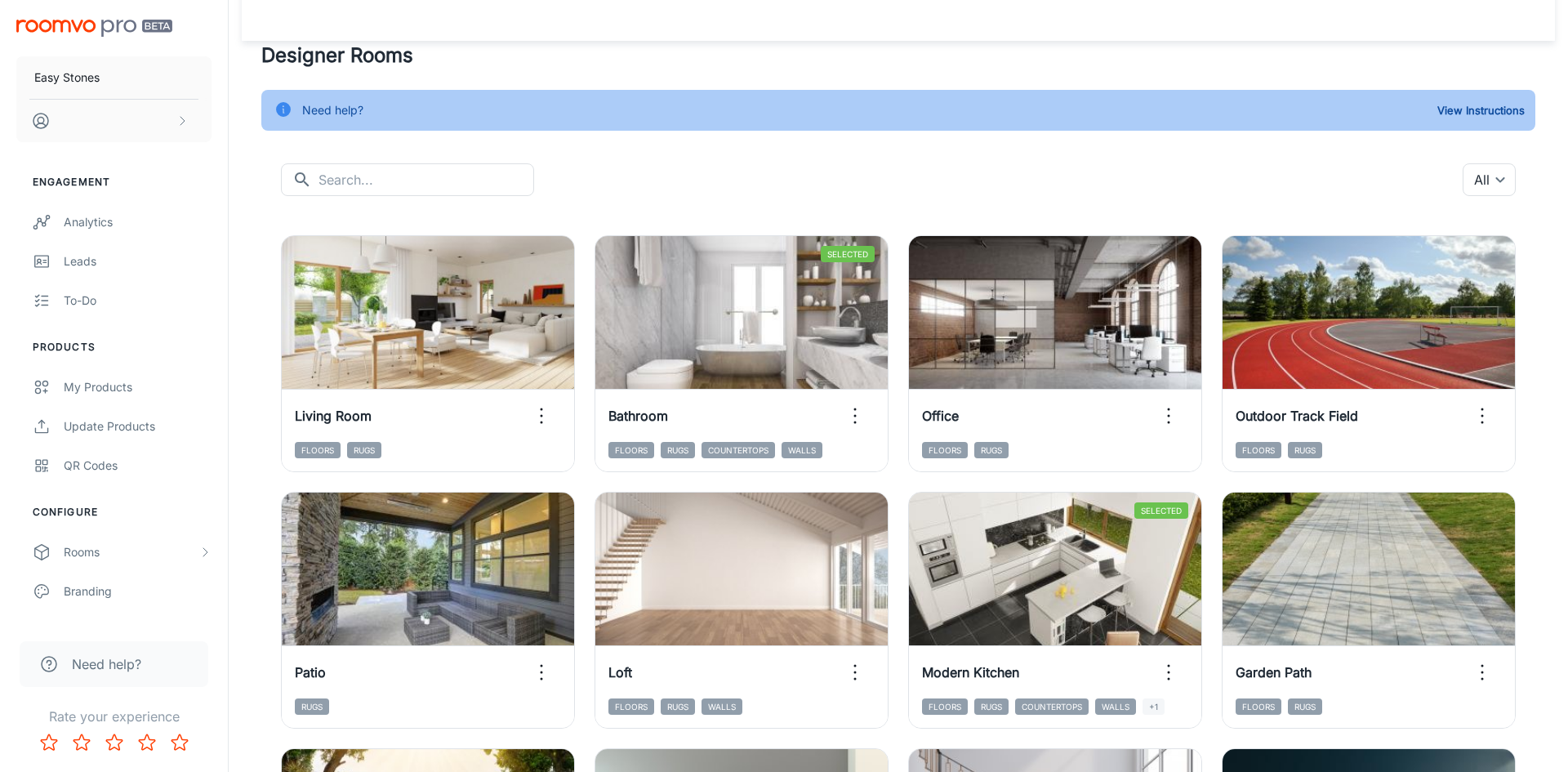
click at [1487, 176] on body "Easy Stones Engagement Analytics Leads To-do Products My Products Update Produc…" at bounding box center [784, 361] width 1568 height 772
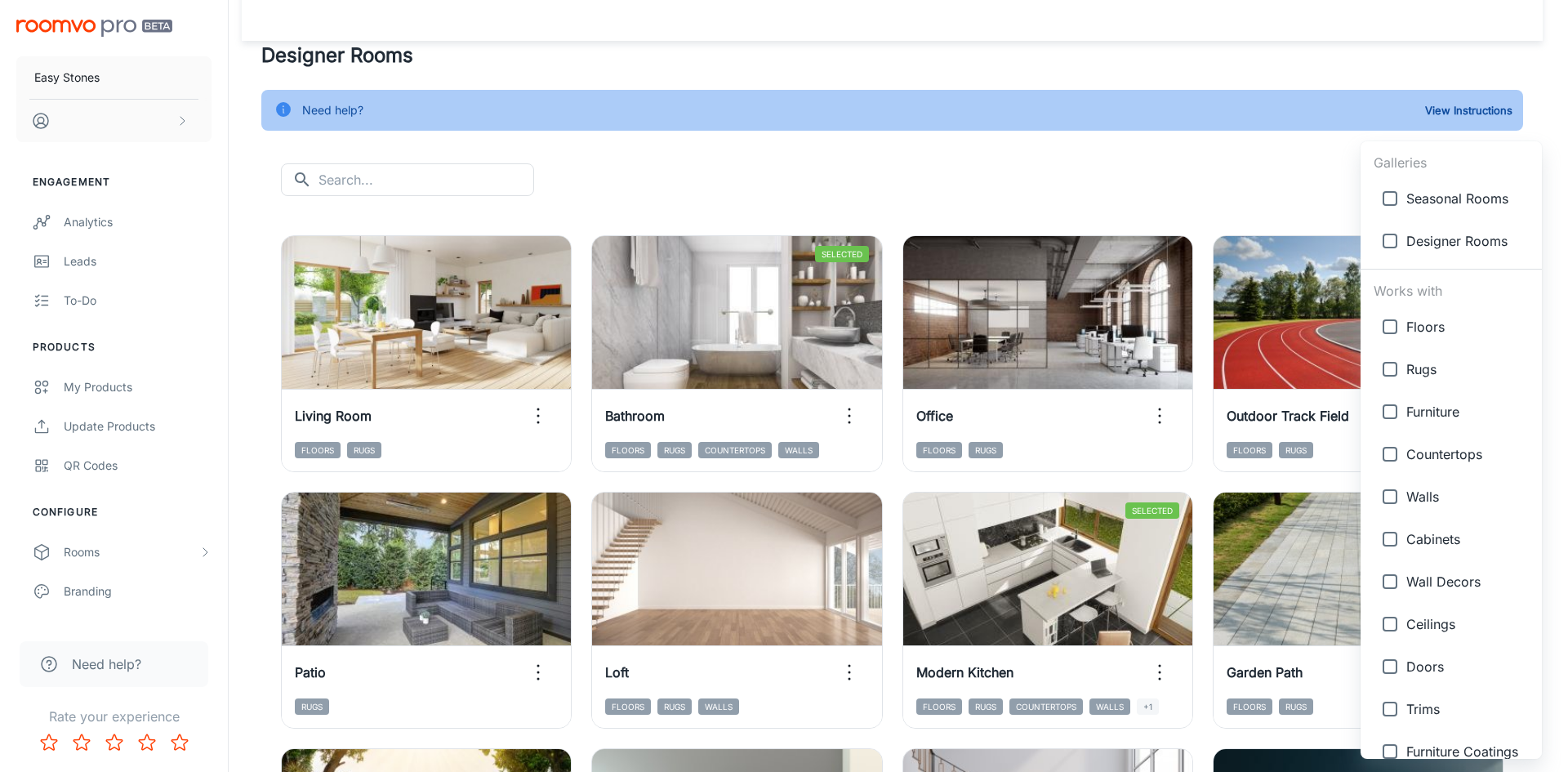
click at [1425, 456] on span "Countertops" at bounding box center [1467, 455] width 122 height 20
type input "{"type":"productType","id":"4"}"
checkbox input "true"
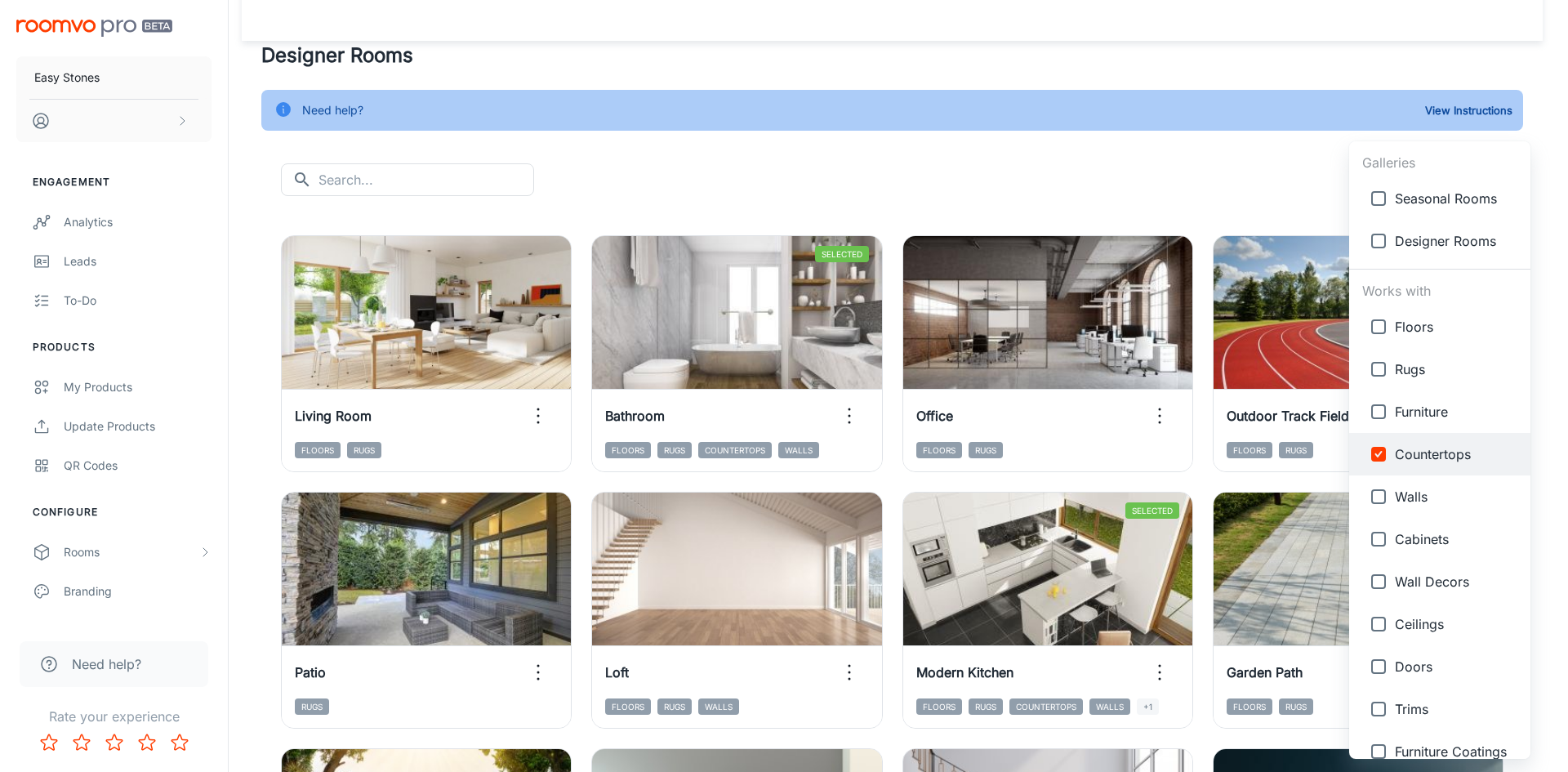
click at [1187, 171] on div at bounding box center [784, 386] width 1568 height 772
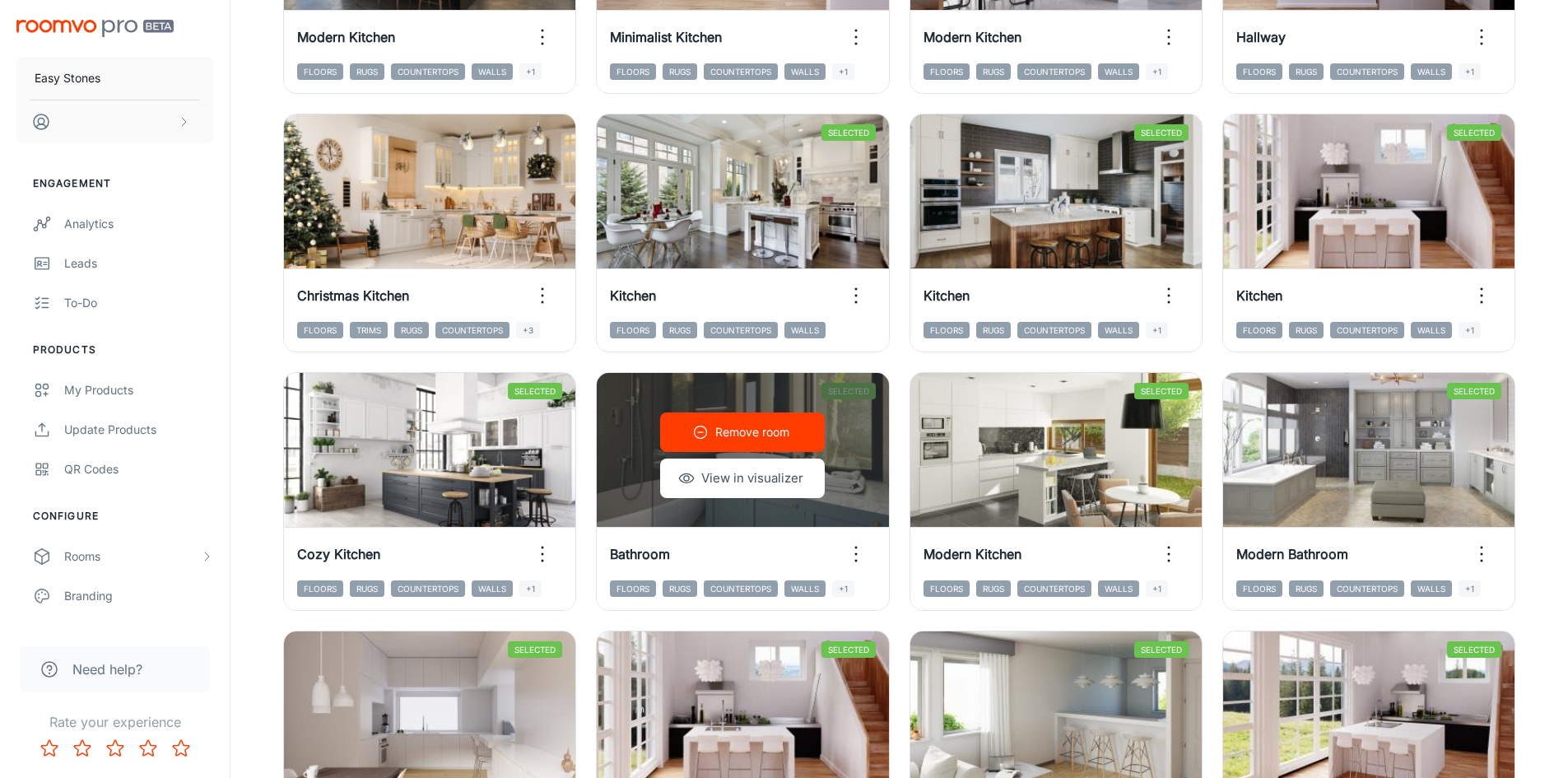
scroll to position [684, 0]
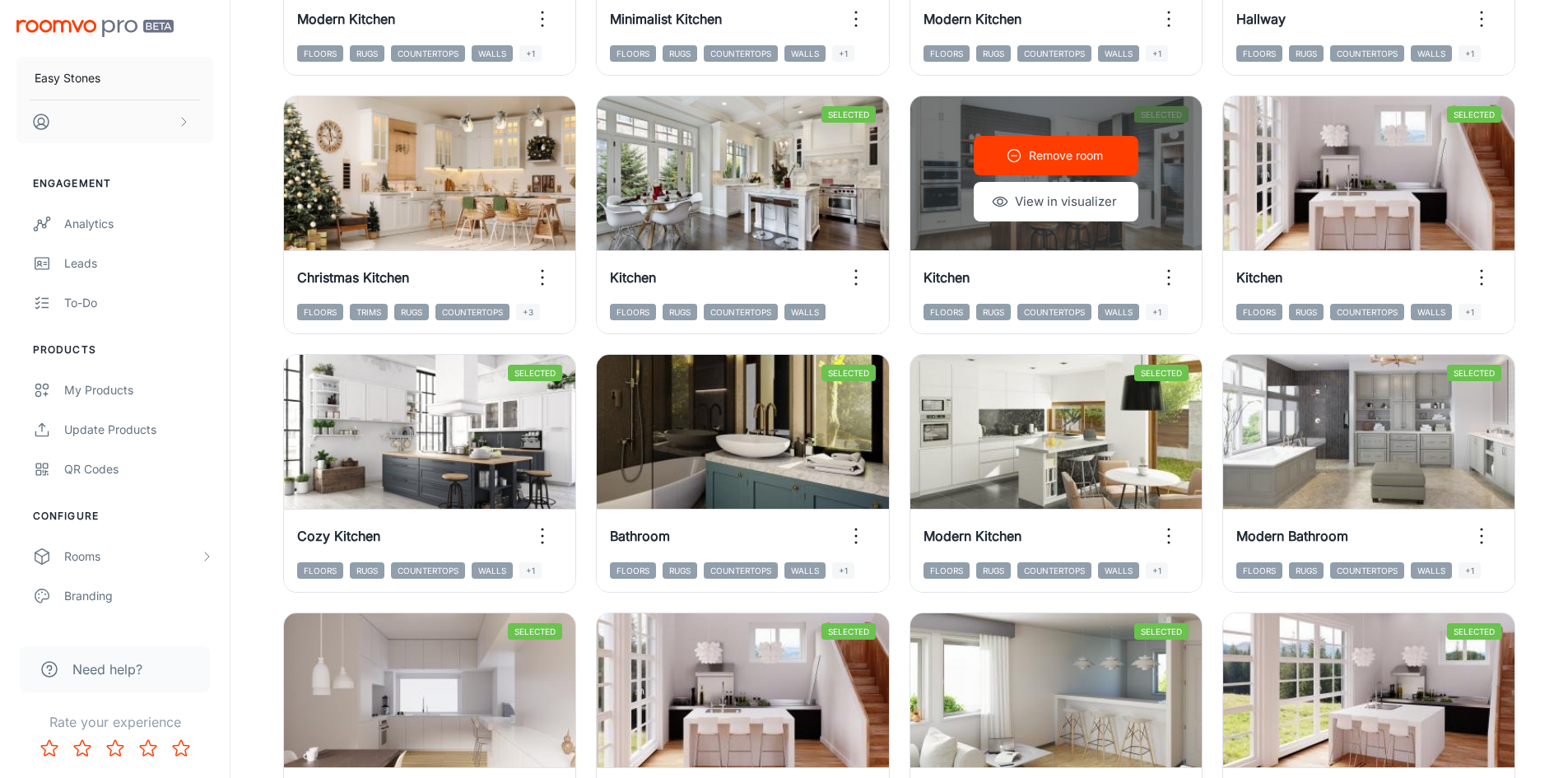
click at [1103, 205] on button "View in visualizer" at bounding box center [1056, 202] width 164 height 40
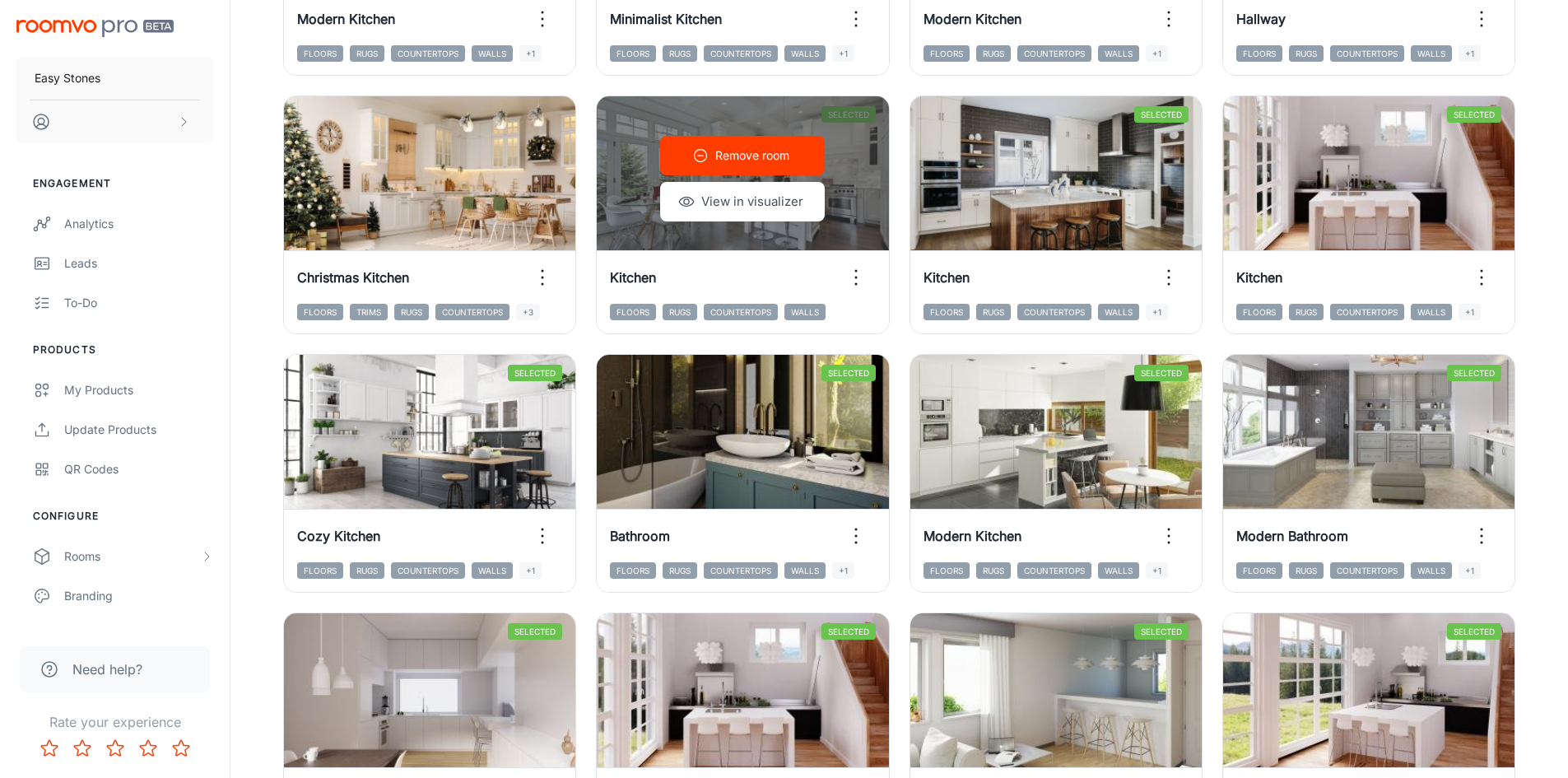
click at [723, 201] on button "View in visualizer" at bounding box center [742, 202] width 164 height 40
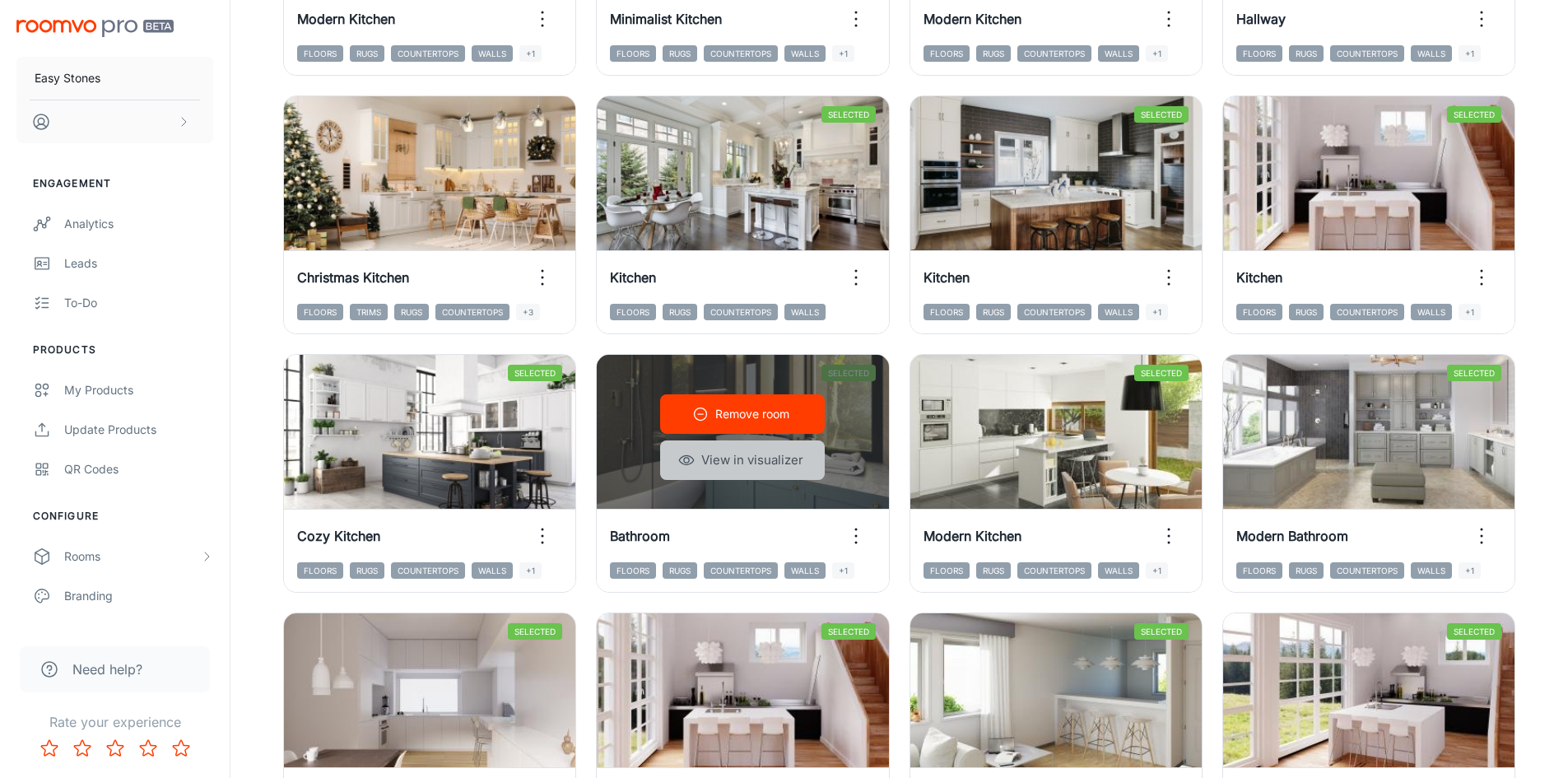
click at [732, 456] on button "View in visualizer" at bounding box center [742, 461] width 164 height 40
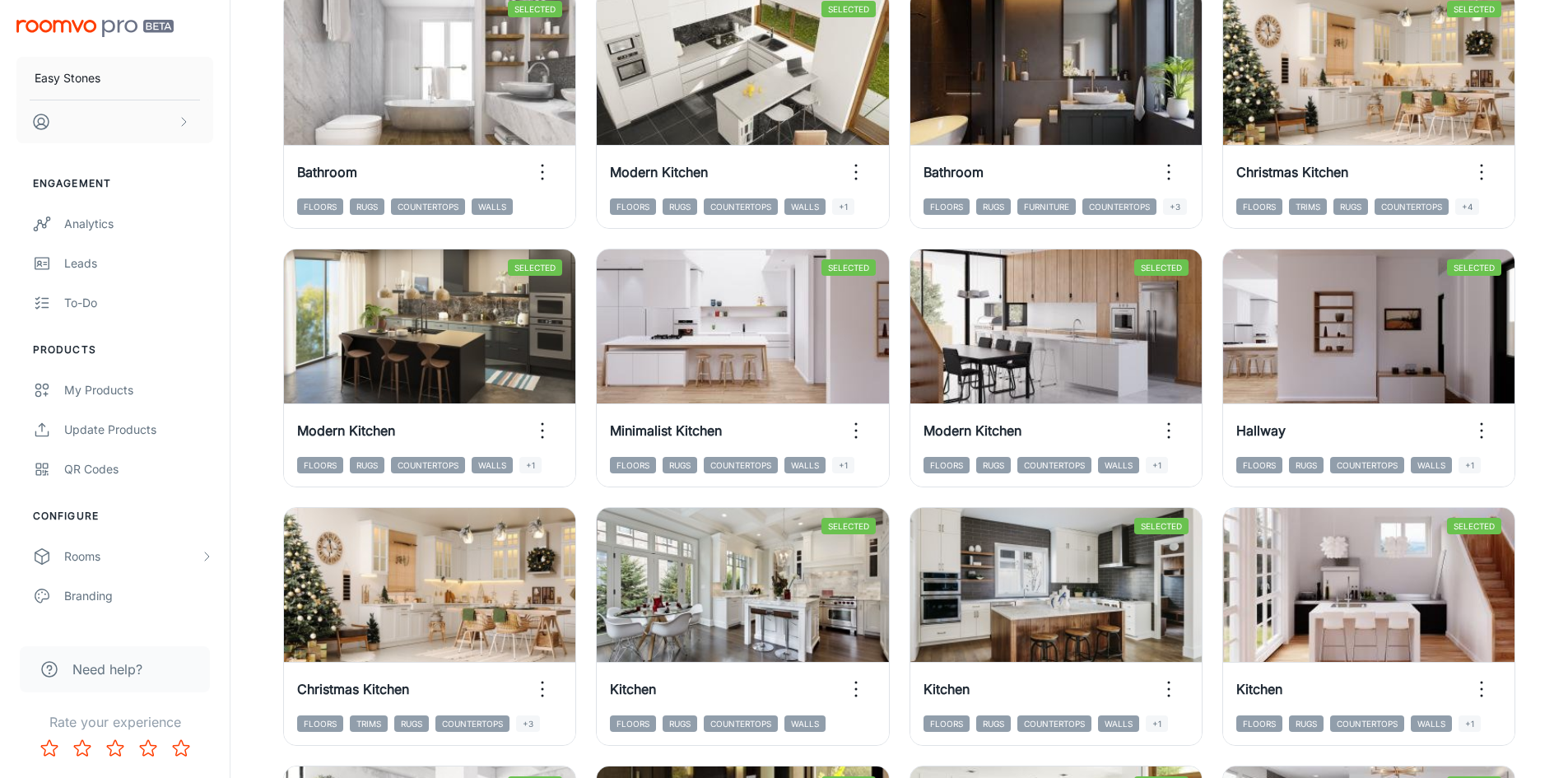
scroll to position [0, 0]
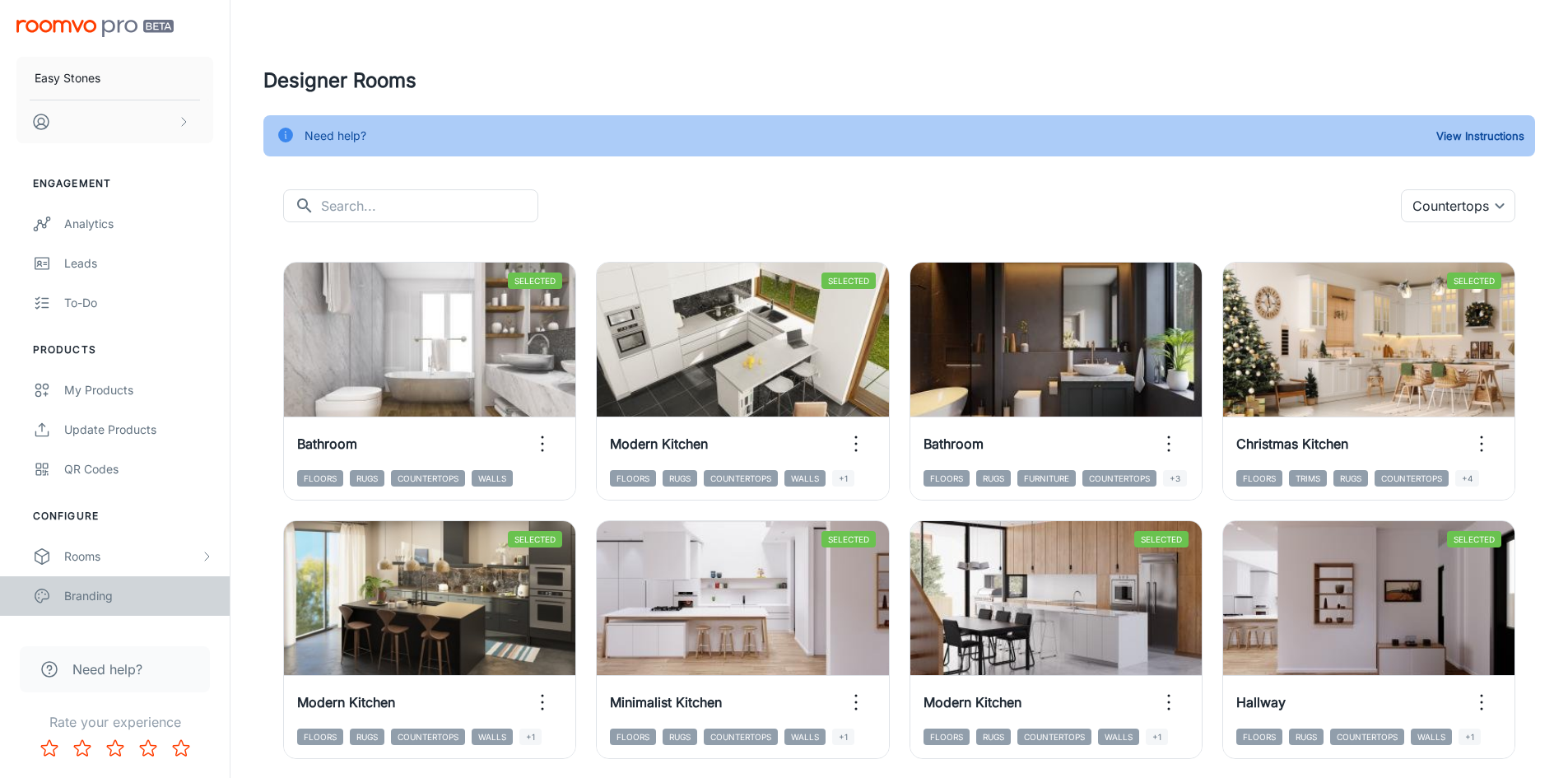
click at [106, 582] on link "Branding" at bounding box center [115, 596] width 230 height 40
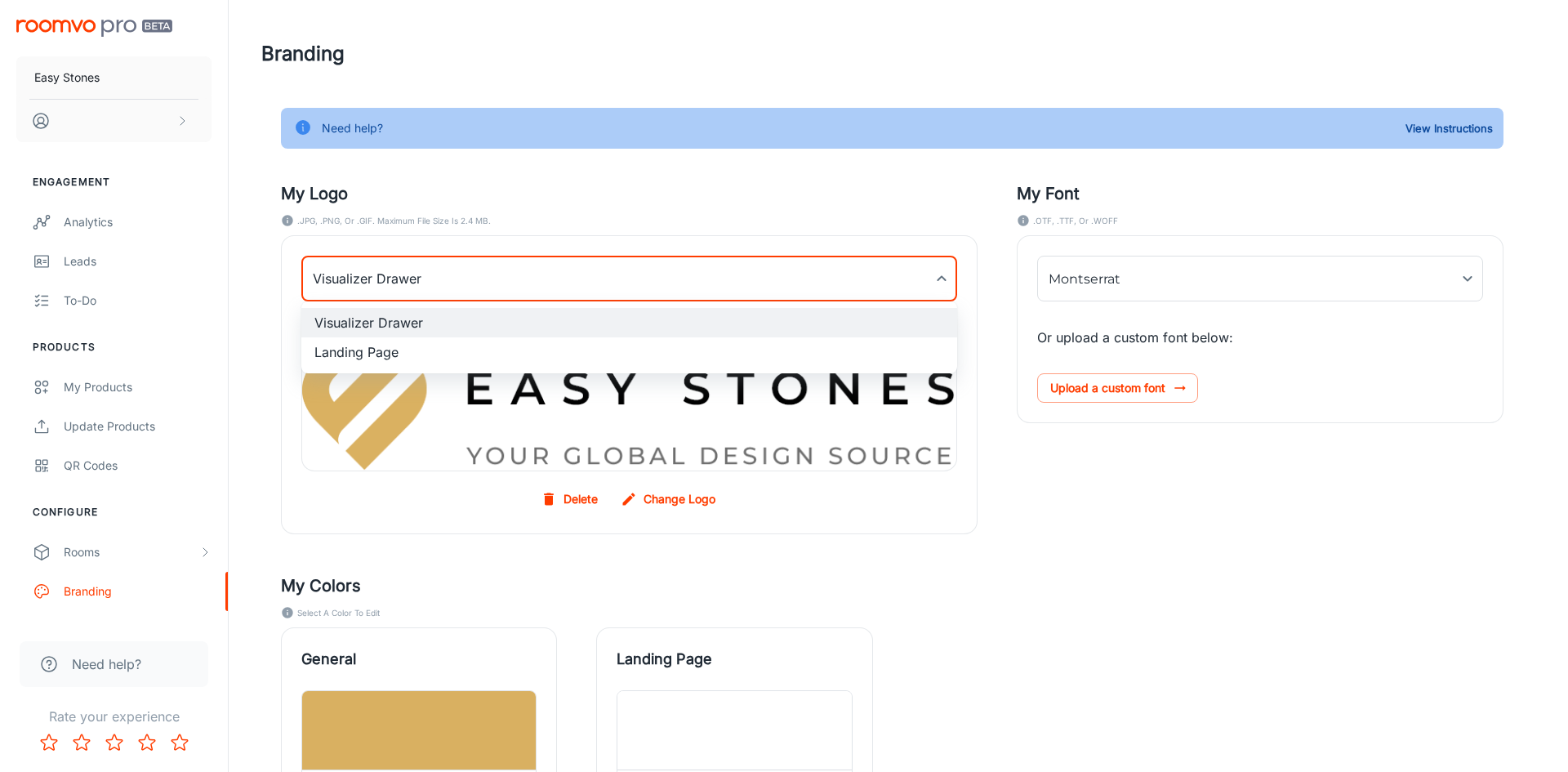
click at [634, 288] on body "Easy Stones Engagement Analytics Leads To-do Products My Products Update Produc…" at bounding box center [784, 386] width 1568 height 772
click at [634, 288] on div at bounding box center [784, 386] width 1568 height 772
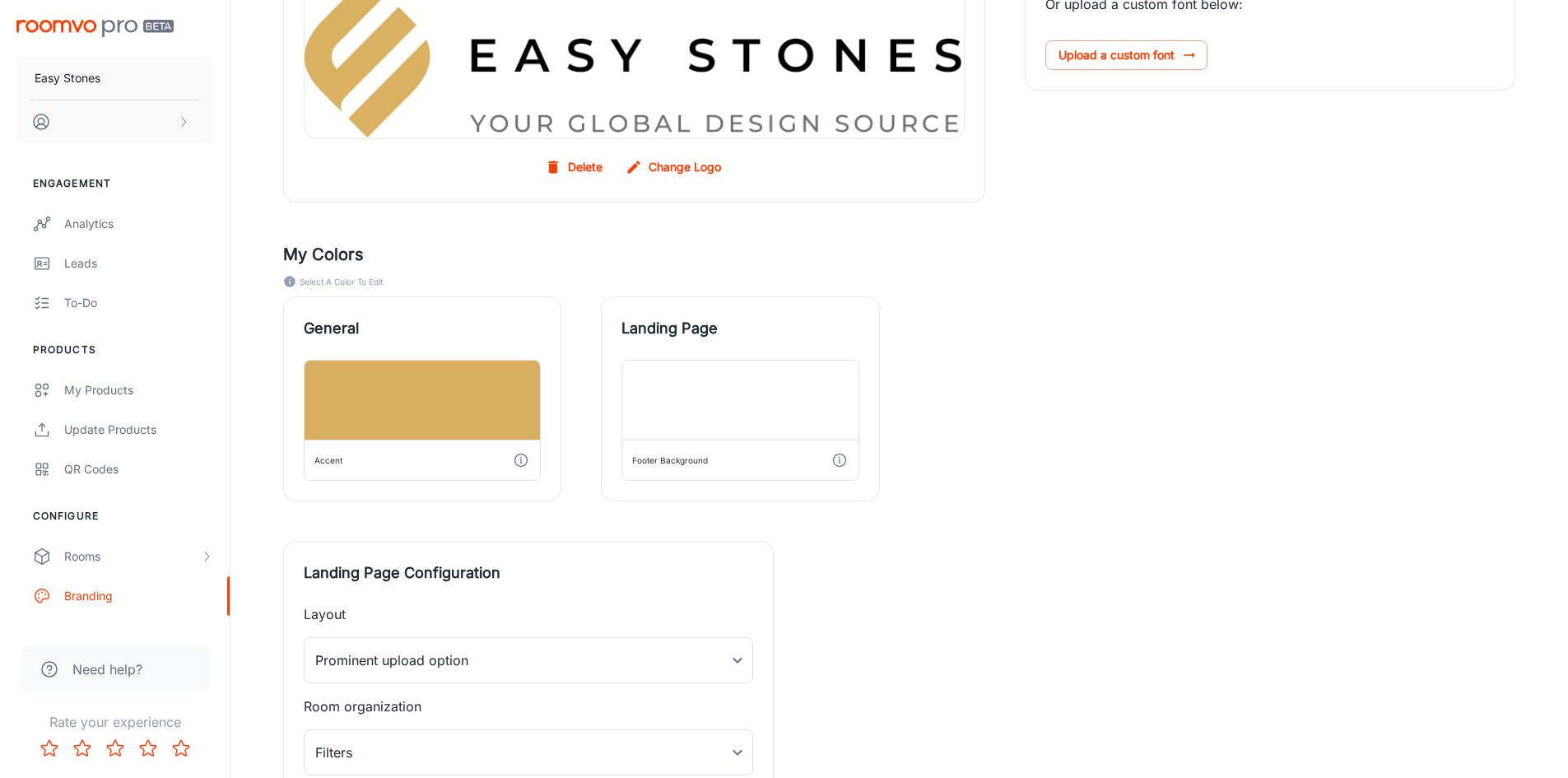
scroll to position [470, 0]
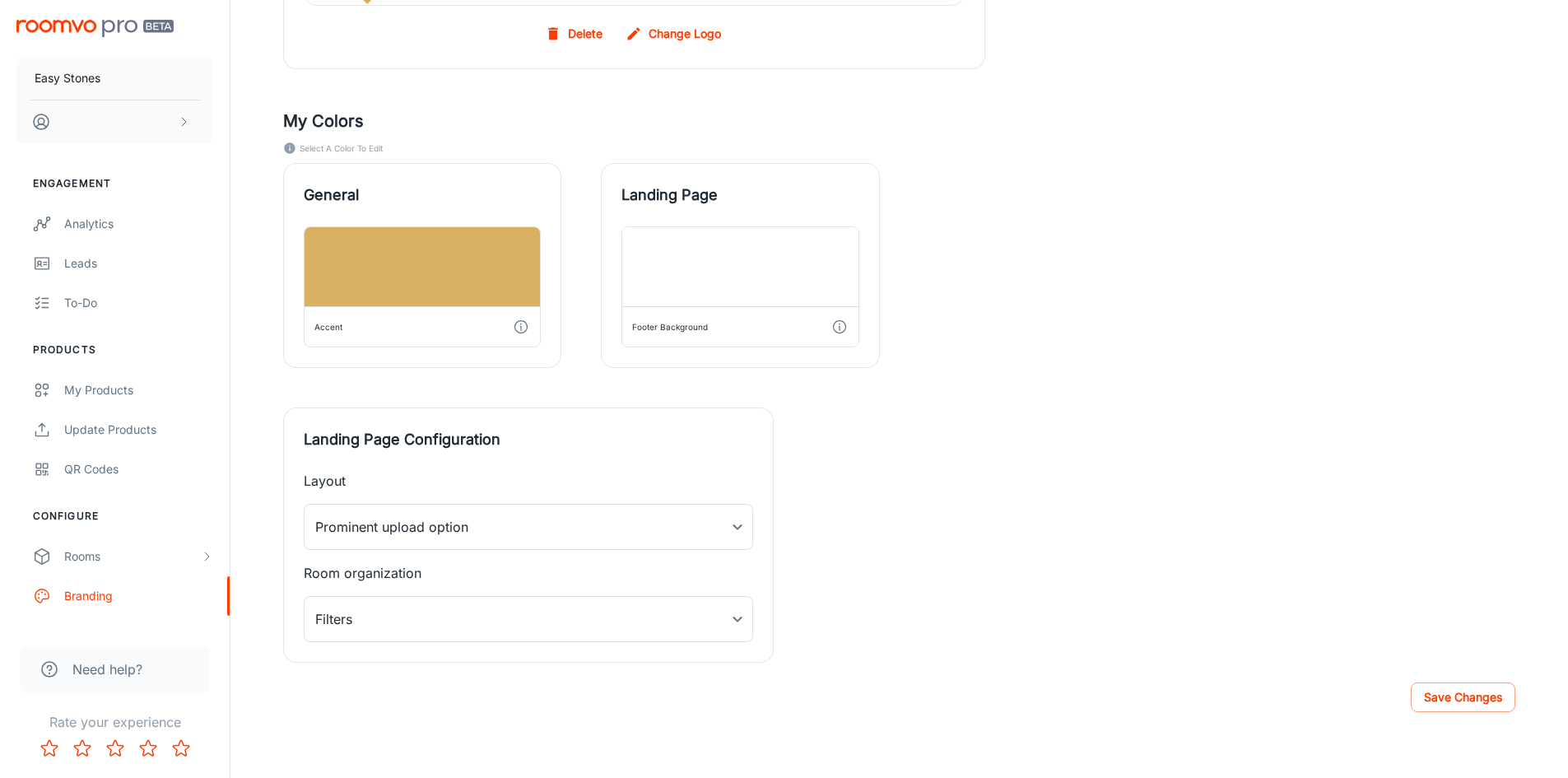
click at [1035, 283] on div "General Accent Landing Page Footer Background" at bounding box center [879, 246] width 1272 height 245
click at [988, 420] on div "My Logo .JPG, .PNG, or .GIF. Maximum file size is 2.4 MB. Visualizer Drawer myD…" at bounding box center [879, 169] width 1272 height 989
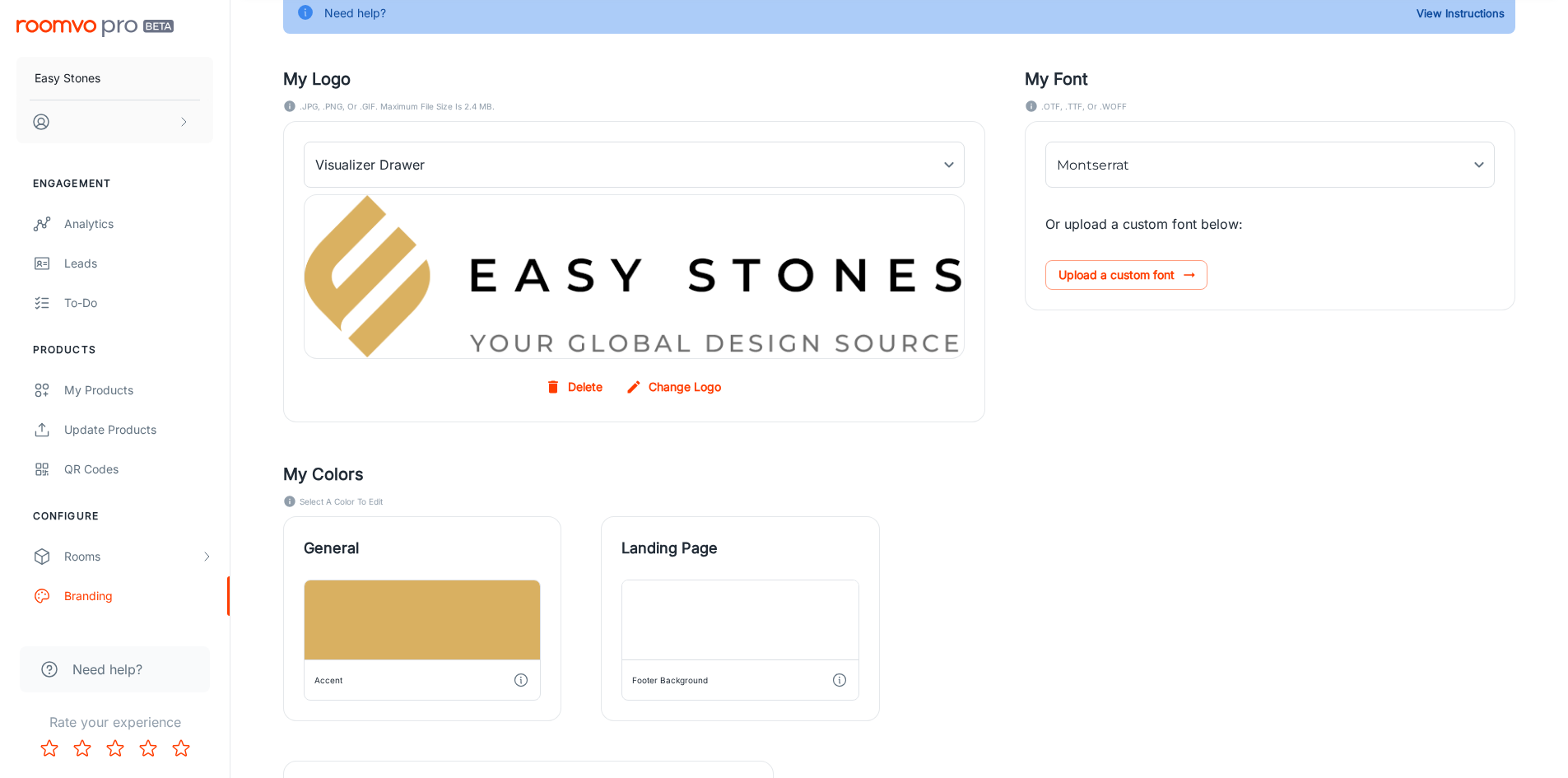
scroll to position [165, 0]
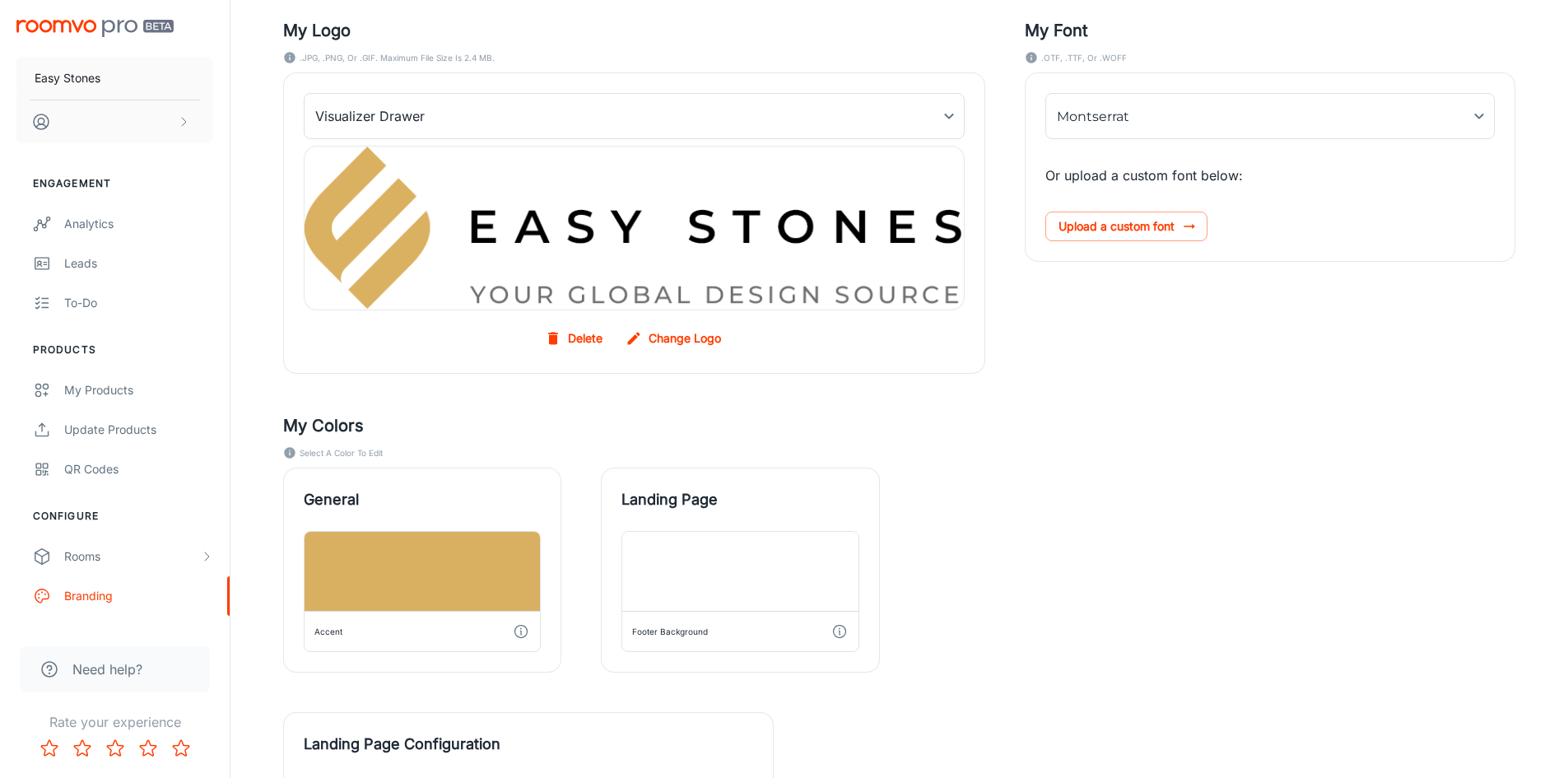
click at [1056, 419] on h5 "My Colors" at bounding box center [899, 426] width 1232 height 25
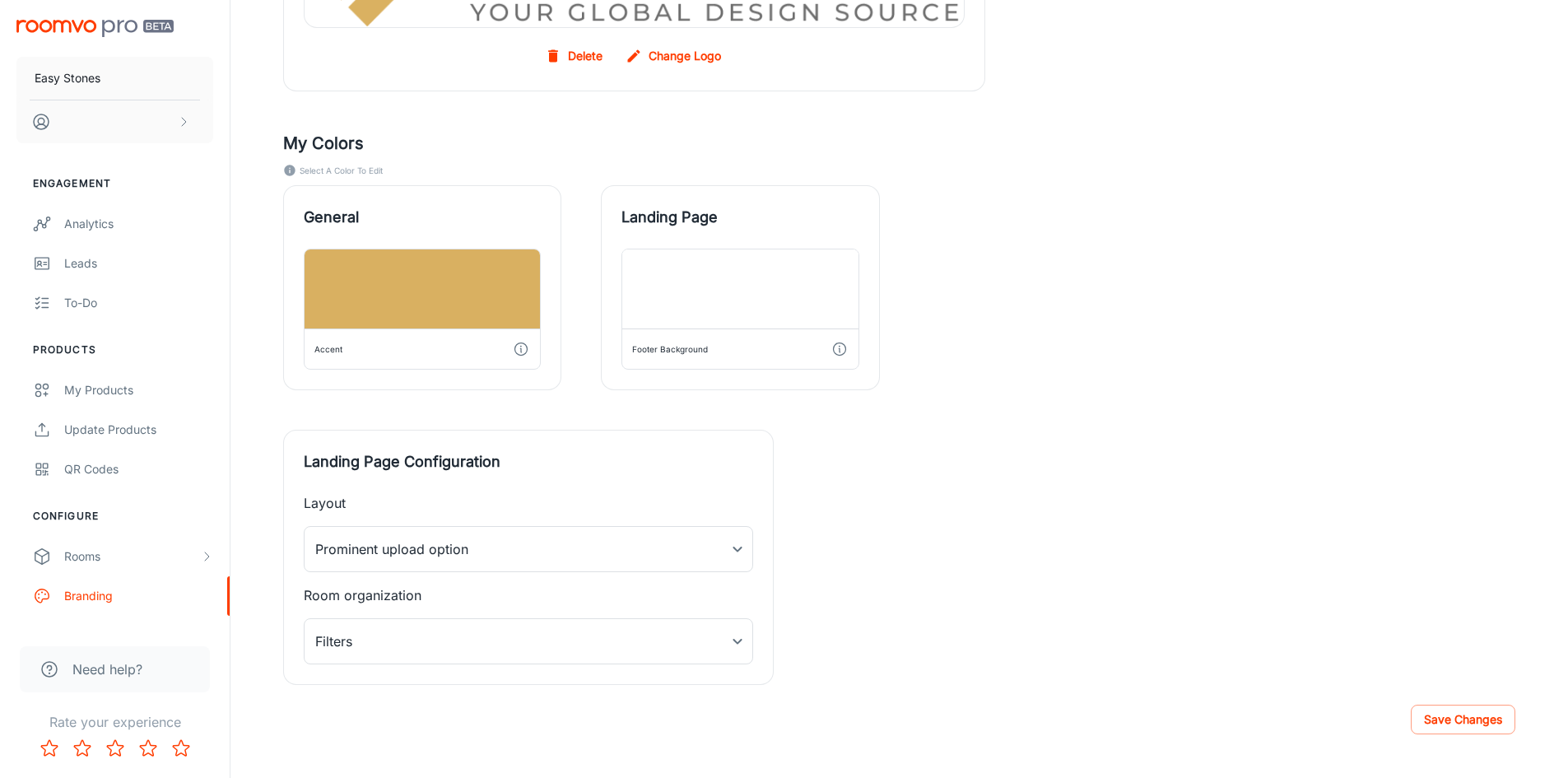
scroll to position [470, 0]
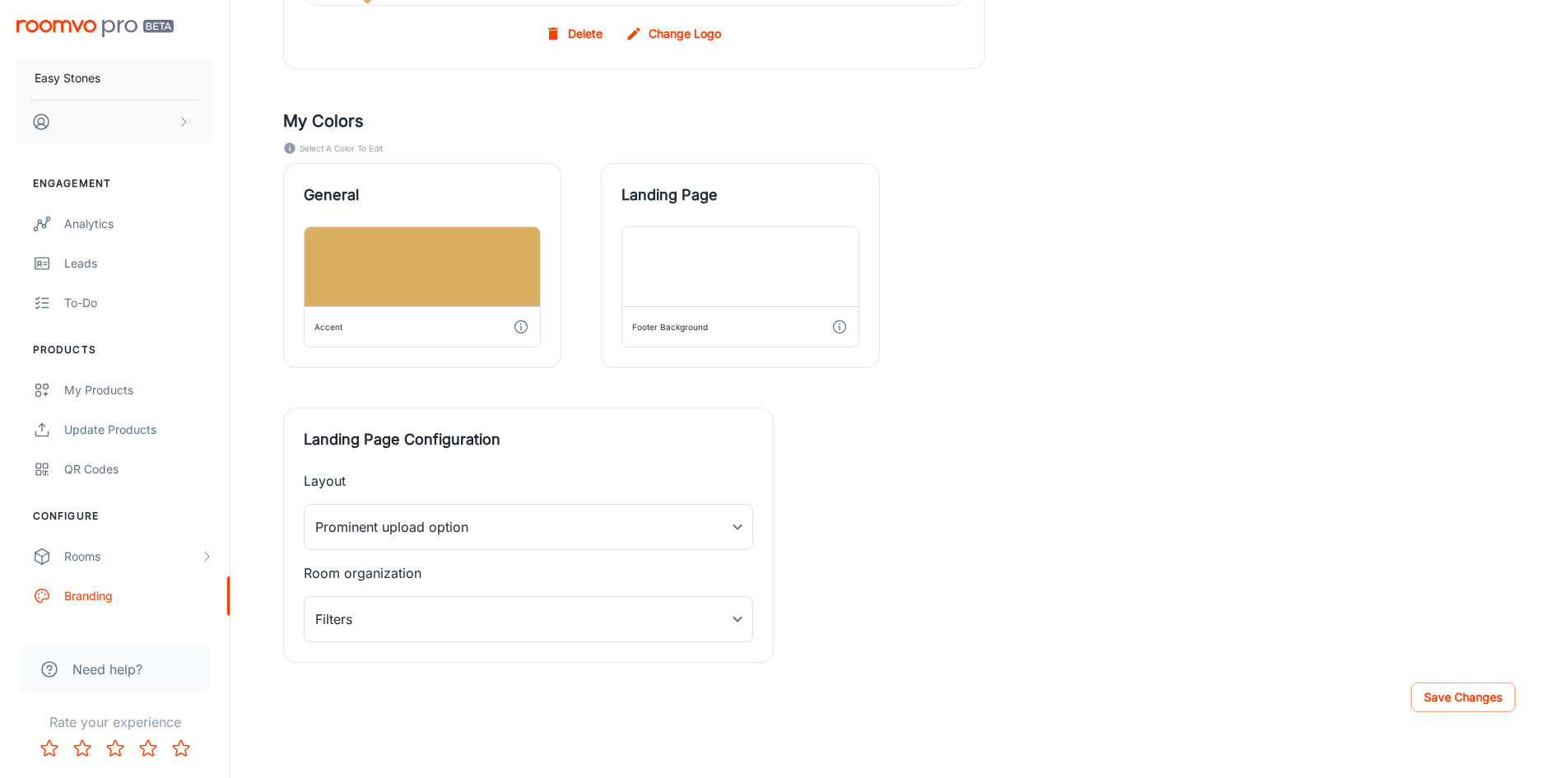
click at [118, 469] on div "QR Codes" at bounding box center [139, 470] width 149 height 18
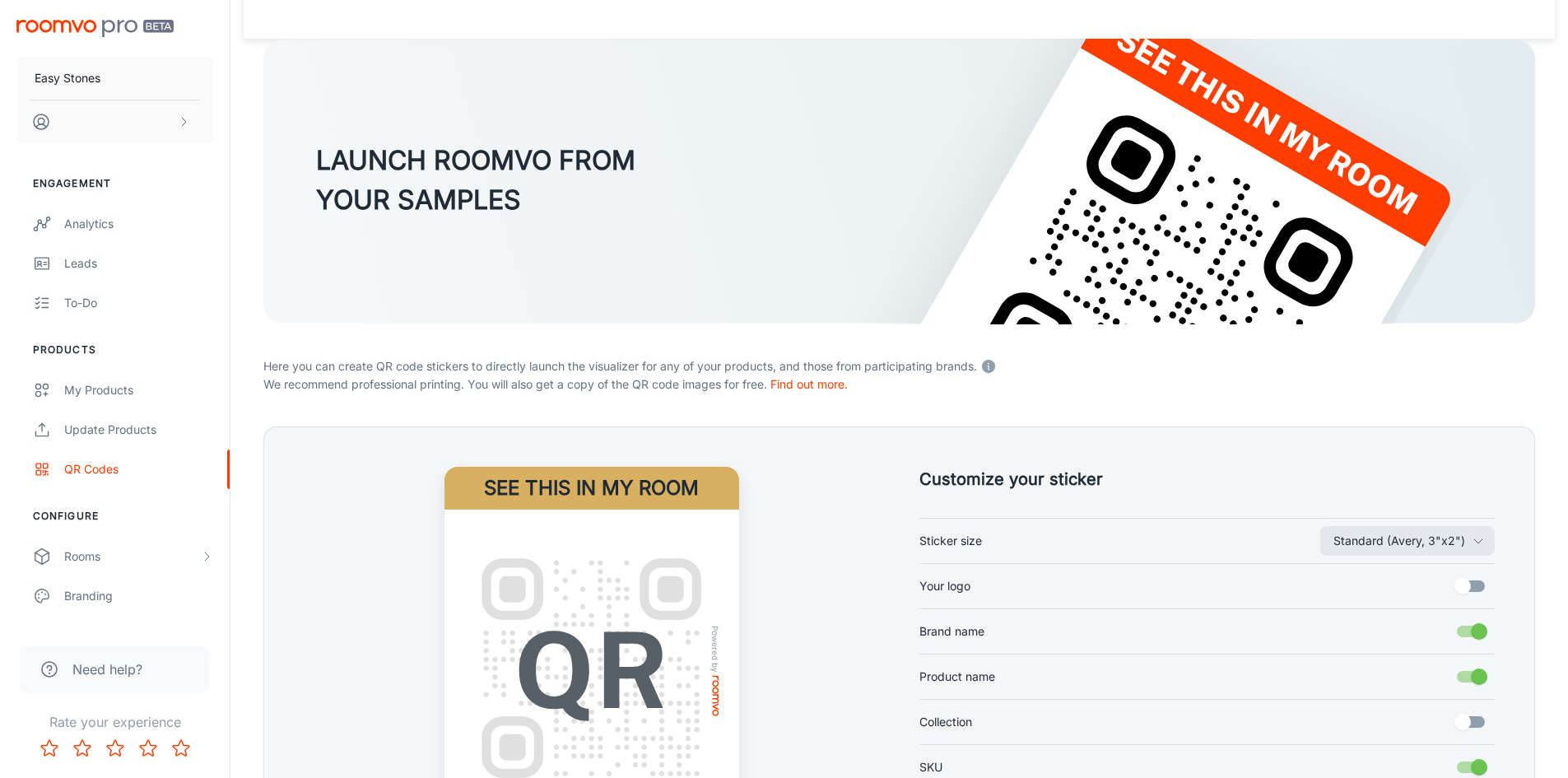
scroll to position [307, 0]
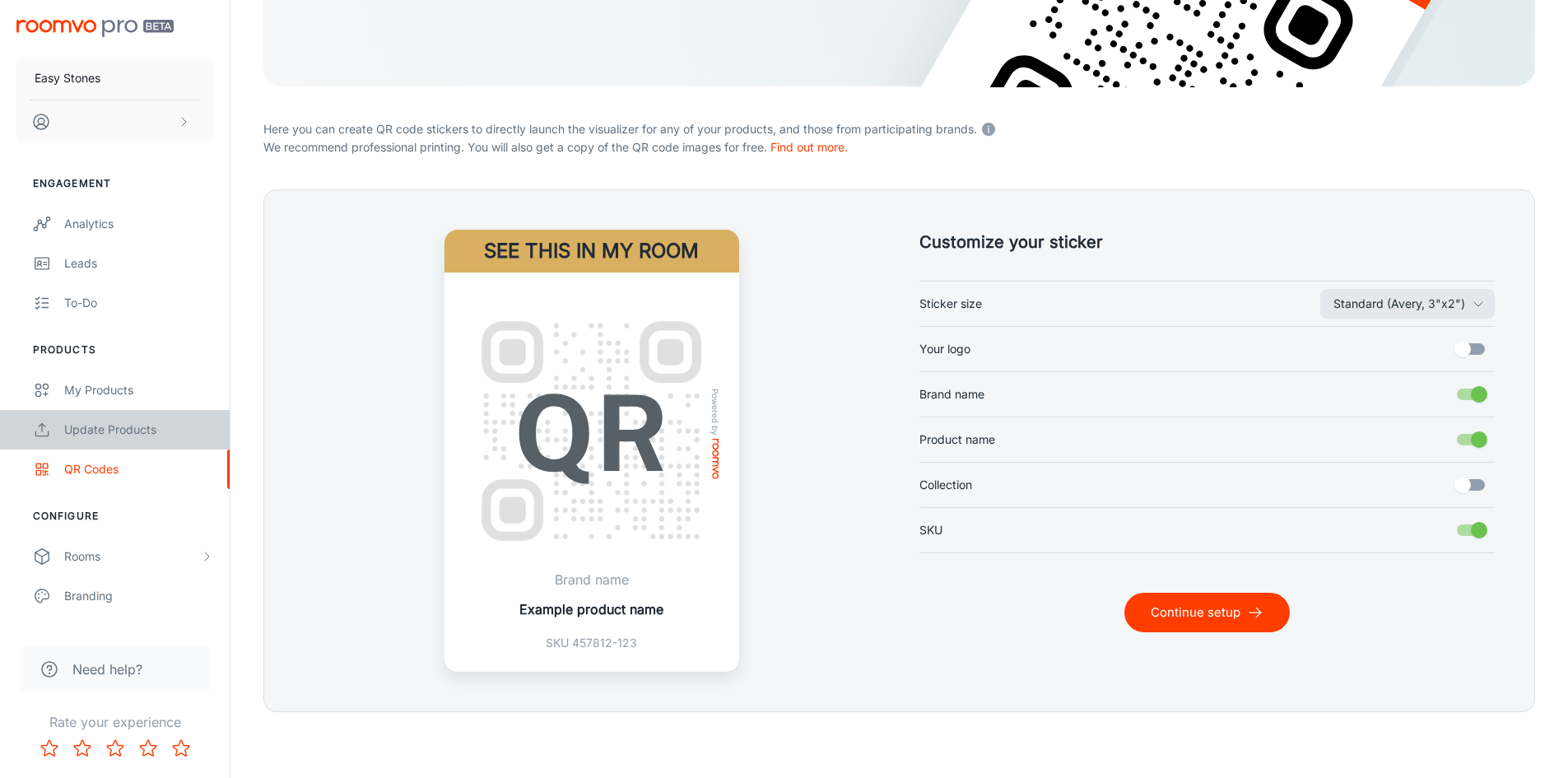
click at [107, 423] on div "Update Products" at bounding box center [139, 430] width 149 height 18
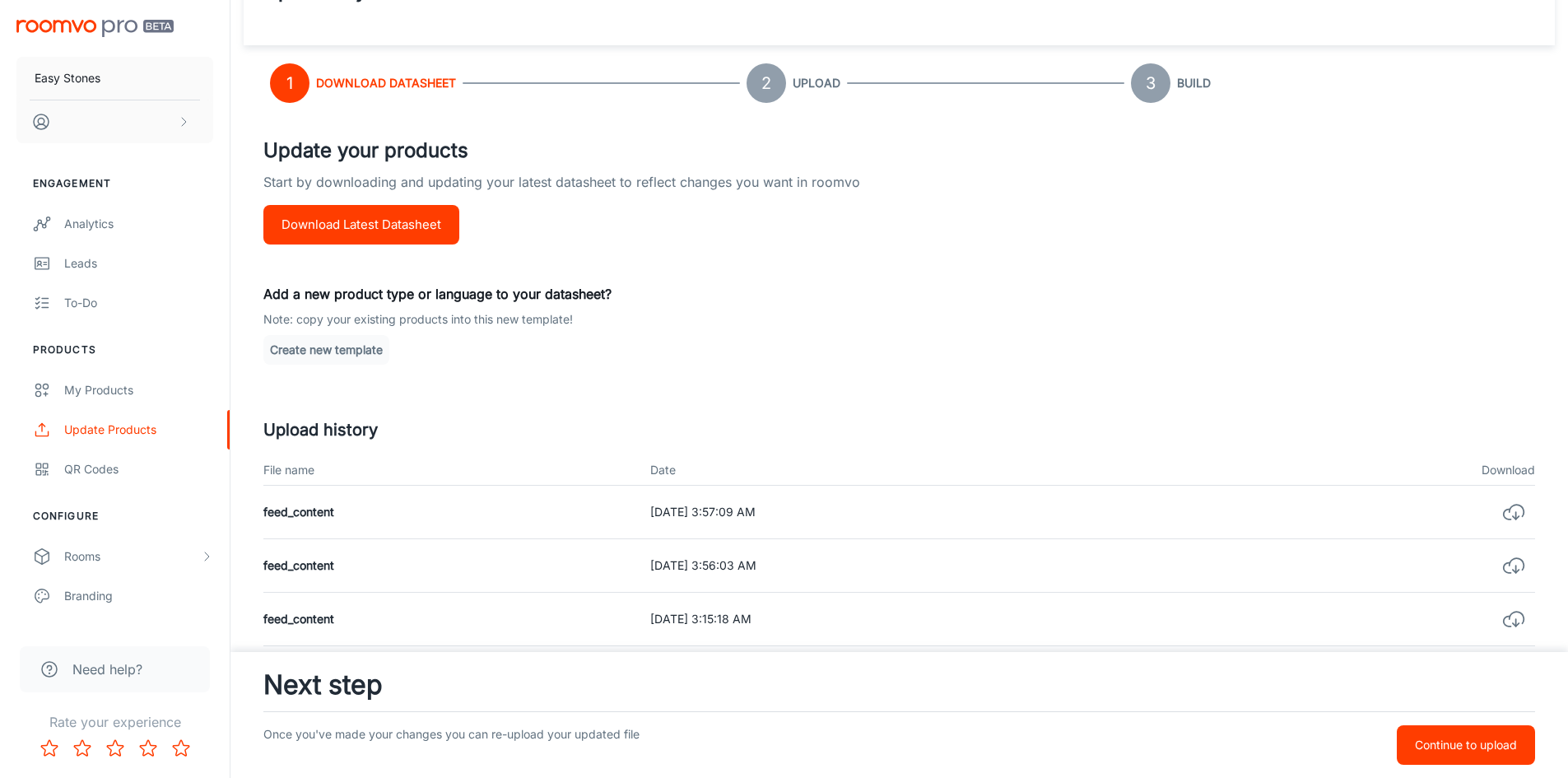
scroll to position [165, 0]
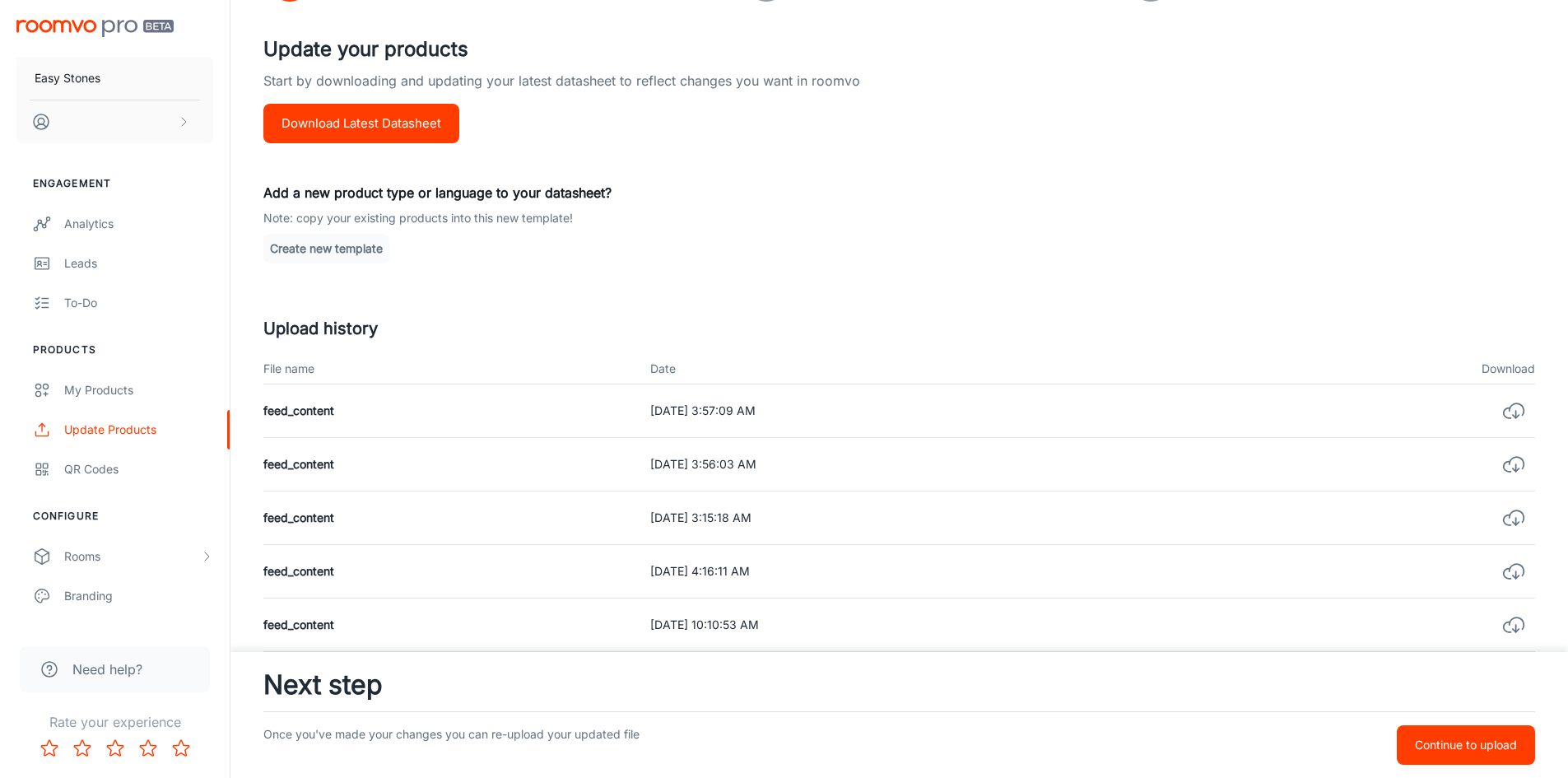
click at [125, 314] on link "To-do" at bounding box center [115, 303] width 230 height 40
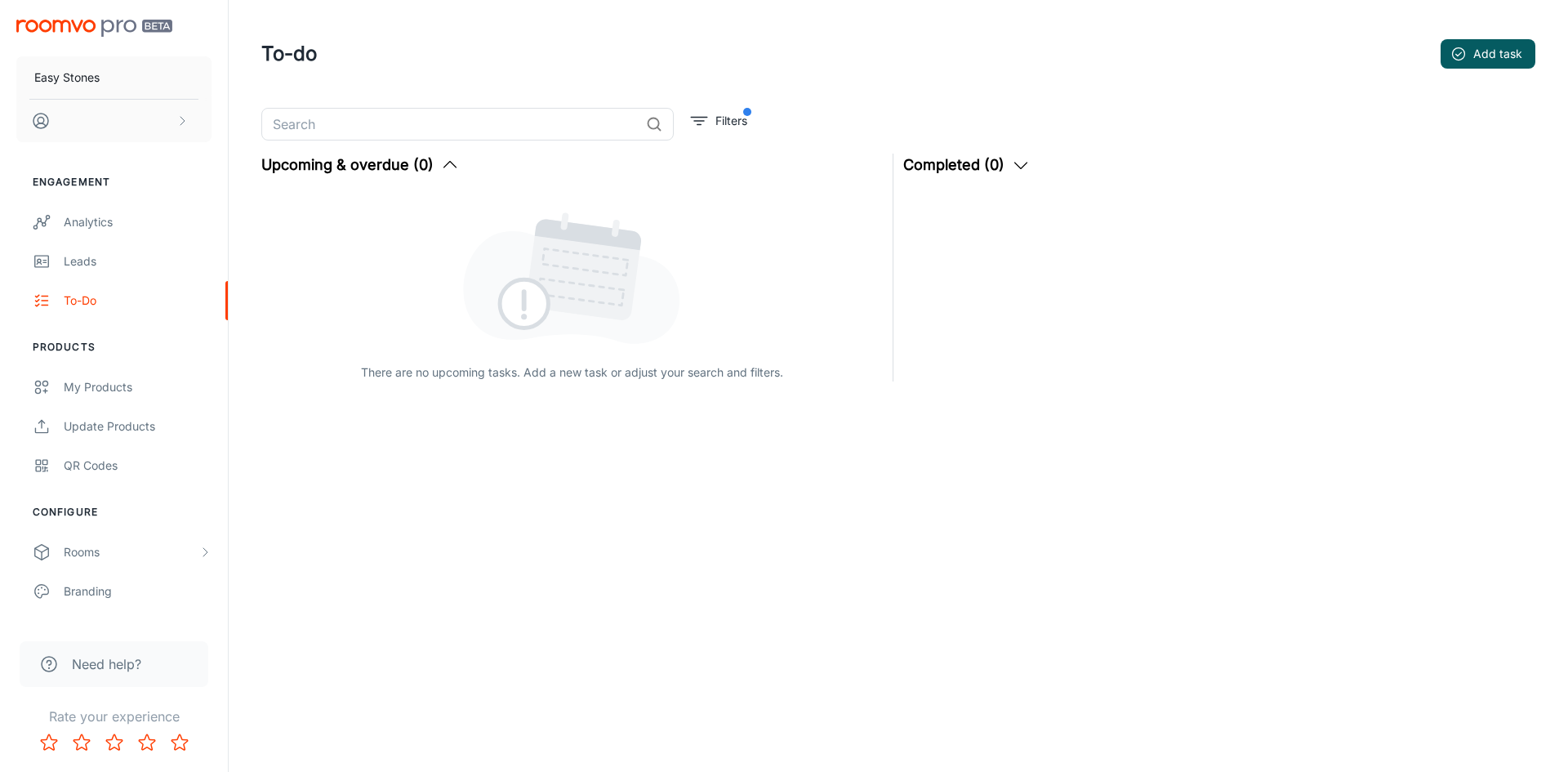
click at [64, 267] on div "Leads" at bounding box center [138, 262] width 148 height 18
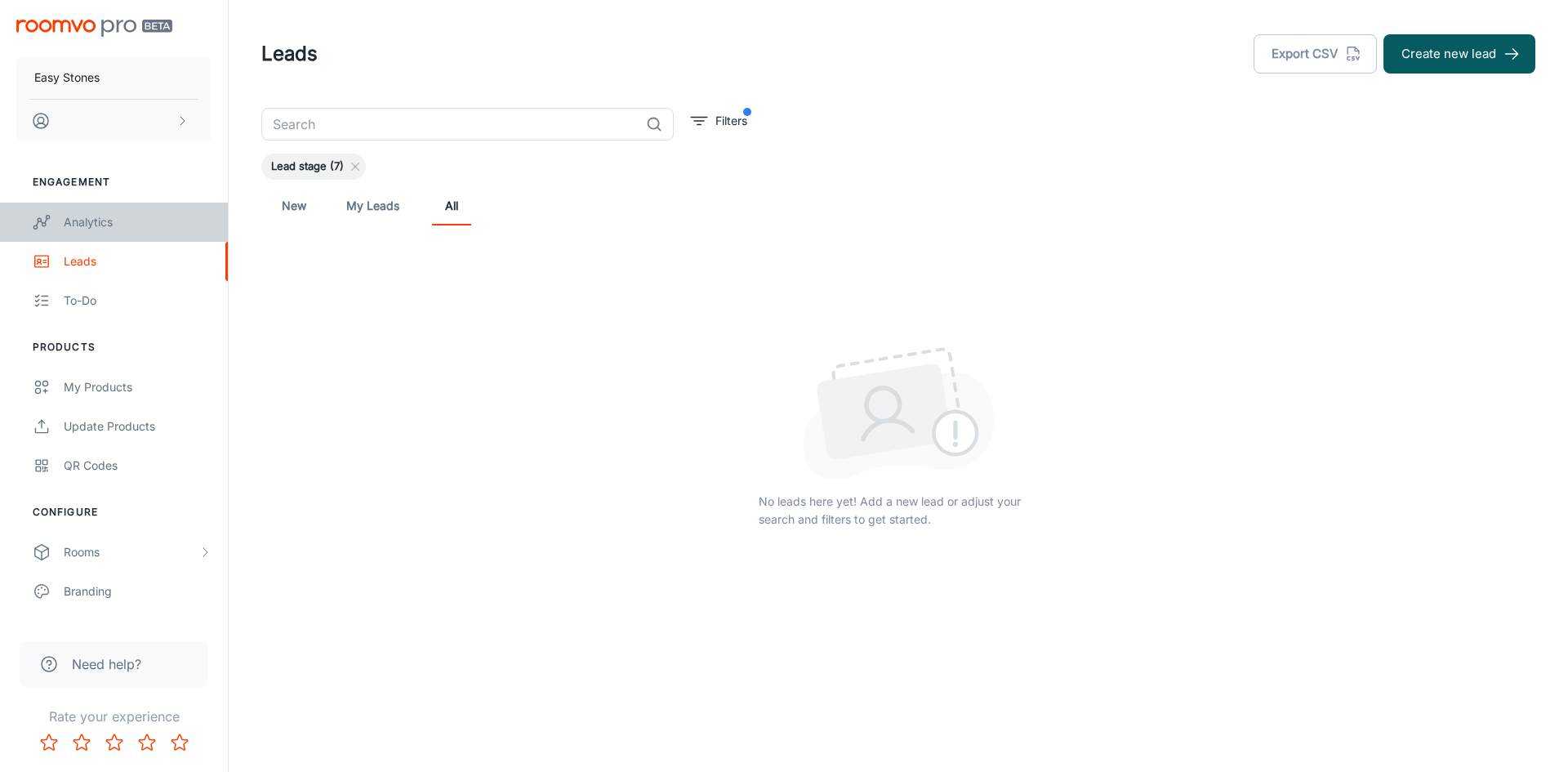
click at [103, 228] on div "Analytics" at bounding box center [138, 222] width 148 height 18
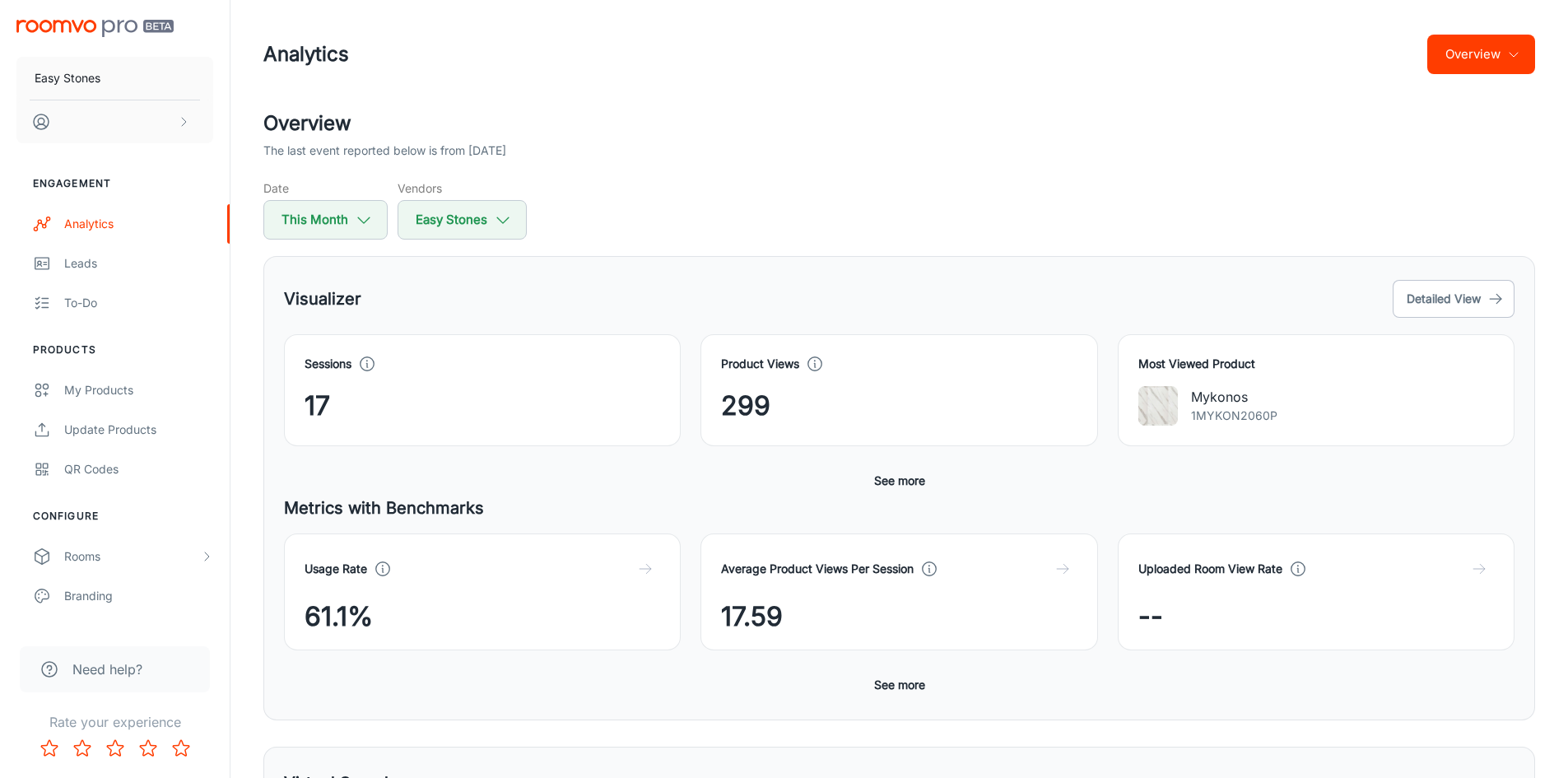
click at [914, 190] on div "Date This Month Vendors Easy Stones" at bounding box center [899, 209] width 1272 height 60
click at [920, 169] on div "Overview The last event reported below is from [DATE] Date This Month Vendors E…" at bounding box center [899, 174] width 1272 height 131
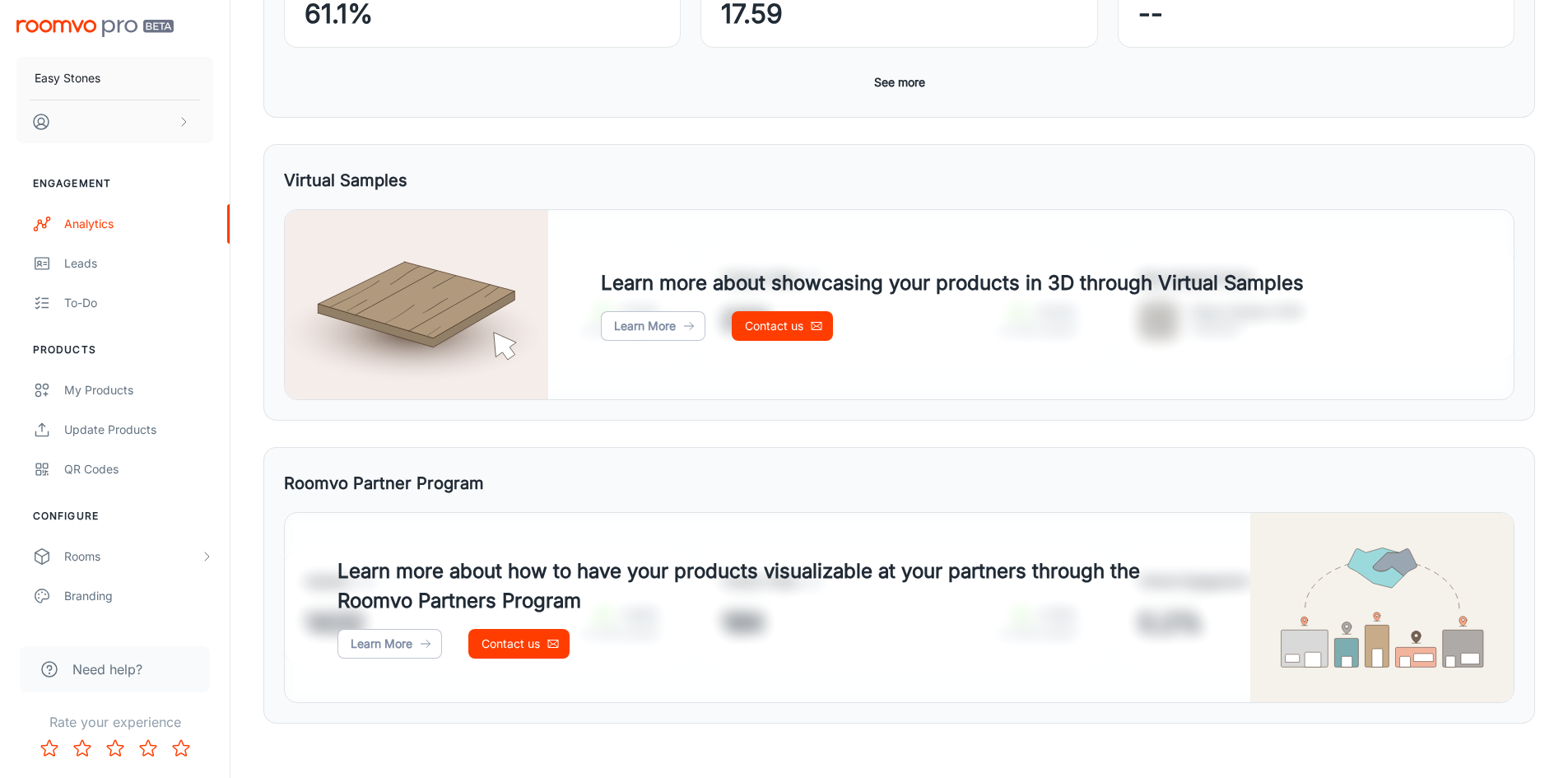
scroll to position [614, 0]
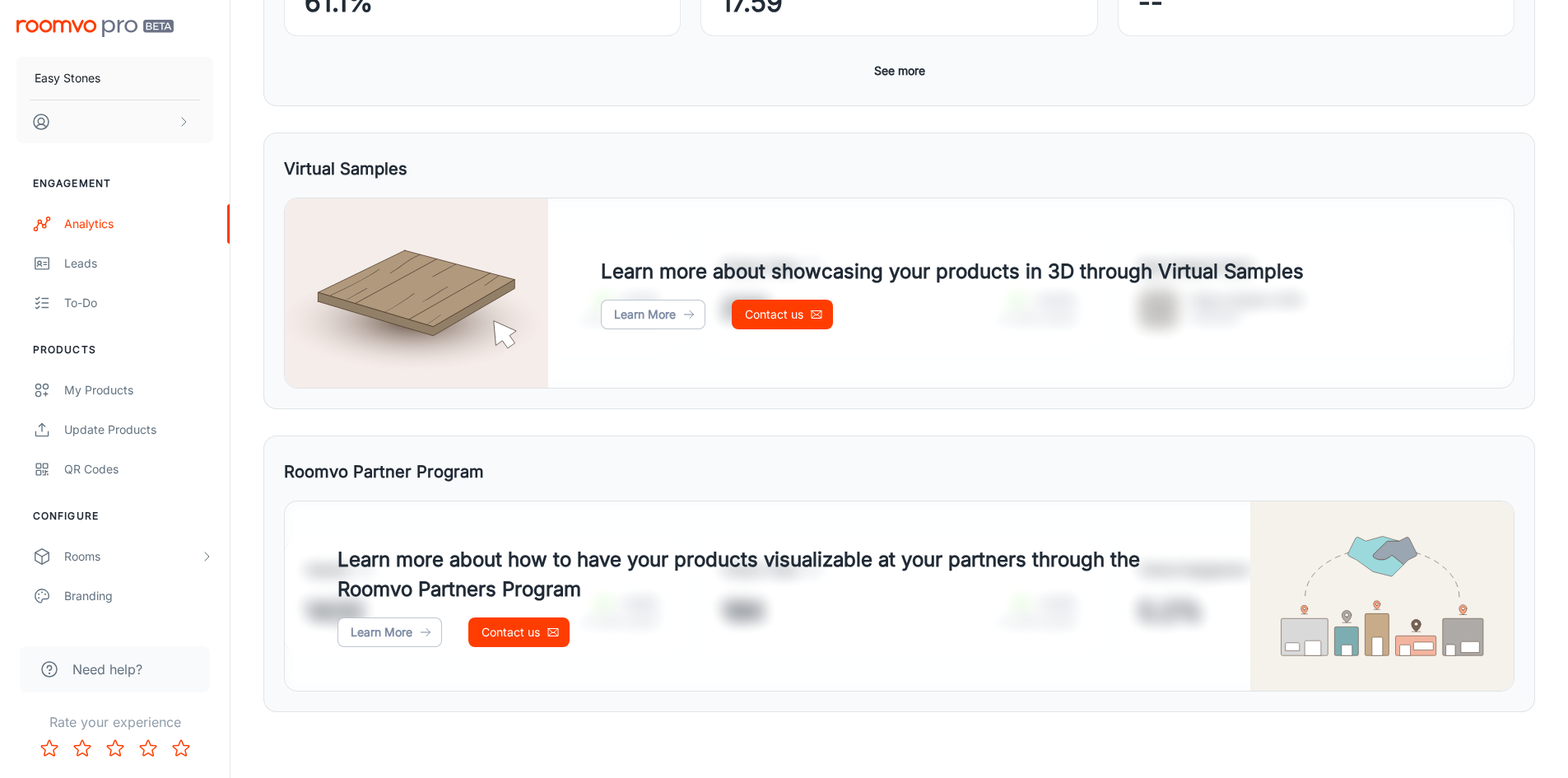
click at [98, 128] on button "scrollable content" at bounding box center [115, 122] width 197 height 43
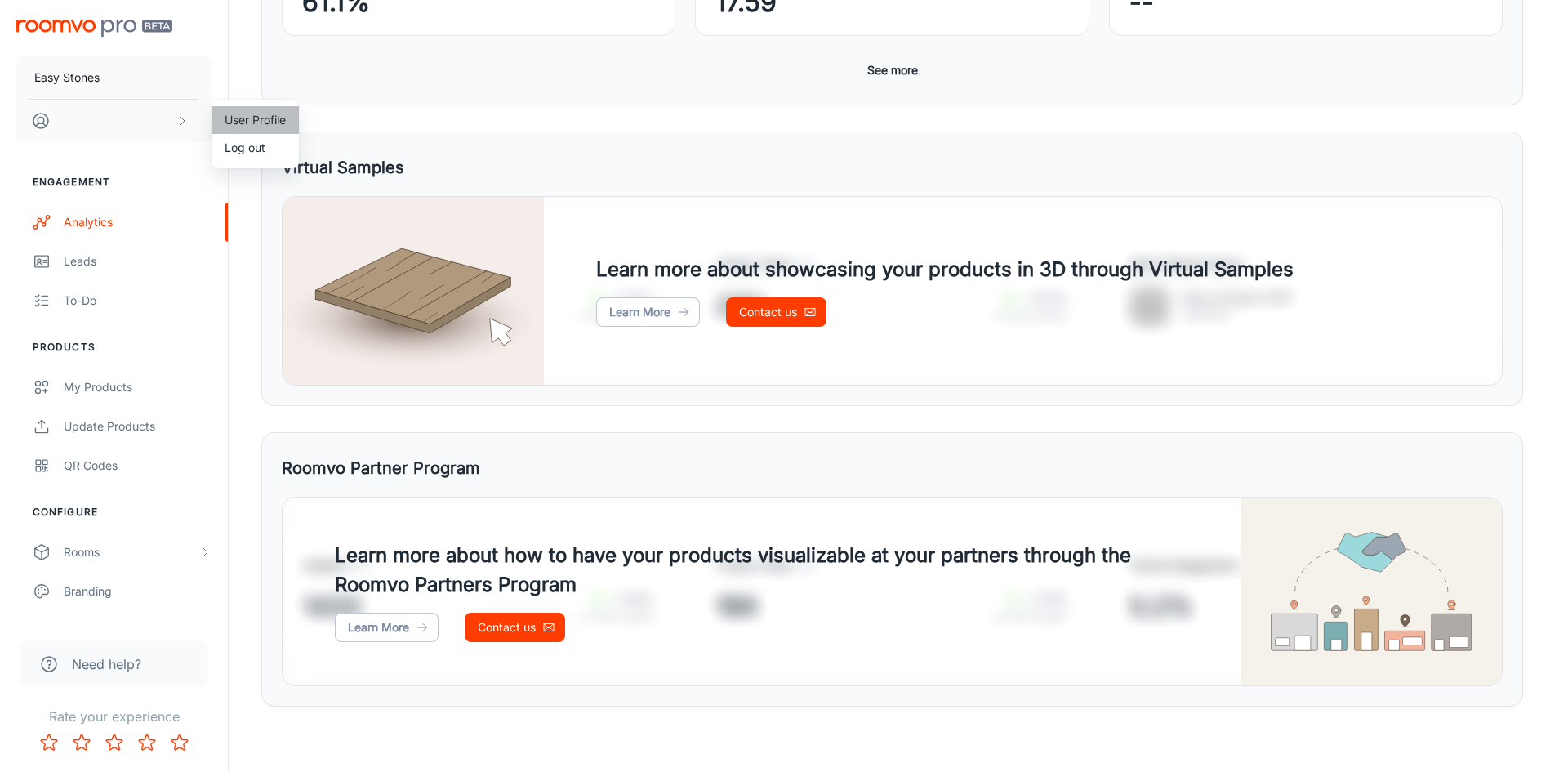
click at [254, 127] on li "User Profile" at bounding box center [255, 120] width 88 height 28
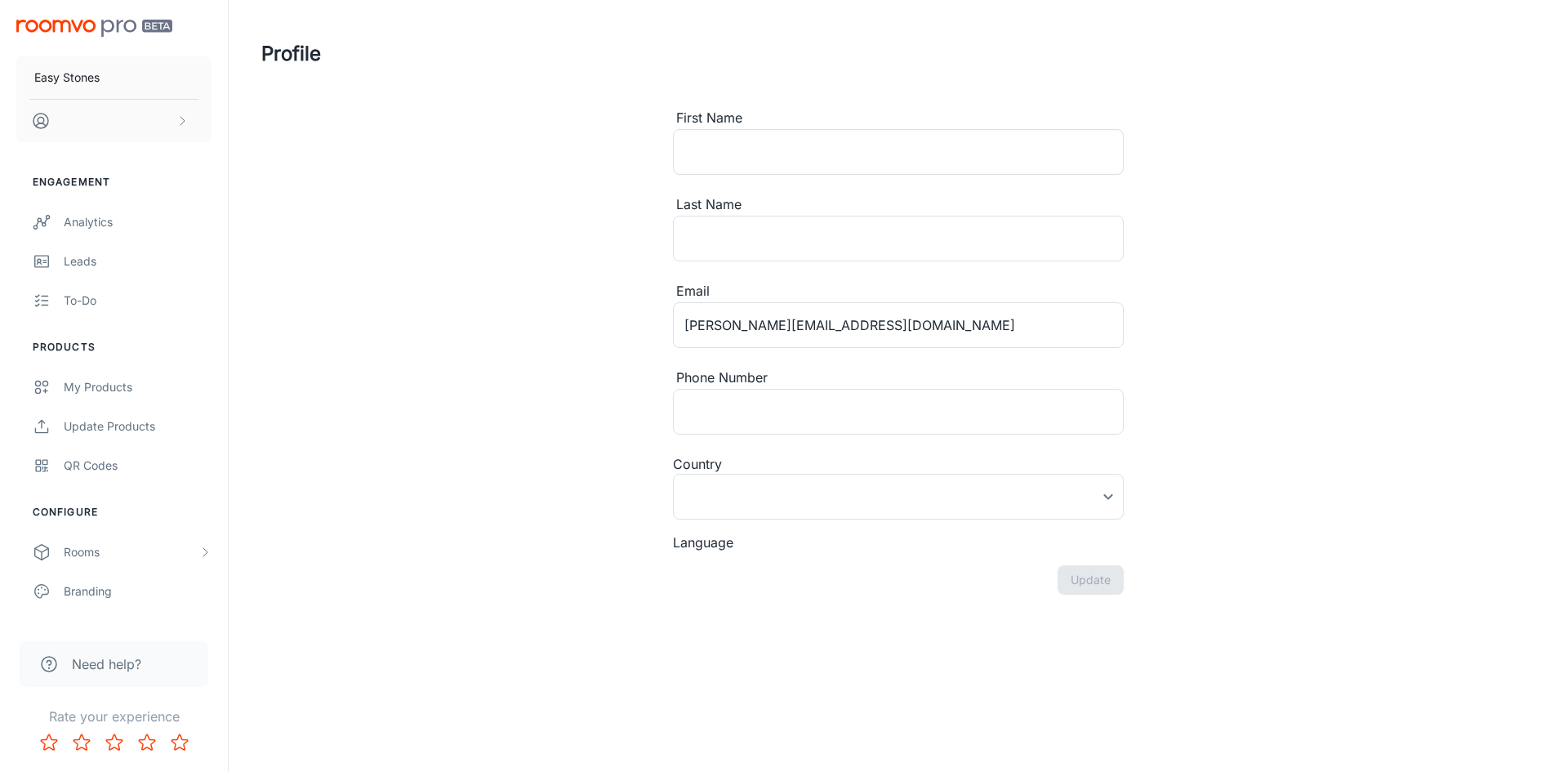
type input "[GEOGRAPHIC_DATA]"
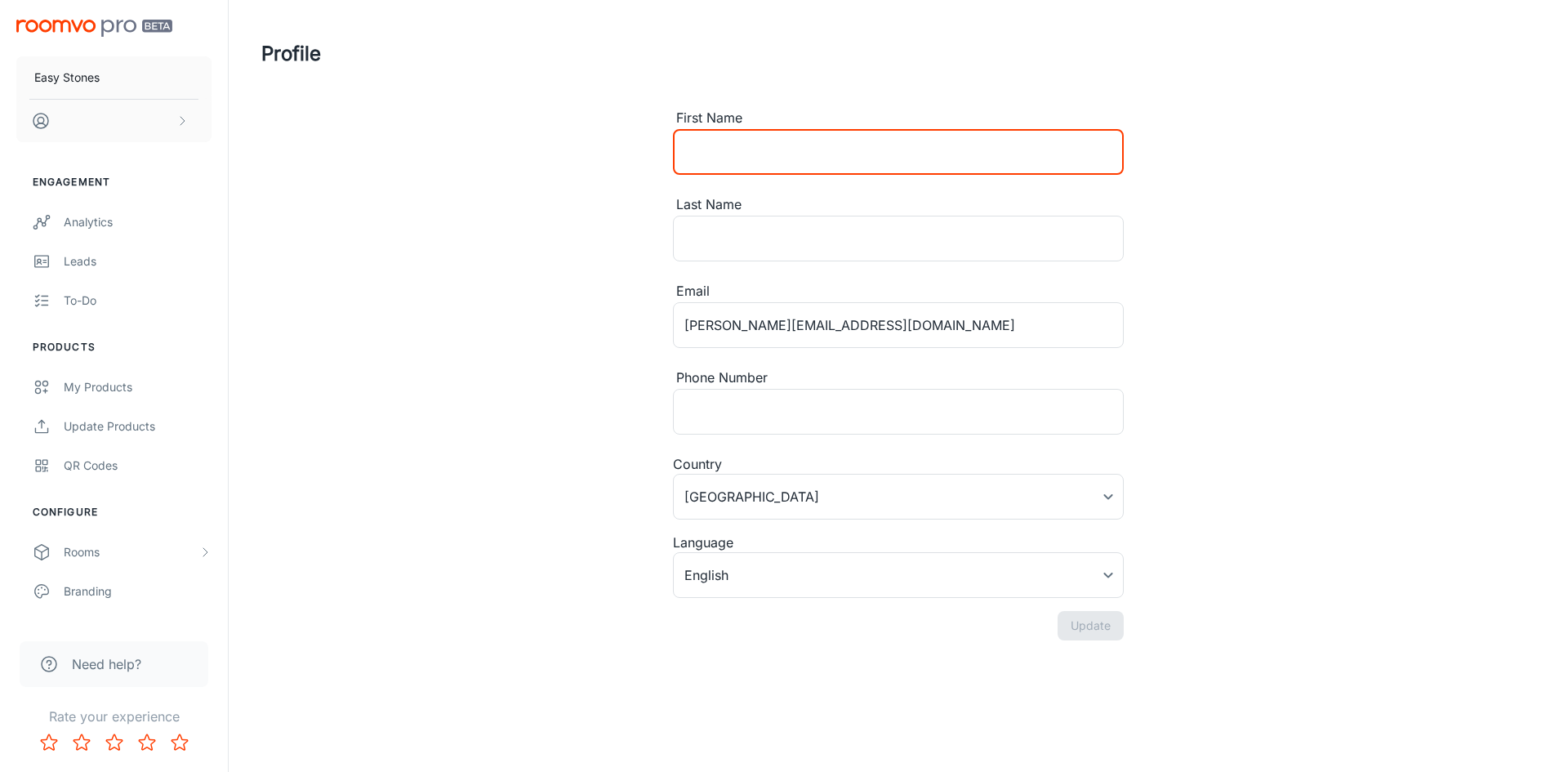
click at [754, 148] on input "First Name" at bounding box center [899, 152] width 451 height 46
type input "[PERSON_NAME]"
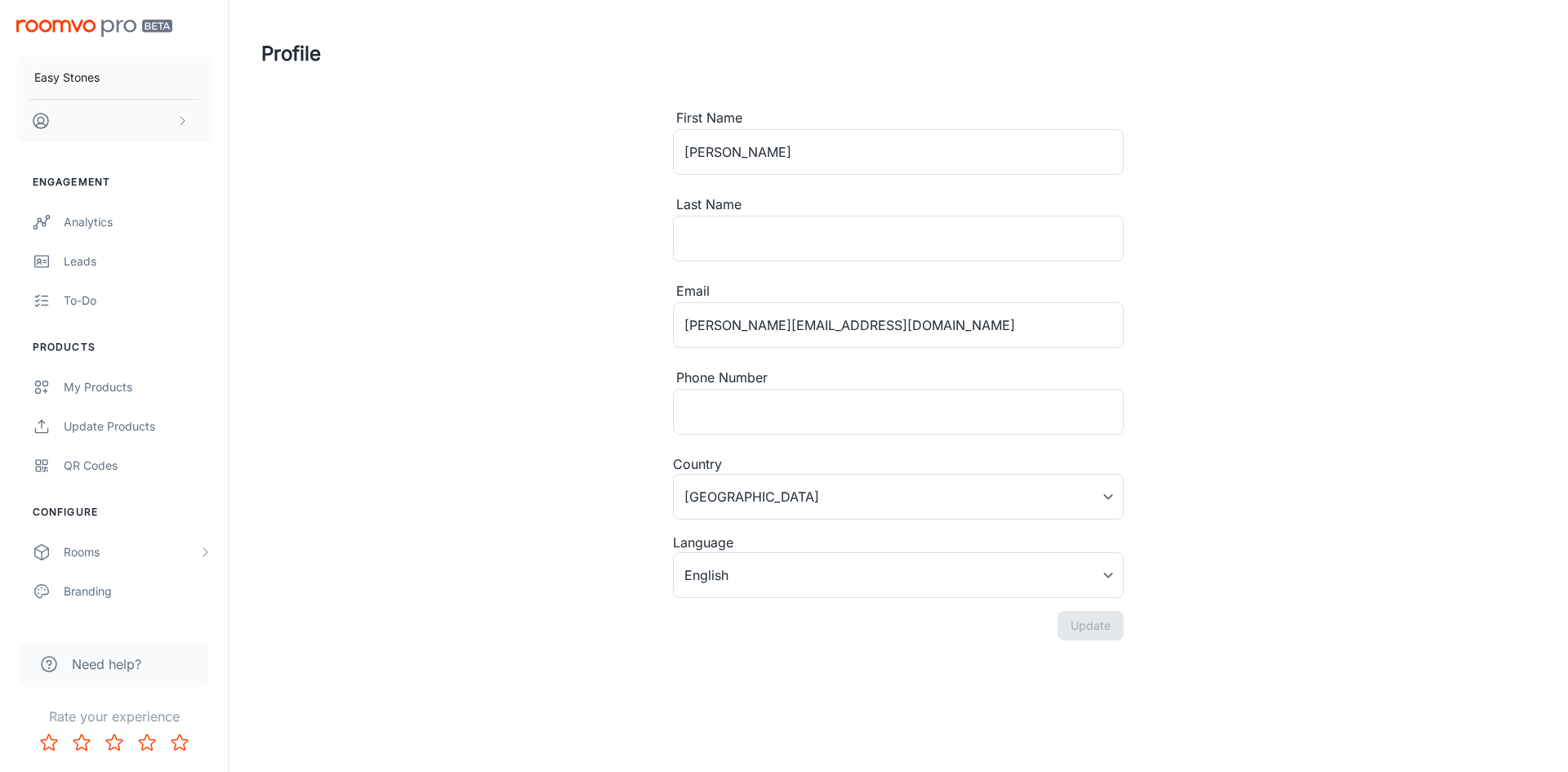
click at [554, 200] on div "Profile First Name [PERSON_NAME] ​ Last Name ​ Email [PERSON_NAME][EMAIL_ADDRES…" at bounding box center [898, 346] width 1313 height 692
click at [756, 248] on input "Last Name" at bounding box center [899, 239] width 451 height 46
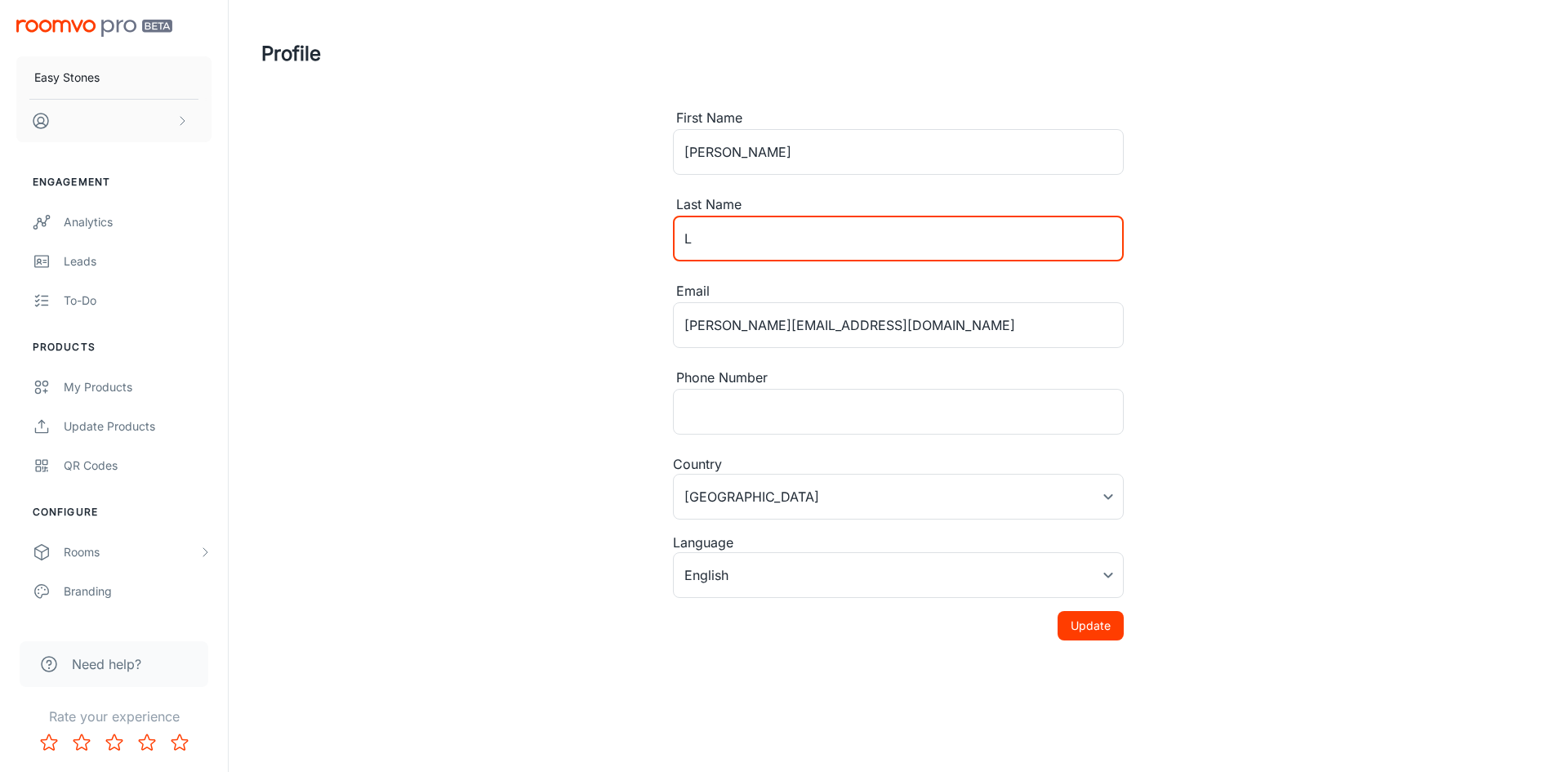
type input "L"
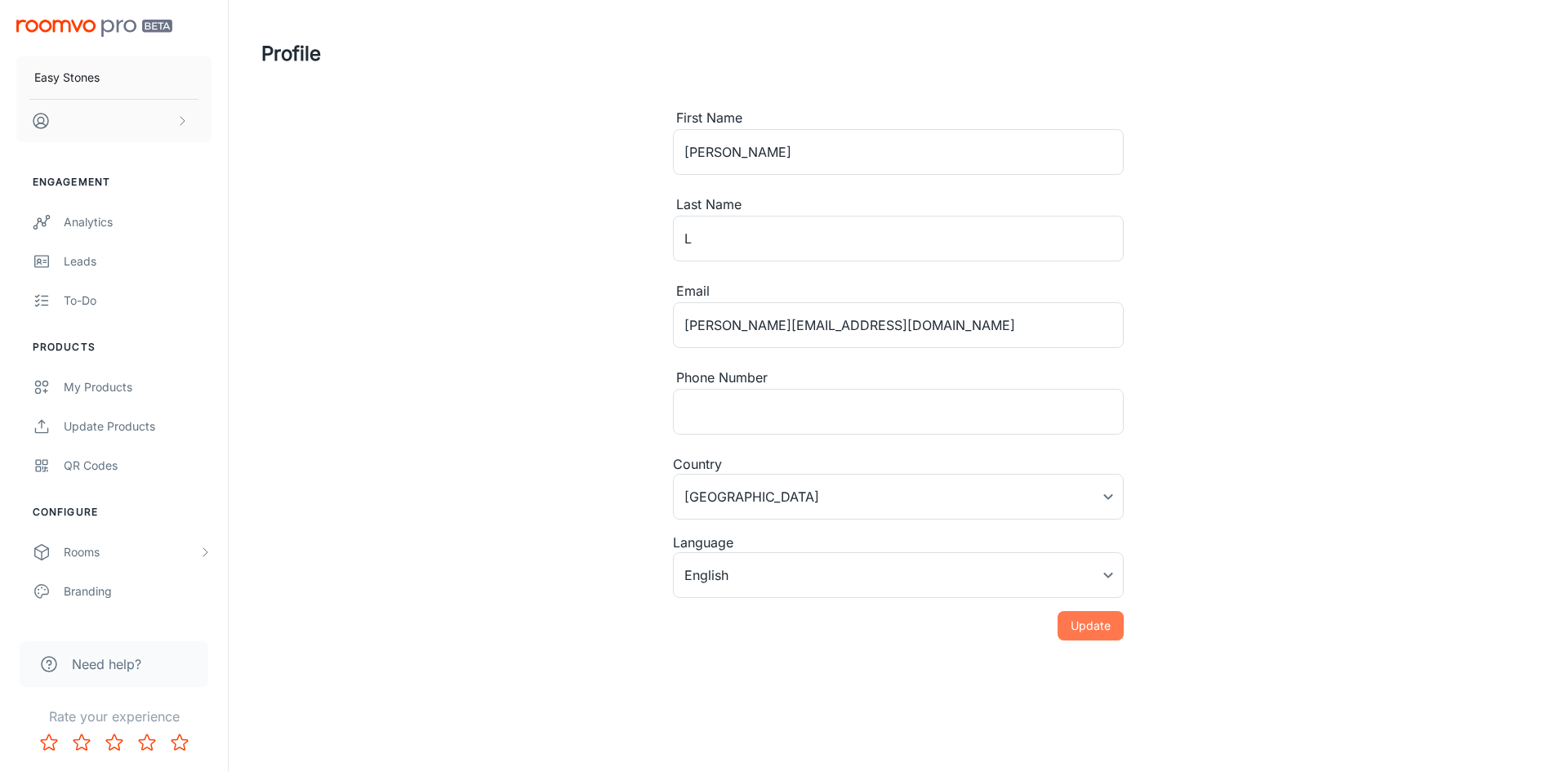
click at [1114, 612] on button "Update" at bounding box center [1091, 626] width 66 height 30
click at [69, 368] on link "My Products" at bounding box center [114, 387] width 228 height 39
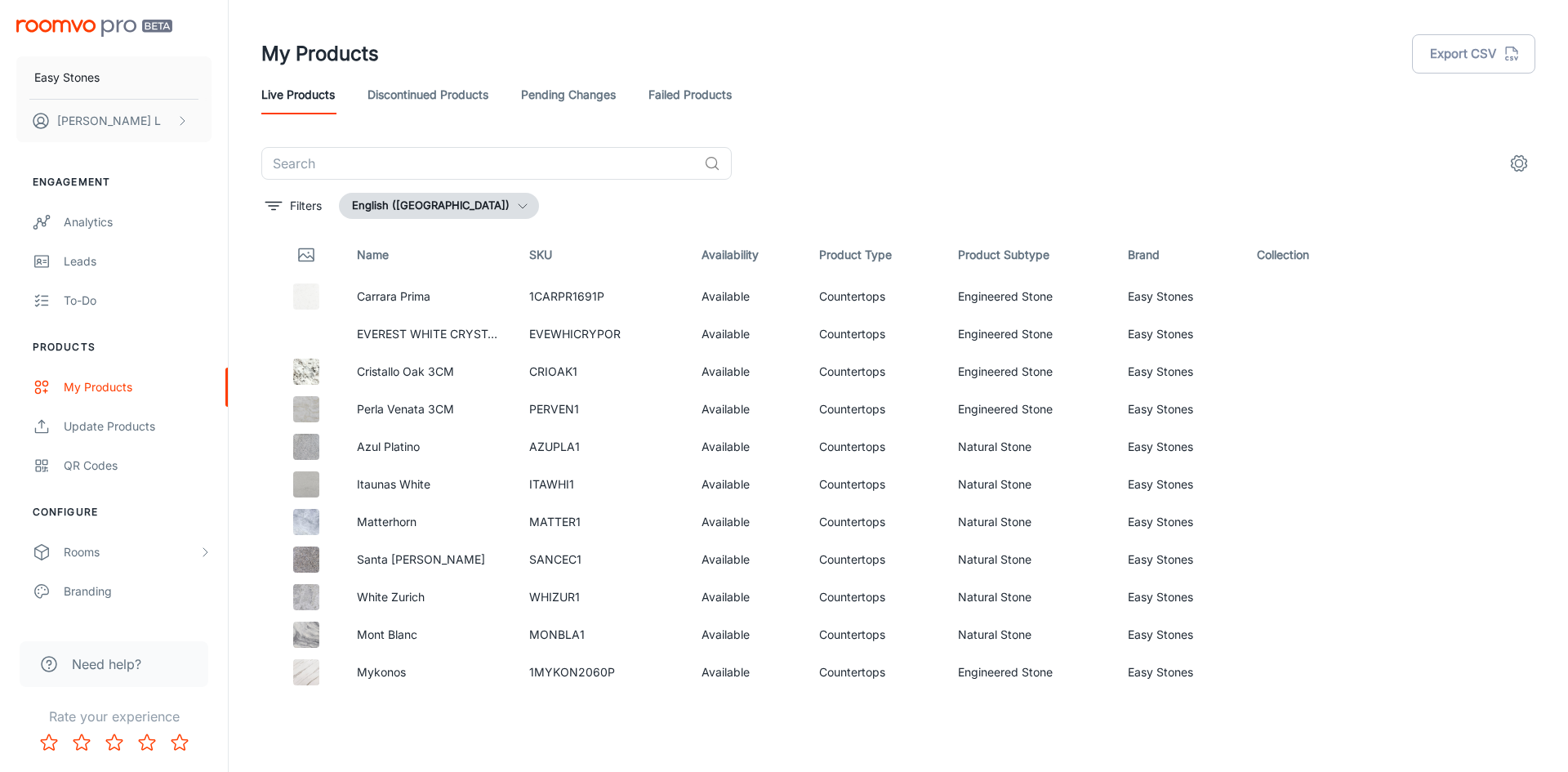
click at [1094, 177] on div "​" at bounding box center [898, 163] width 1274 height 33
click at [1046, 137] on header "My Products Export CSV Live Products Discontinued Products Pending Changes Fail…" at bounding box center [898, 73] width 1313 height 147
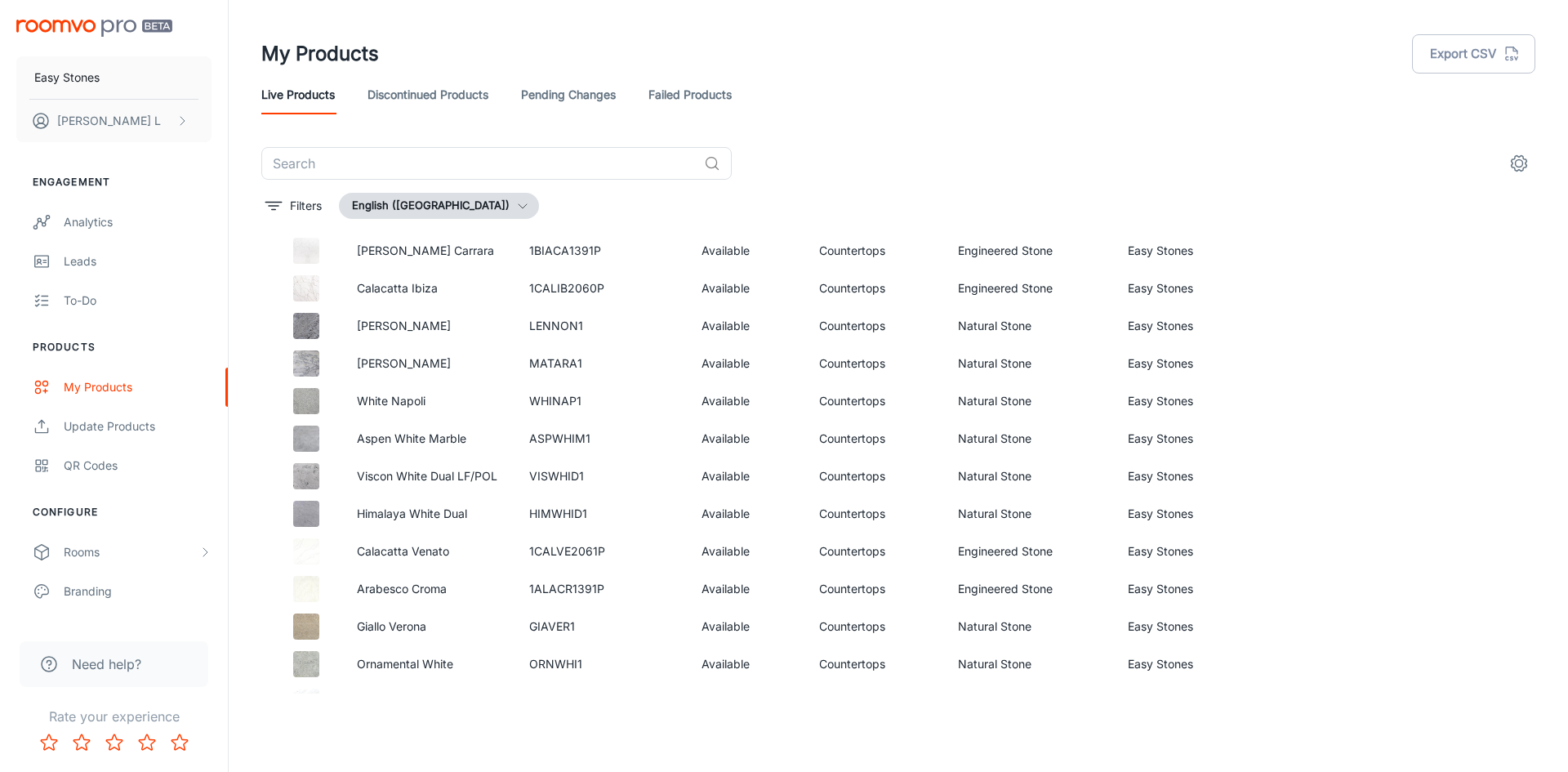
scroll to position [735, 0]
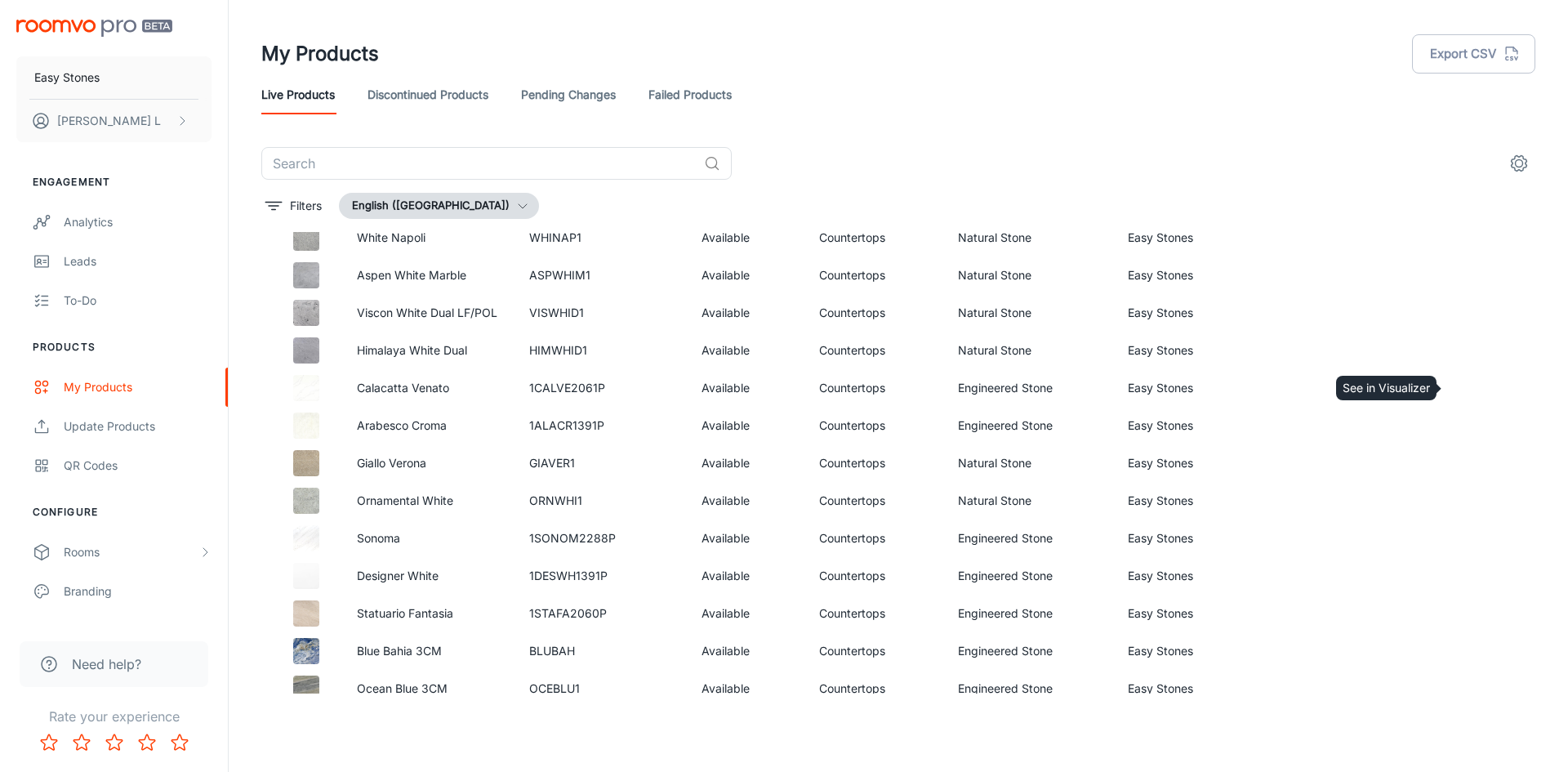
click at [1468, 383] on icon "See in Visualizer" at bounding box center [1474, 388] width 20 height 20
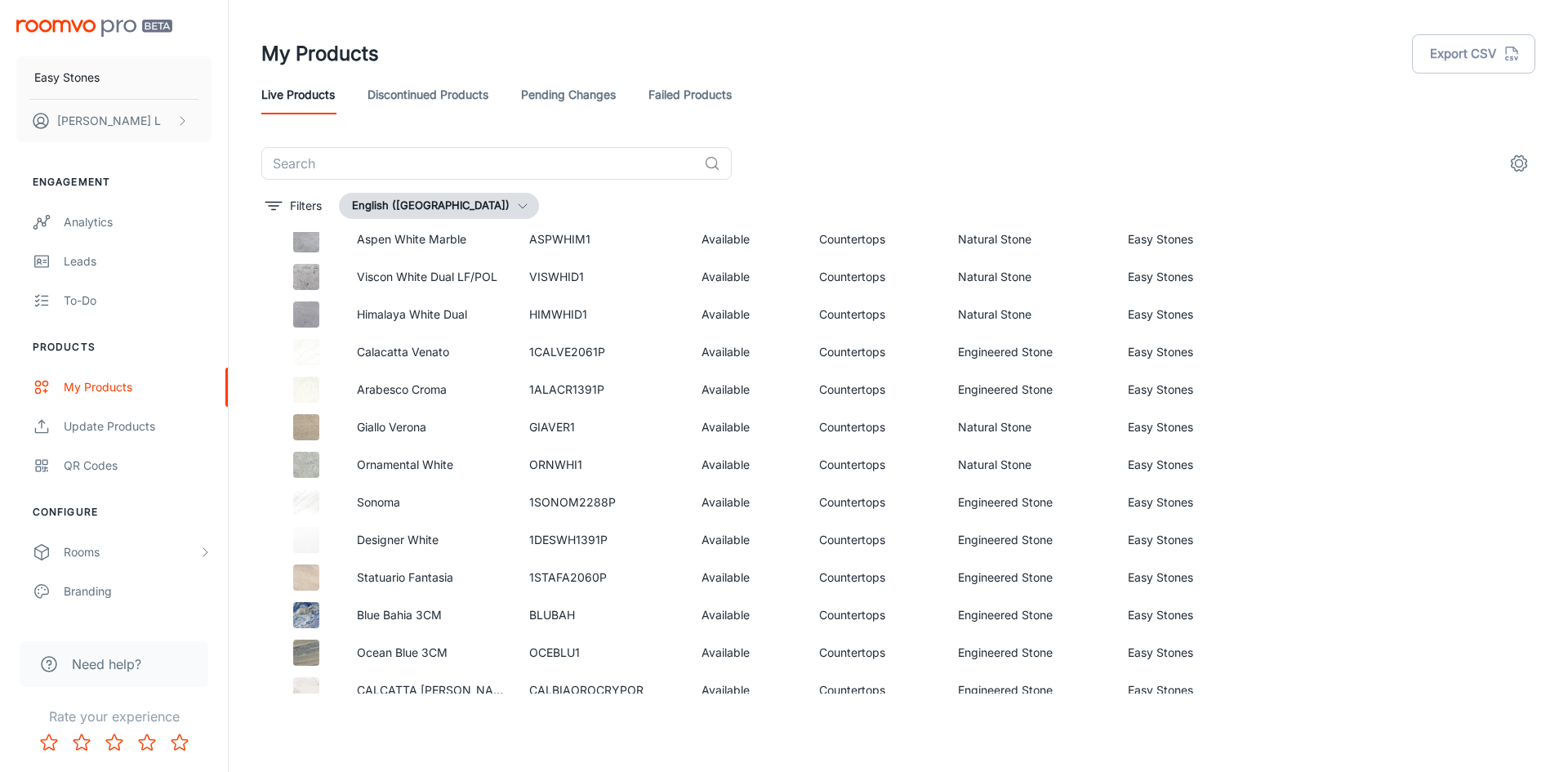
scroll to position [787, 0]
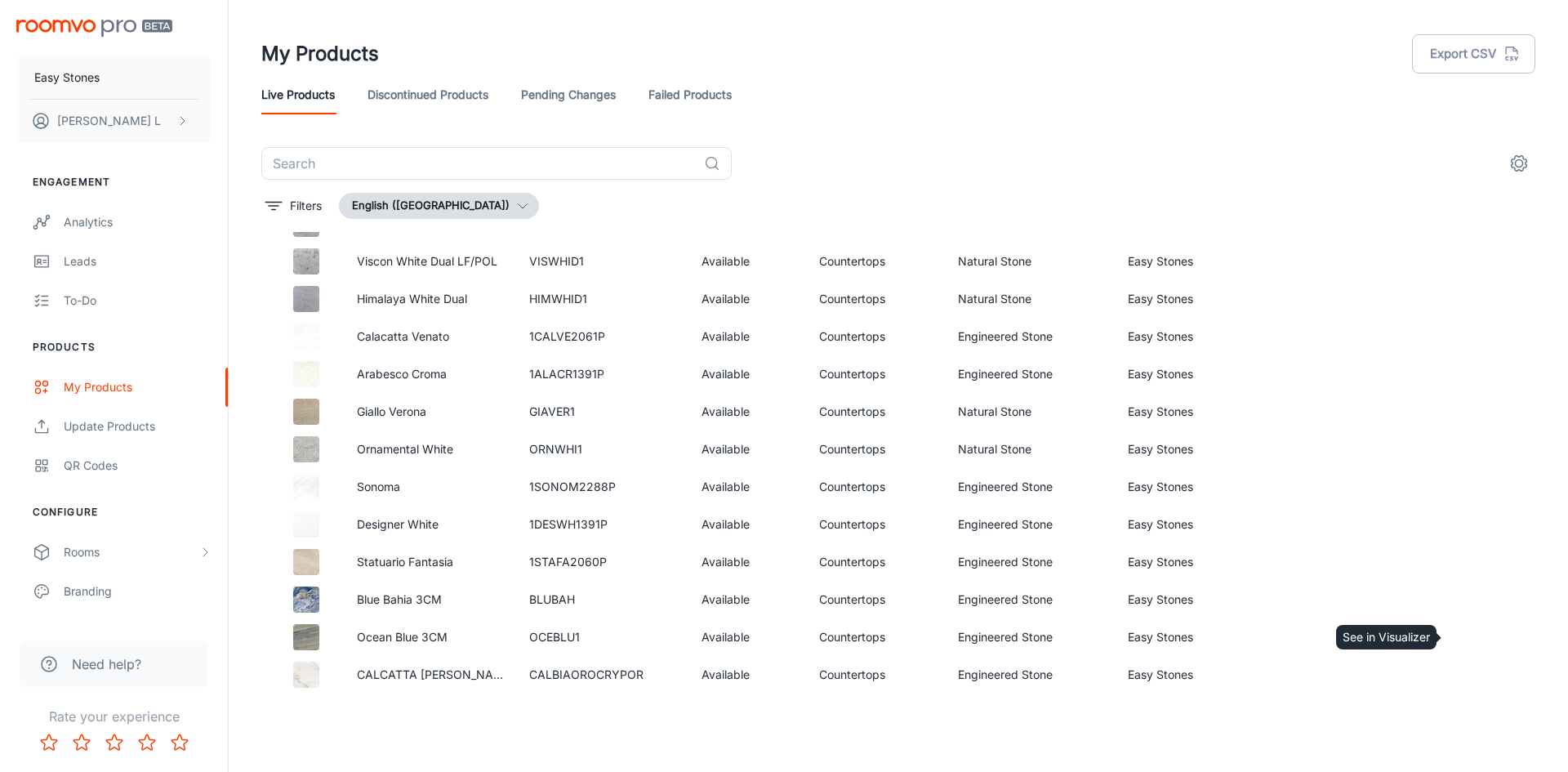
click at [1465, 640] on icon "See in Visualizer" at bounding box center [1474, 637] width 17 height 11
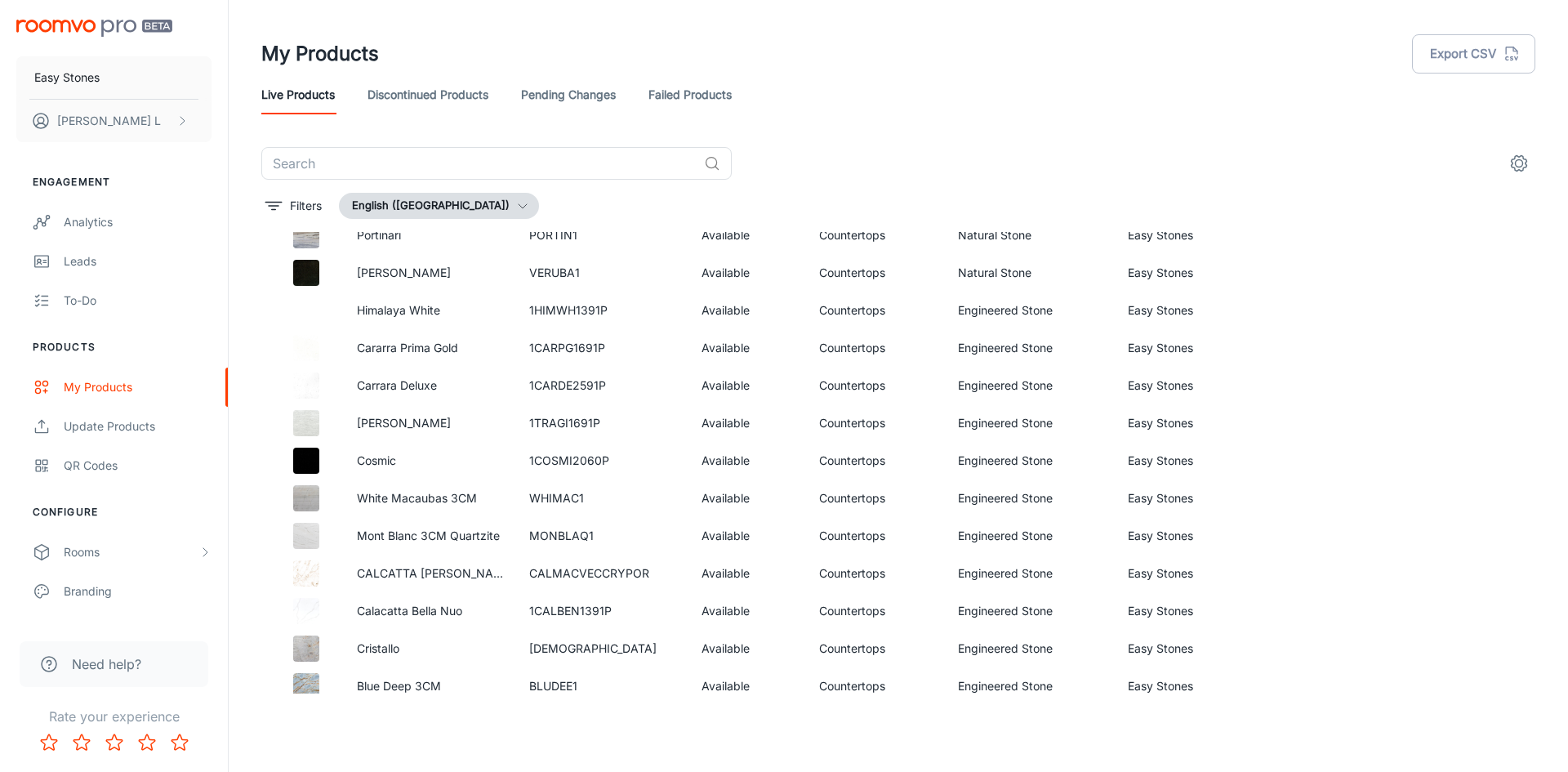
scroll to position [1522, 0]
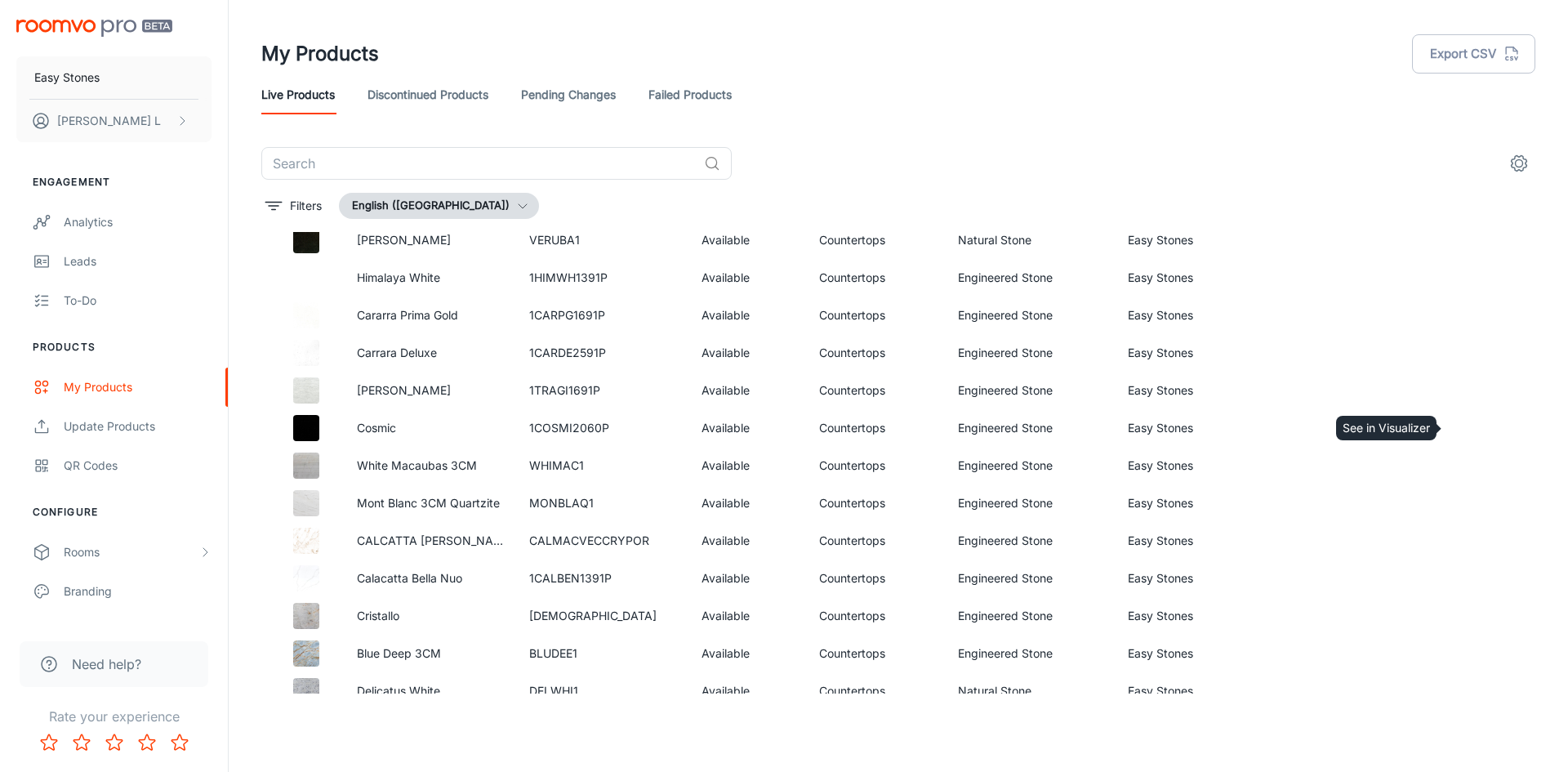
click at [1465, 427] on icon "See in Visualizer" at bounding box center [1474, 428] width 20 height 20
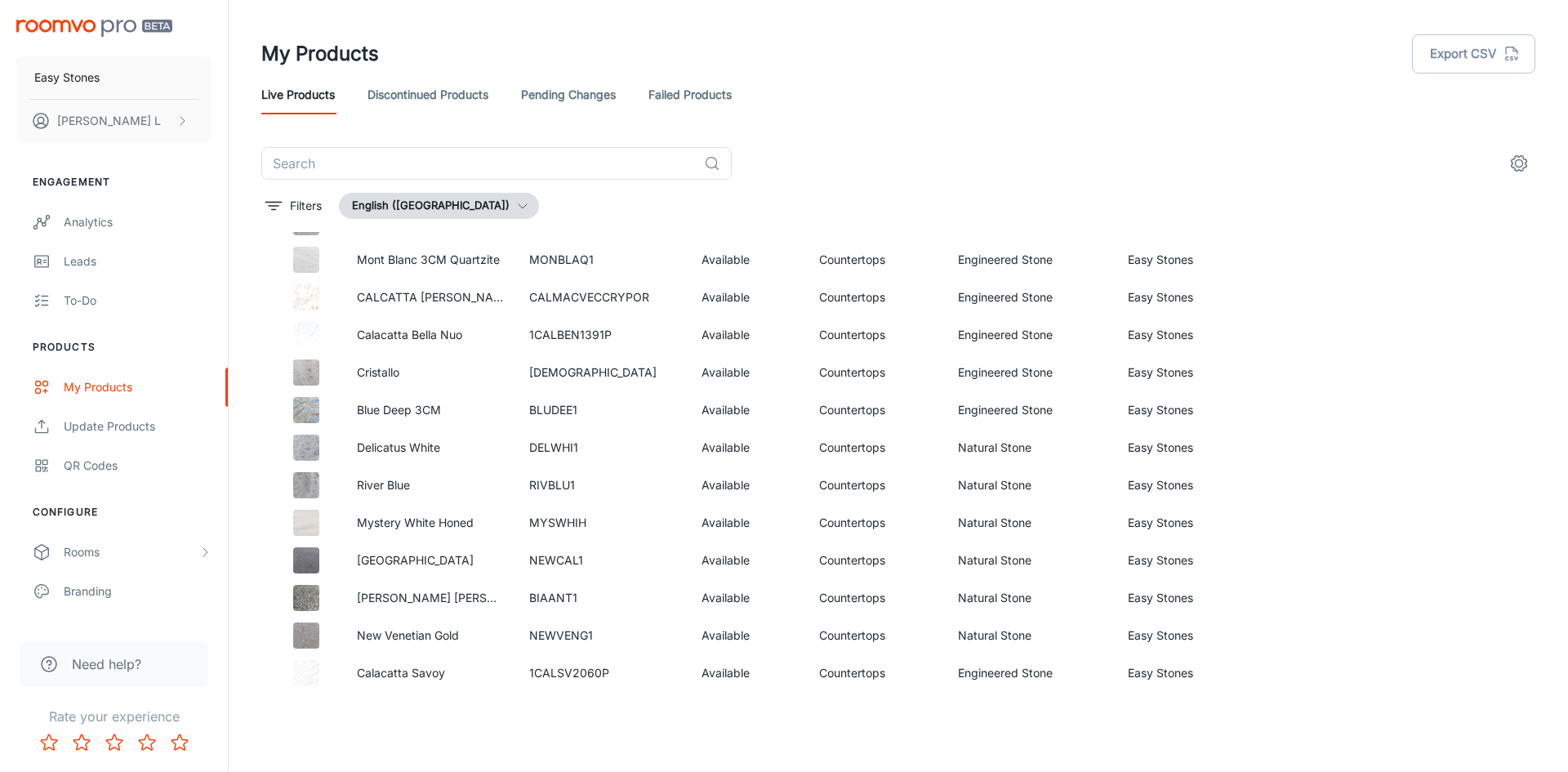
scroll to position [1767, 0]
click at [1474, 363] on link "See in Visualizer" at bounding box center [1475, 371] width 28 height 28
click at [1465, 400] on icon "See in Visualizer" at bounding box center [1474, 409] width 20 height 20
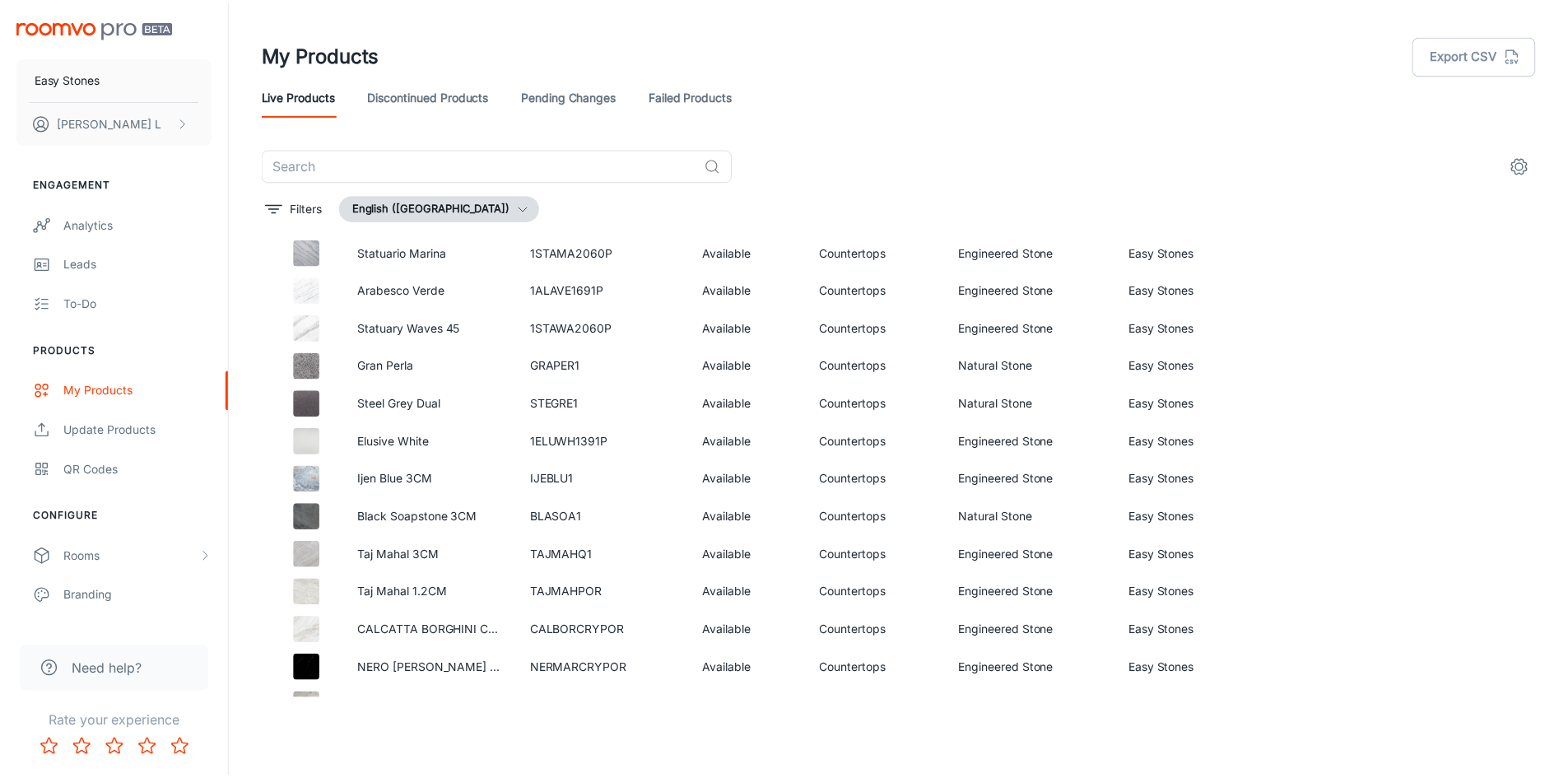
scroll to position [2663, 0]
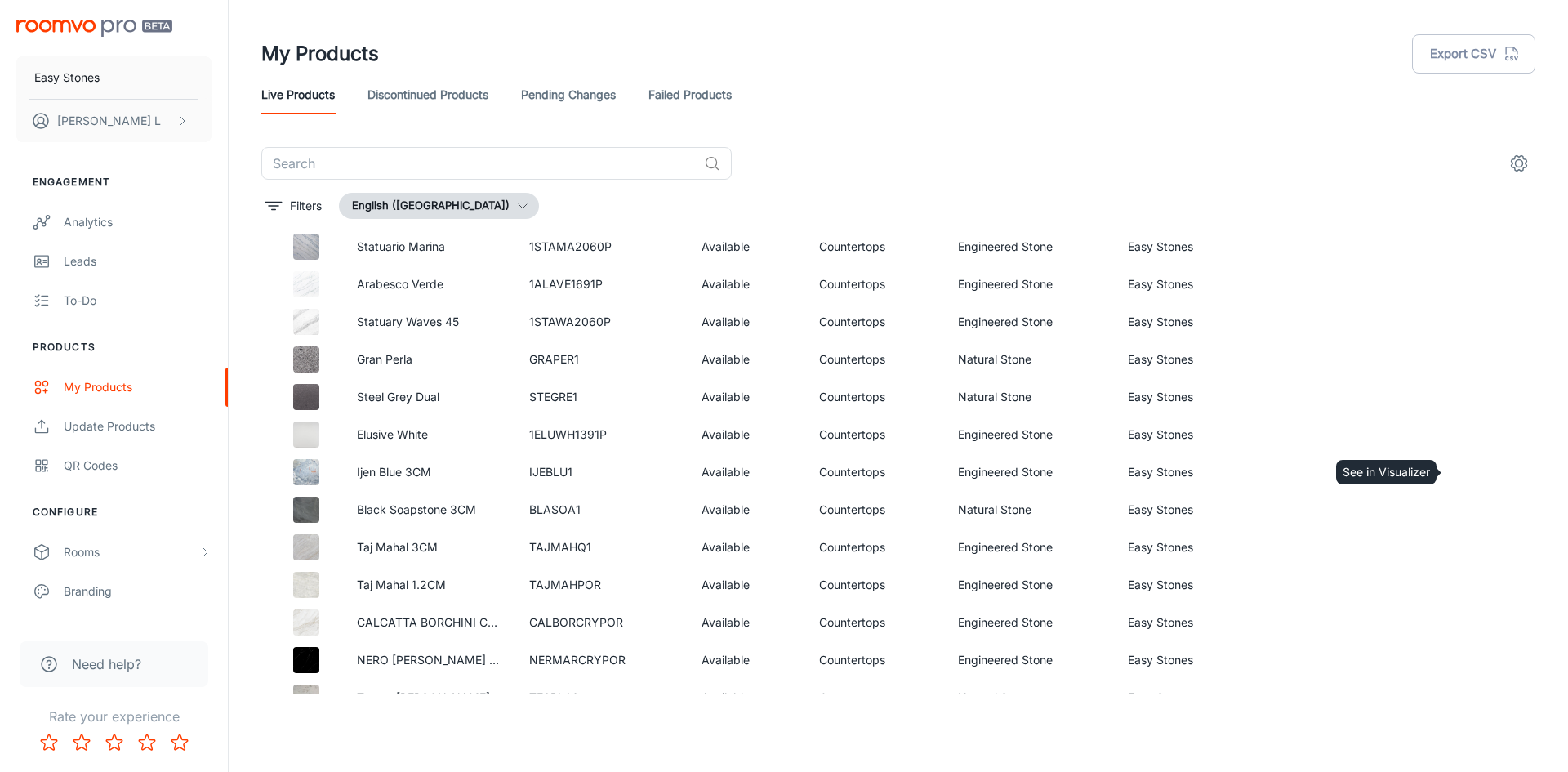
click at [1464, 468] on icon "See in Visualizer" at bounding box center [1474, 473] width 20 height 20
click at [99, 558] on div "Rooms" at bounding box center [131, 552] width 134 height 18
click at [118, 587] on div "My Rooms" at bounding box center [138, 592] width 148 height 18
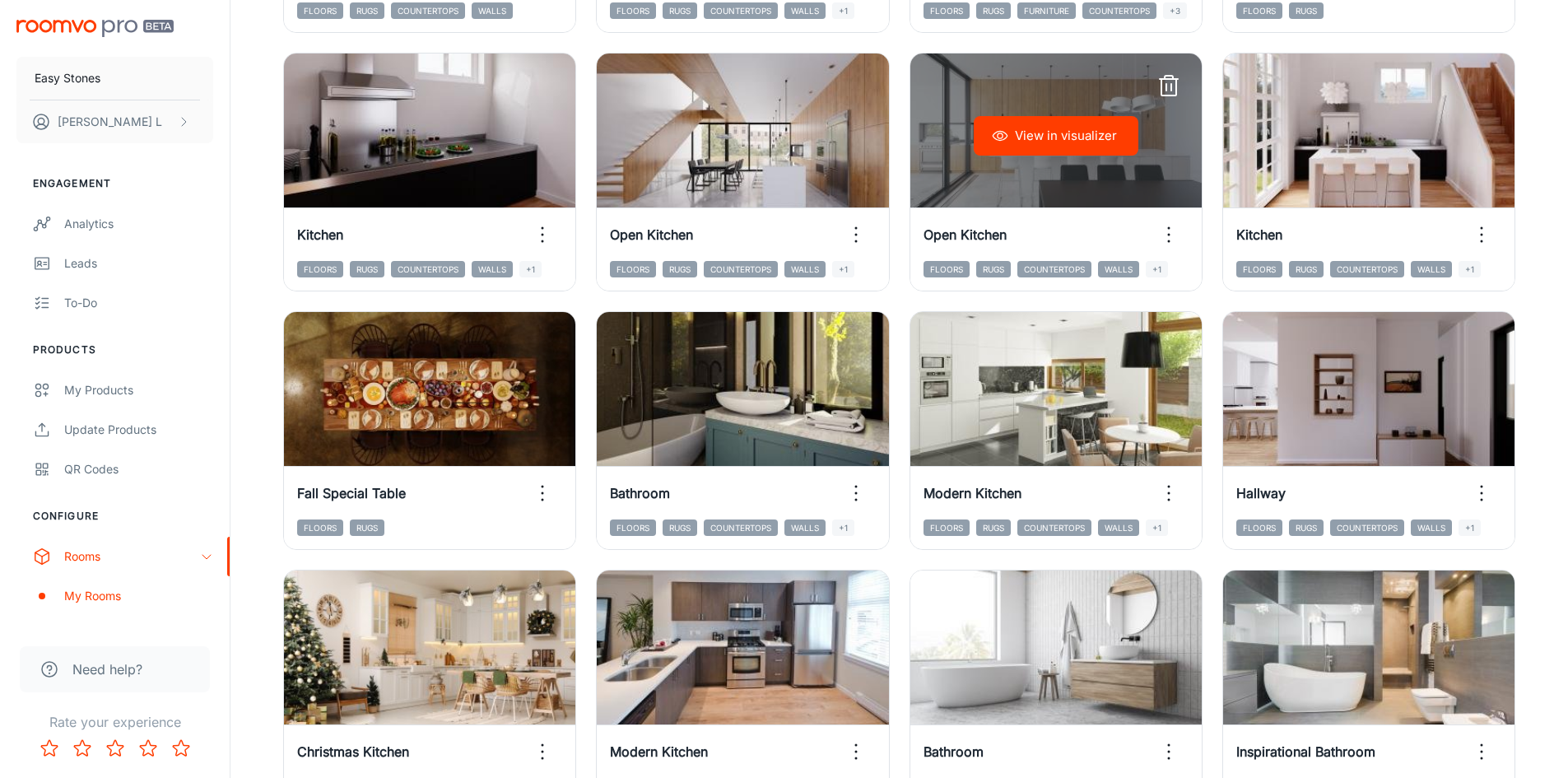
scroll to position [988, 0]
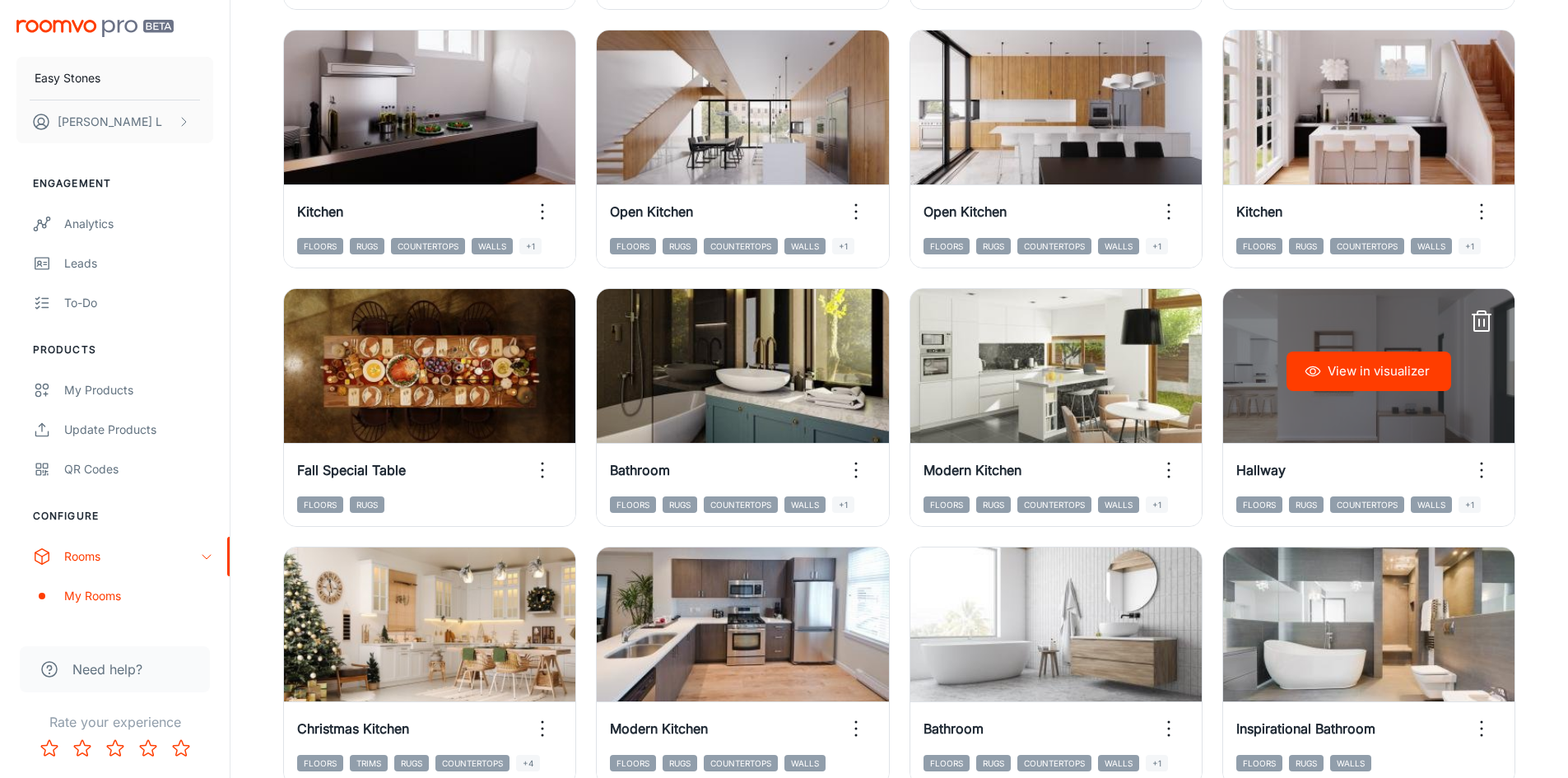
click at [1479, 325] on line "button" at bounding box center [1479, 322] width 0 height 7
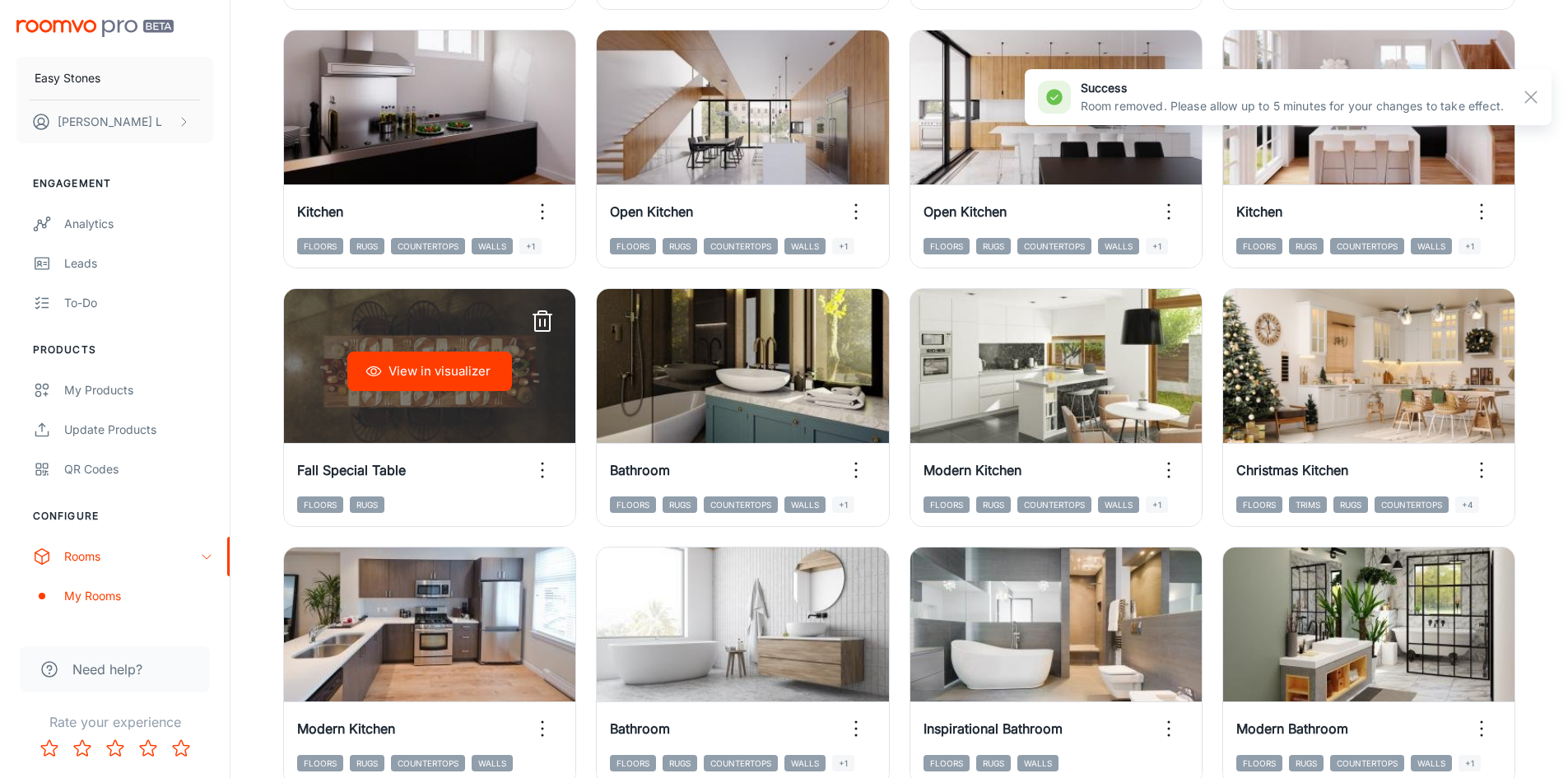
click at [455, 374] on button "View in visualizer" at bounding box center [429, 371] width 164 height 40
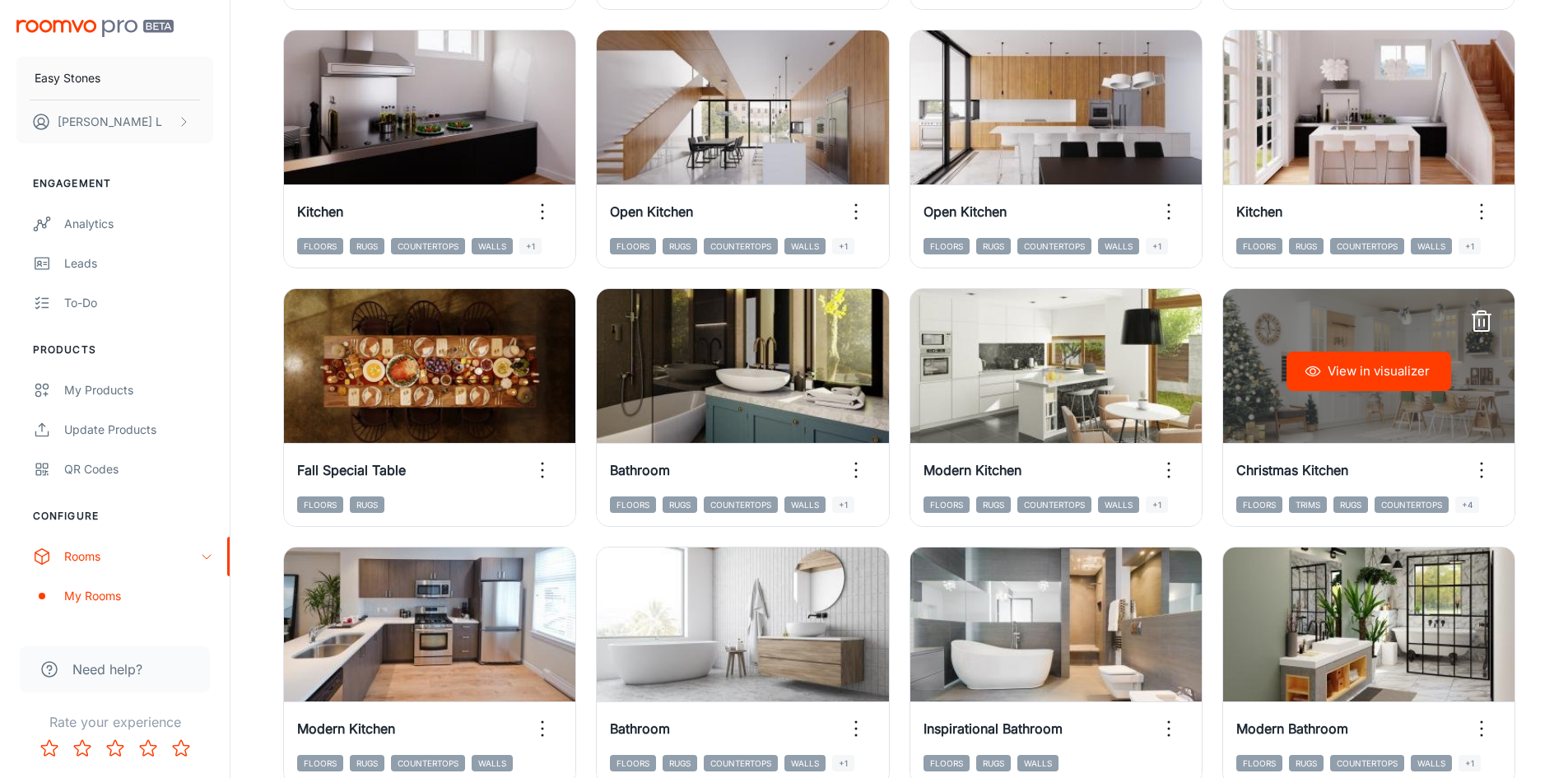
click at [1392, 360] on button "View in visualizer" at bounding box center [1368, 371] width 164 height 40
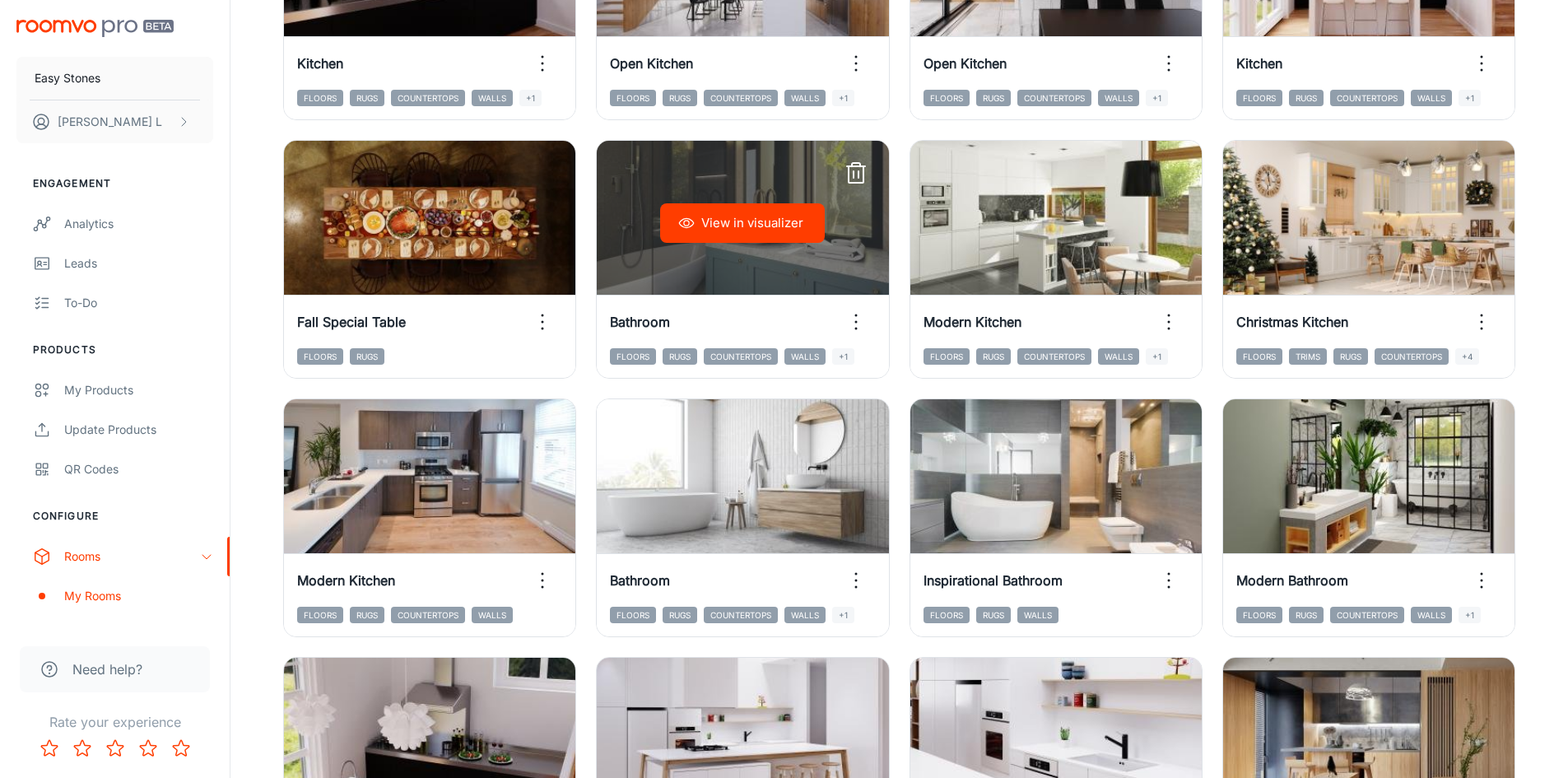
scroll to position [1153, 0]
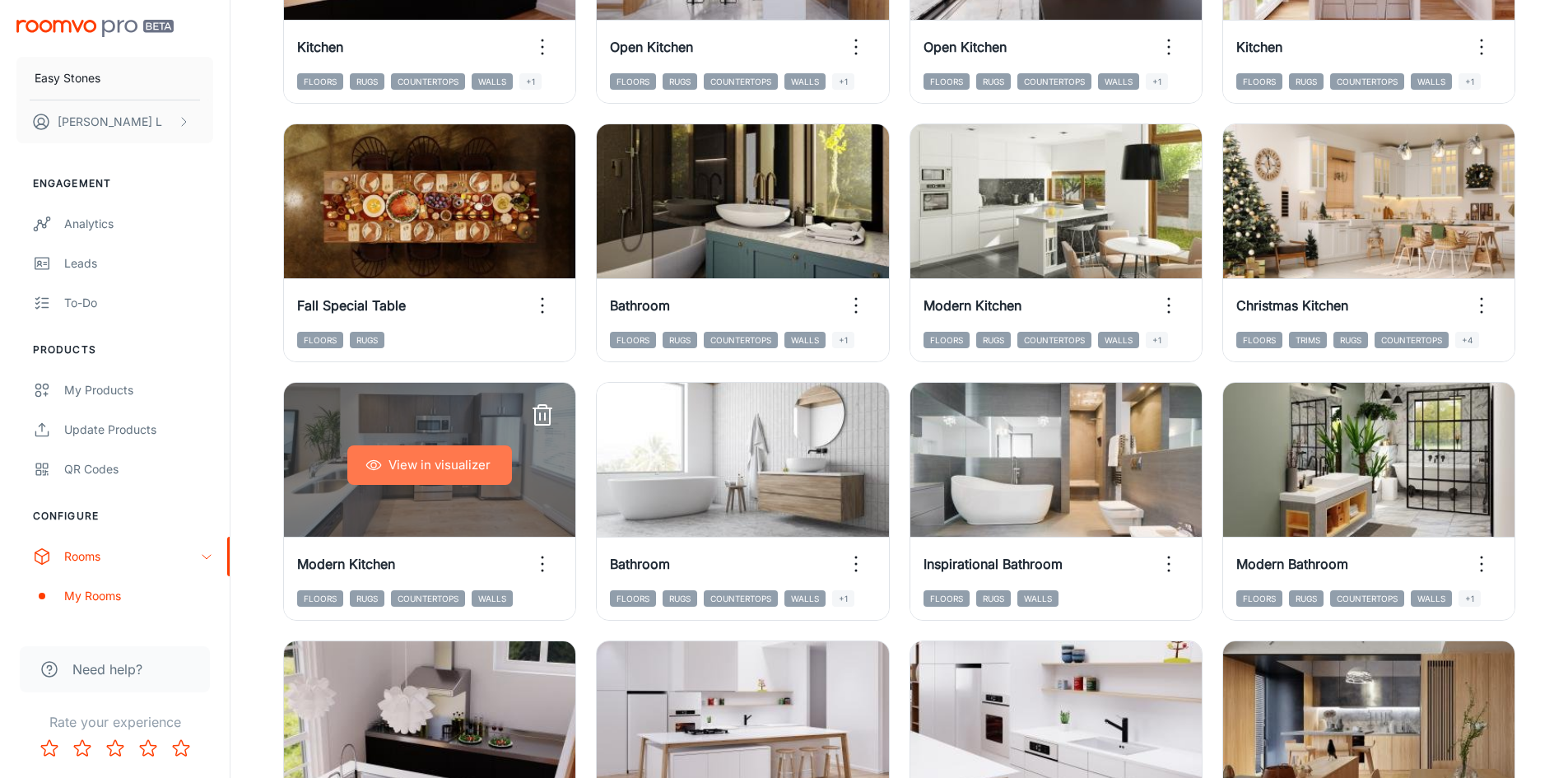
click at [461, 465] on button "View in visualizer" at bounding box center [429, 465] width 164 height 40
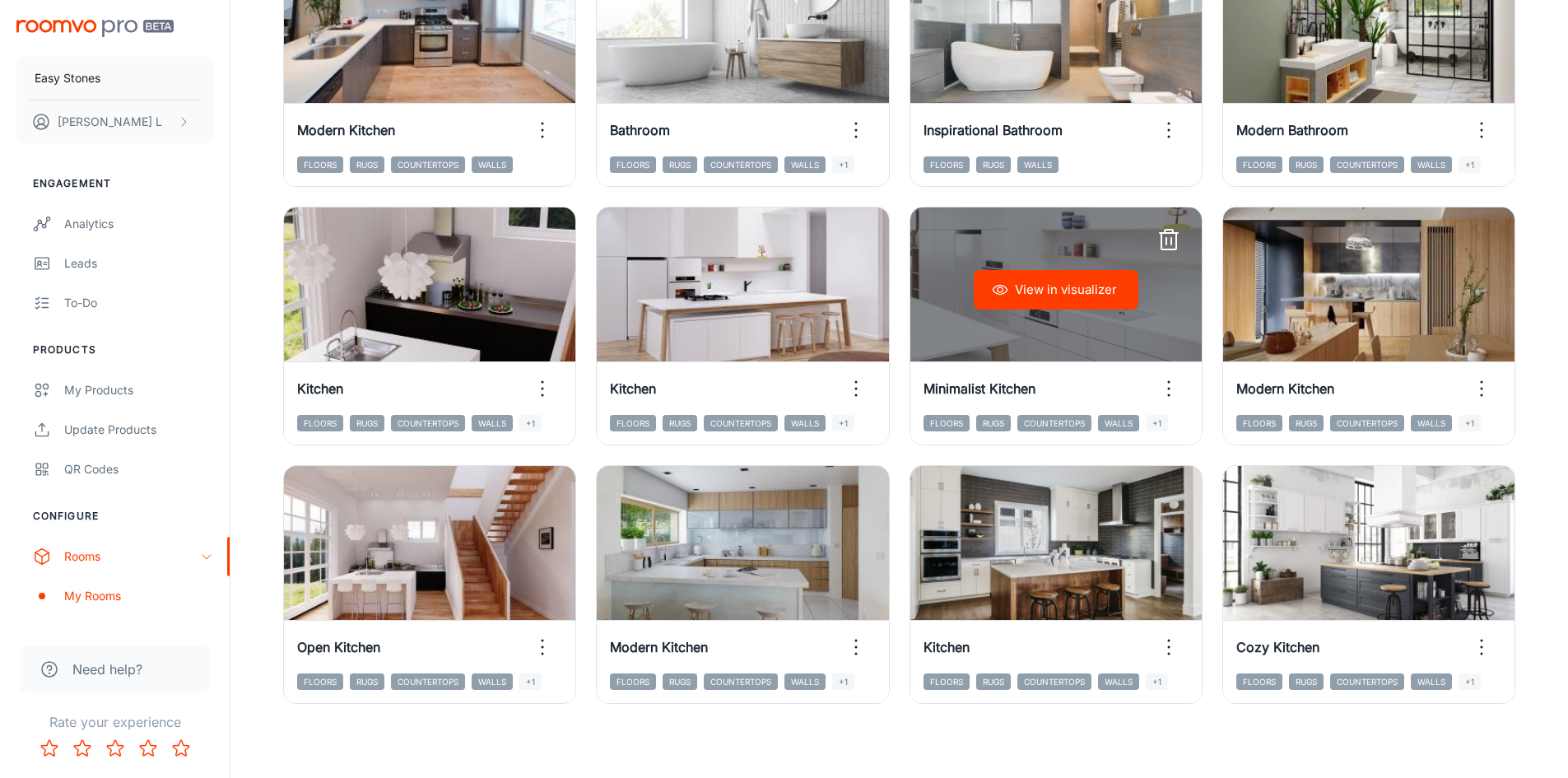
scroll to position [1592, 0]
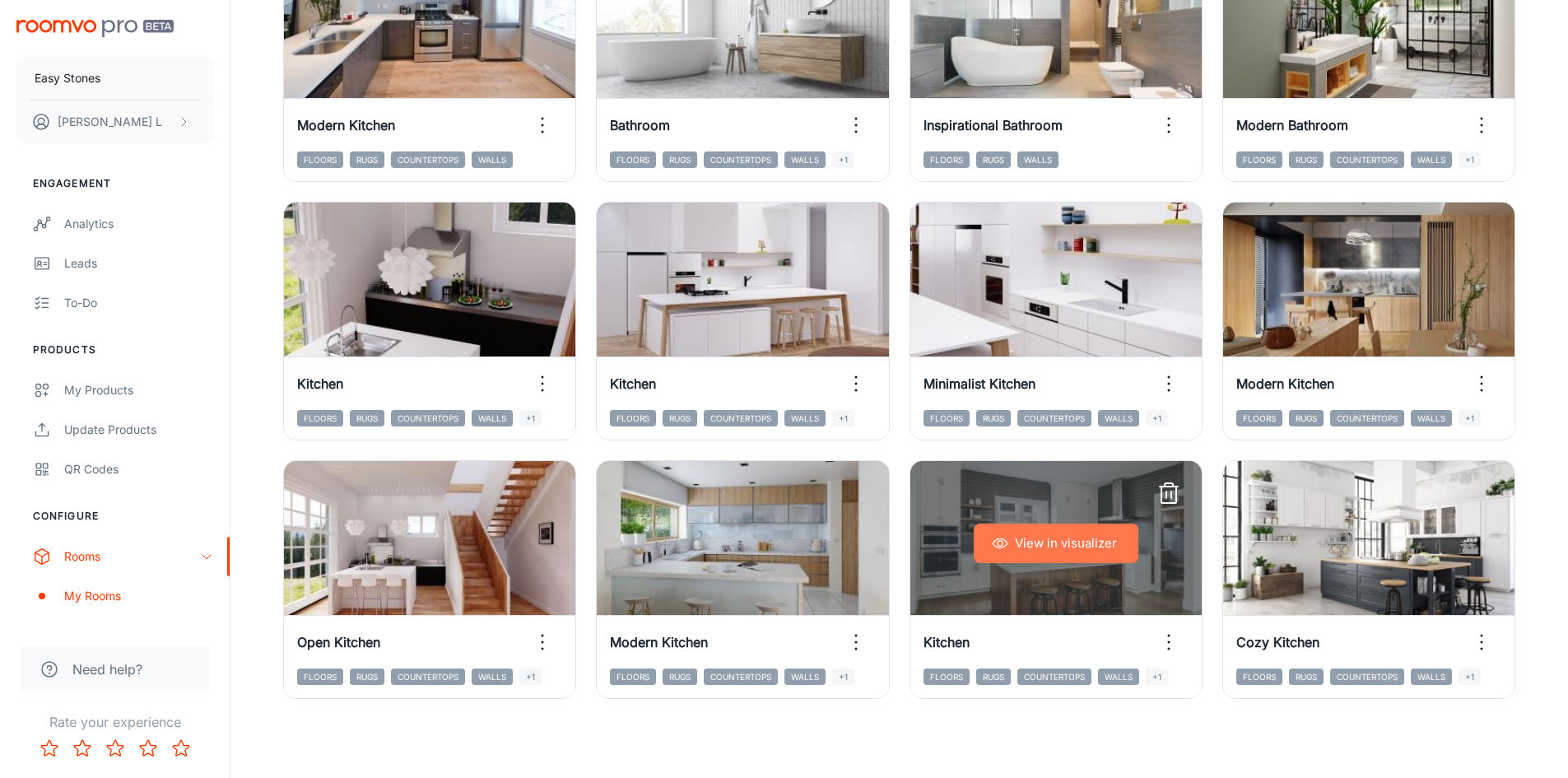
click at [1041, 546] on button "View in visualizer" at bounding box center [1056, 543] width 164 height 40
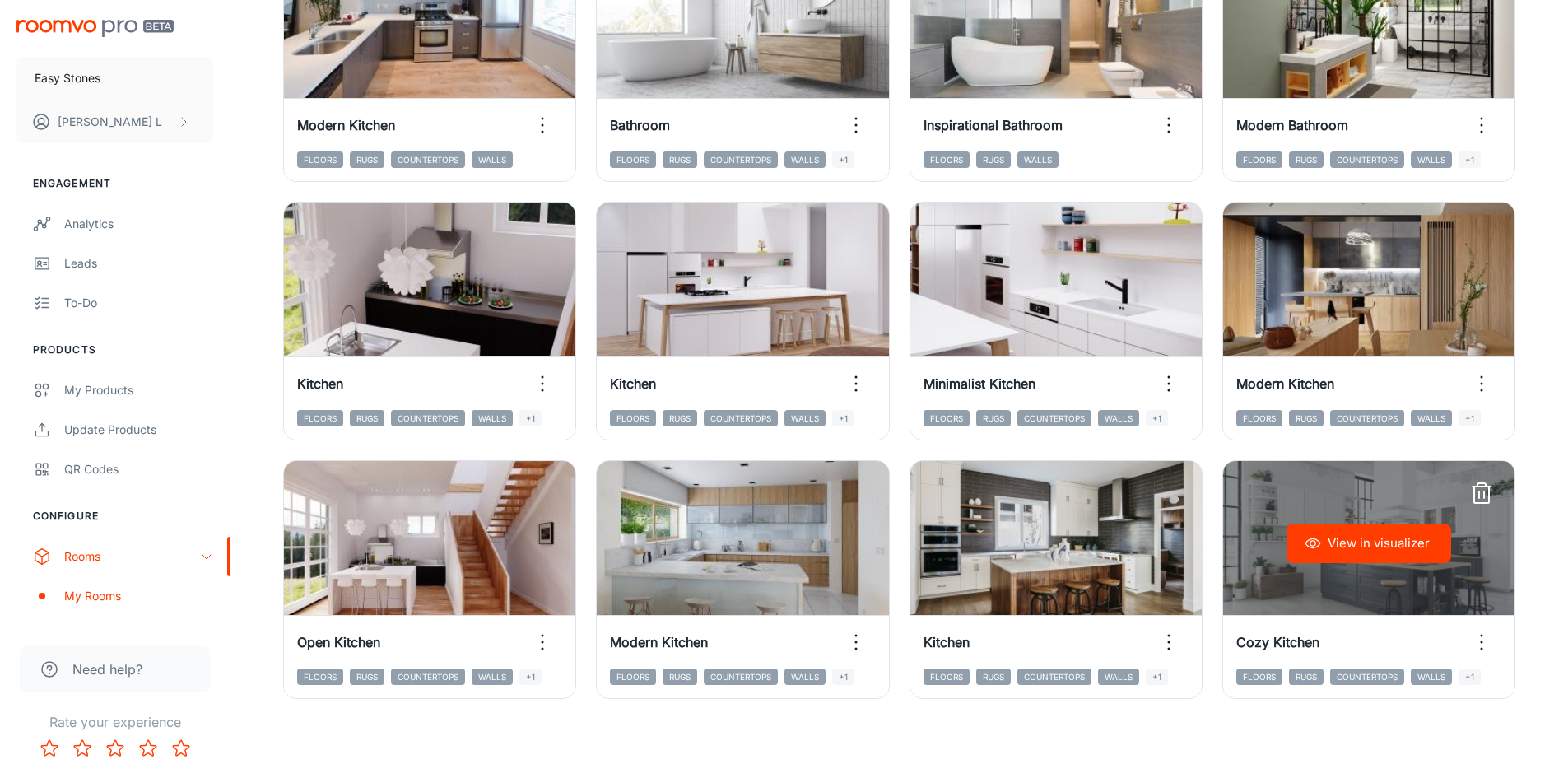
click at [1395, 557] on button "View in visualizer" at bounding box center [1368, 543] width 164 height 40
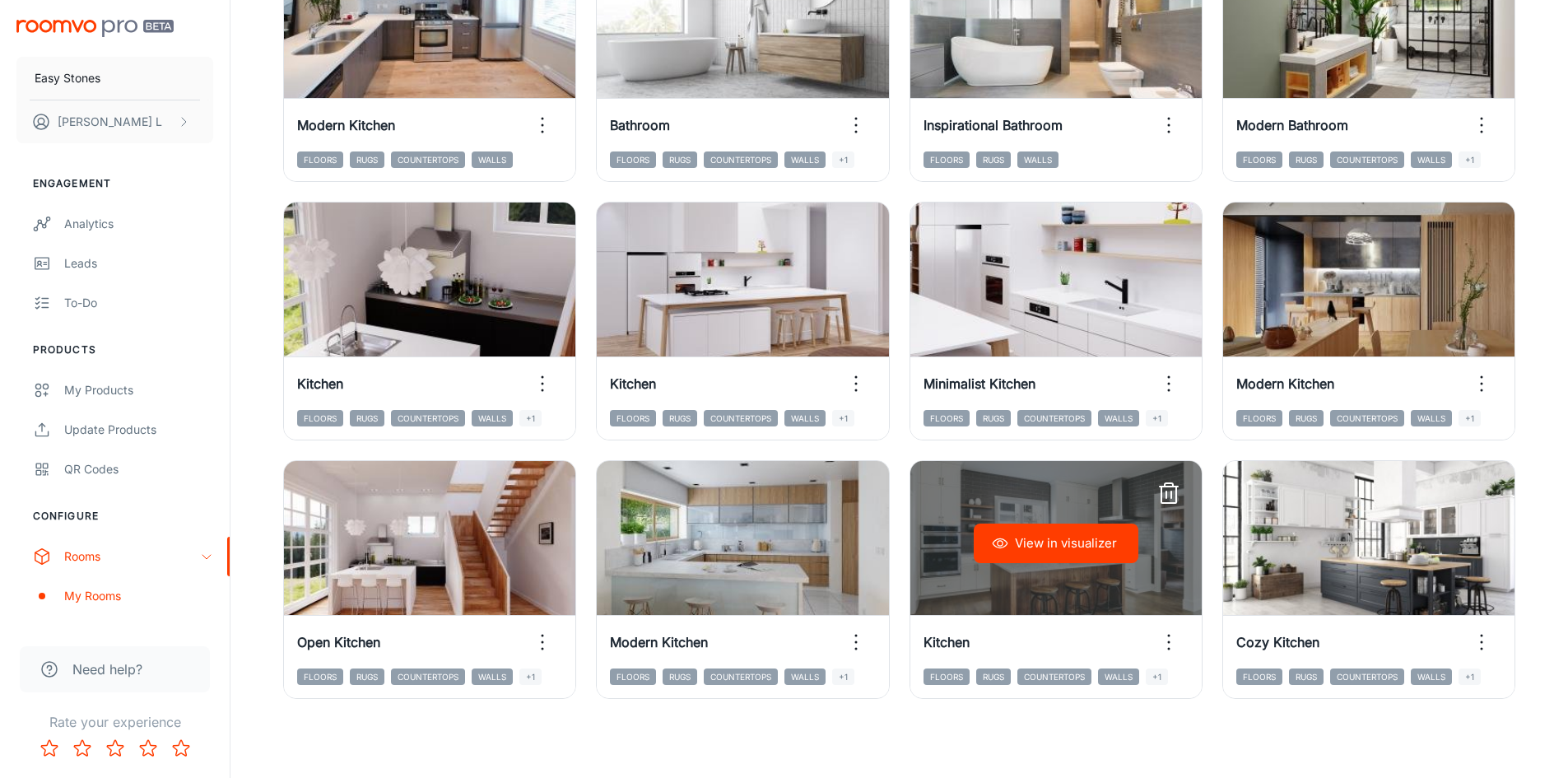
click at [1065, 547] on button "View in visualizer" at bounding box center [1056, 543] width 164 height 40
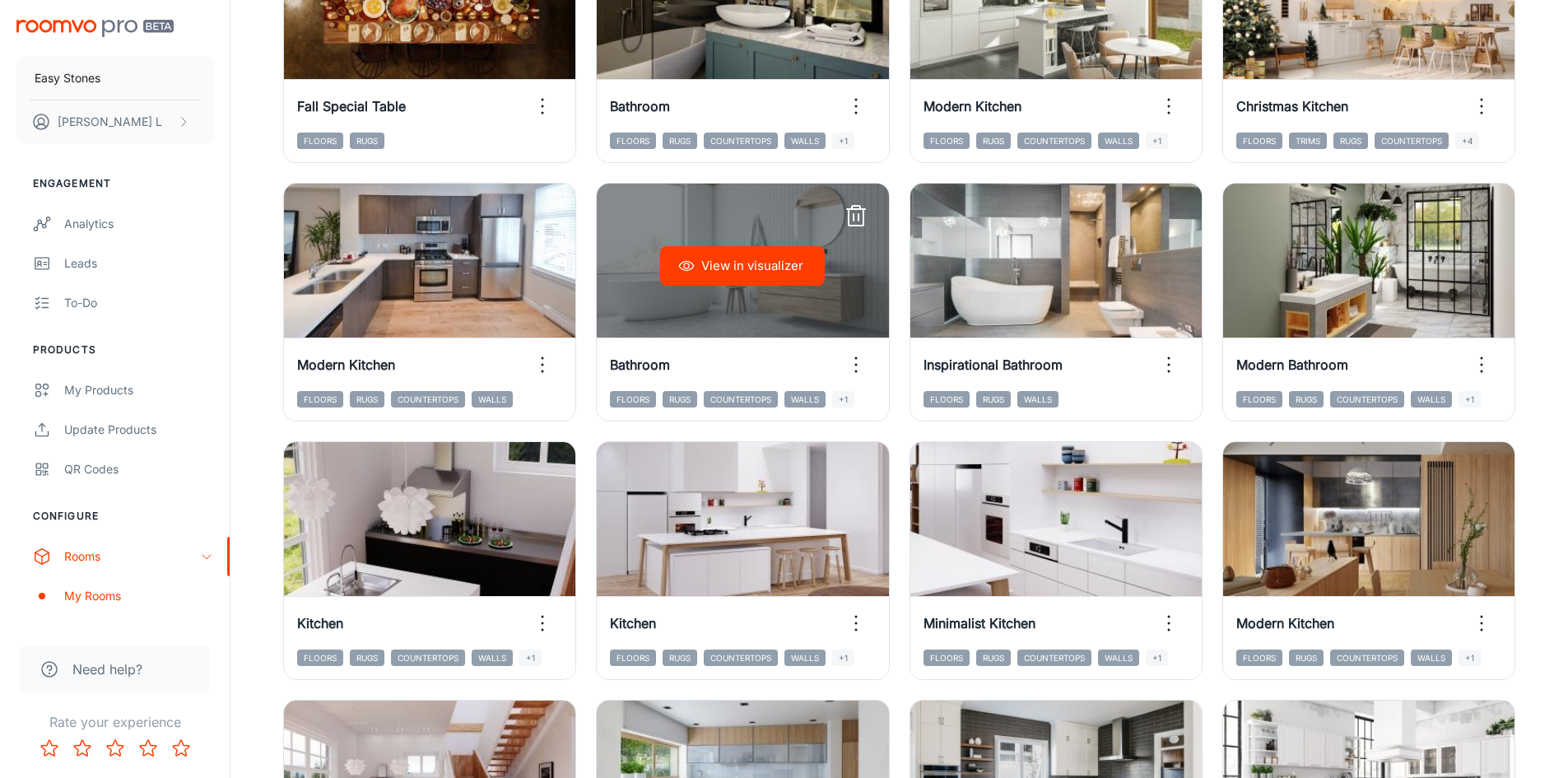
scroll to position [1344, 0]
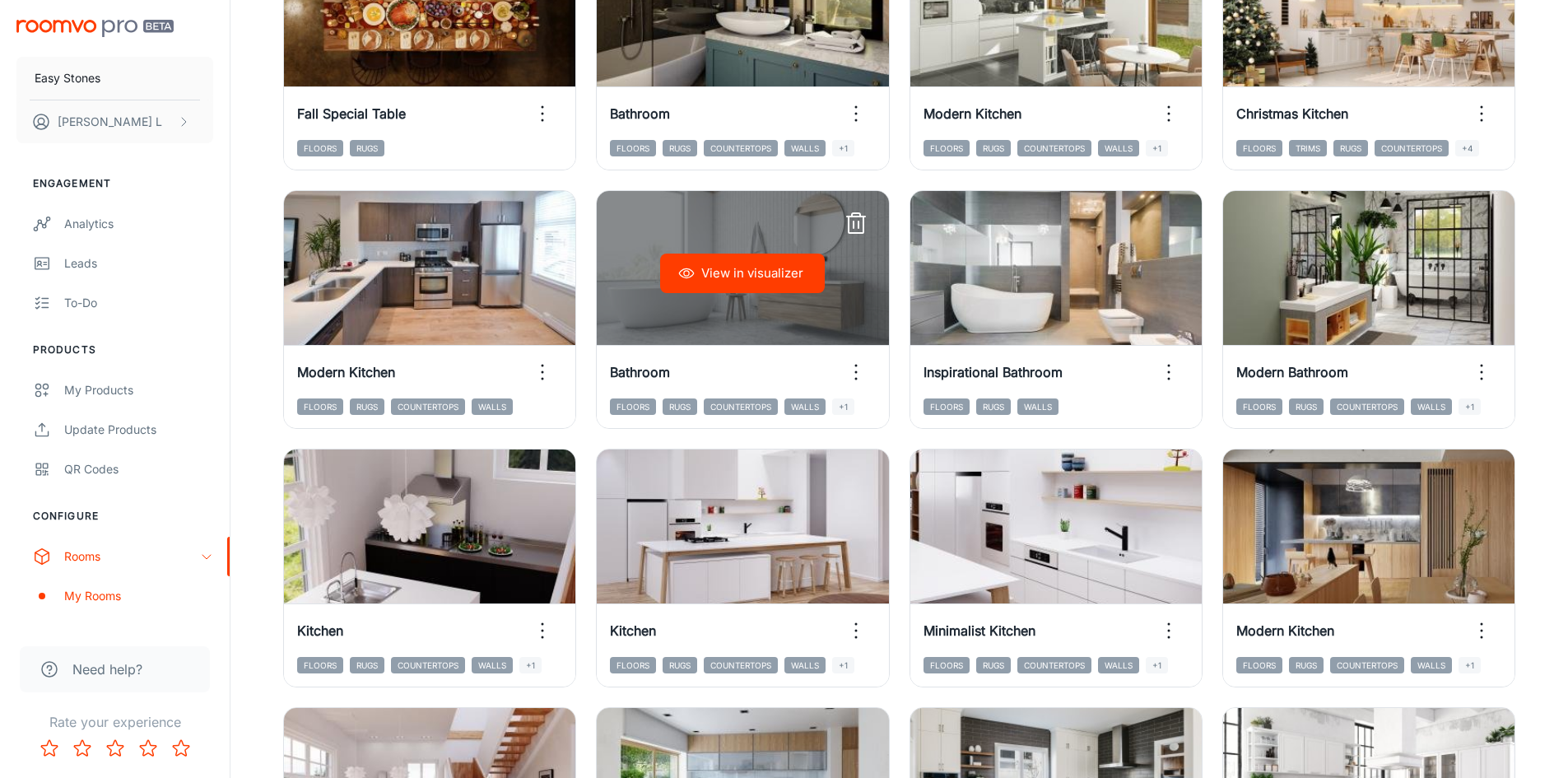
click at [793, 264] on button "View in visualizer" at bounding box center [742, 274] width 164 height 40
